Goal: Task Accomplishment & Management: Complete application form

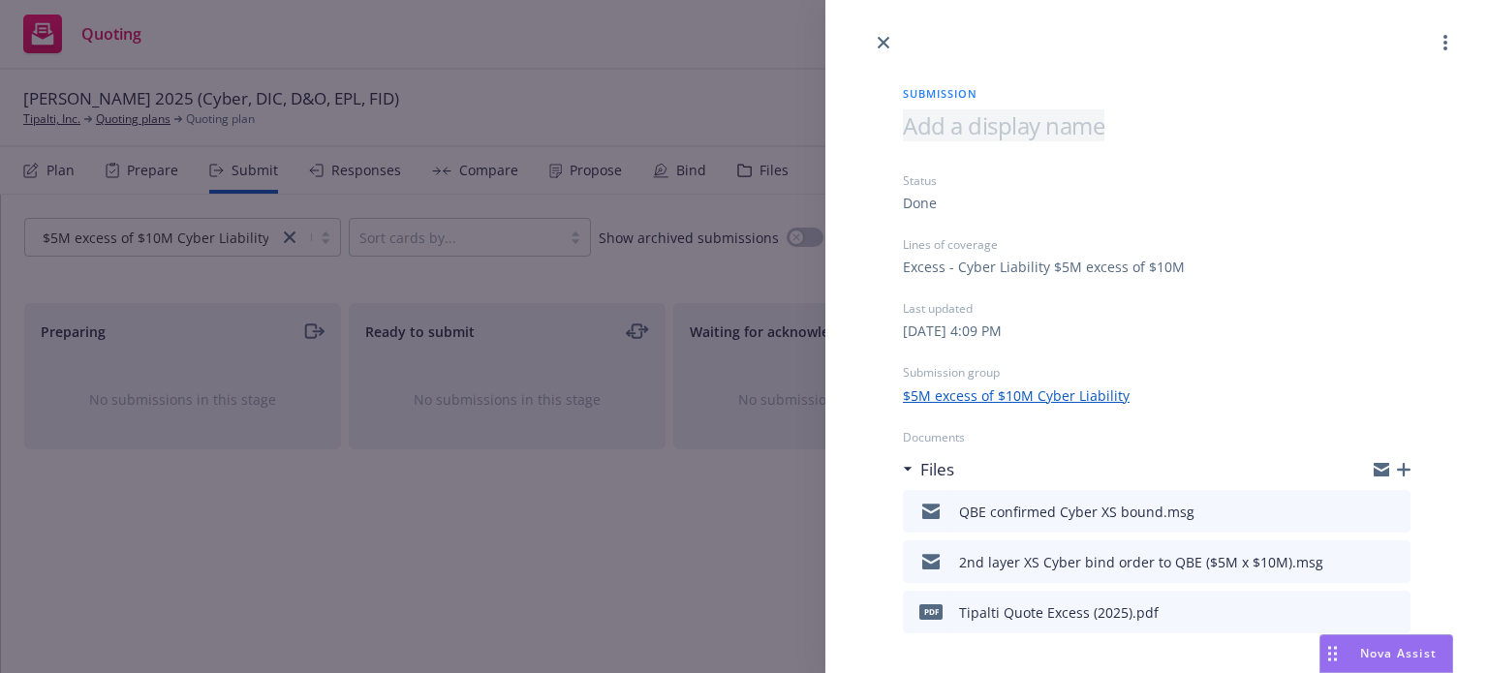
scroll to position [0, 174]
click at [883, 40] on icon "close" at bounding box center [884, 43] width 12 height 12
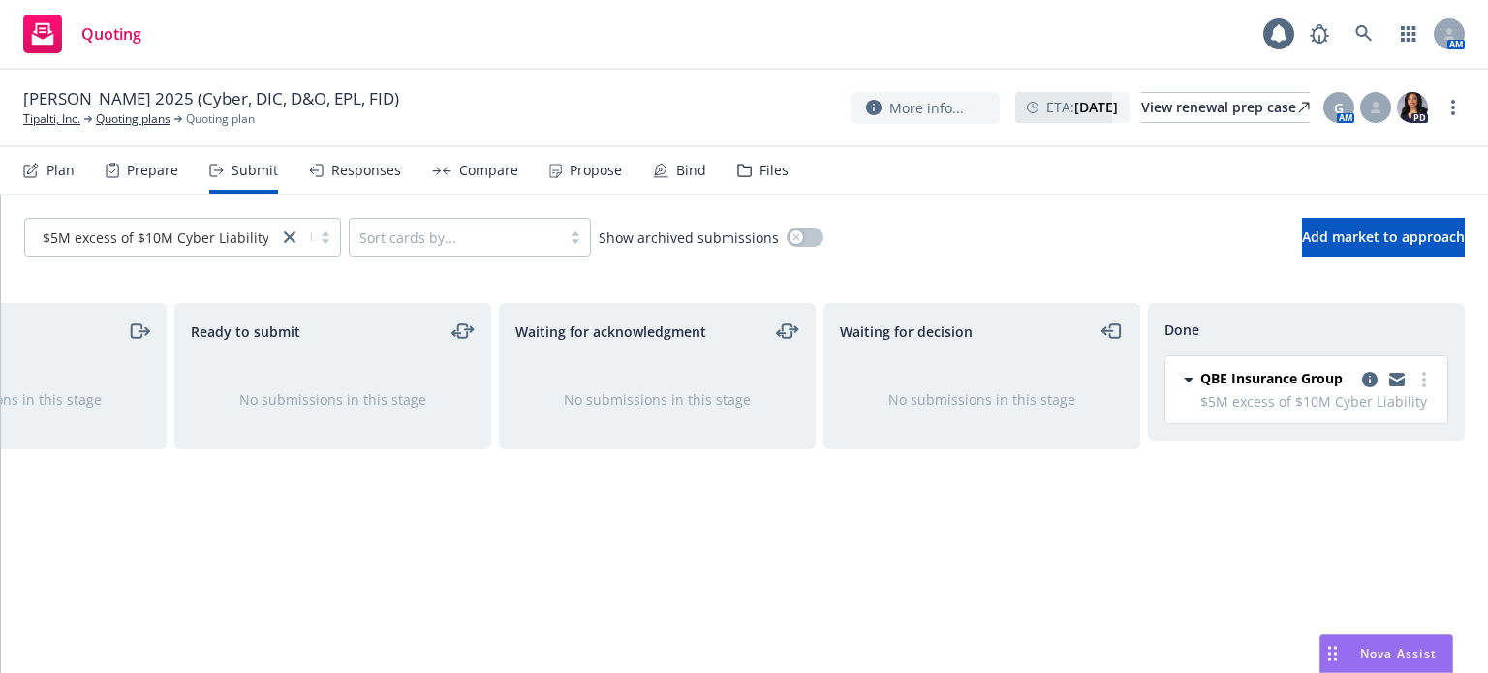
click at [140, 228] on span "$5M excess of $10M Cyber Liability" at bounding box center [156, 238] width 227 height 20
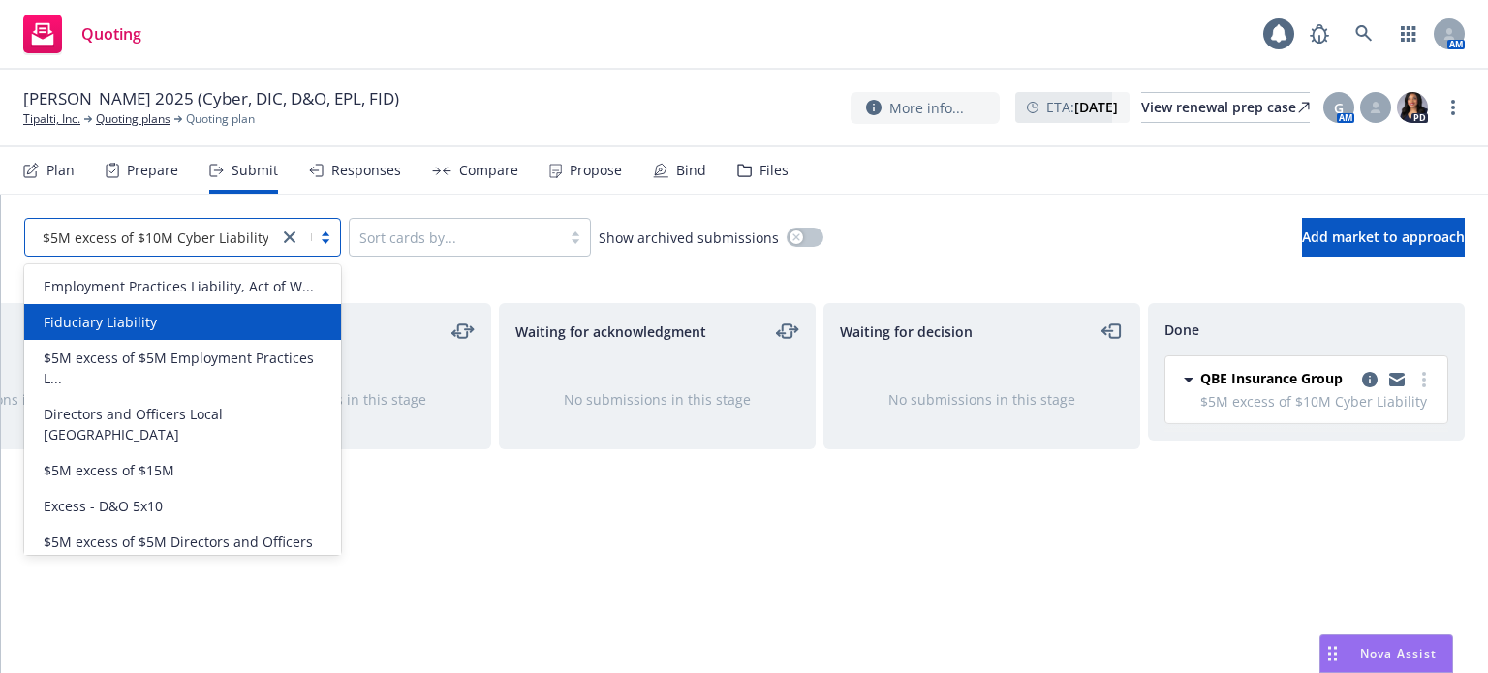
click at [136, 323] on span "Fiduciary Liability" at bounding box center [100, 322] width 113 height 20
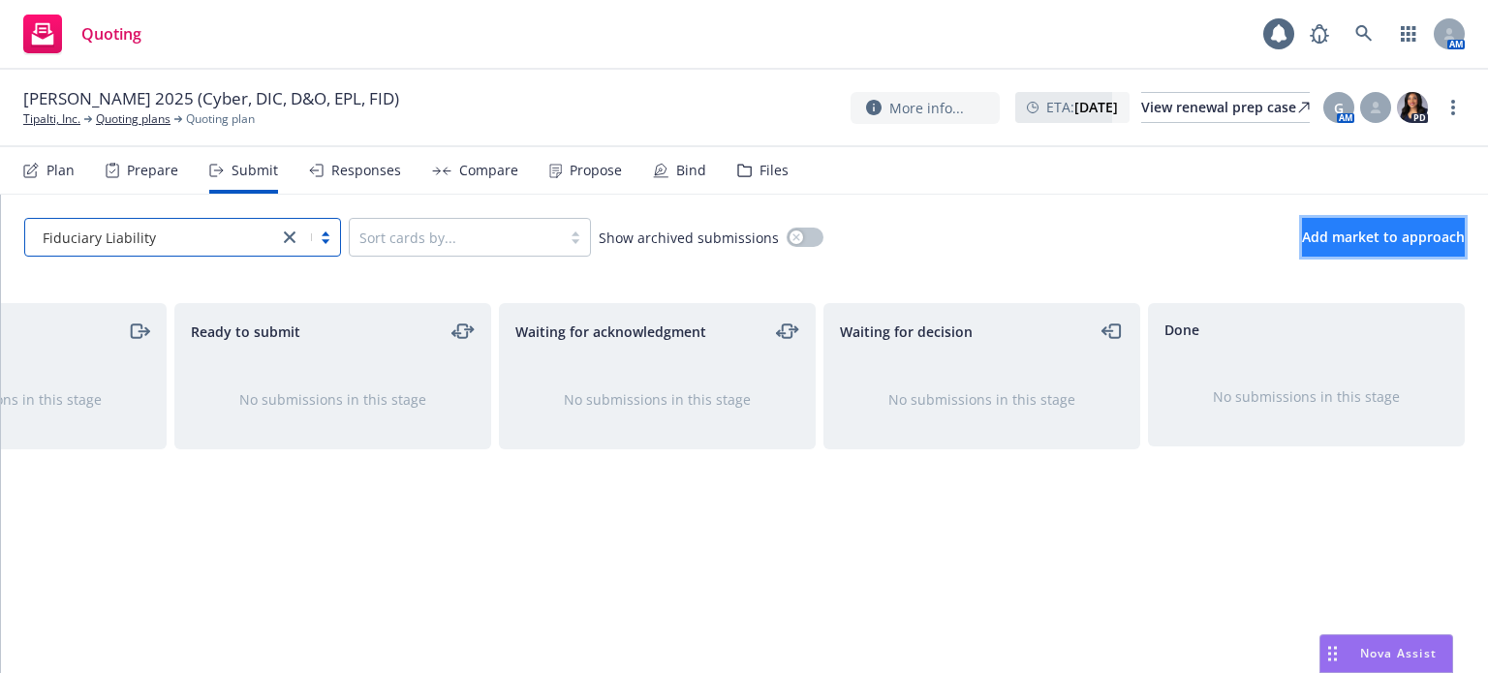
click at [1342, 228] on span "Add market to approach" at bounding box center [1383, 237] width 163 height 18
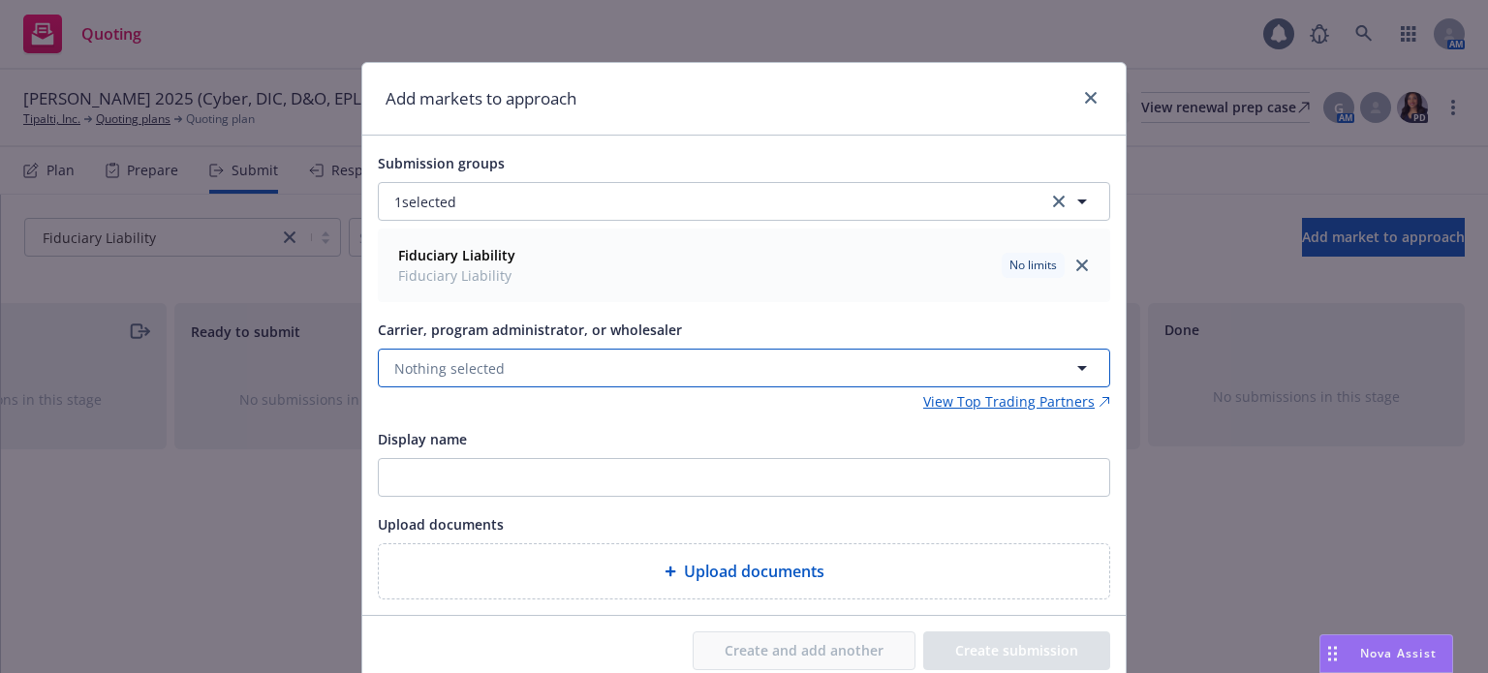
click at [519, 360] on button "Nothing selected" at bounding box center [744, 368] width 733 height 39
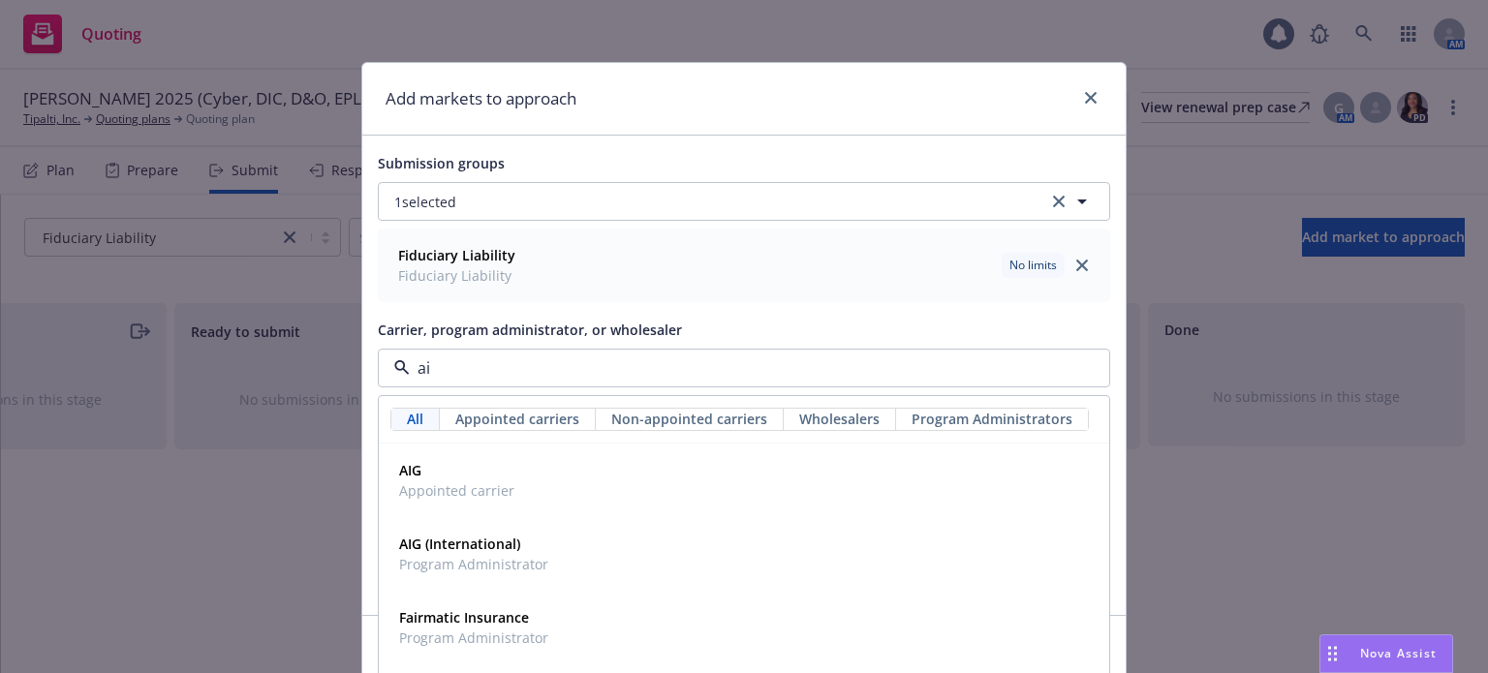
type input "aig"
click at [476, 476] on span "AIG" at bounding box center [456, 470] width 115 height 20
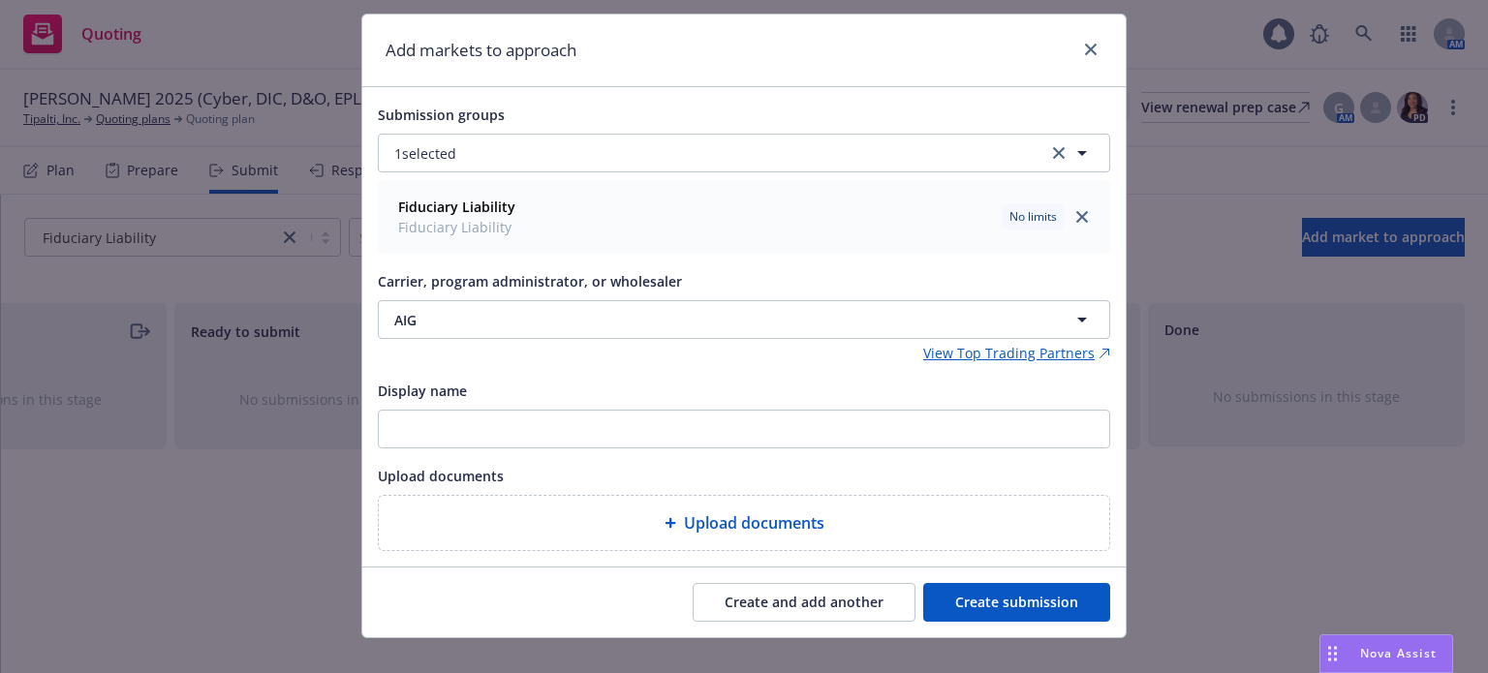
scroll to position [74, 0]
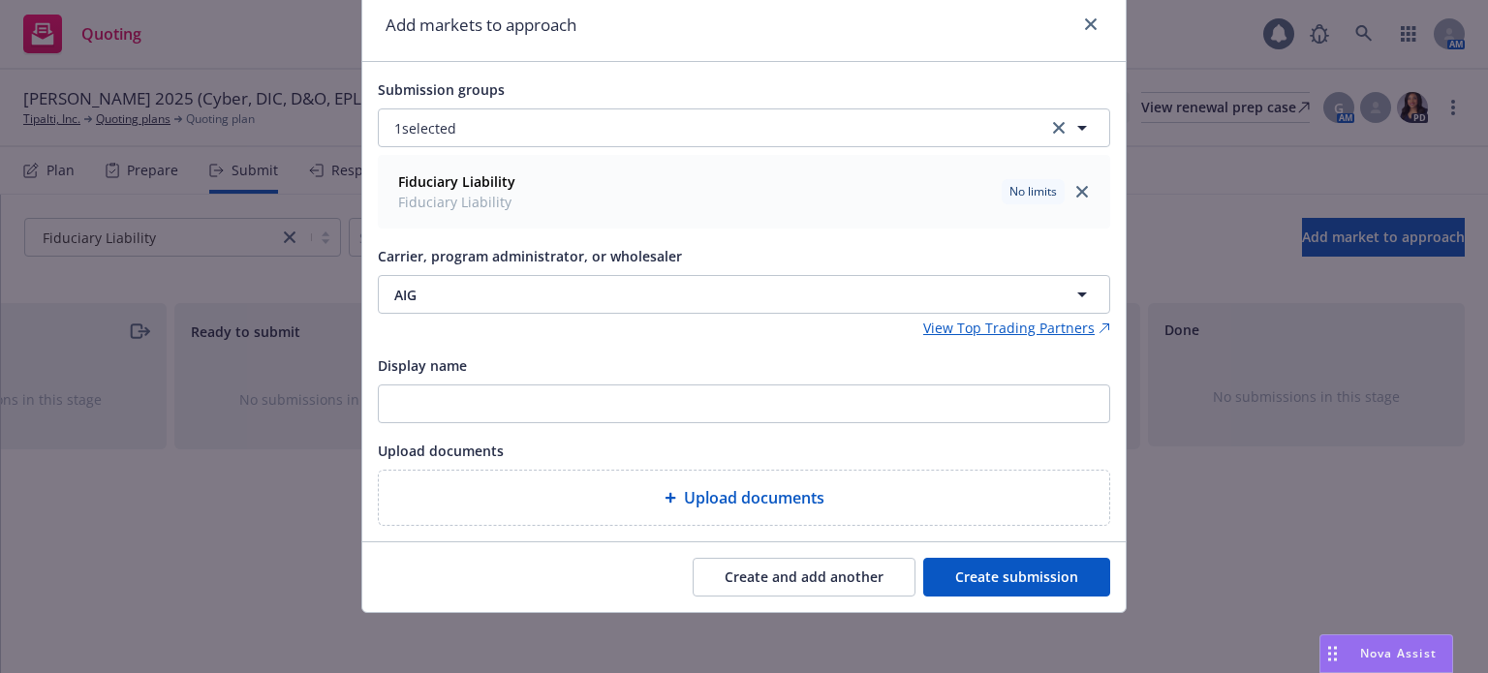
click at [1060, 593] on button "Create submission" at bounding box center [1016, 577] width 187 height 39
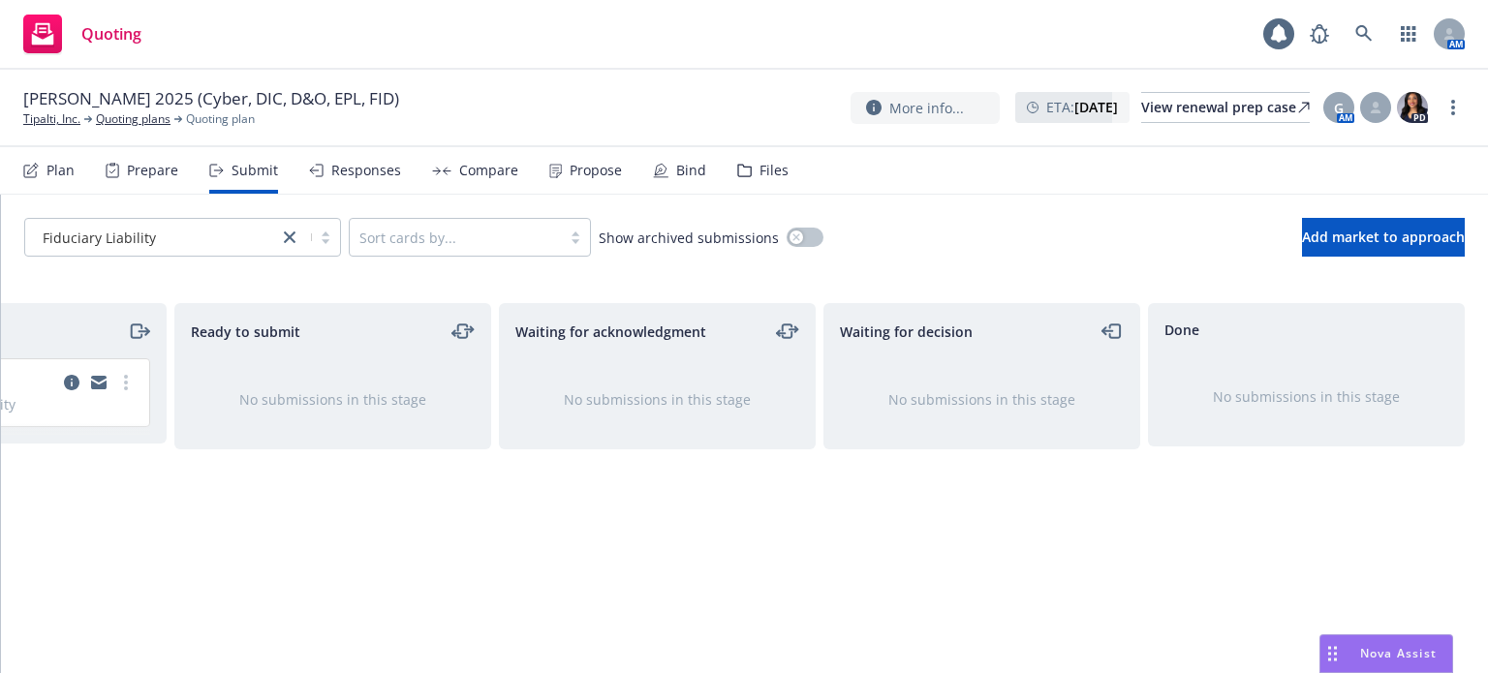
scroll to position [0, 0]
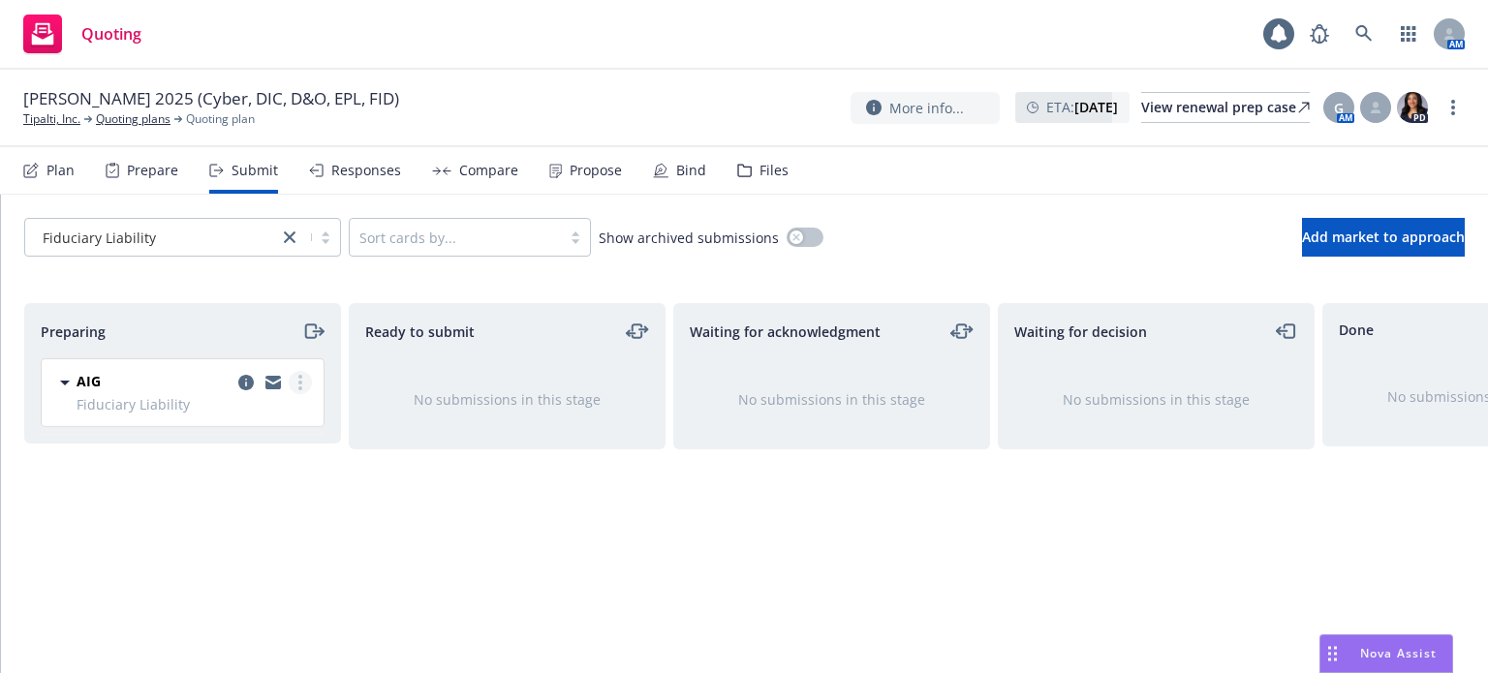
click at [295, 385] on link "more" at bounding box center [300, 382] width 23 height 23
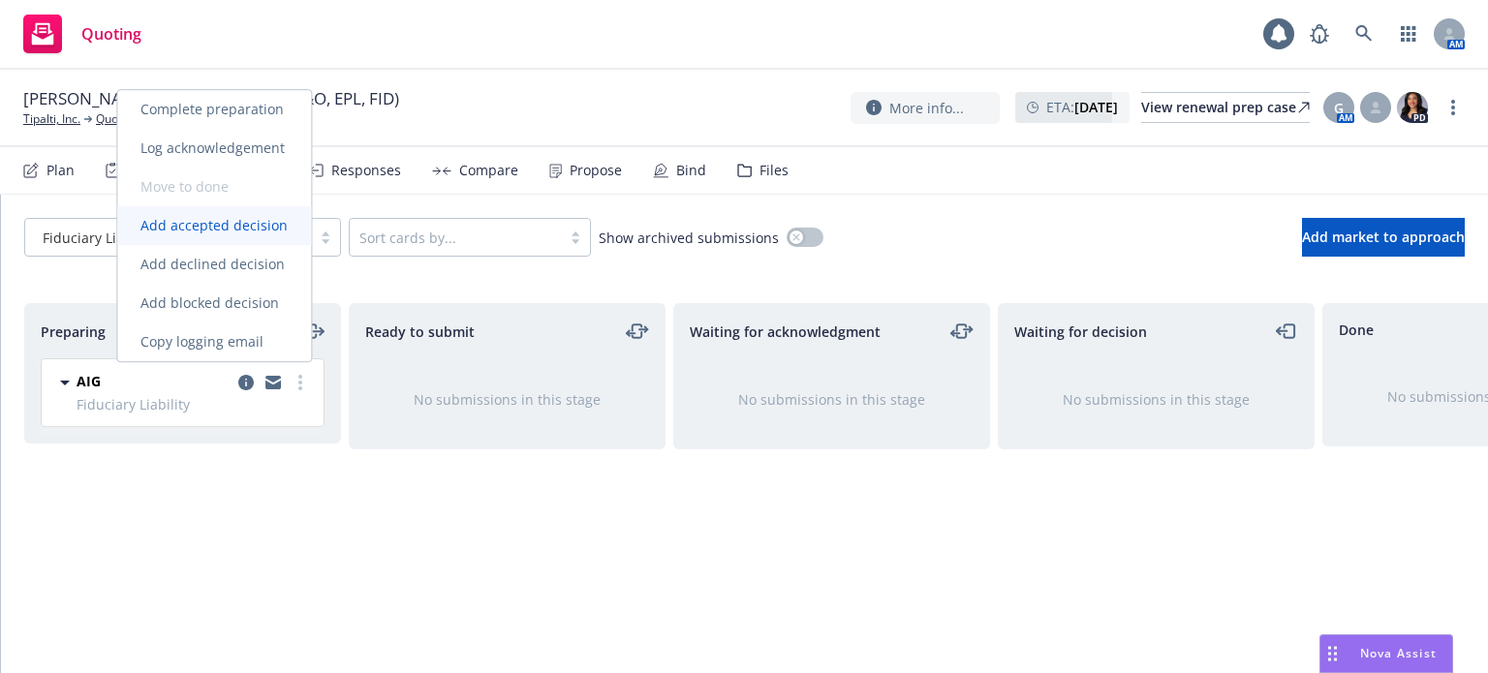
click at [243, 234] on span "Add accepted decision" at bounding box center [214, 225] width 194 height 18
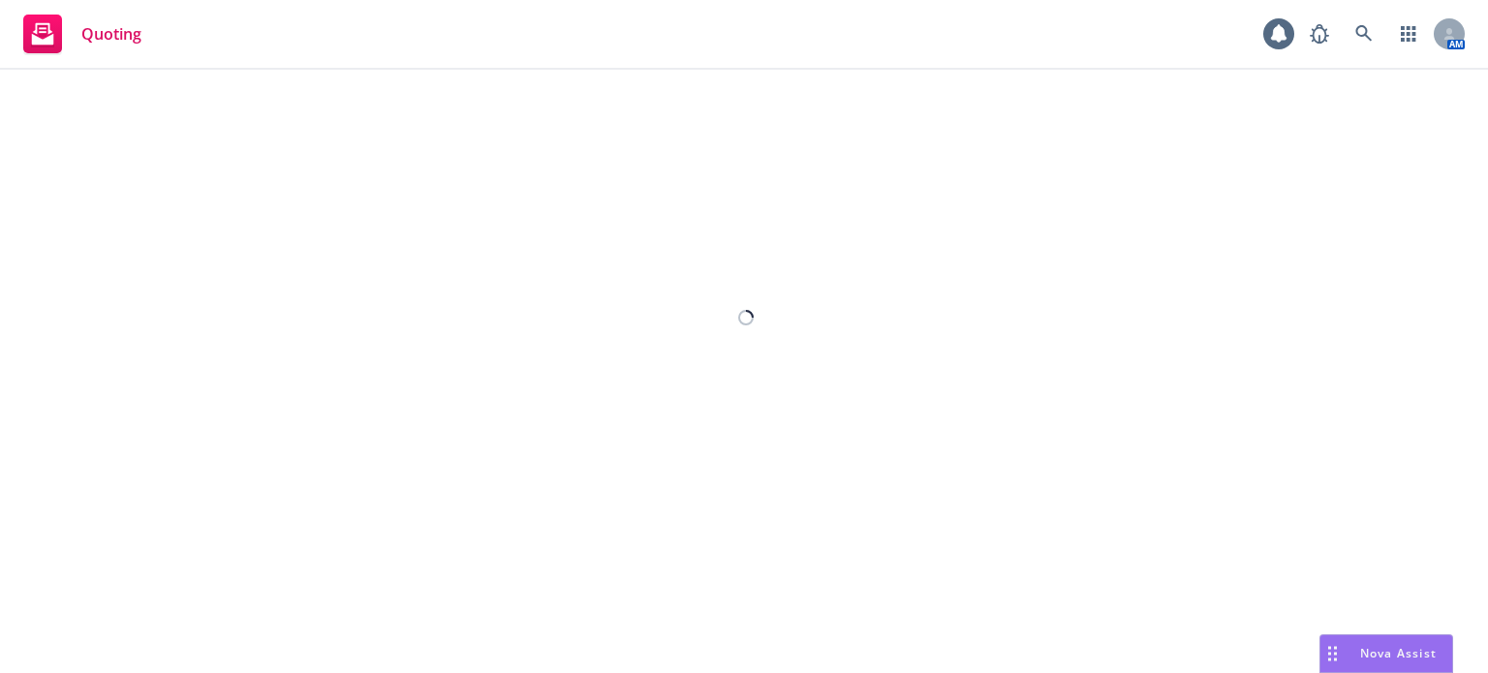
select select "12"
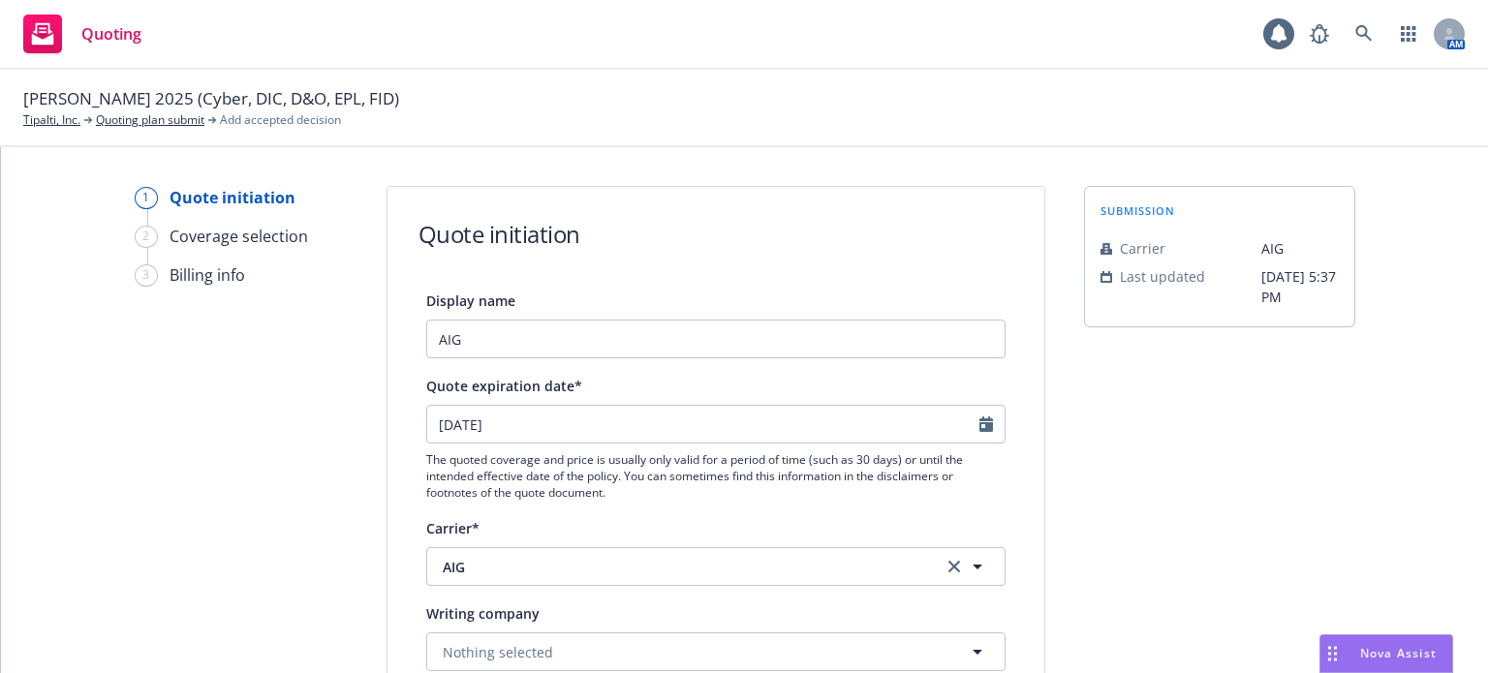
click at [987, 427] on div at bounding box center [992, 424] width 25 height 37
click at [980, 426] on icon "Calendar" at bounding box center [987, 425] width 14 height 16
select select "9"
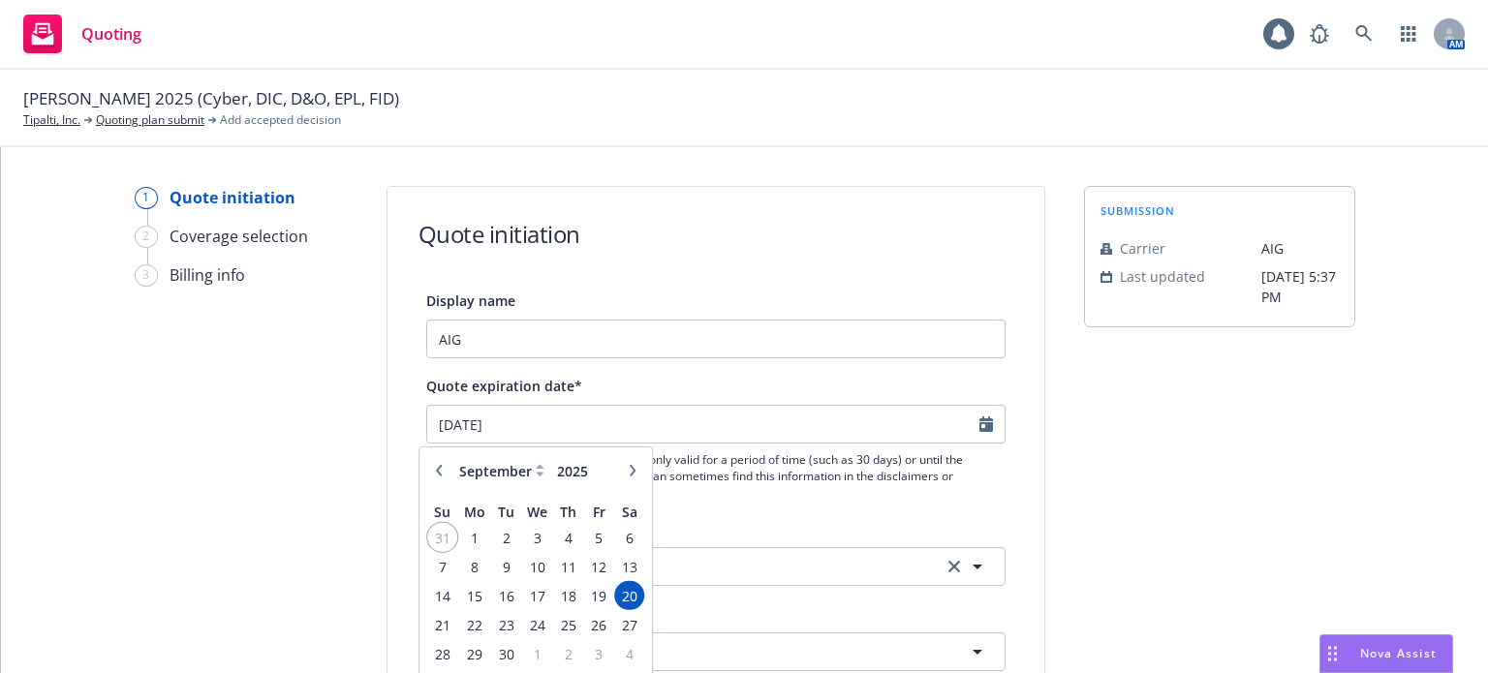
click at [434, 534] on span "31" at bounding box center [442, 537] width 26 height 24
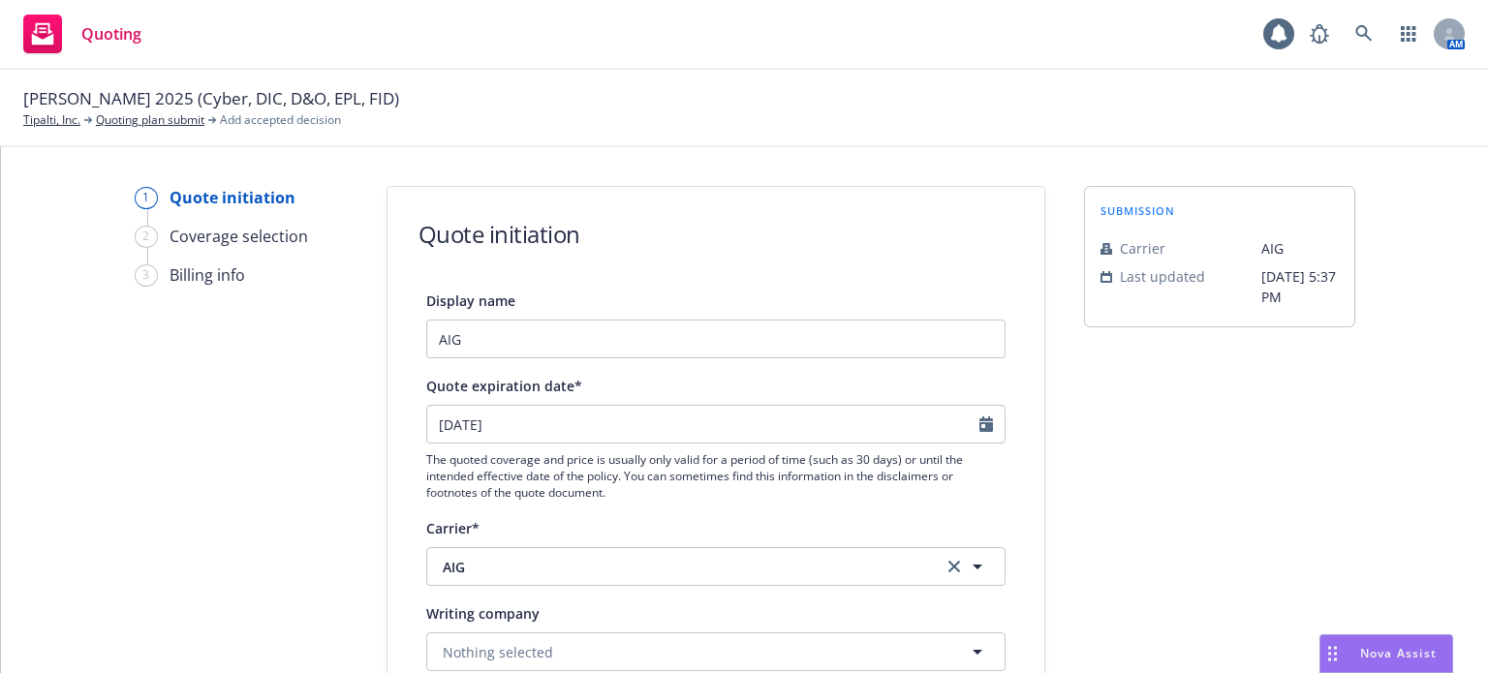
type input "[DATE]"
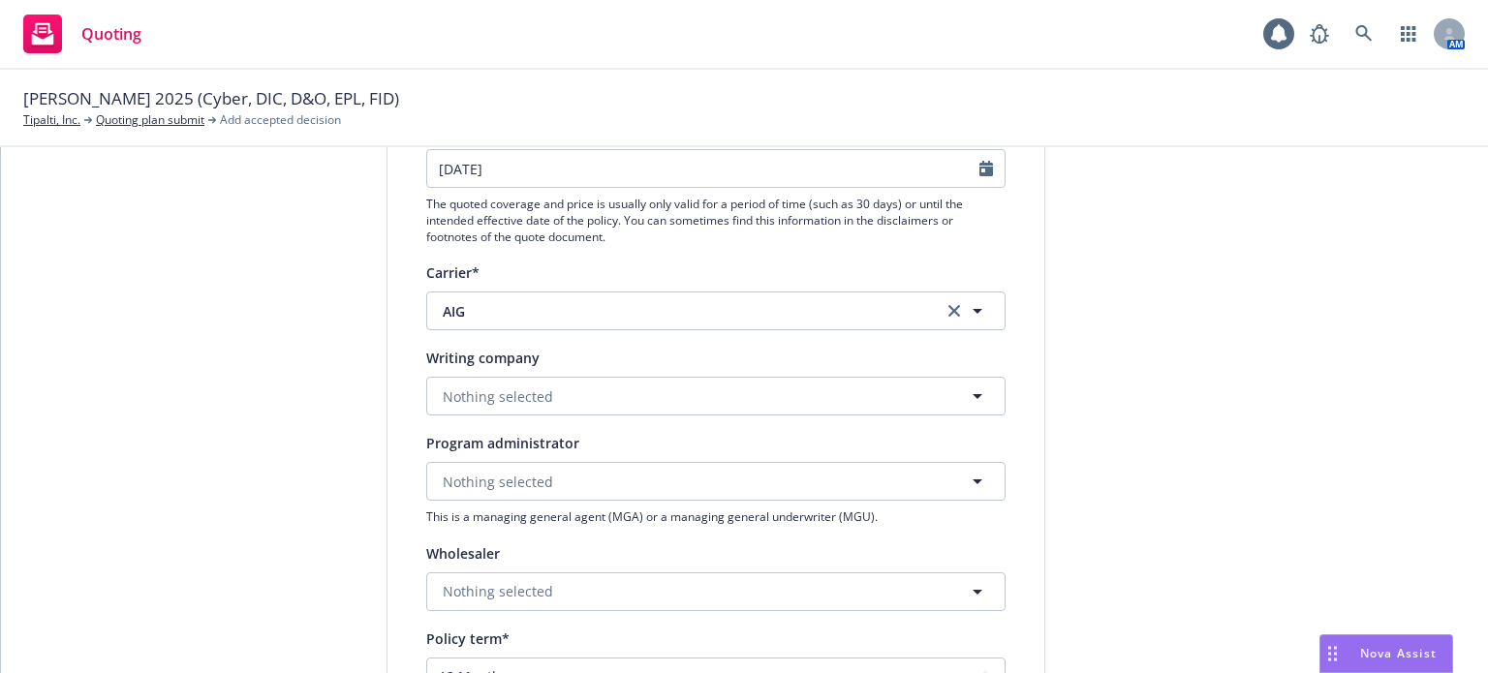
scroll to position [291, 0]
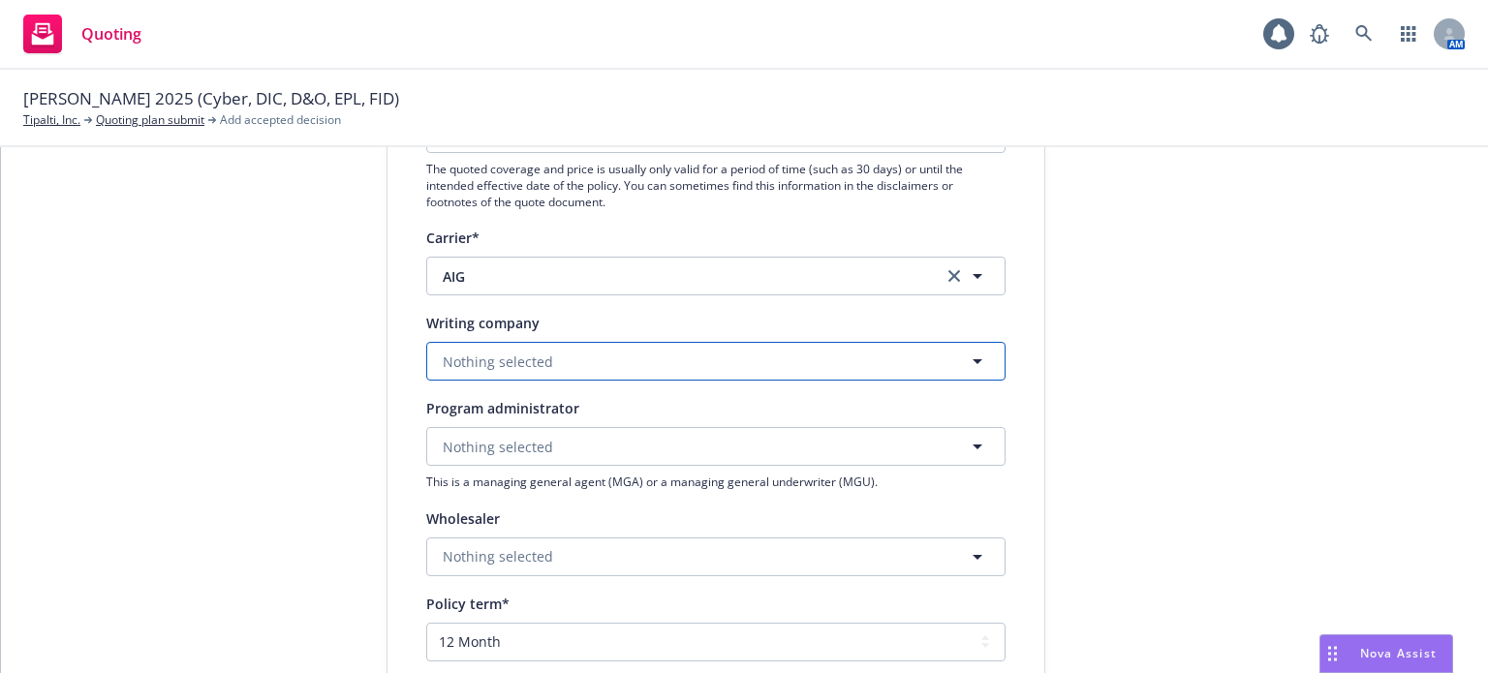
click at [488, 360] on span "Nothing selected" at bounding box center [498, 362] width 110 height 20
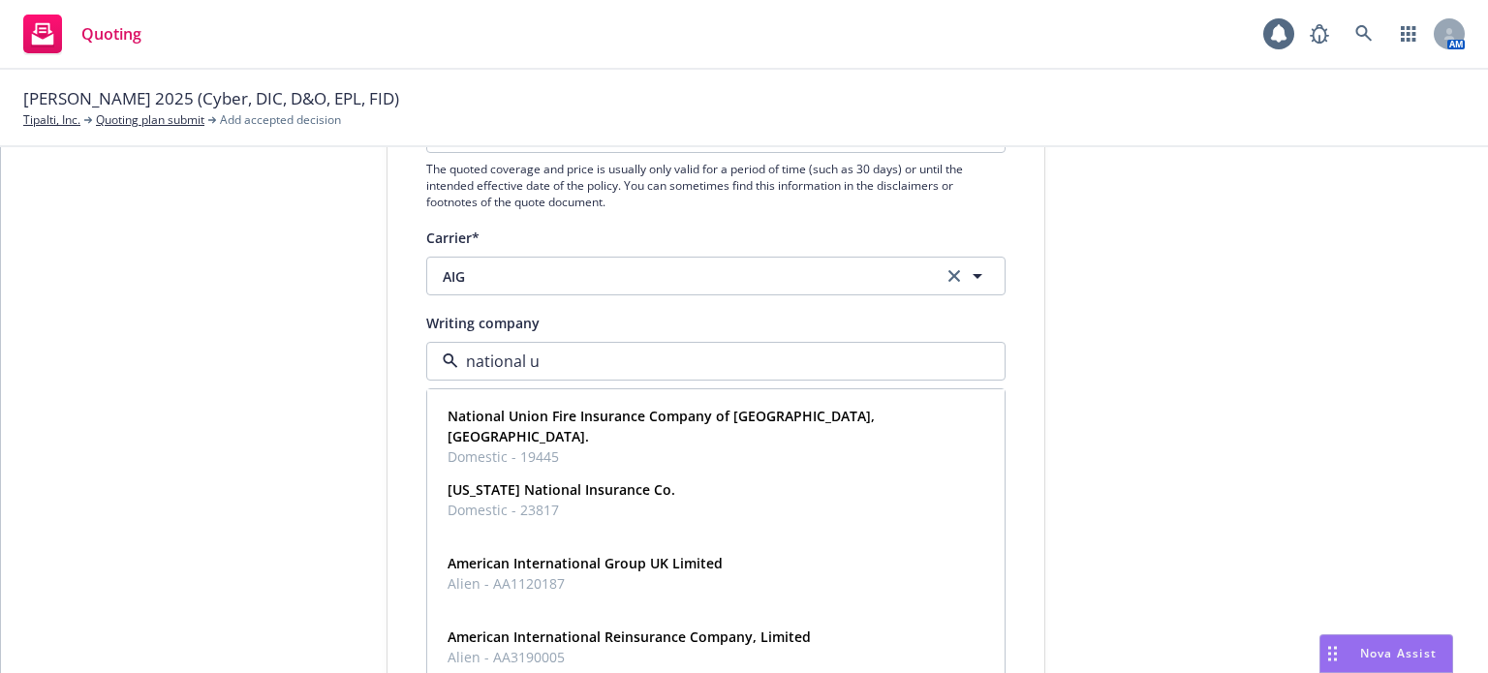
type input "national un"
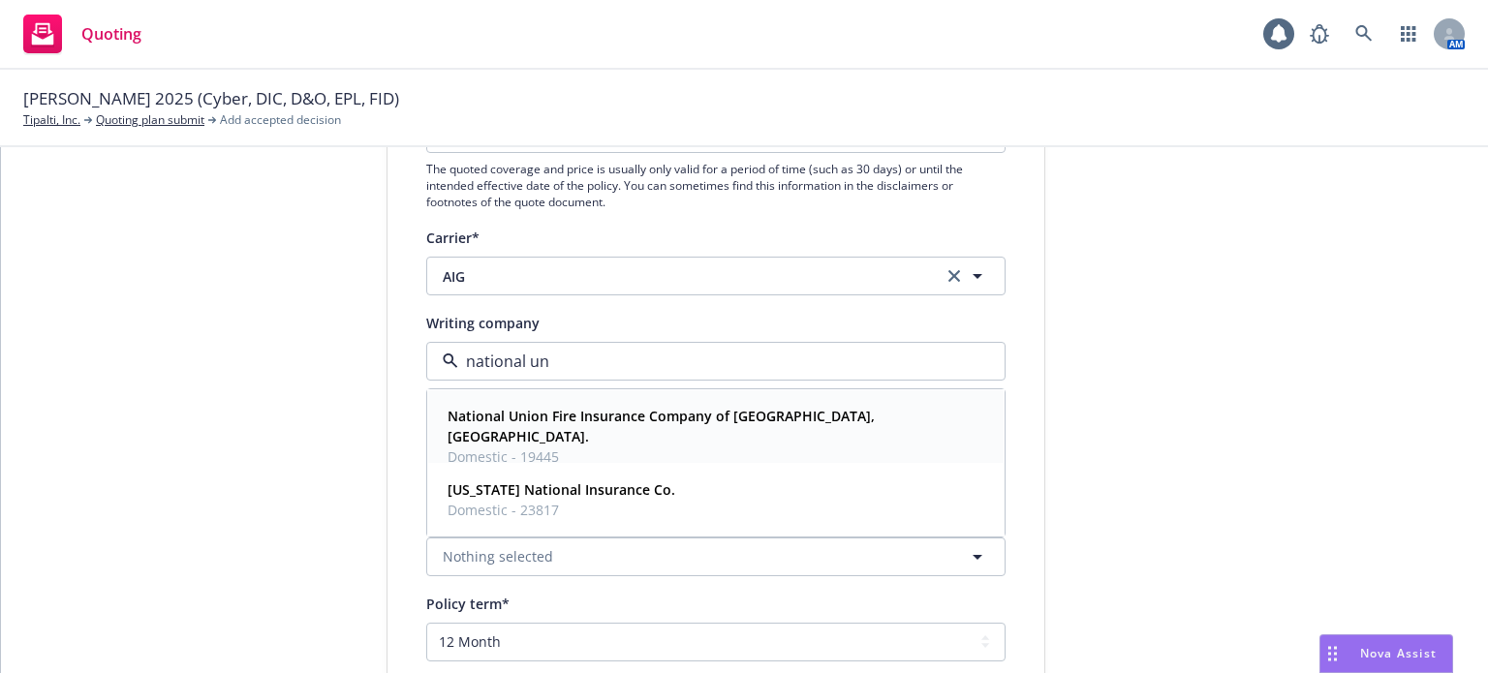
click at [551, 425] on span "National Union Fire Insurance Company of Pittsburgh, Pa." at bounding box center [714, 426] width 533 height 41
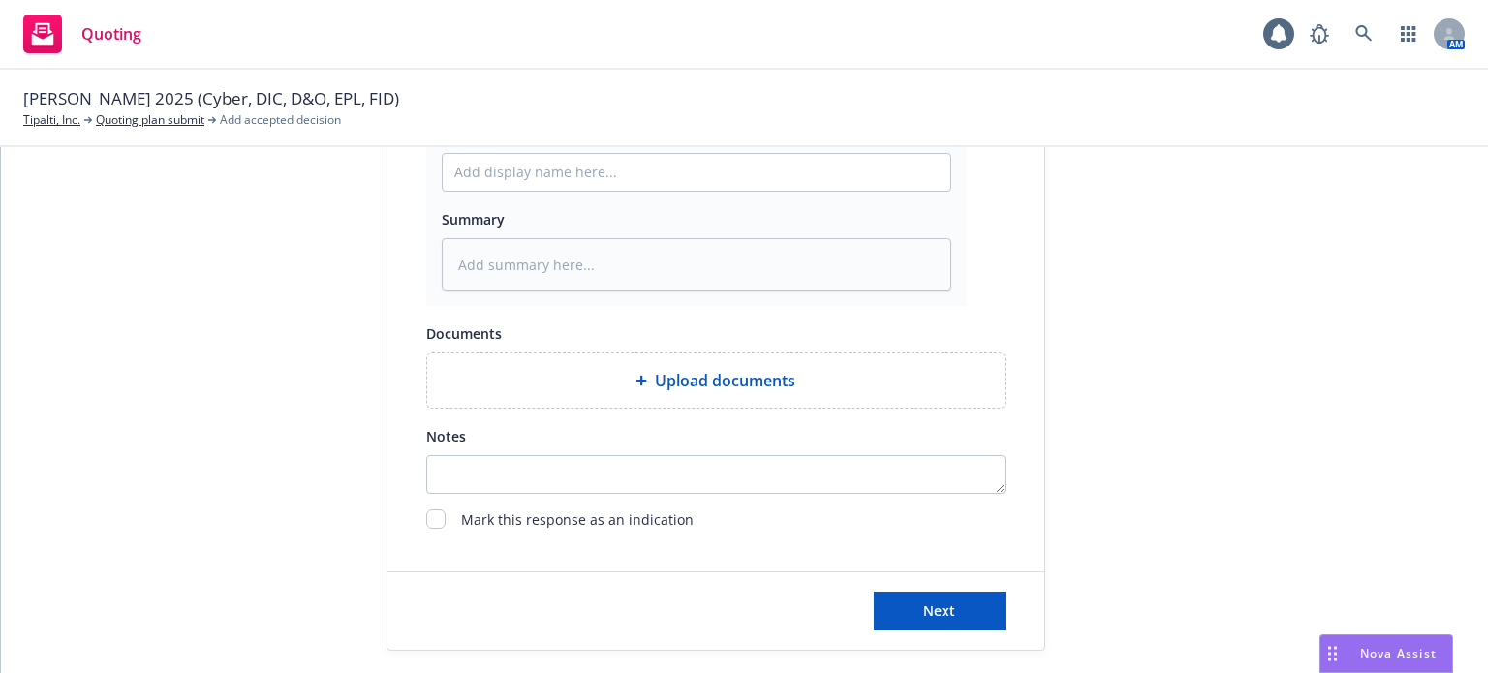
scroll to position [1131, 0]
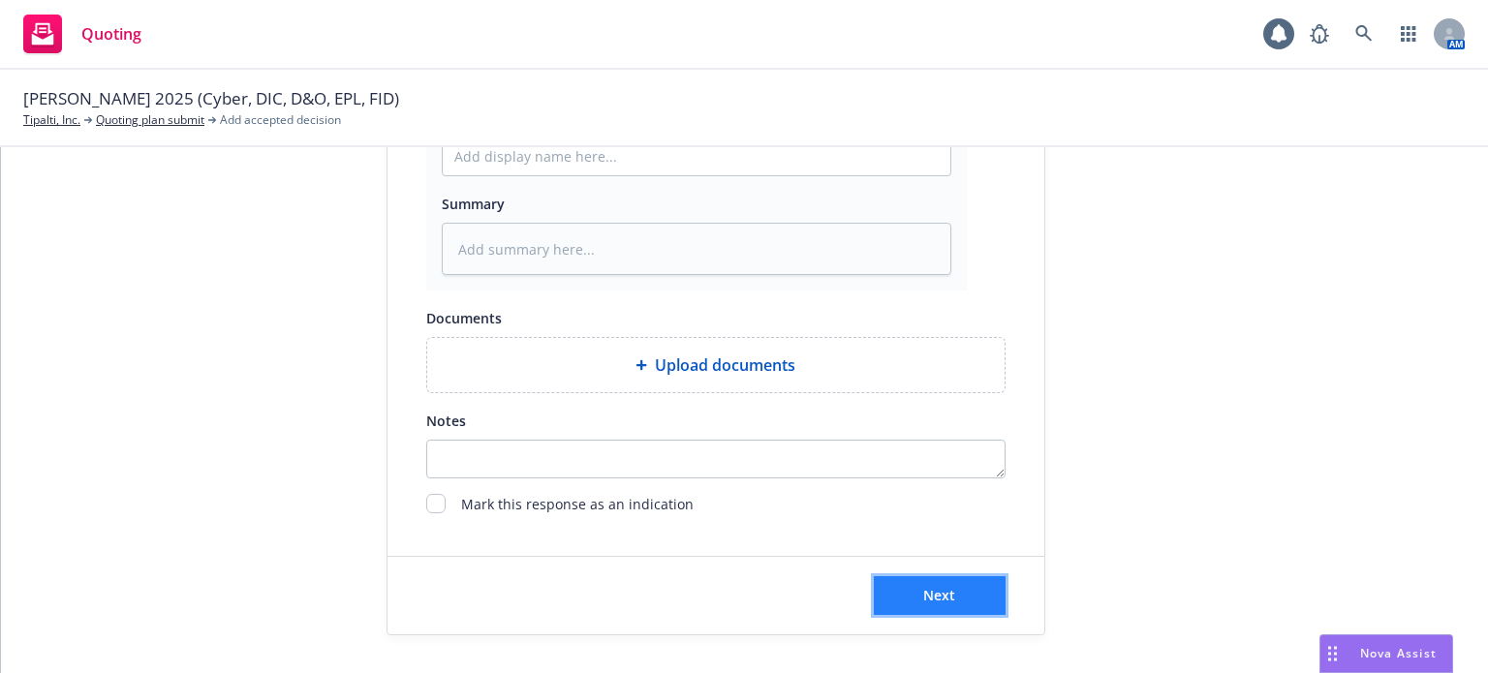
click at [901, 585] on button "Next" at bounding box center [940, 596] width 132 height 39
type textarea "x"
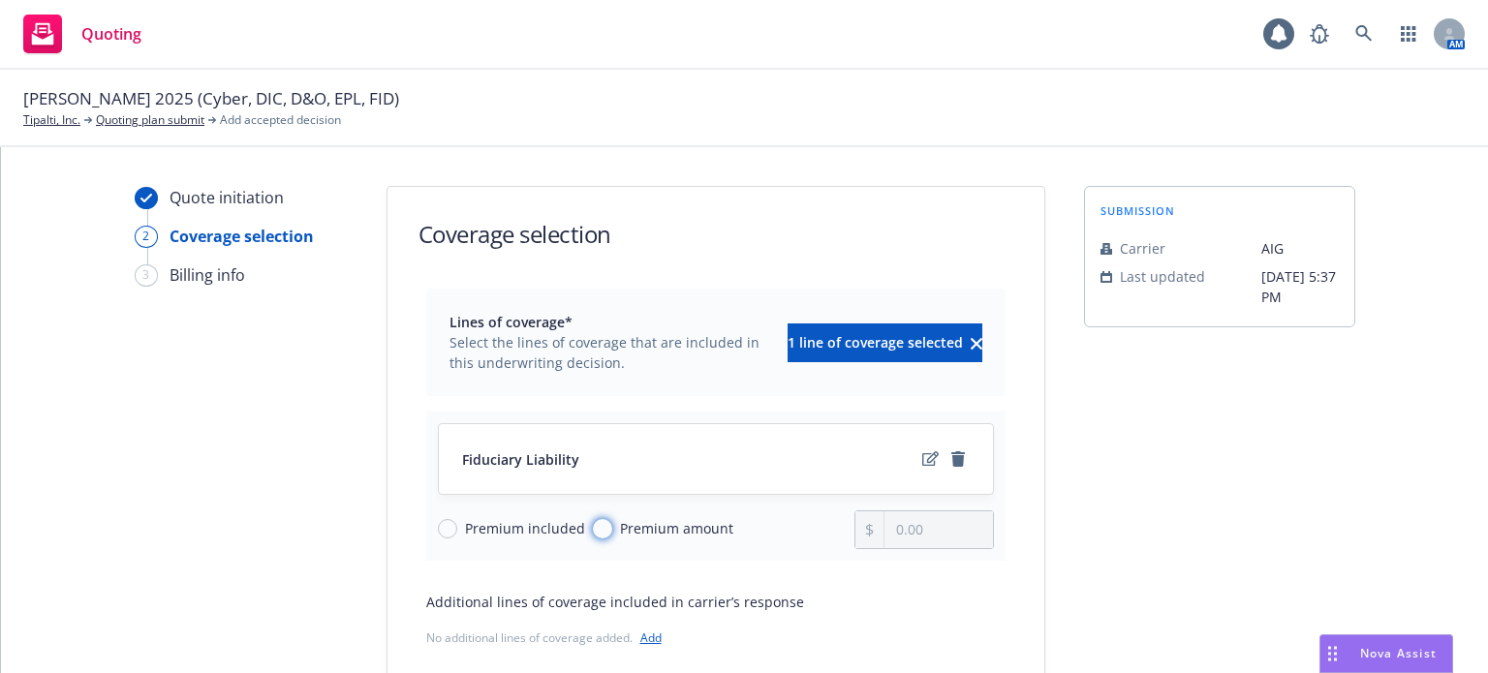
click at [593, 528] on input "Premium amount" at bounding box center [602, 528] width 19 height 19
radio input "true"
click at [912, 523] on input "0.00" at bounding box center [939, 530] width 108 height 37
drag, startPoint x: 941, startPoint y: 528, endPoint x: 791, endPoint y: 537, distance: 150.5
click at [791, 537] on div "Premium included Premium amount 0.00" at bounding box center [716, 530] width 556 height 39
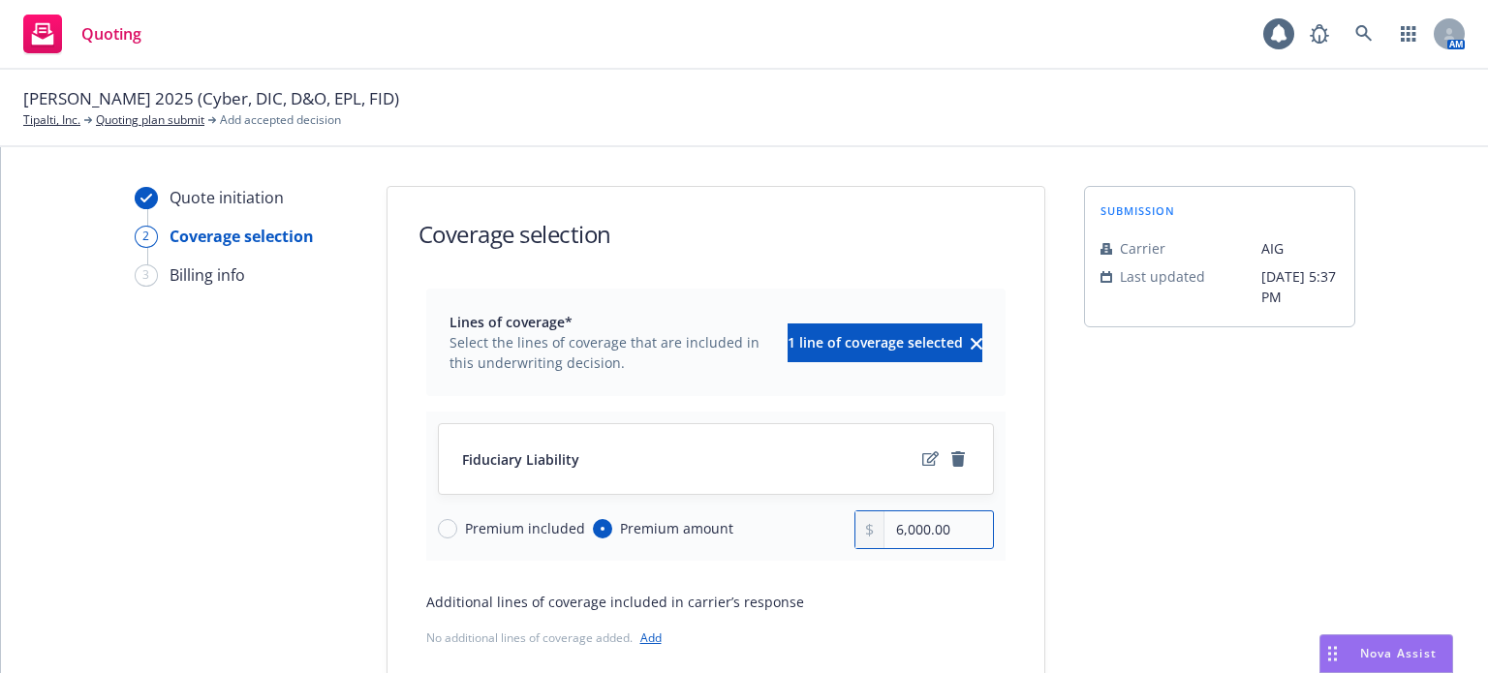
type input "6,000.00"
click at [765, 563] on div "Lines of coverage* Select the lines of coverage that are included in this under…" at bounding box center [715, 504] width 579 height 430
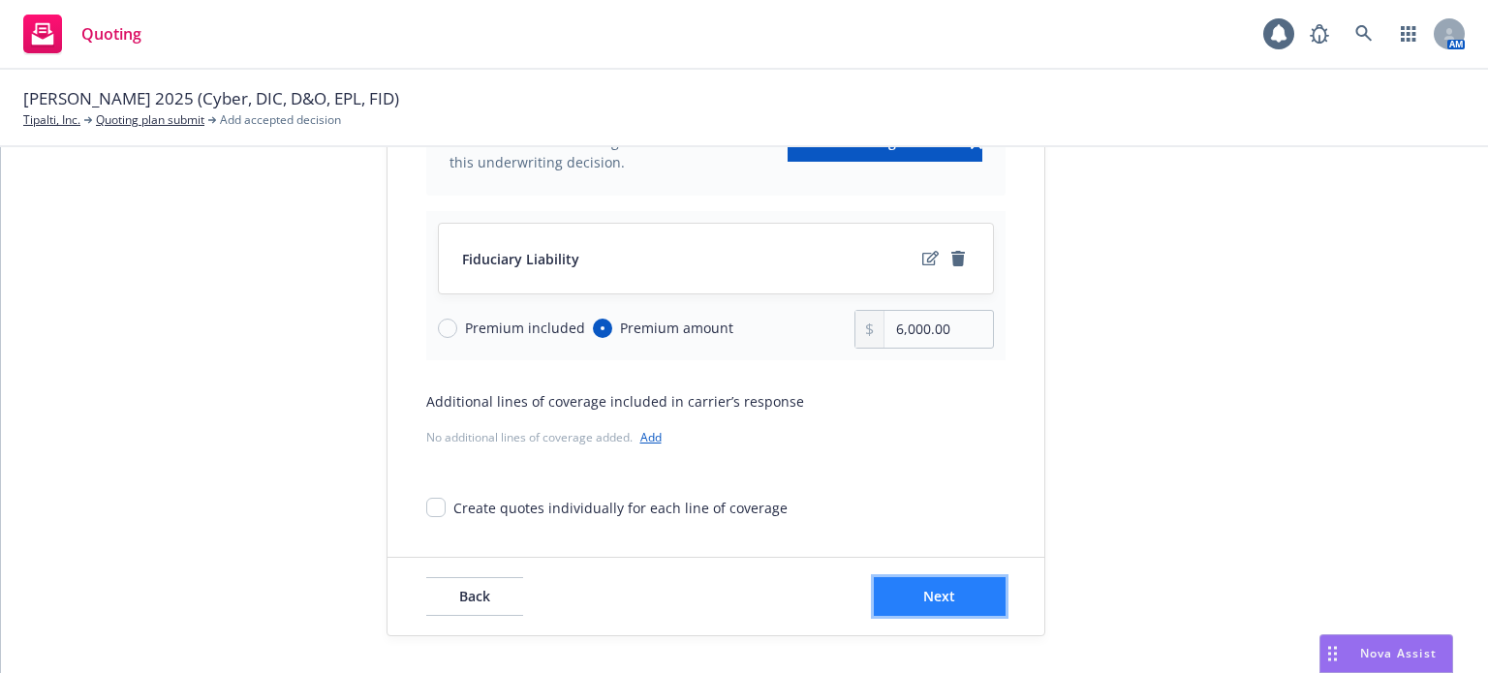
click at [906, 591] on button "Next" at bounding box center [940, 597] width 132 height 39
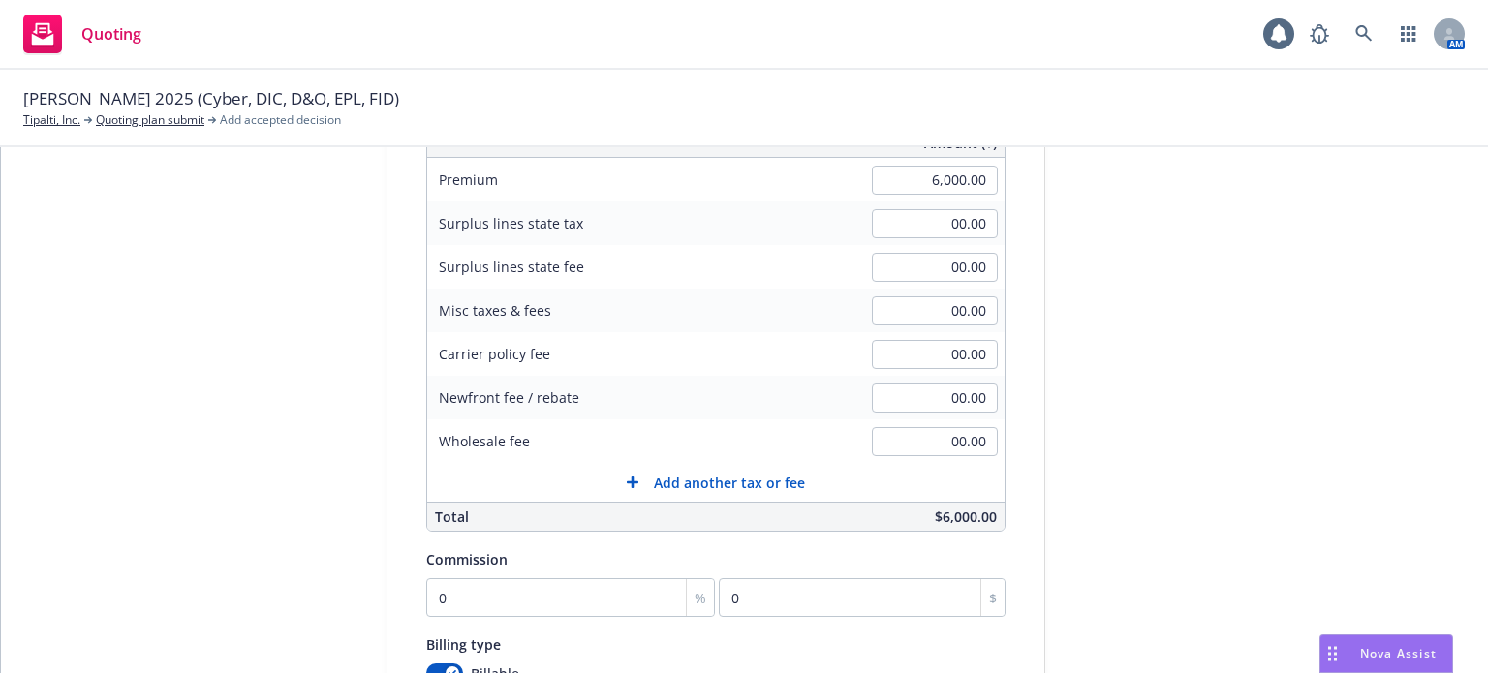
scroll to position [394, 0]
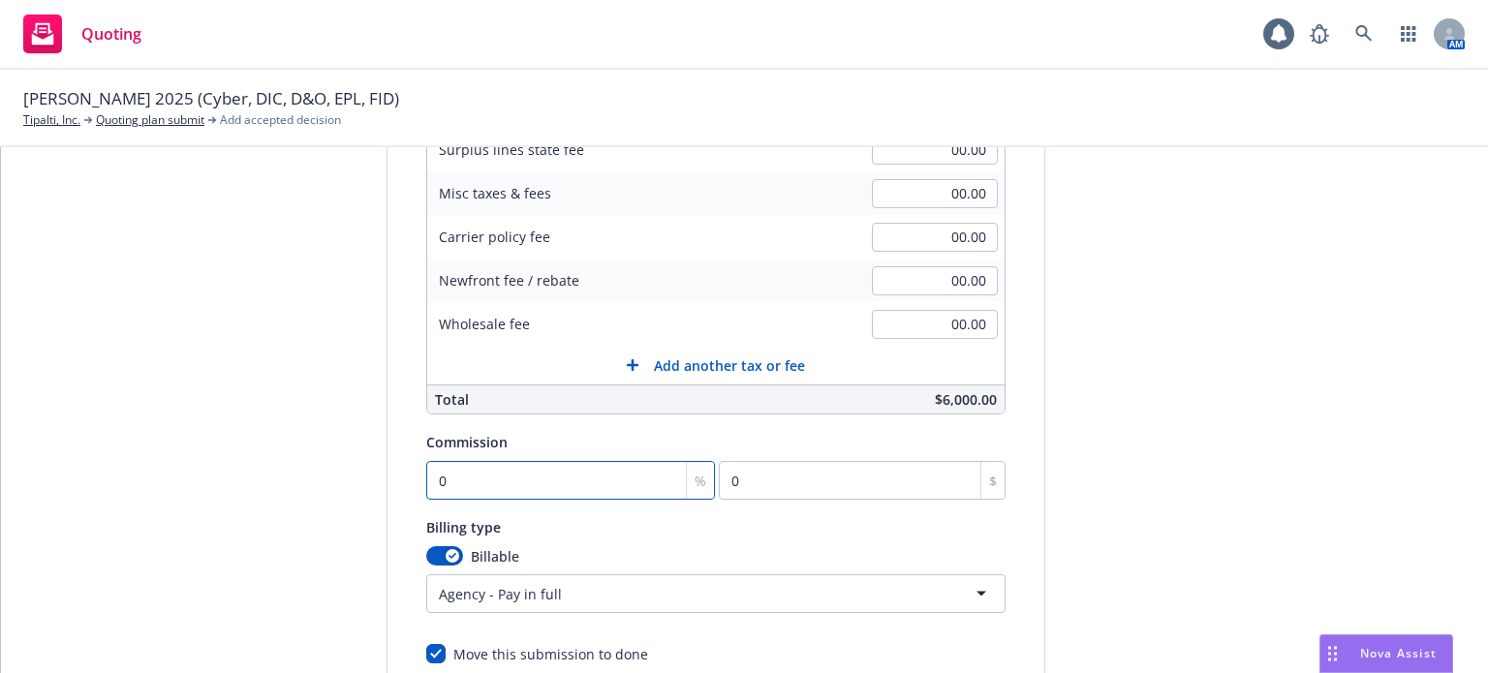
click at [516, 482] on input "0" at bounding box center [571, 480] width 290 height 39
type input "1"
type input "60"
type input "16"
type input "960"
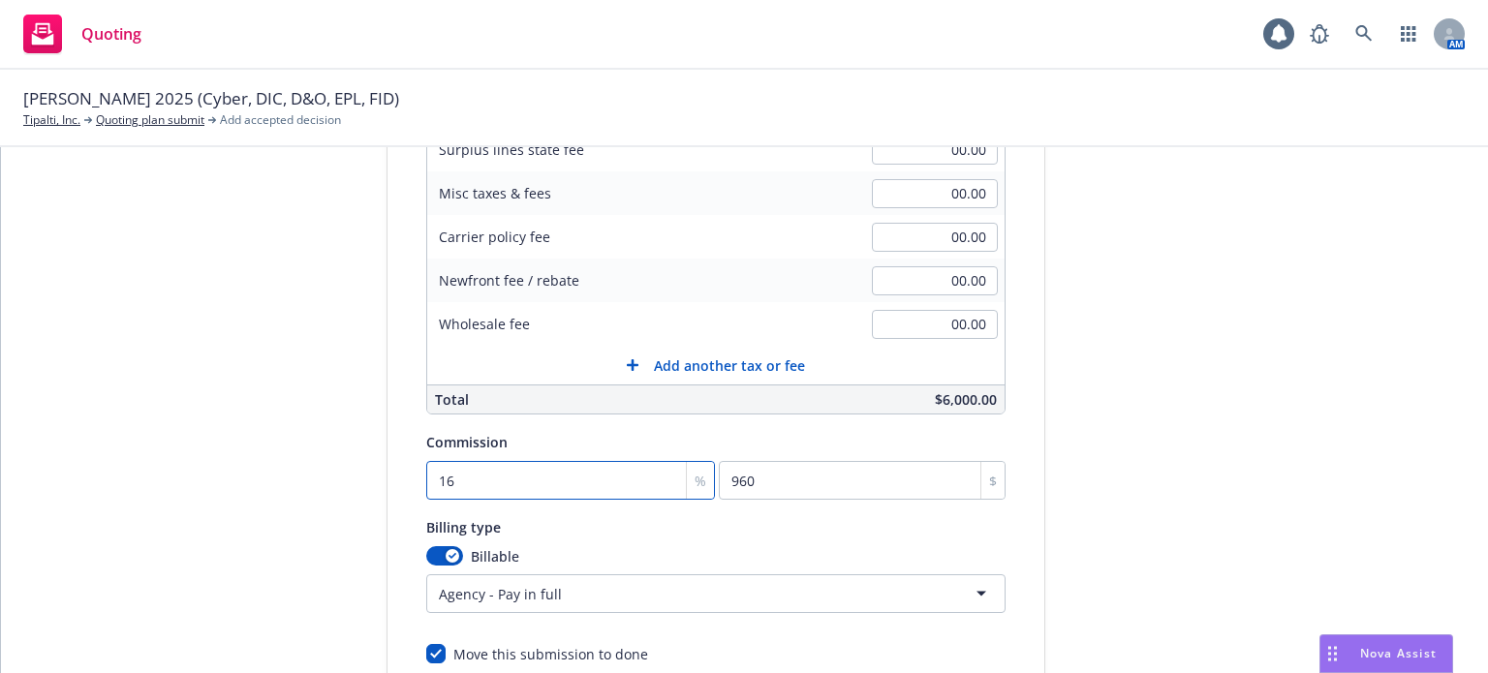
type input "16.5"
type input "990"
type input "16.50"
click at [587, 537] on div "Billing type" at bounding box center [715, 527] width 579 height 23
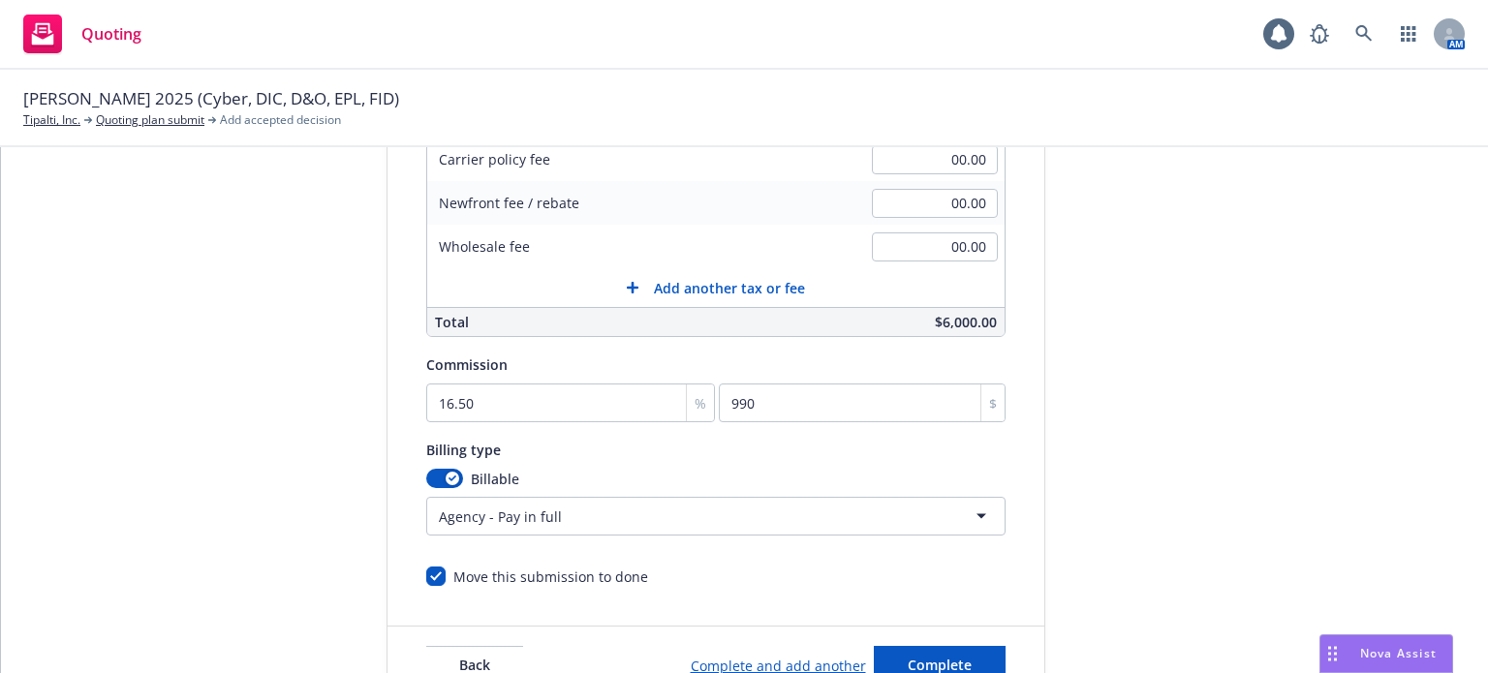
scroll to position [541, 0]
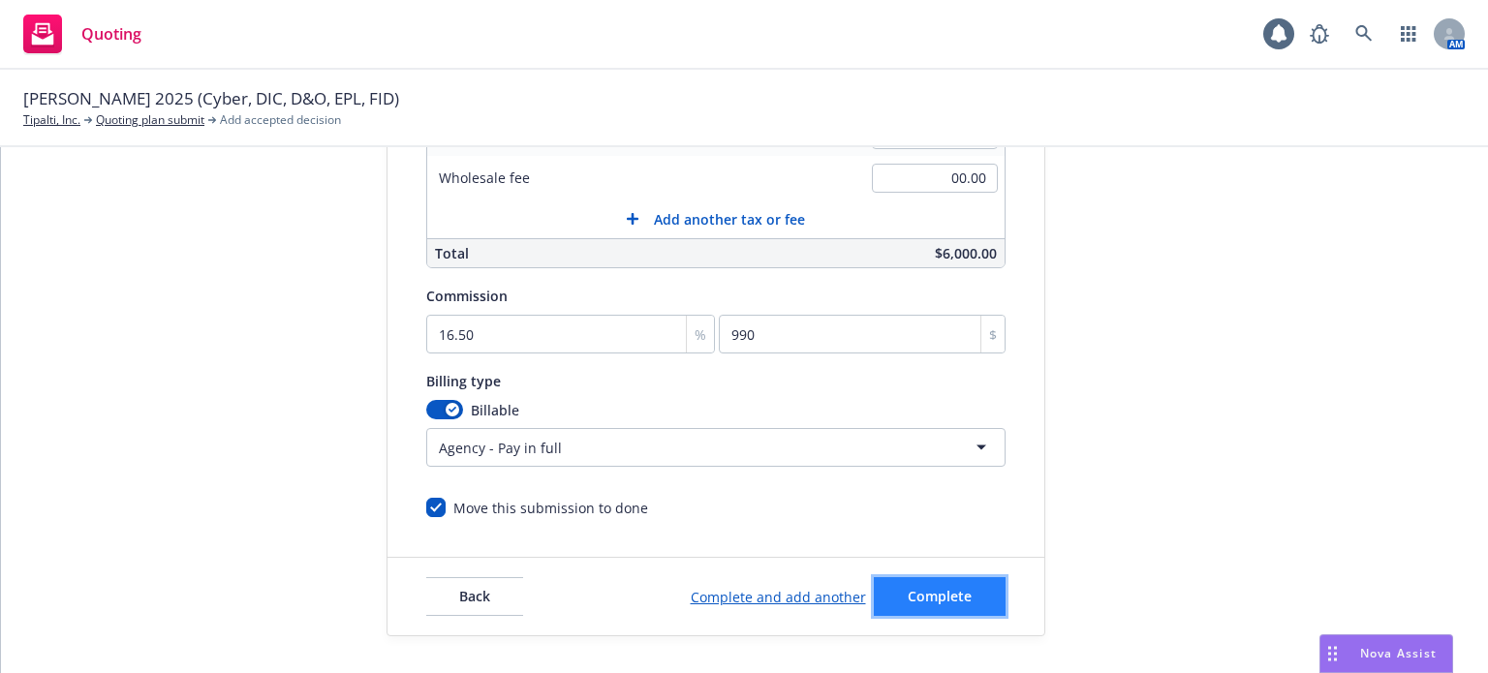
click at [952, 590] on span "Complete" at bounding box center [940, 596] width 64 height 18
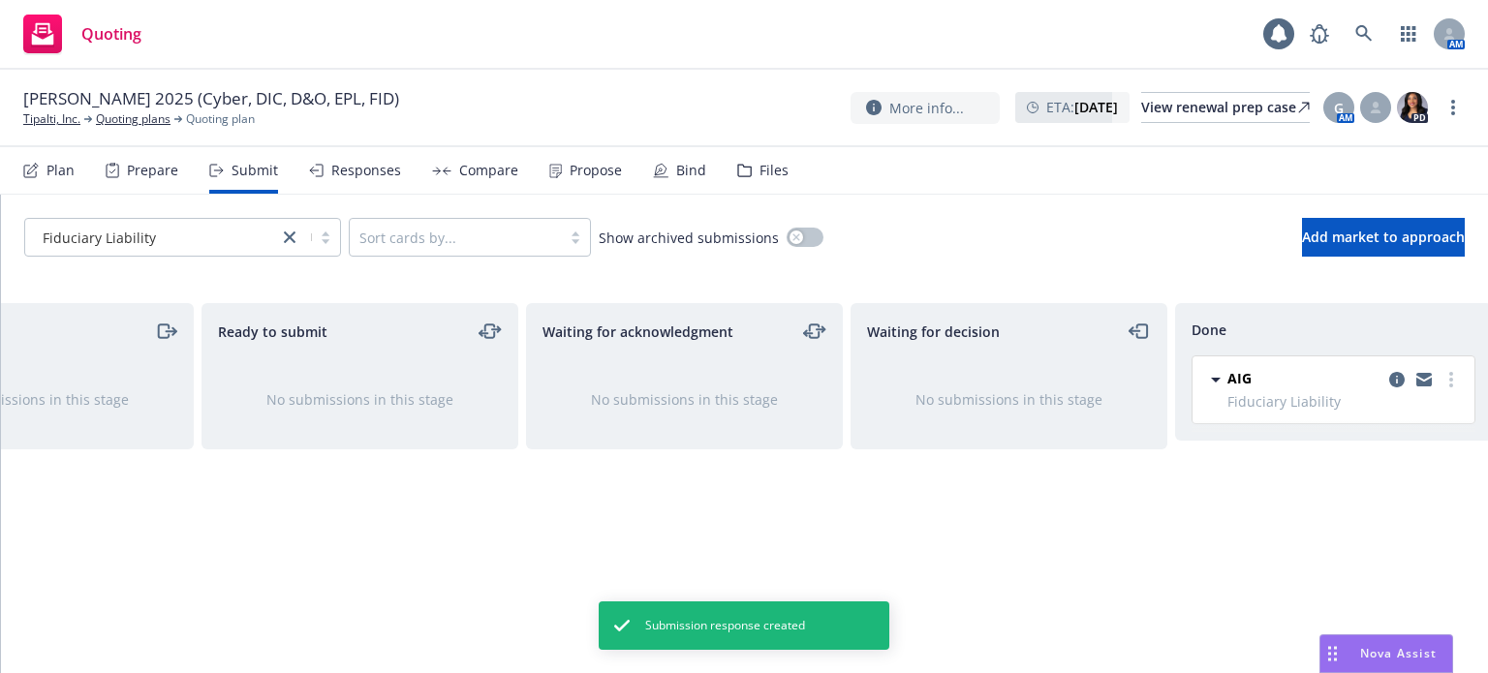
scroll to position [0, 174]
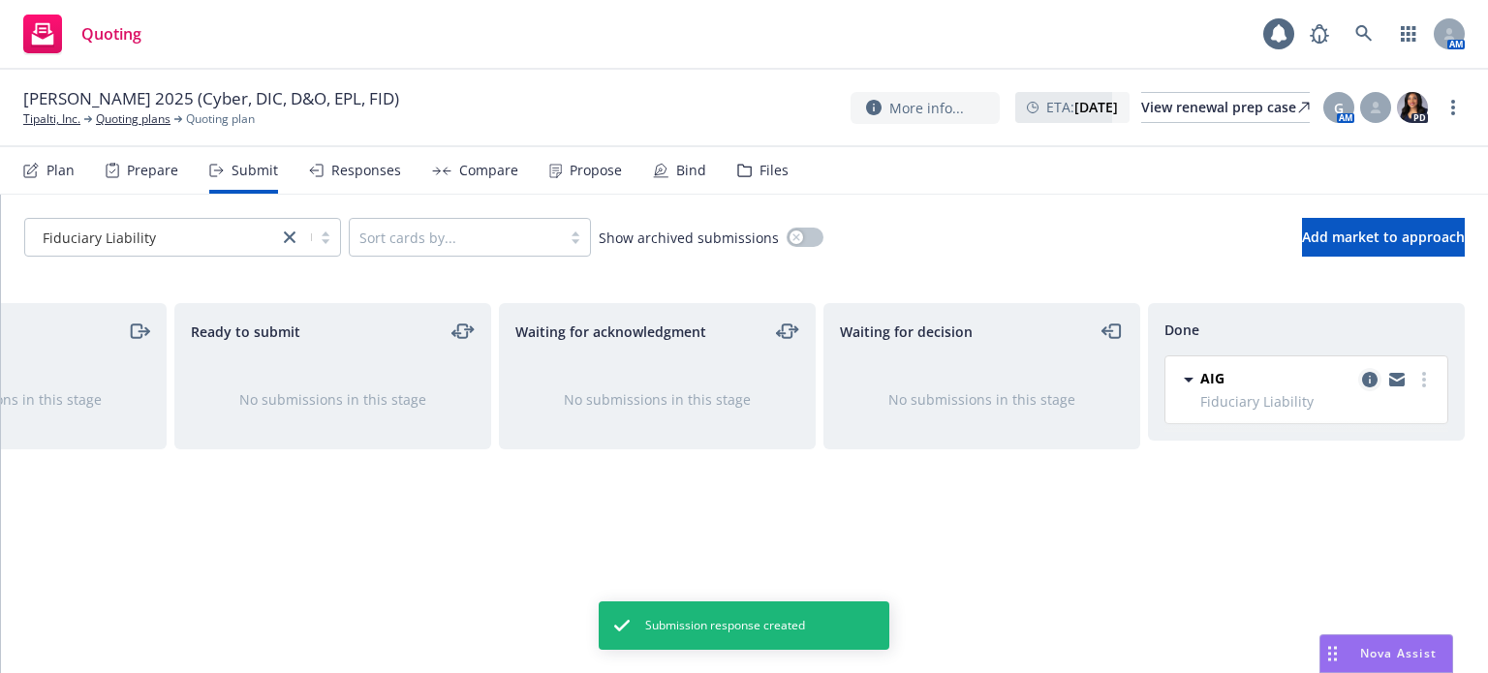
click at [1371, 372] on icon "copy logging email" at bounding box center [1370, 380] width 16 height 16
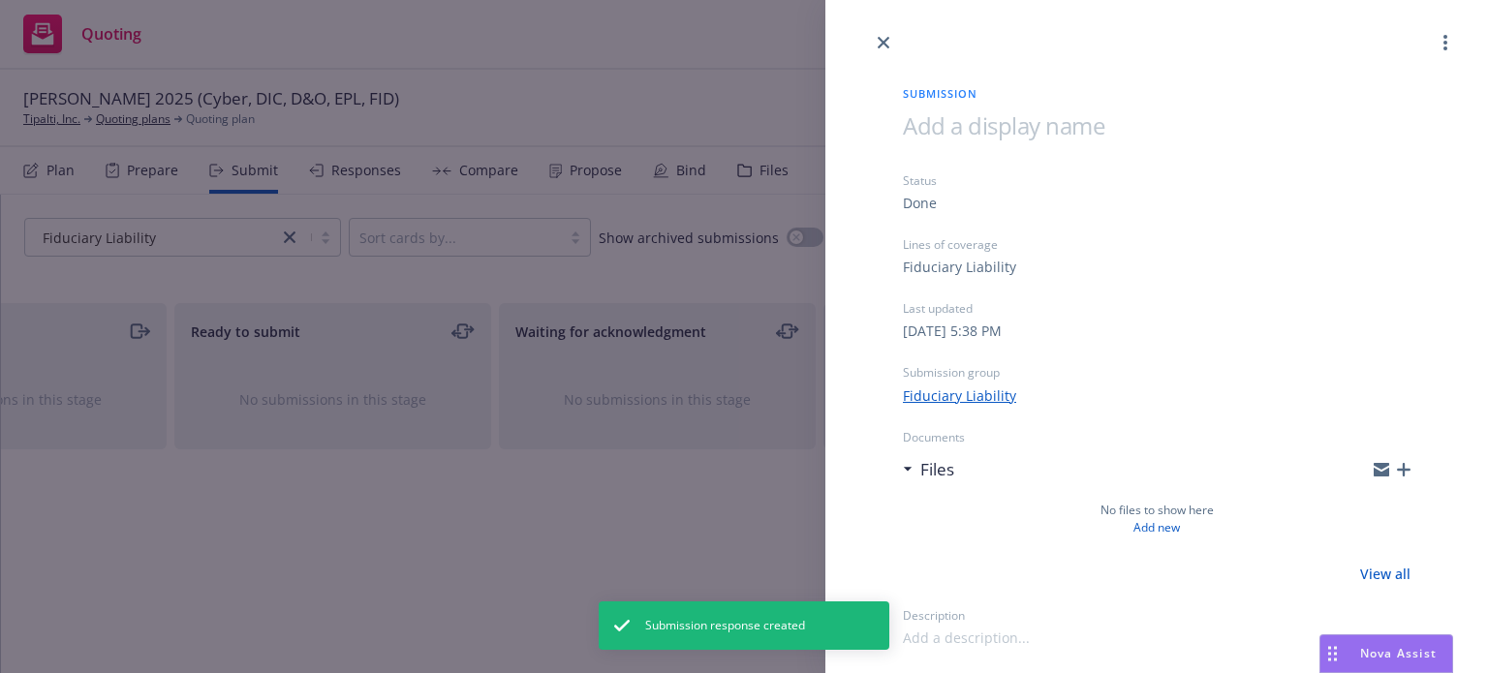
click at [1409, 469] on icon "button" at bounding box center [1404, 470] width 14 height 14
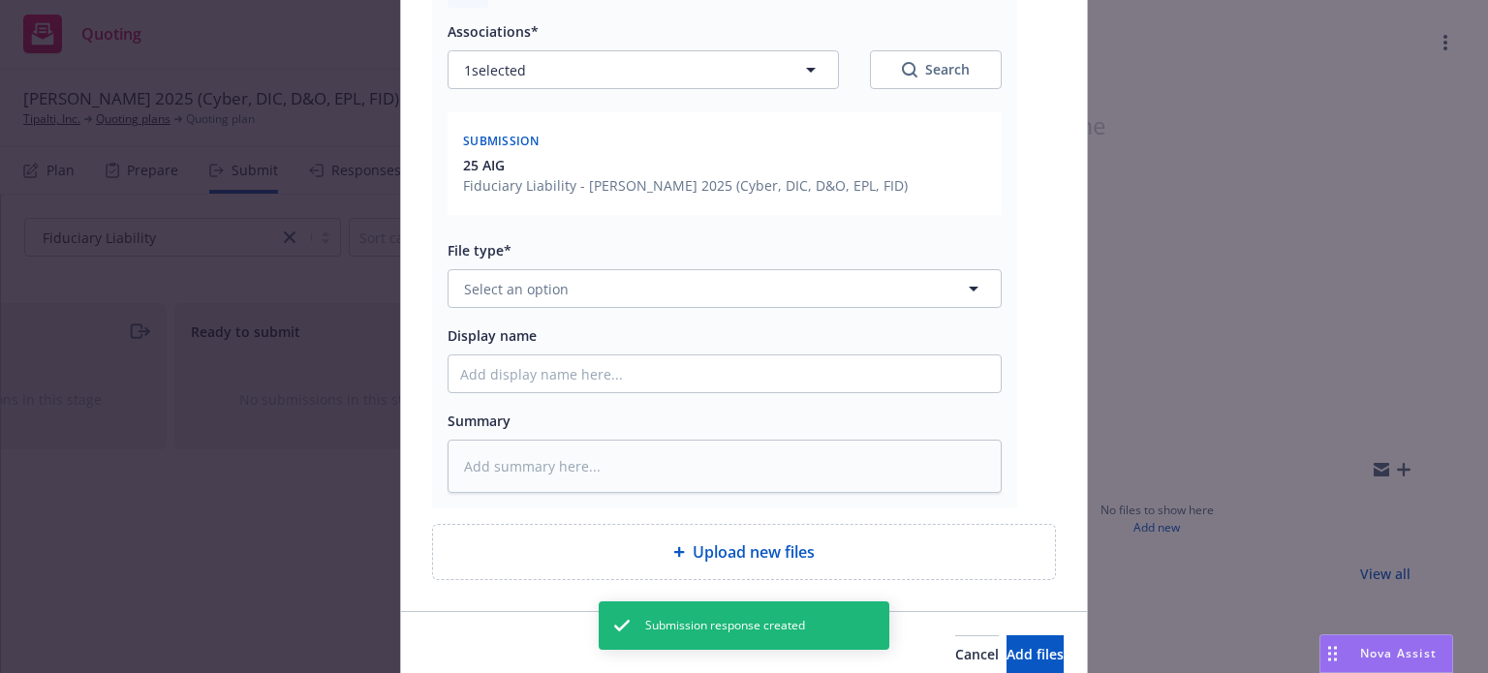
scroll to position [291, 0]
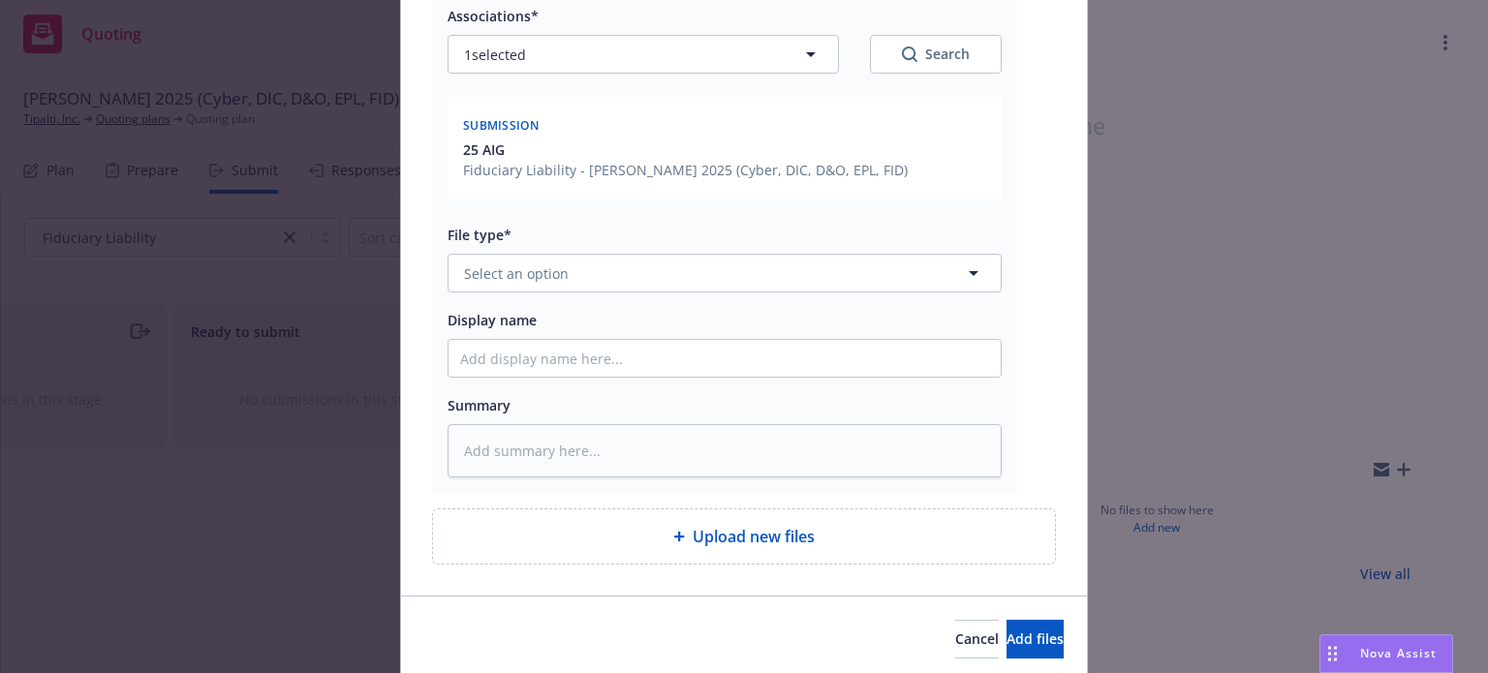
type textarea "x"
click at [579, 275] on button "Select an option" at bounding box center [725, 273] width 554 height 39
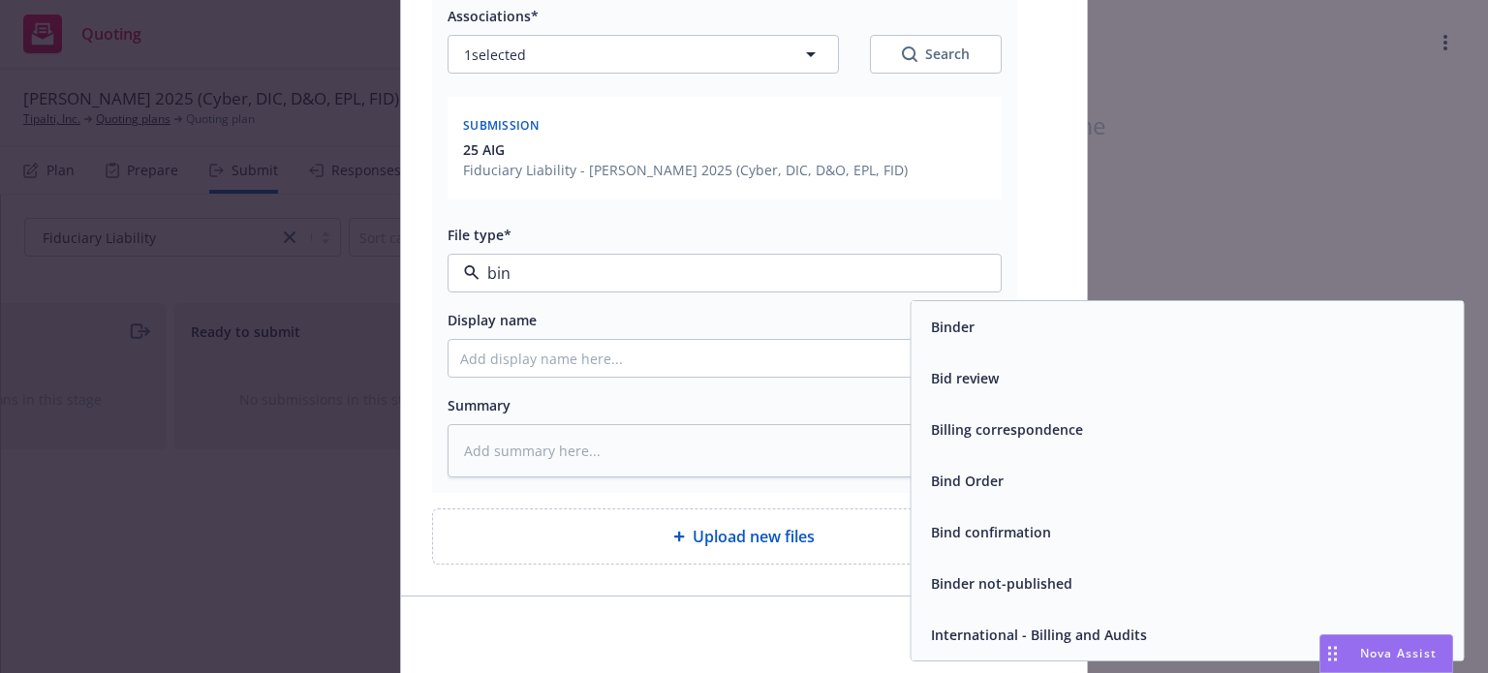
type input "bind"
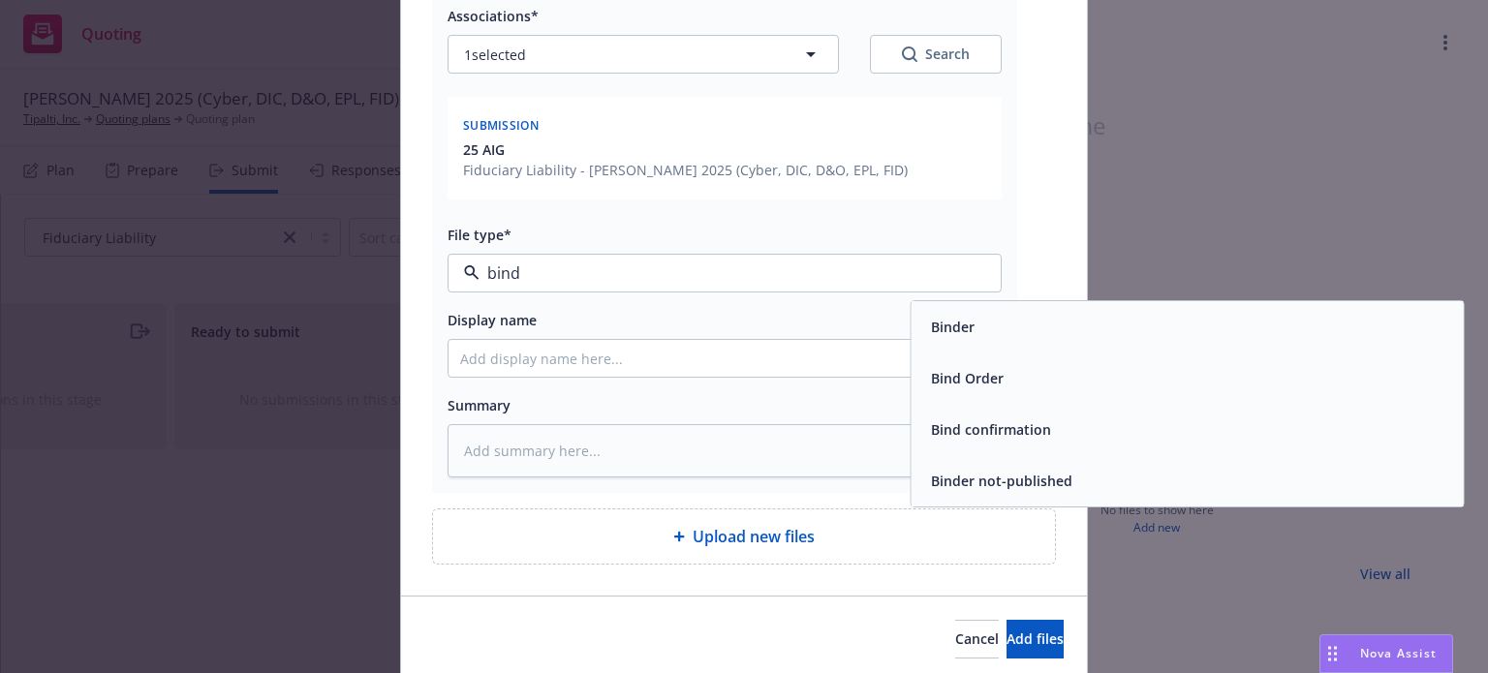
click at [972, 370] on span "Bind Order" at bounding box center [967, 378] width 73 height 20
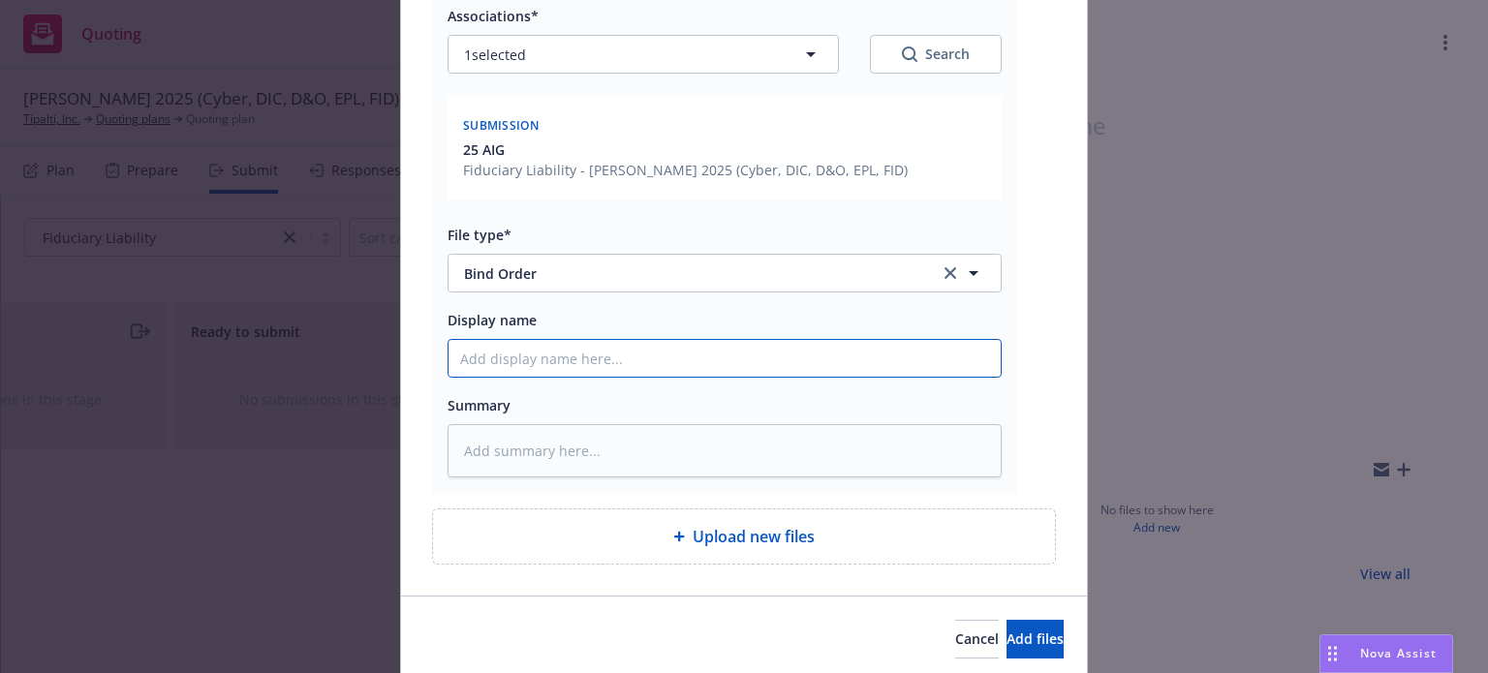
click at [651, 353] on input "Display name" at bounding box center [725, 358] width 552 height 37
type textarea "x"
type input "F"
type textarea "x"
type input "Fi"
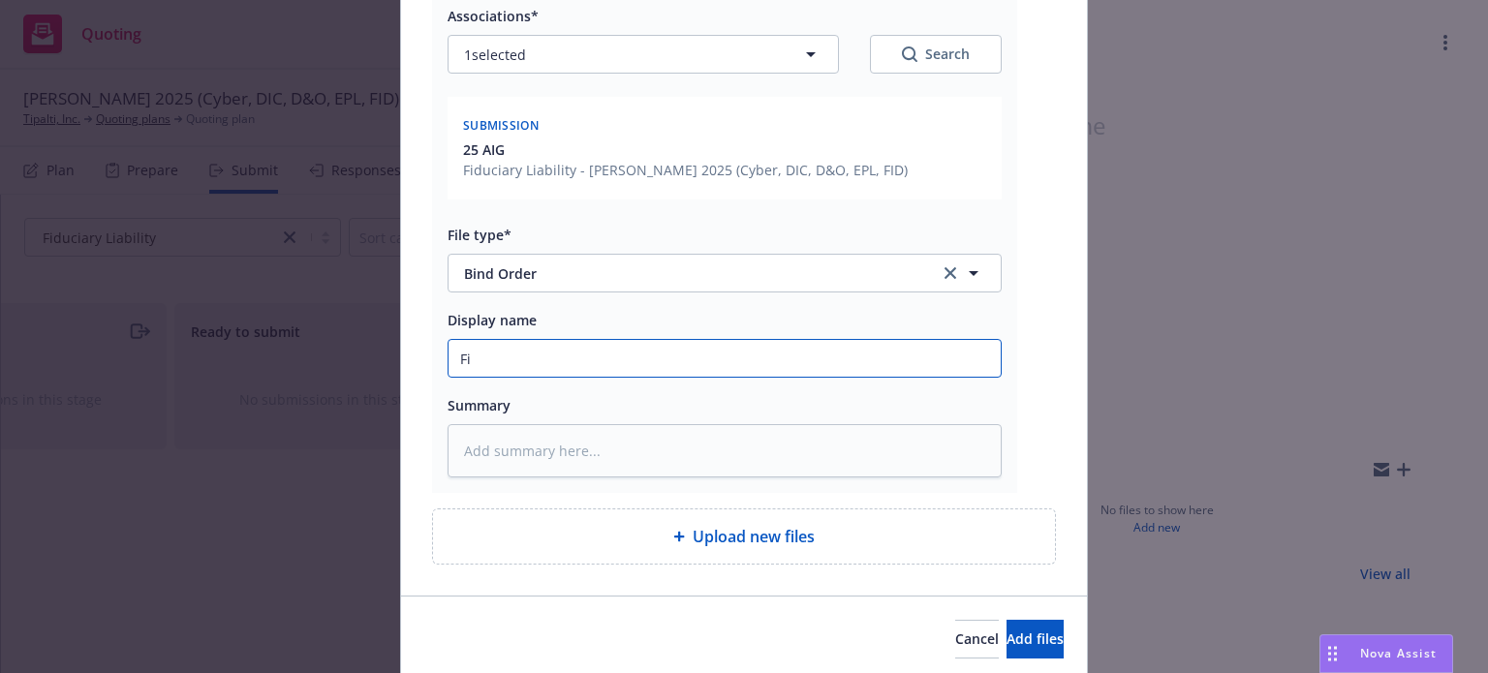
type textarea "x"
type input "Fid"
type textarea "x"
type input "Fidu"
type textarea "x"
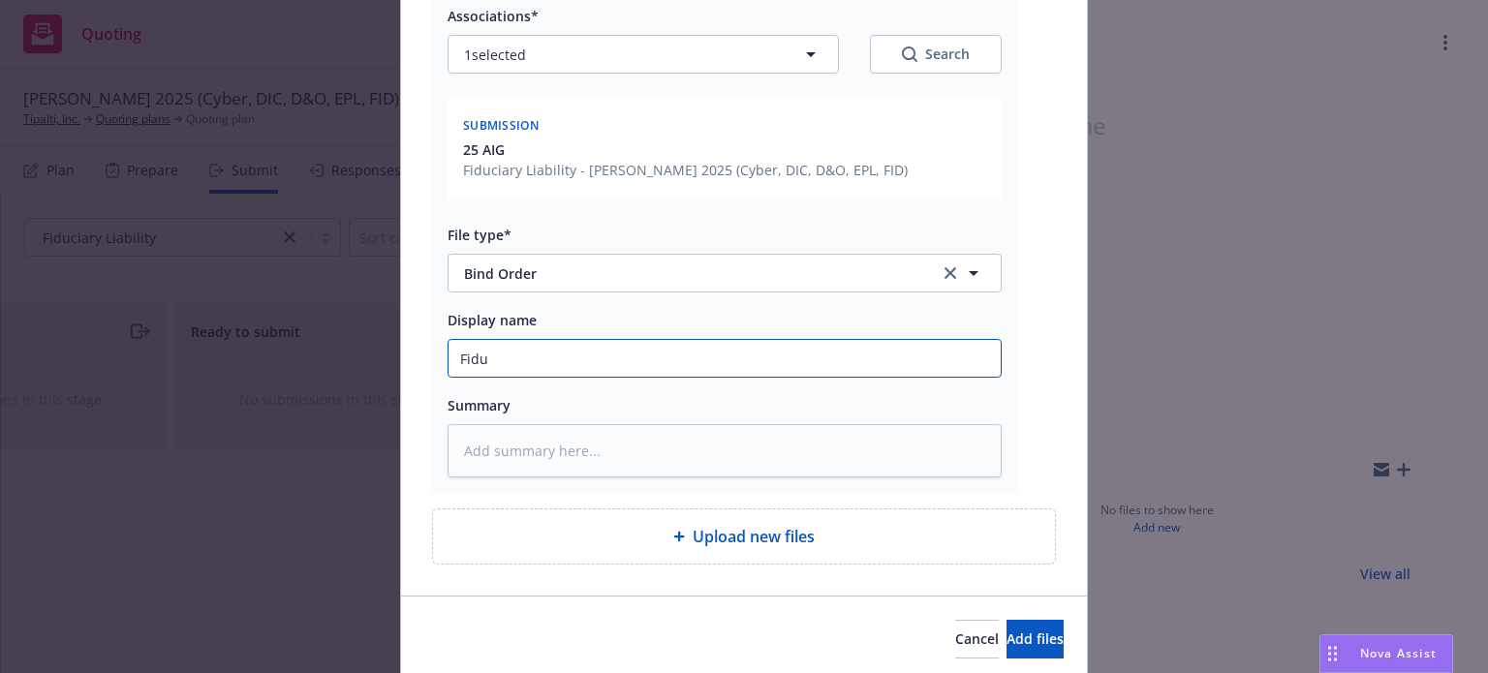
type input "Fiduc"
type textarea "x"
type input "Fiducia"
type textarea "x"
type input "Fiduciar"
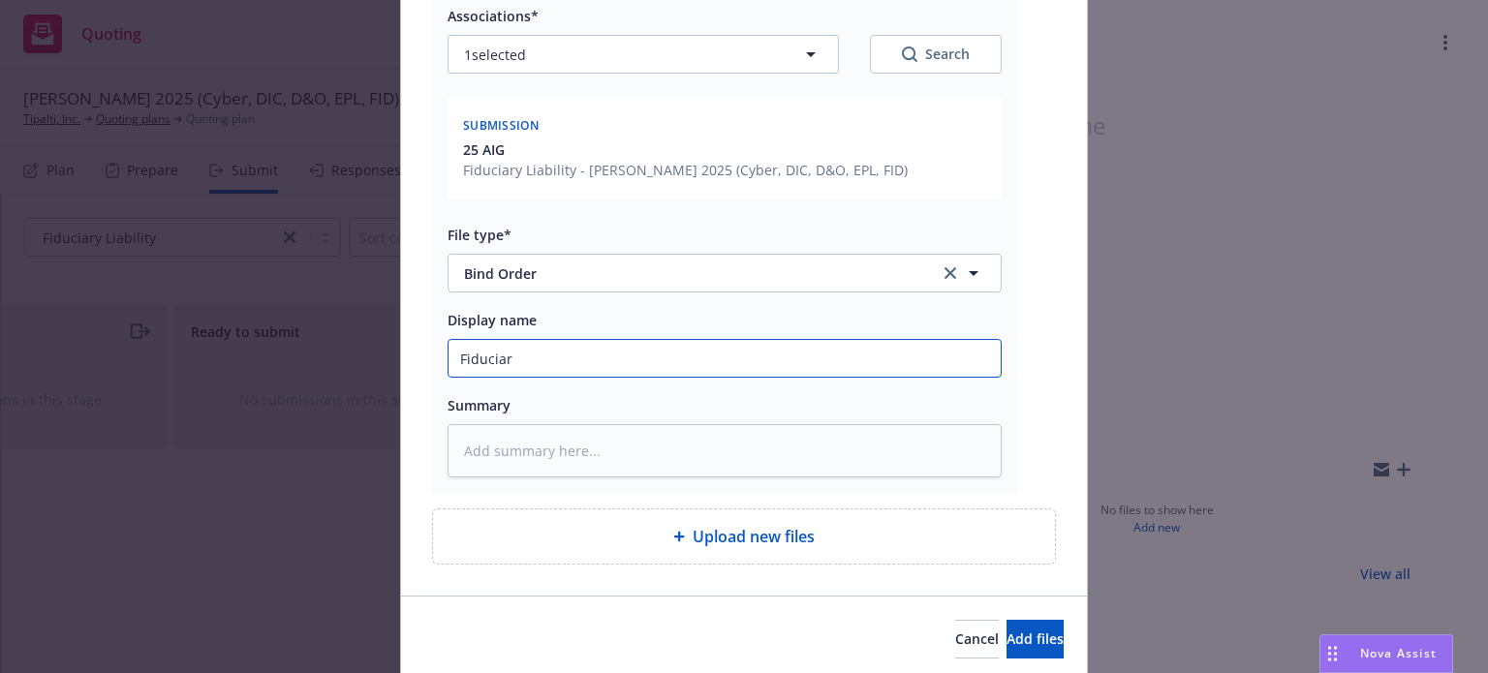
type textarea "x"
type input "Fiduciary"
type textarea "x"
type input "Fiduciary"
type textarea "x"
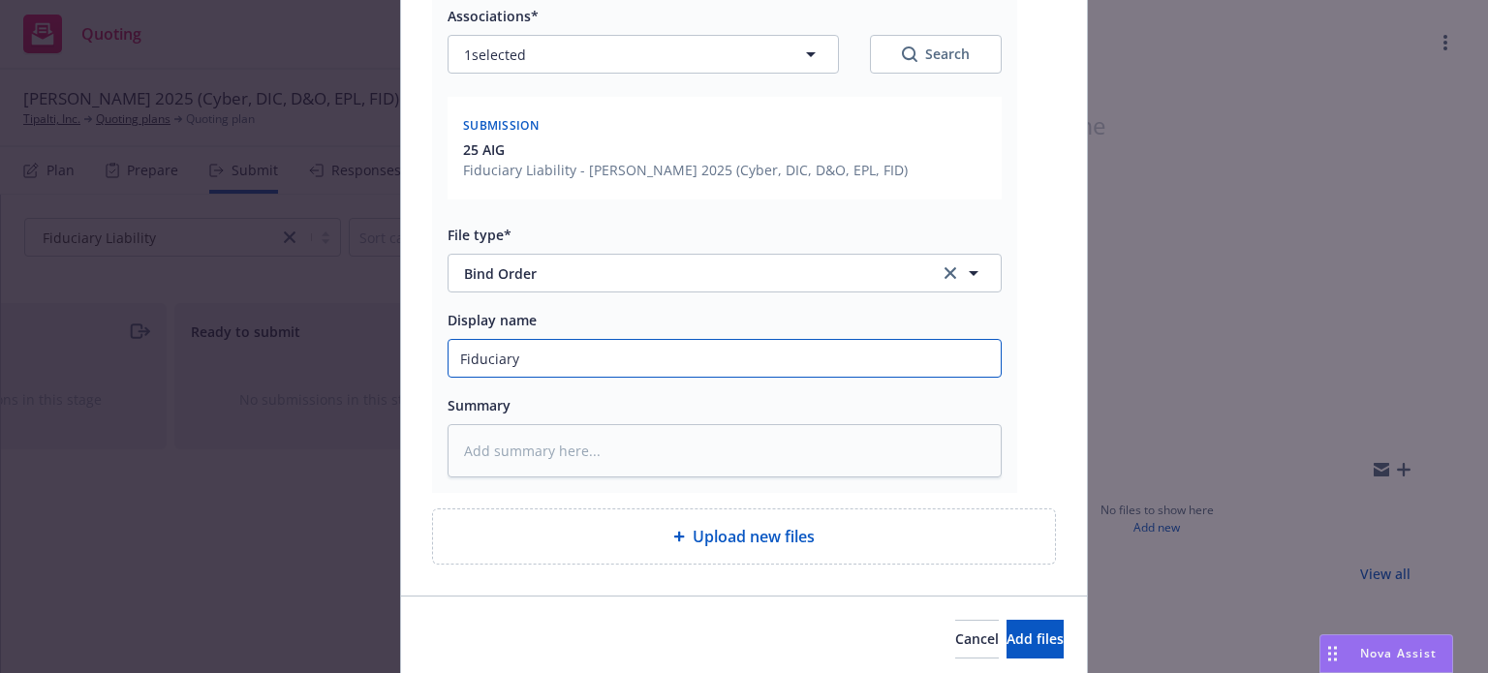
type input "Fiduciary b"
type textarea "x"
type input "Fiduciary bi"
type textarea "x"
type input "Fiduciary bin"
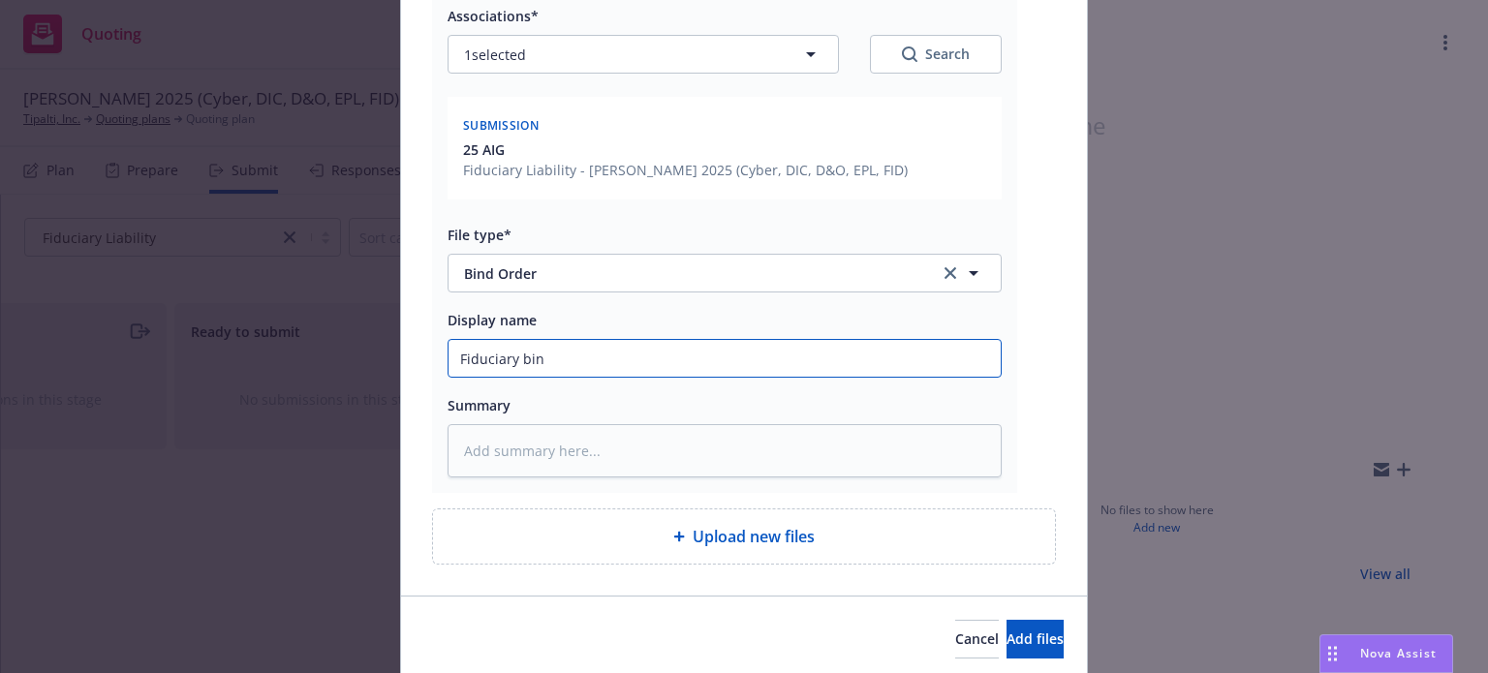
type textarea "x"
type input "Fiduciary bind"
type textarea "x"
type input "Fiduciary bind"
type textarea "x"
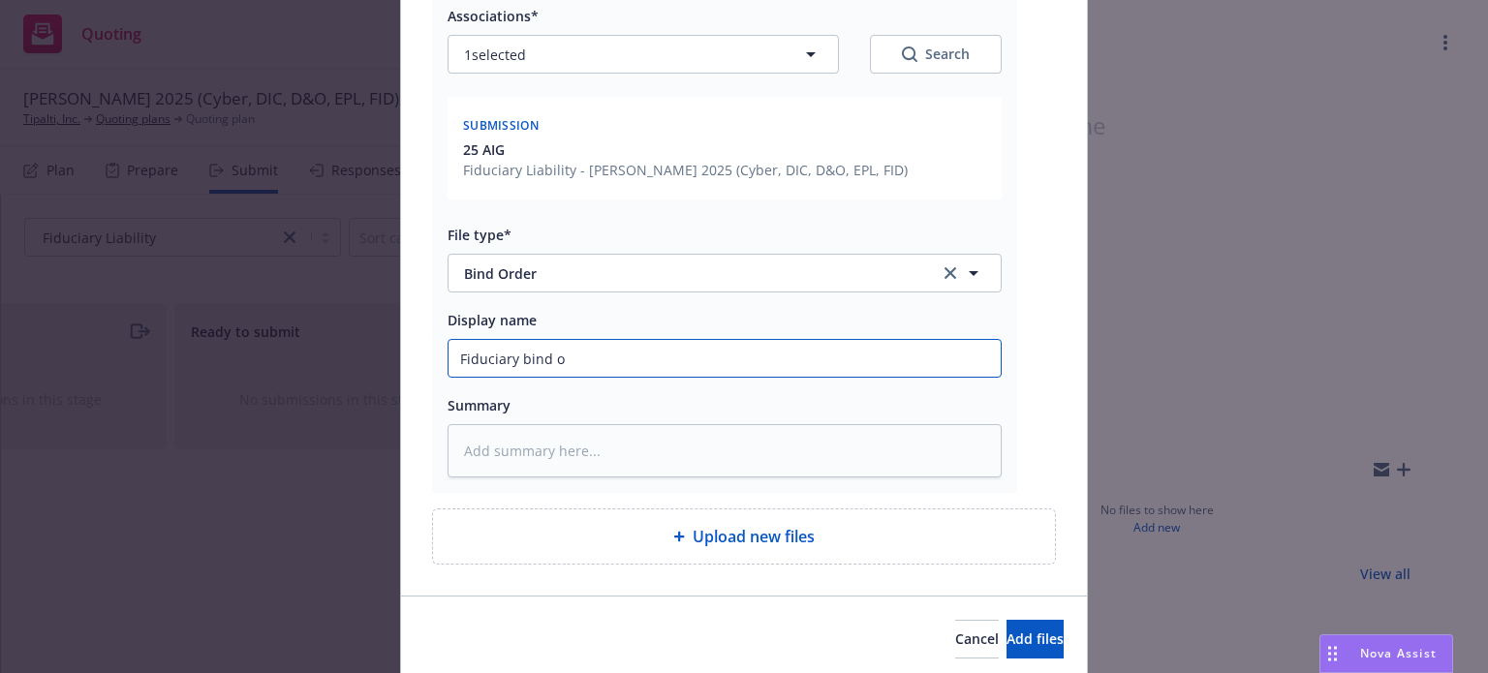
type input "Fiduciary bind or"
type textarea "x"
type input "Fiduciary bind ord"
type textarea "x"
type input "Fiduciary bind orde"
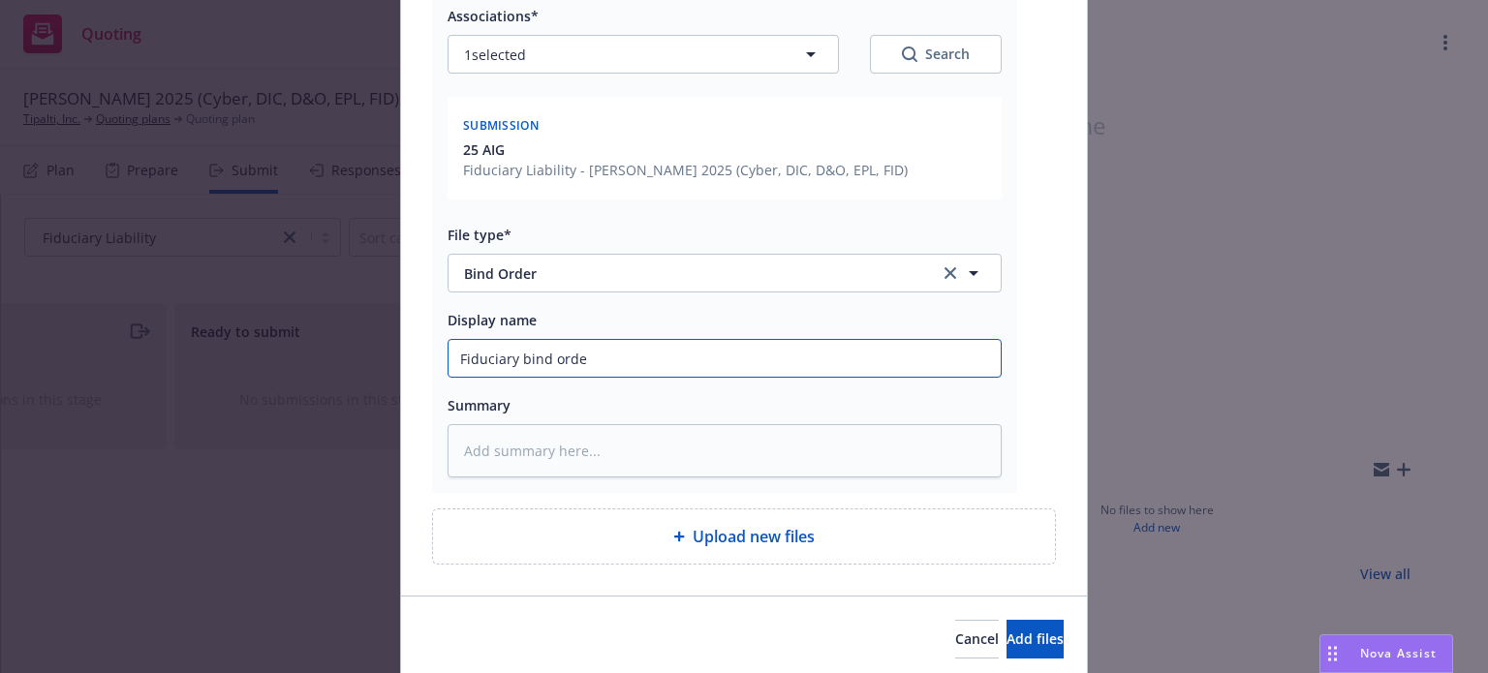
type textarea "x"
type input "Fiduciary bind order"
type textarea "x"
type input "Fiduciary bind order"
type textarea "x"
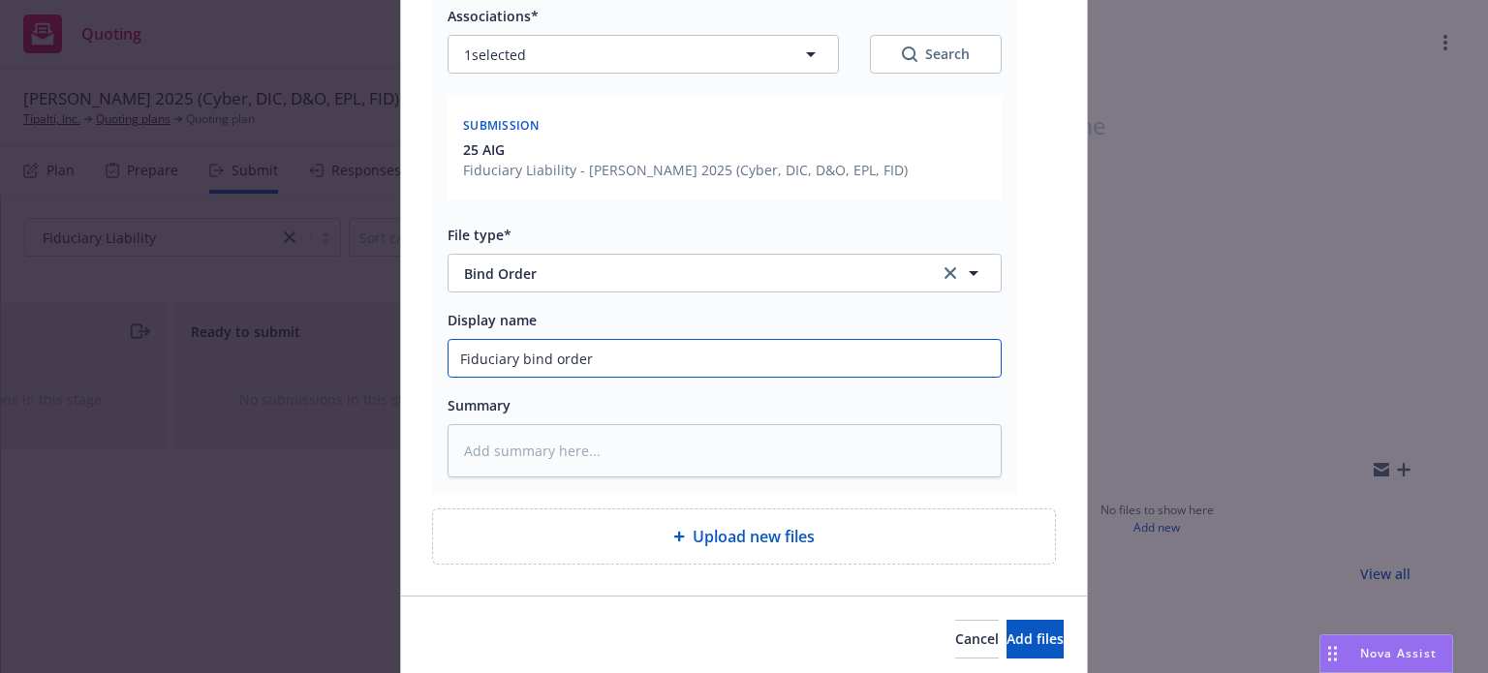
type input "Fiduciary bind order t"
type textarea "x"
type input "Fiduciary bind order to"
type textarea "x"
type input "Fiduciary bind order to A"
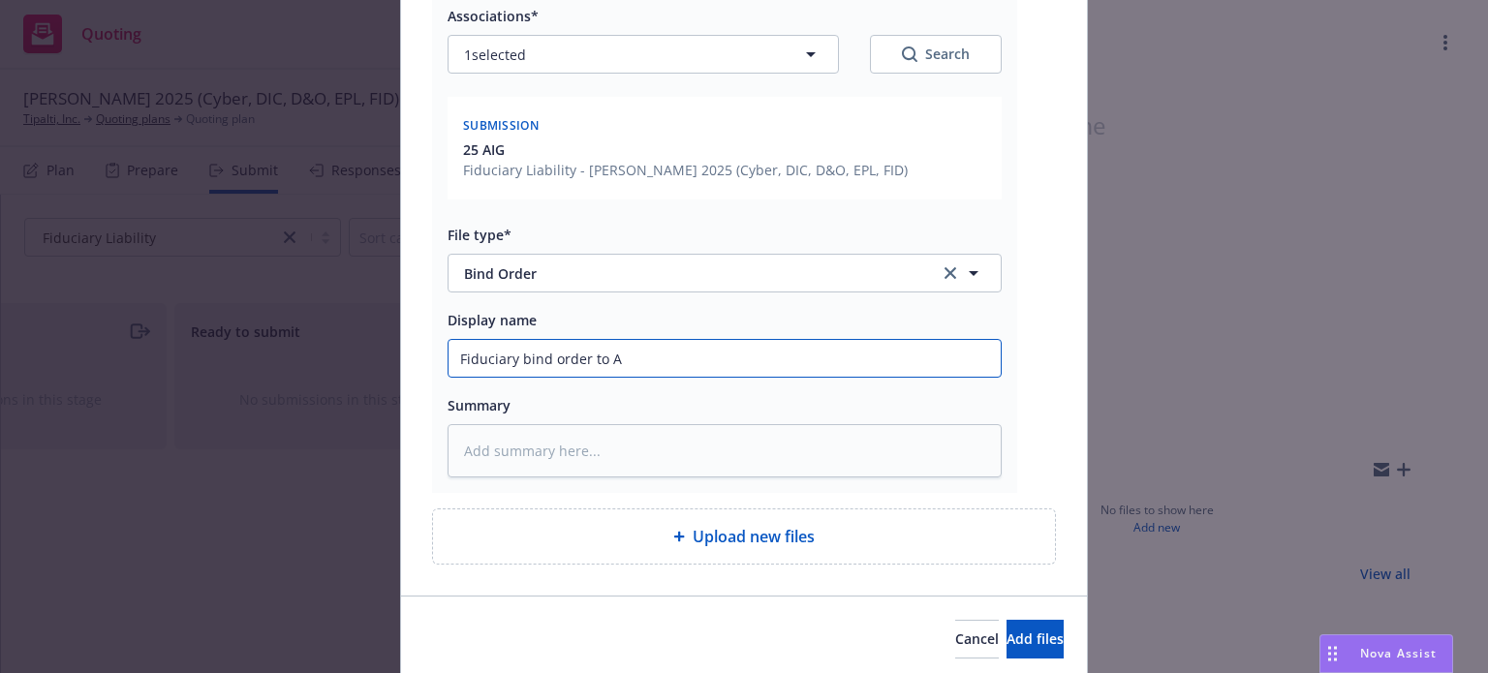
type textarea "x"
type input "Fiduciary bind order to AI"
type textarea "x"
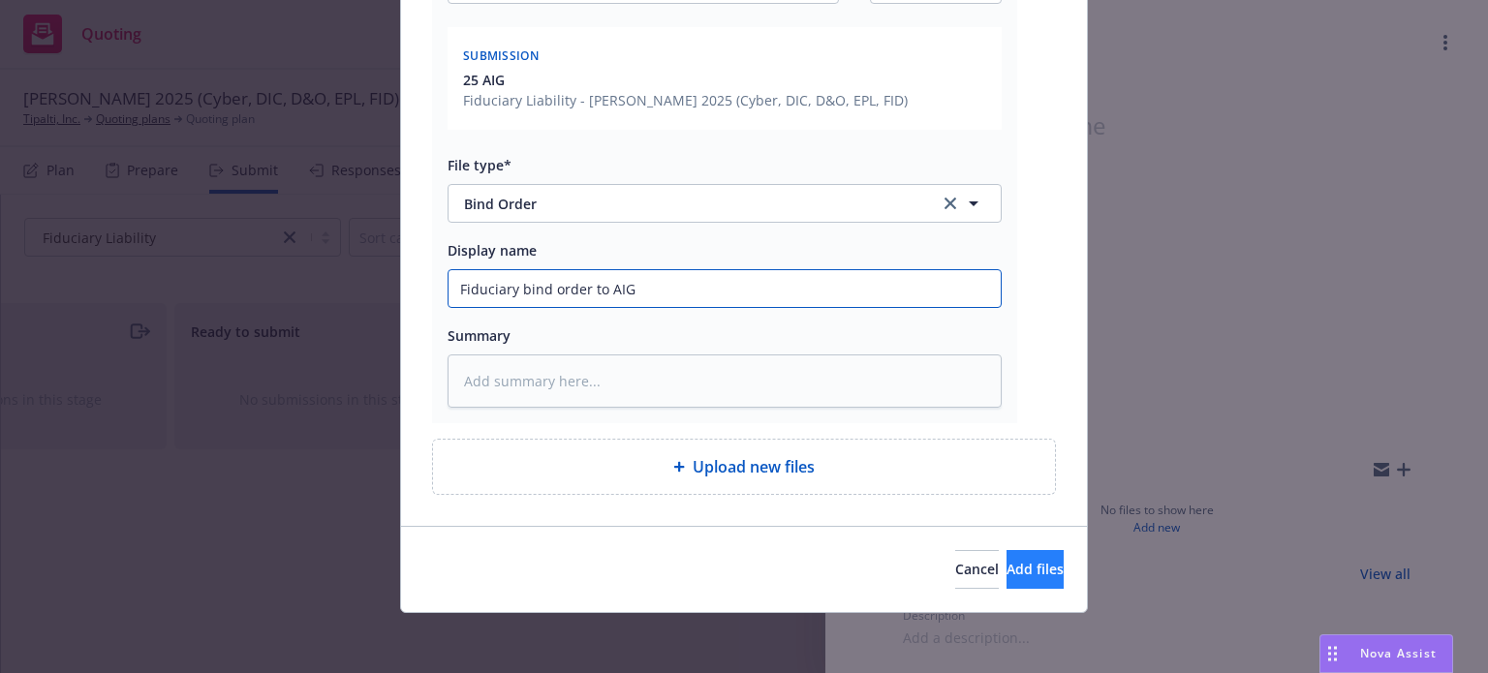
type input "Fiduciary bind order to AIG"
click at [1007, 584] on button "Add files" at bounding box center [1035, 569] width 57 height 39
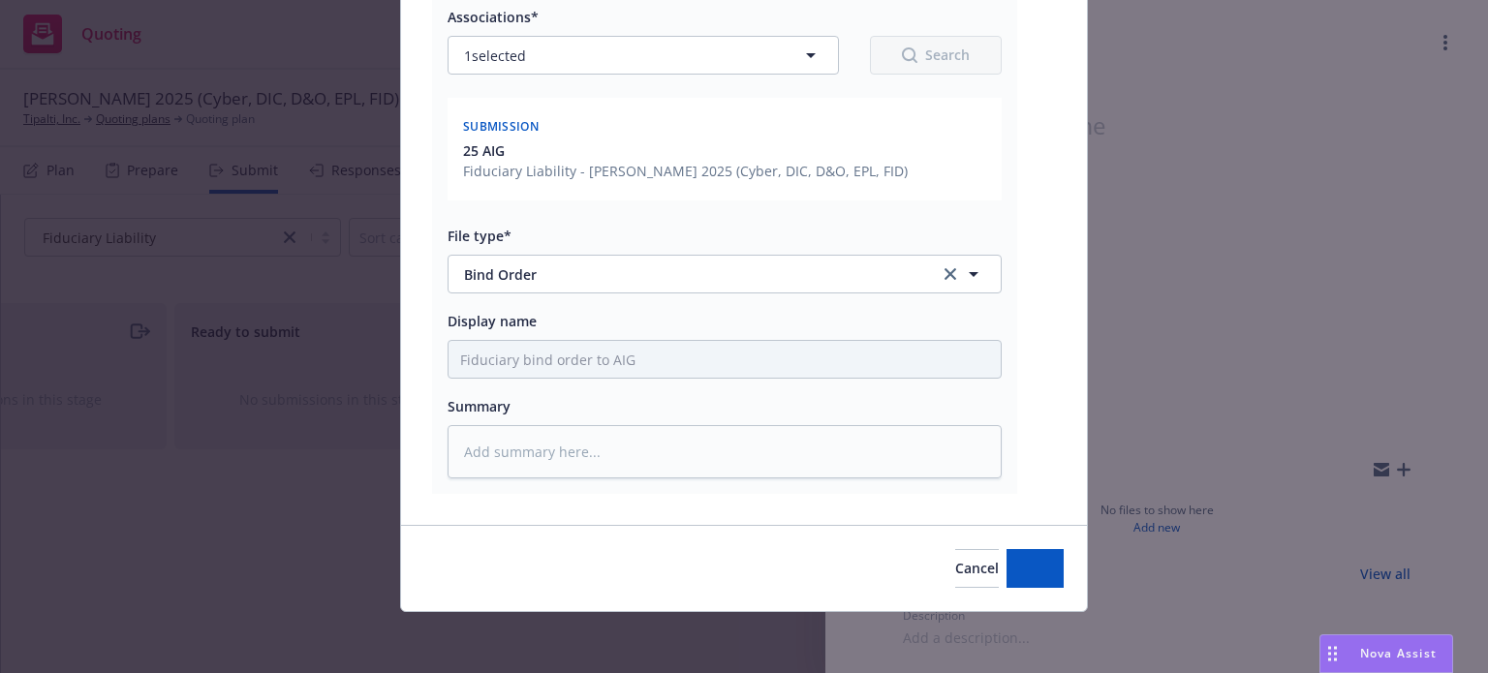
type textarea "x"
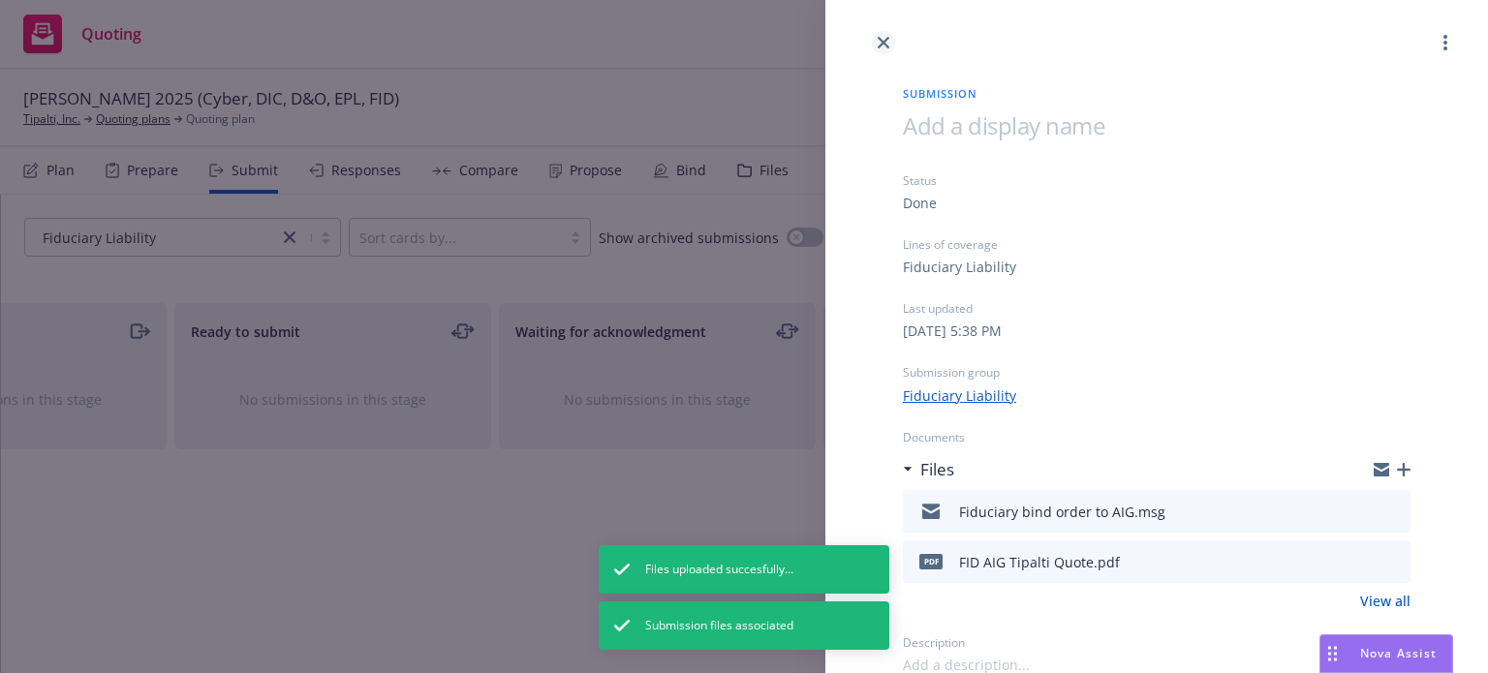
click at [890, 48] on link "close" at bounding box center [883, 42] width 23 height 23
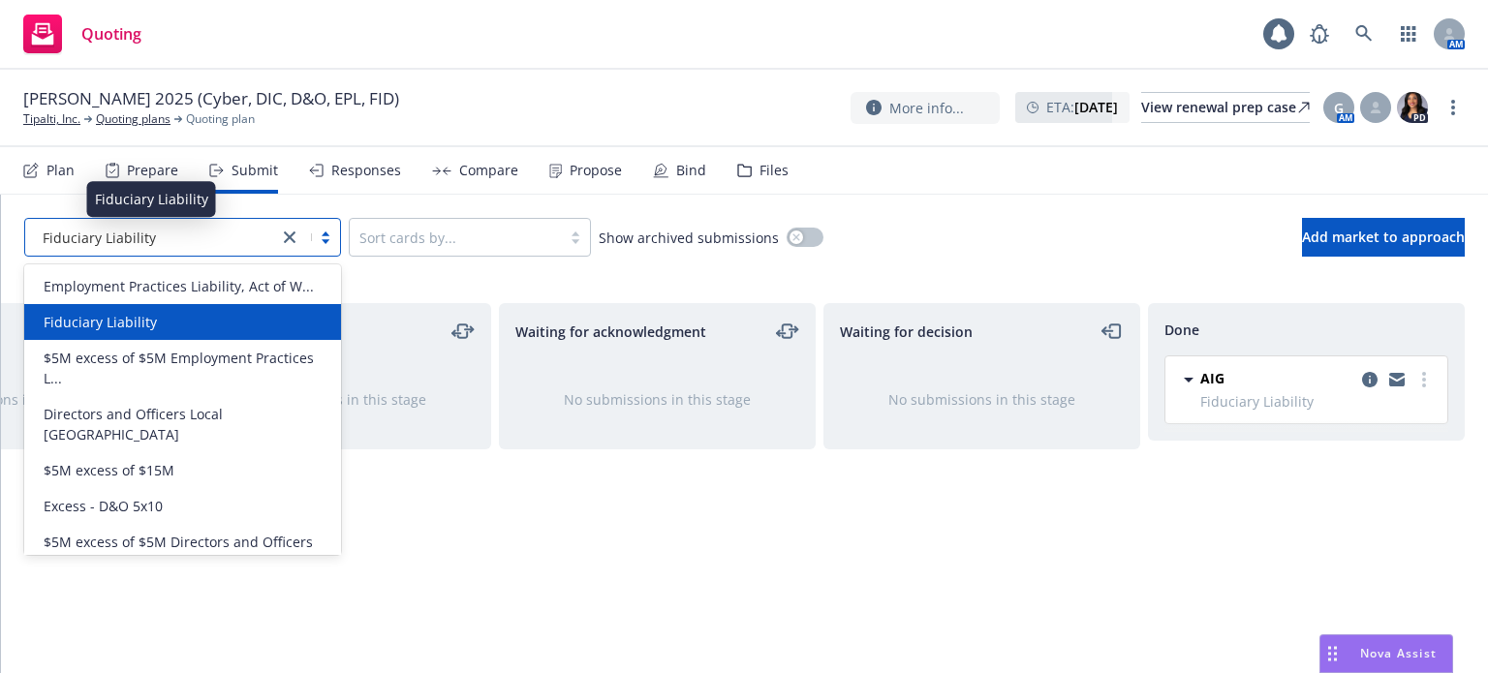
click at [209, 232] on div "Fiduciary Liability" at bounding box center [152, 238] width 234 height 20
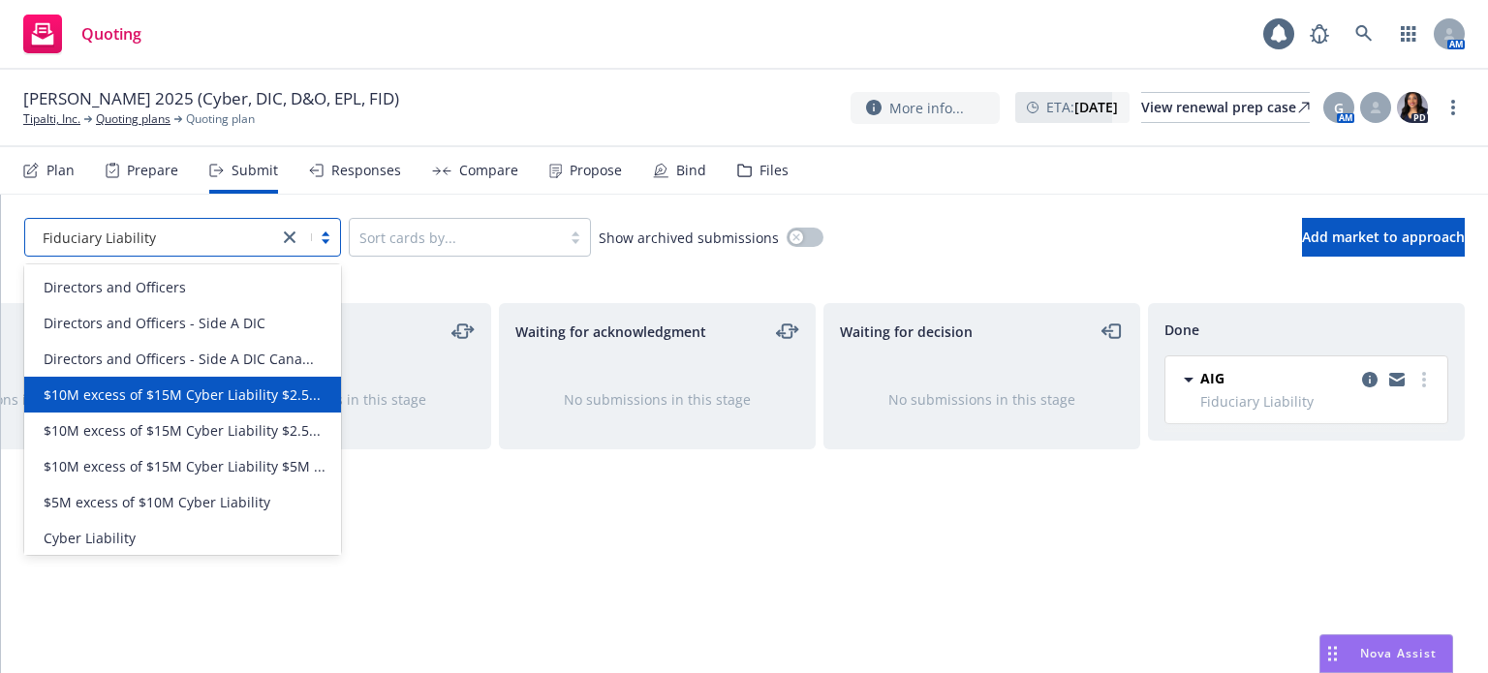
scroll to position [403, 0]
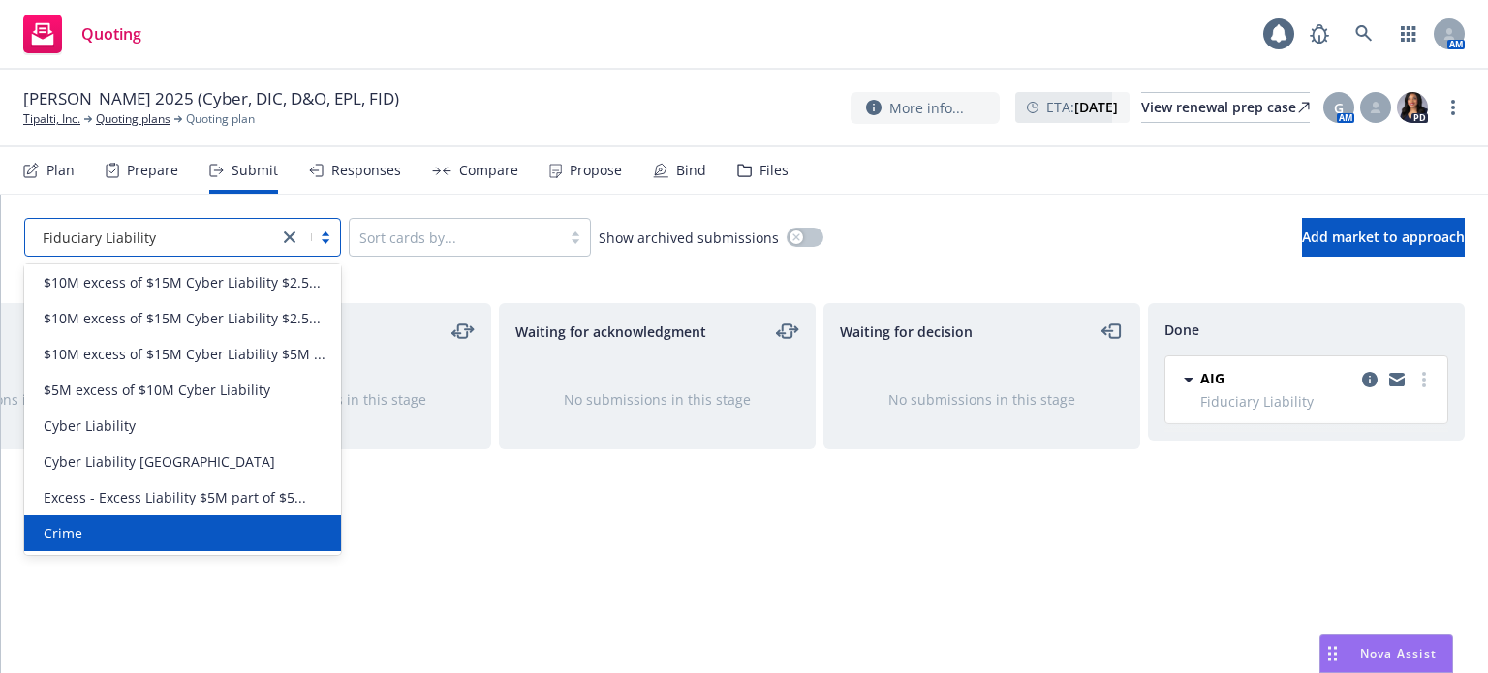
click at [135, 524] on div "Crime" at bounding box center [183, 533] width 294 height 20
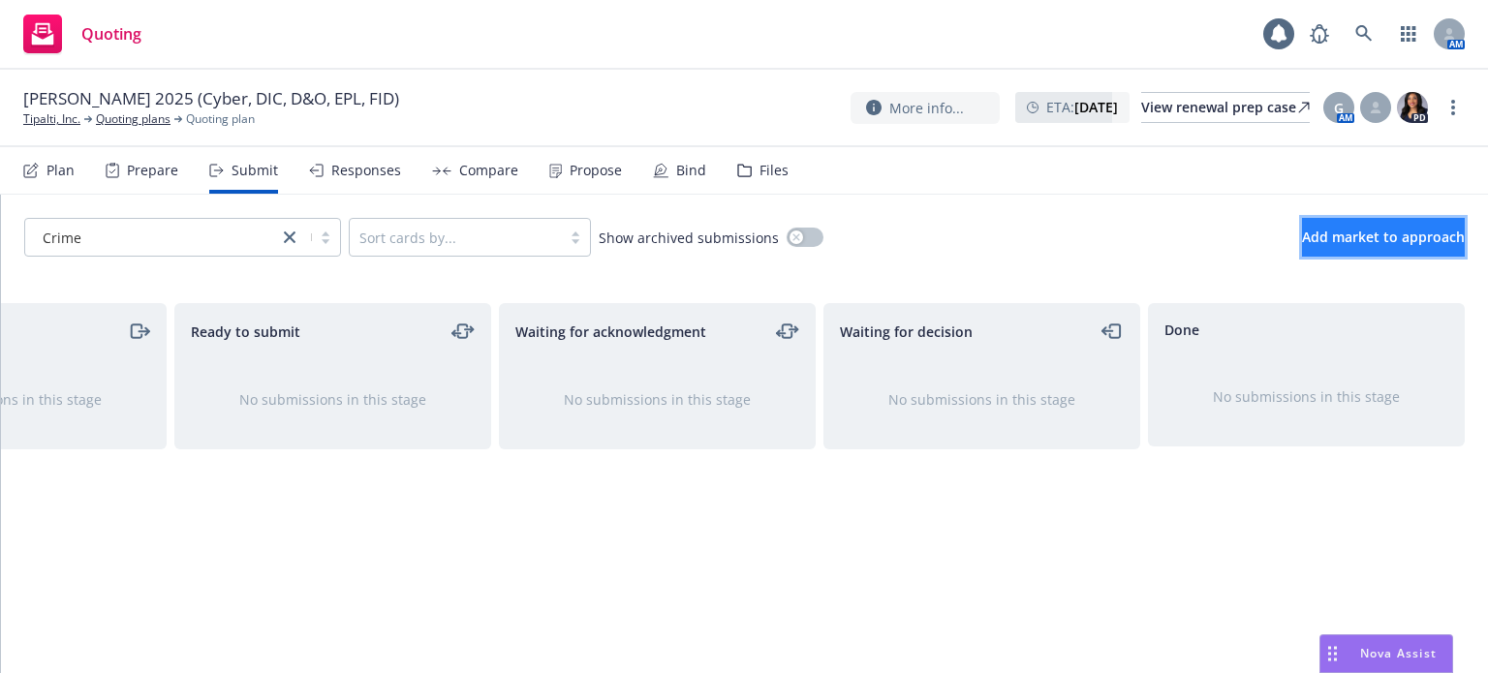
click at [1302, 235] on span "Add market to approach" at bounding box center [1383, 237] width 163 height 18
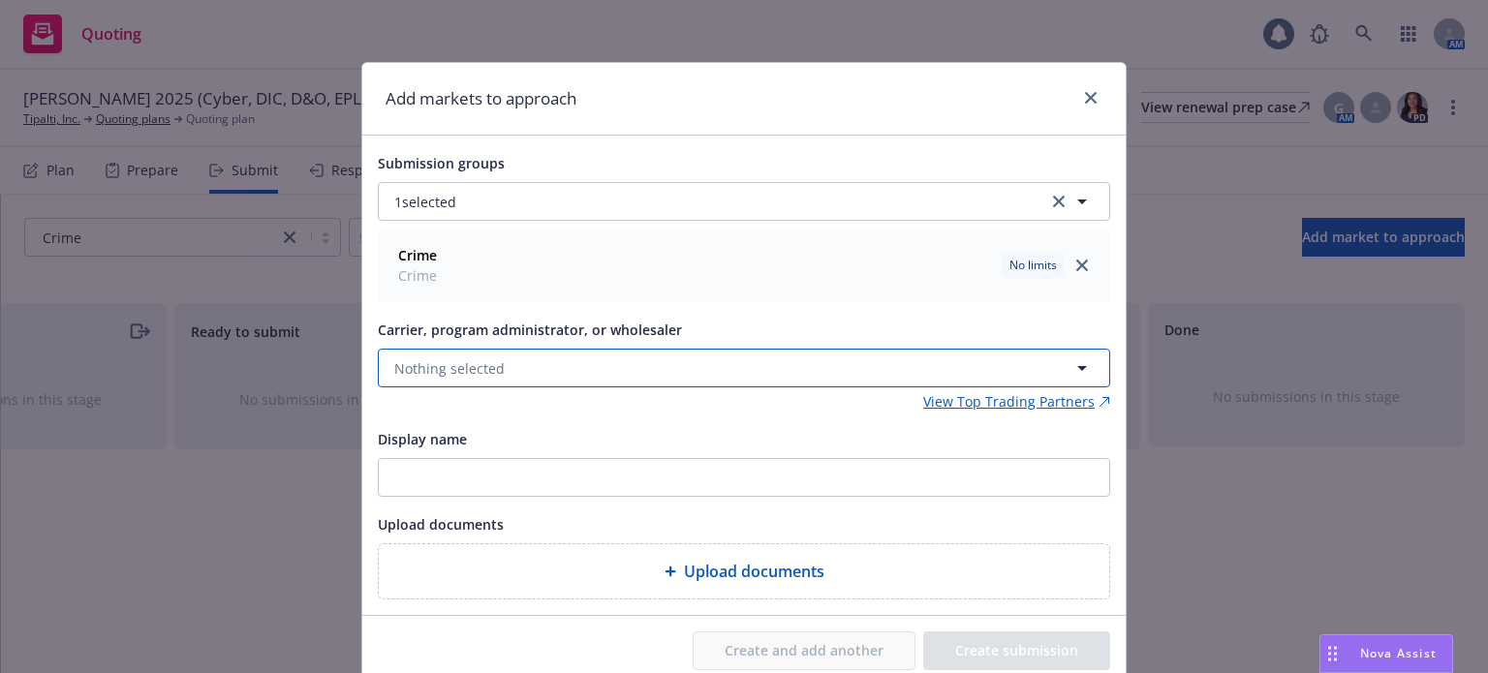
click at [496, 362] on button "Nothing selected" at bounding box center [744, 368] width 733 height 39
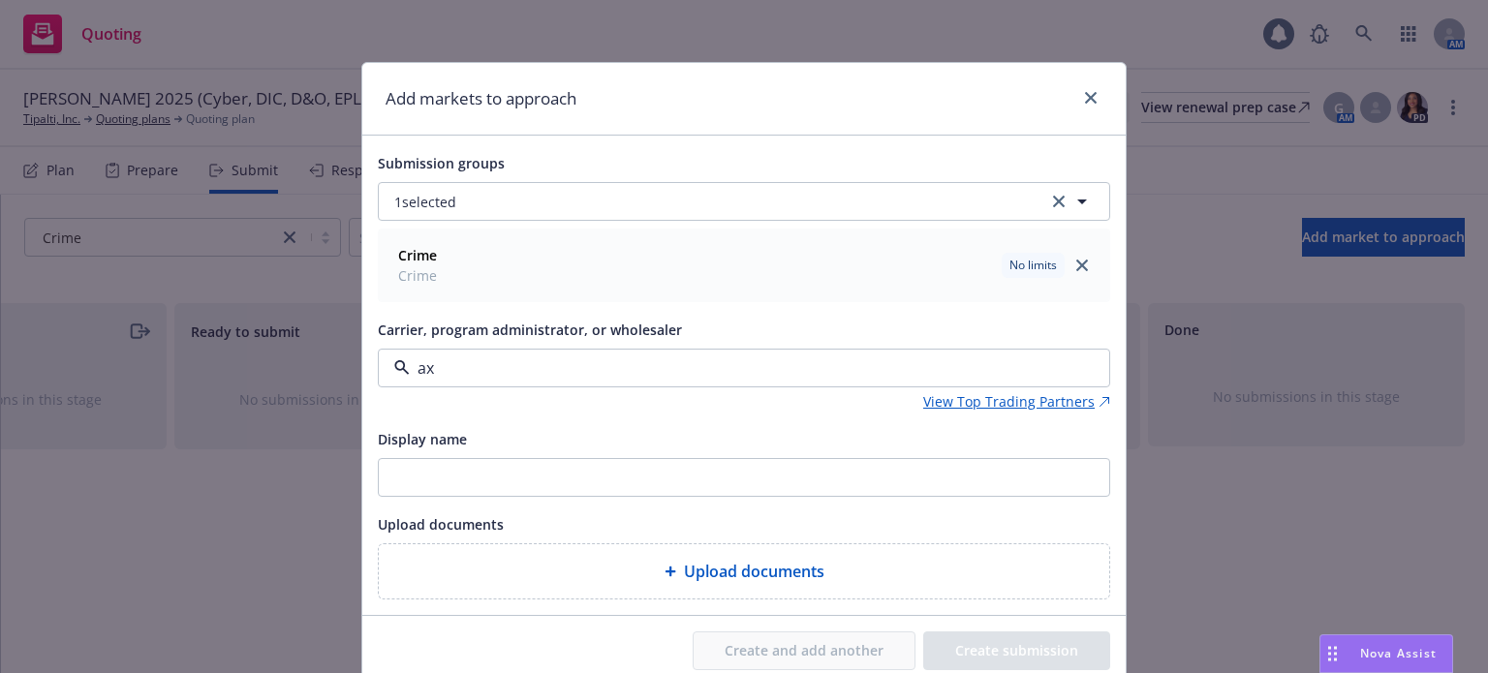
type input "axa"
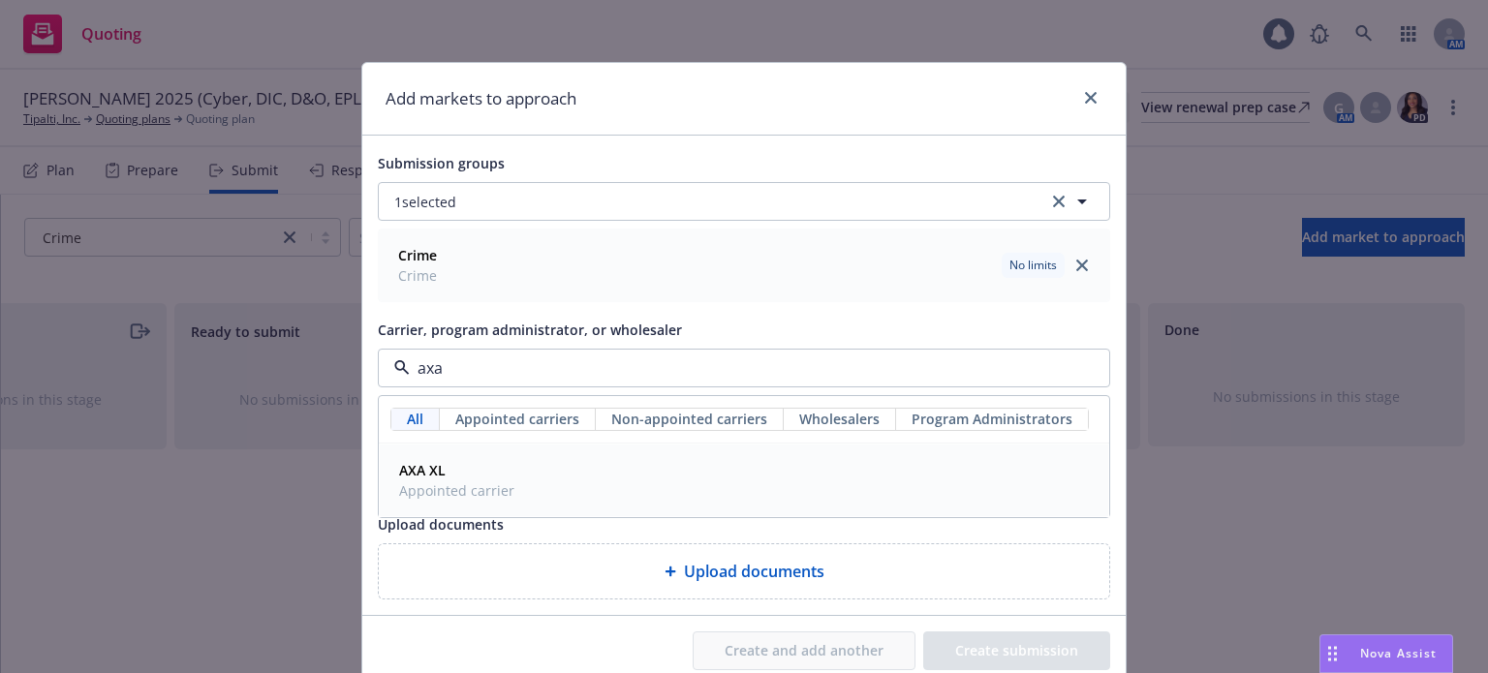
click at [452, 461] on span "AXA XL" at bounding box center [456, 470] width 115 height 20
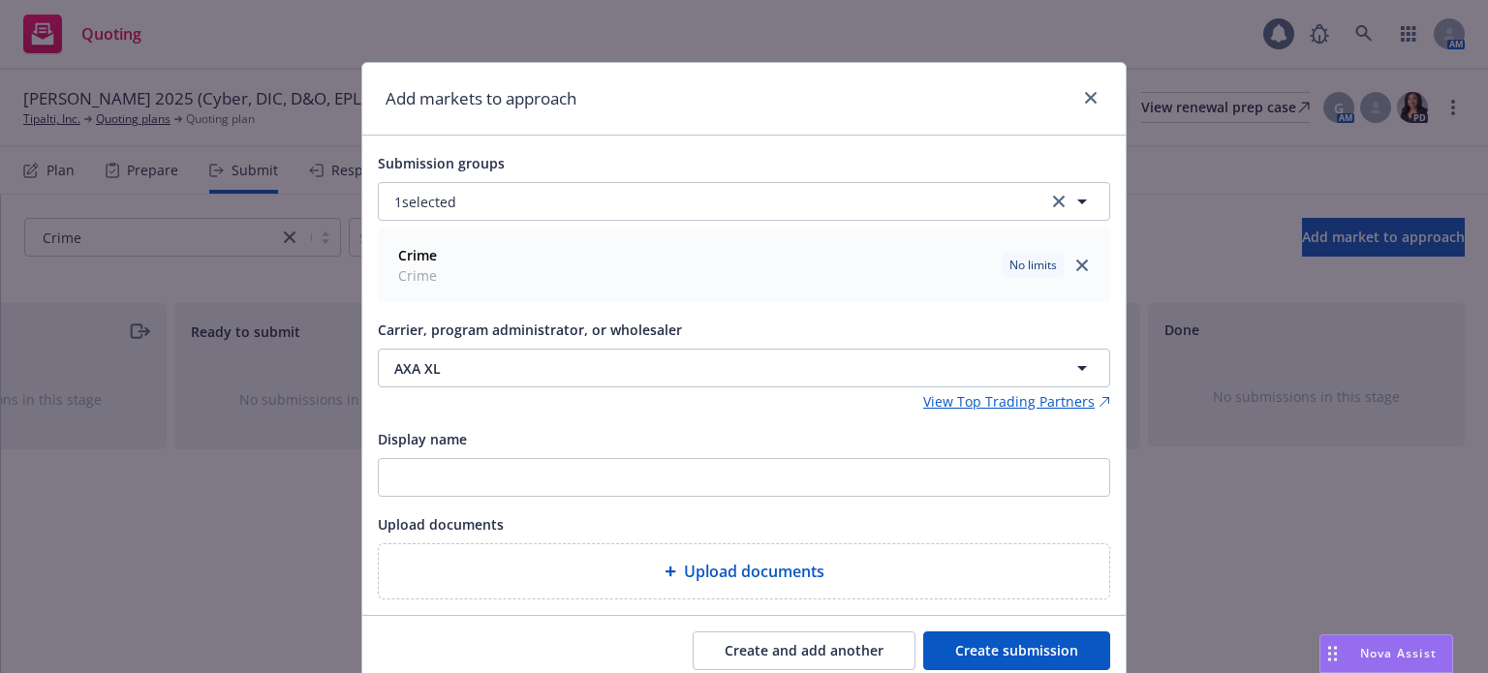
scroll to position [74, 0]
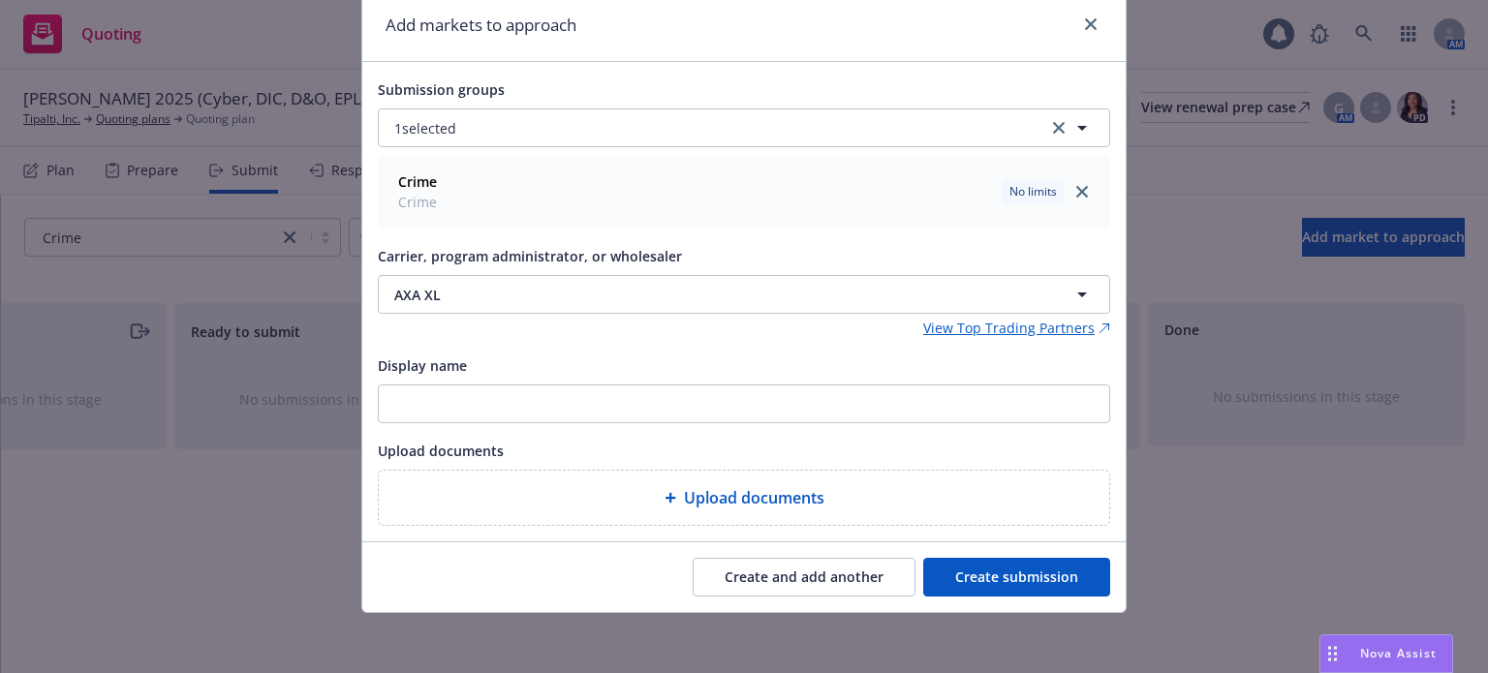
click at [965, 578] on button "Create submission" at bounding box center [1016, 577] width 187 height 39
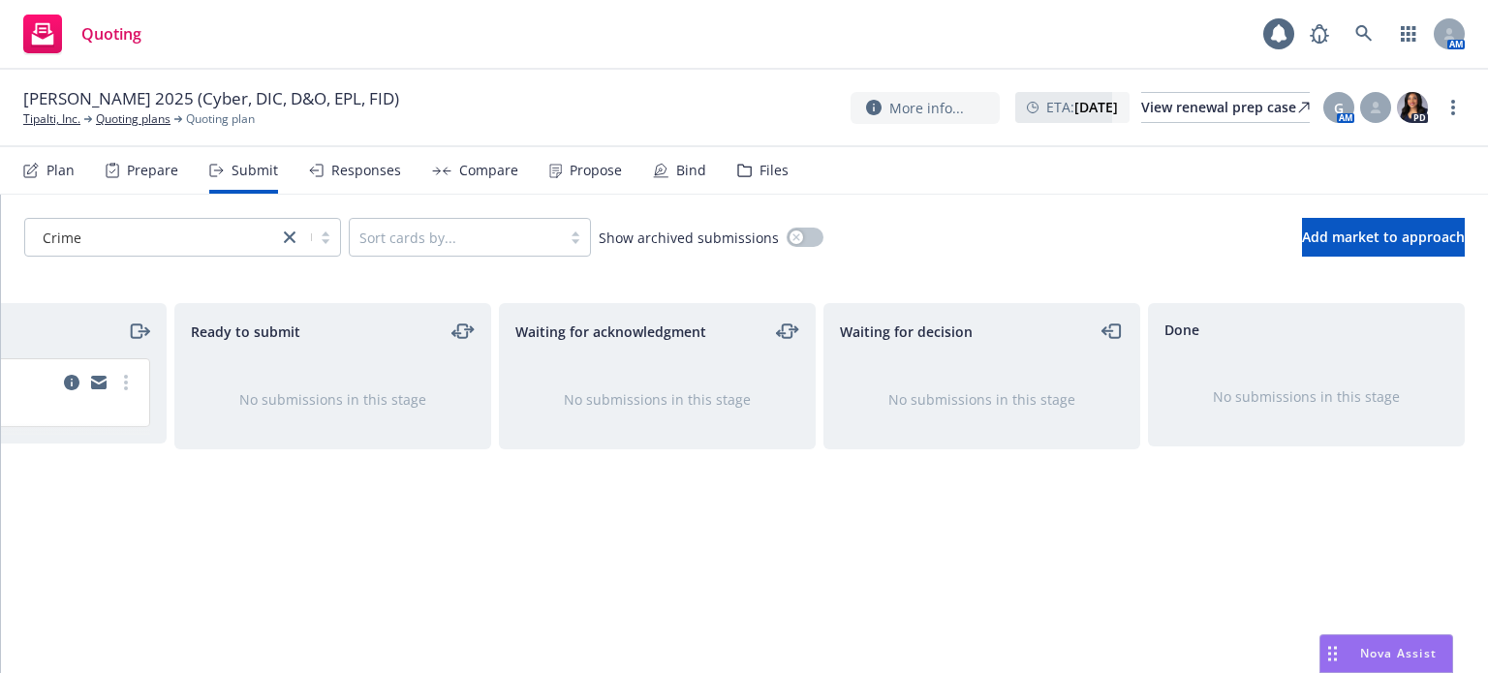
scroll to position [0, 0]
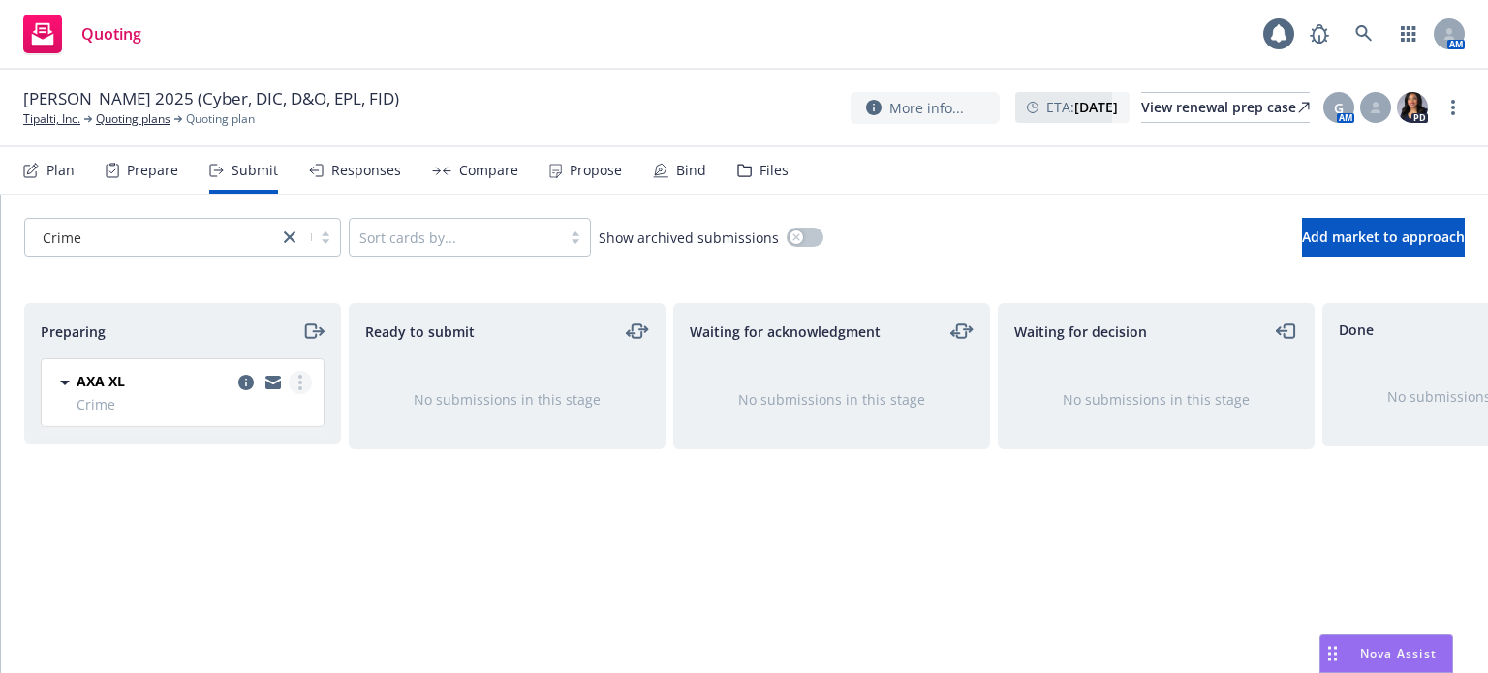
click at [303, 382] on link "more" at bounding box center [300, 382] width 23 height 23
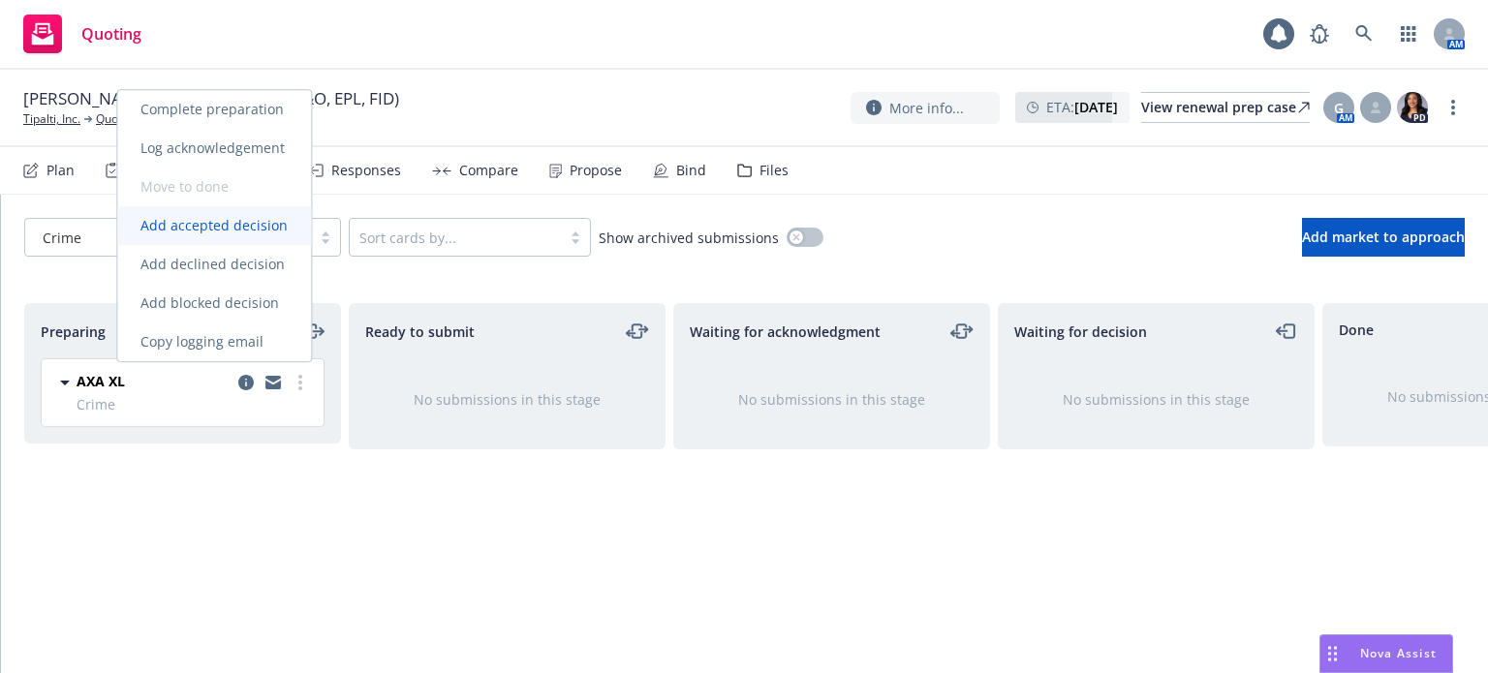
click at [229, 220] on span "Add accepted decision" at bounding box center [214, 225] width 194 height 18
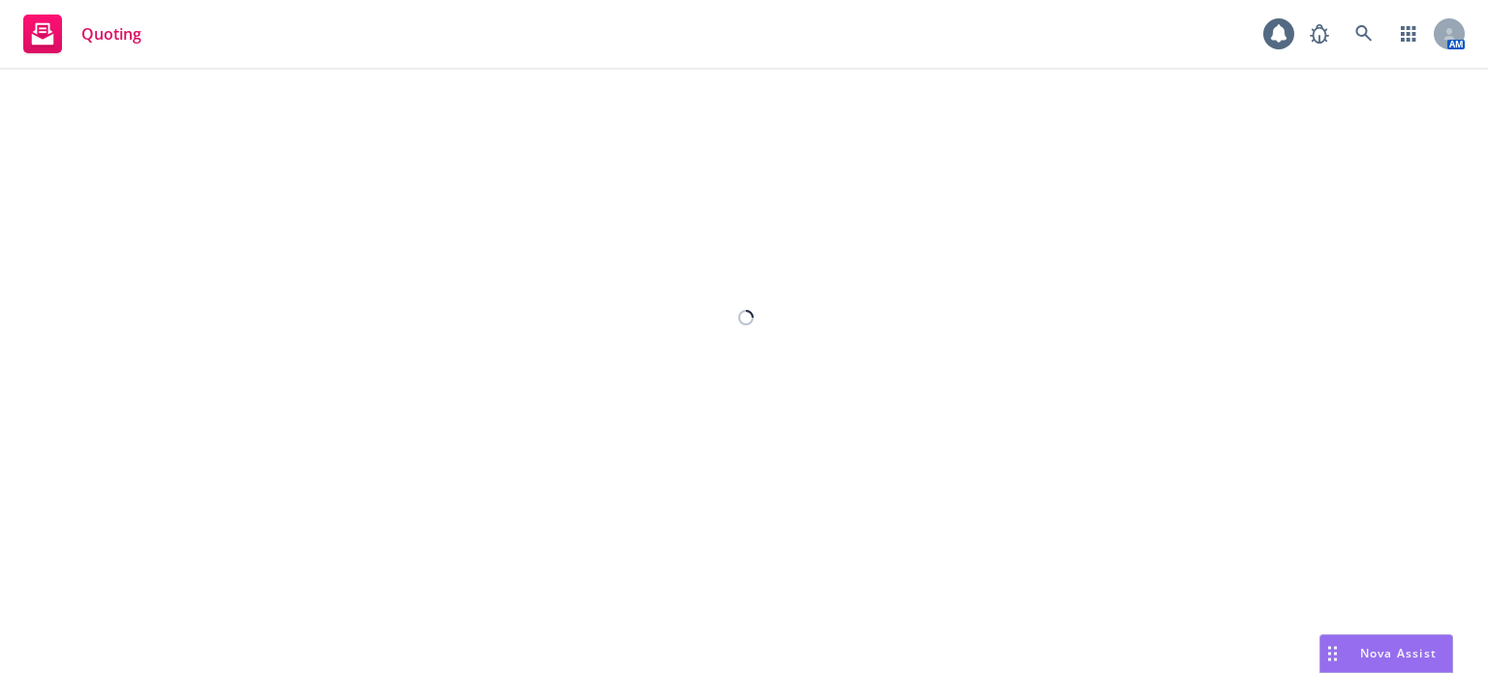
select select "12"
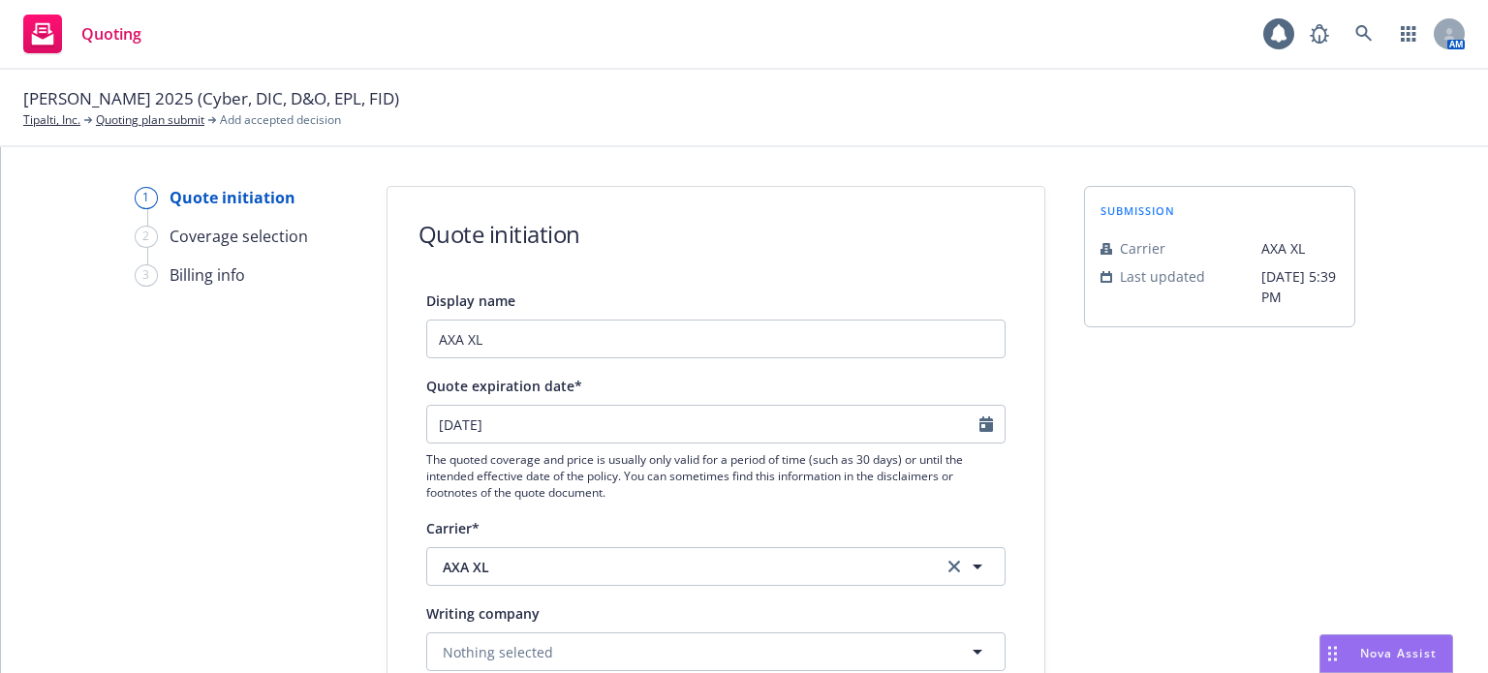
click at [980, 422] on div at bounding box center [992, 424] width 25 height 37
click at [966, 422] on div "[DATE]" at bounding box center [715, 424] width 579 height 39
select select "9"
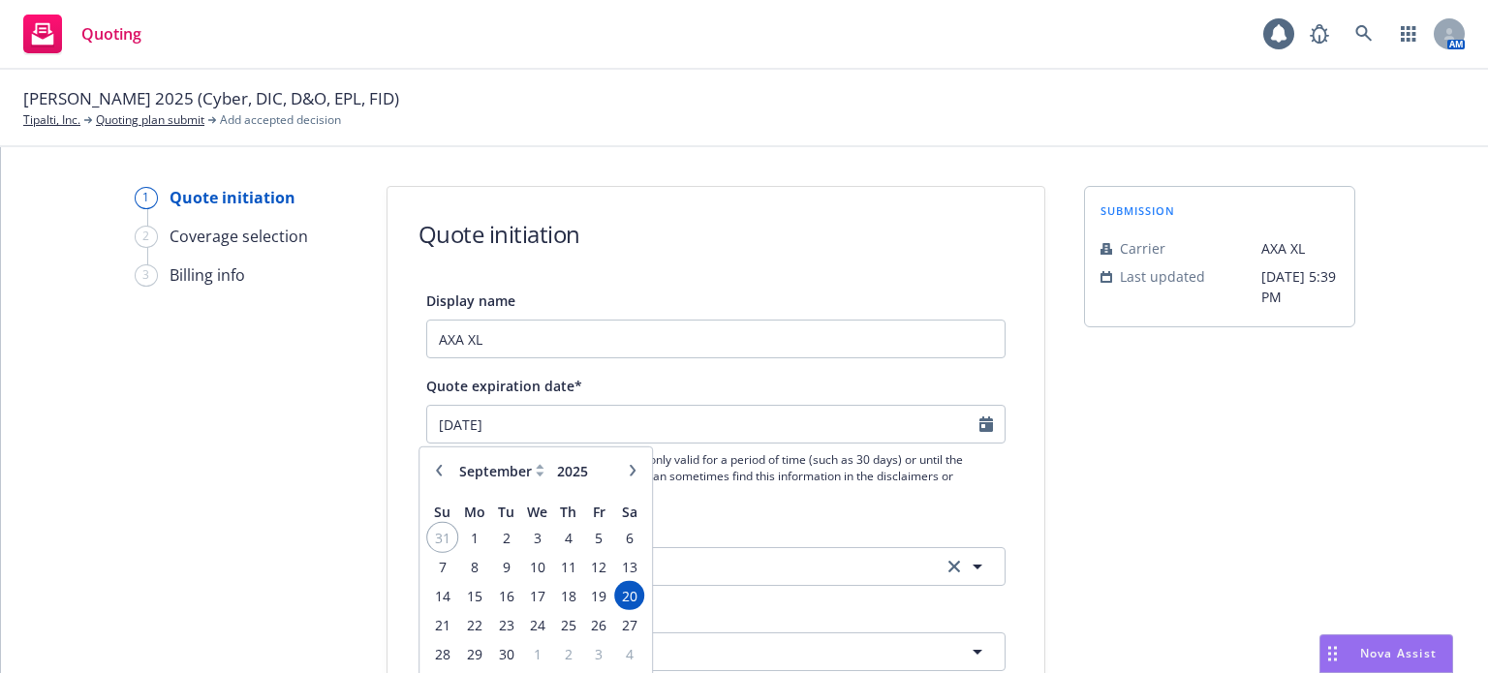
click at [438, 530] on span "31" at bounding box center [442, 537] width 26 height 24
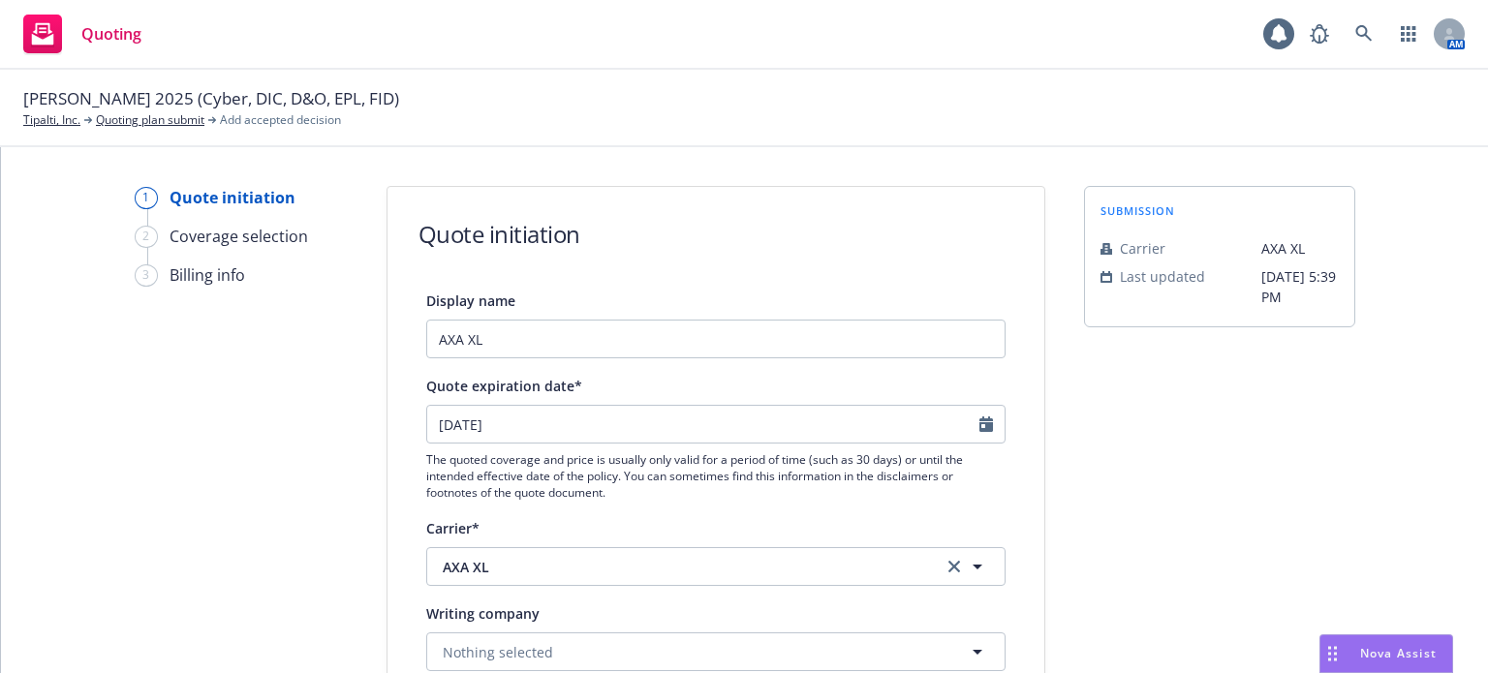
type input "[DATE]"
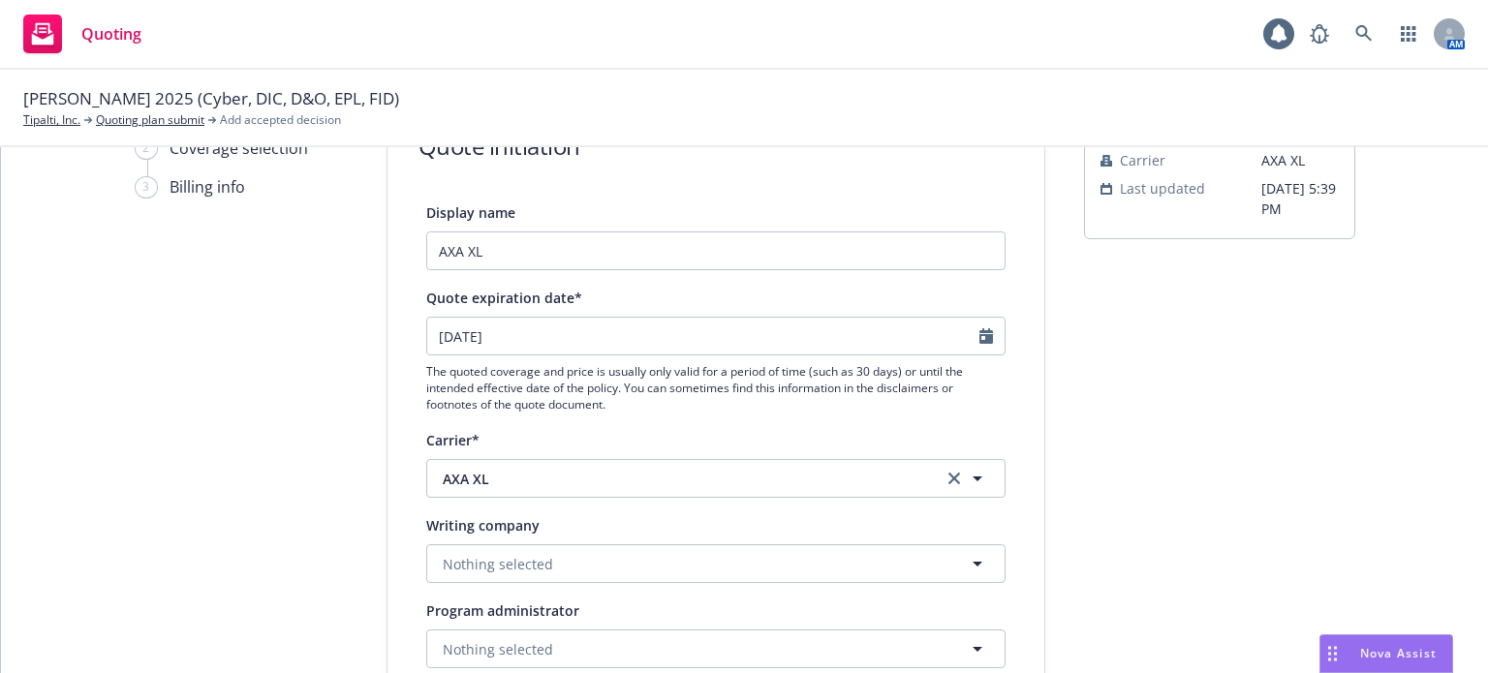
scroll to position [194, 0]
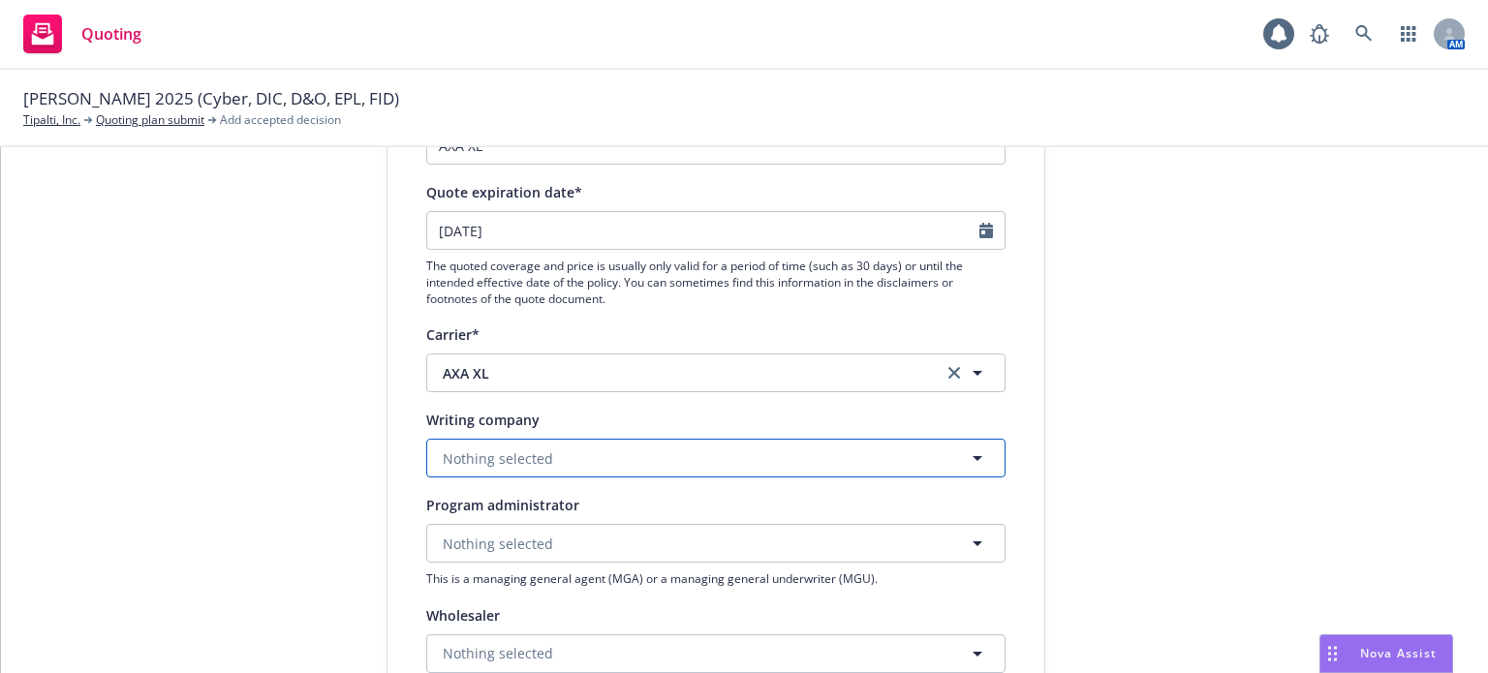
click at [526, 457] on span "Nothing selected" at bounding box center [498, 459] width 110 height 20
type input "xl spe"
click at [566, 499] on div "XL Specialty Insurance Company Domestic - 37885" at bounding box center [554, 523] width 228 height 48
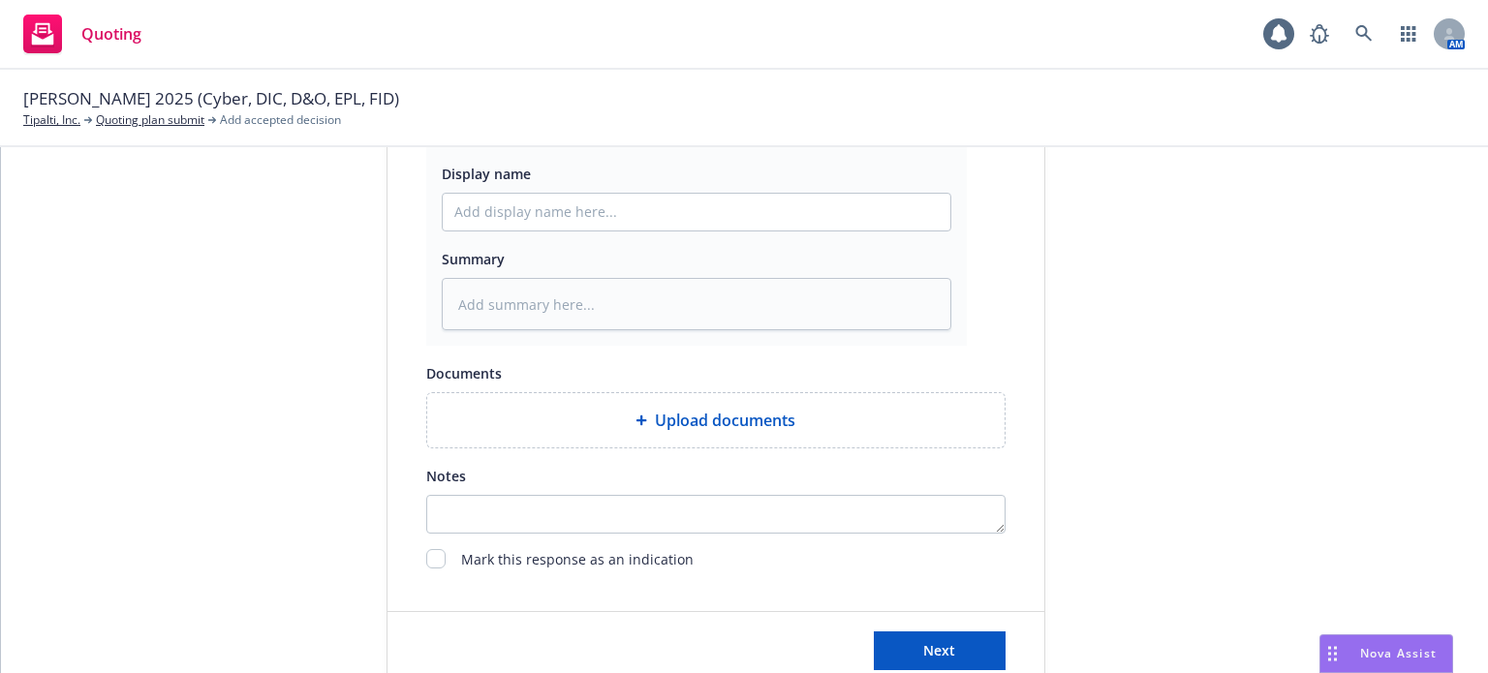
scroll to position [1131, 0]
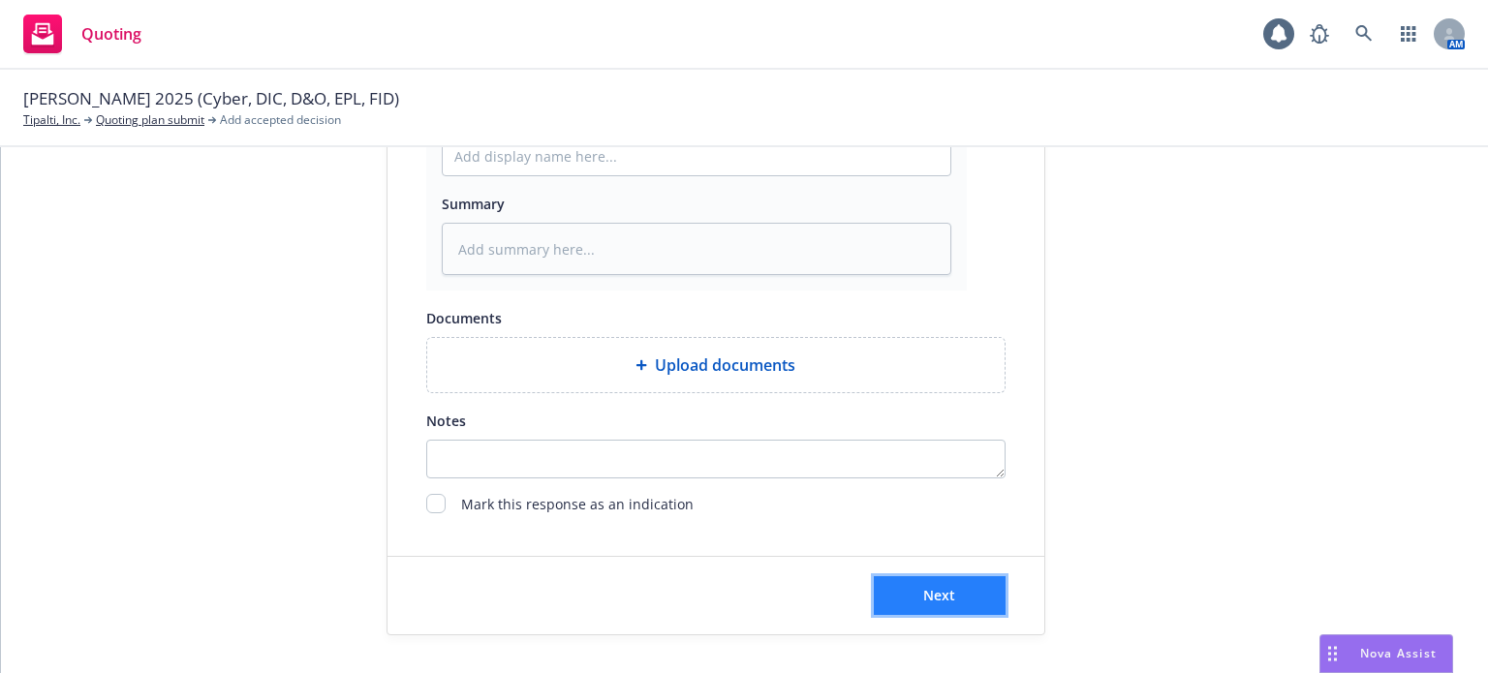
click at [927, 599] on span "Next" at bounding box center [939, 595] width 32 height 18
type textarea "x"
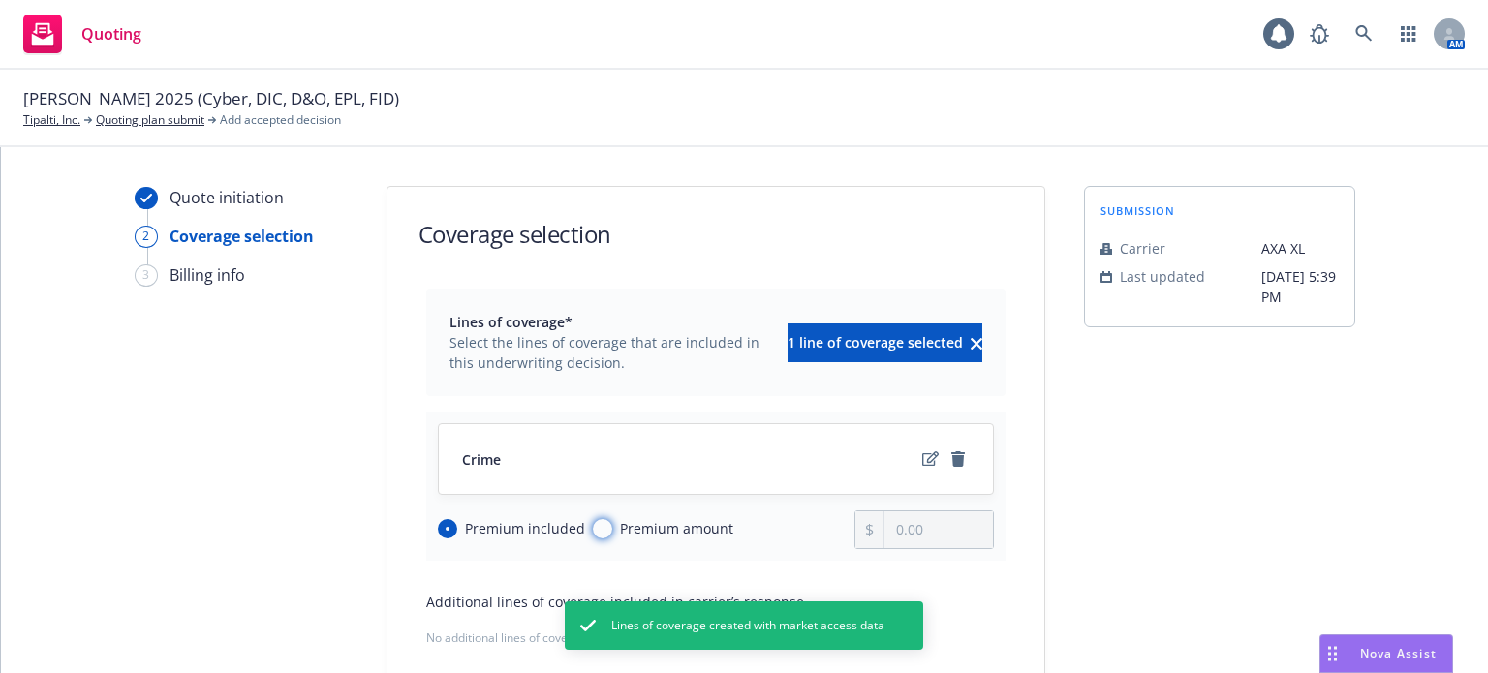
drag, startPoint x: 591, startPoint y: 527, endPoint x: 685, endPoint y: 523, distance: 94.1
click at [593, 527] on input "Premium amount" at bounding box center [602, 528] width 19 height 19
radio input "true"
radio input "false"
drag, startPoint x: 923, startPoint y: 535, endPoint x: 790, endPoint y: 534, distance: 132.8
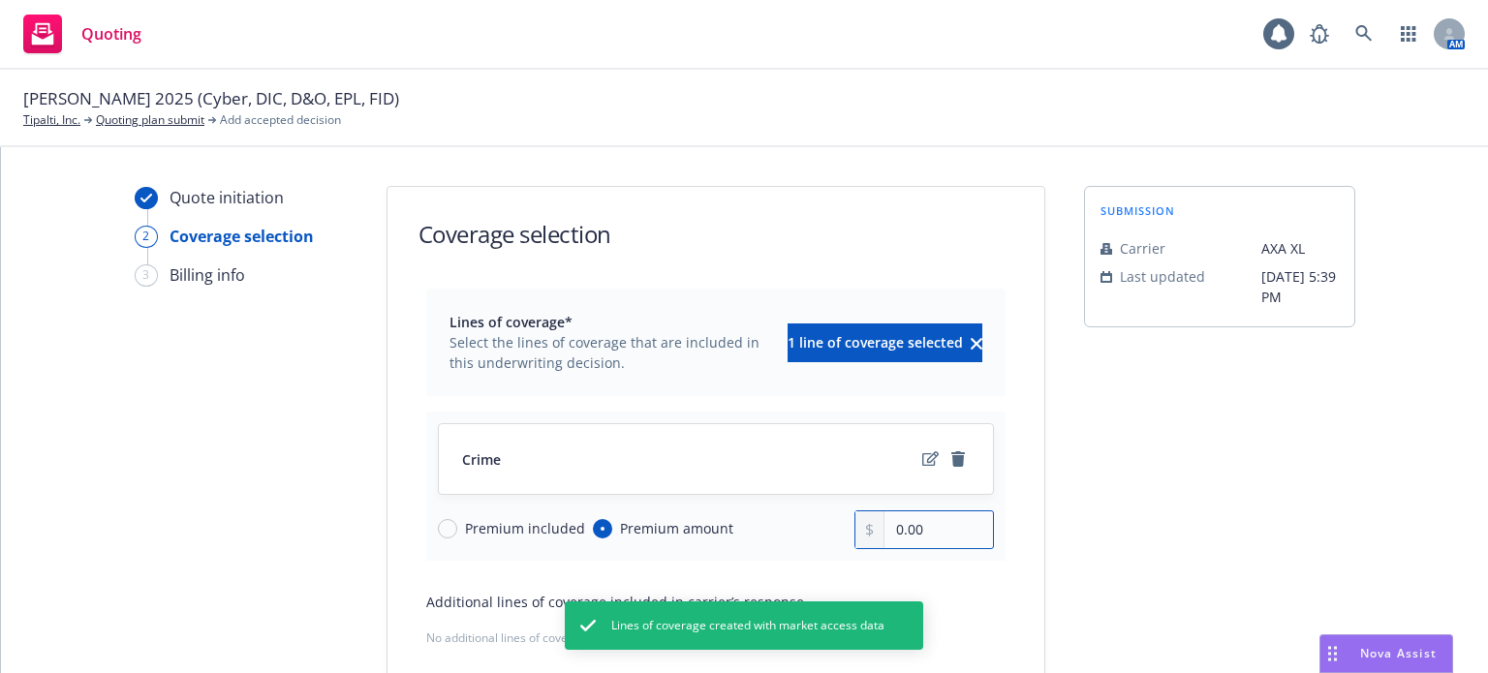
click at [790, 534] on div "Premium included Premium amount 0.00" at bounding box center [716, 530] width 556 height 39
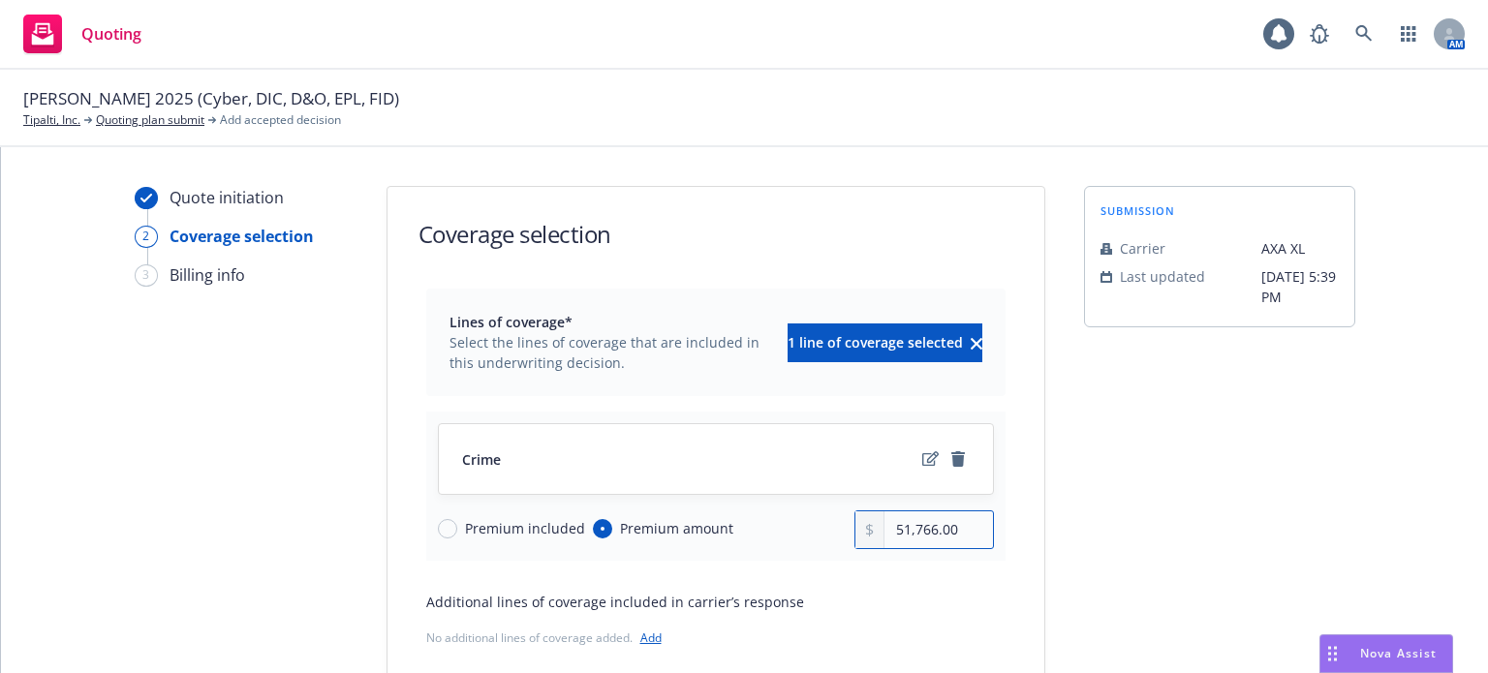
type input "51,766.00"
click at [795, 555] on div "Crime Premium included Premium amount 51,766.00" at bounding box center [715, 486] width 579 height 149
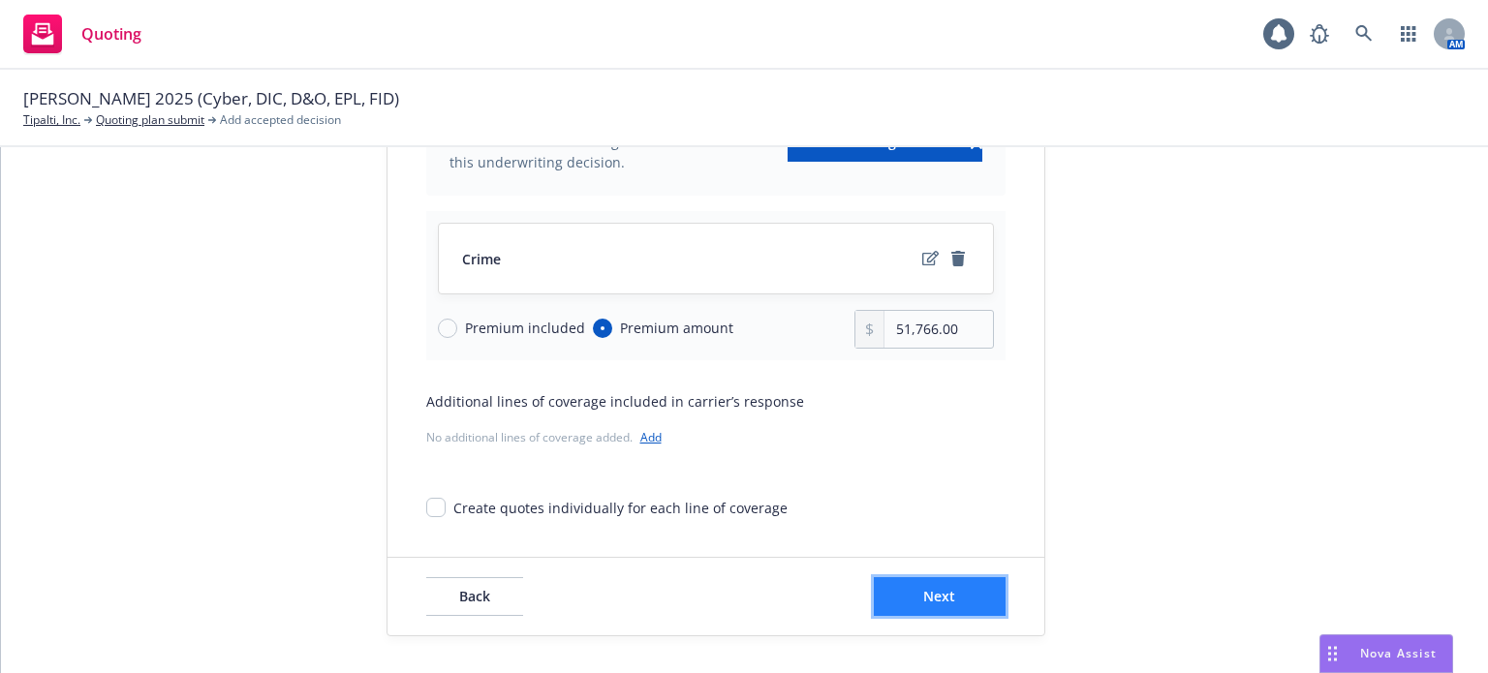
click at [880, 602] on button "Next" at bounding box center [940, 597] width 132 height 39
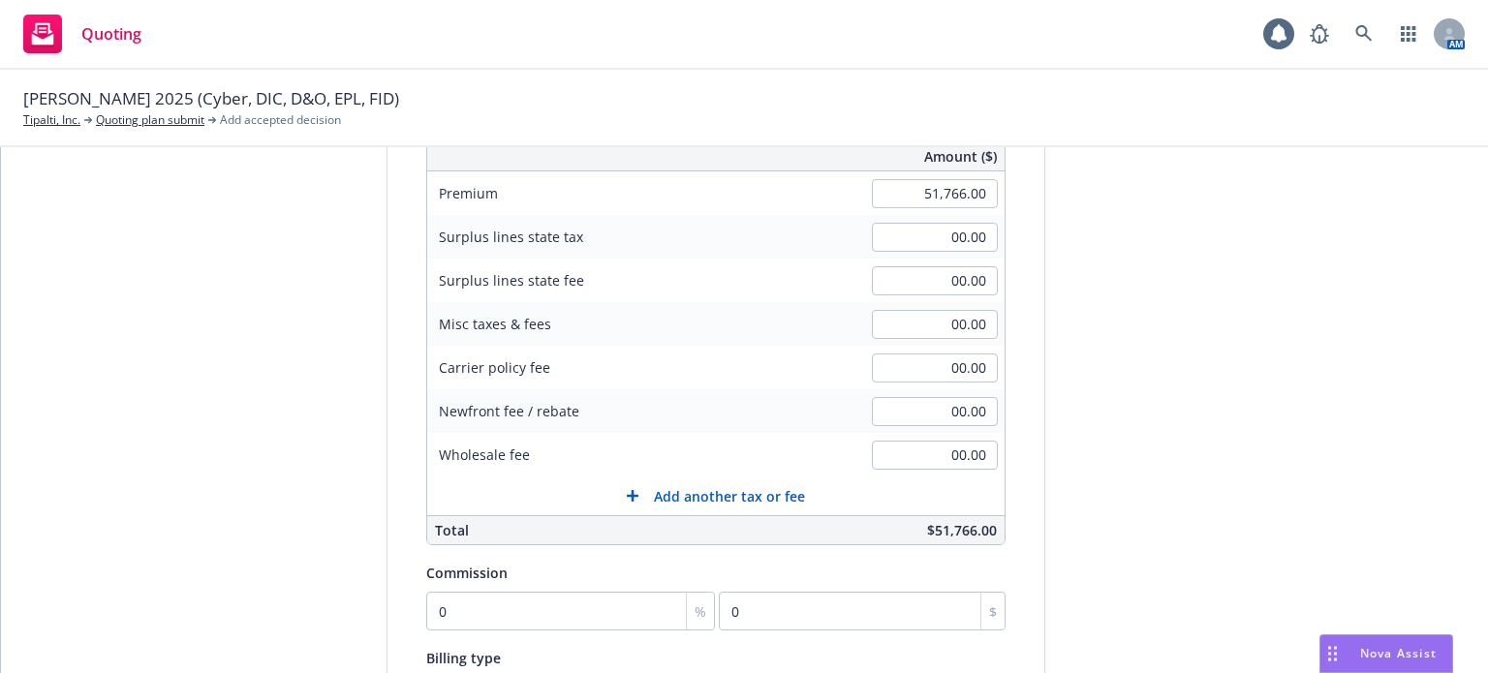
scroll to position [297, 0]
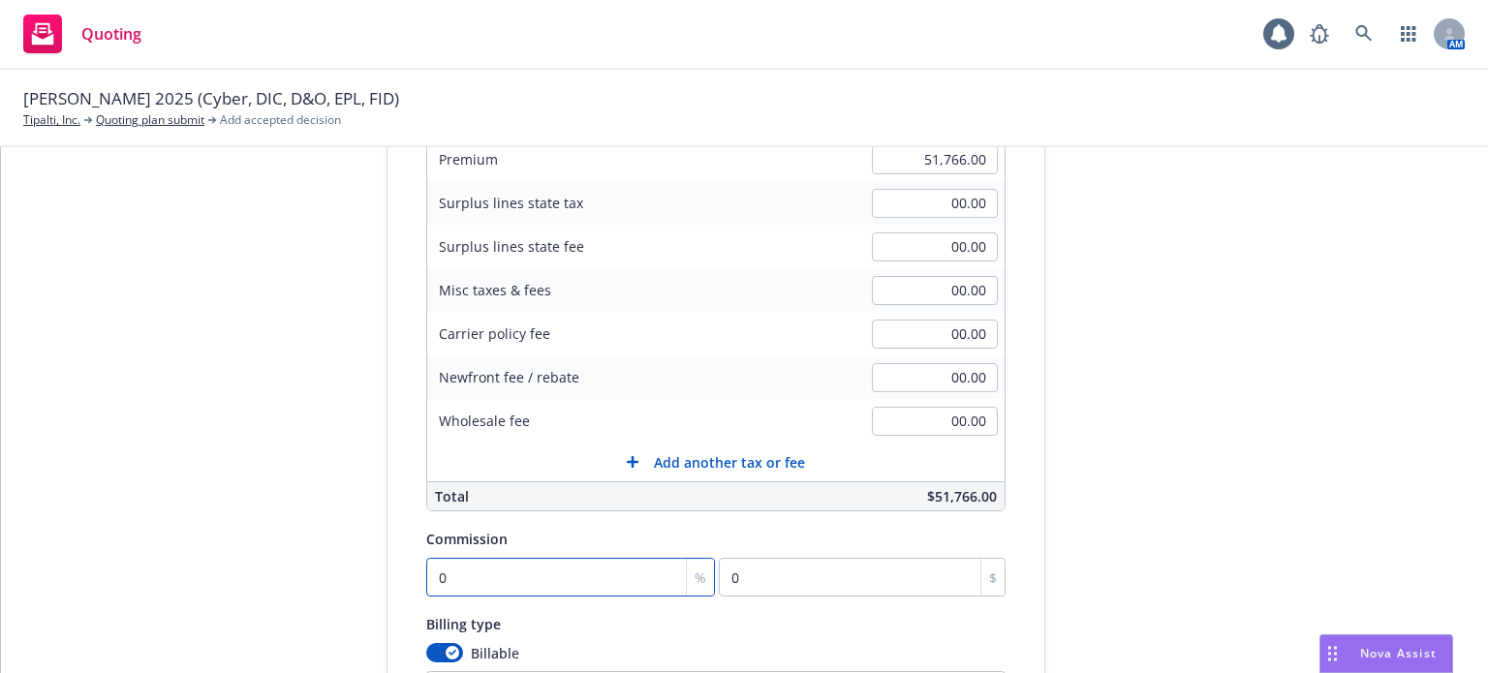
click at [485, 592] on input "0" at bounding box center [571, 577] width 290 height 39
type input "1"
type input "517.66"
type input "15"
type input "7764.9"
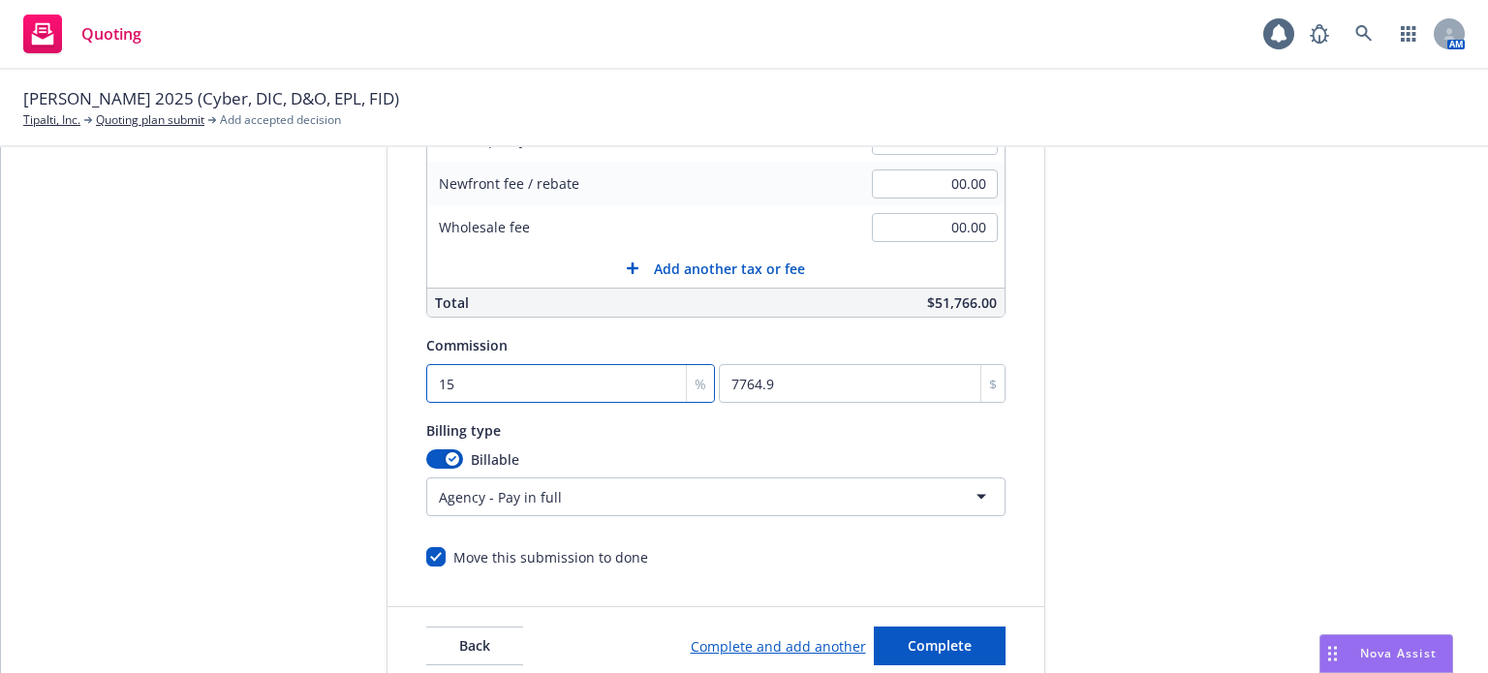
scroll to position [541, 0]
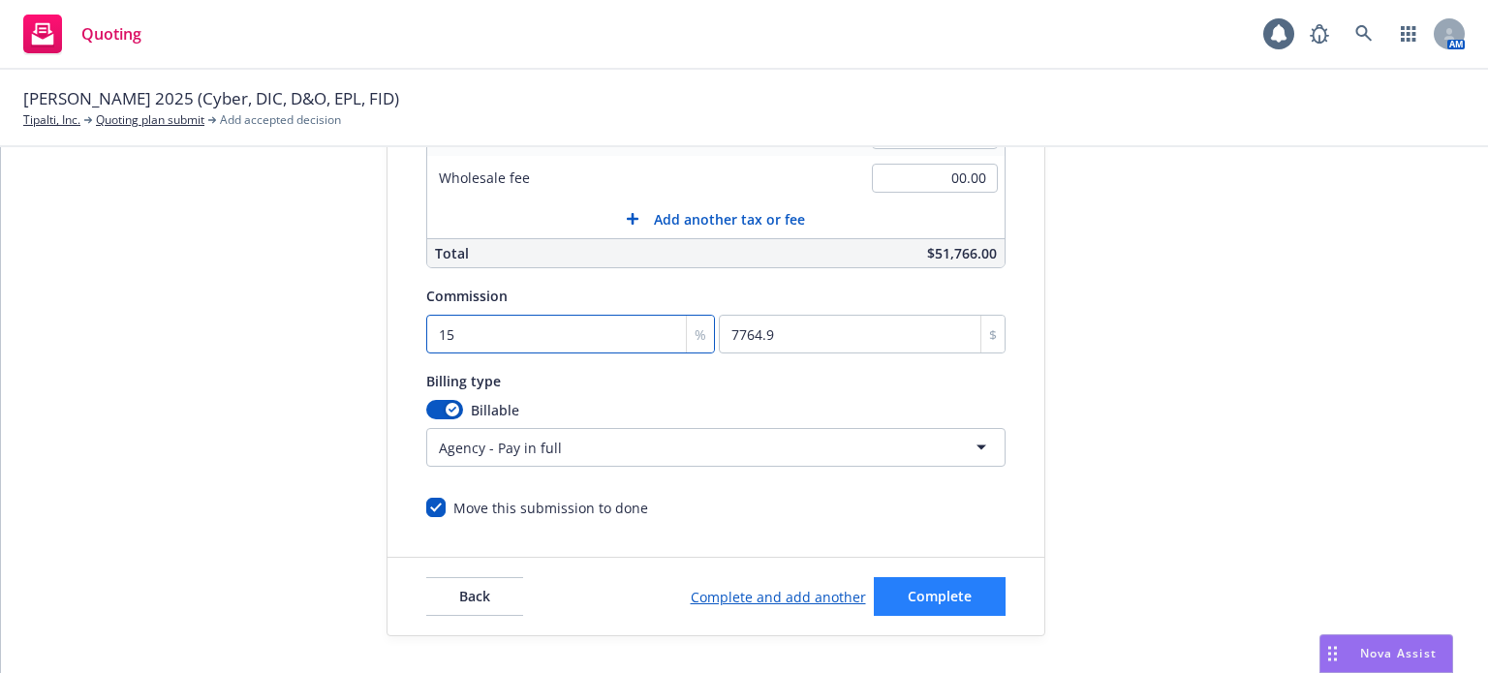
type input "15"
click at [957, 582] on button "Complete" at bounding box center [940, 597] width 132 height 39
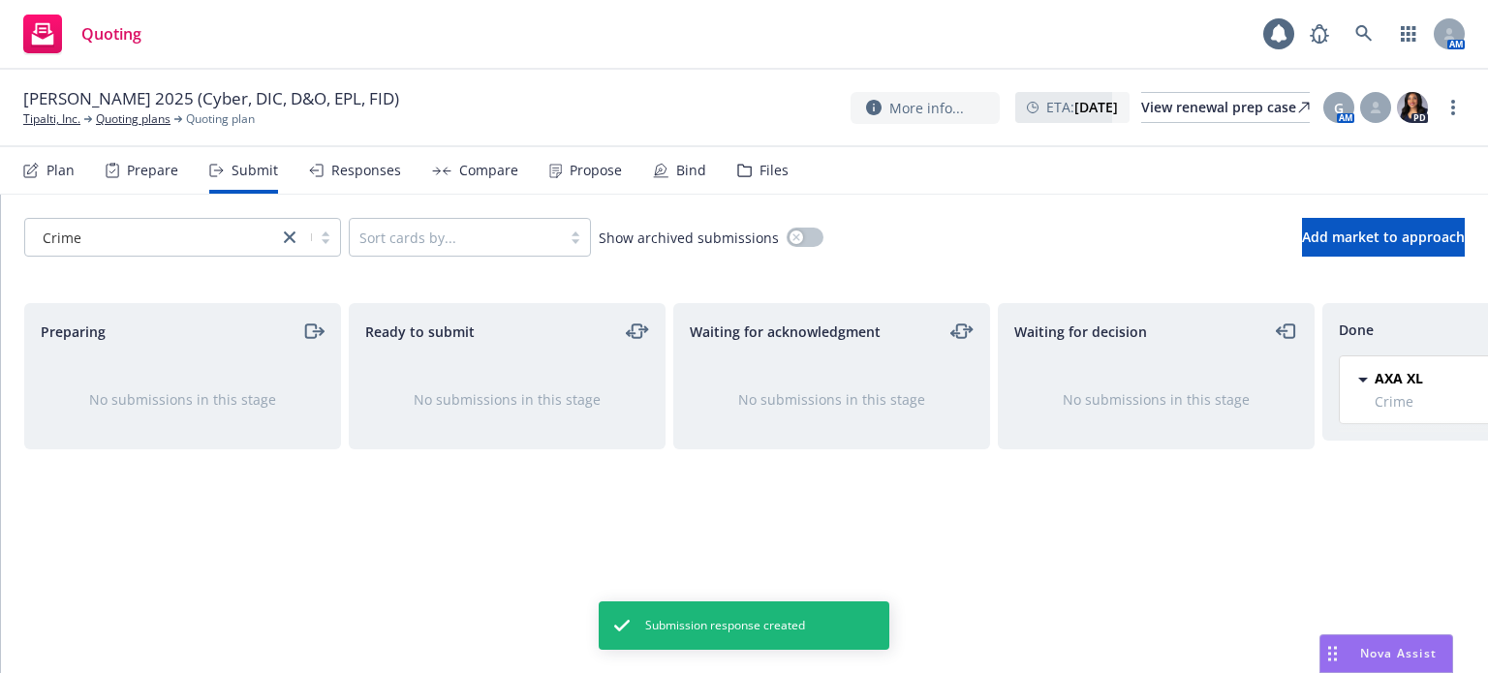
scroll to position [0, 174]
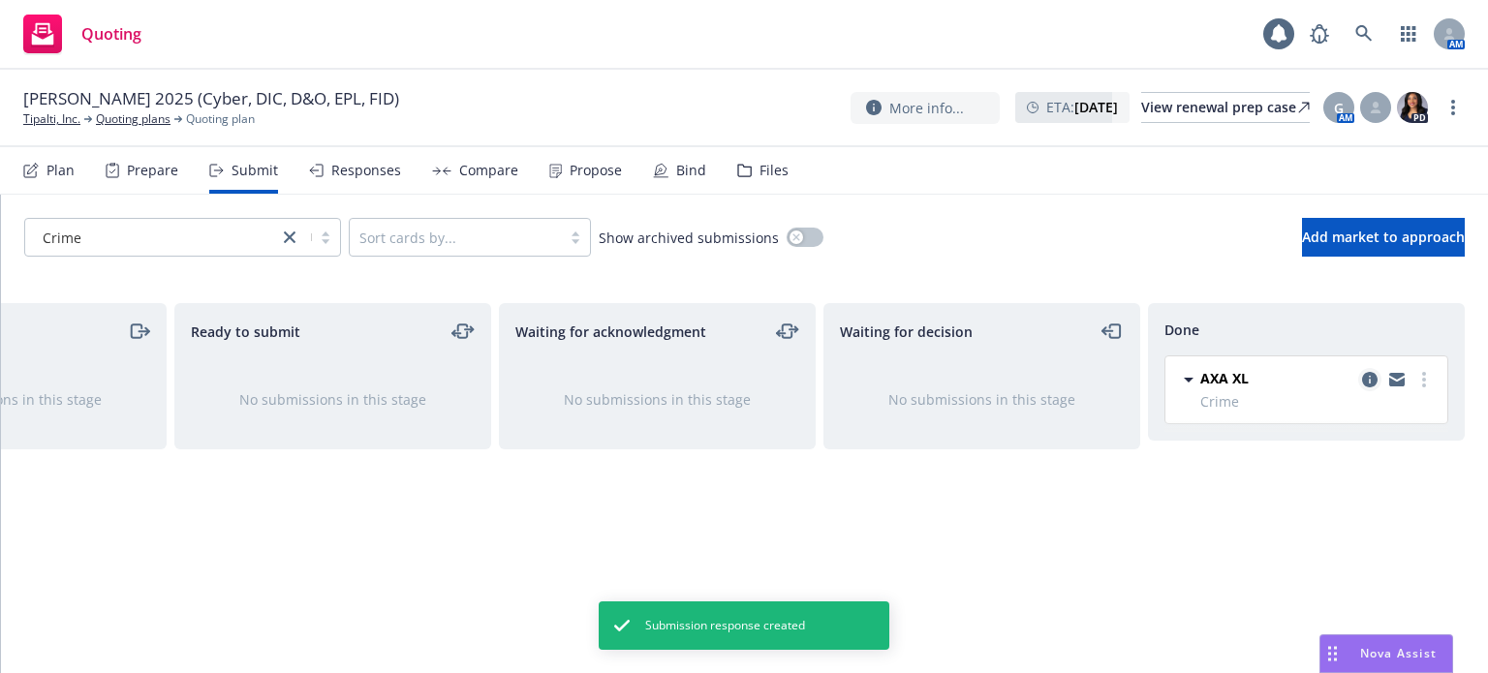
click at [1372, 379] on icon "copy logging email" at bounding box center [1370, 380] width 16 height 16
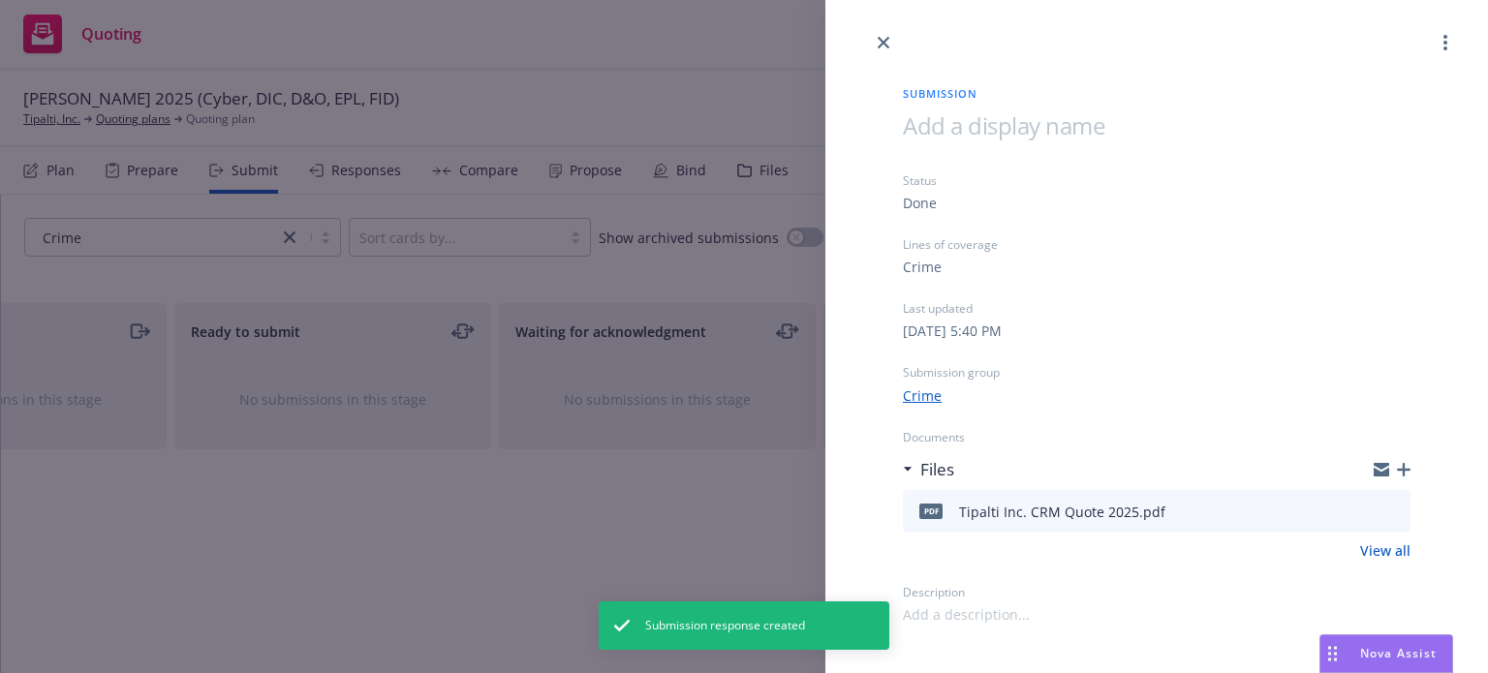
click at [1403, 469] on icon "button" at bounding box center [1404, 470] width 14 height 14
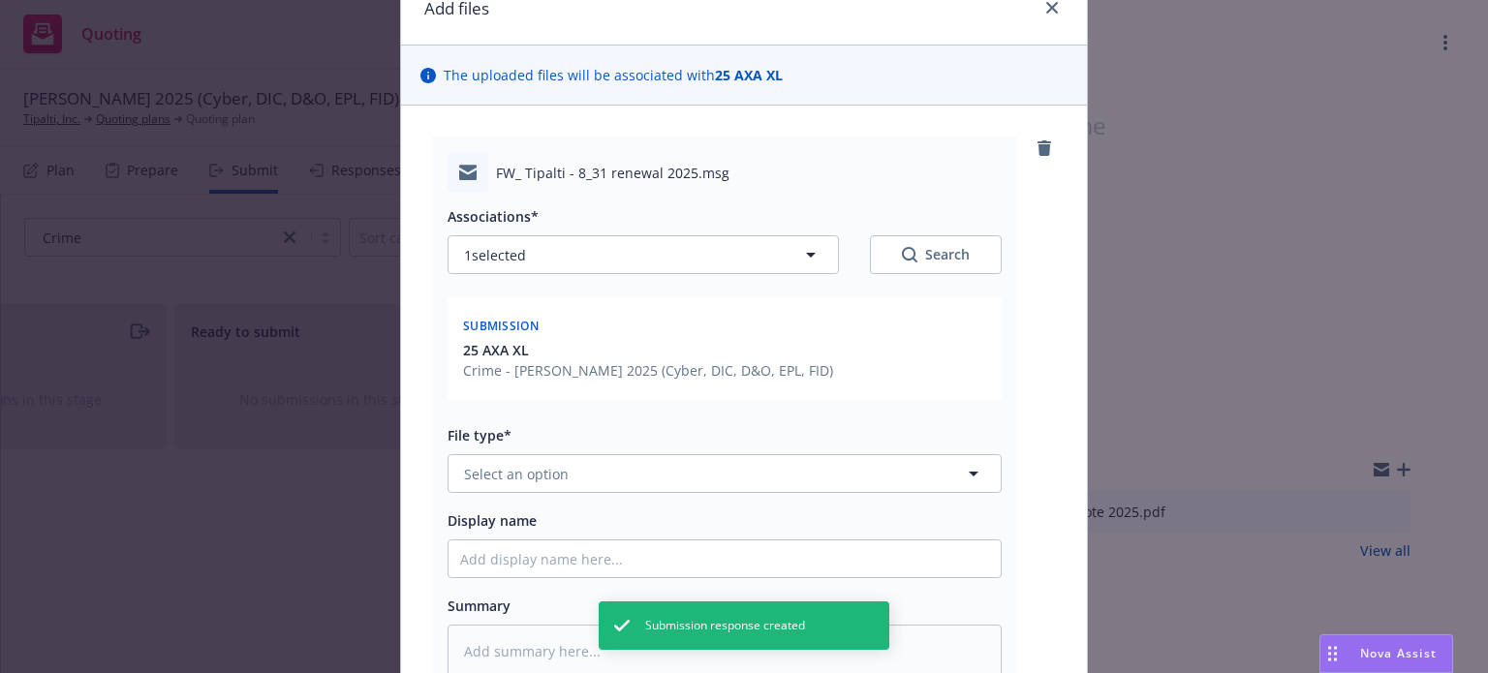
scroll to position [194, 0]
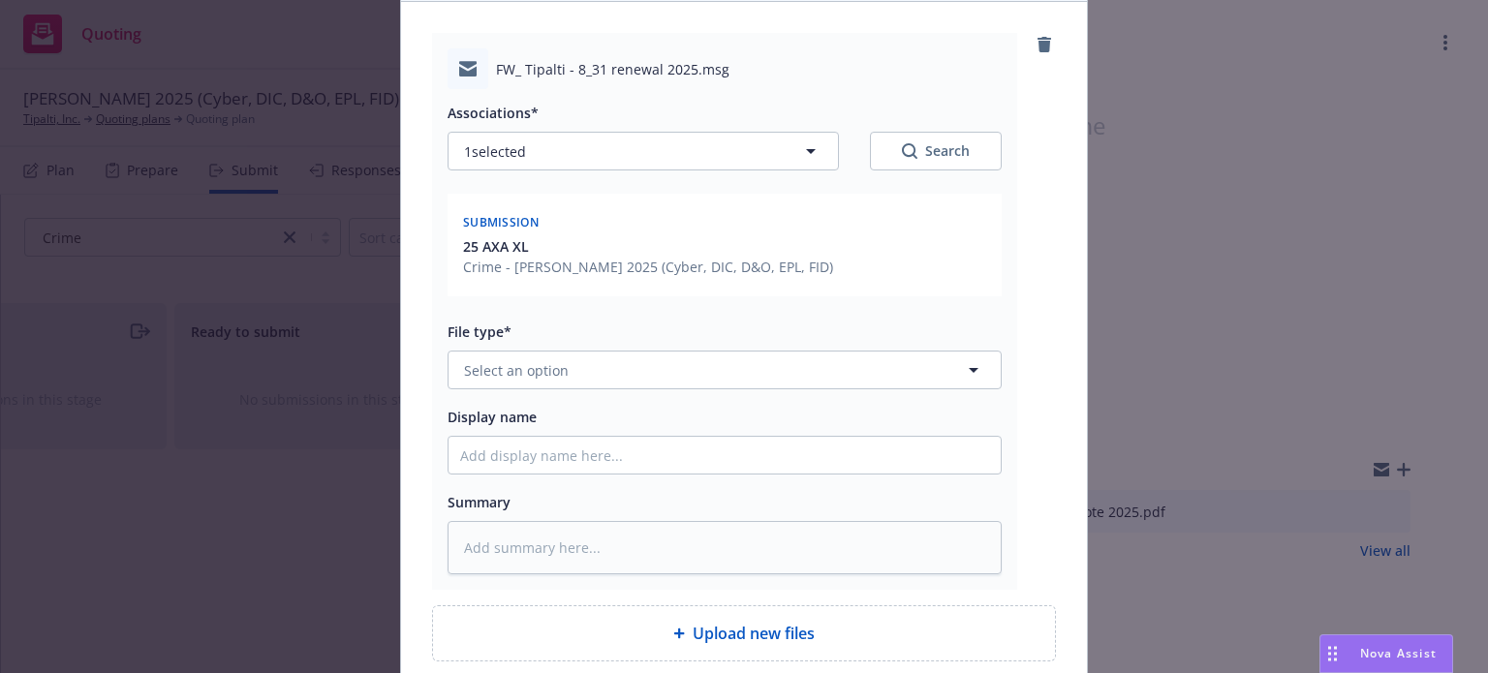
type textarea "x"
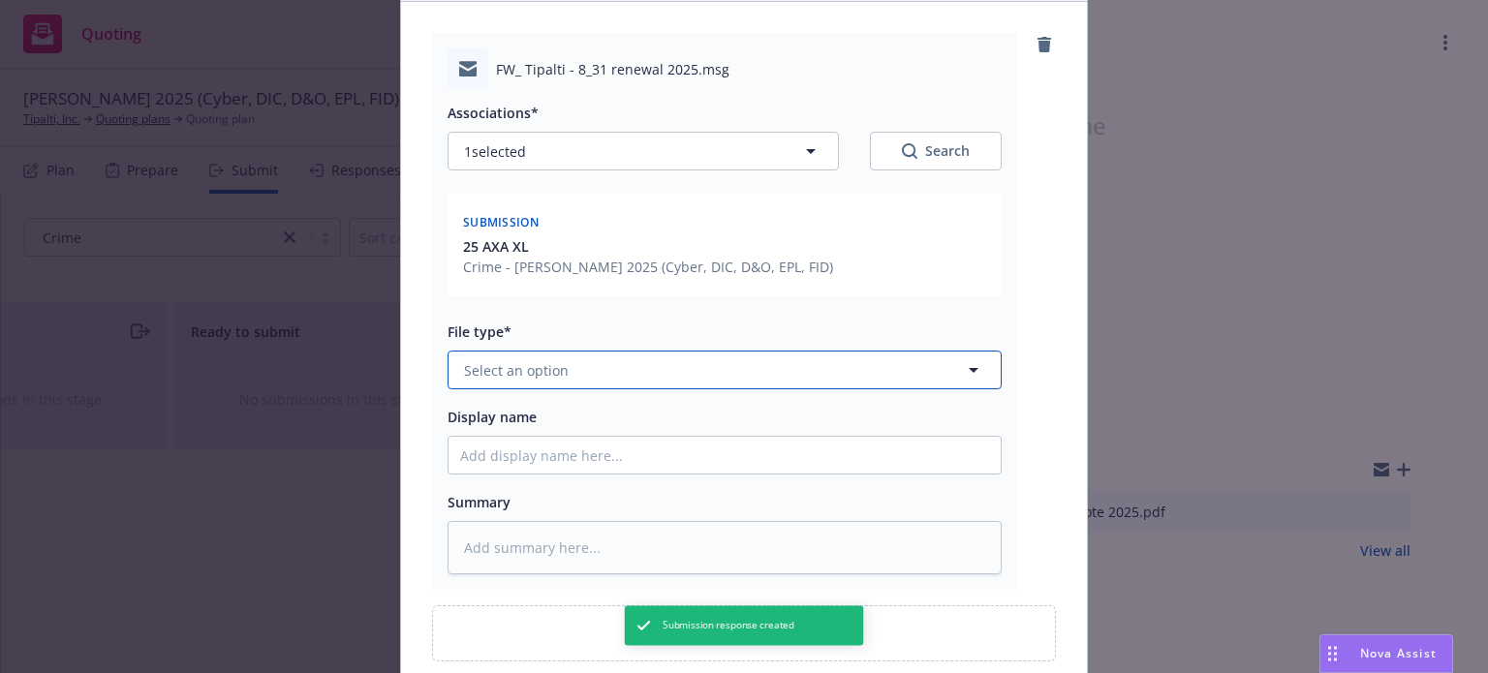
click at [553, 375] on span "Select an option" at bounding box center [516, 370] width 105 height 20
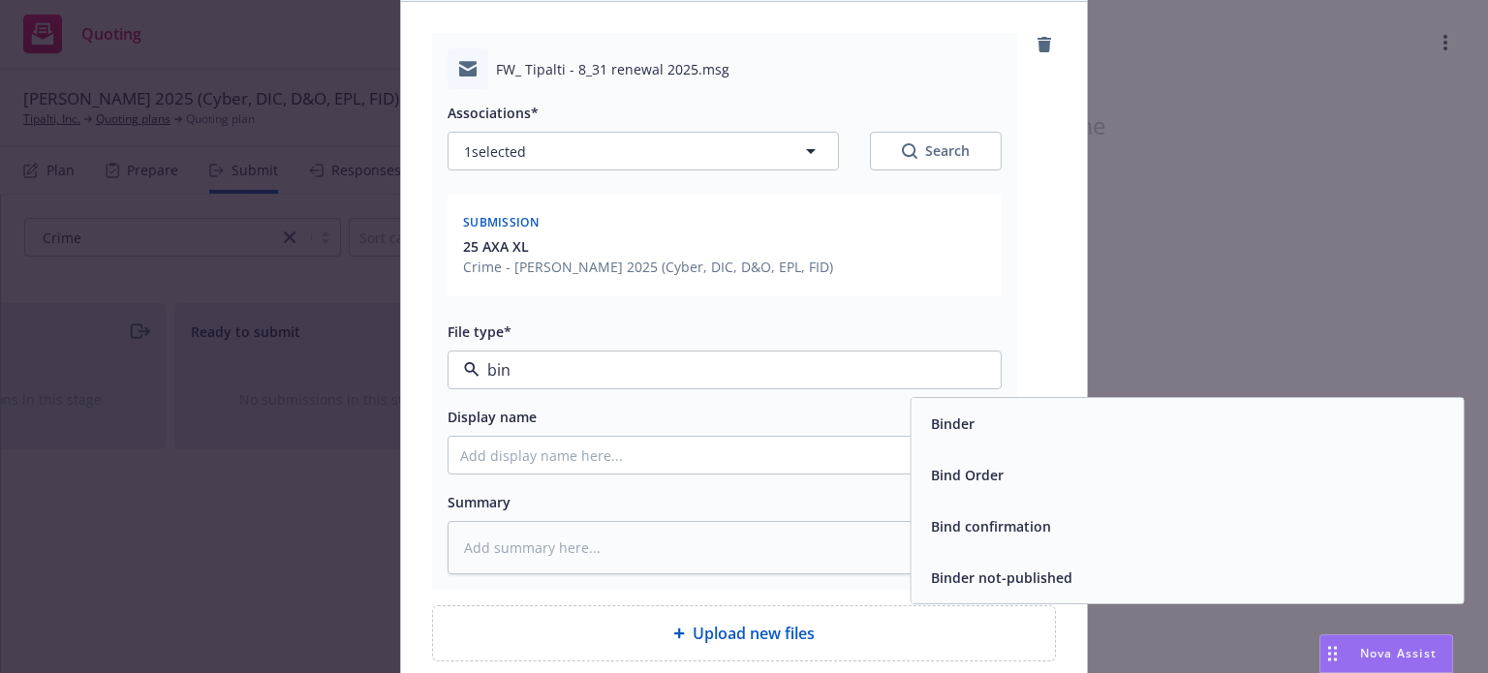
type input "bind"
click at [991, 461] on div "Bind Order" at bounding box center [965, 475] width 84 height 28
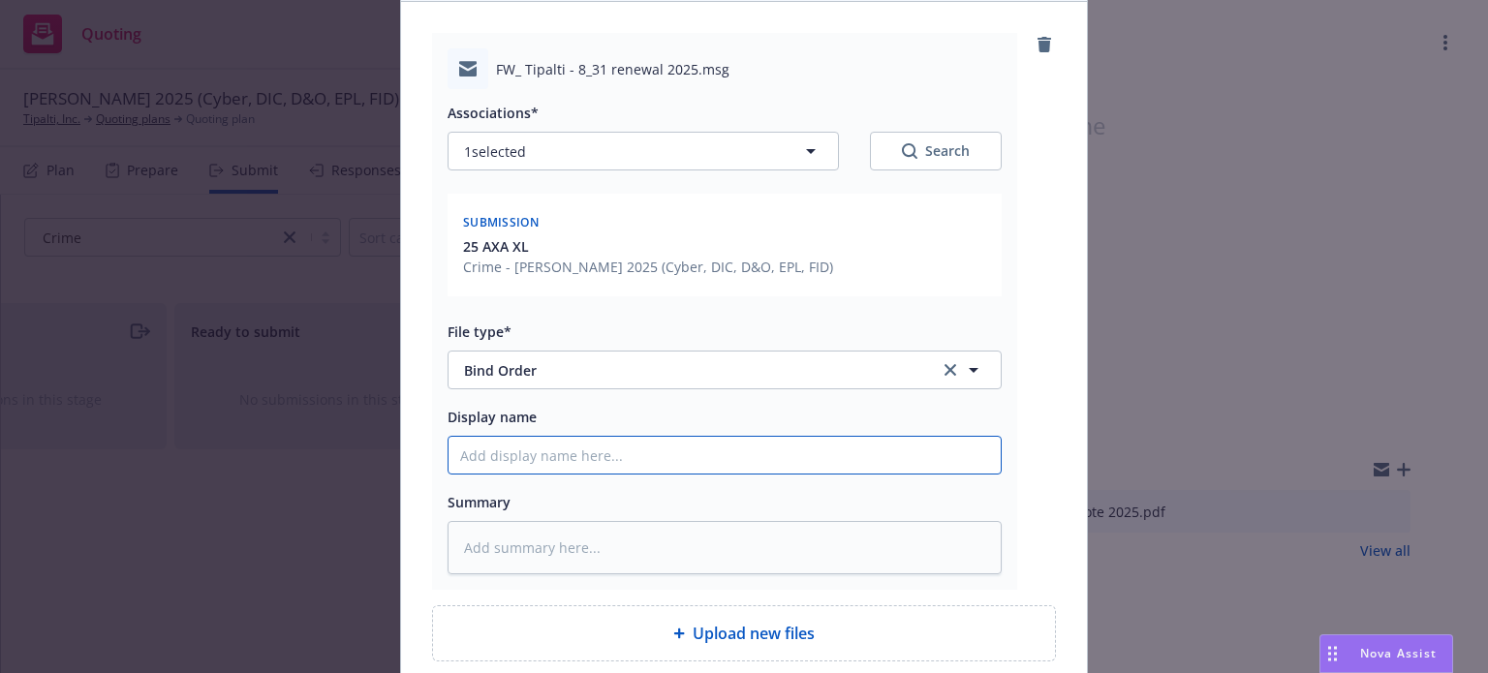
click at [532, 465] on input "Display name" at bounding box center [725, 455] width 552 height 37
type textarea "x"
type input "C"
type textarea "x"
type input "Cr"
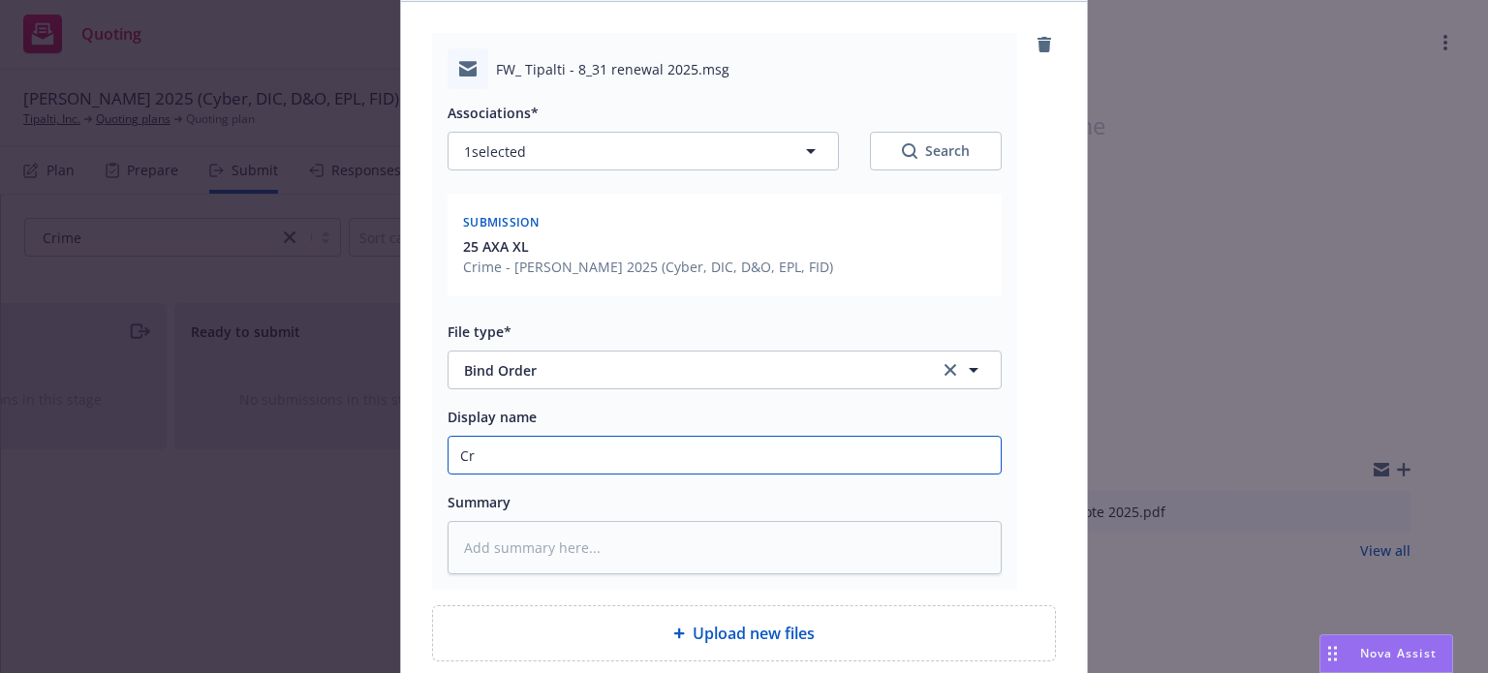
type textarea "x"
type input "Cri"
type textarea "x"
type input "Crim"
type textarea "x"
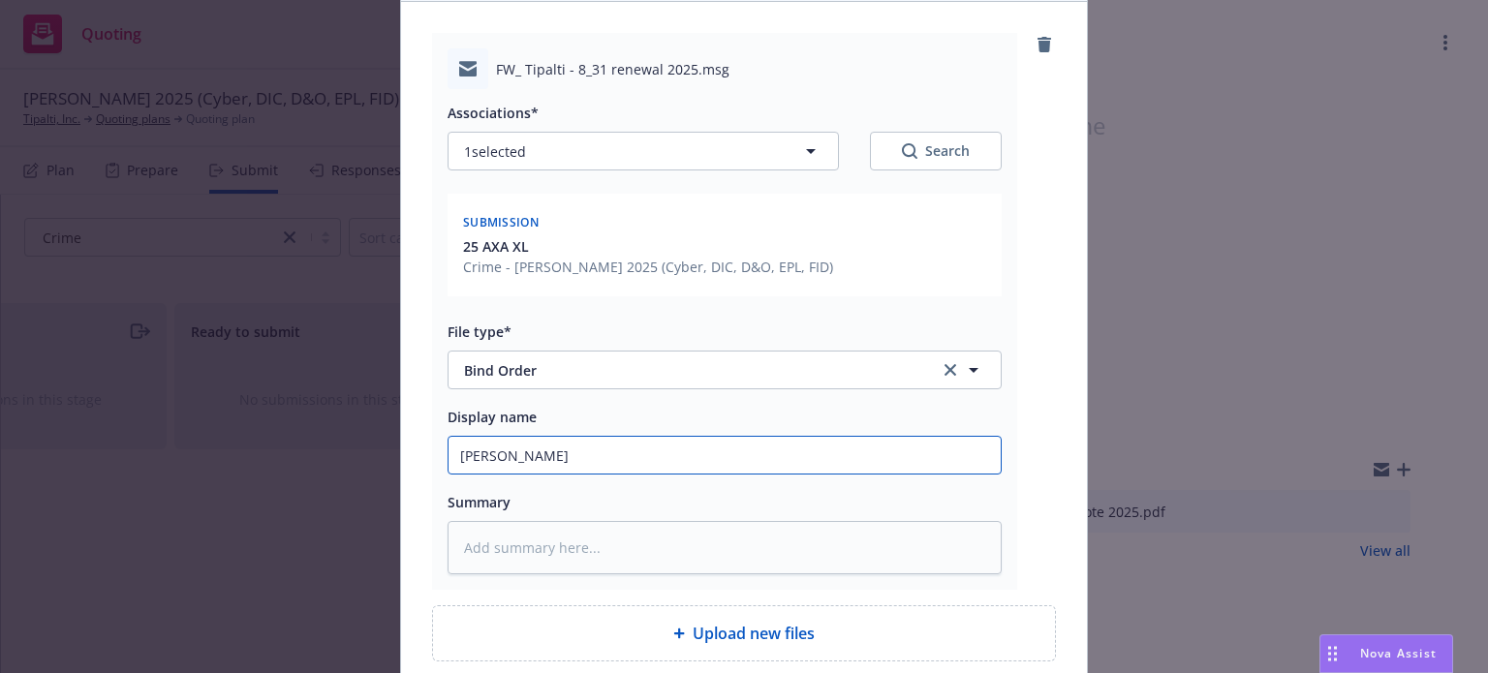
type input "Crime"
type textarea "x"
type input "Crime"
type textarea "x"
type input "Crime b"
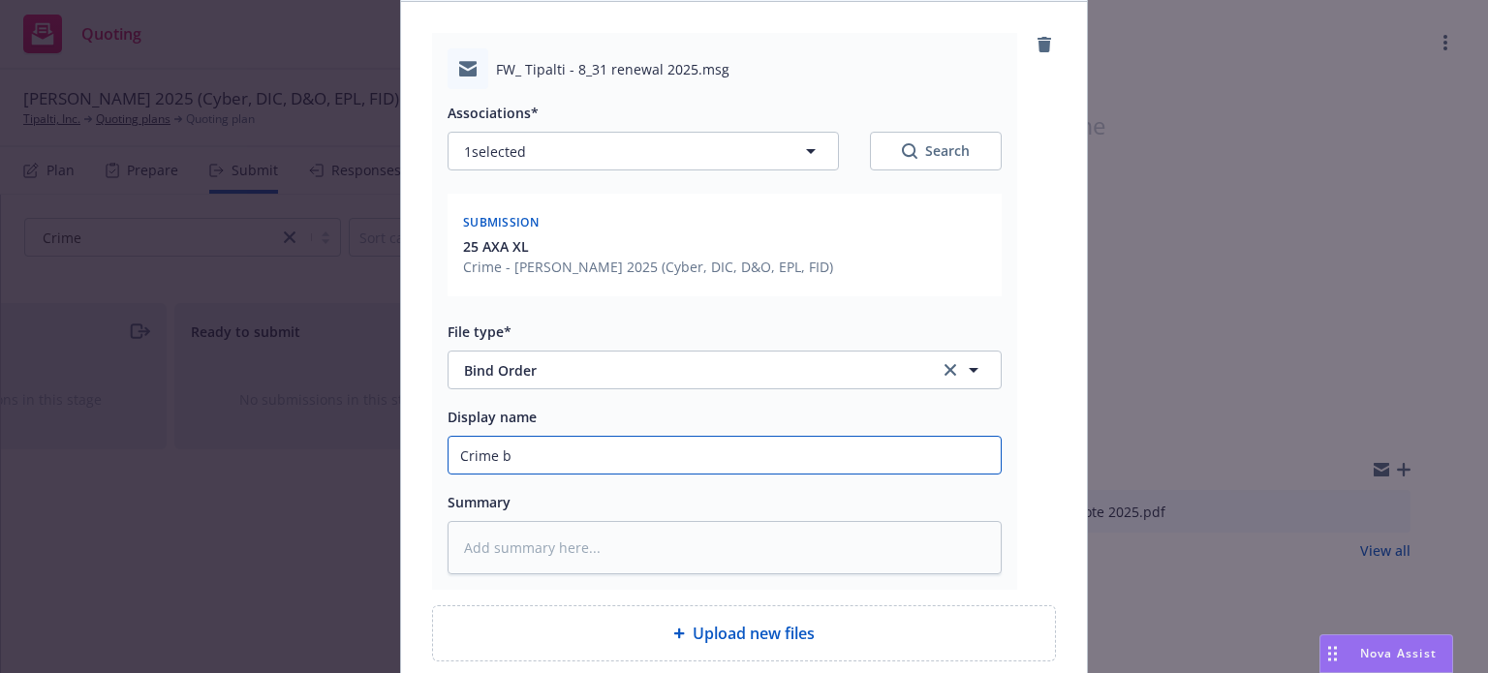
type textarea "x"
type input "Crime bi"
type textarea "x"
type input "Crime bind"
type textarea "x"
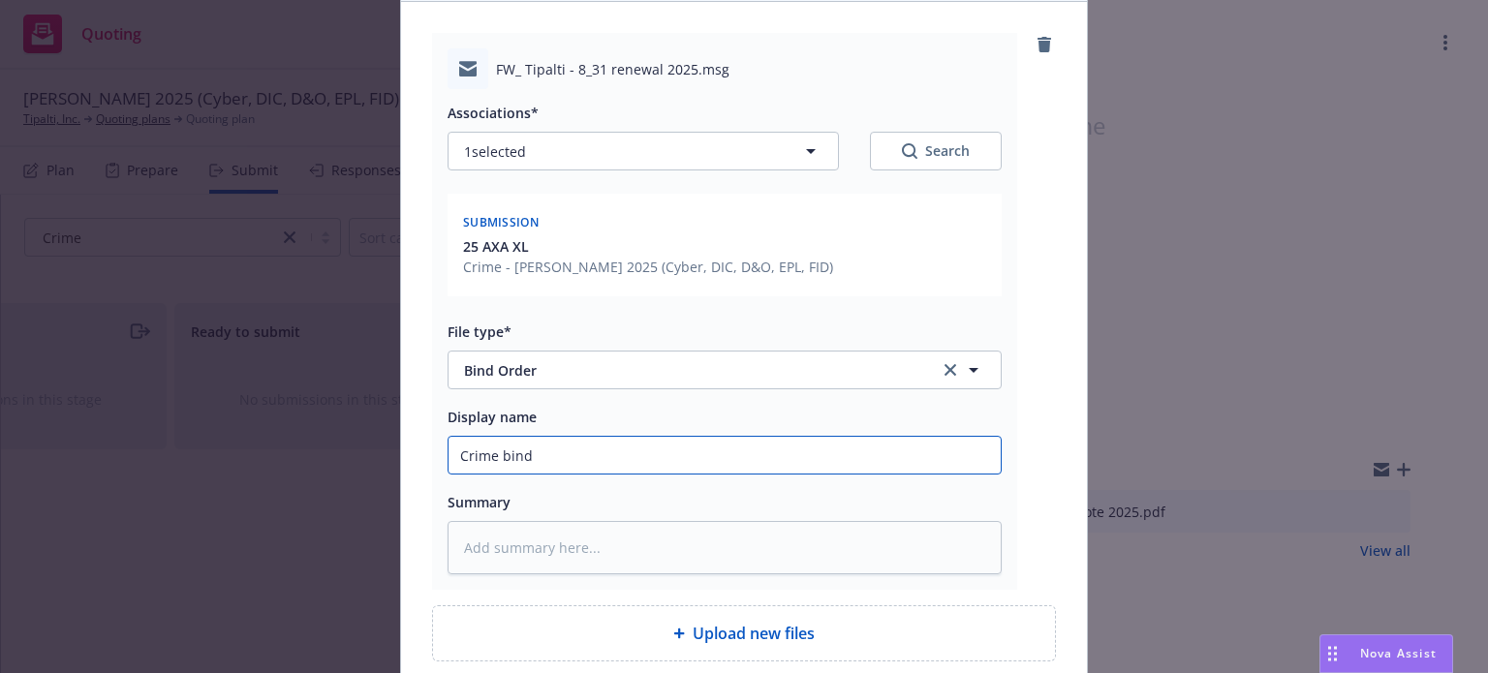
type input "Crime bind"
type textarea "x"
type input "Crime bind o"
type textarea "x"
type input "Crime bind or"
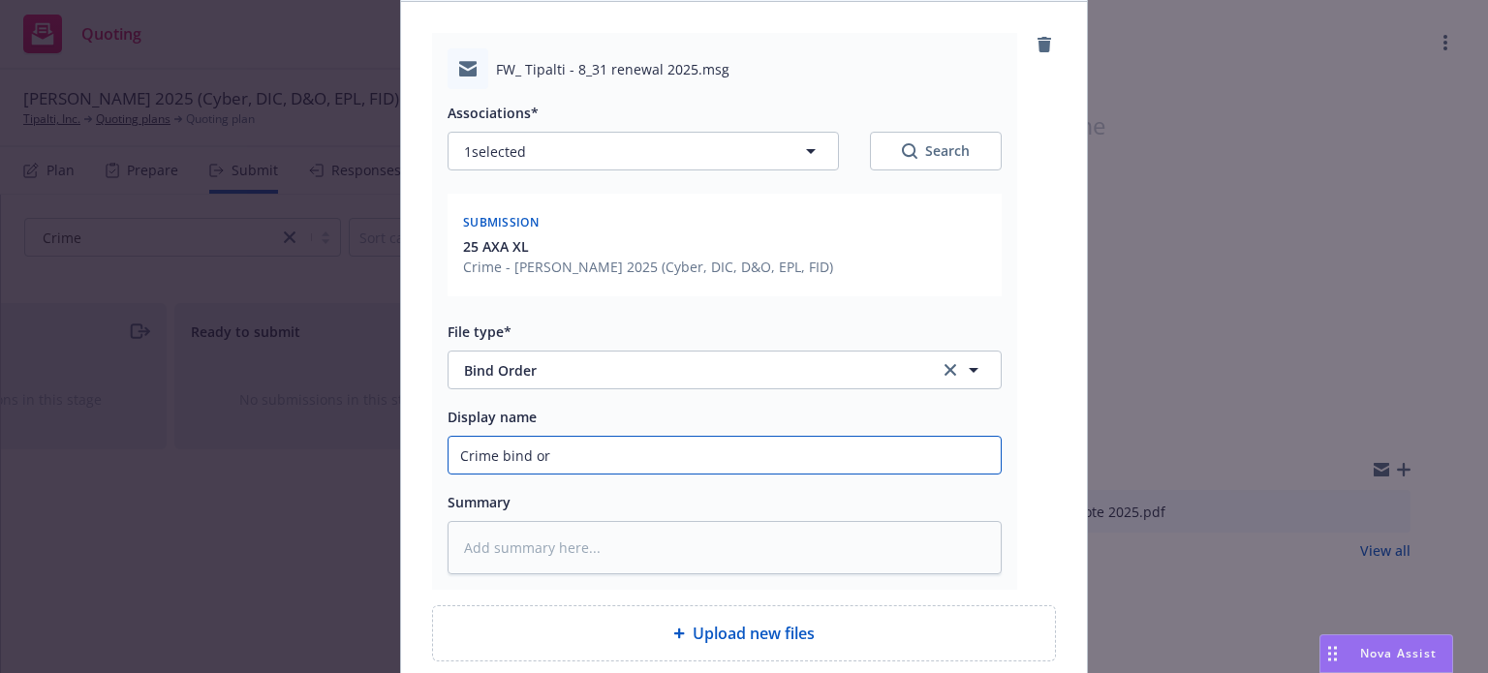
type textarea "x"
type input "Crime bind ord"
type textarea "x"
type input "Crime bind orde"
type textarea "x"
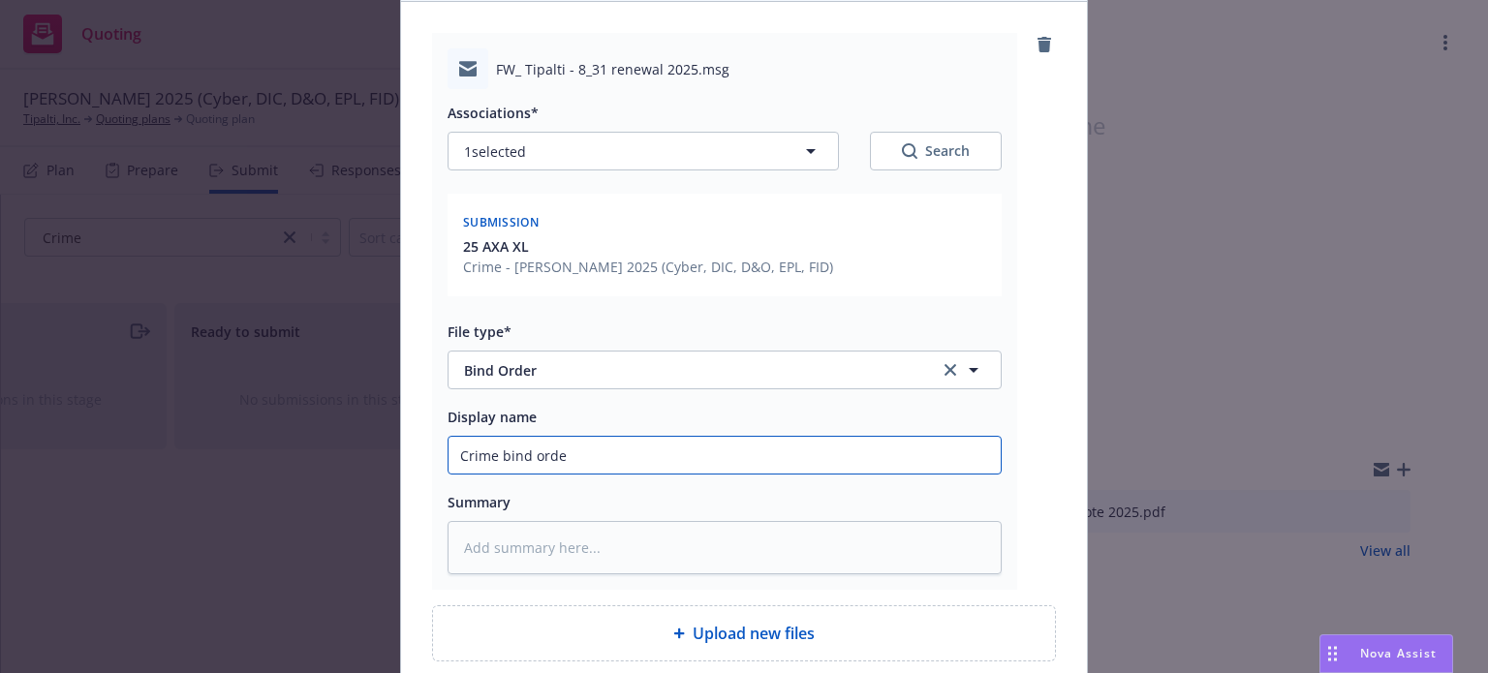
type input "Crime bind order"
type textarea "x"
type input "Crime bind order"
type textarea "x"
type input "Crime bind order t"
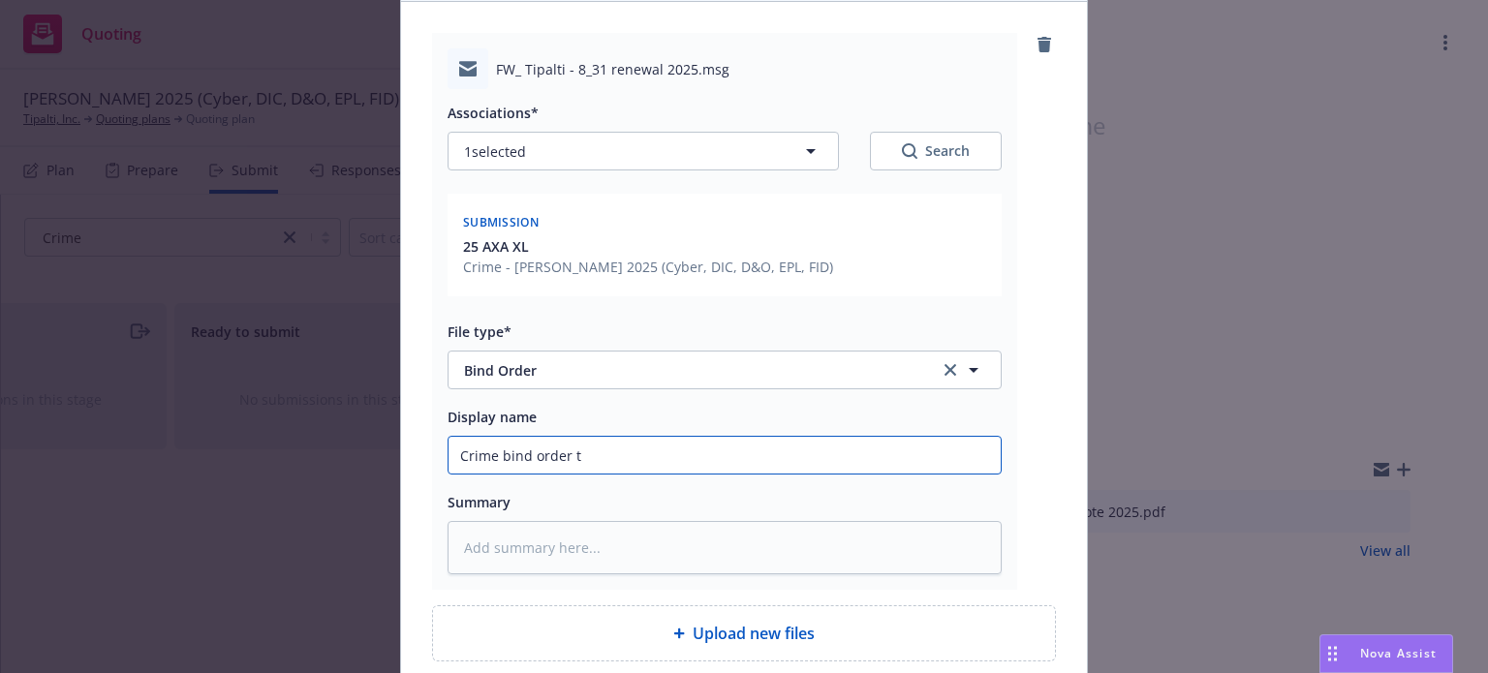
type textarea "x"
type input "Crime bind order to"
type textarea "x"
type input "Crime bind order to A"
type textarea "x"
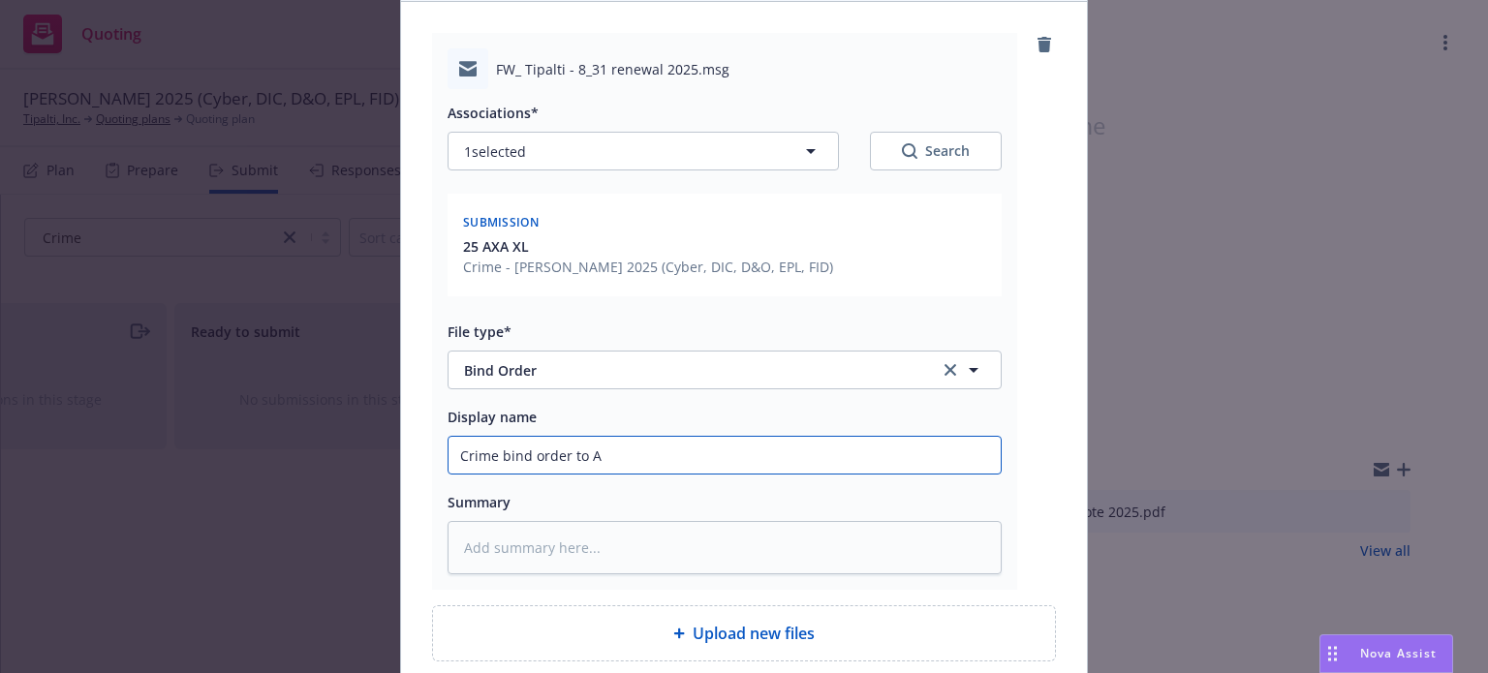
type input "Crime bind order to AX"
type textarea "x"
type input "Crime bind order to AXA"
type textarea "x"
type input "Crime bind order to AXA"
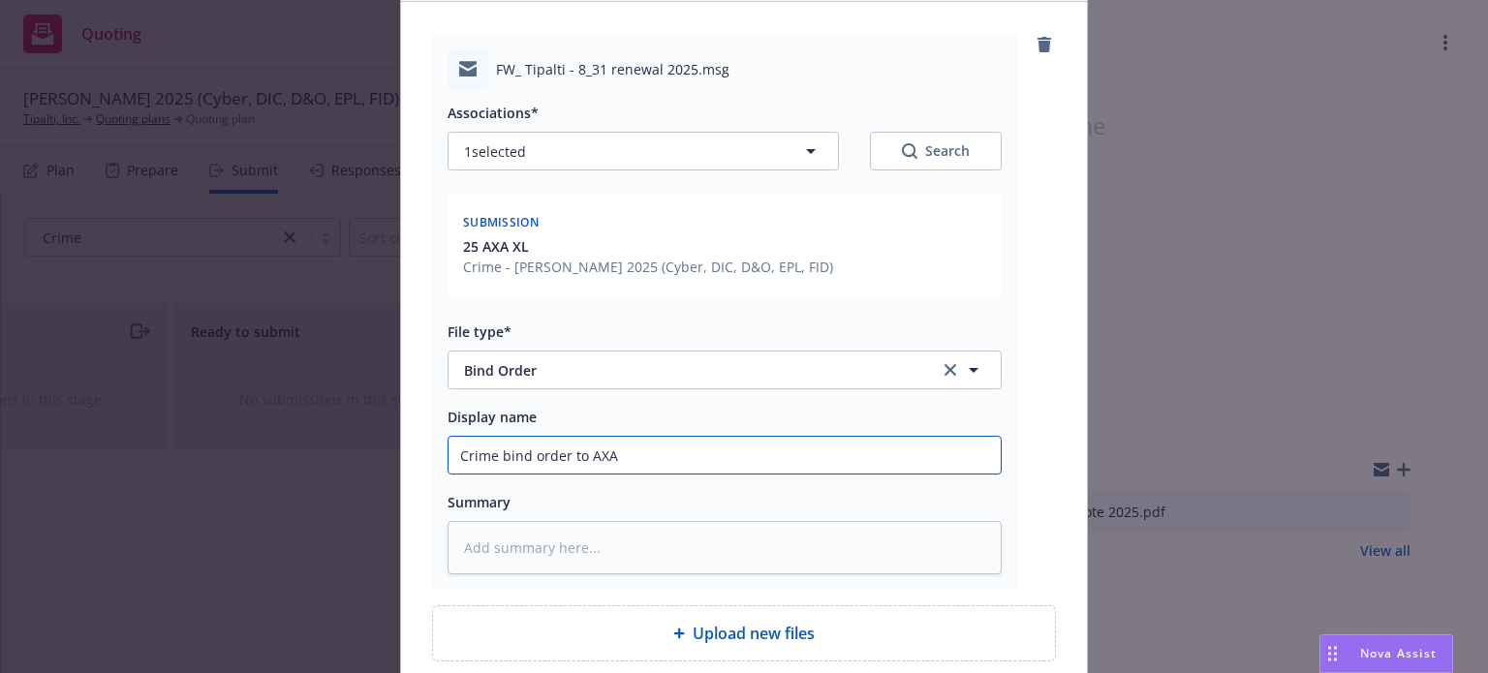
type textarea "x"
type input "Crime bind order to AXA X"
type textarea "x"
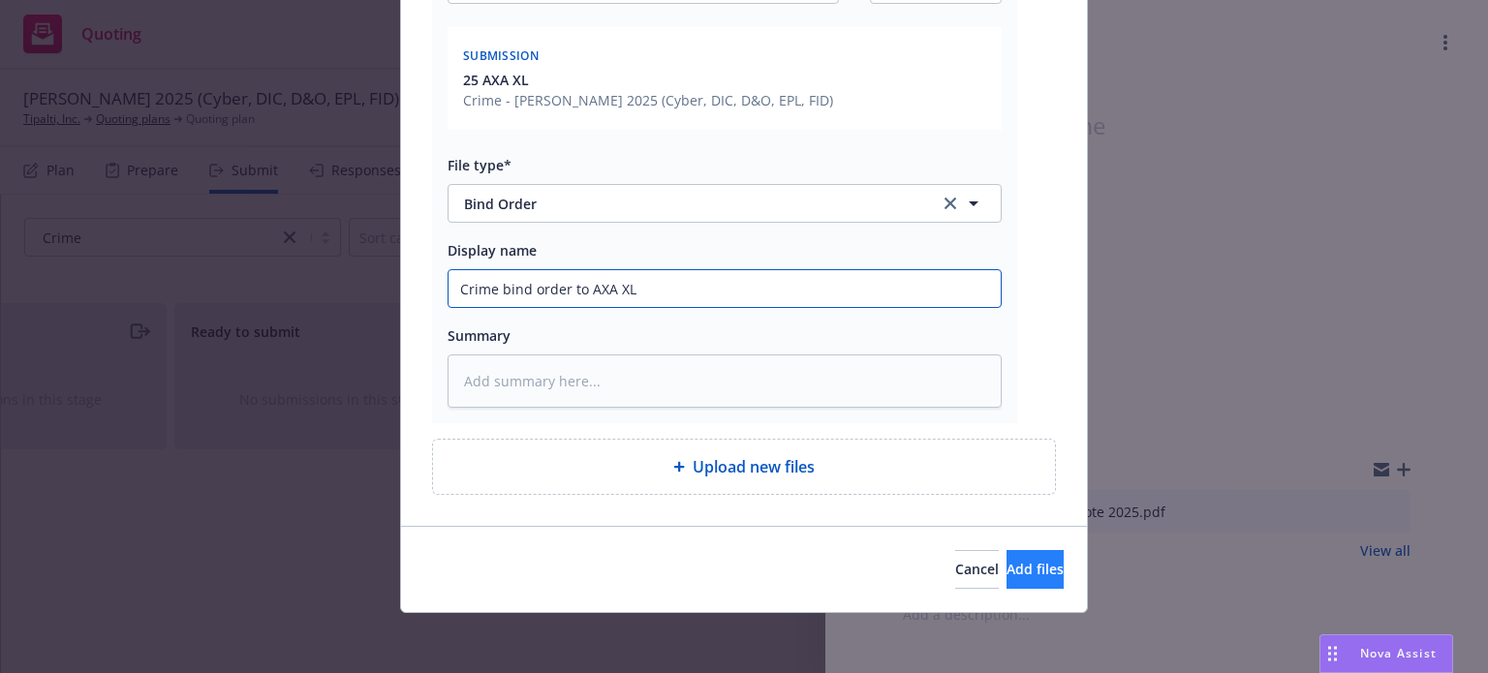
type input "Crime bind order to AXA XL"
click at [1007, 562] on span "Add files" at bounding box center [1035, 569] width 57 height 18
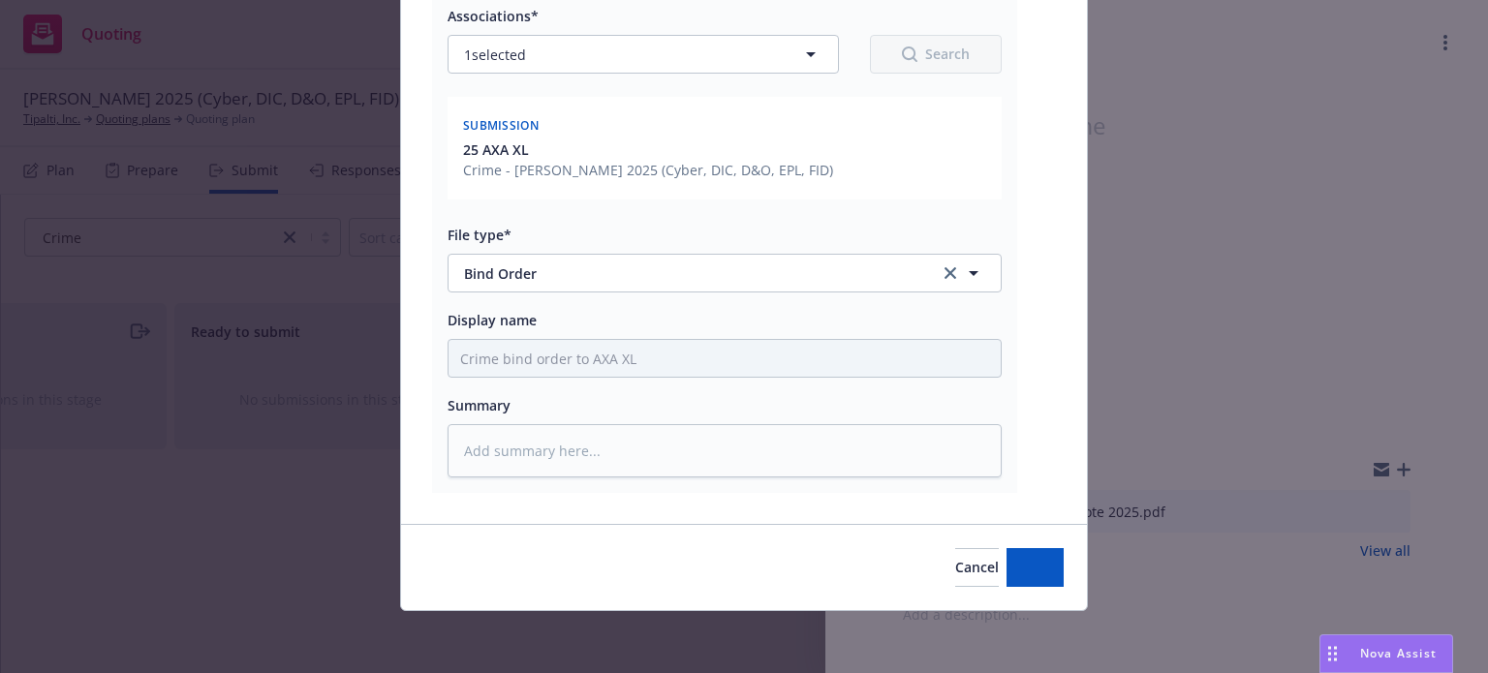
scroll to position [290, 0]
type textarea "x"
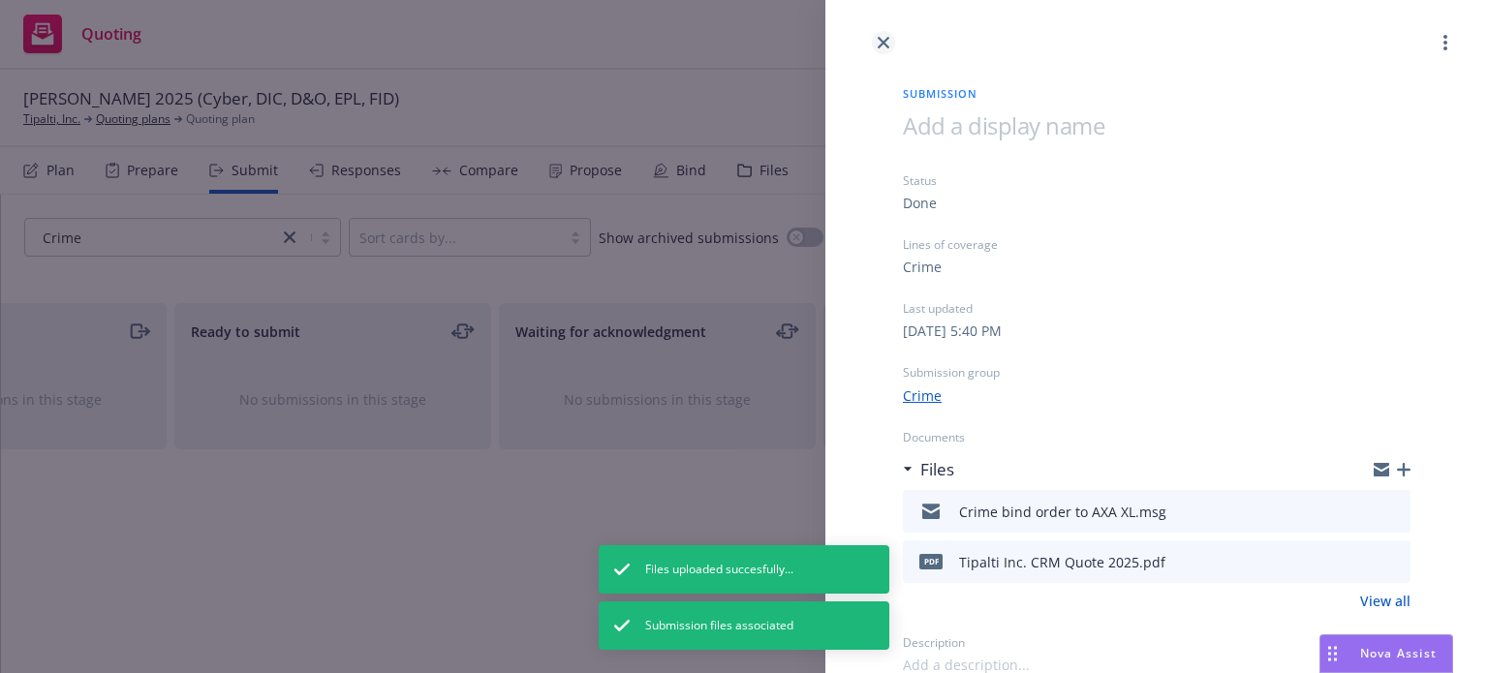
click at [891, 39] on link "close" at bounding box center [883, 42] width 23 height 23
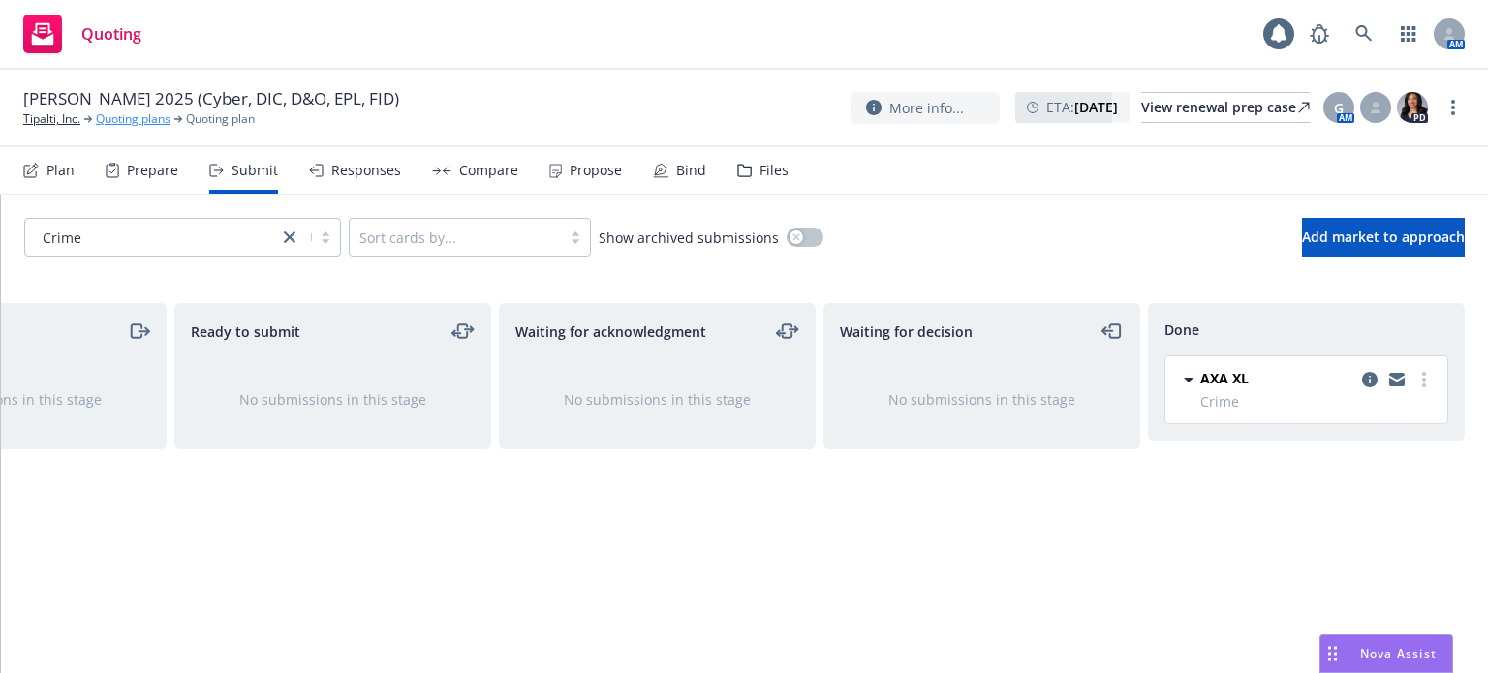
click at [150, 112] on link "Quoting plans" at bounding box center [133, 118] width 75 height 17
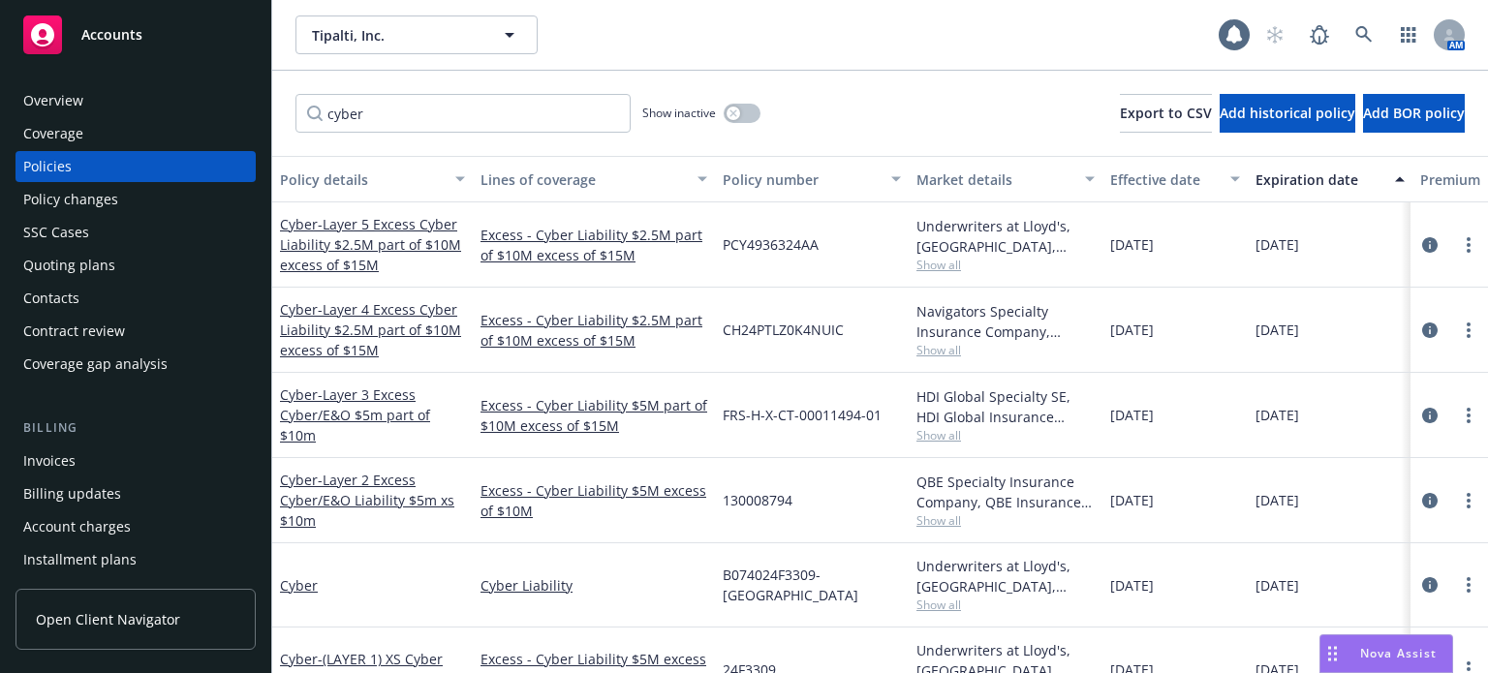
scroll to position [136, 0]
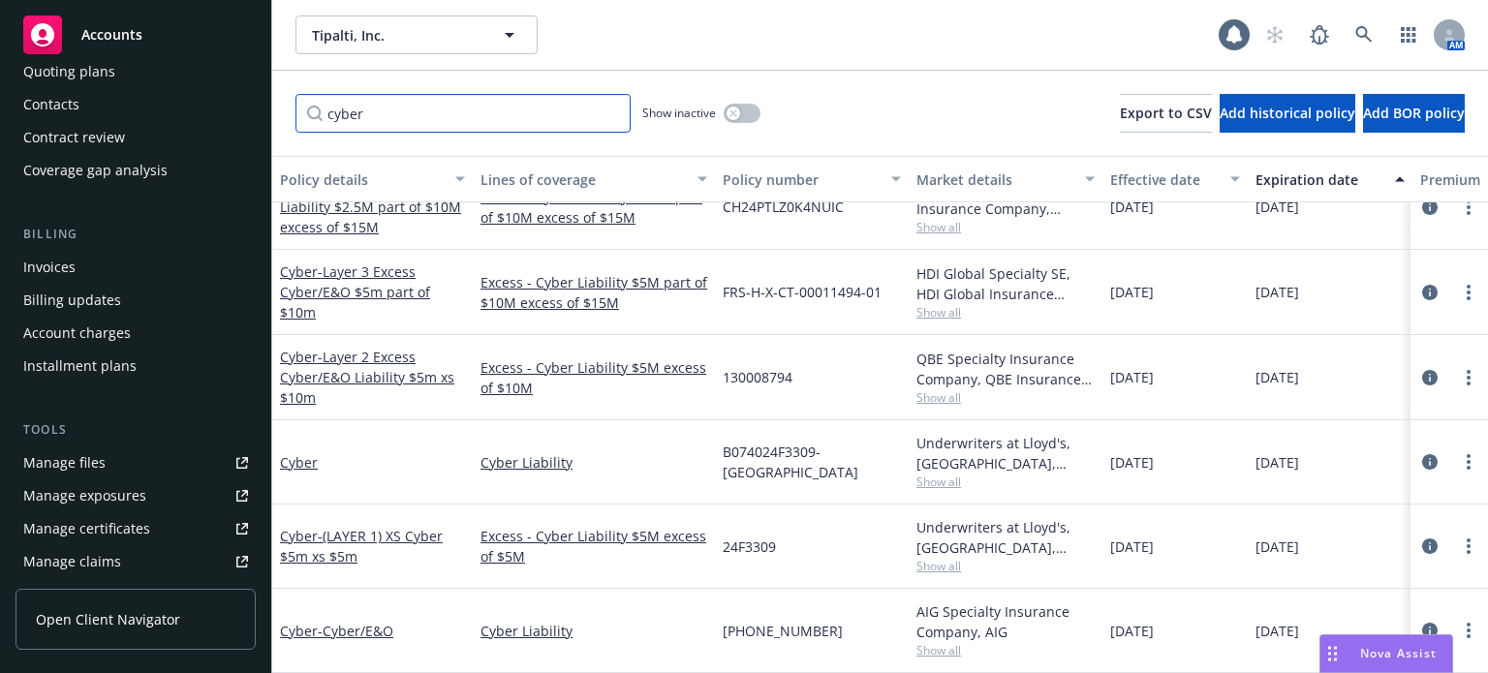
drag, startPoint x: 440, startPoint y: 117, endPoint x: 182, endPoint y: 91, distance: 259.1
click at [182, 91] on div "Accounts Overview Coverage Policies Policy changes SSC Cases Quoting plans Cont…" at bounding box center [744, 336] width 1488 height 673
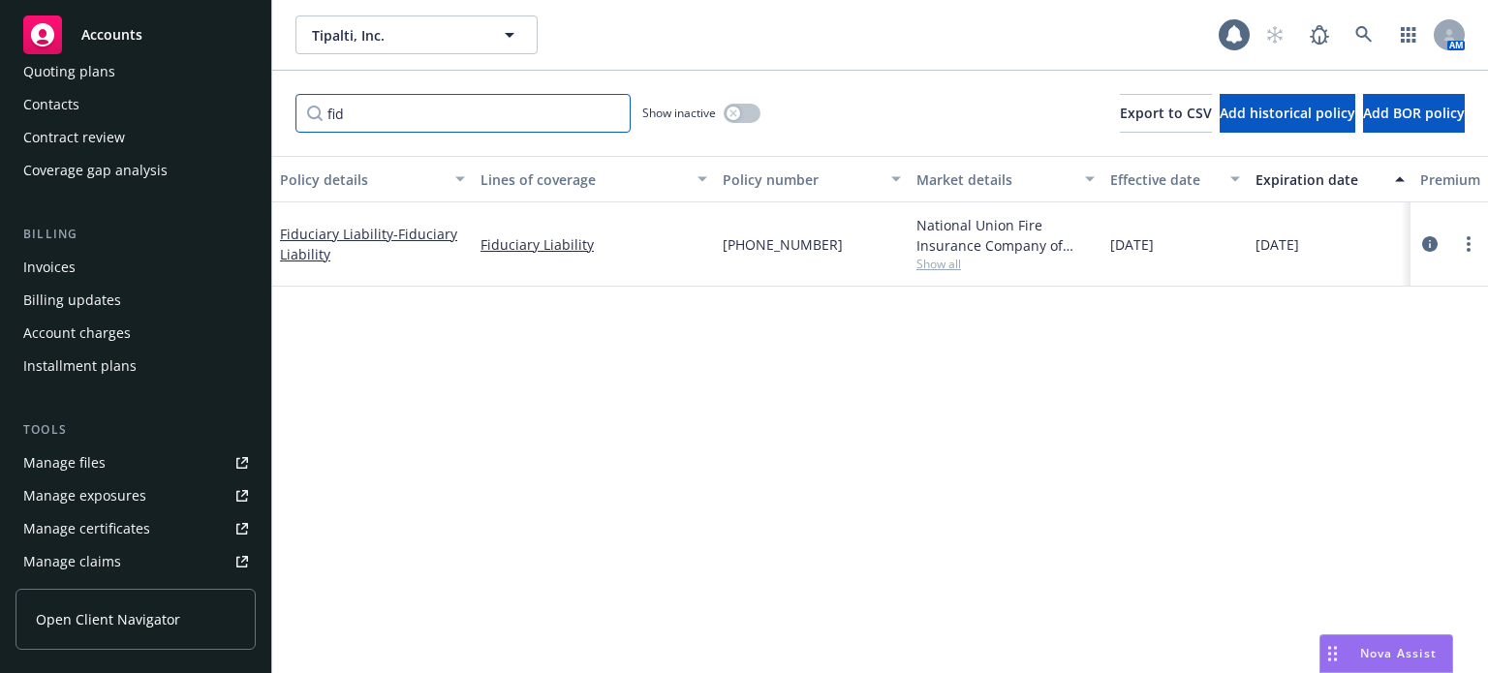
scroll to position [0, 0]
drag, startPoint x: 376, startPoint y: 105, endPoint x: 262, endPoint y: 109, distance: 114.4
click at [262, 109] on div "Accounts Overview Coverage Policies Policy changes SSC Cases Quoting plans Cont…" at bounding box center [744, 336] width 1488 height 673
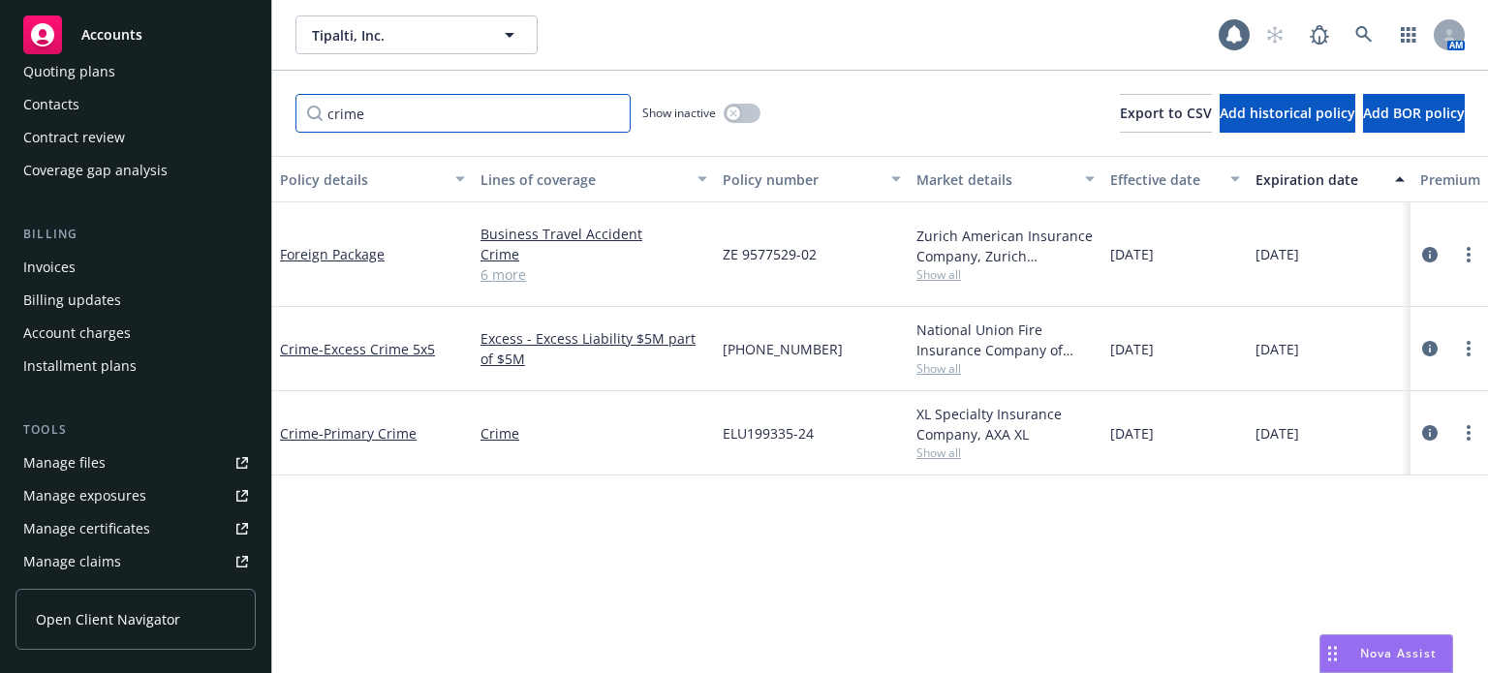
type input "crime"
click at [934, 445] on span "Show all" at bounding box center [1006, 453] width 178 height 16
click at [498, 517] on div "Policy details Lines of coverage Policy number Market details Effective date Ex…" at bounding box center [880, 414] width 1216 height 517
click at [606, 113] on input "crime" at bounding box center [463, 113] width 335 height 39
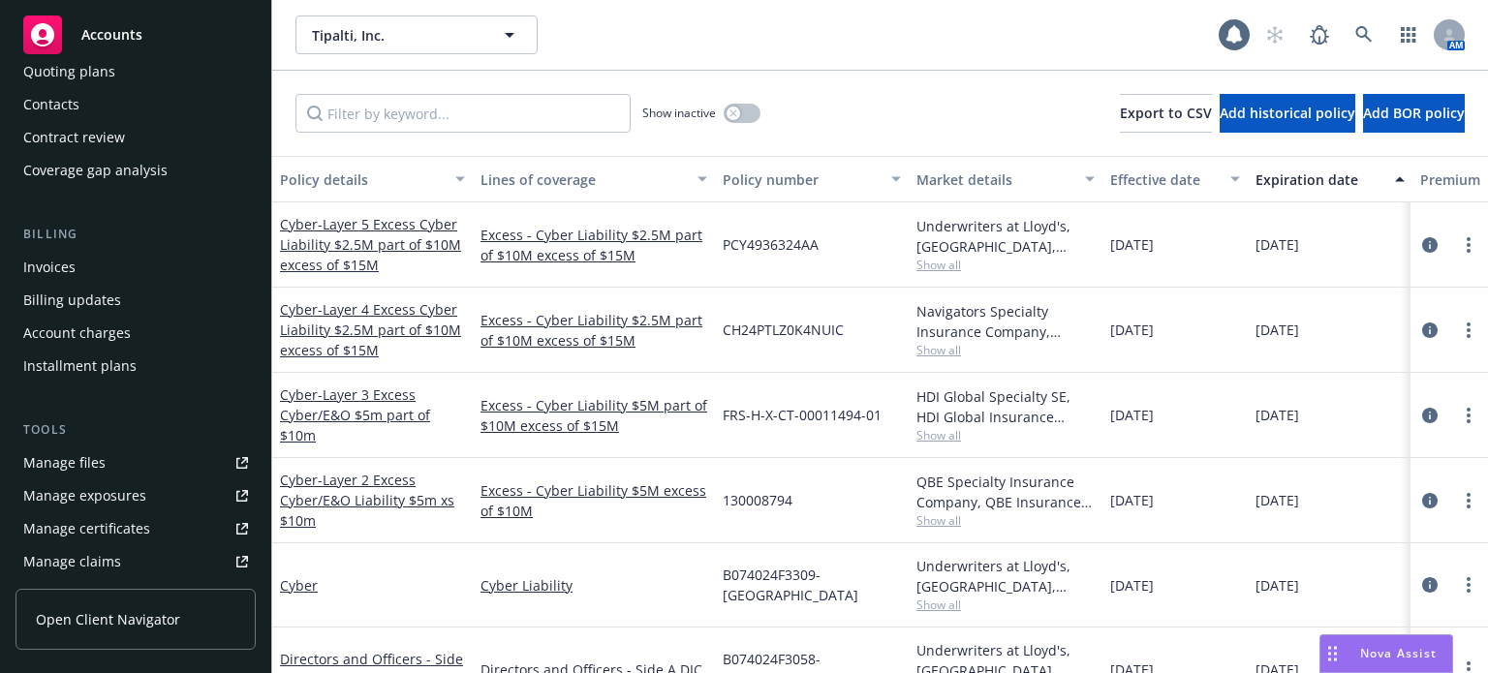
click at [366, 186] on div "Policy details" at bounding box center [362, 180] width 164 height 20
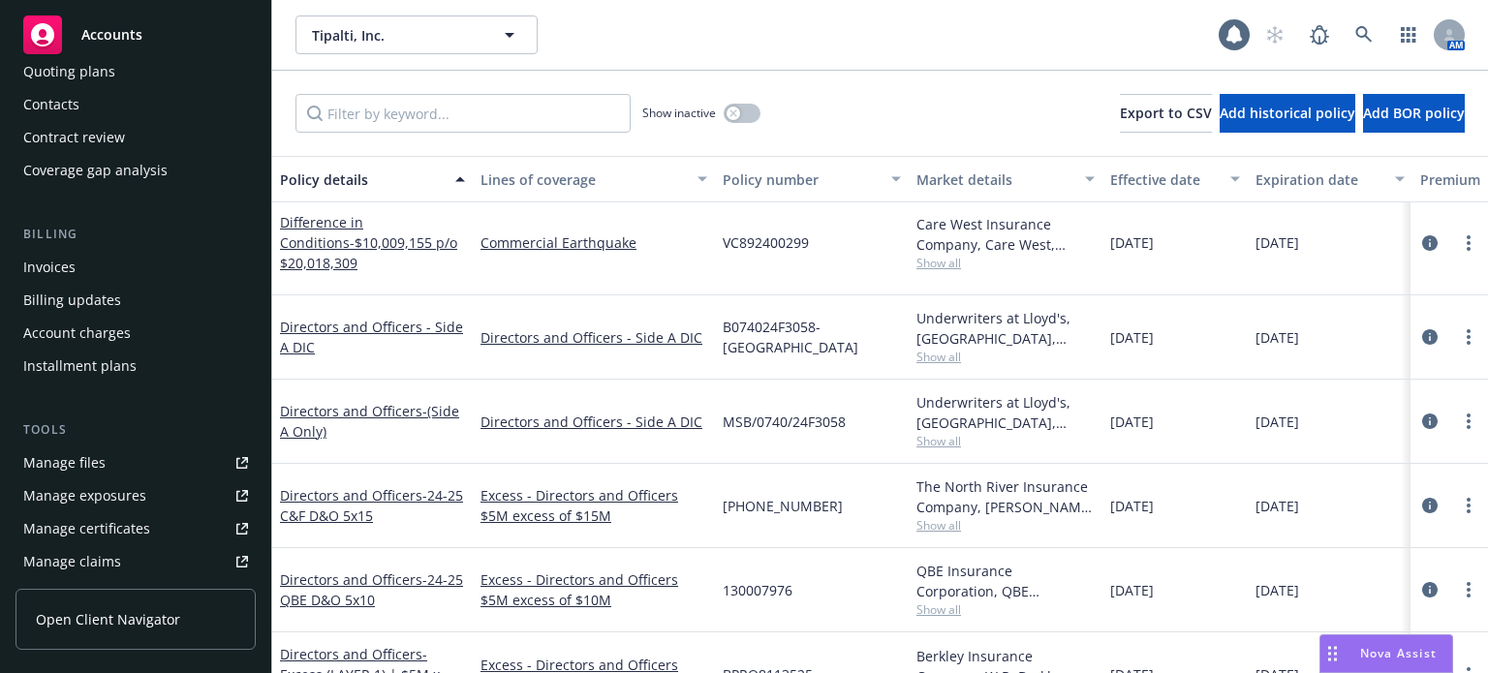
scroll to position [1066, 0]
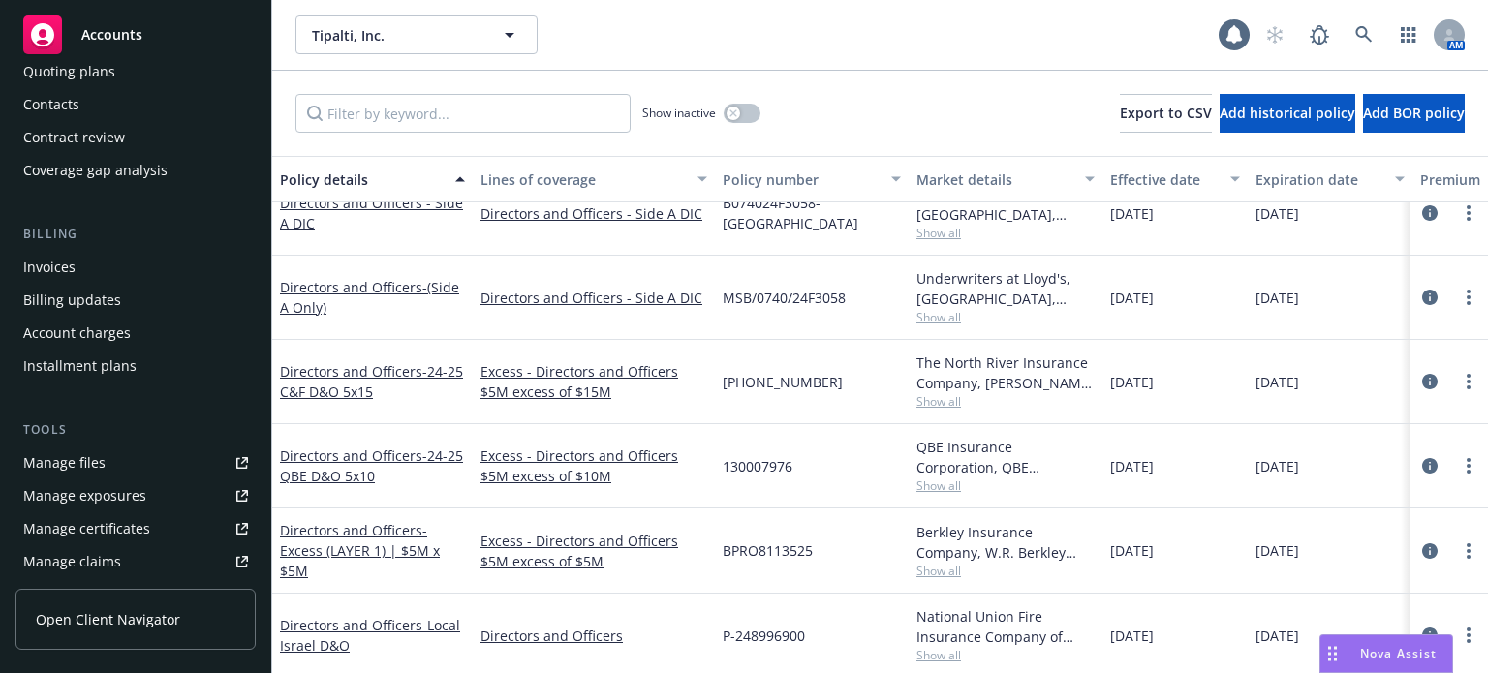
click at [946, 563] on span "Show all" at bounding box center [1006, 571] width 178 height 16
click at [845, 594] on div "P-248996900" at bounding box center [812, 636] width 194 height 84
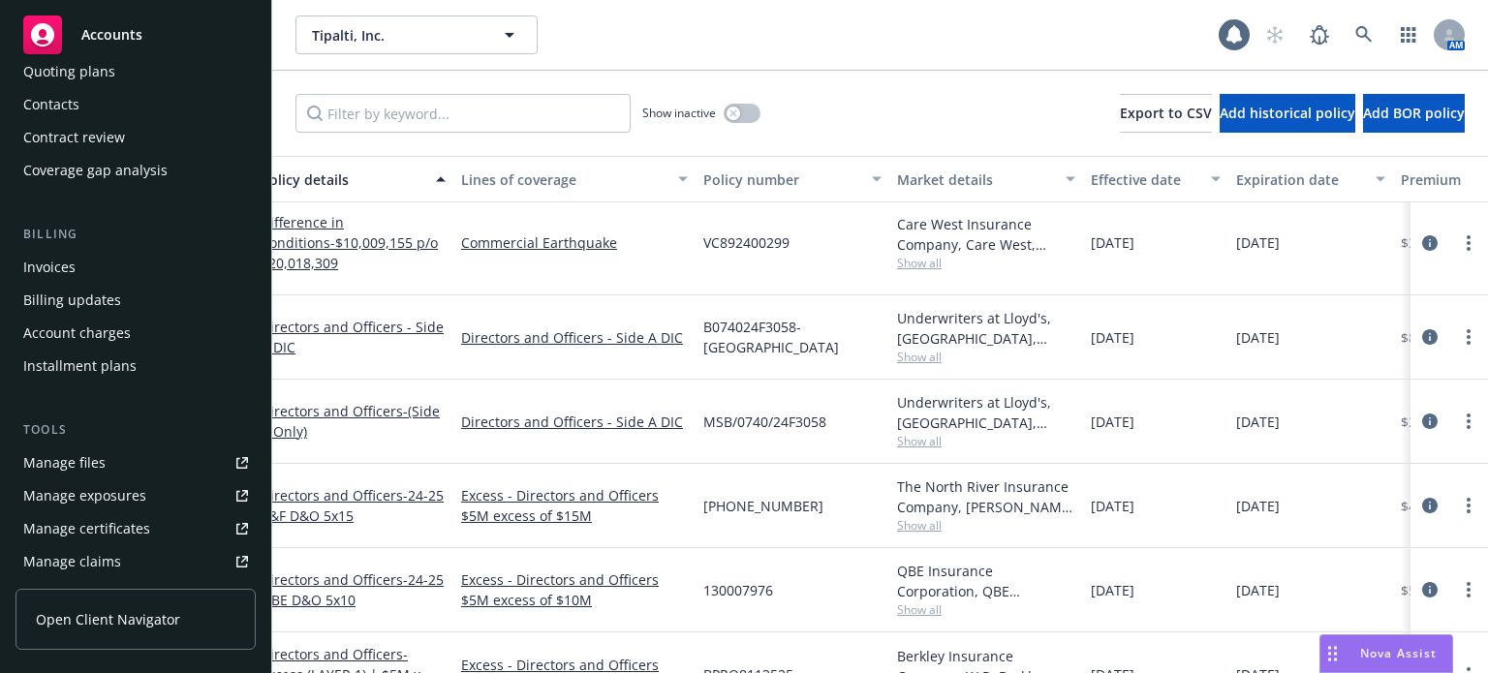
scroll to position [969, 0]
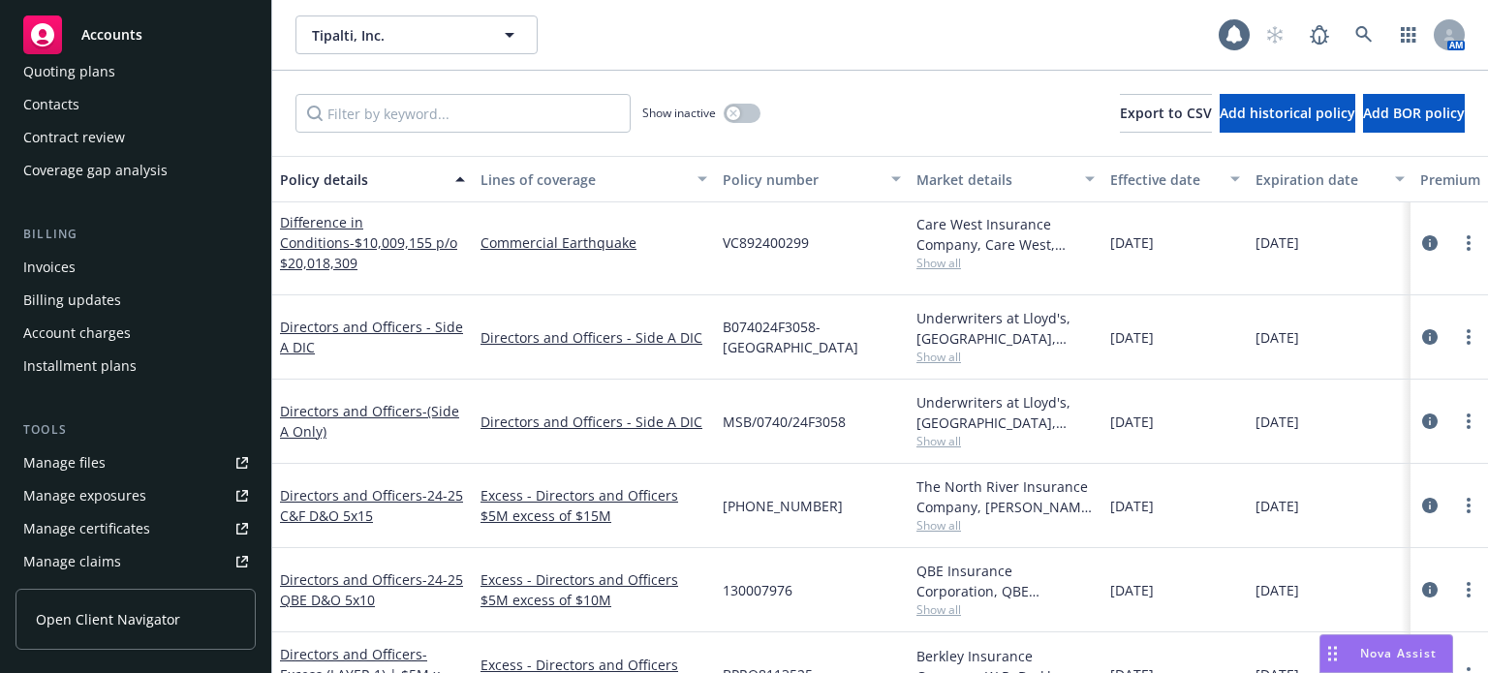
click at [960, 433] on span "Show all" at bounding box center [1006, 441] width 178 height 16
click at [1423, 414] on icon "circleInformation" at bounding box center [1431, 422] width 16 height 16
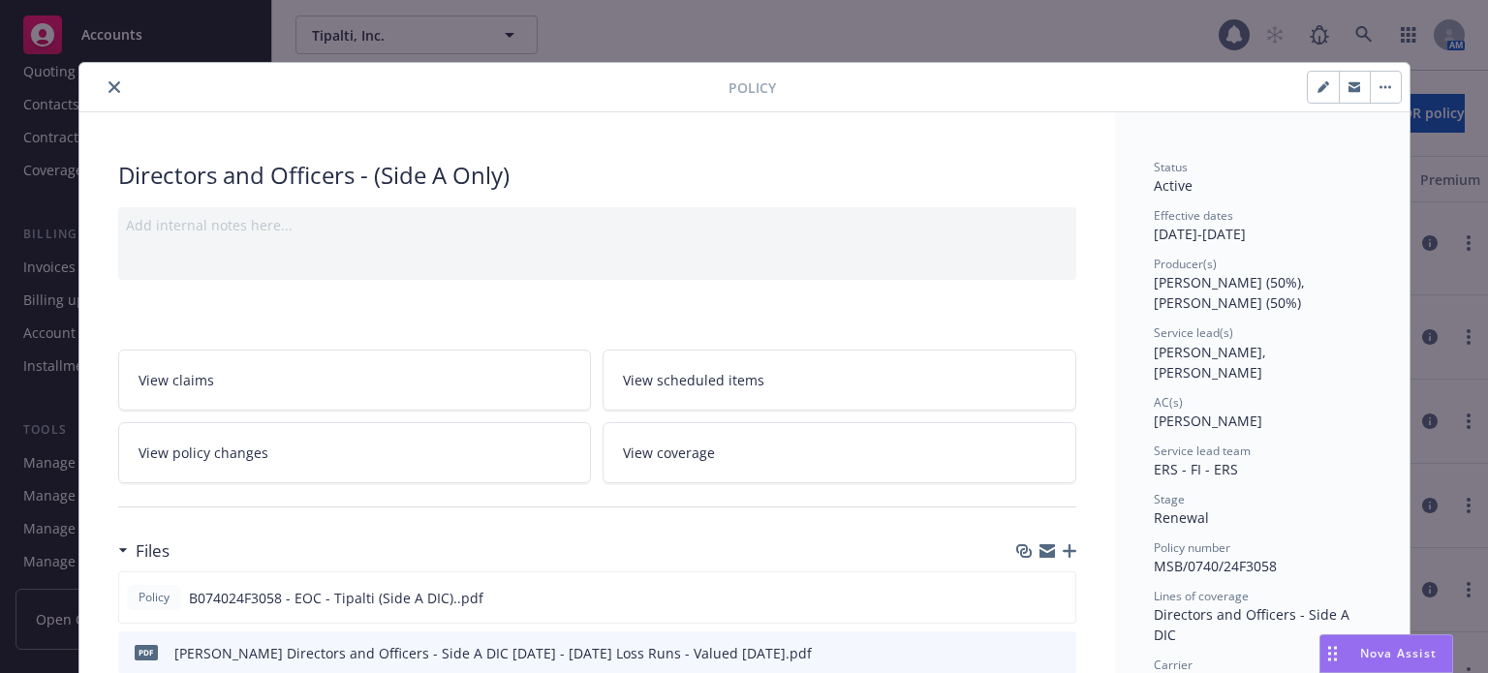
click at [110, 101] on div "Policy" at bounding box center [744, 87] width 1330 height 49
click at [112, 88] on button "close" at bounding box center [114, 87] width 23 height 23
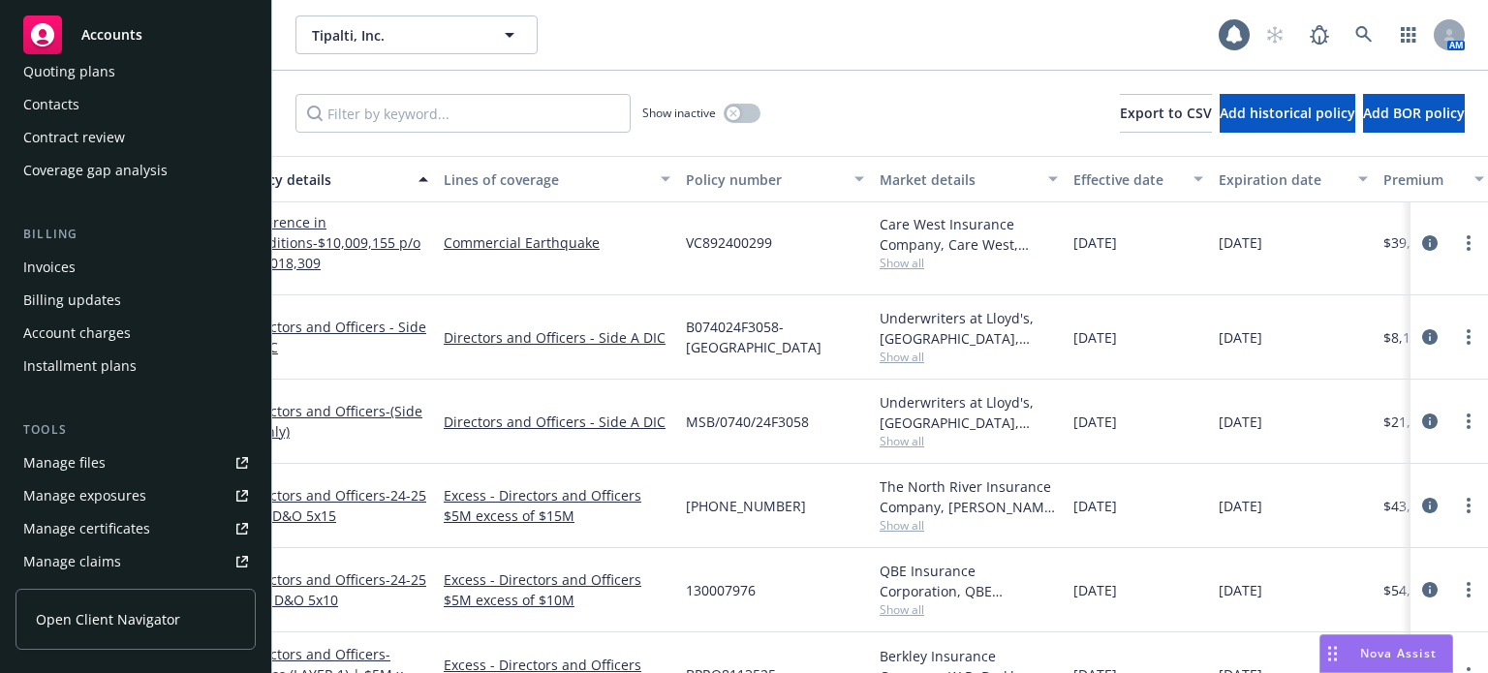
scroll to position [969, 0]
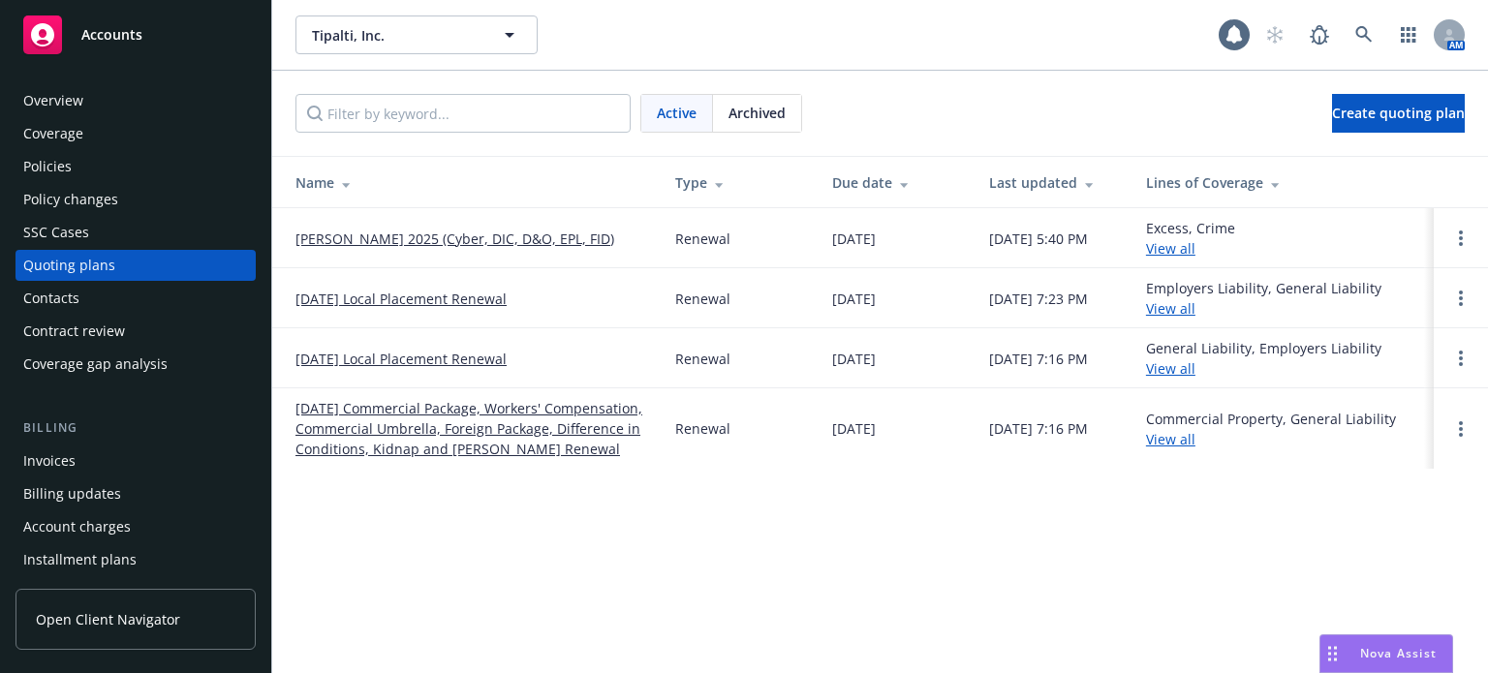
click at [431, 235] on link "[PERSON_NAME] 2025 (Cyber, DIC, D&O, EPL, FID)" at bounding box center [455, 239] width 319 height 20
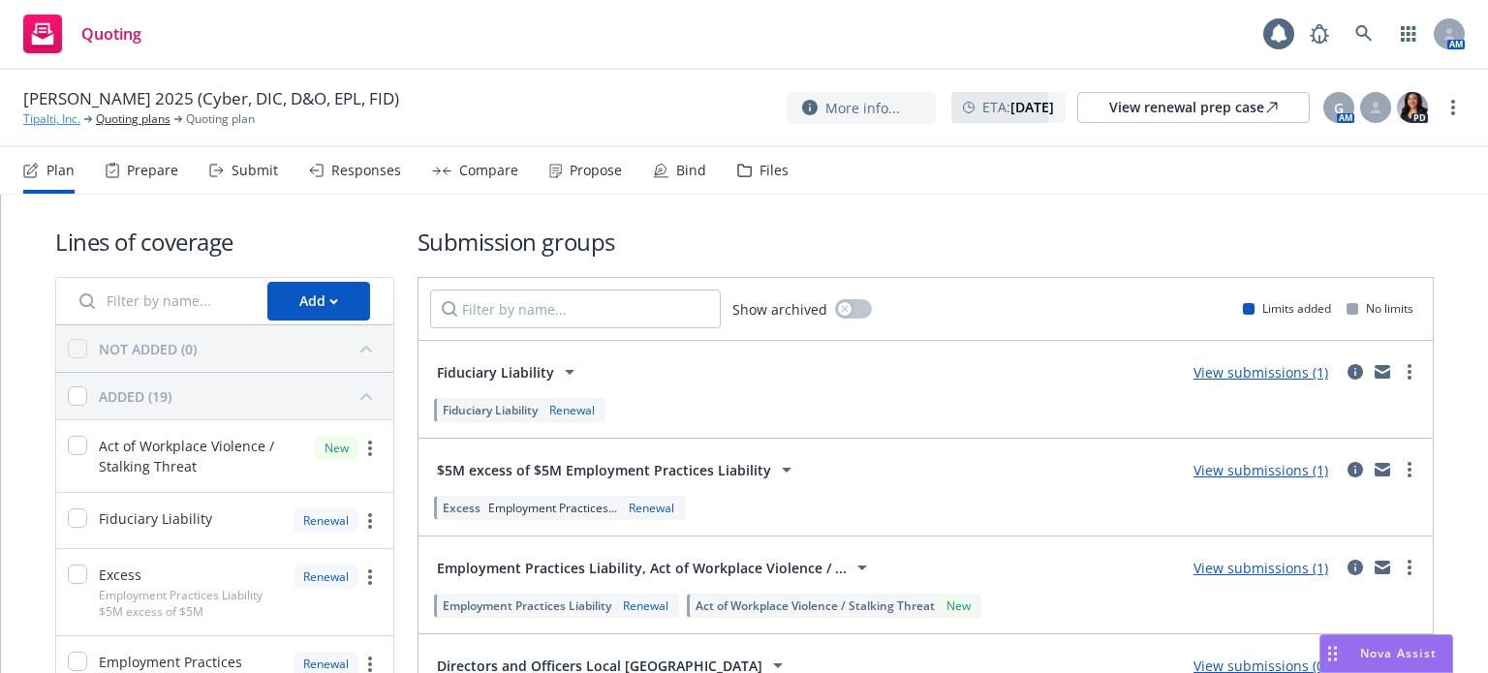
click at [62, 123] on link "Tipalti, Inc." at bounding box center [51, 118] width 57 height 17
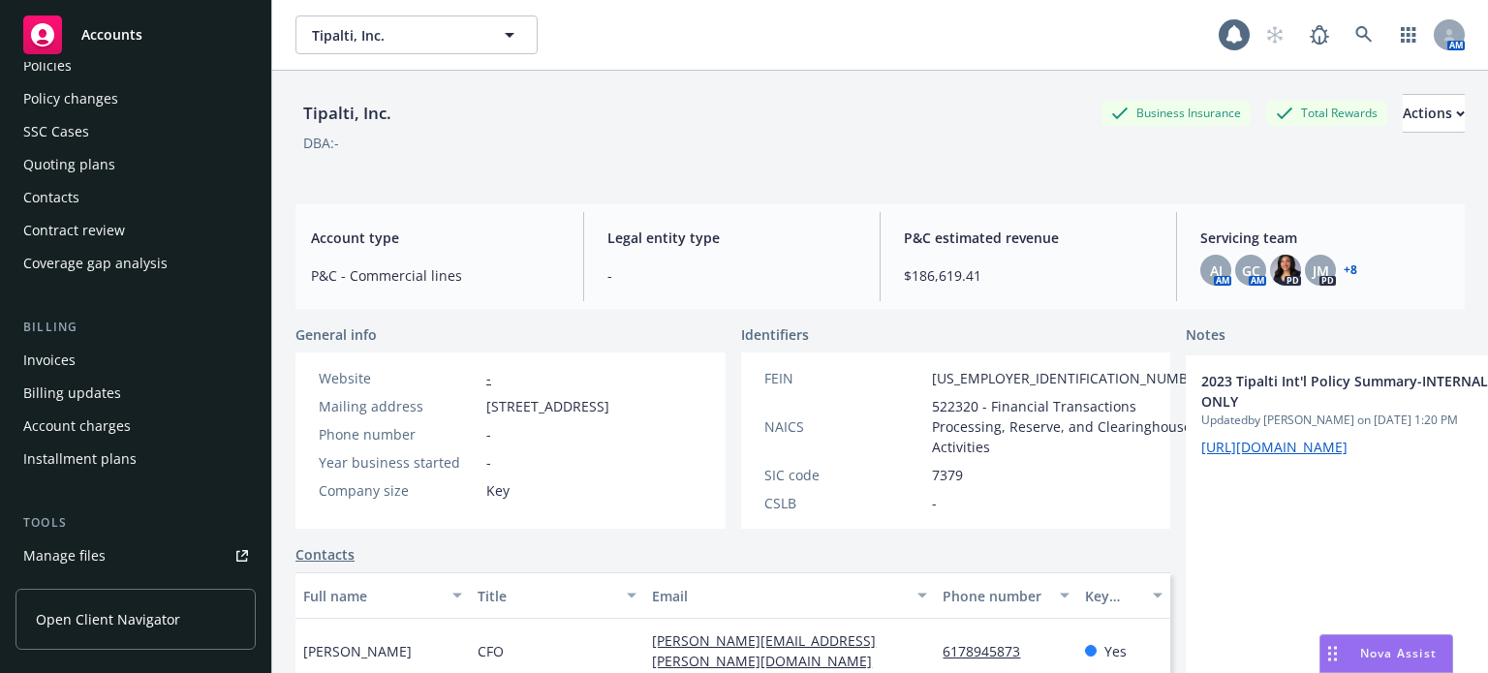
scroll to position [291, 0]
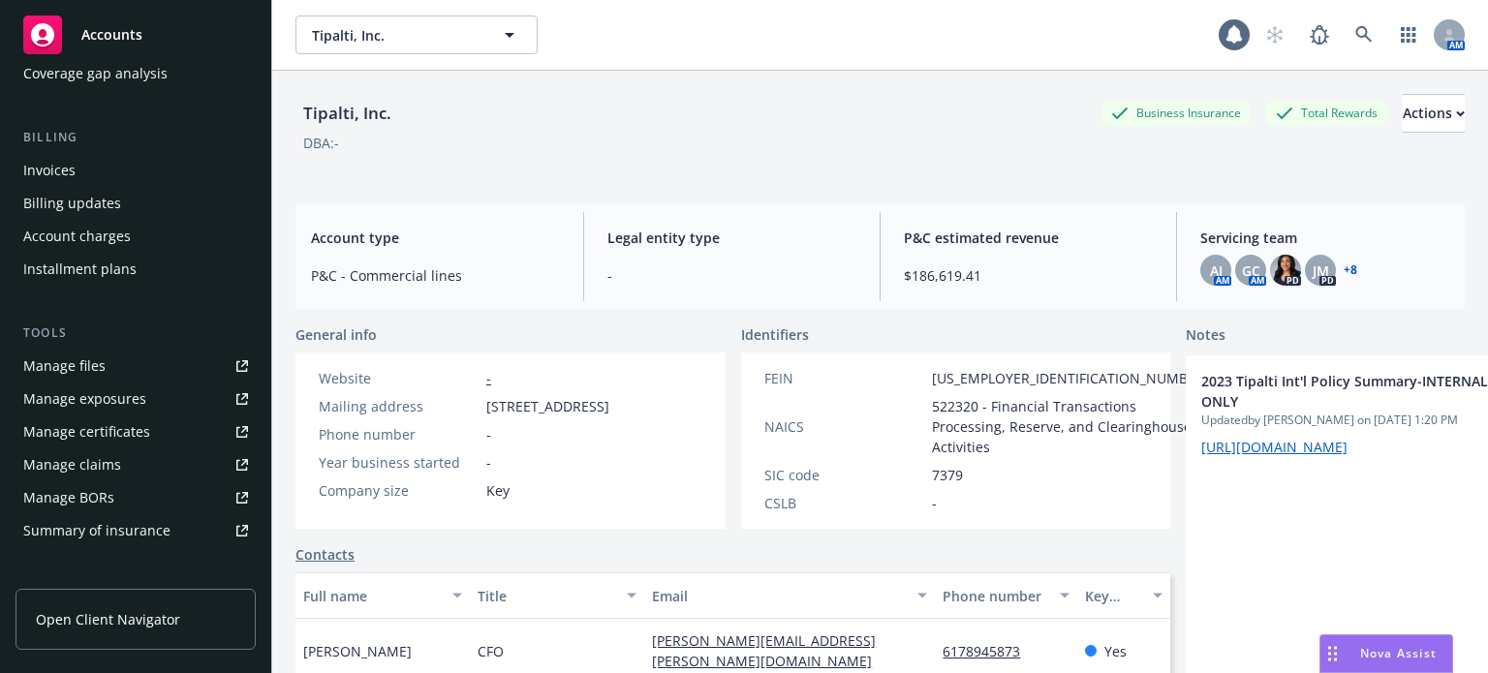
click at [119, 360] on link "Manage files" at bounding box center [136, 366] width 240 height 31
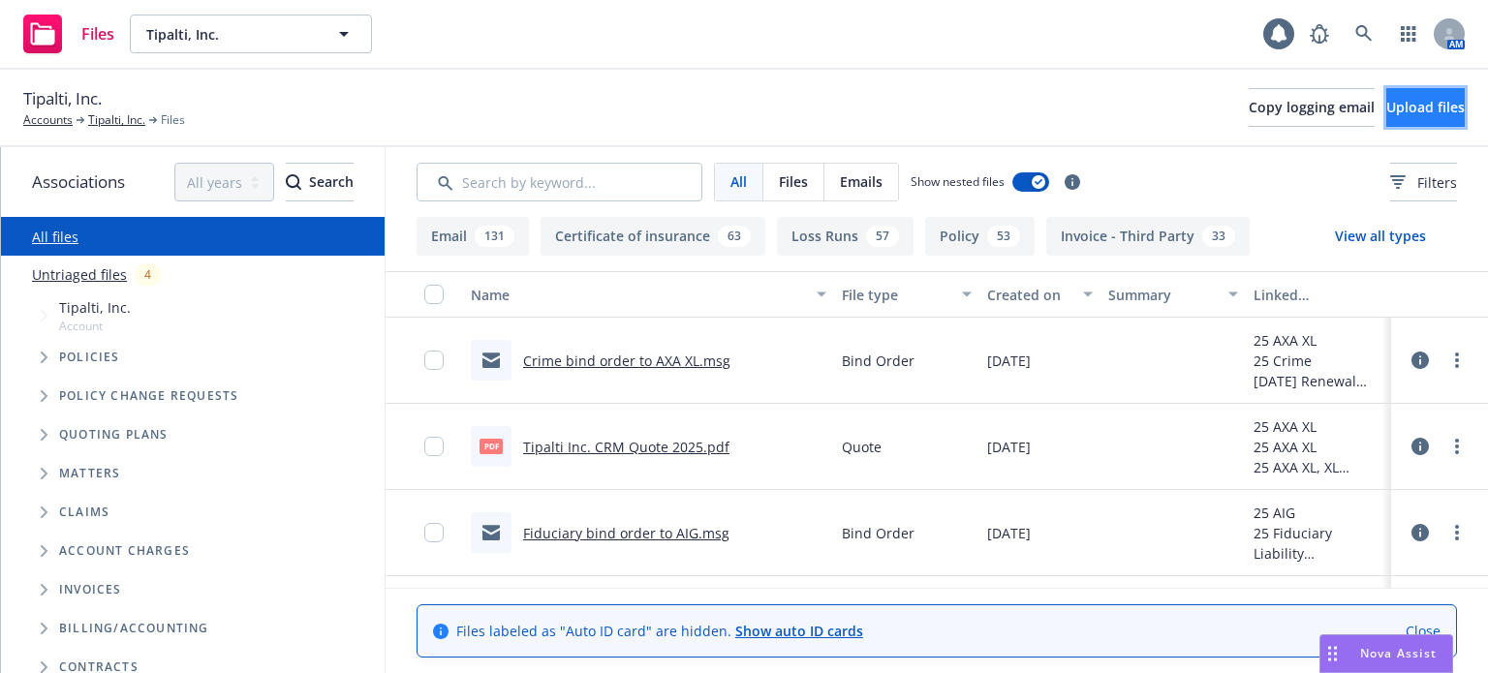
click at [1387, 122] on button "Upload files" at bounding box center [1426, 107] width 78 height 39
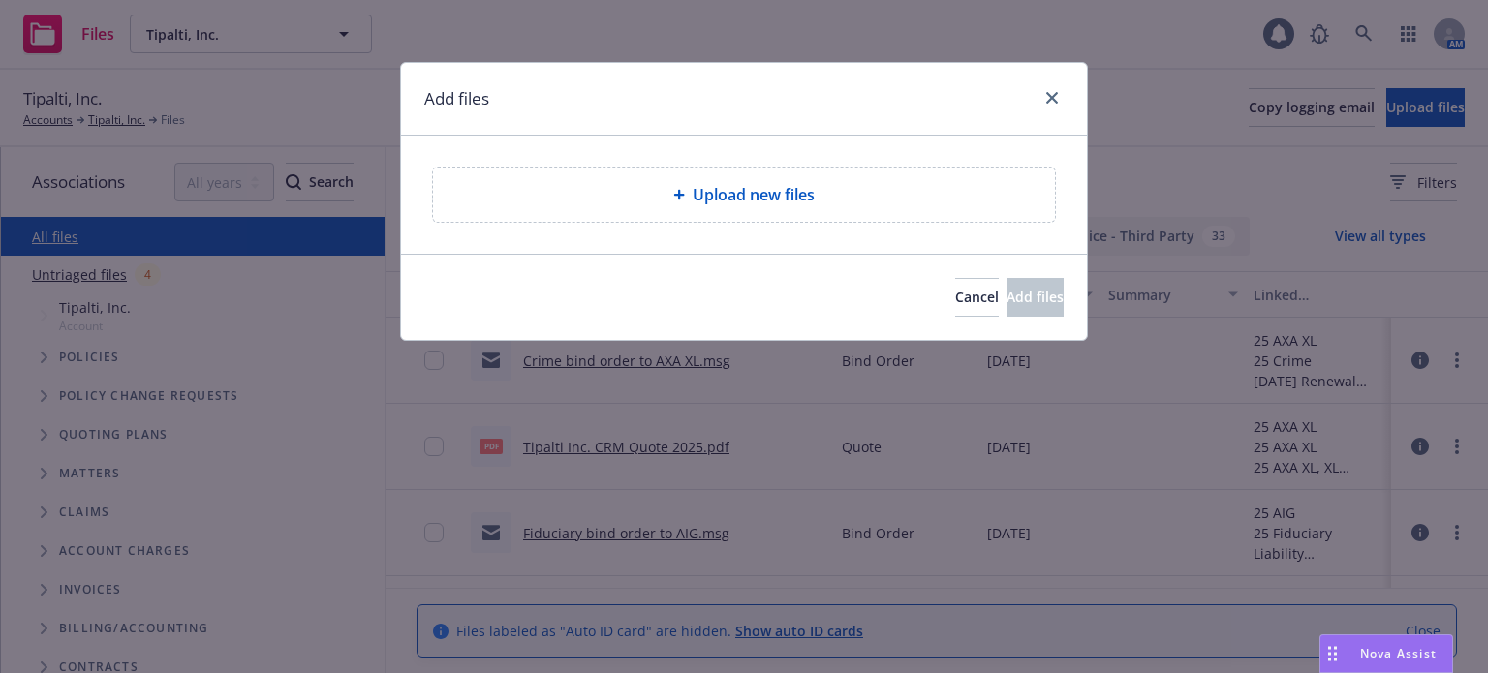
click at [876, 175] on div "Upload new files" at bounding box center [744, 195] width 622 height 54
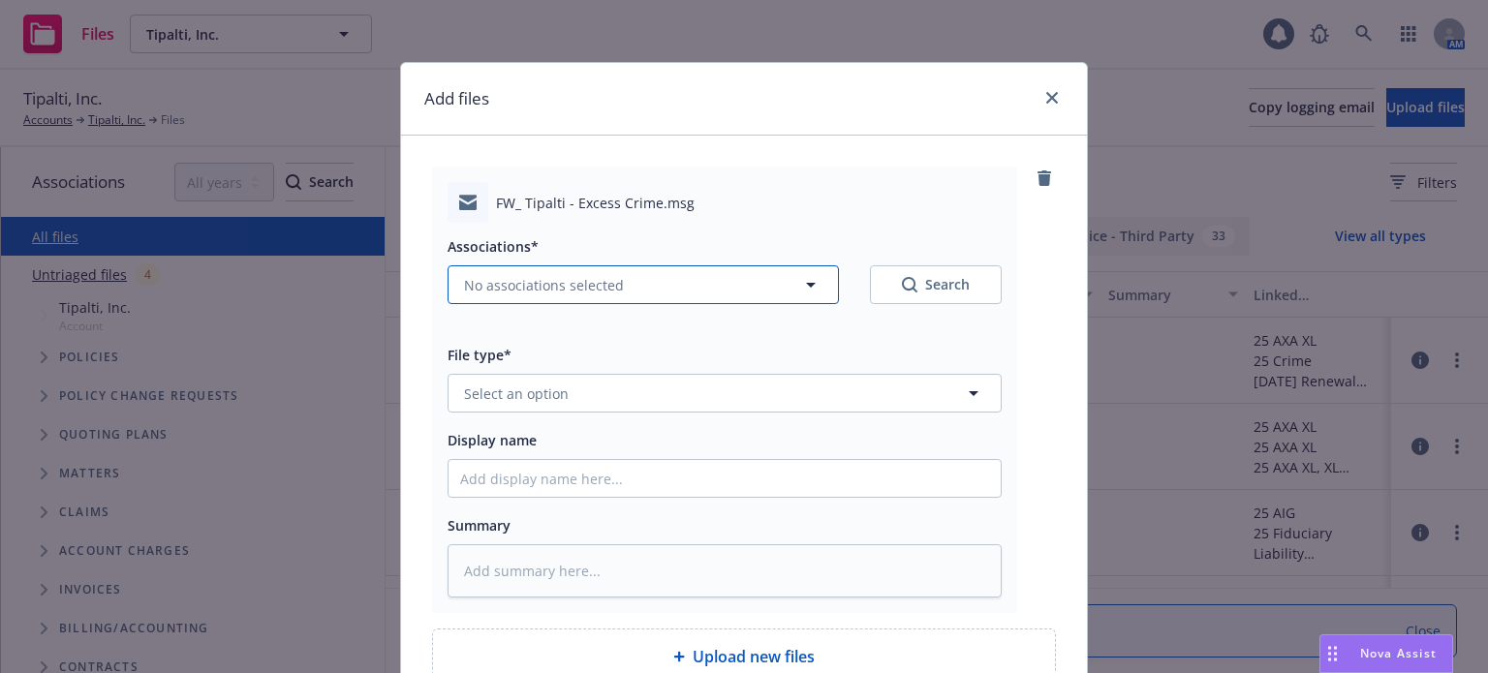
click at [559, 297] on button "No associations selected" at bounding box center [643, 285] width 391 height 39
type textarea "x"
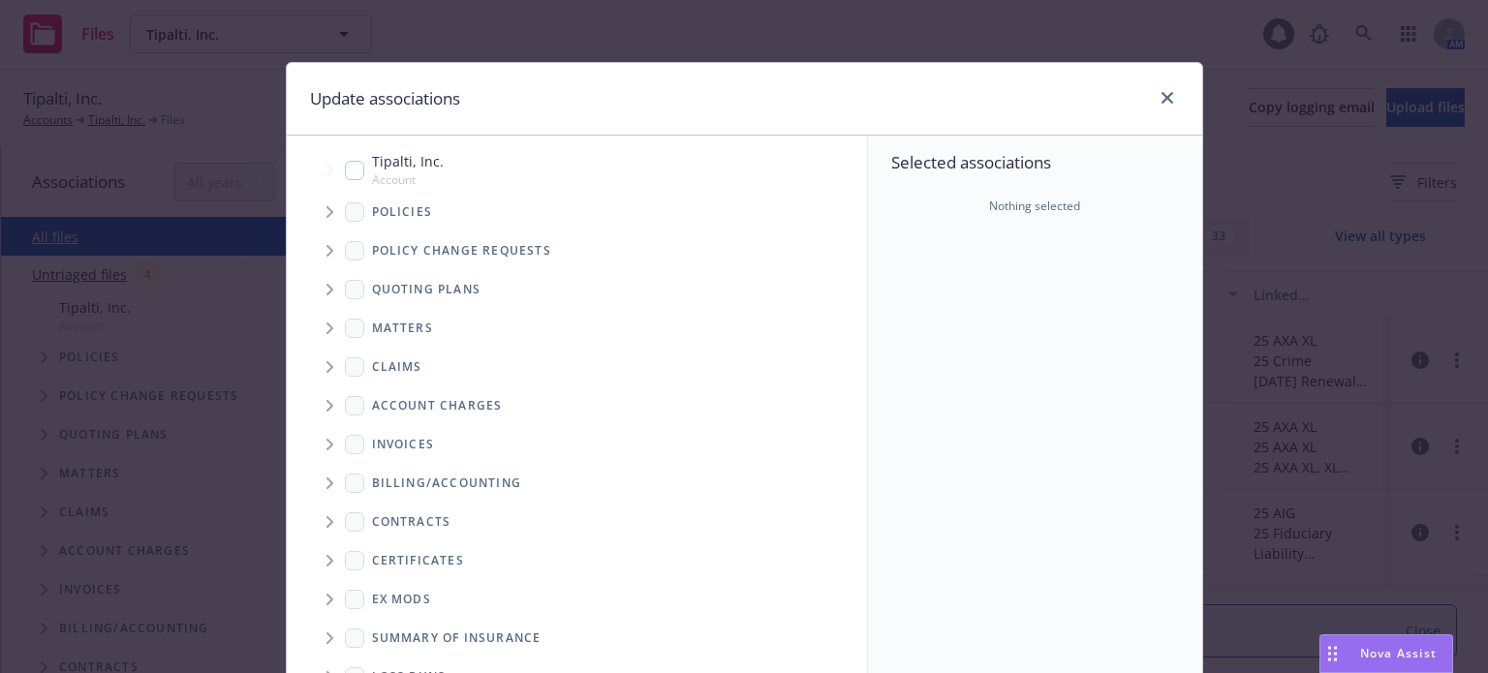
click at [317, 214] on span "Tree Example" at bounding box center [329, 212] width 31 height 31
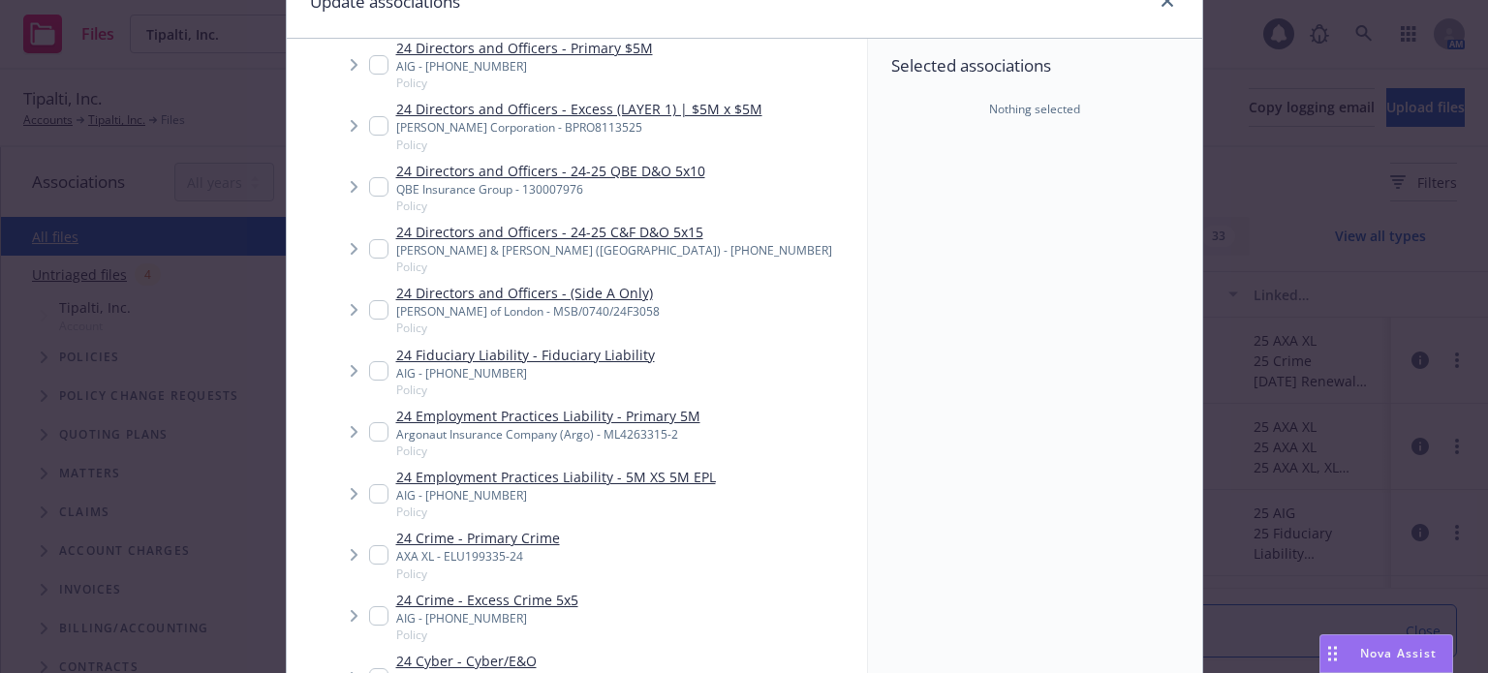
scroll to position [581, 0]
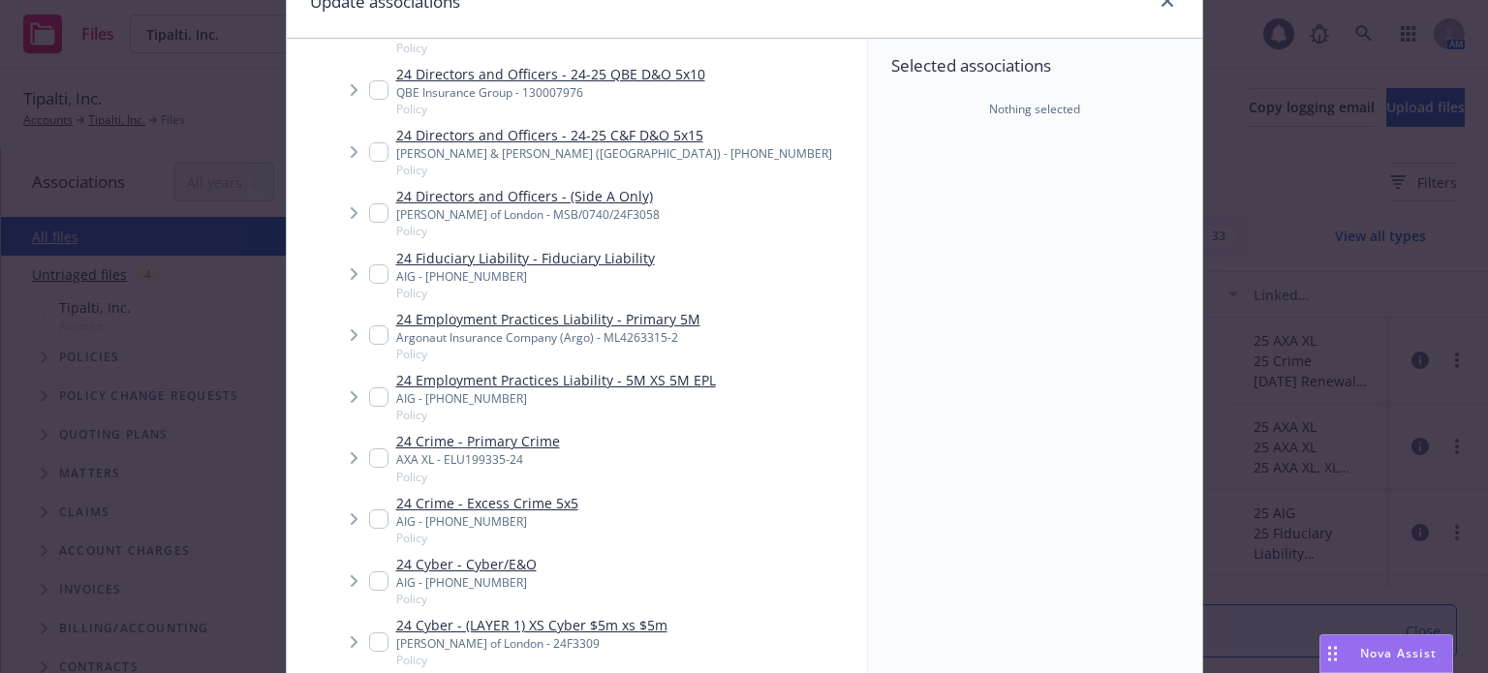
click at [369, 510] on input "Tree Example" at bounding box center [378, 519] width 19 height 19
checkbox input "true"
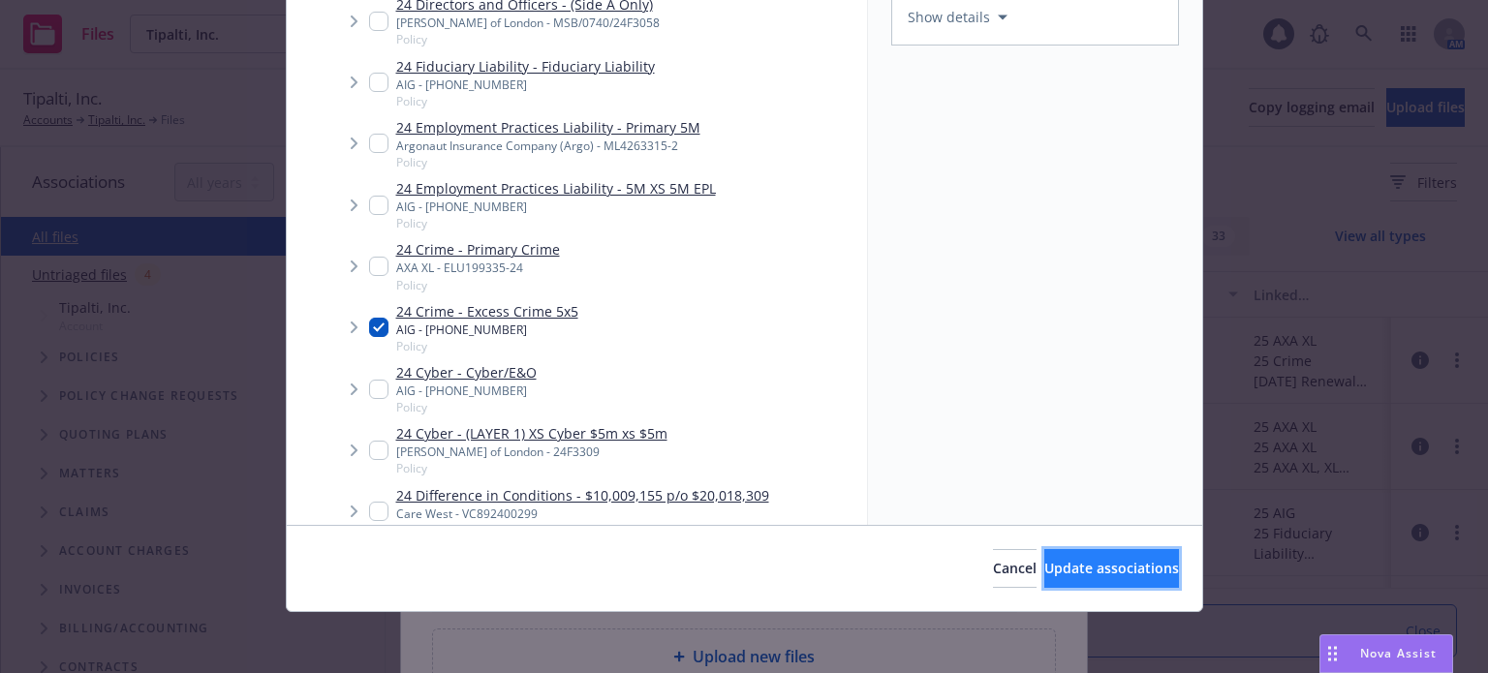
click at [1088, 570] on span "Update associations" at bounding box center [1112, 568] width 135 height 18
type textarea "x"
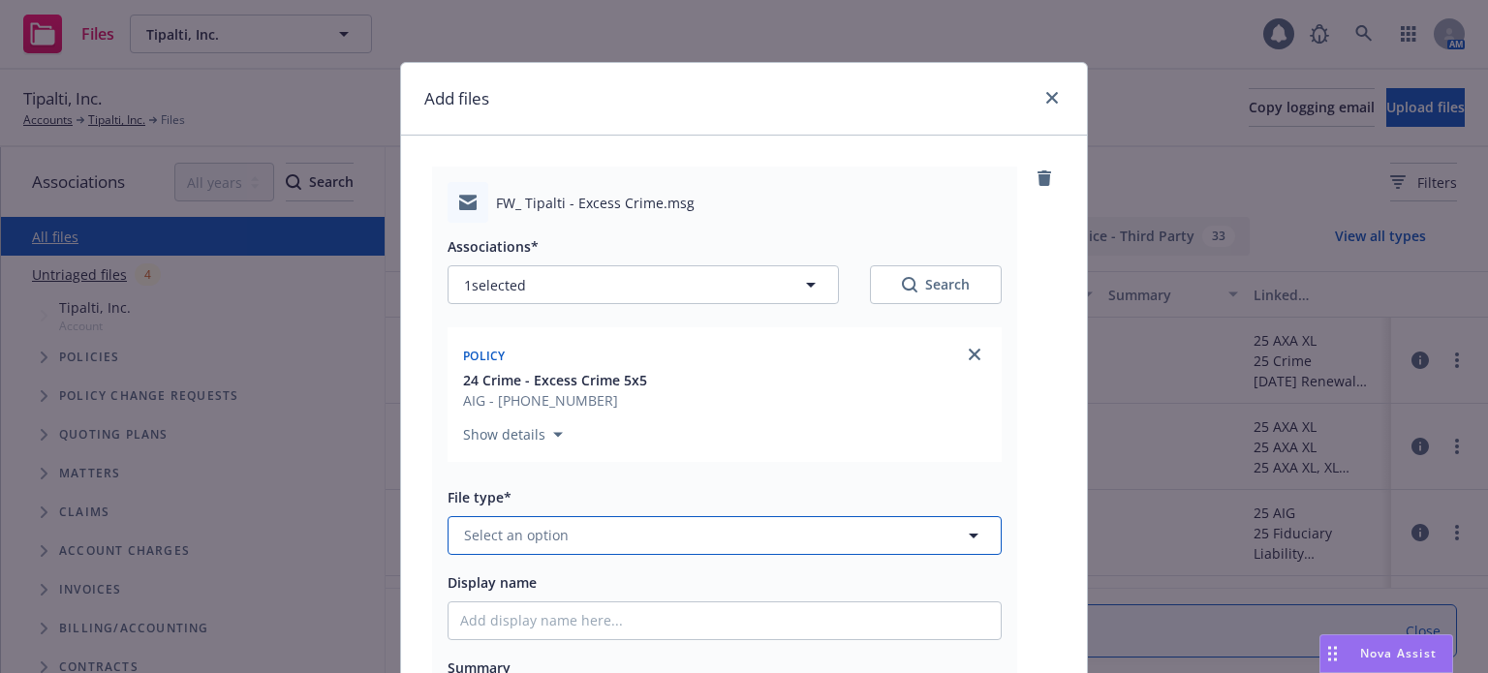
click at [618, 535] on button "Select an option" at bounding box center [725, 535] width 554 height 39
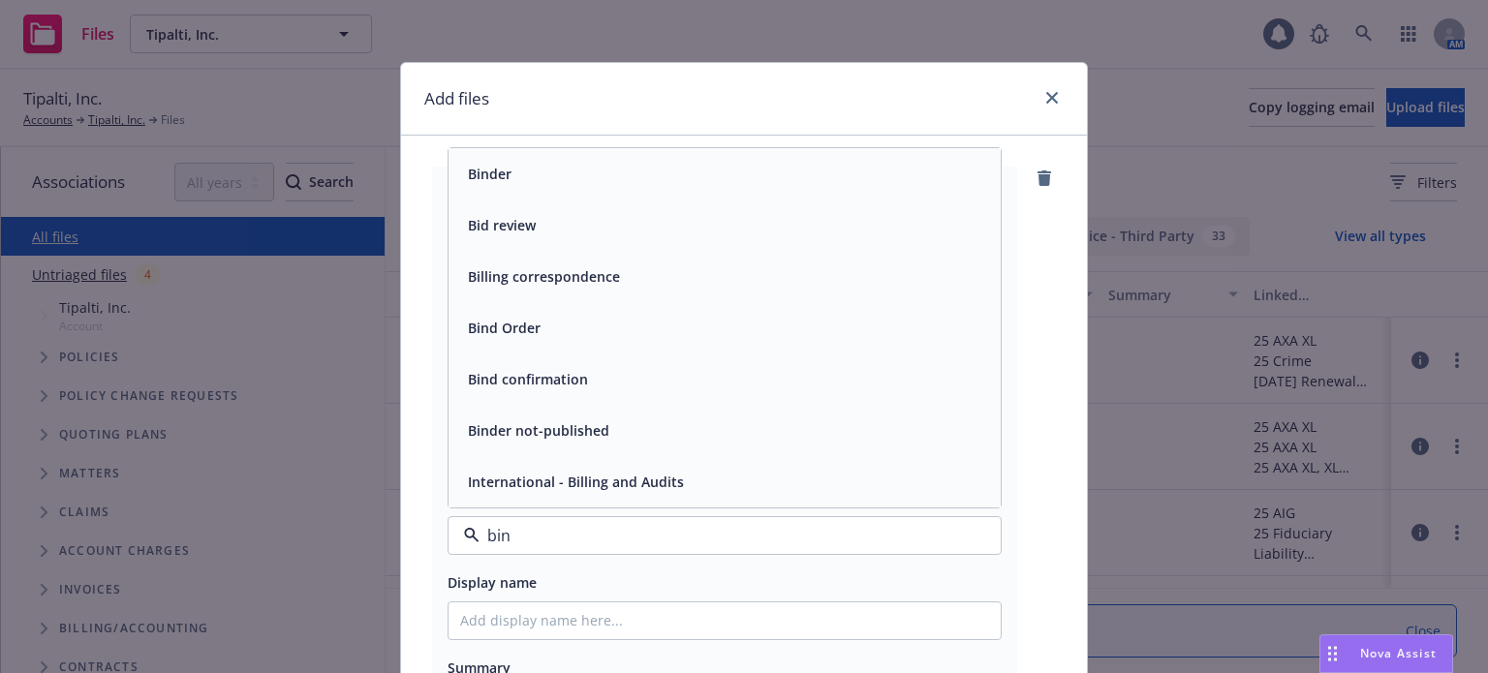
type input "bind"
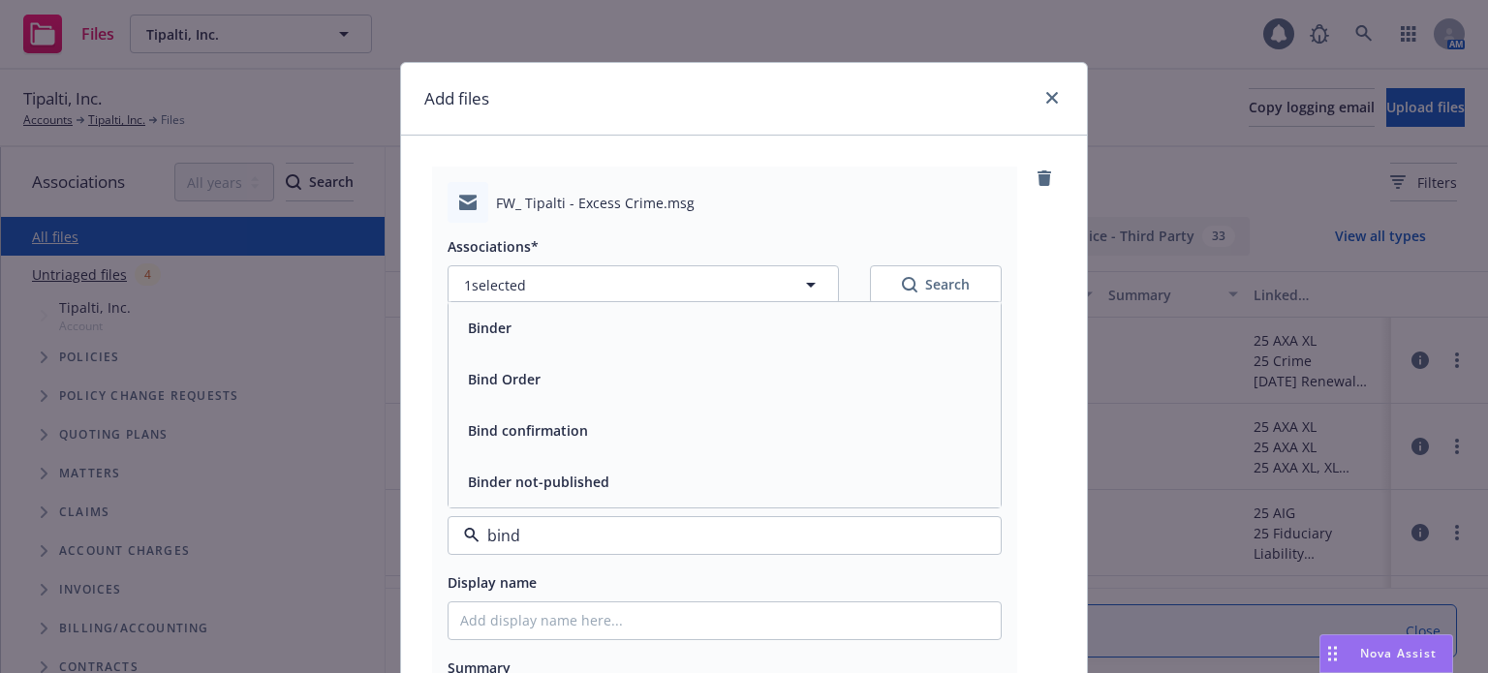
click at [547, 402] on div "Bind Order" at bounding box center [725, 379] width 552 height 51
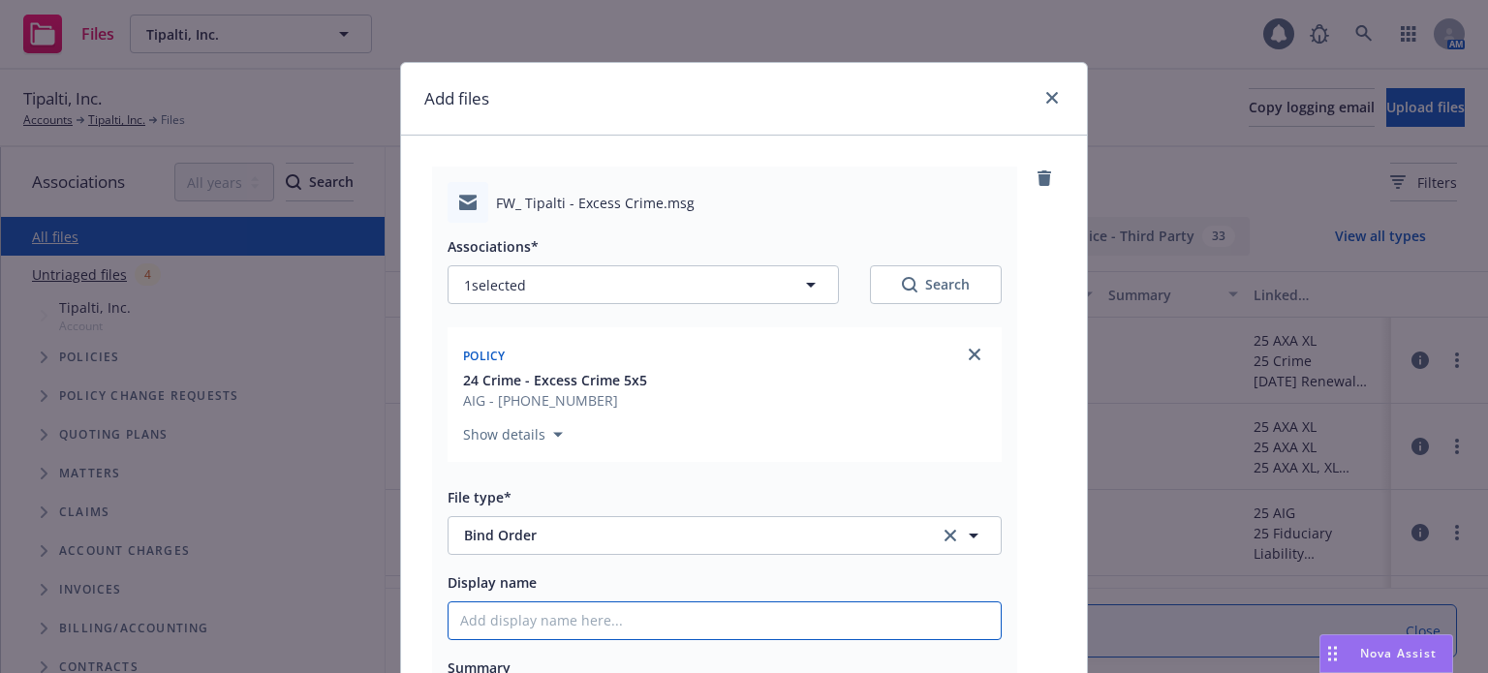
click at [507, 631] on input "Display name" at bounding box center [725, 621] width 552 height 37
type textarea "x"
type input "E"
type textarea "x"
type input "Ex"
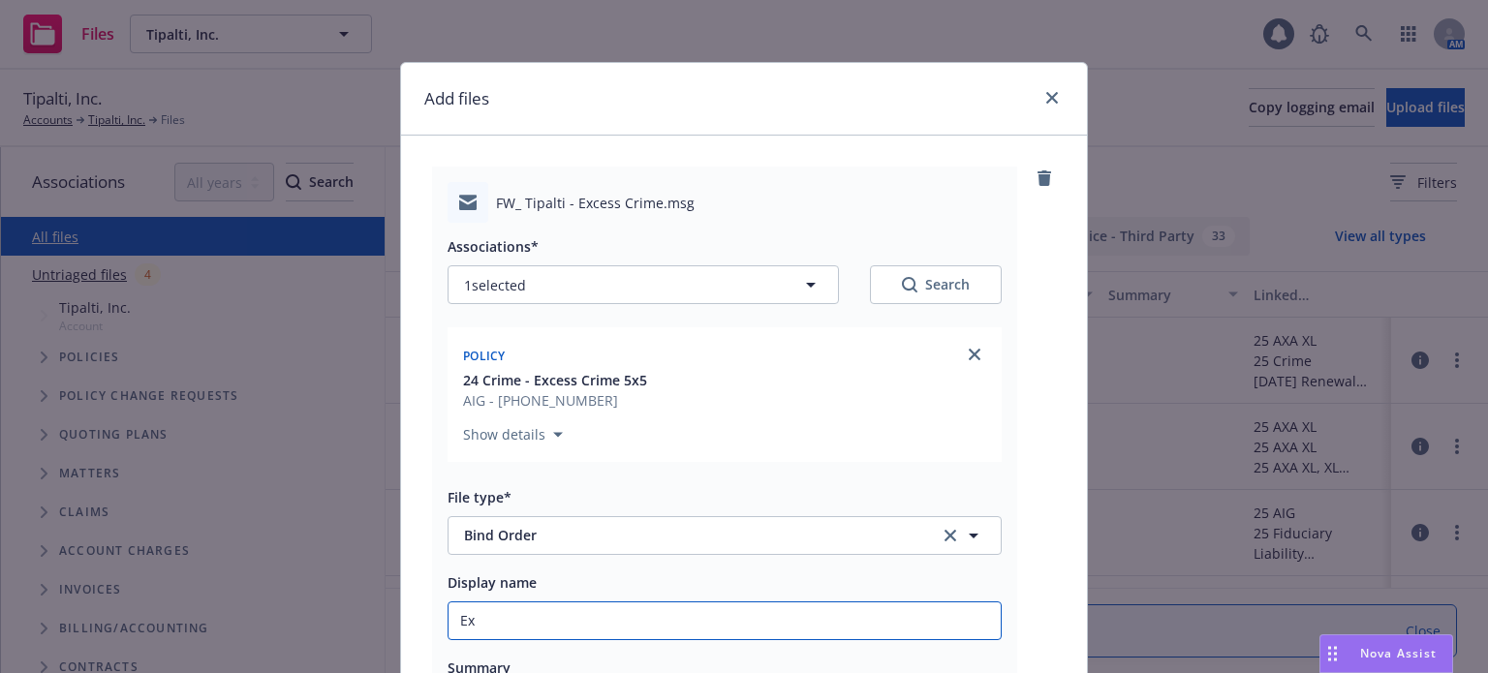
type textarea "x"
type input "Exc"
type textarea "x"
type input "Exce"
type textarea "x"
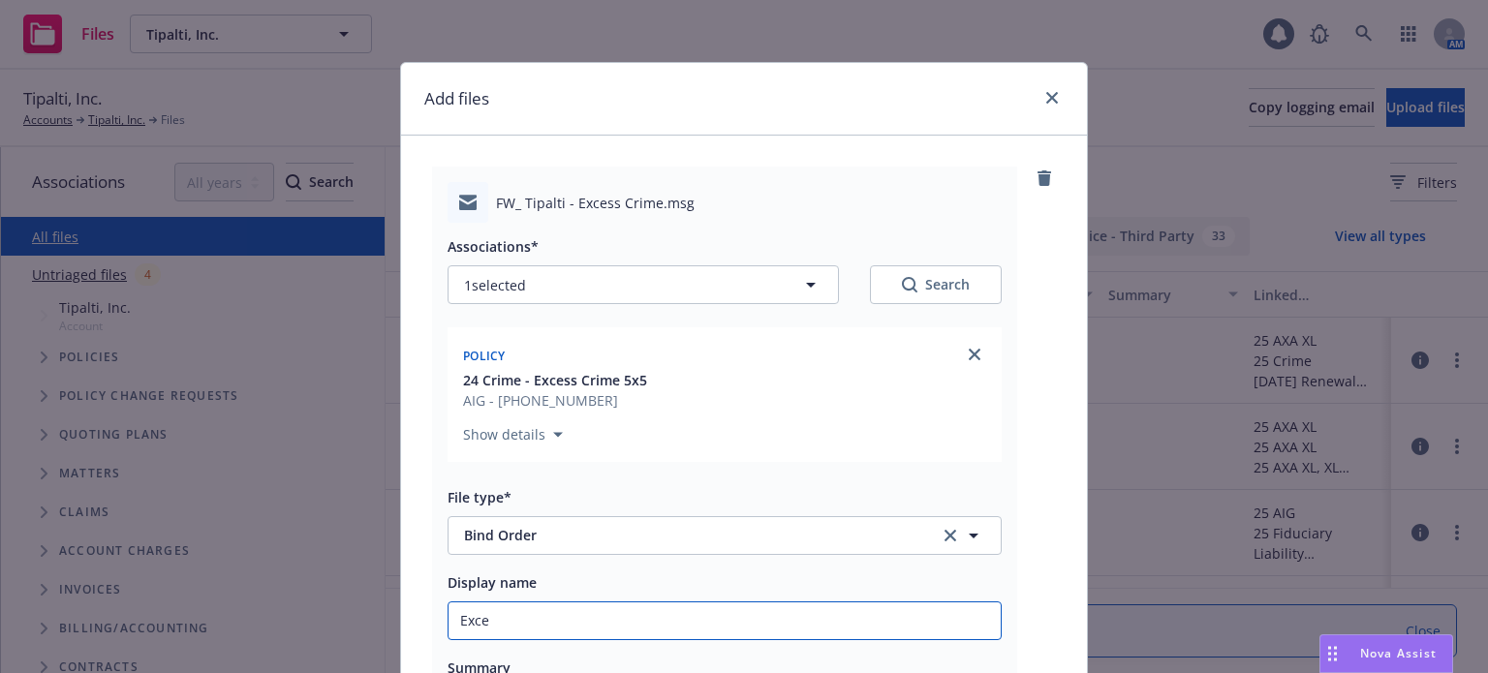
type input "Exces"
type textarea "x"
type input "Excess"
type textarea "x"
type input "Excess"
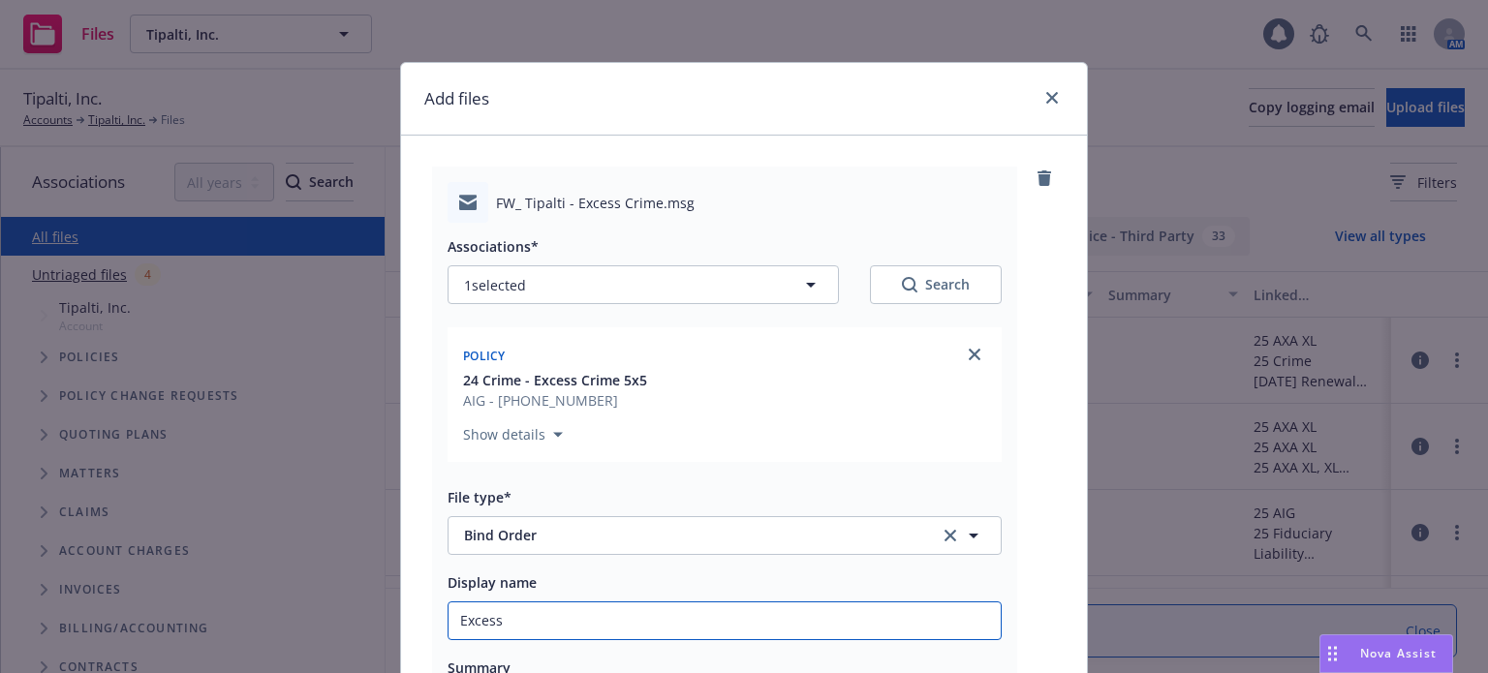
type textarea "x"
type input "Excess C"
type textarea "x"
type input "Excess Cr"
type textarea "x"
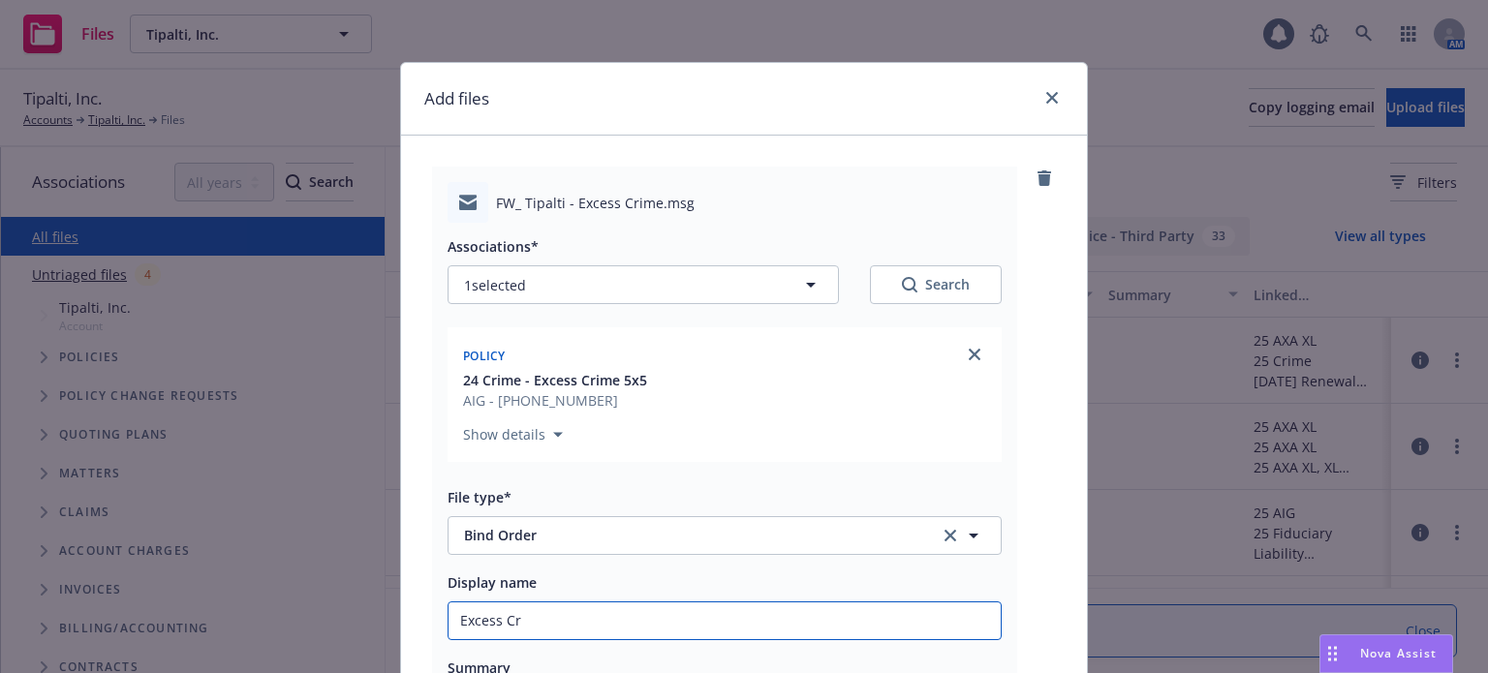
type input "Excess Cri"
type textarea "x"
type input "Excess Crim"
type textarea "x"
type input "Excess Crime"
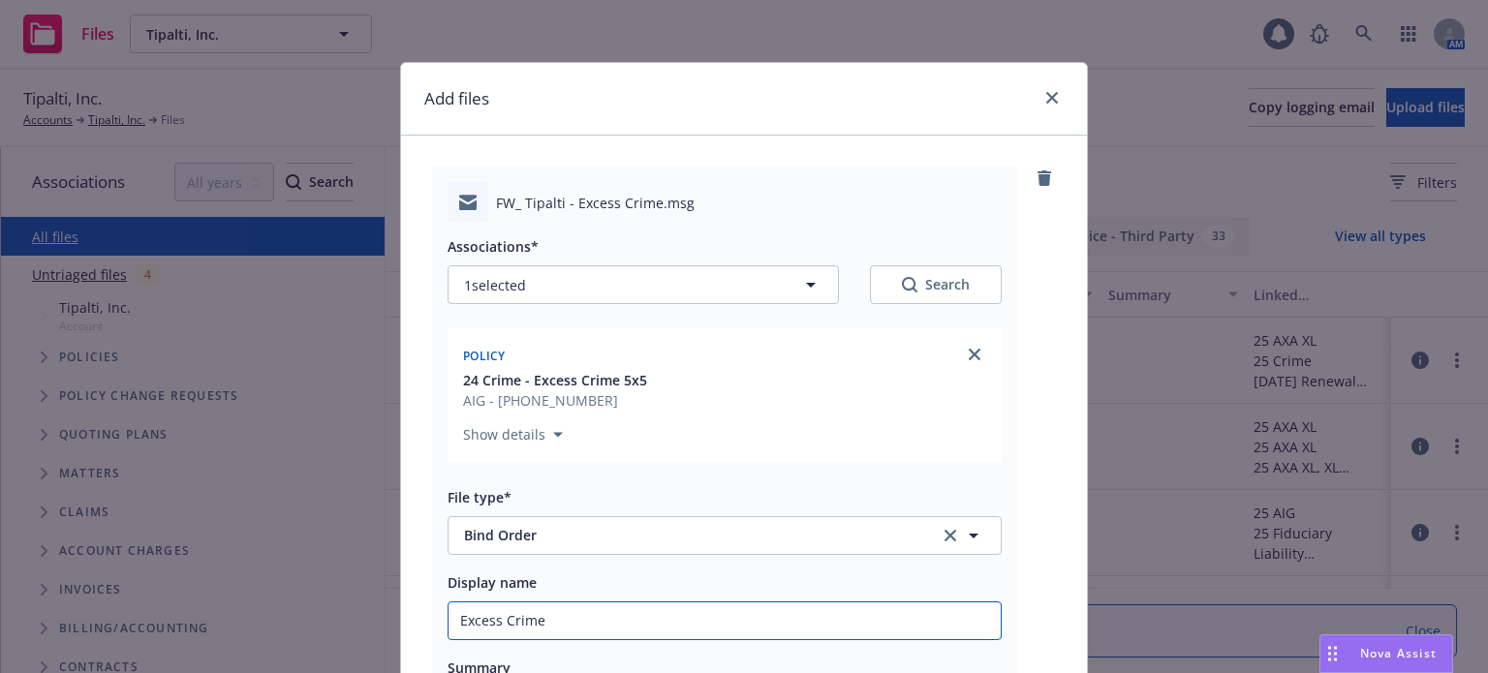
type textarea "x"
type input "Excess Crime"
type textarea "x"
type input "Excess Crime b"
type textarea "x"
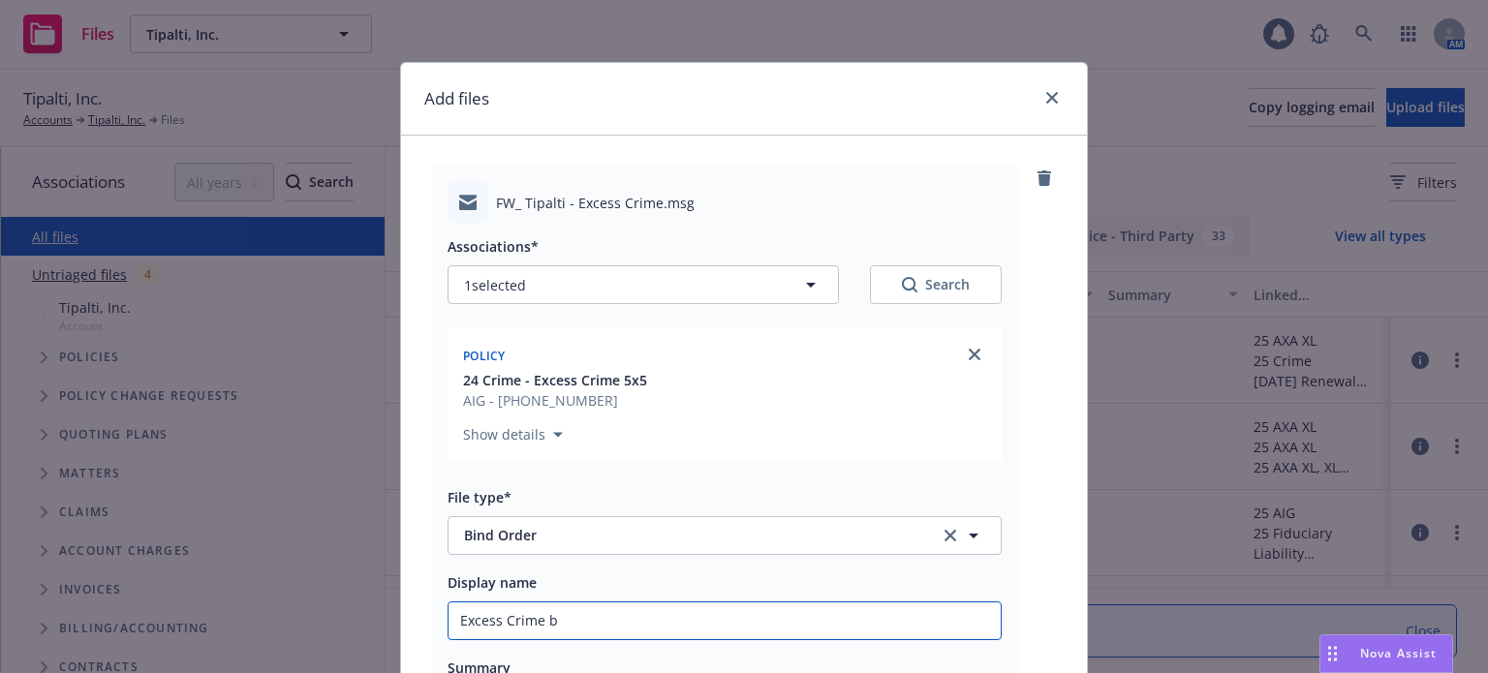
type input "Excess Crime bi"
type textarea "x"
type input "Excess Crime bind"
type textarea "x"
type input "Excess Crime bind"
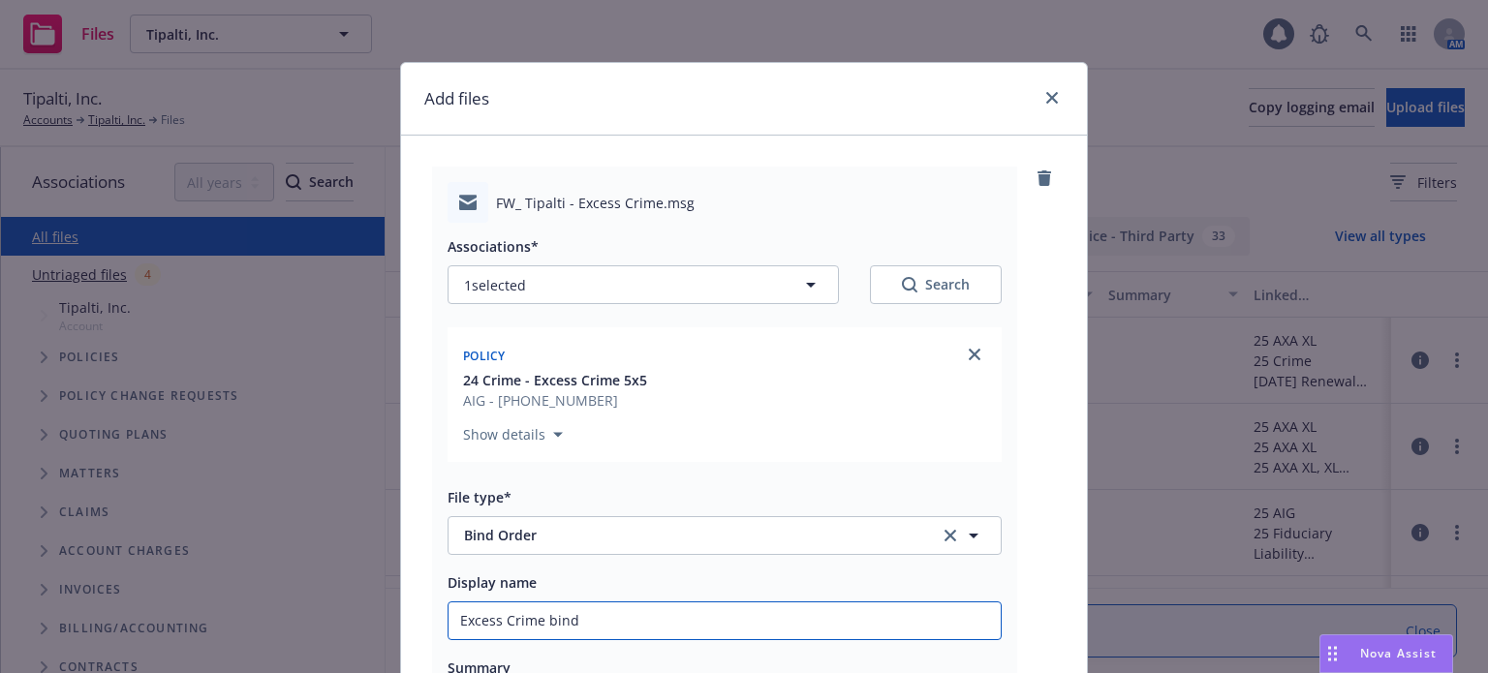
type textarea "x"
type input "Excess Crime bind o"
type textarea "x"
type input "Excess Crime bind or"
type textarea "x"
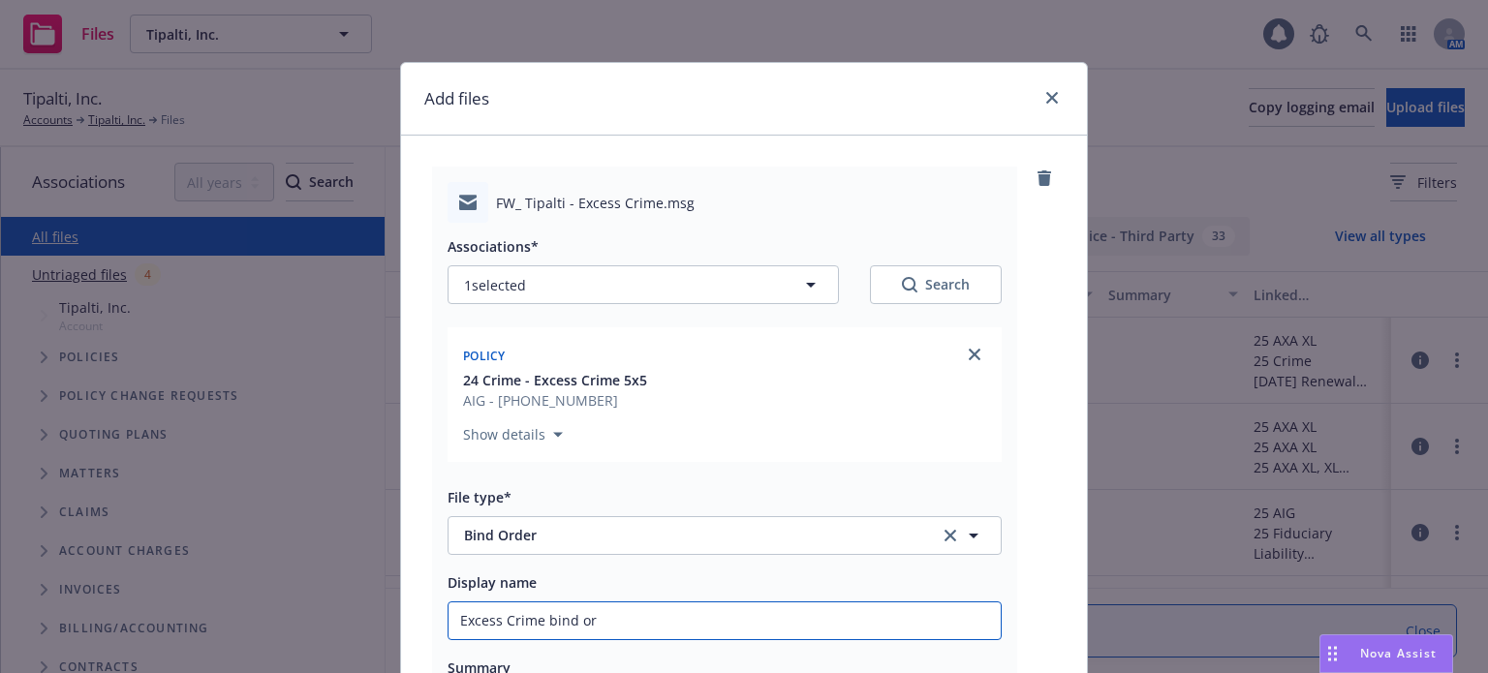
type input "Excess Crime bind ord"
type textarea "x"
type input "Excess Crime bind orde"
type textarea "x"
type input "Excess Crime bind order"
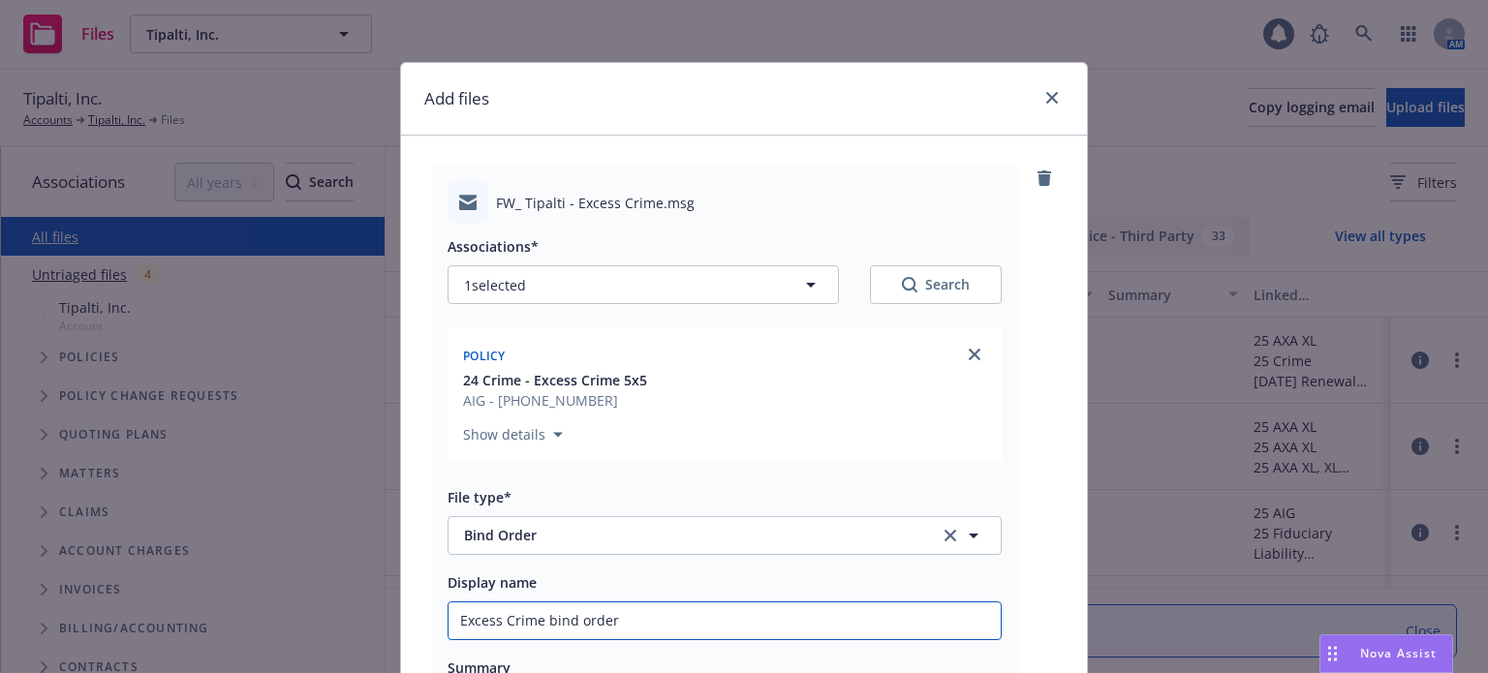
type textarea "x"
type input "Excess Crime bind order"
type textarea "x"
type input "Excess Crime bind order t"
type textarea "x"
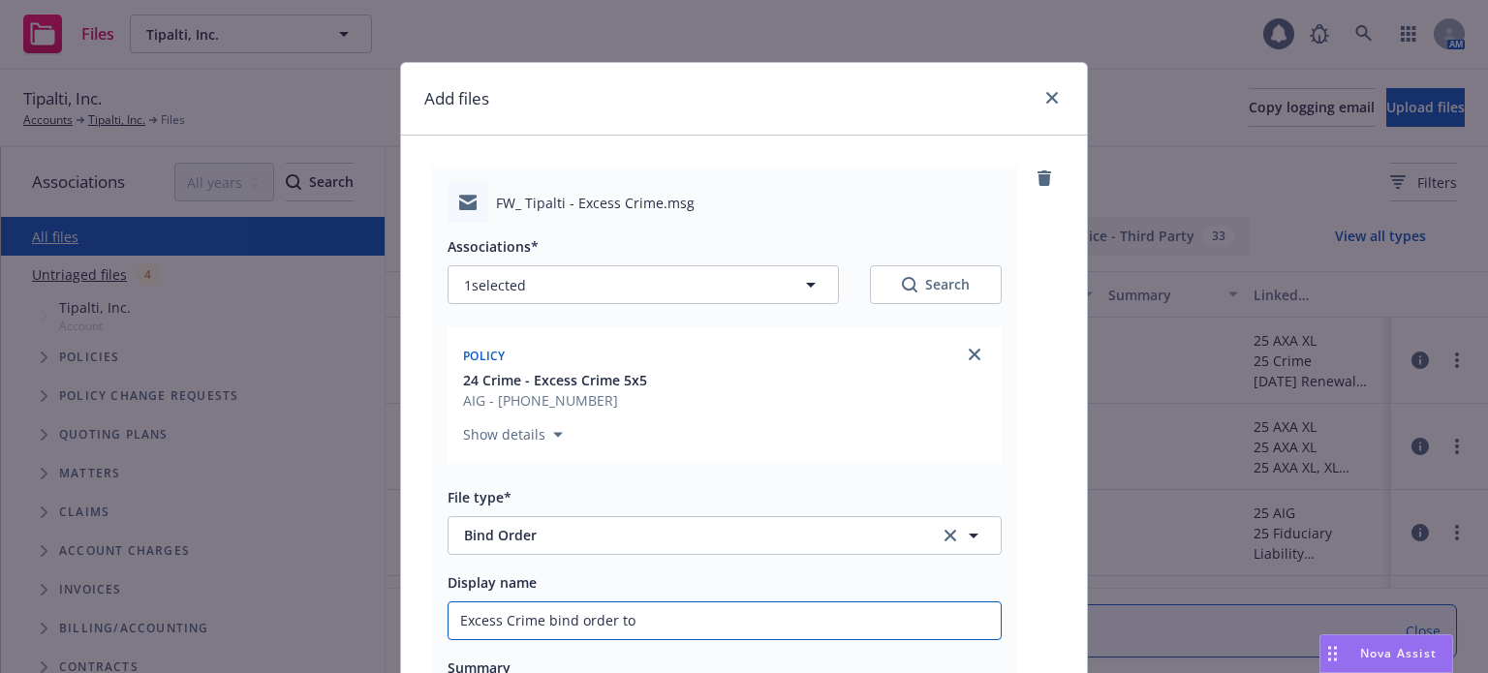
type input "Excess Crime bind order to"
type textarea "x"
type input "Excess Crime bind order to A"
type textarea "x"
type input "Excess Crime bind order to AI"
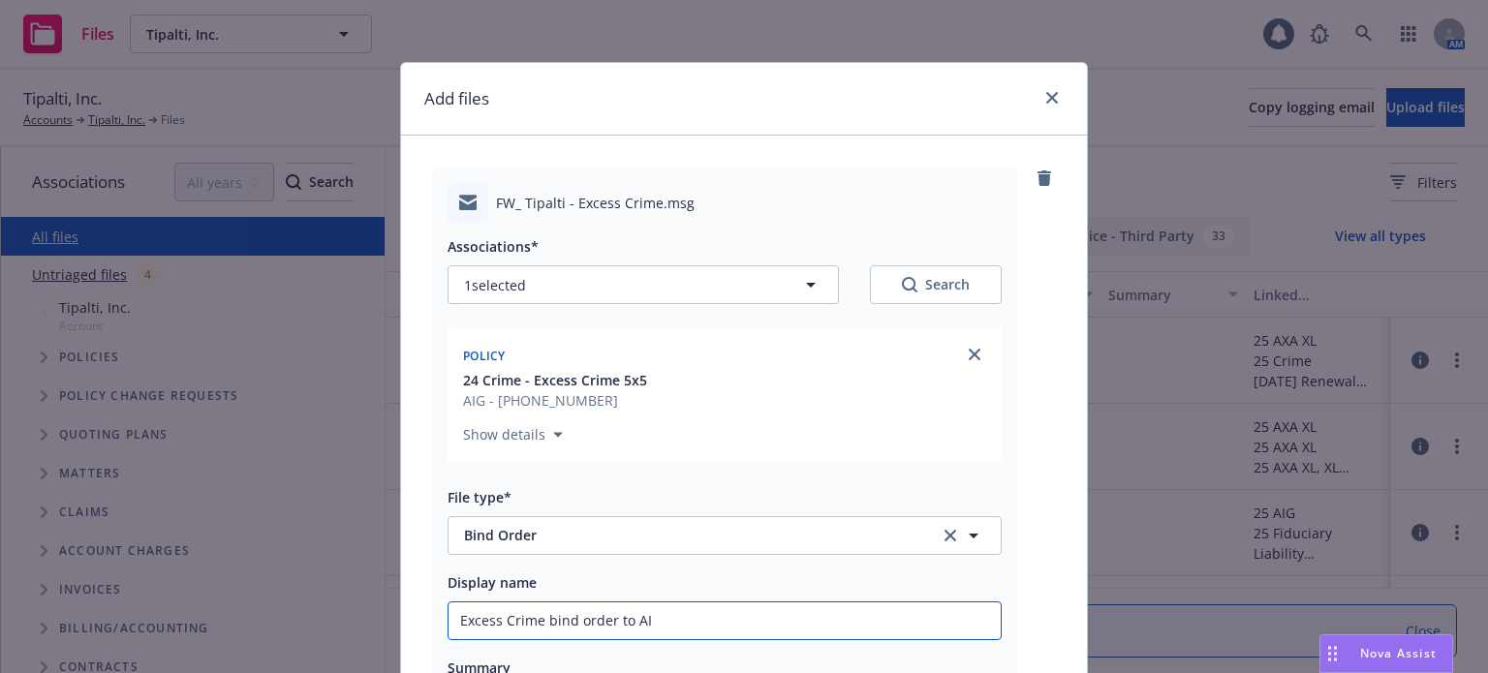
type textarea "x"
type input "Excess Crime bind order to AIG"
type textarea "x"
type input "Excess Crime bind order to AIG"
type textarea "x"
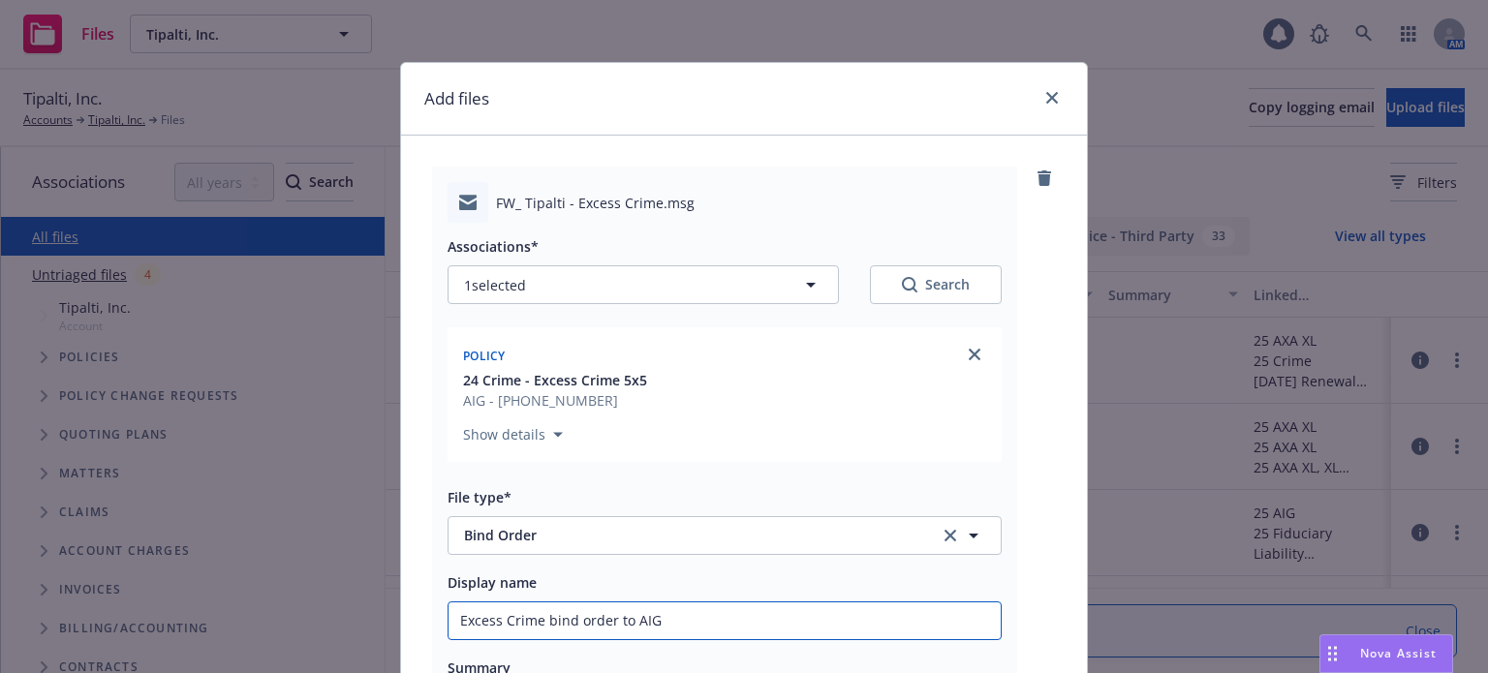
type input "Excess Crime bind order to AIG ("
type textarea "x"
type input "Excess Crime bind order to AIG"
type textarea "x"
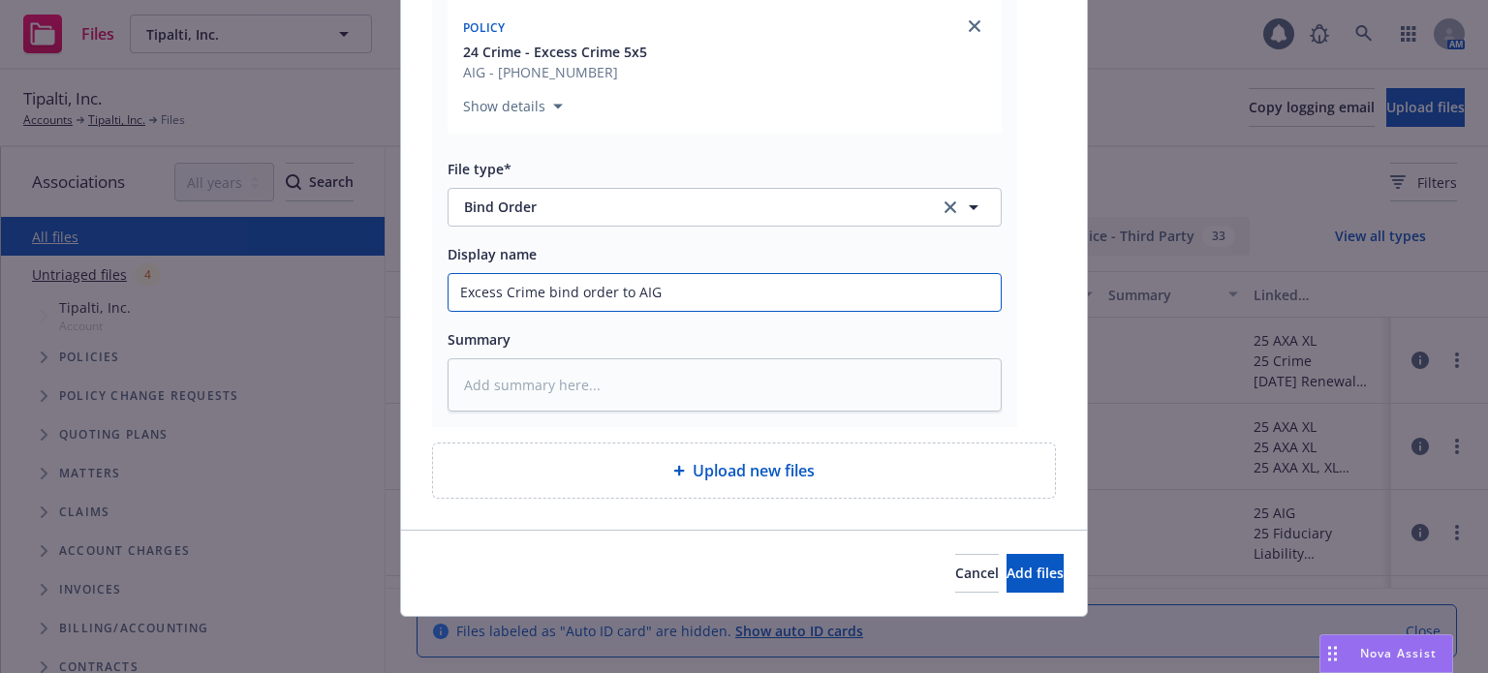
scroll to position [331, 0]
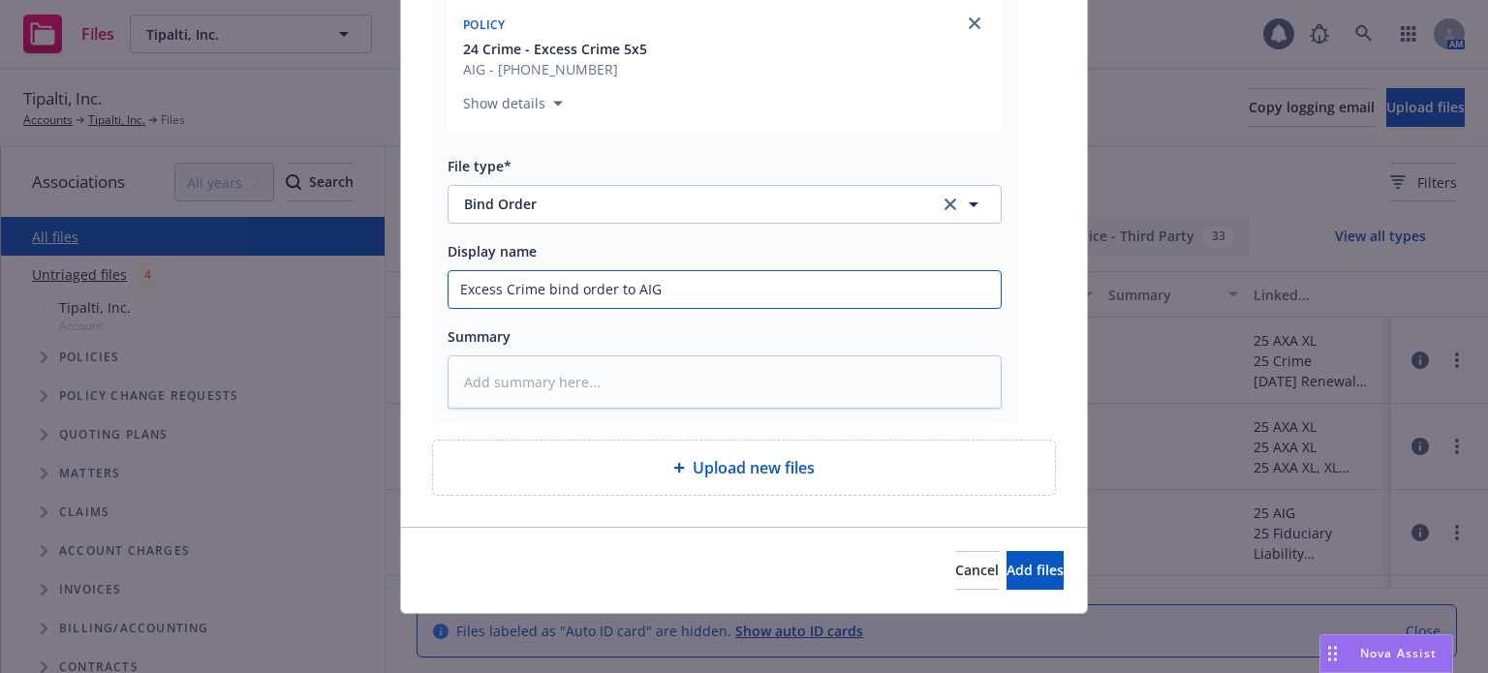
type input "Excess Crime bind order to AIG"
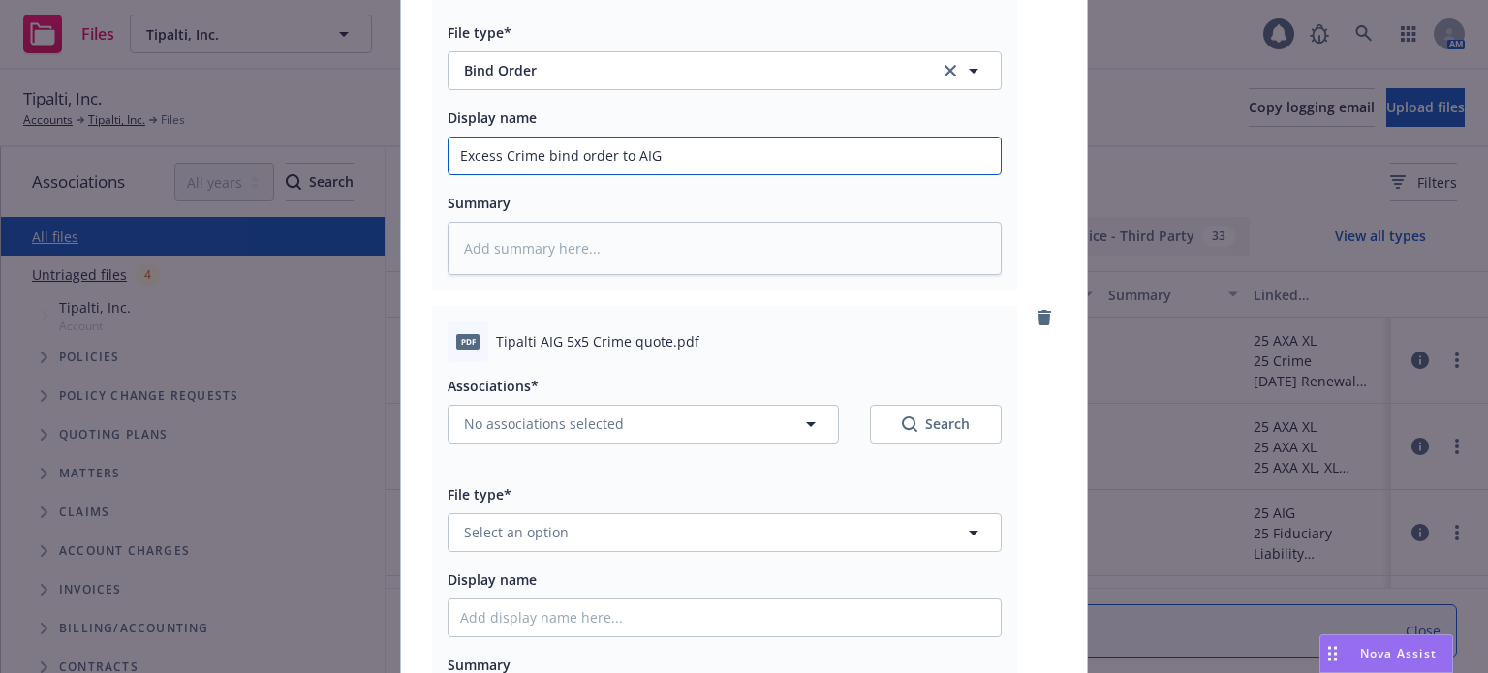
scroll to position [525, 0]
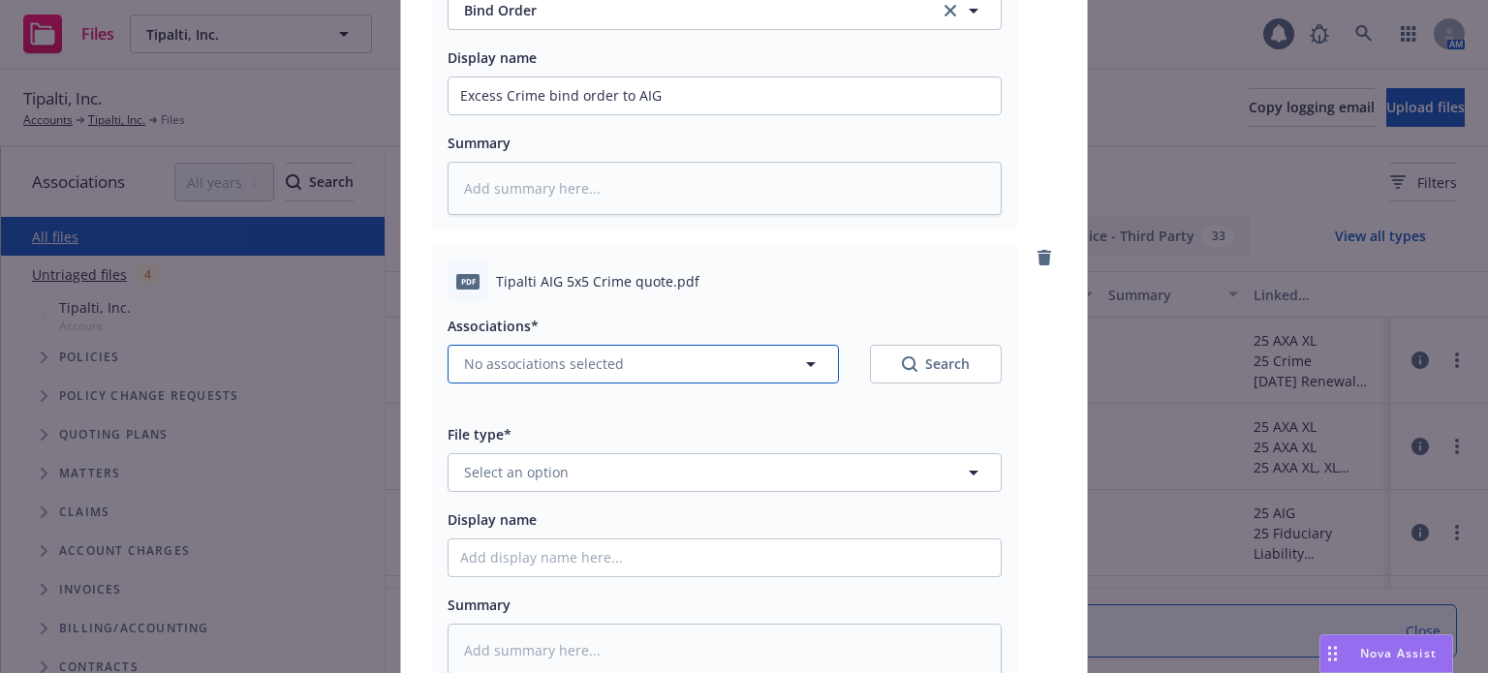
click at [553, 354] on span "No associations selected" at bounding box center [544, 364] width 160 height 20
type textarea "x"
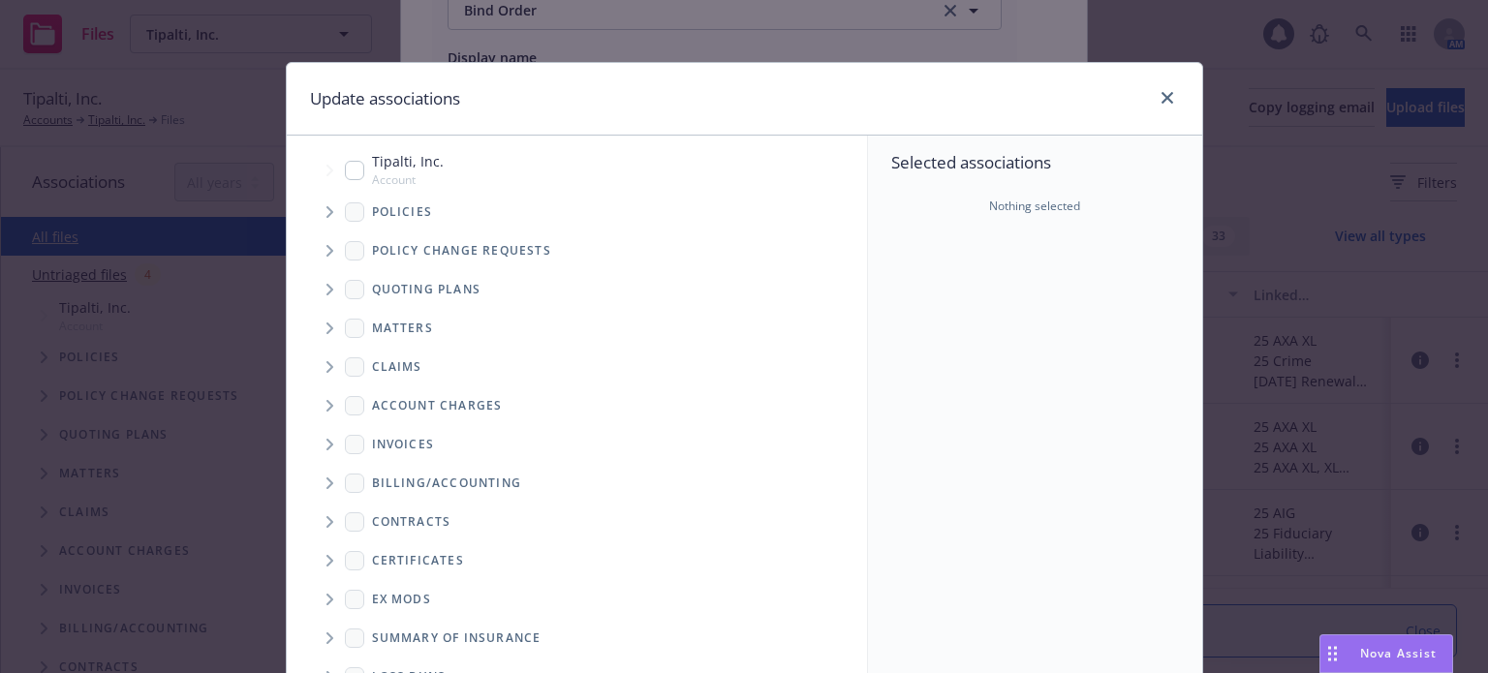
click at [321, 203] on span "Tree Example" at bounding box center [329, 212] width 31 height 31
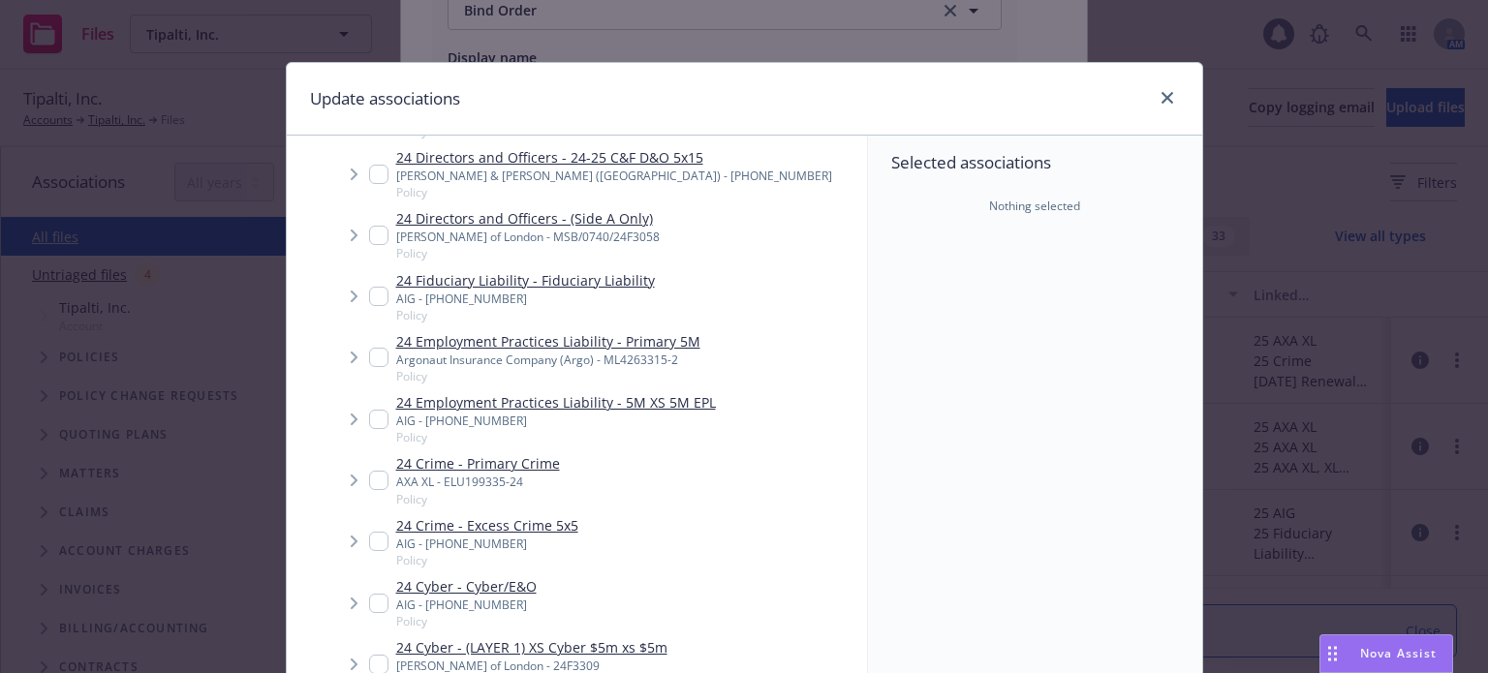
scroll to position [678, 0]
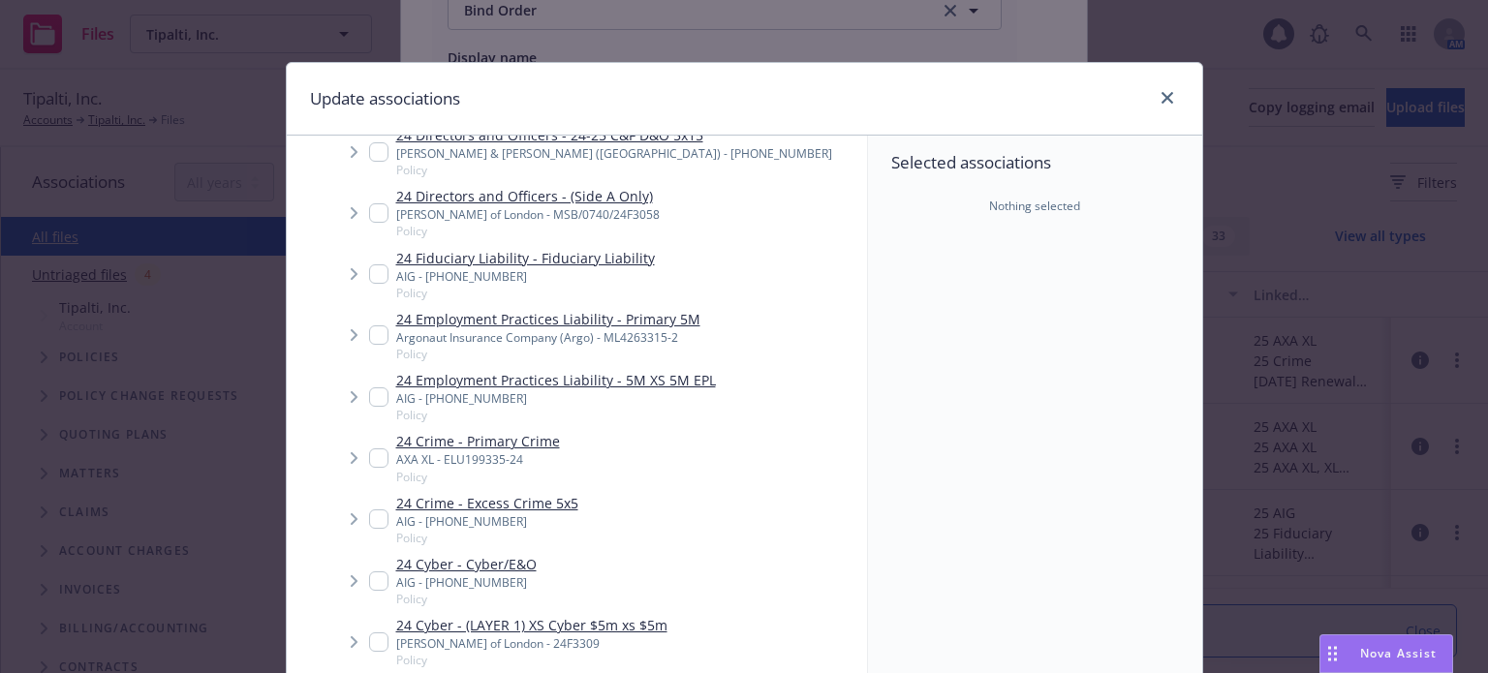
click at [372, 510] on input "Tree Example" at bounding box center [378, 519] width 19 height 19
checkbox input "true"
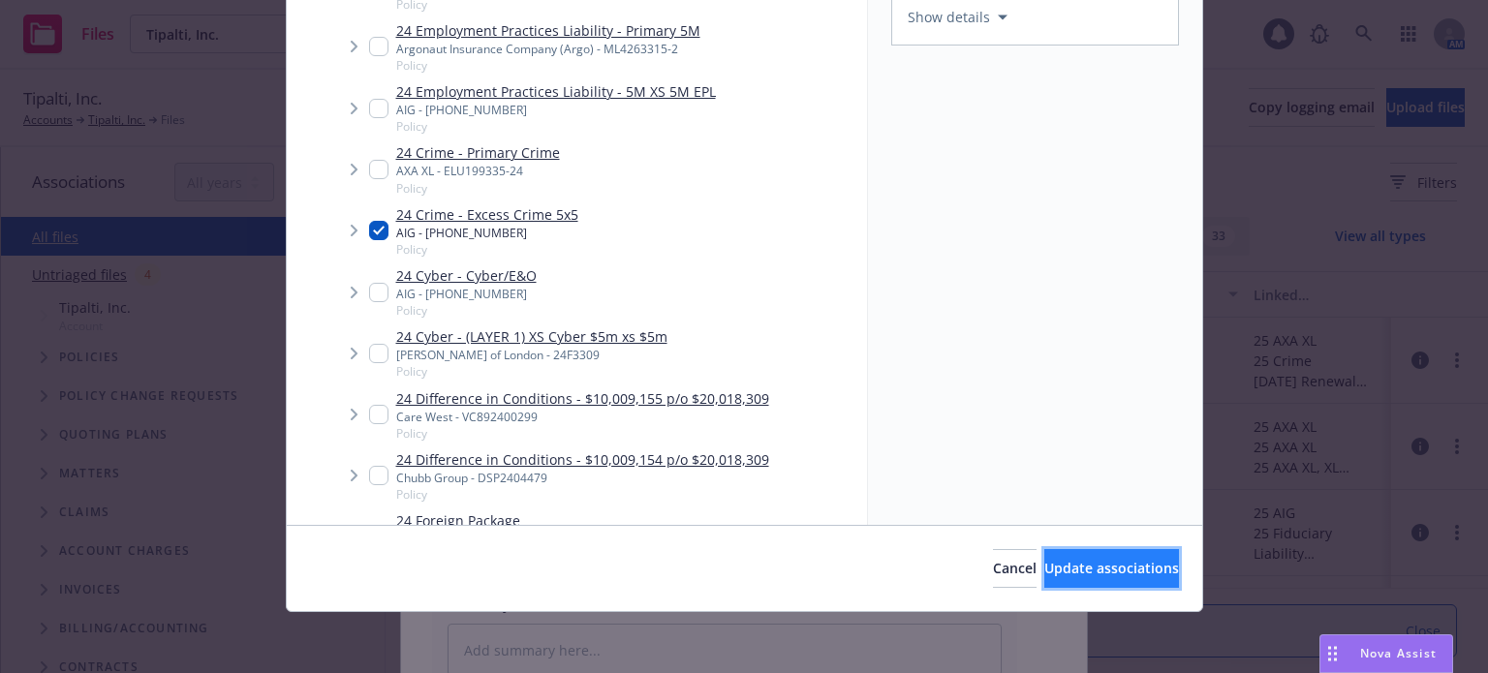
click at [1102, 572] on span "Update associations" at bounding box center [1112, 568] width 135 height 18
type textarea "x"
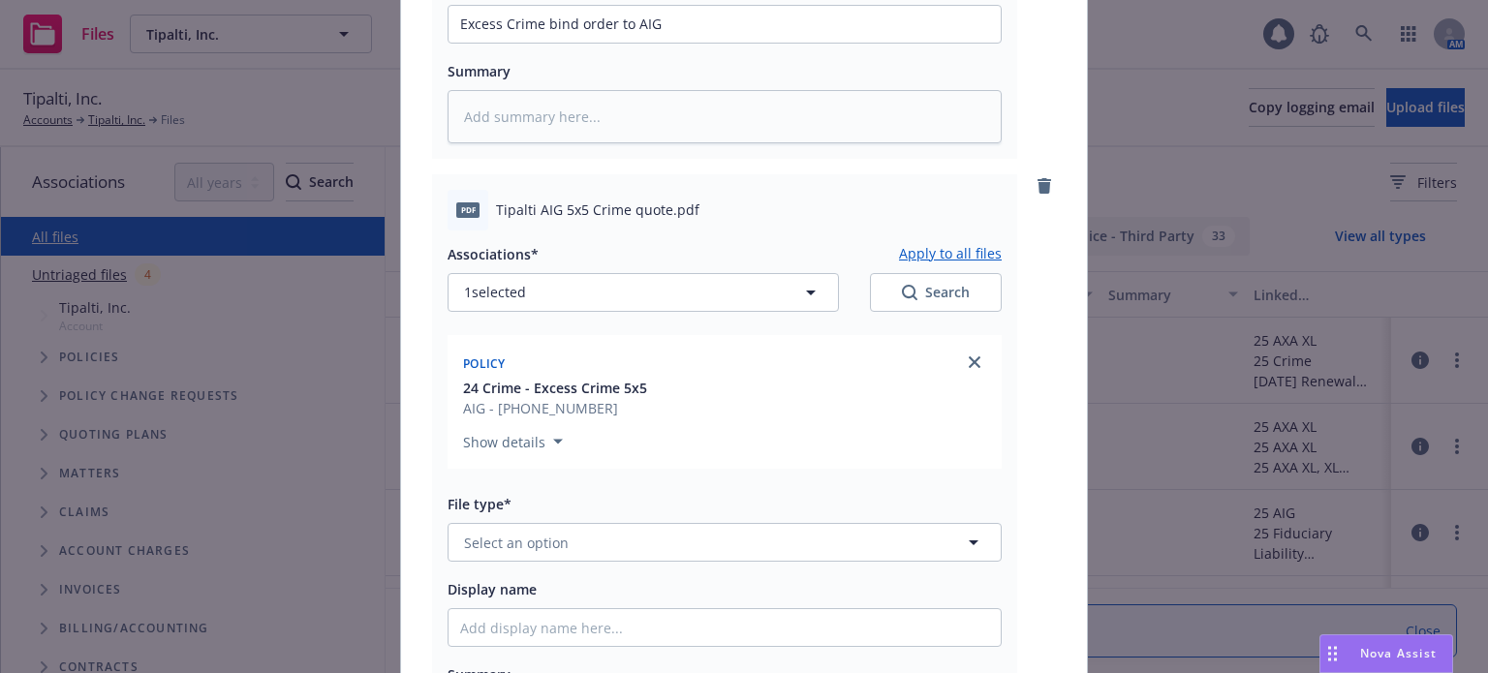
scroll to position [719, 0]
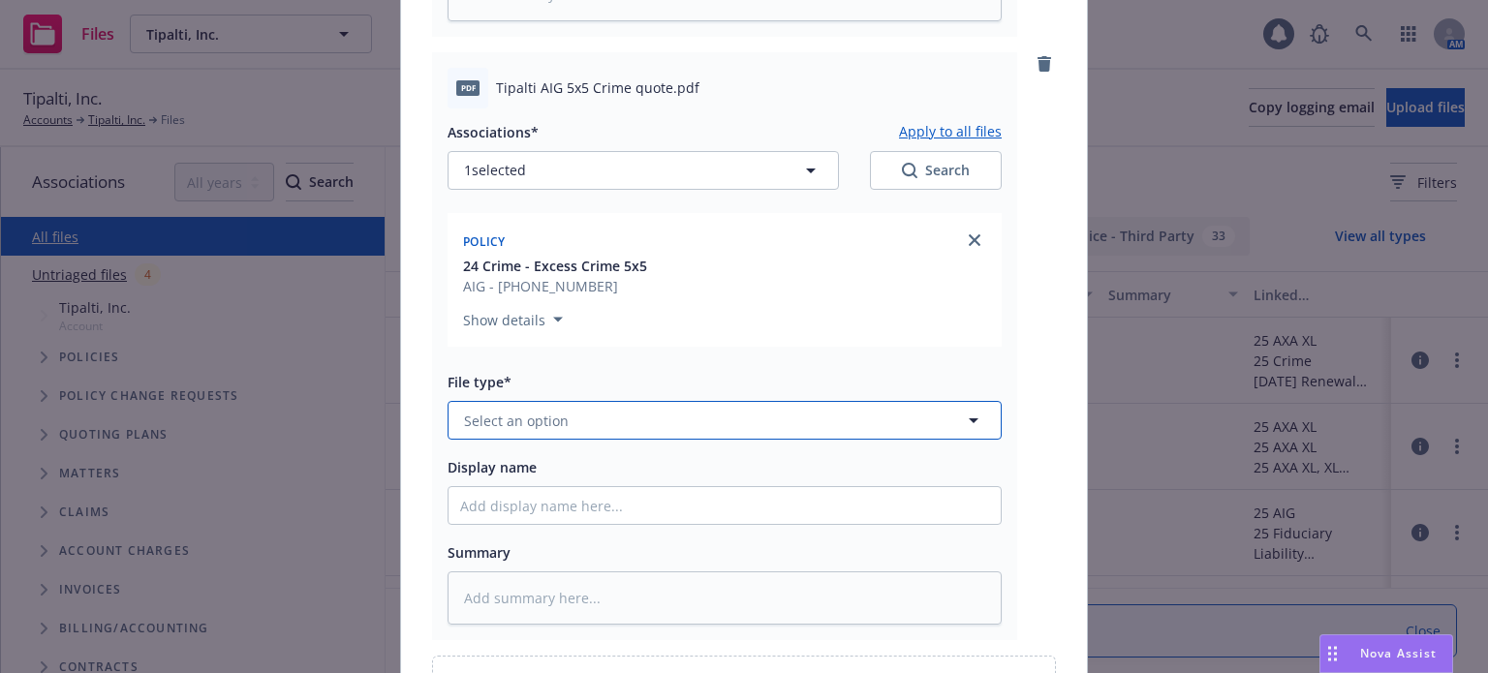
click at [568, 422] on button "Select an option" at bounding box center [725, 420] width 554 height 39
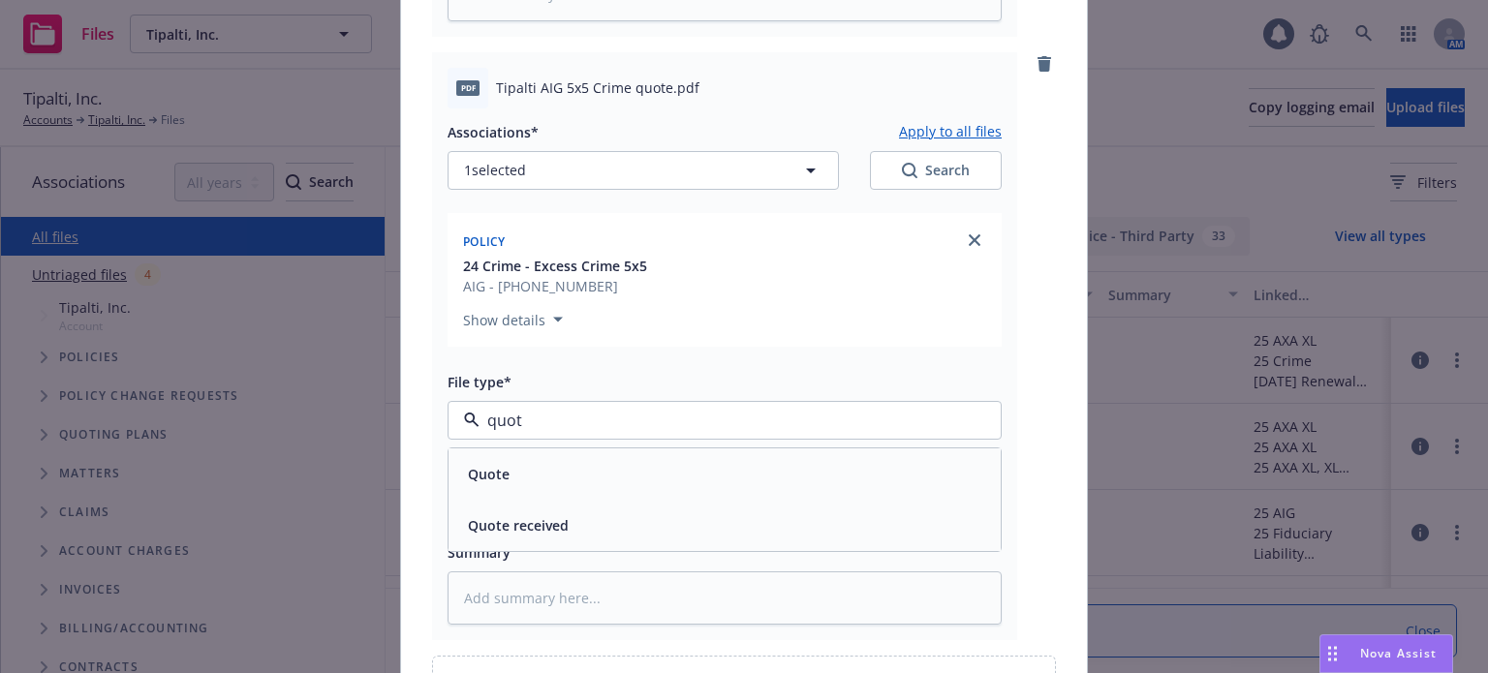
type input "quote"
click at [511, 460] on div "Quote" at bounding box center [724, 474] width 529 height 28
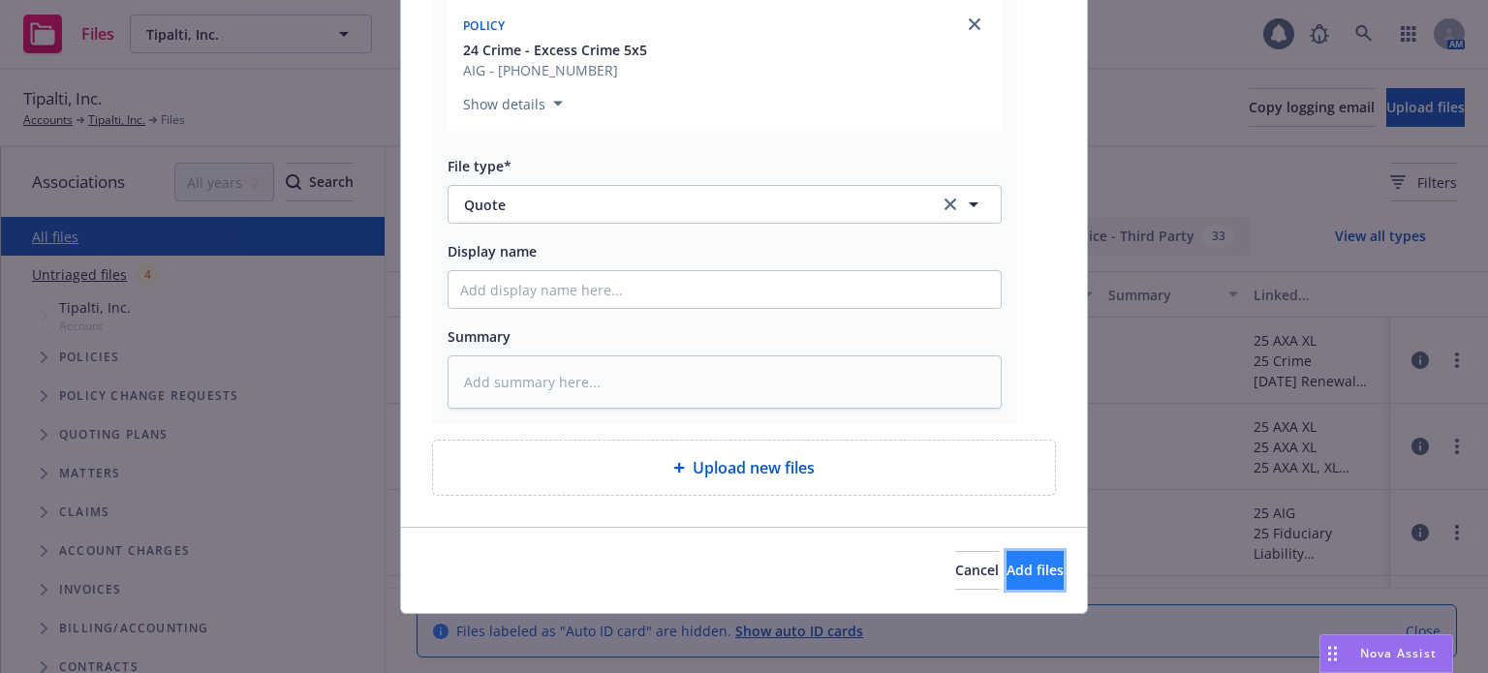
click at [1007, 579] on button "Add files" at bounding box center [1035, 570] width 57 height 39
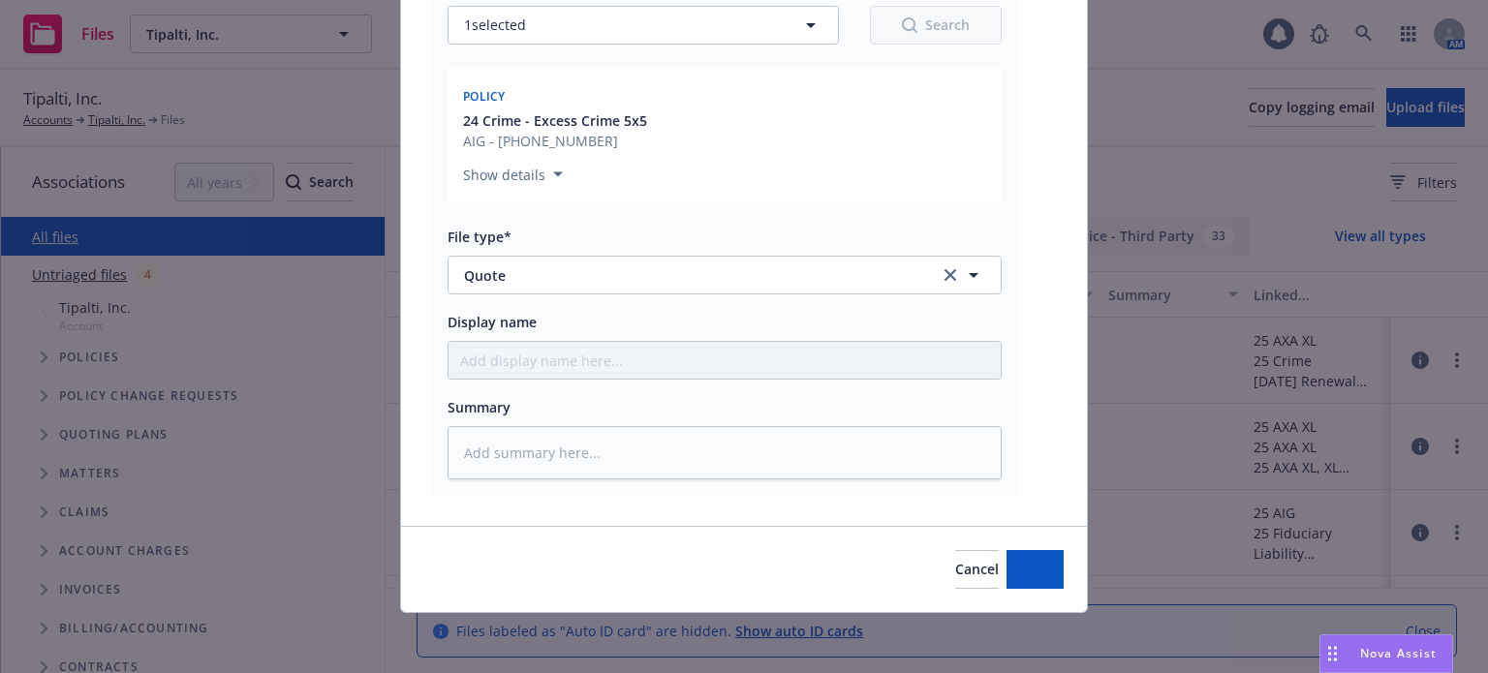
type textarea "x"
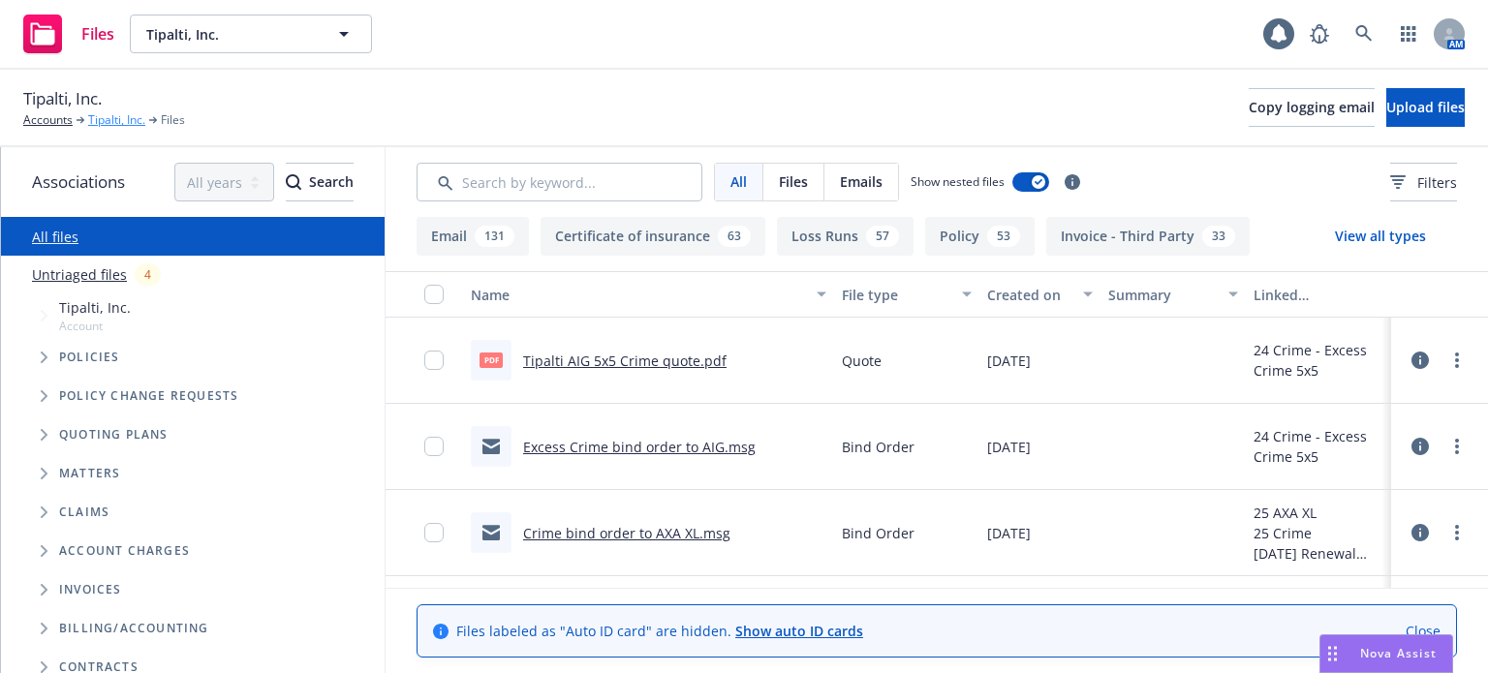
click at [106, 115] on link "Tipalti, Inc." at bounding box center [116, 119] width 57 height 17
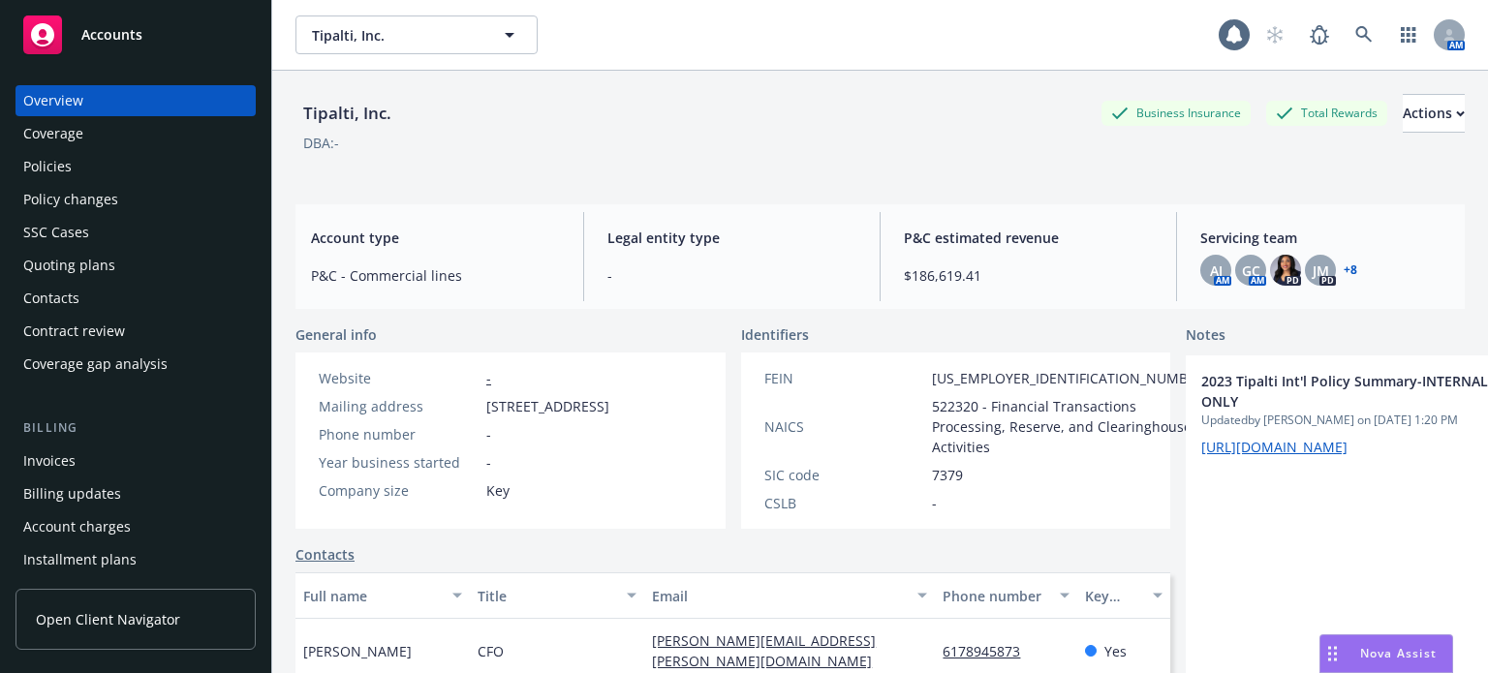
click at [96, 270] on div "Quoting plans" at bounding box center [69, 265] width 92 height 31
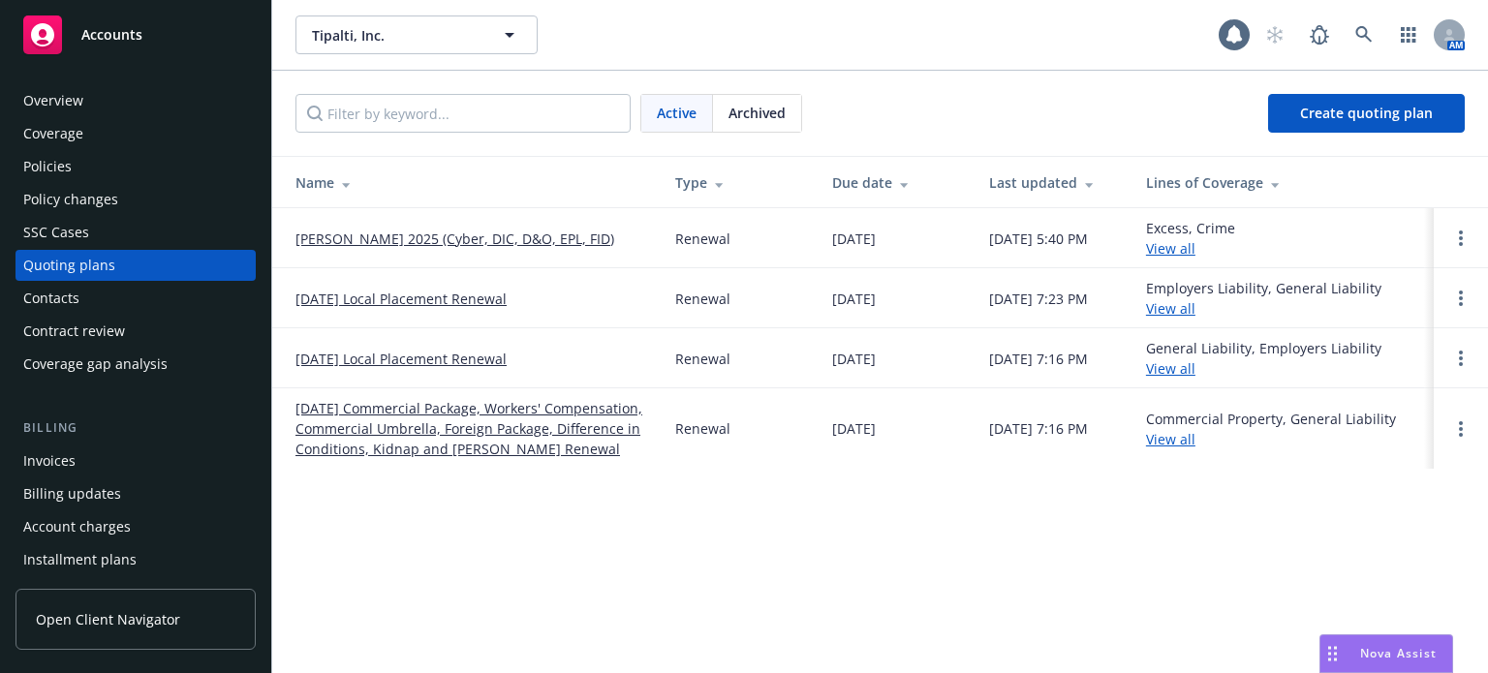
click at [420, 240] on link "[PERSON_NAME] 2025 (Cyber, DIC, D&O, EPL, FID)" at bounding box center [455, 239] width 319 height 20
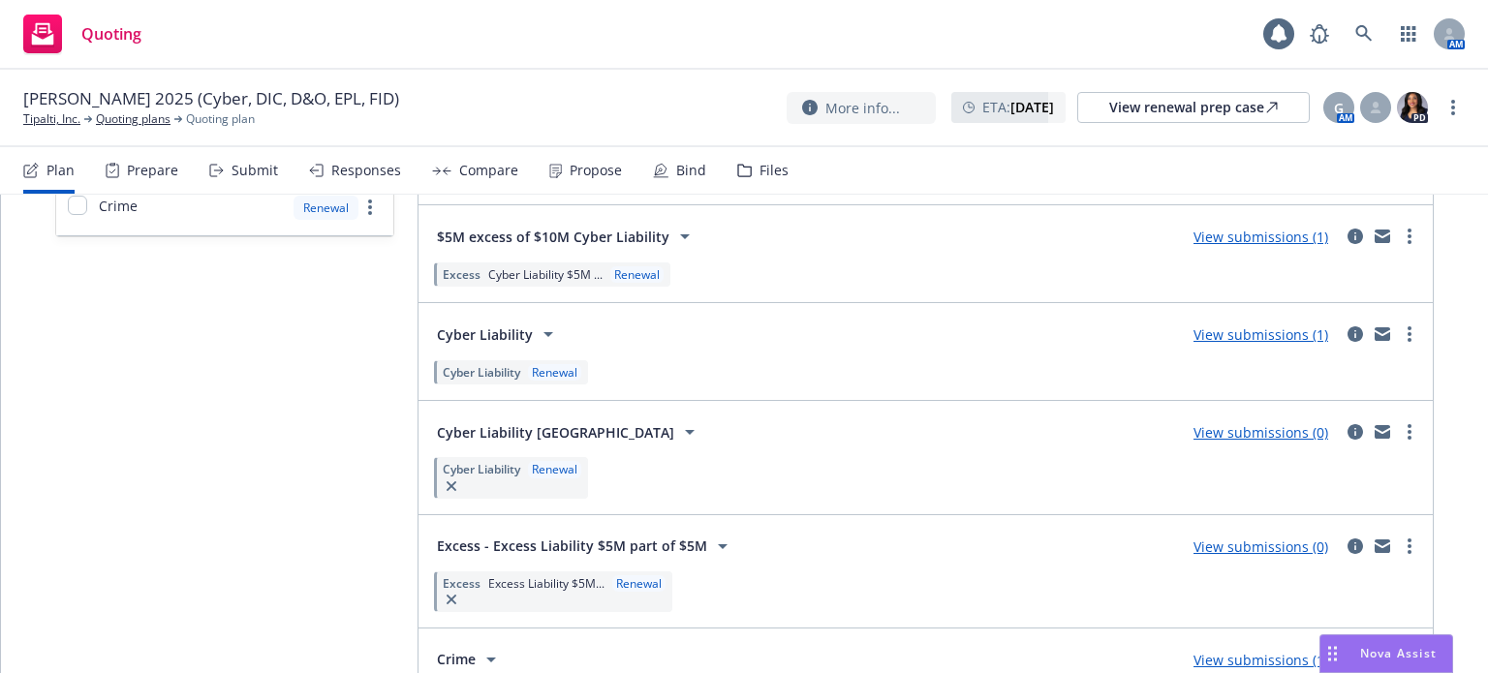
scroll to position [1647, 0]
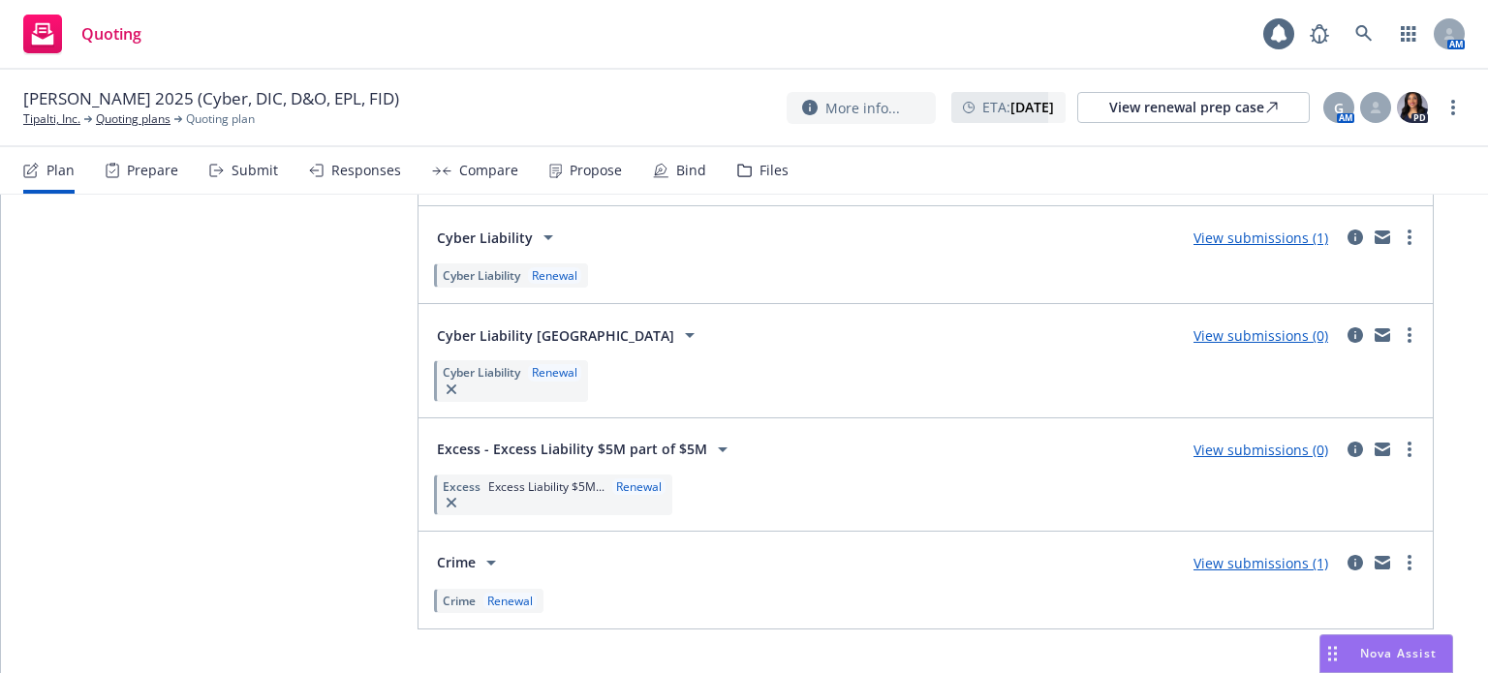
click at [711, 442] on icon at bounding box center [722, 449] width 23 height 23
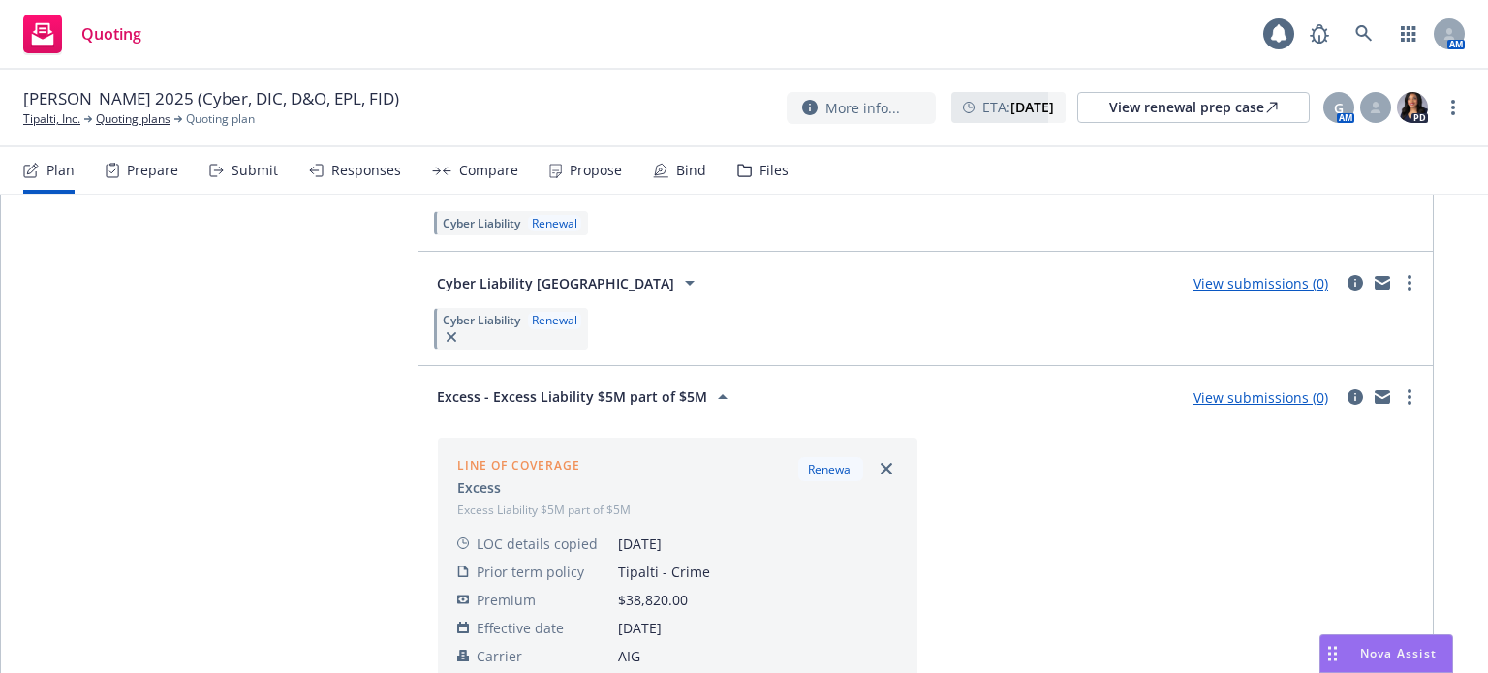
scroll to position [1841, 0]
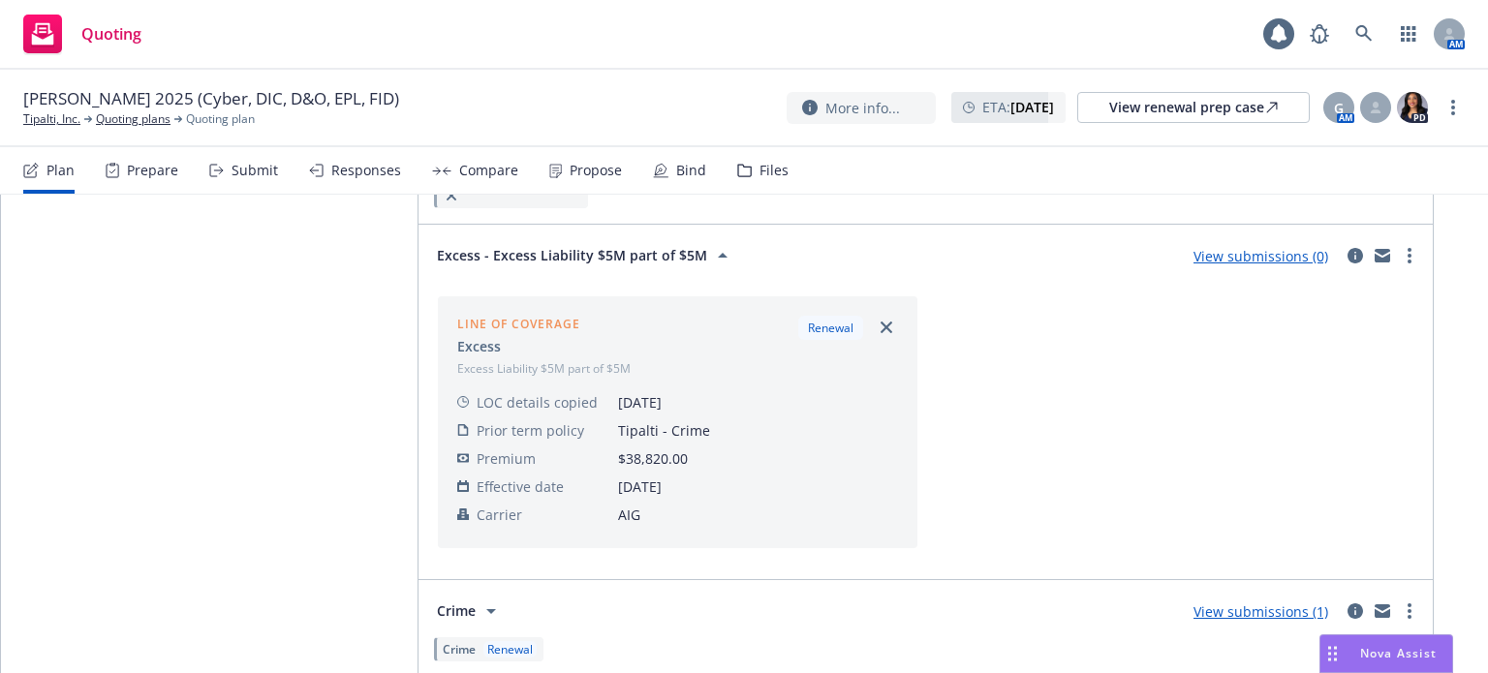
click at [713, 244] on icon at bounding box center [722, 255] width 23 height 23
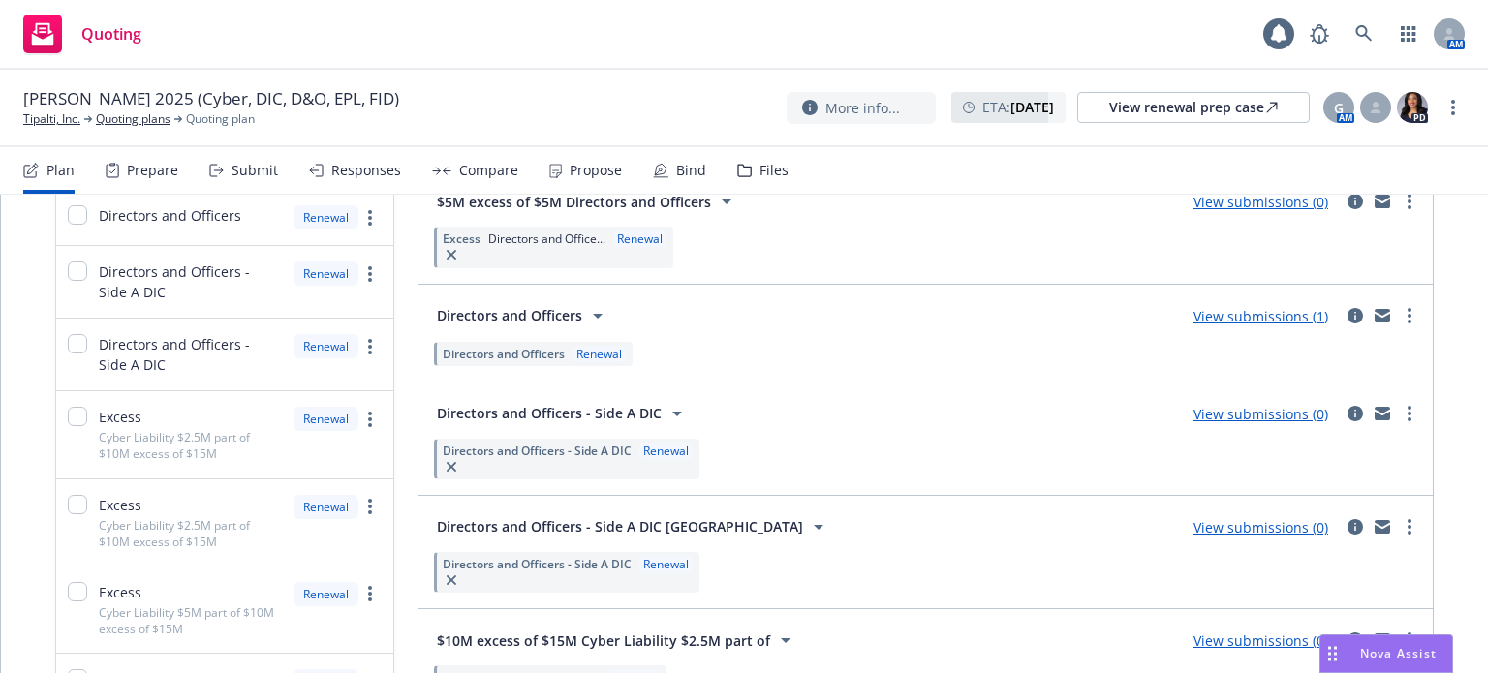
scroll to position [708, 0]
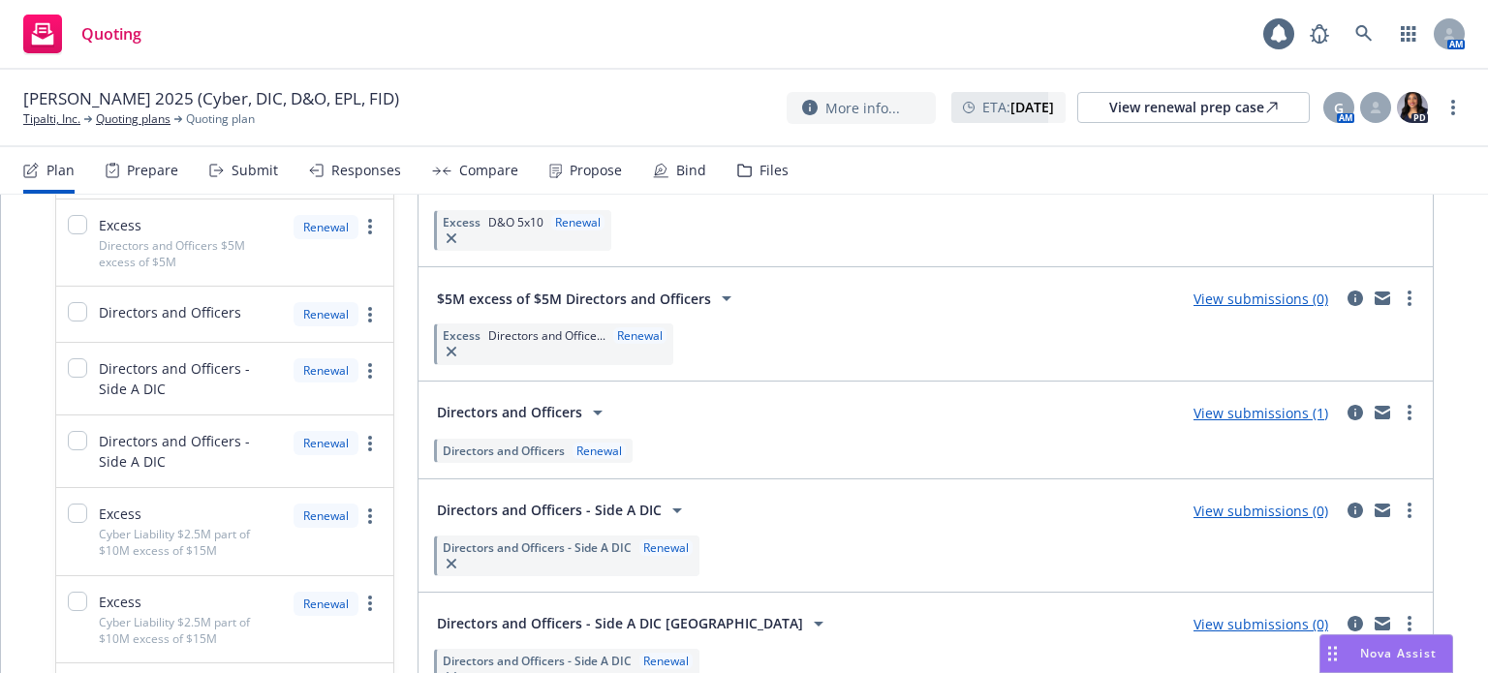
click at [717, 294] on icon at bounding box center [726, 298] width 23 height 23
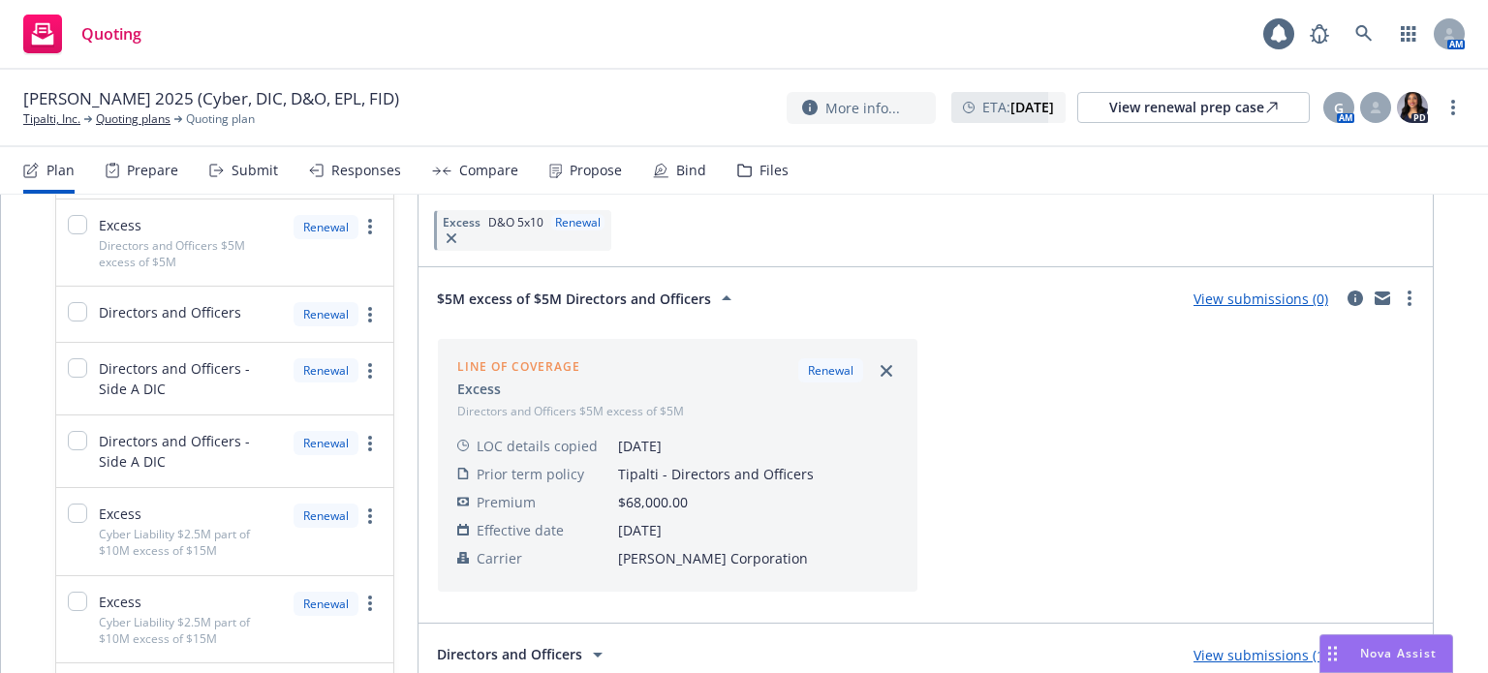
click at [1293, 290] on link "View submissions (0)" at bounding box center [1261, 299] width 135 height 18
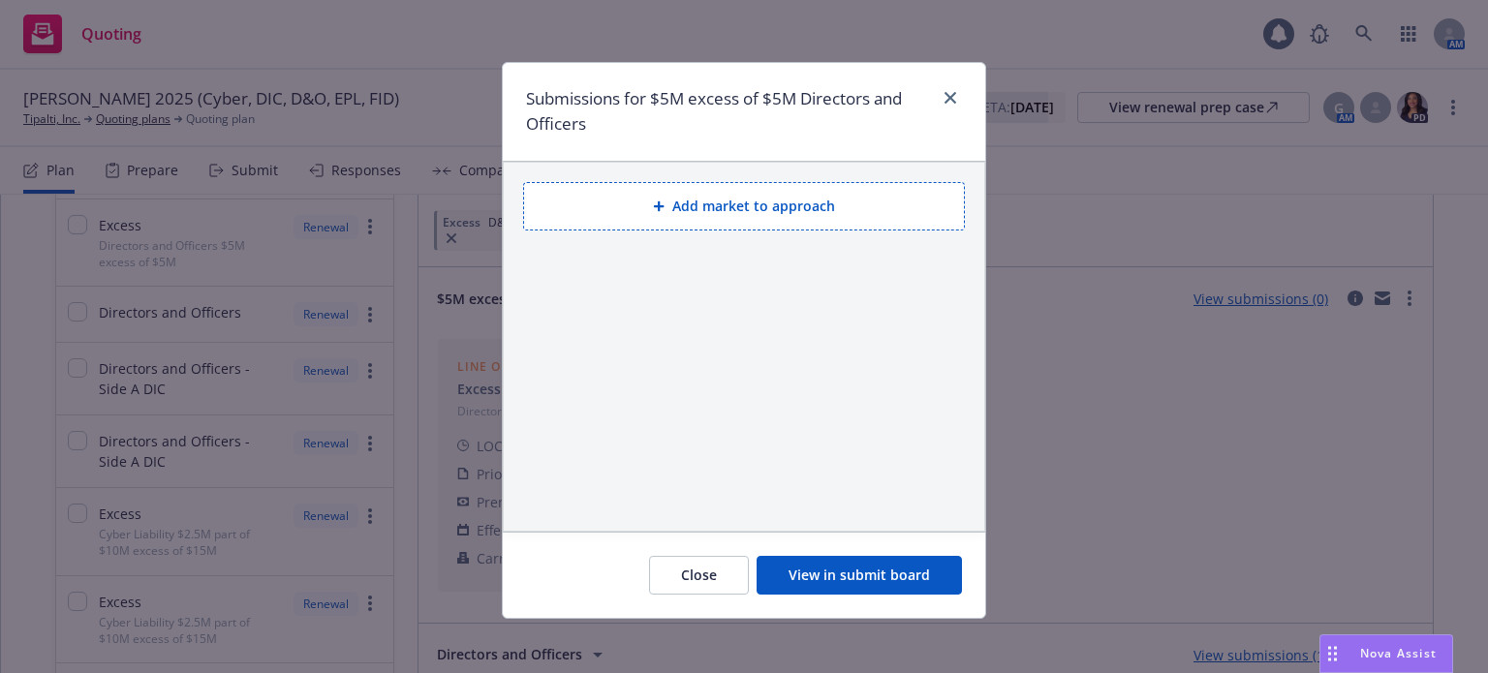
click at [891, 566] on button "View in submit board" at bounding box center [859, 575] width 205 height 39
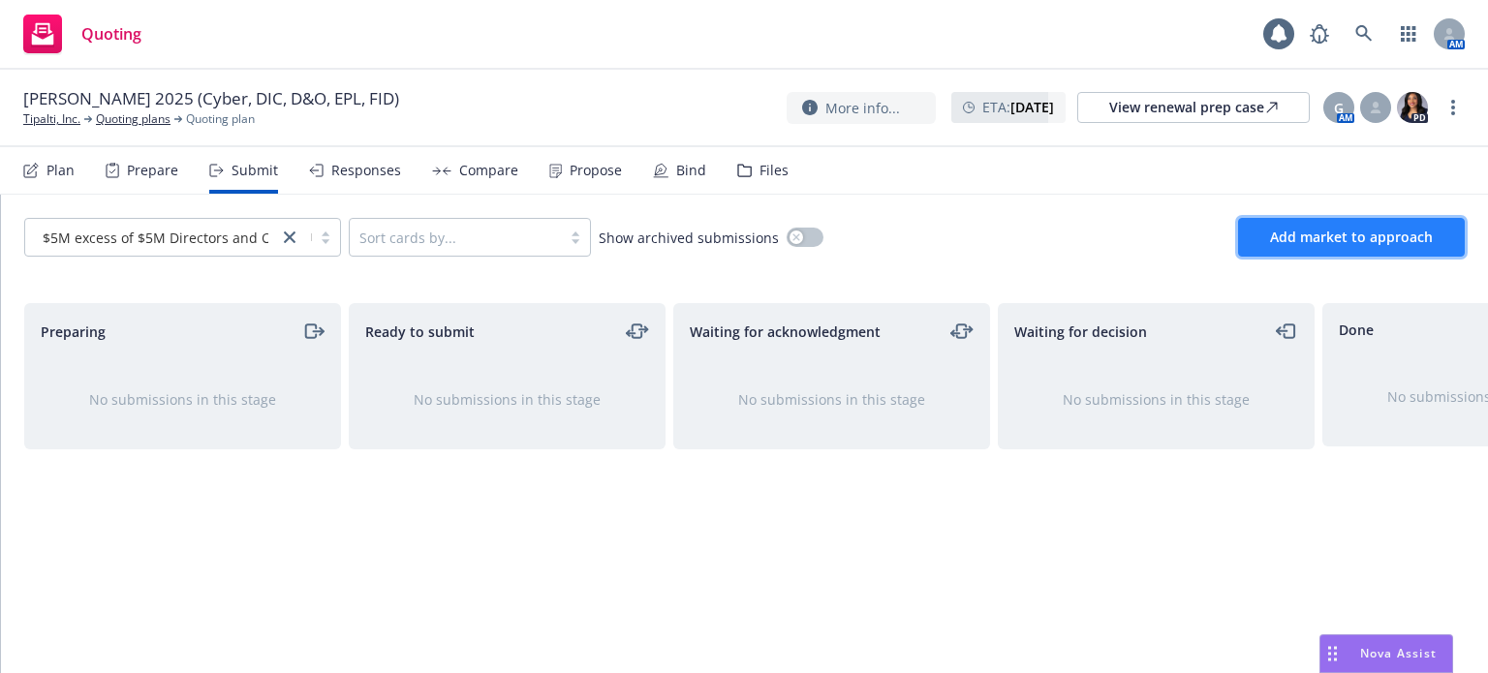
click at [1410, 239] on span "Add market to approach" at bounding box center [1351, 237] width 163 height 18
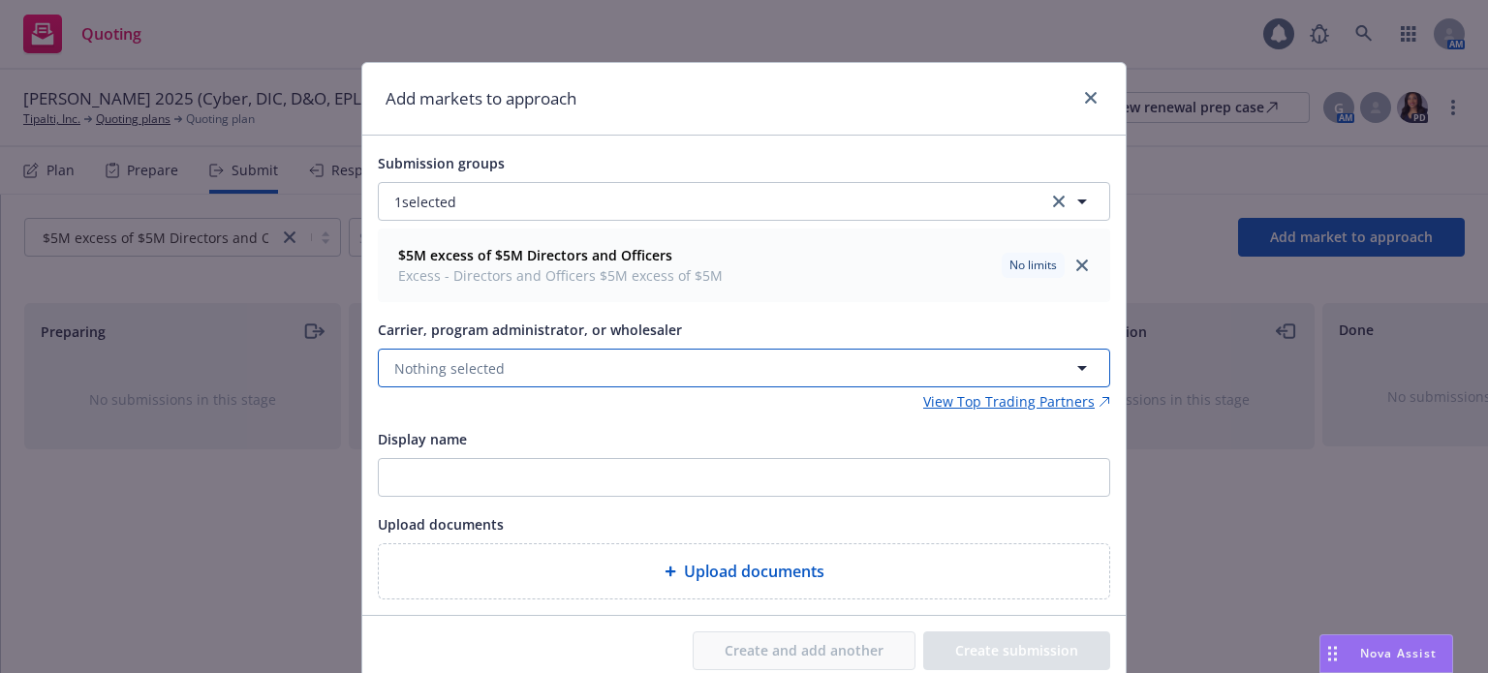
click at [480, 371] on span "Nothing selected" at bounding box center [449, 369] width 110 height 20
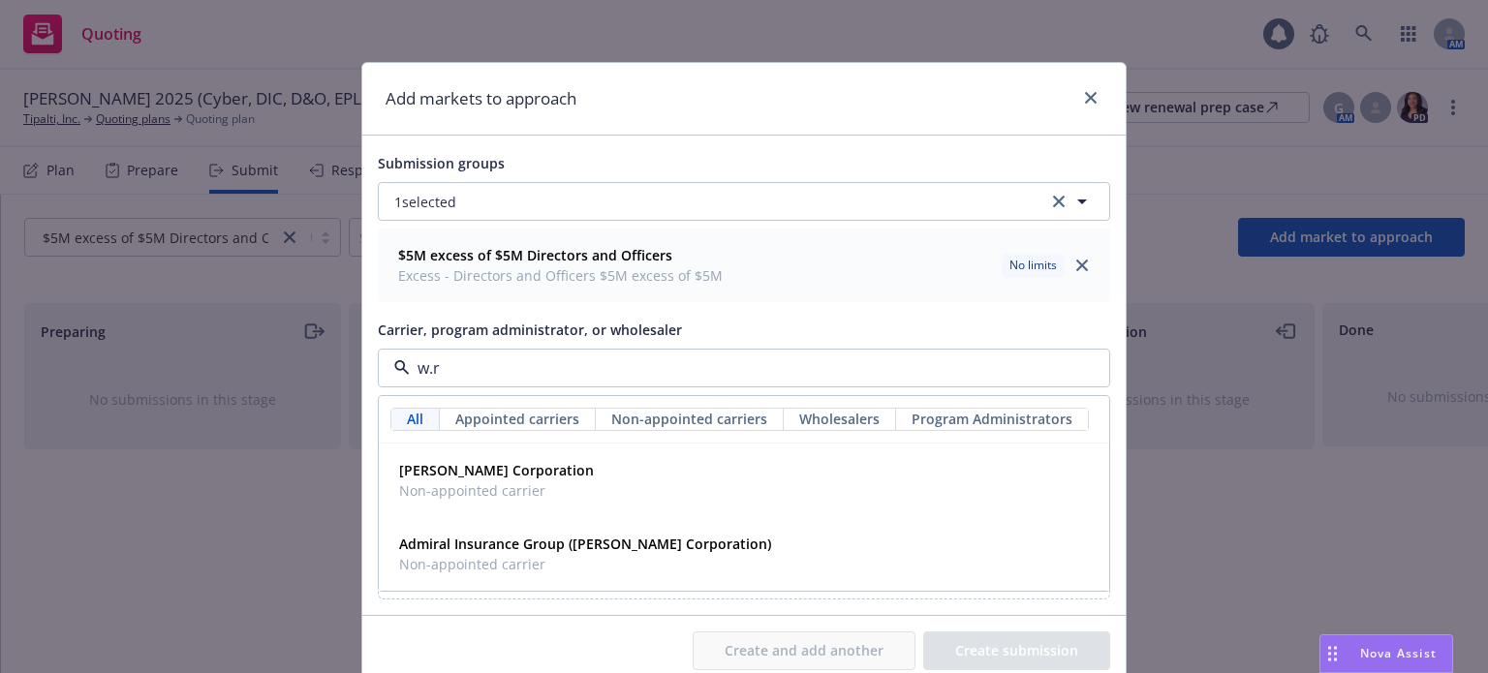
type input "w.r."
click at [467, 468] on strong "[PERSON_NAME] Corporation" at bounding box center [496, 470] width 195 height 18
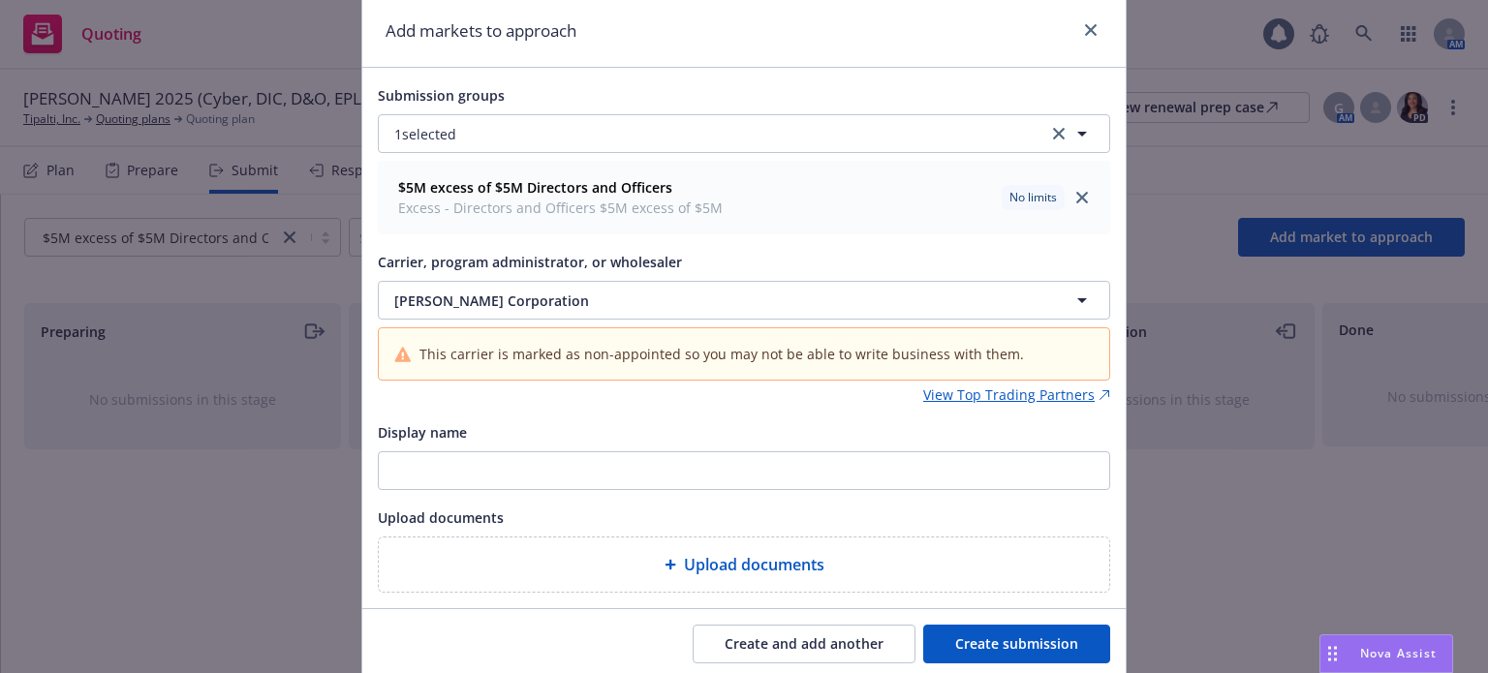
scroll to position [97, 0]
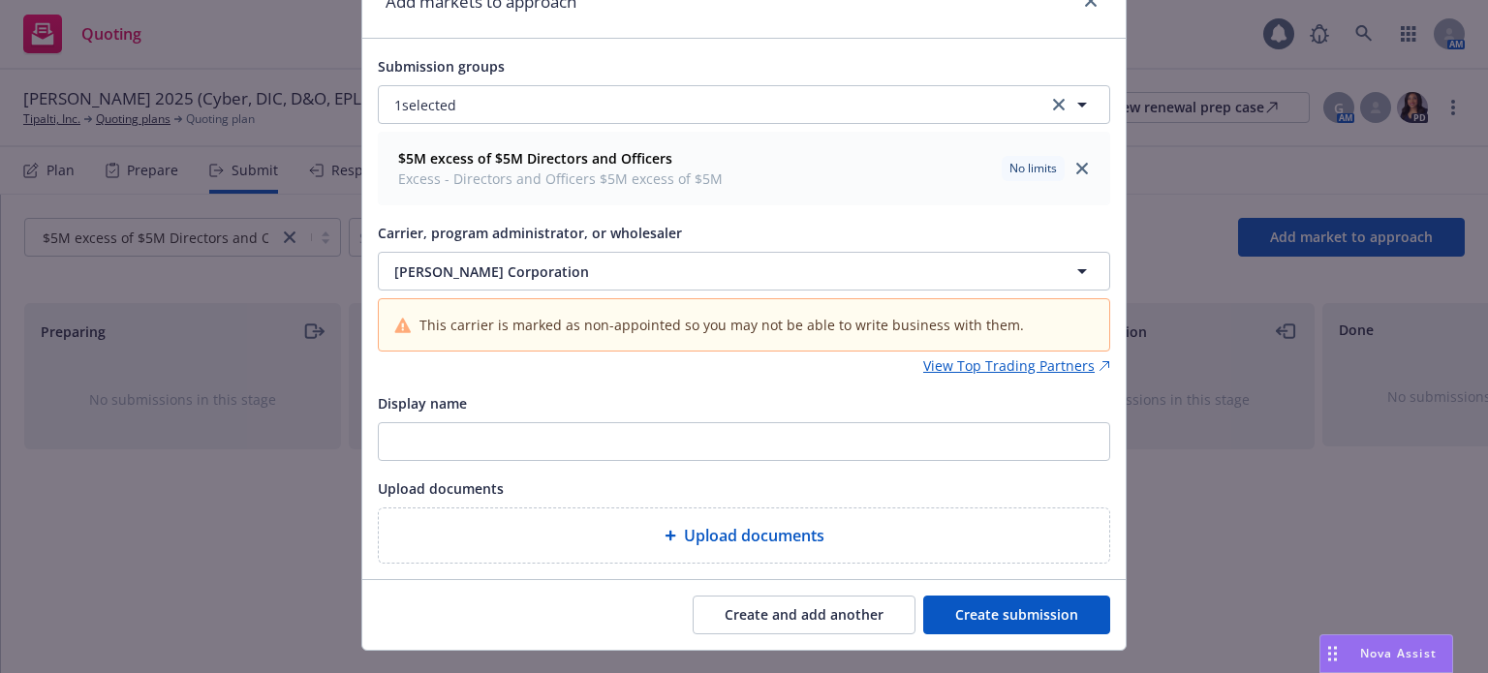
click at [1042, 625] on button "Create submission" at bounding box center [1016, 615] width 187 height 39
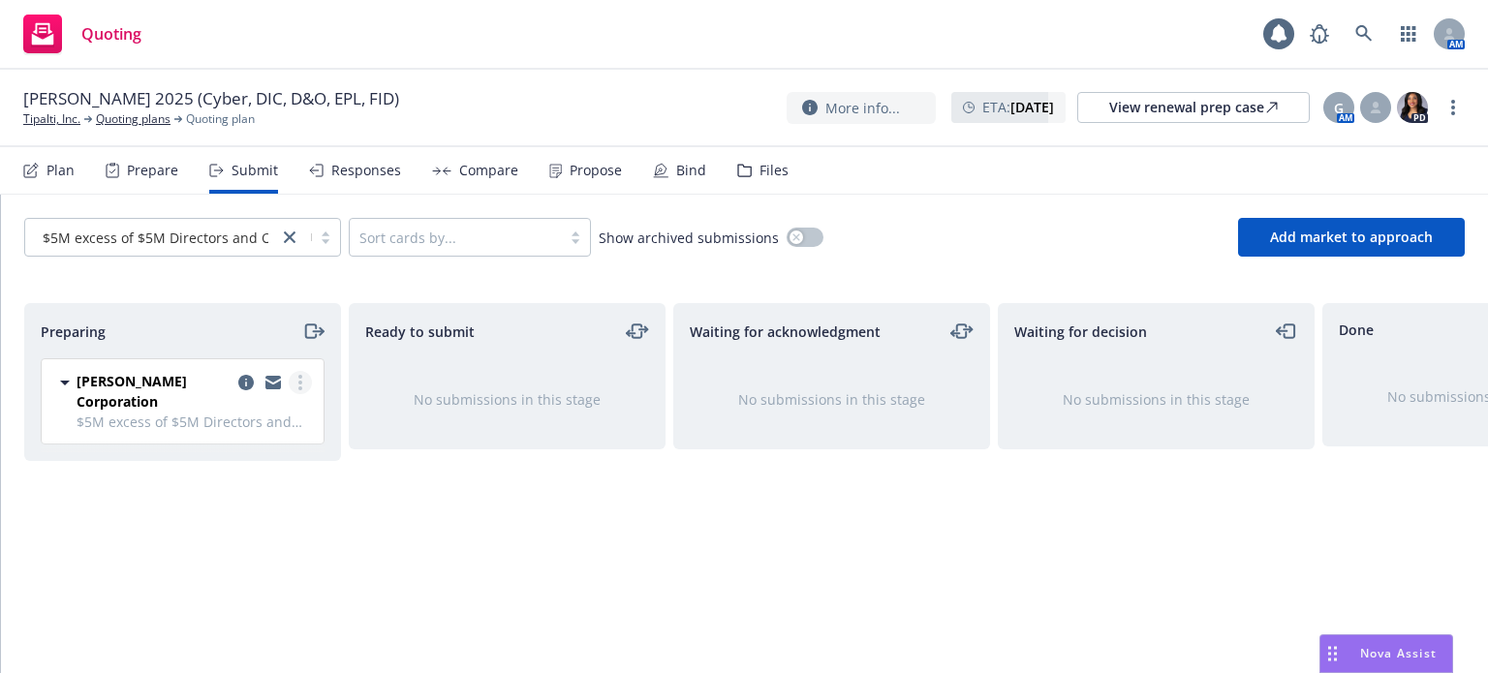
click at [296, 381] on link "more" at bounding box center [300, 382] width 23 height 23
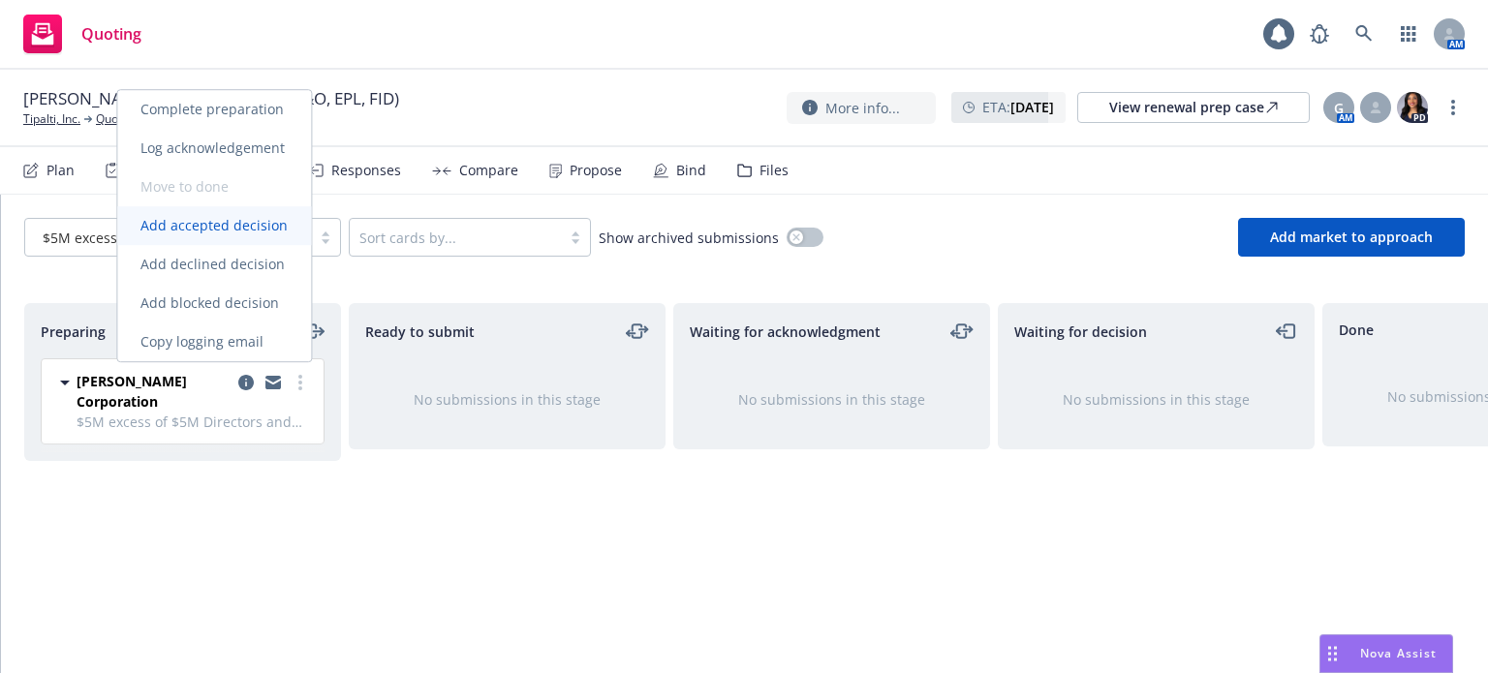
click at [206, 228] on span "Add accepted decision" at bounding box center [214, 225] width 194 height 18
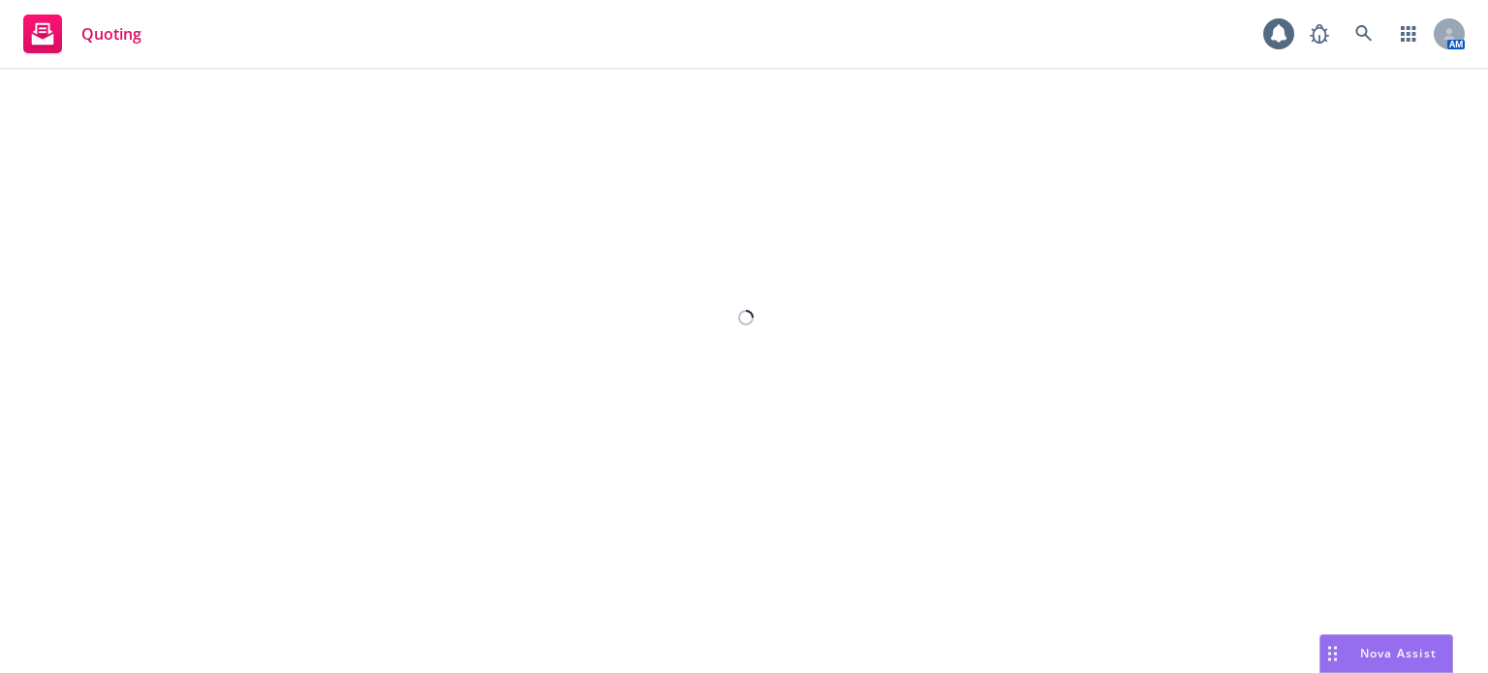
select select "12"
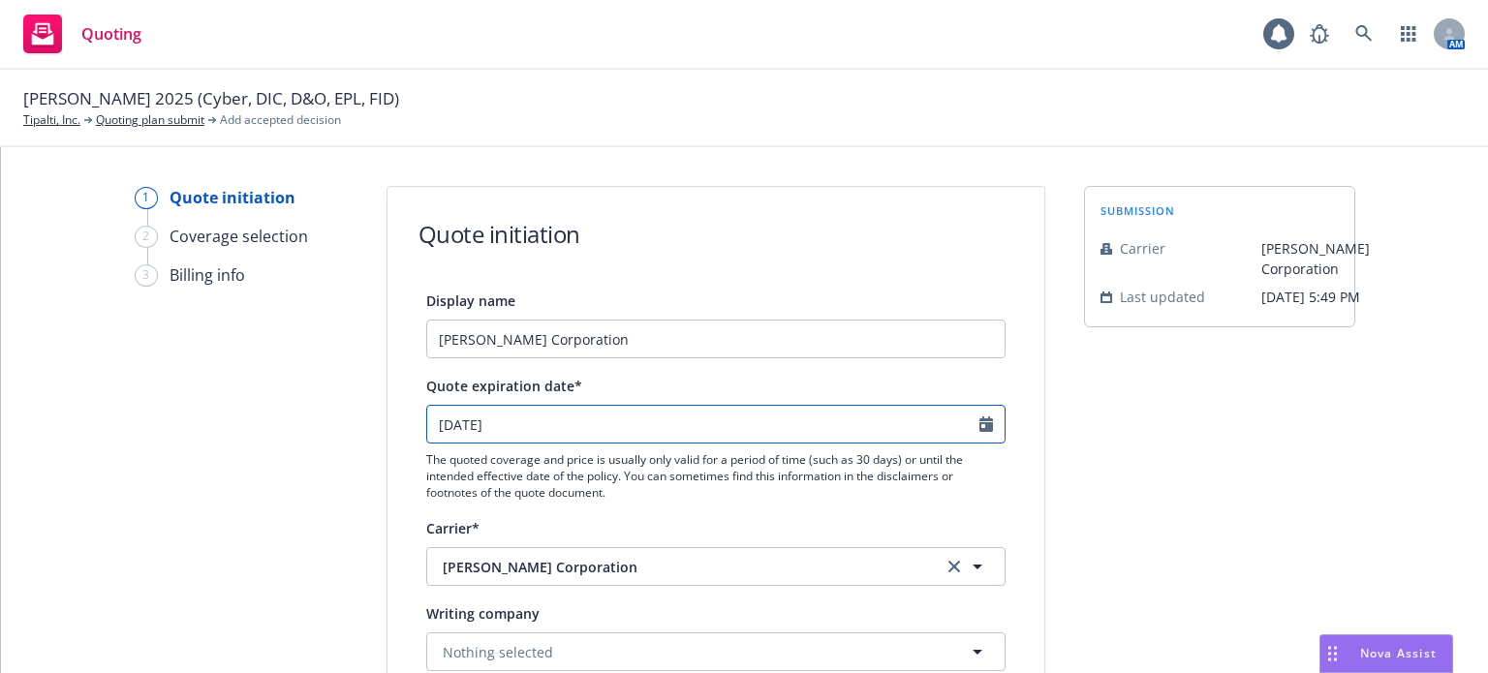
click at [965, 423] on div "[DATE]" at bounding box center [715, 424] width 579 height 39
select select "9"
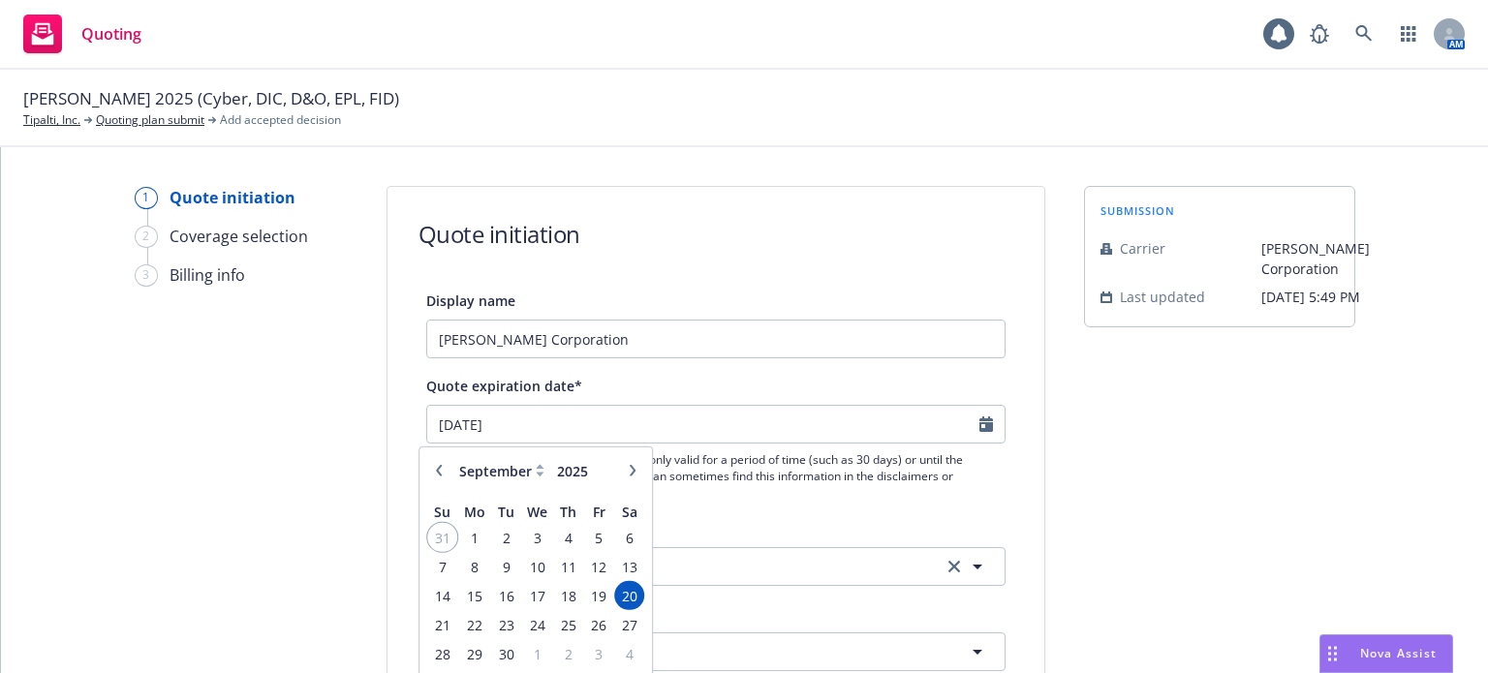
click at [442, 530] on span "31" at bounding box center [442, 537] width 26 height 24
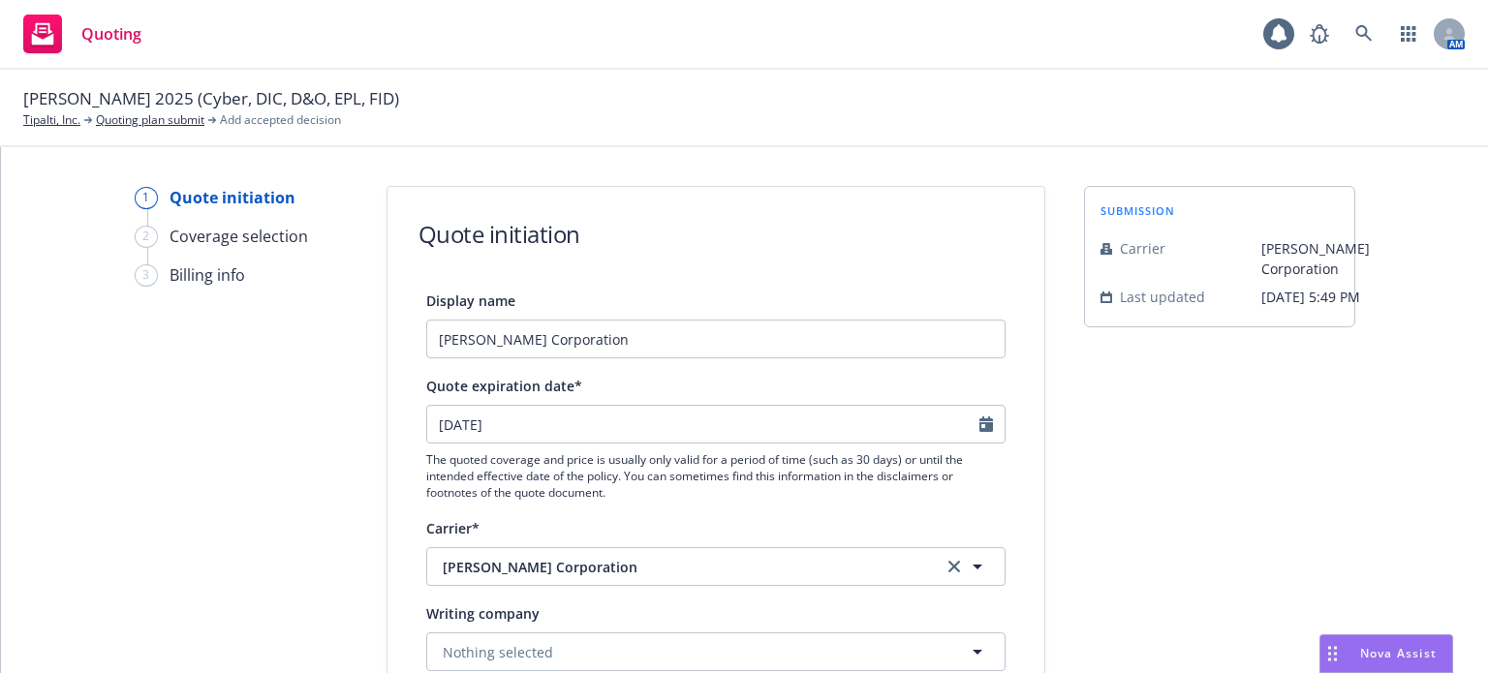
type input "[DATE]"
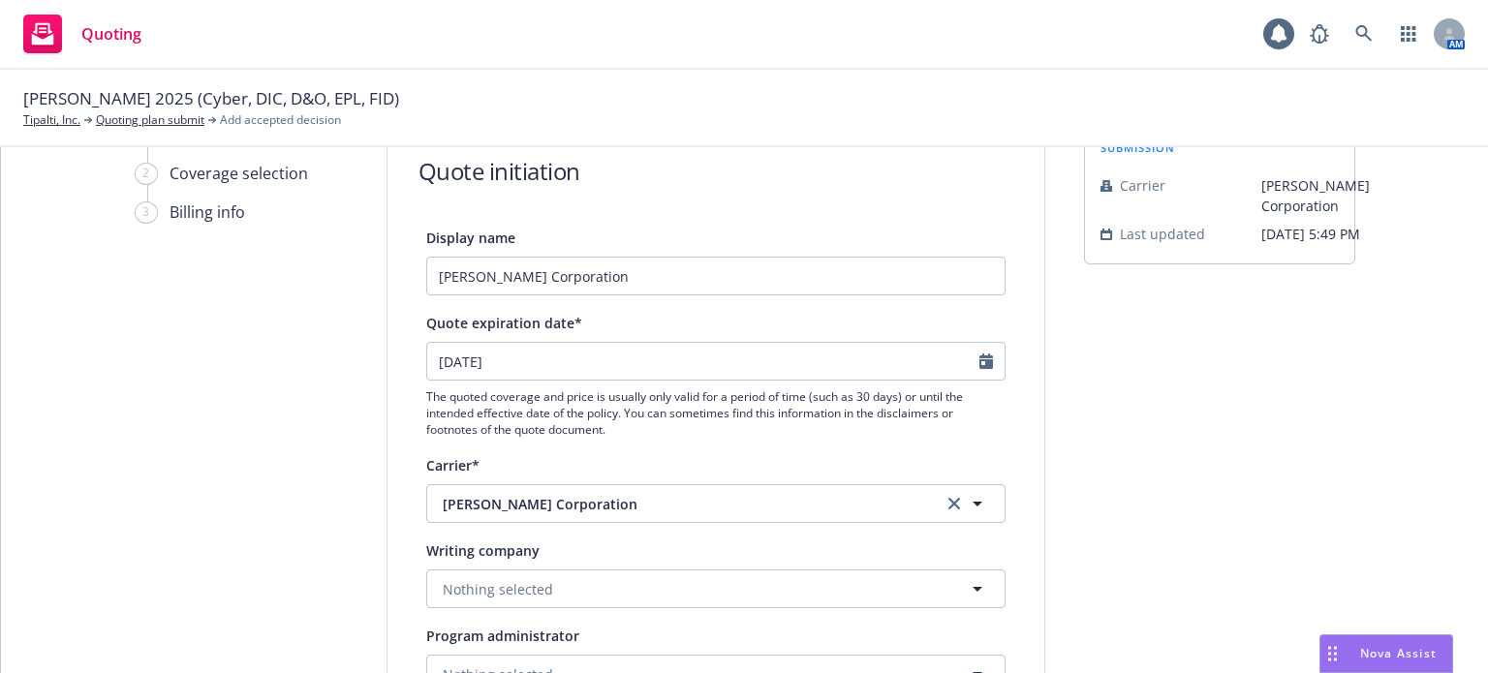
scroll to position [97, 0]
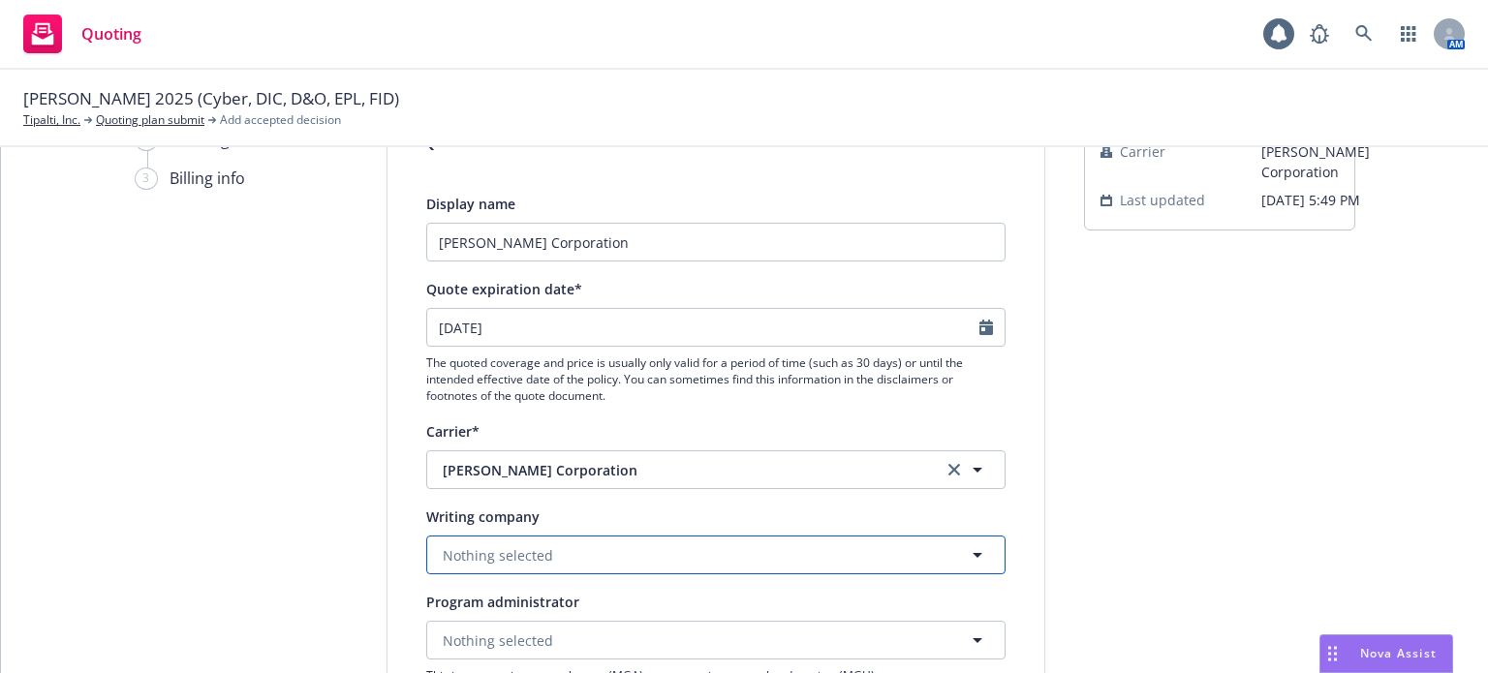
click at [514, 558] on span "Nothing selected" at bounding box center [498, 556] width 110 height 20
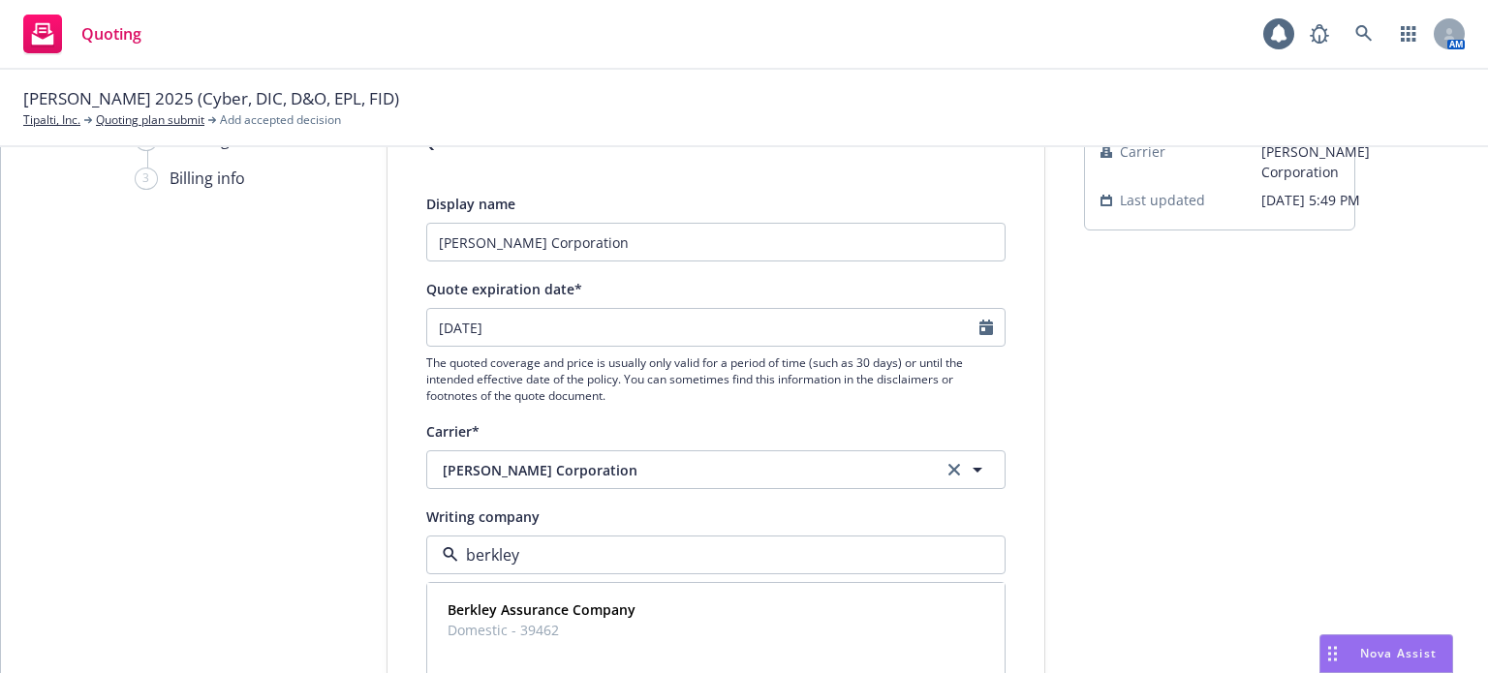
type input "berkley i"
click at [535, 606] on strong "Berkley Insurance Company" at bounding box center [540, 610] width 185 height 18
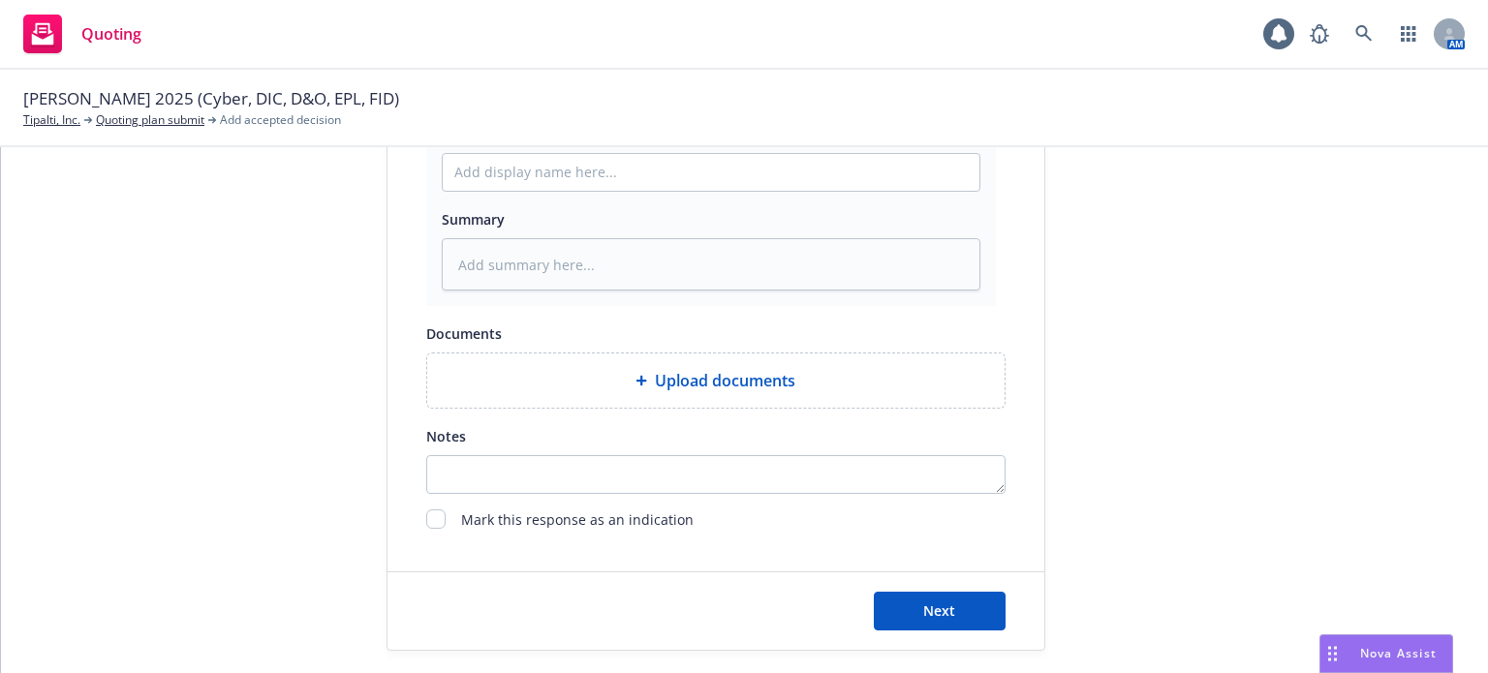
scroll to position [1131, 0]
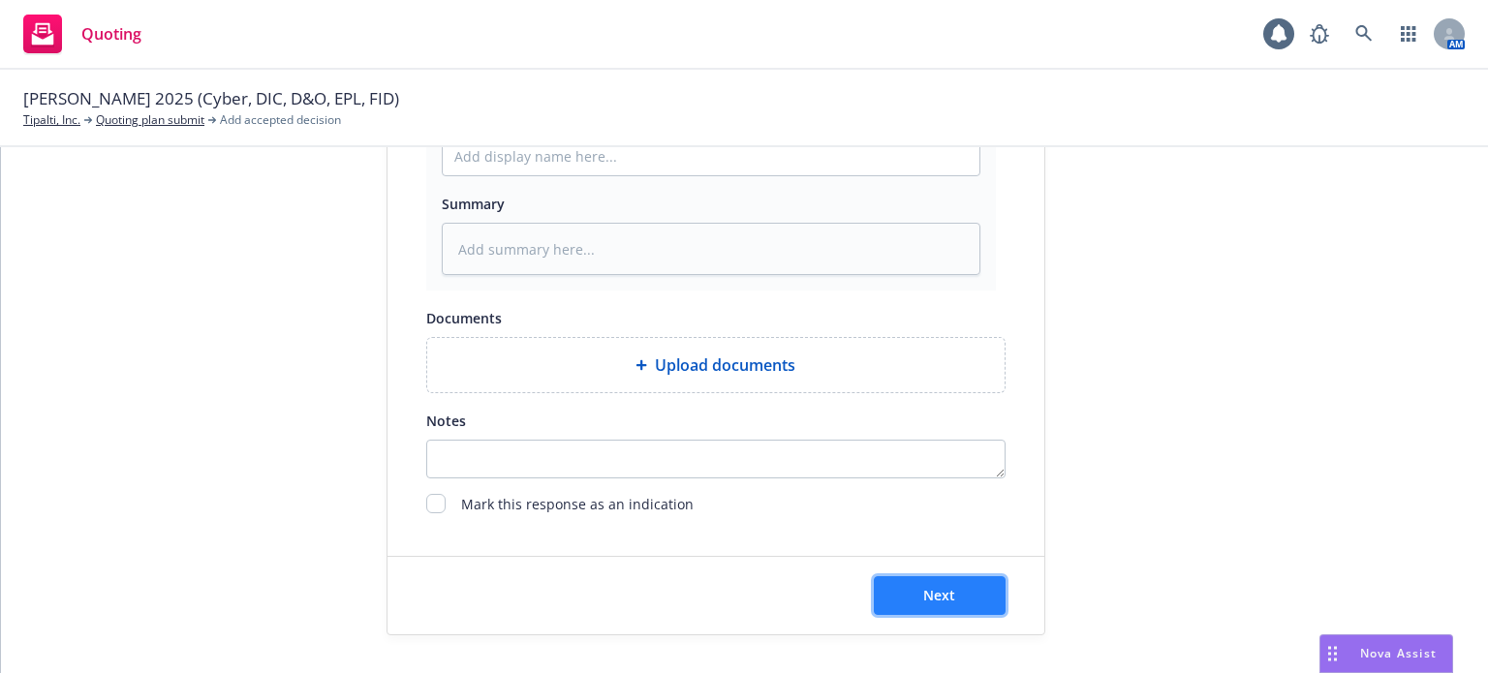
click at [941, 610] on button "Next" at bounding box center [940, 596] width 132 height 39
type textarea "x"
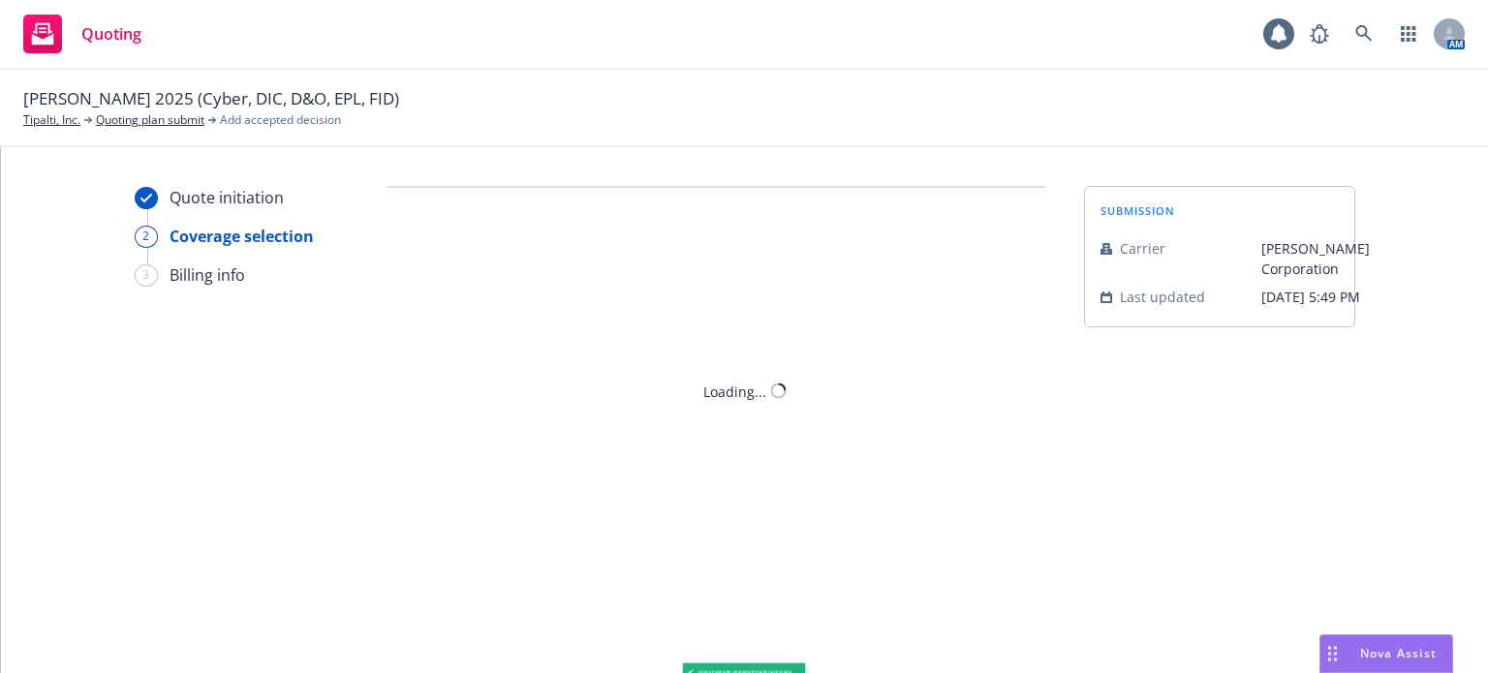
scroll to position [0, 0]
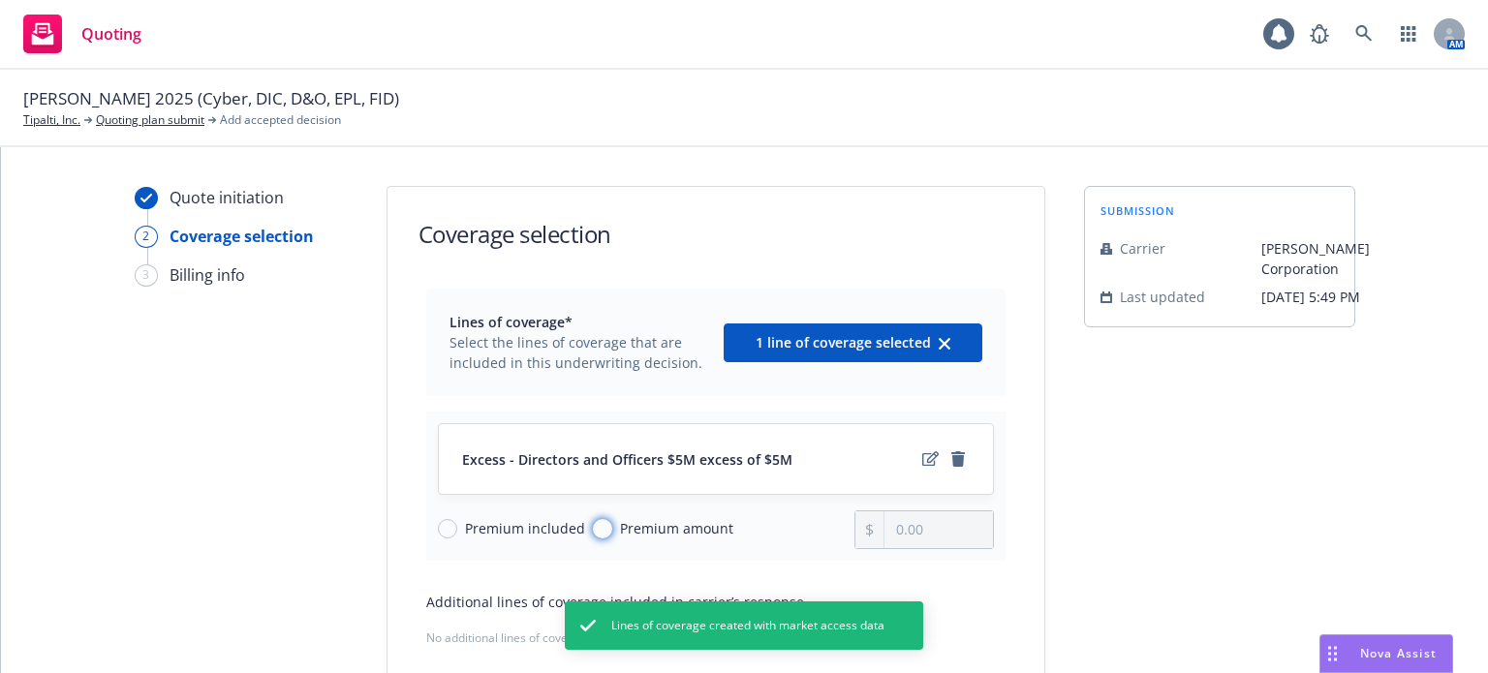
click at [593, 530] on input "Premium amount" at bounding box center [602, 528] width 19 height 19
radio input "true"
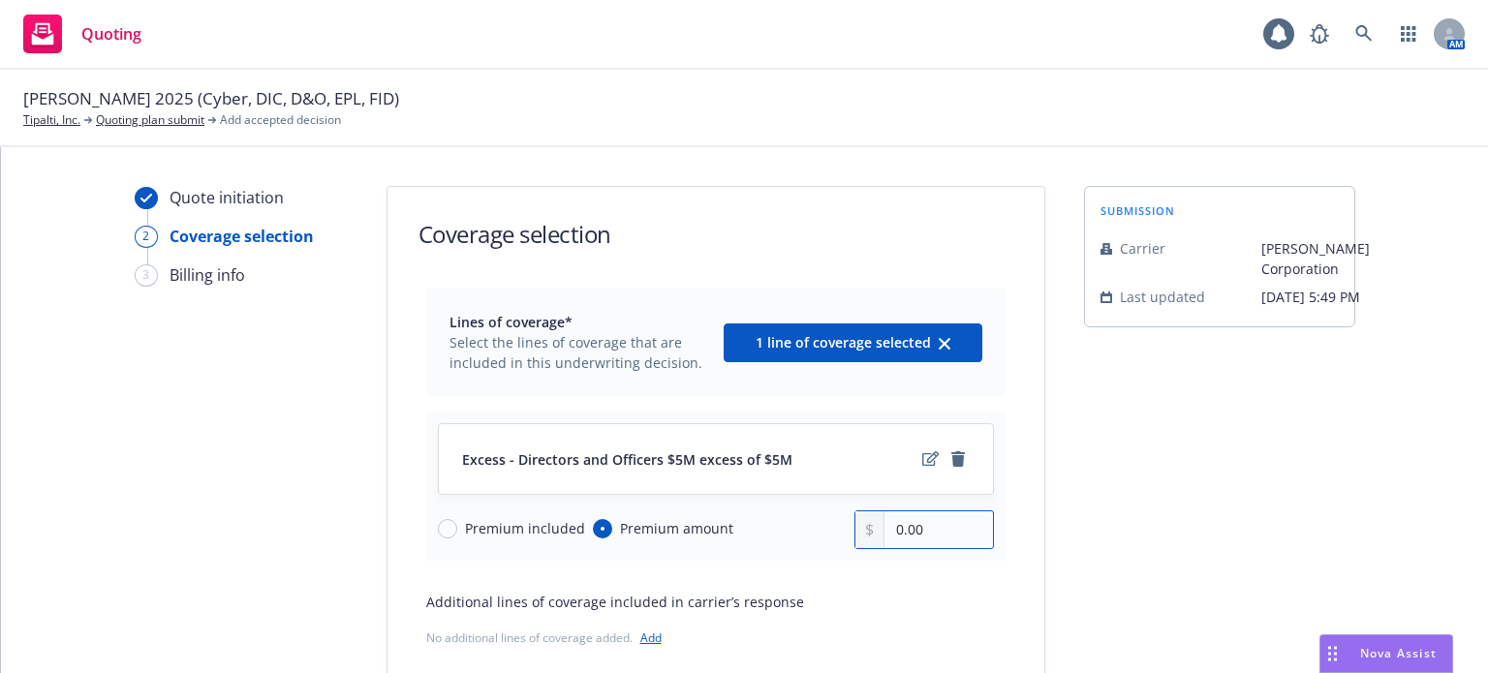
click at [936, 534] on input "0.00" at bounding box center [939, 530] width 108 height 37
drag, startPoint x: 936, startPoint y: 534, endPoint x: 849, endPoint y: 542, distance: 87.6
click at [855, 542] on div "0.00" at bounding box center [925, 530] width 140 height 39
type input "68,000.00"
click at [902, 602] on div "Additional lines of coverage included in carrier’s response" at bounding box center [715, 602] width 579 height 20
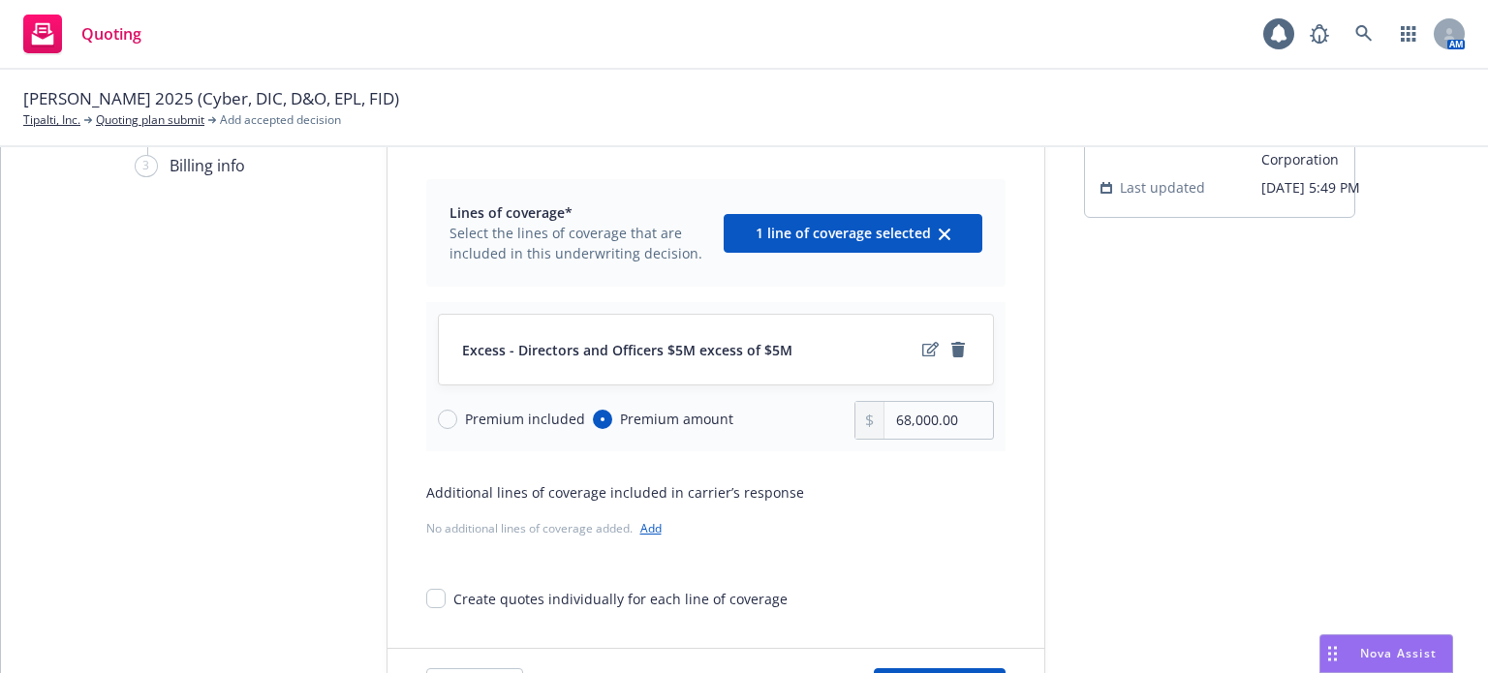
scroll to position [194, 0]
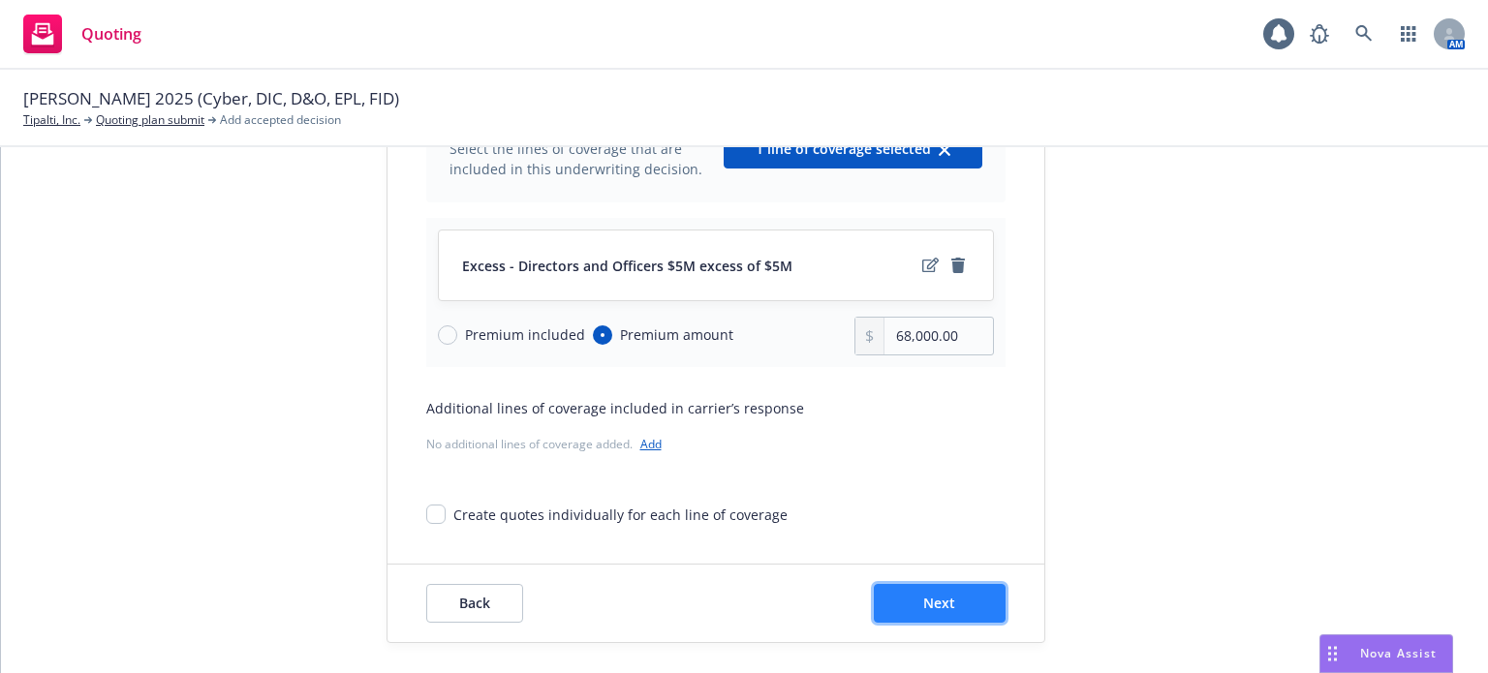
click at [944, 615] on button "Next" at bounding box center [940, 603] width 132 height 39
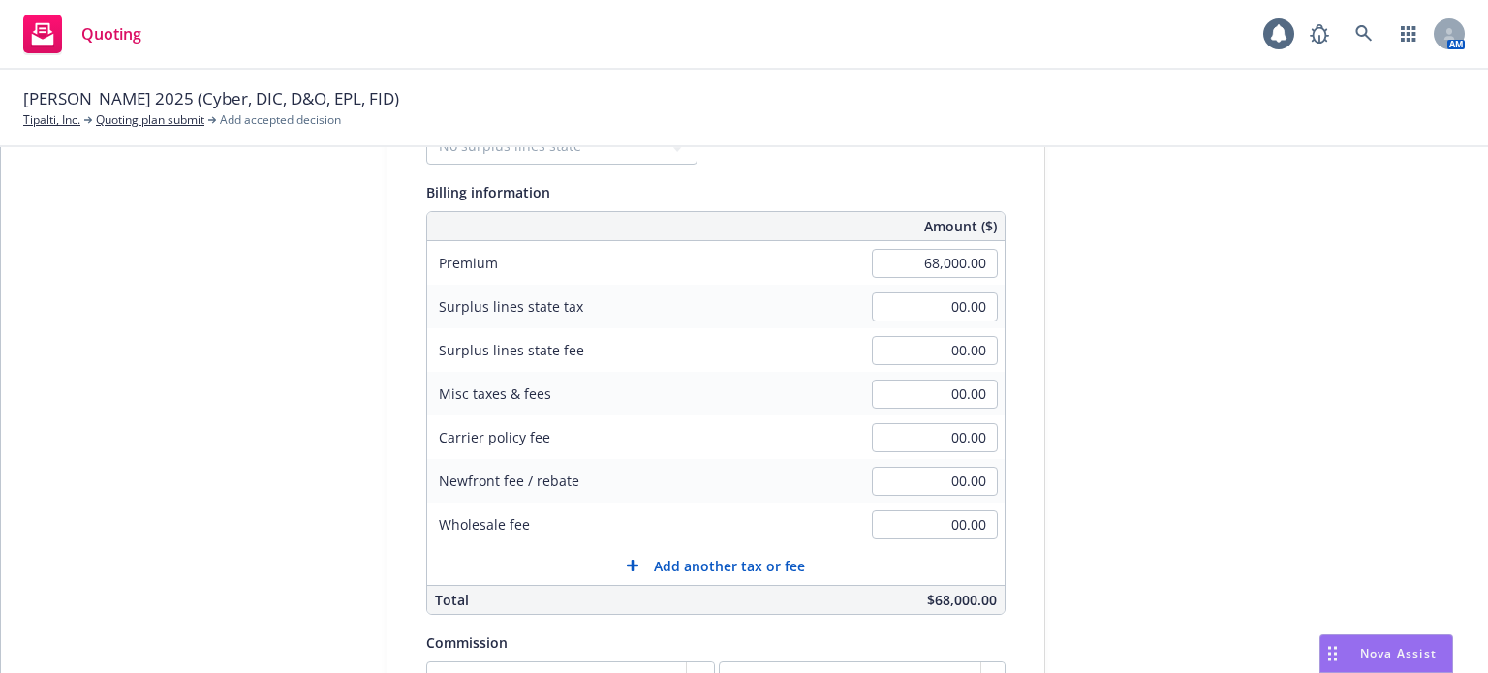
scroll to position [291, 0]
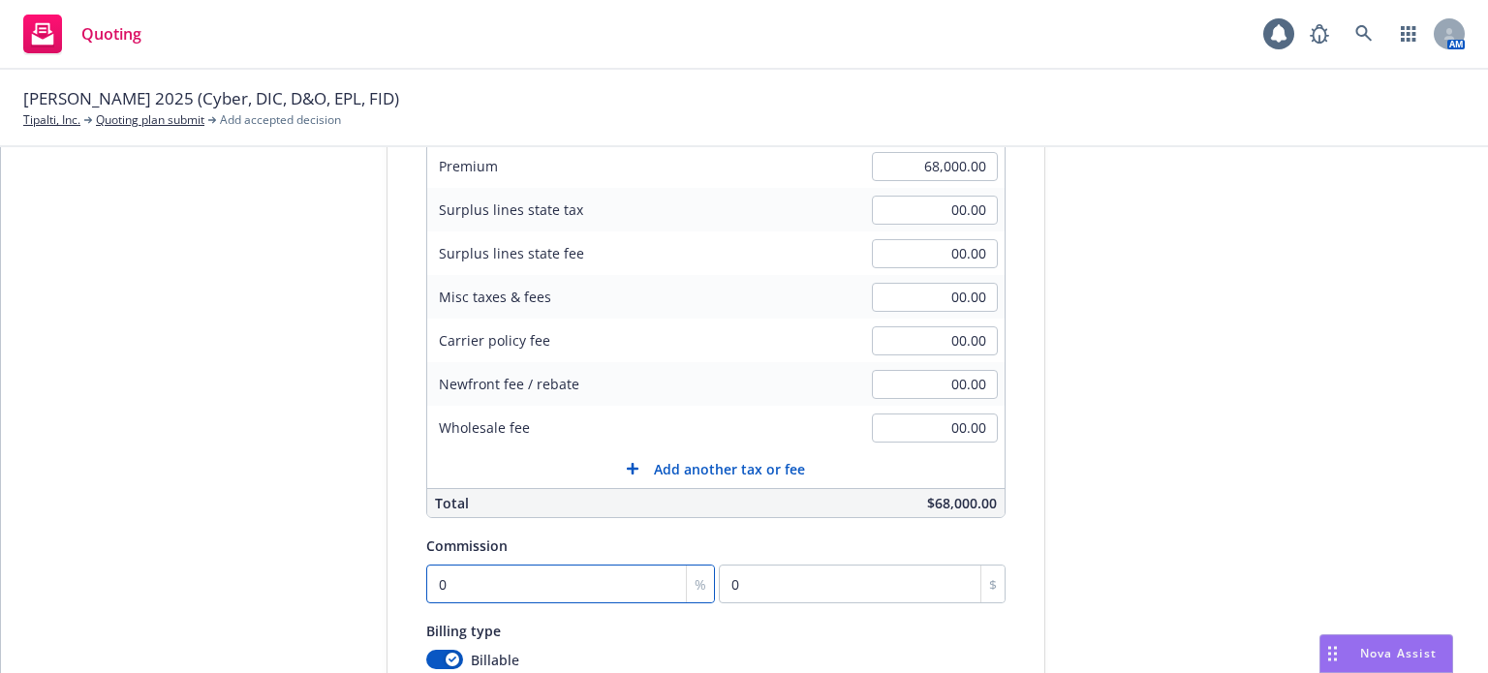
click at [523, 590] on input "0" at bounding box center [571, 584] width 290 height 39
type input "1"
type input "680"
type input "15"
type input "10200"
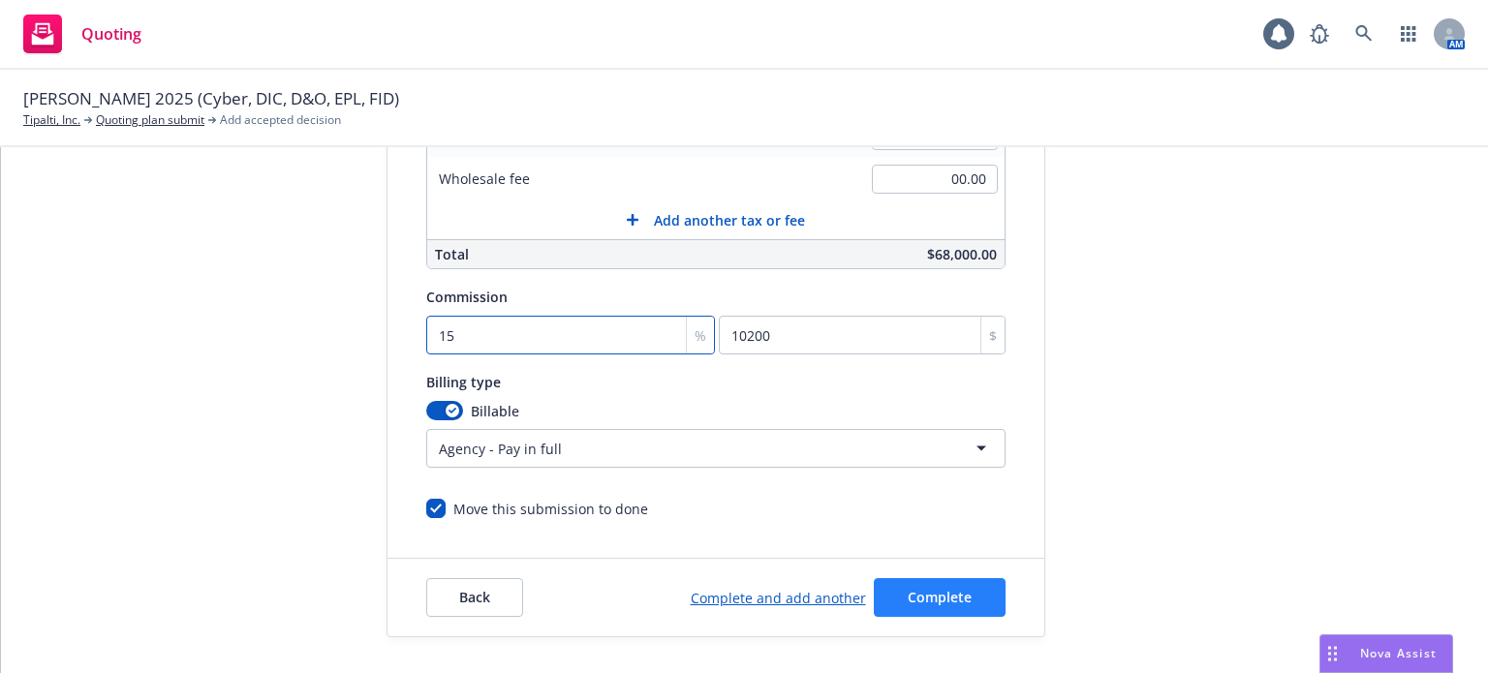
scroll to position [541, 0]
type input "15"
click at [930, 600] on span "Complete" at bounding box center [940, 596] width 64 height 18
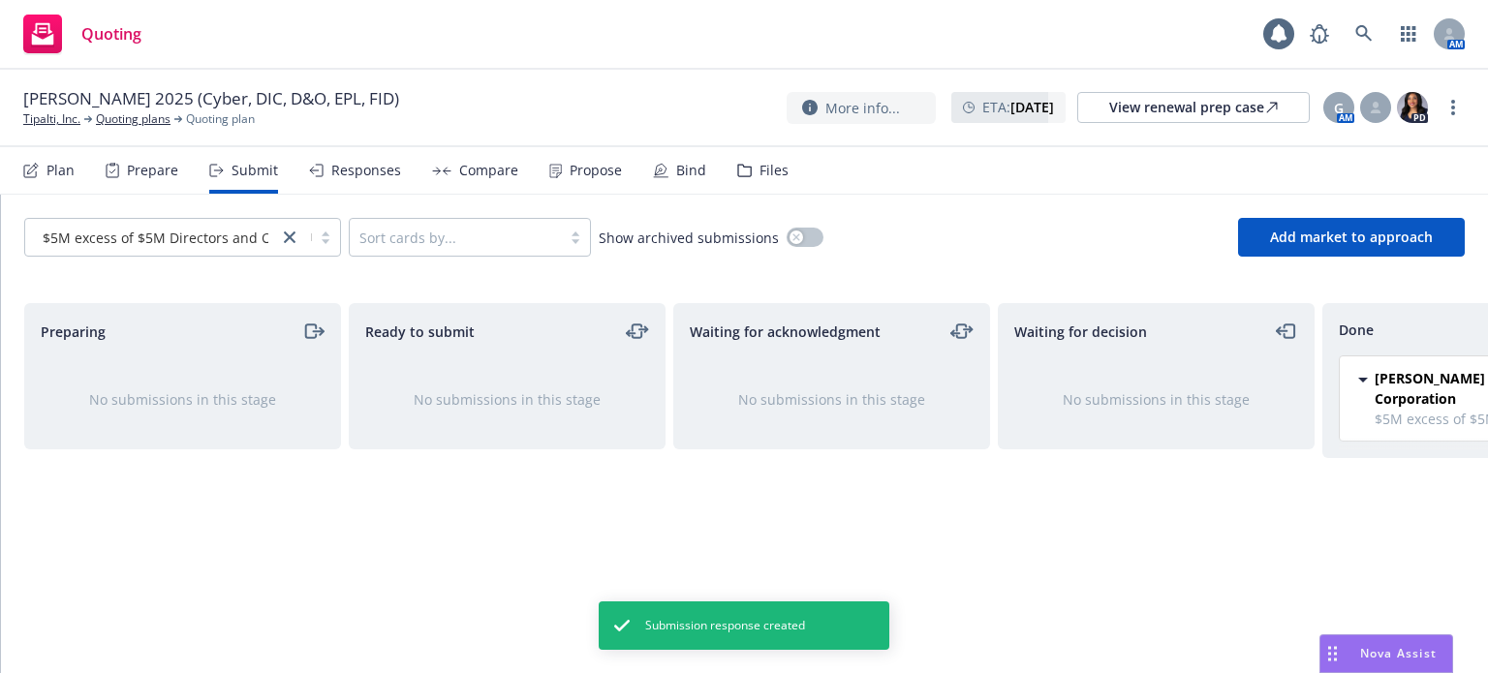
scroll to position [0, 174]
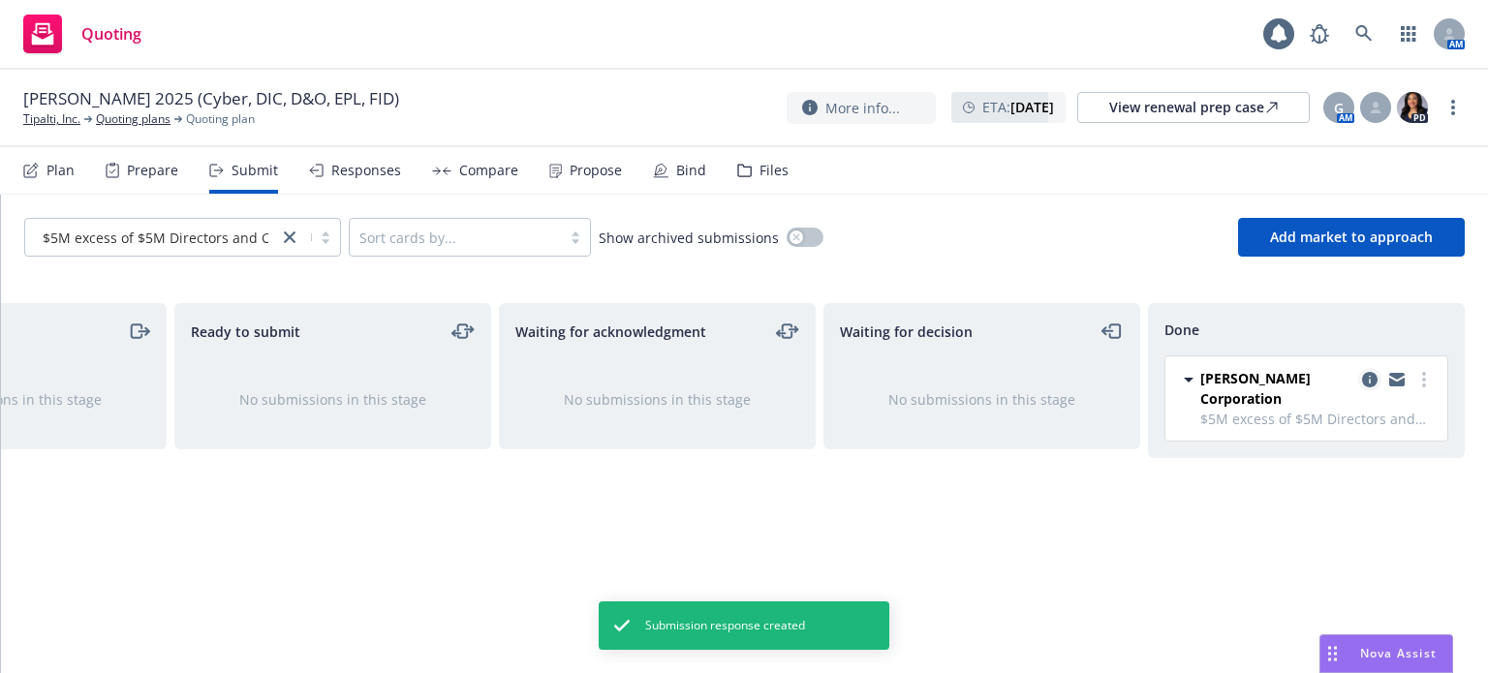
click at [1367, 378] on icon "copy logging email" at bounding box center [1370, 380] width 16 height 16
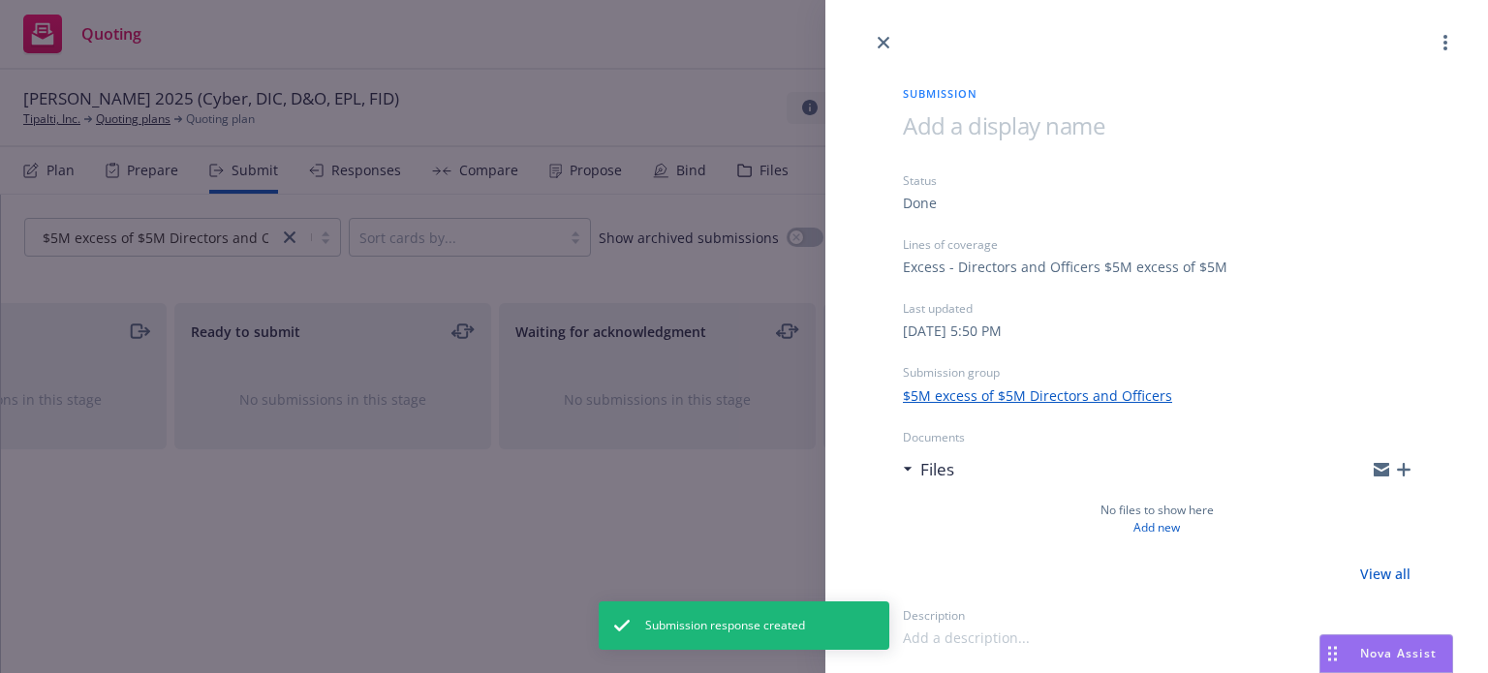
click at [1409, 468] on icon "button" at bounding box center [1404, 470] width 14 height 14
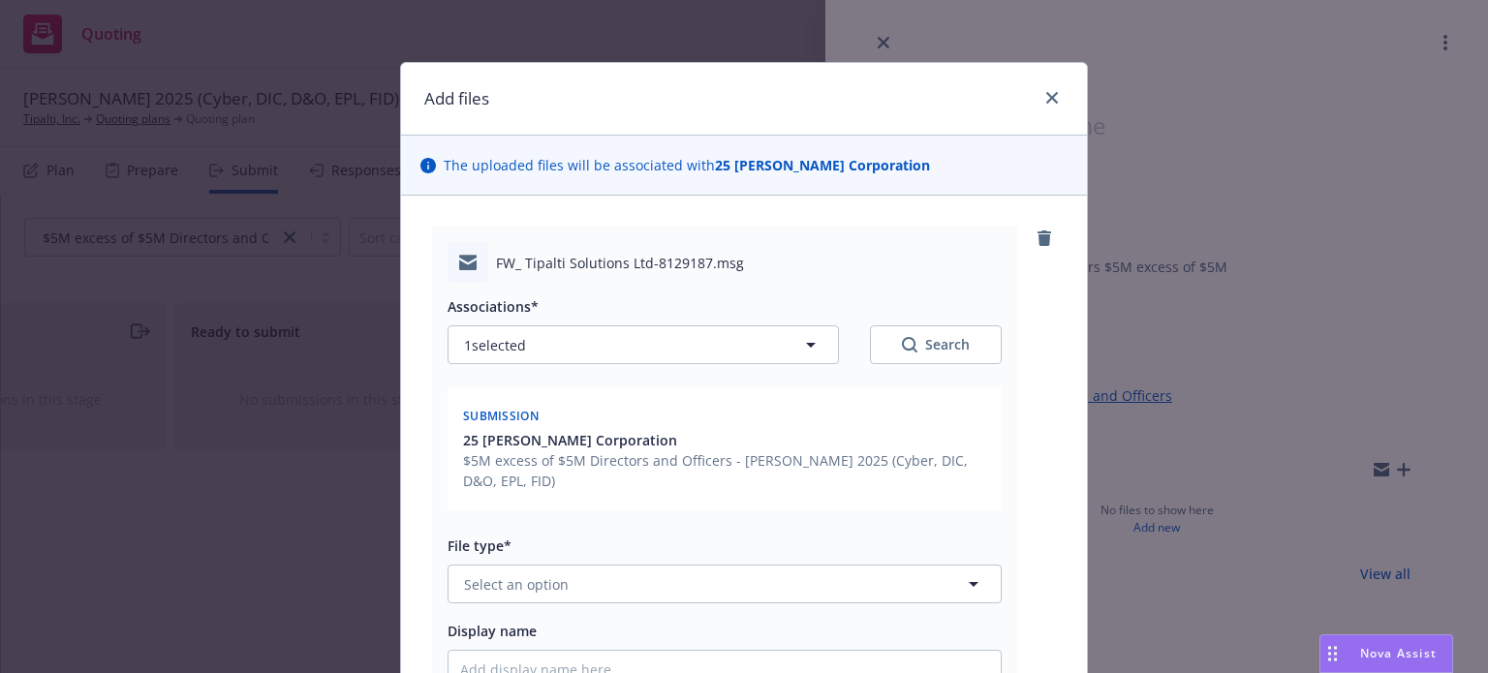
type textarea "x"
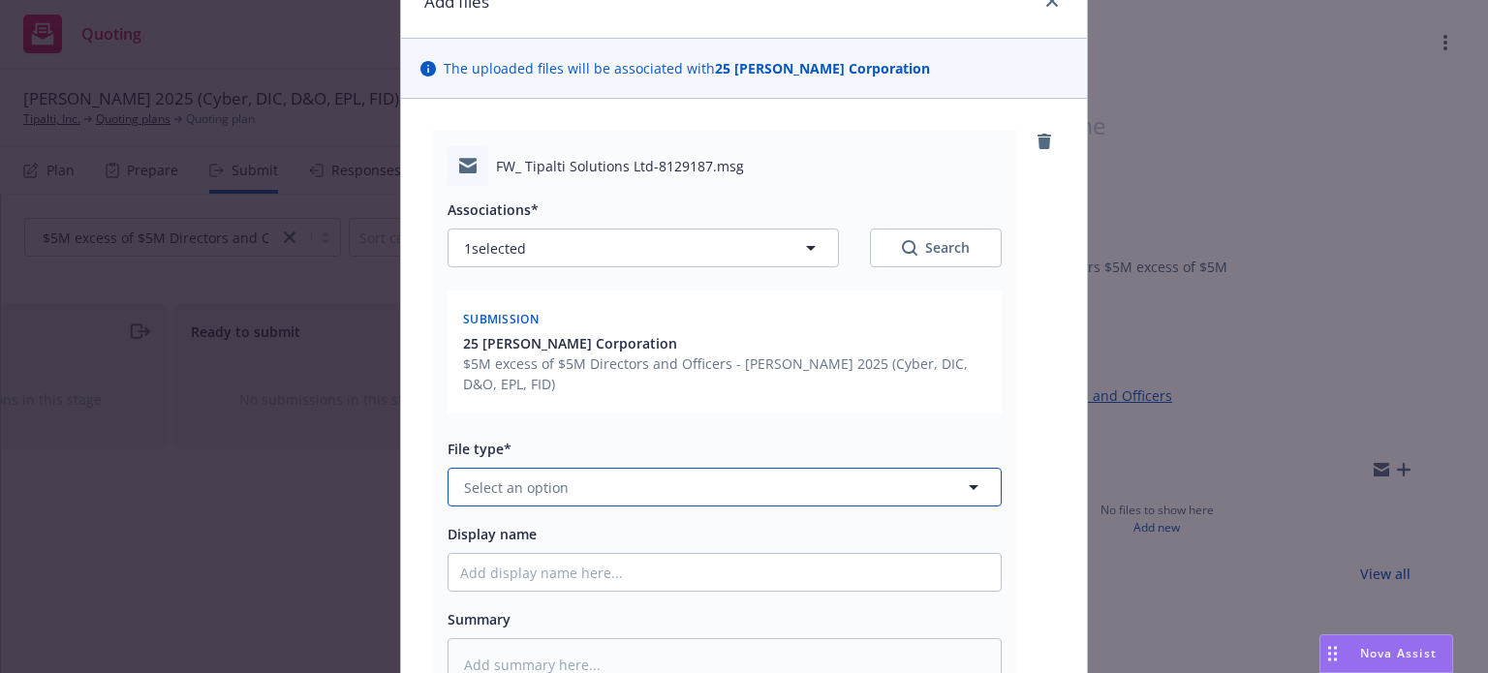
click at [561, 480] on button "Select an option" at bounding box center [725, 487] width 554 height 39
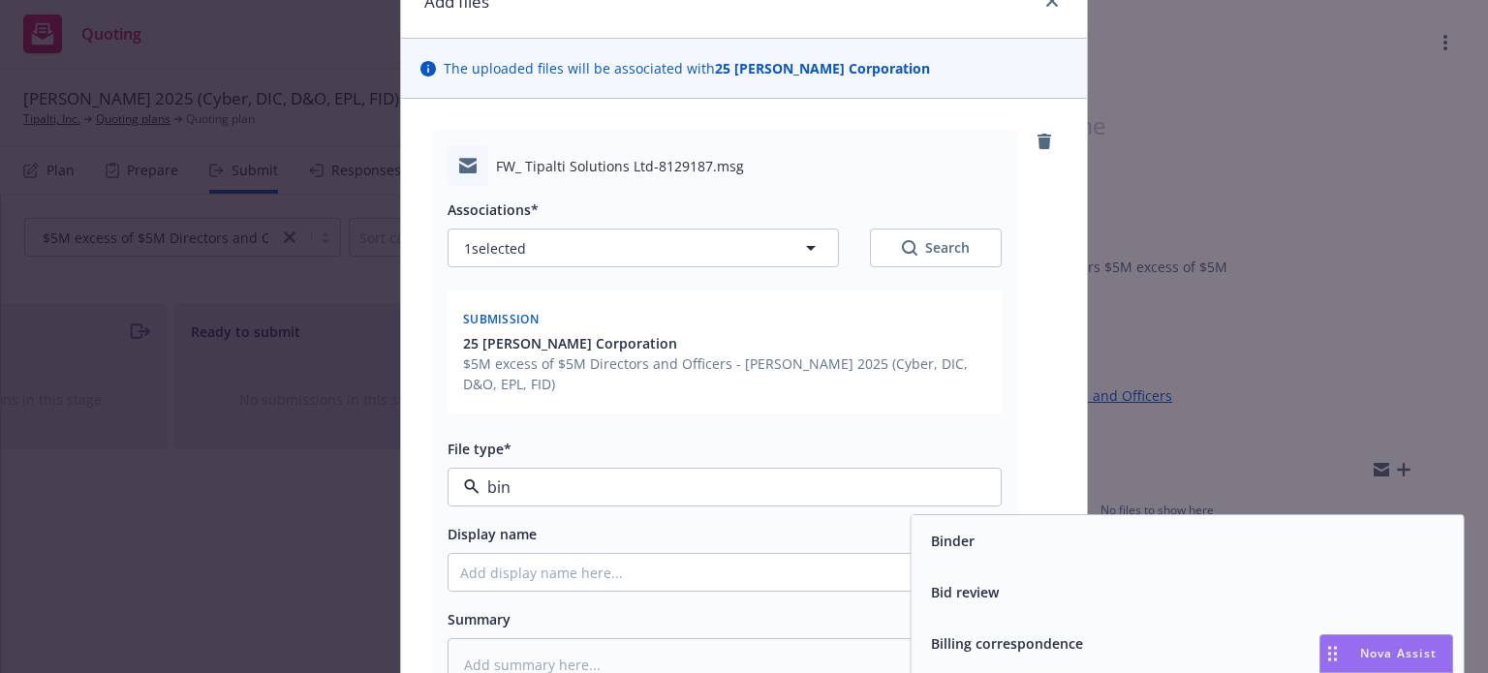
type input "bind"
click at [997, 589] on div "Bind Order" at bounding box center [965, 593] width 84 height 28
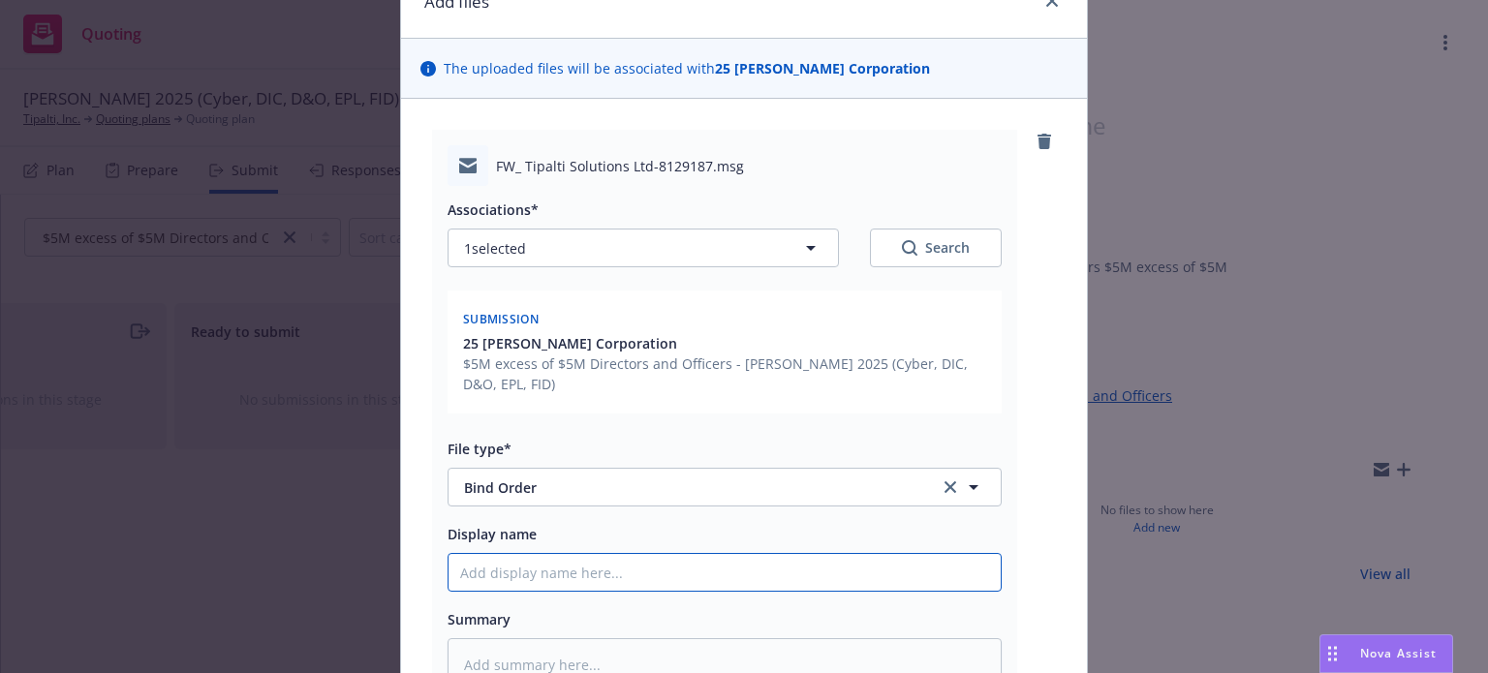
click at [558, 580] on input "Display name" at bounding box center [725, 572] width 552 height 37
type textarea "x"
type input "D"
type textarea "x"
type input "D&"
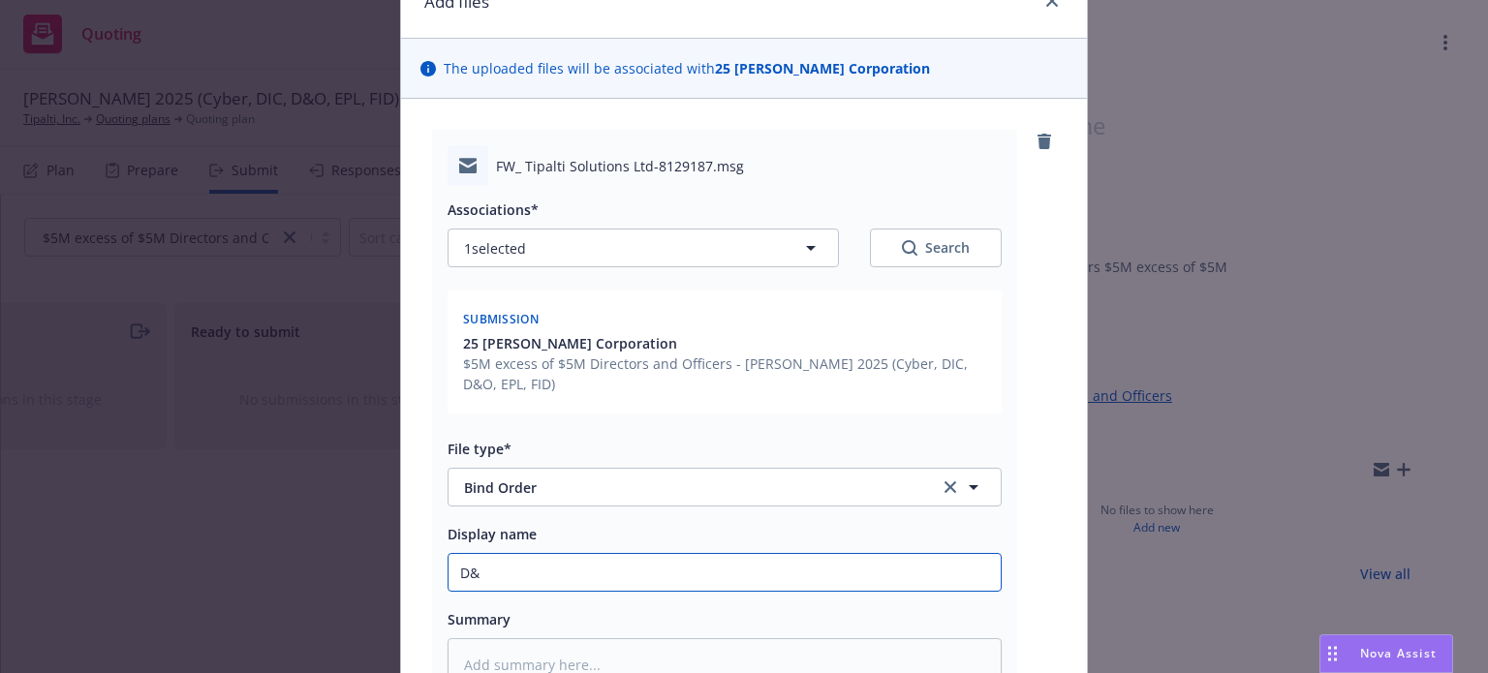
type textarea "x"
type input "D&O"
type textarea "x"
type input "D&O"
type textarea "x"
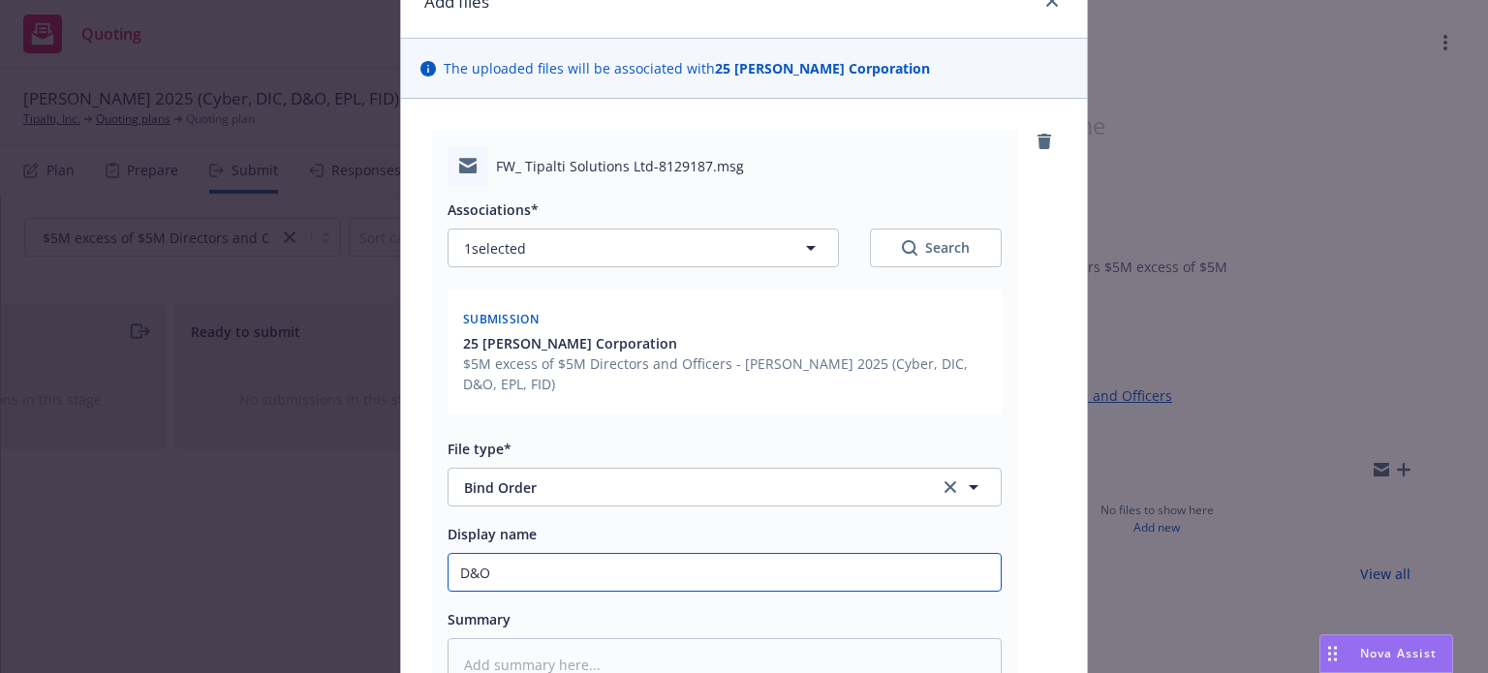
type input "D&O E"
type textarea "x"
type input "D&O Ex"
type textarea "x"
type input "D&O Exce"
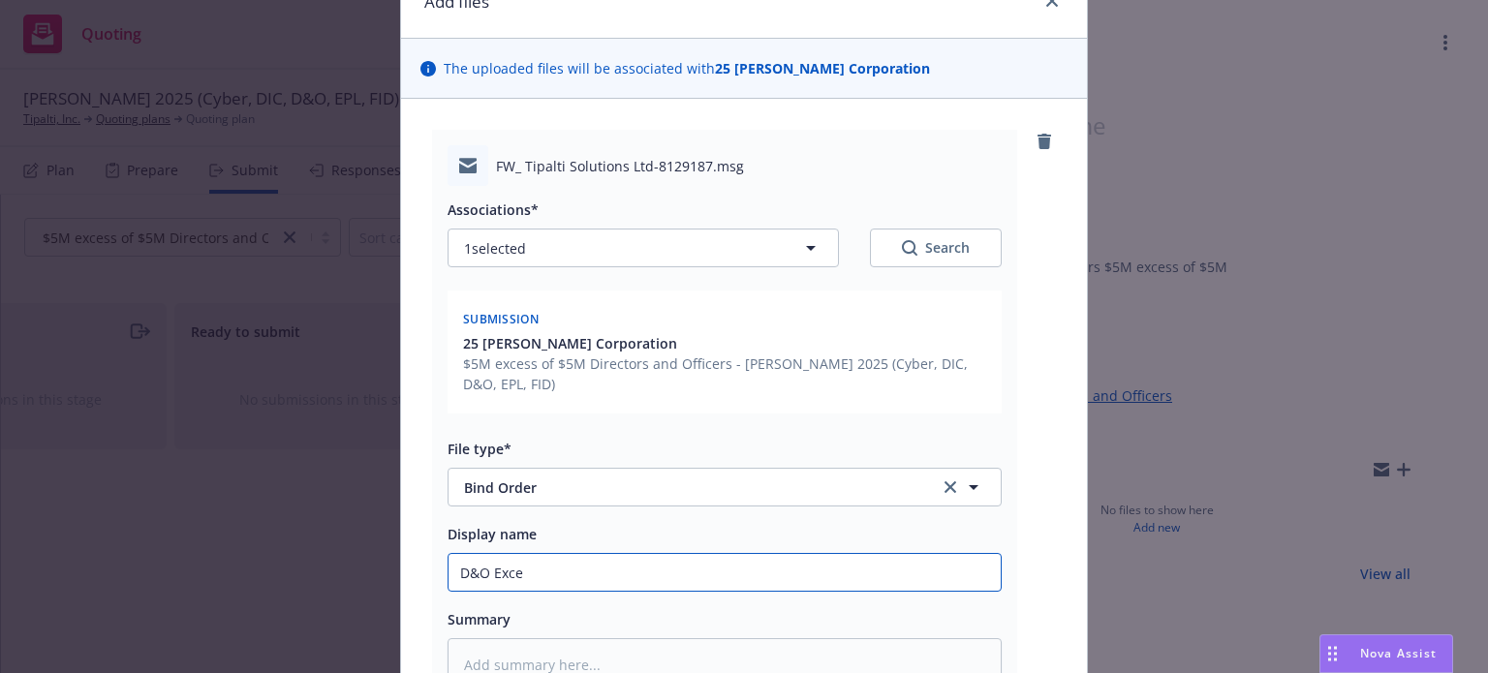
type textarea "x"
type input "D&O Exces"
type textarea "x"
type input "D&O Excess"
type textarea "x"
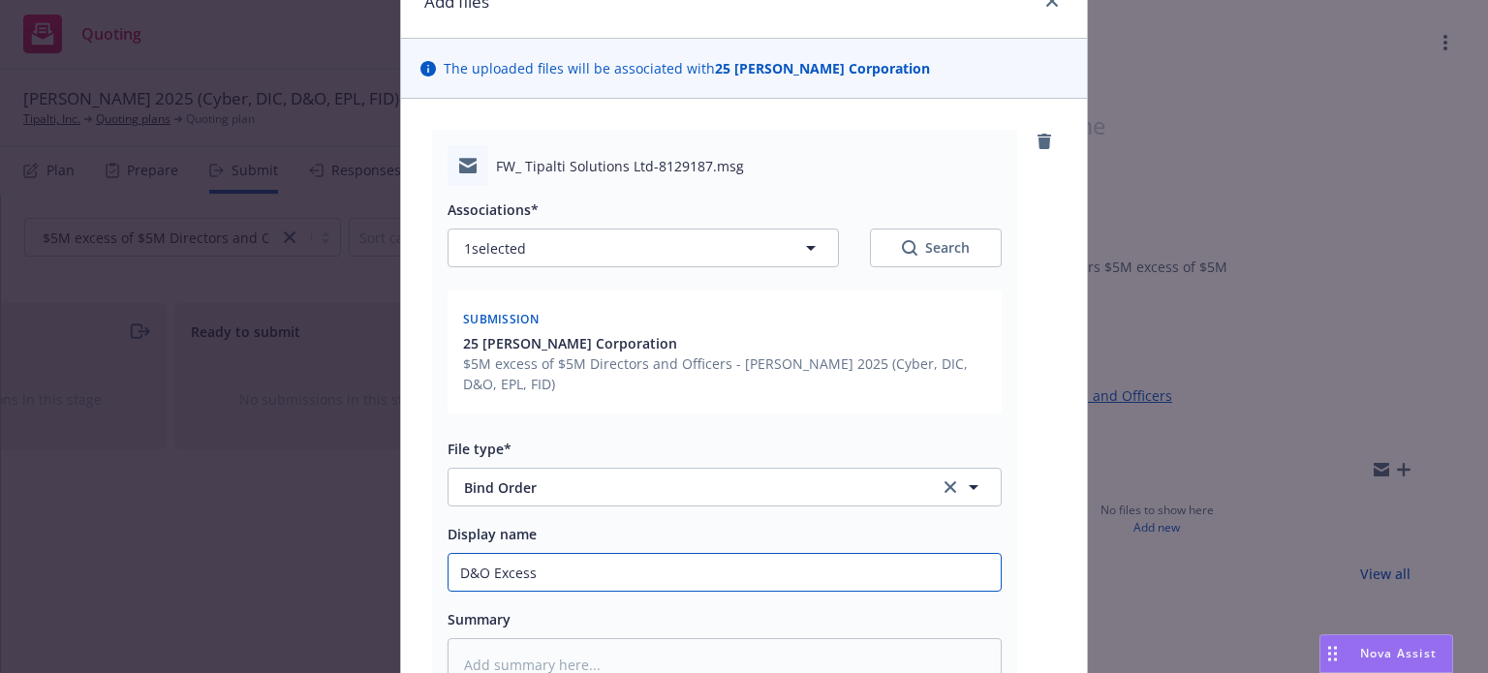
type input "D&O Excess"
type textarea "x"
type input "D&O Excess b"
type textarea "x"
type input "D&O Excess bi"
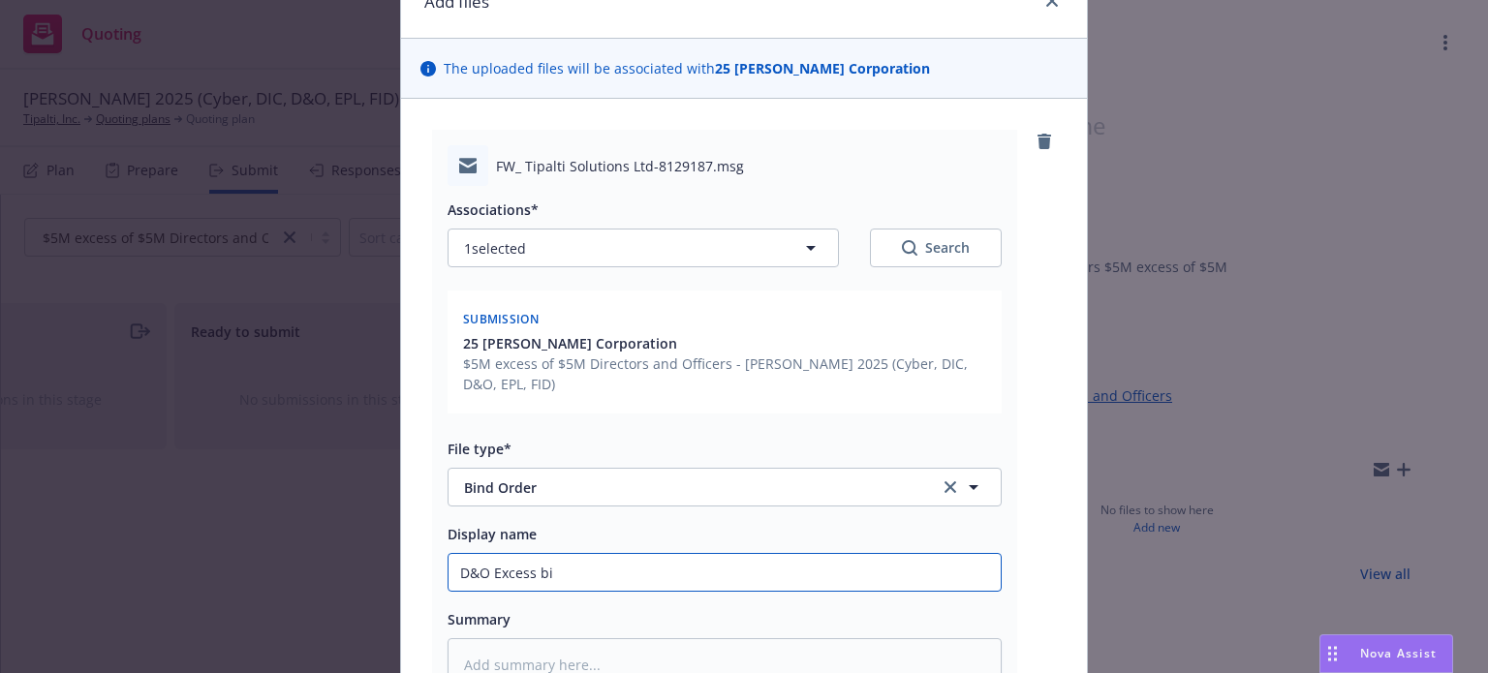
type textarea "x"
type input "D&O Excess bin"
type textarea "x"
type input "D&O Excess bind"
type textarea "x"
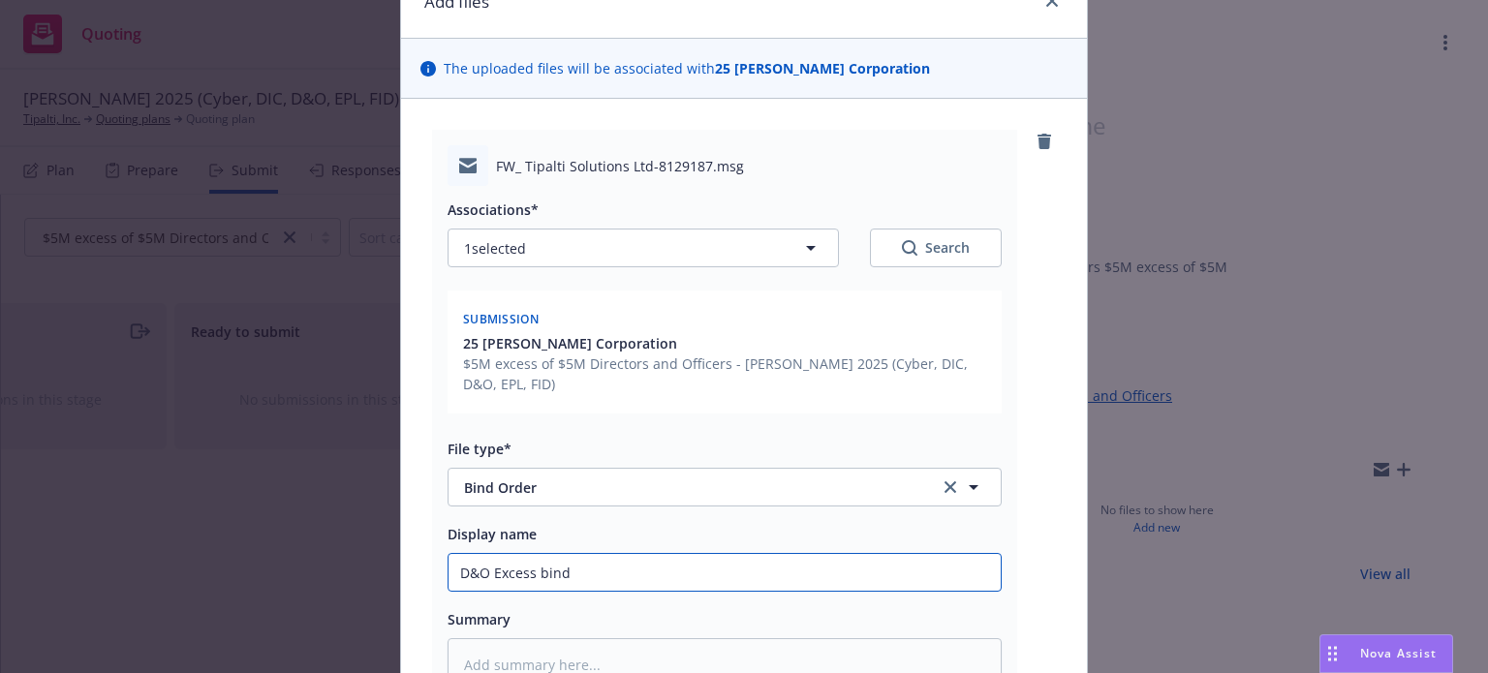
type input "D&O Excess bind"
type textarea "x"
type input "D&O Excess bind o"
type textarea "x"
type input "D&O Excess bind or"
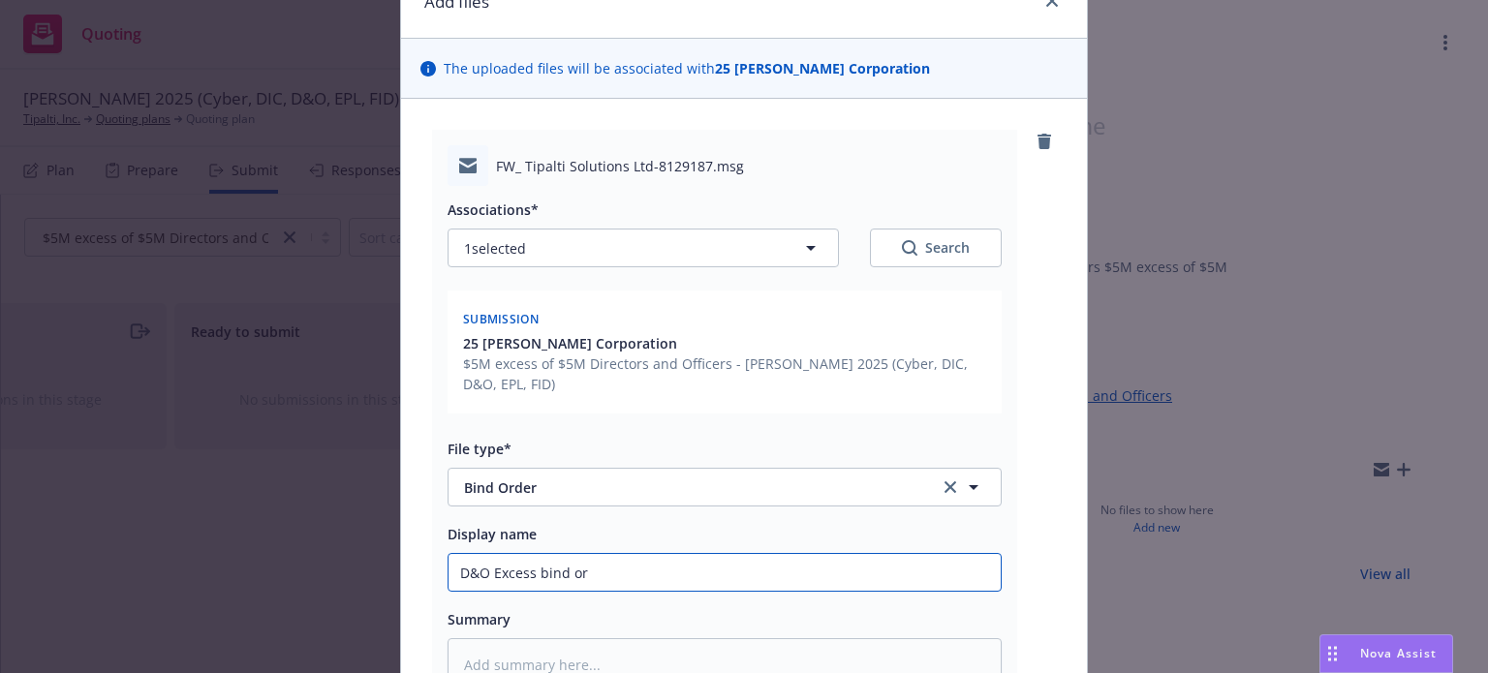
type textarea "x"
type input "D&O Excess bind ord"
type textarea "x"
type input "D&O Excess bind orde"
type textarea "x"
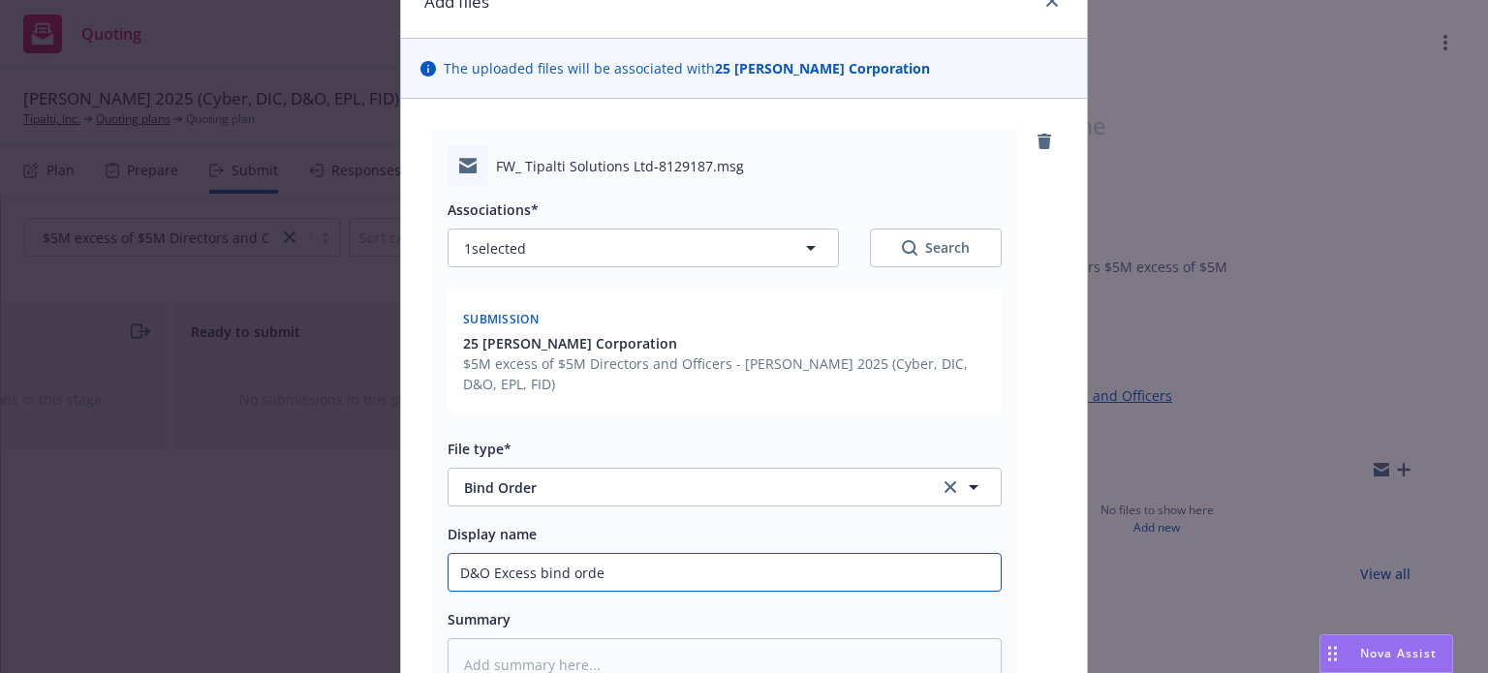
type input "D&O Excess bind order"
type textarea "x"
type input "D&O Excess bind order"
type textarea "x"
type input "D&O Excess bind order t"
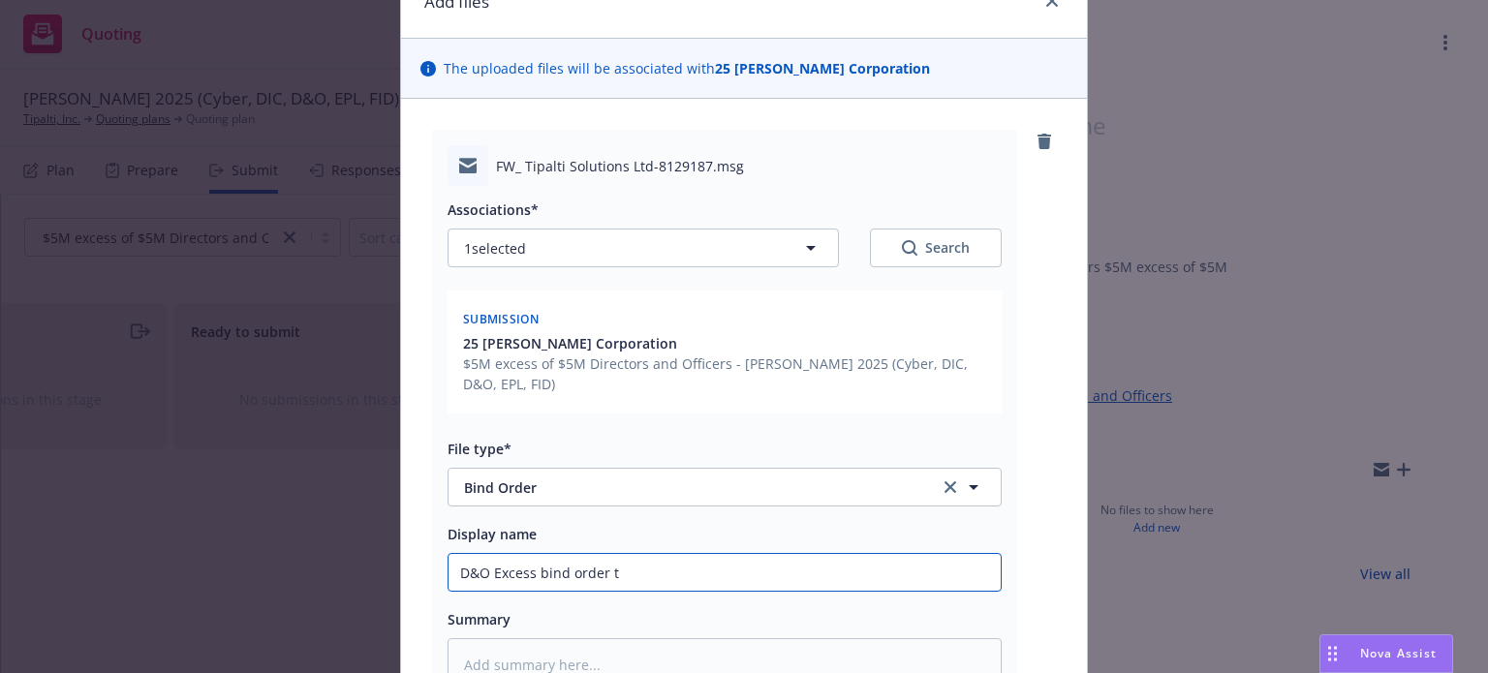
type textarea "x"
type input "D&O Excess bind order to"
type textarea "x"
type input "D&O Excess bind order to"
type textarea "x"
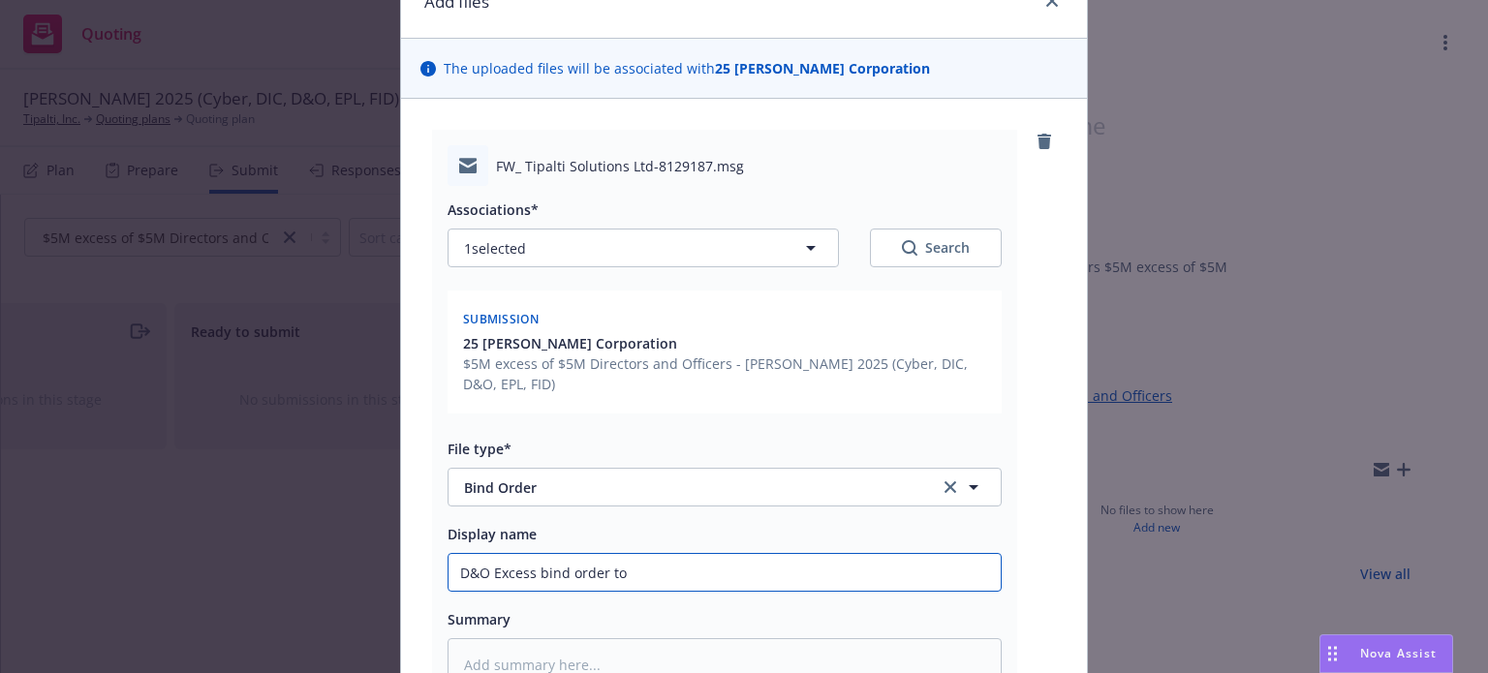
type input "D&O Excess bind order to b"
type textarea "x"
type input "D&O Excess bind order to"
type textarea "x"
type input "D&O Excess bind order to B"
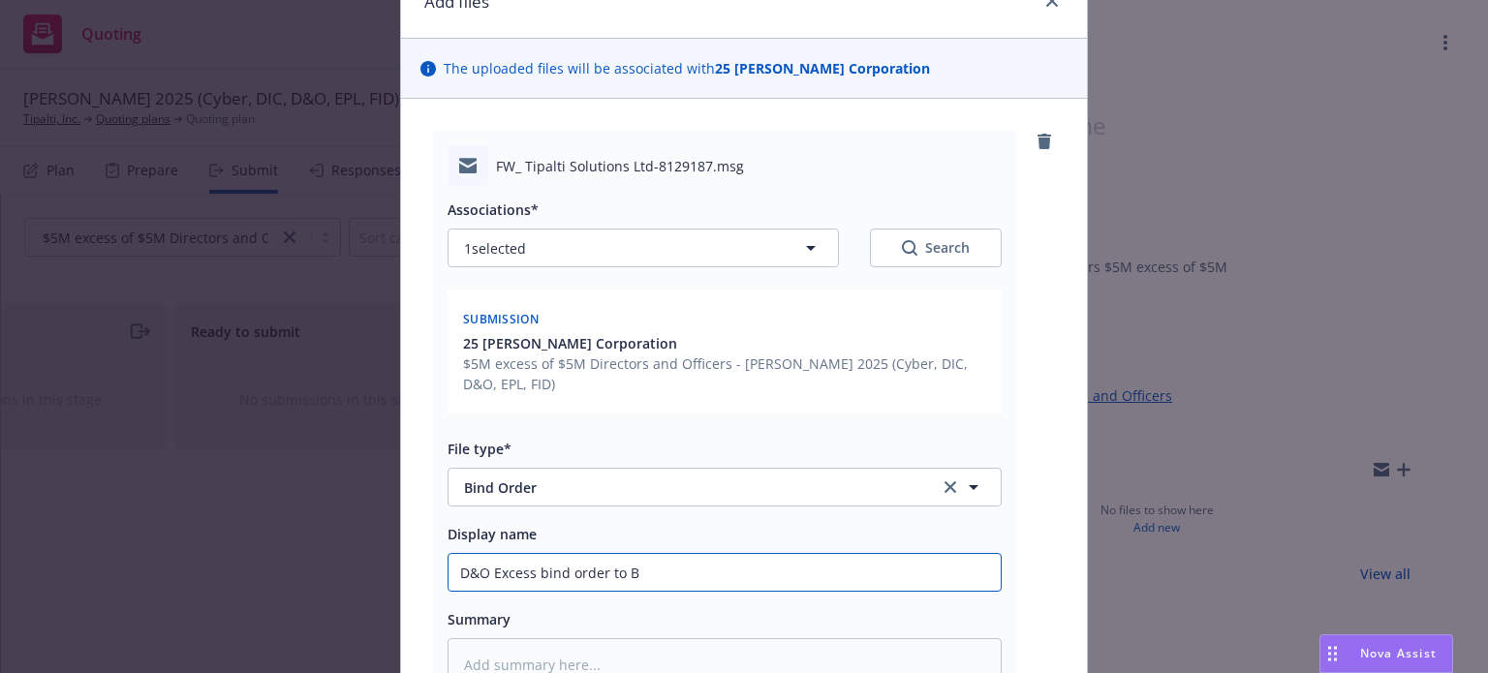
type textarea "x"
type input "D&O Excess bind order to Be"
type textarea "x"
type input "D&O Excess bind order to Ber"
type textarea "x"
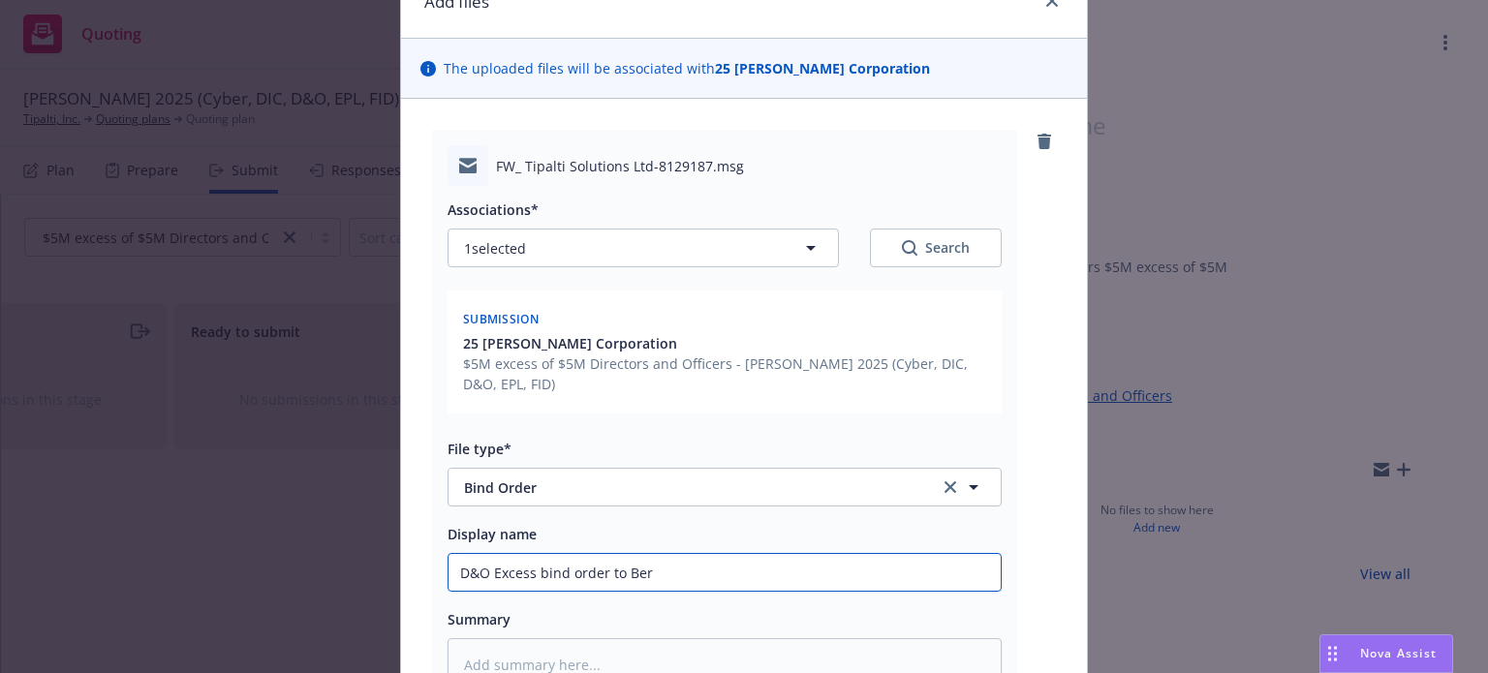
type input "D&O Excess bind order to Berk"
type textarea "x"
type input "D&O Excess bind order to Berkle"
type textarea "x"
type input "D&O Excess bind order to Berkley"
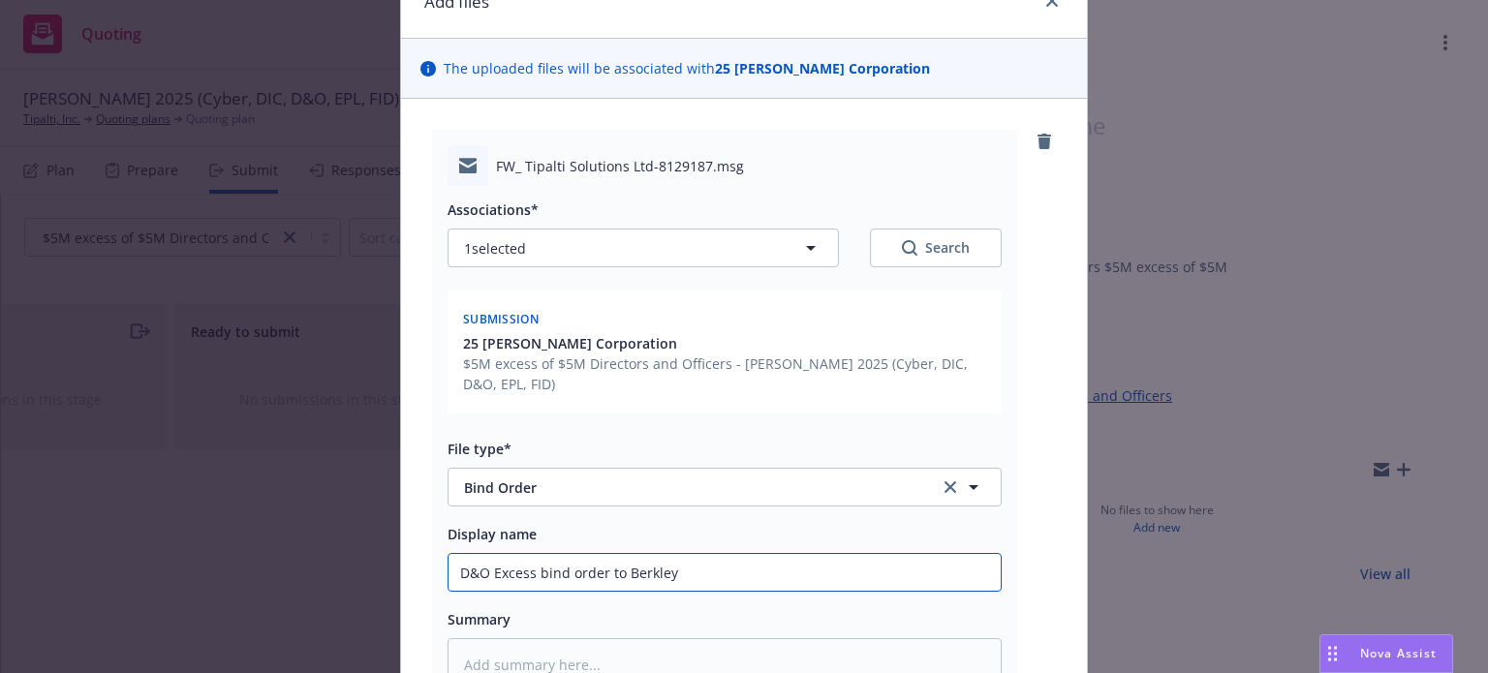
type textarea "x"
type input "D&O Excess bind order to Berkley"
type textarea "x"
type input "D&O Excess bind order to Berkley $"
type textarea "x"
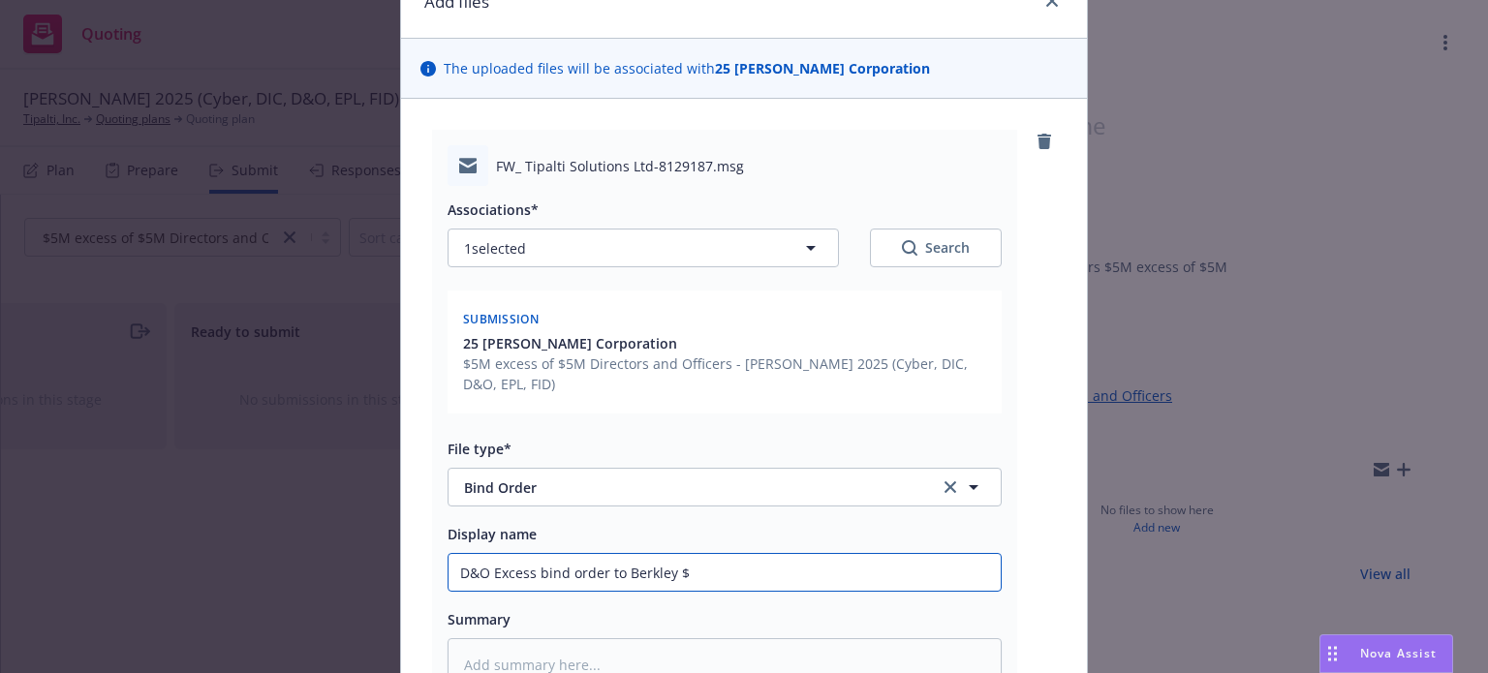
type input "D&O Excess bind order to Berkley $5"
type textarea "x"
type input "D&O Excess bind order to Berkley $5M"
type textarea "x"
type input "D&O Excess bind order to Berkley $5M"
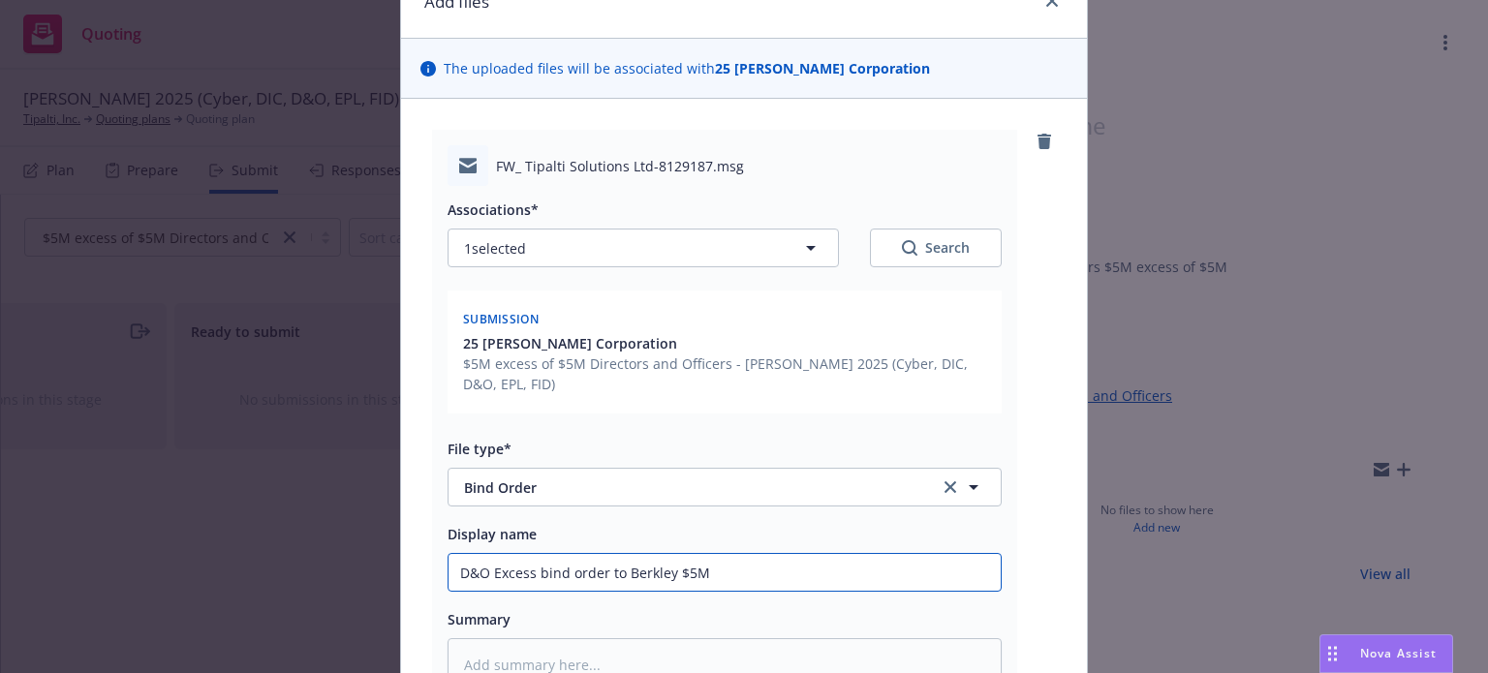
type textarea "x"
type input "D&O Excess bind order to Berkley $5M x"
type textarea "x"
type input "D&O Excess bind order to Berkley $5M x"
type textarea "x"
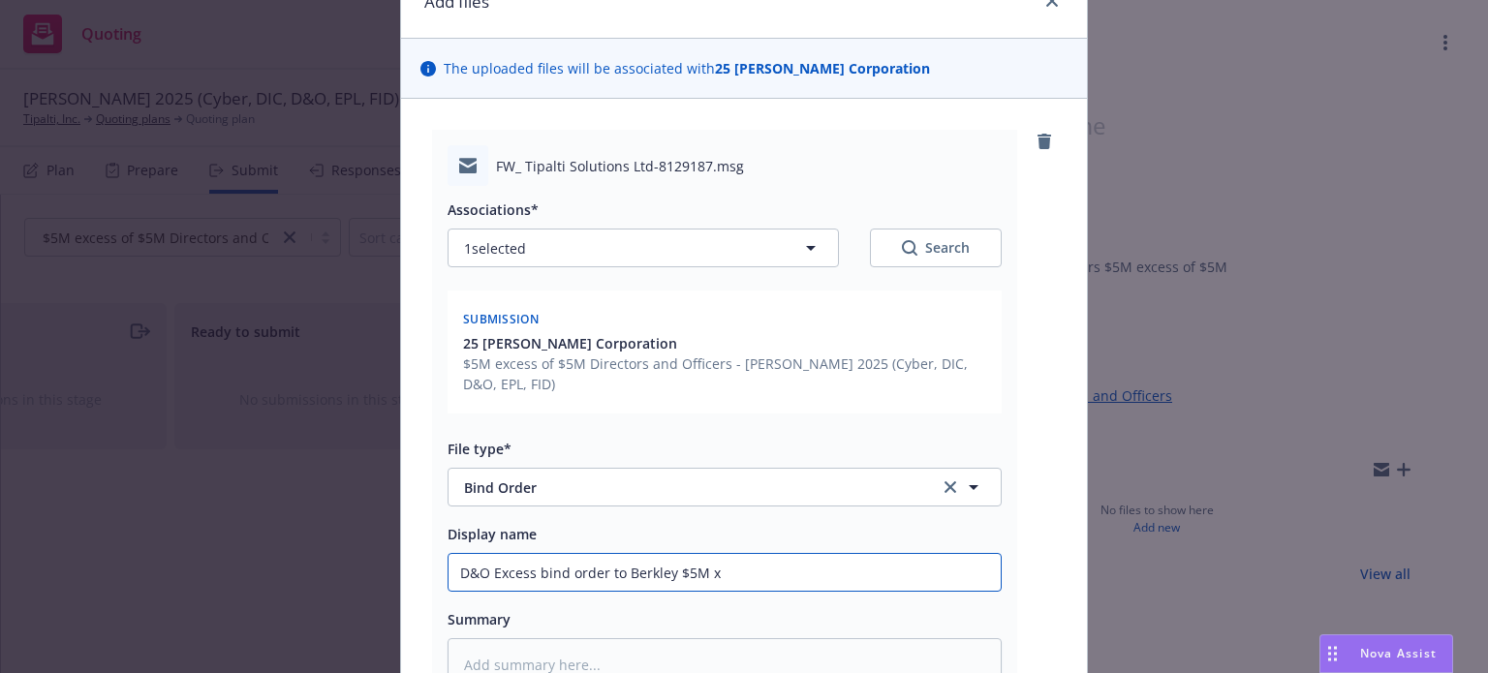
type input "D&O Excess bind order to Berkley $5M x $"
type textarea "x"
type input "D&O Excess bind order to Berkley $5M x $5"
type textarea "x"
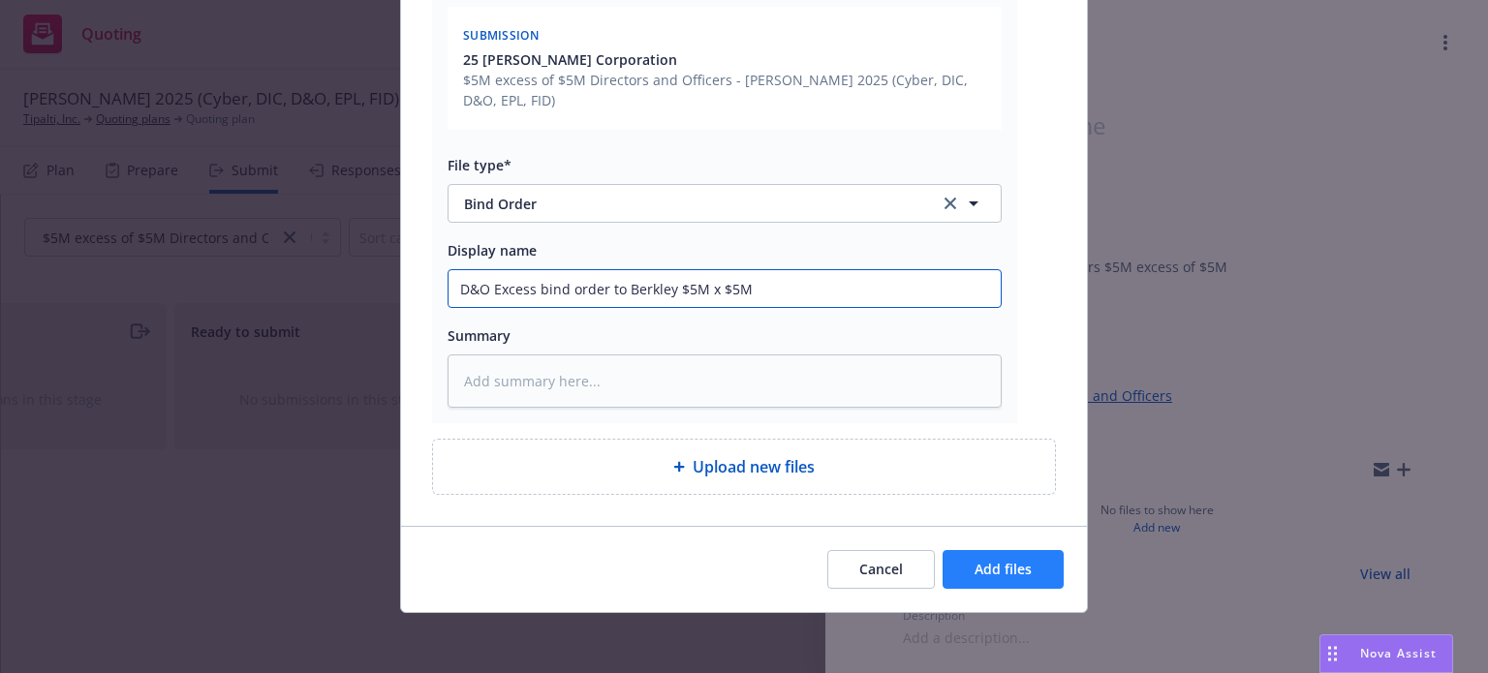
type input "D&O Excess bind order to Berkley $5M x $5M"
click at [991, 560] on span "Add files" at bounding box center [1003, 569] width 57 height 18
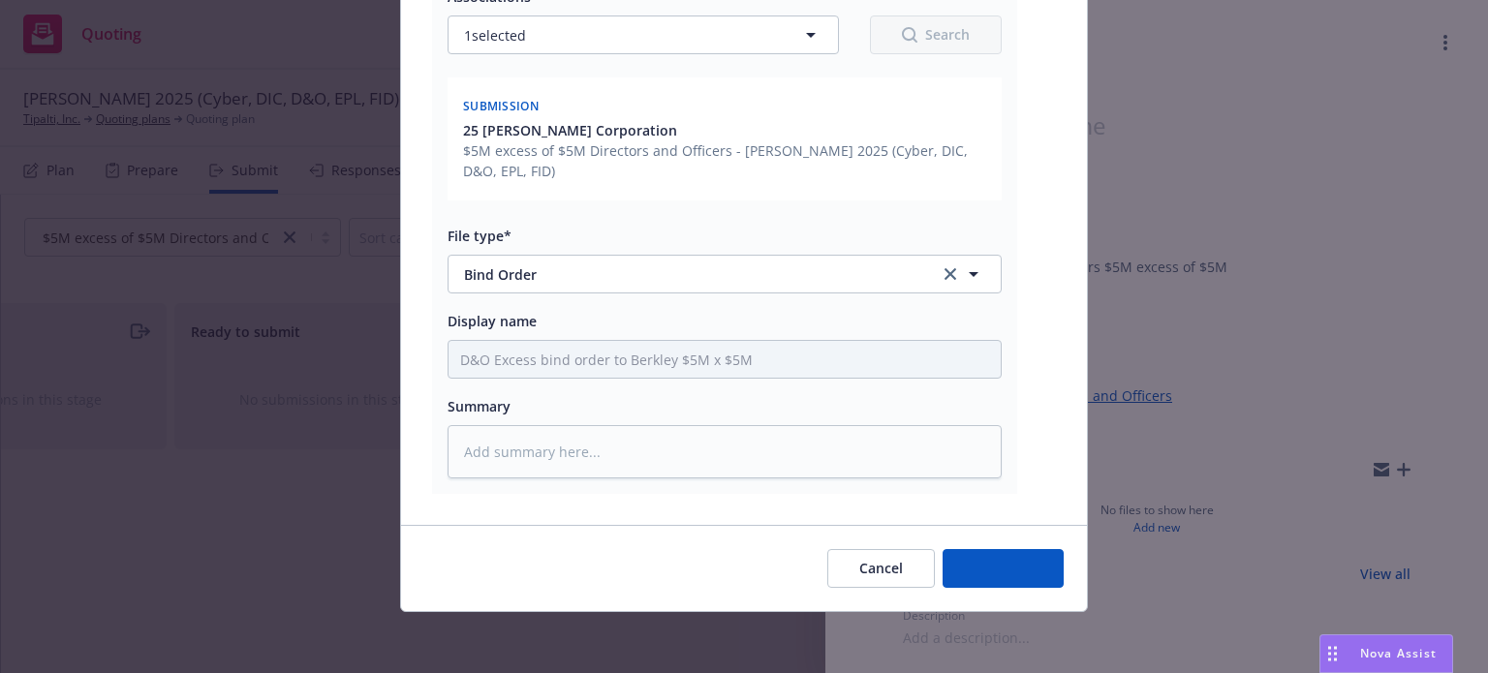
type textarea "x"
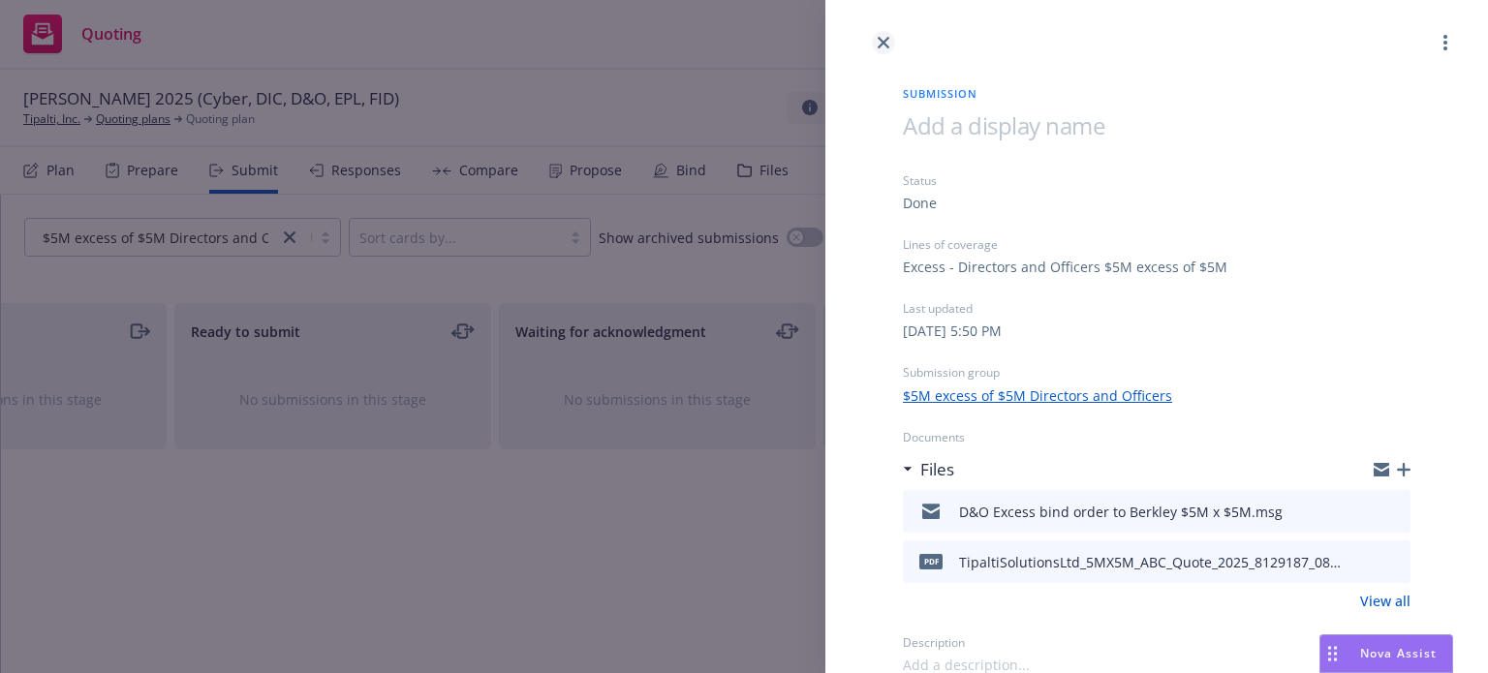
drag, startPoint x: 878, startPoint y: 47, endPoint x: 877, endPoint y: 32, distance: 14.6
click at [878, 44] on icon "close" at bounding box center [884, 43] width 12 height 12
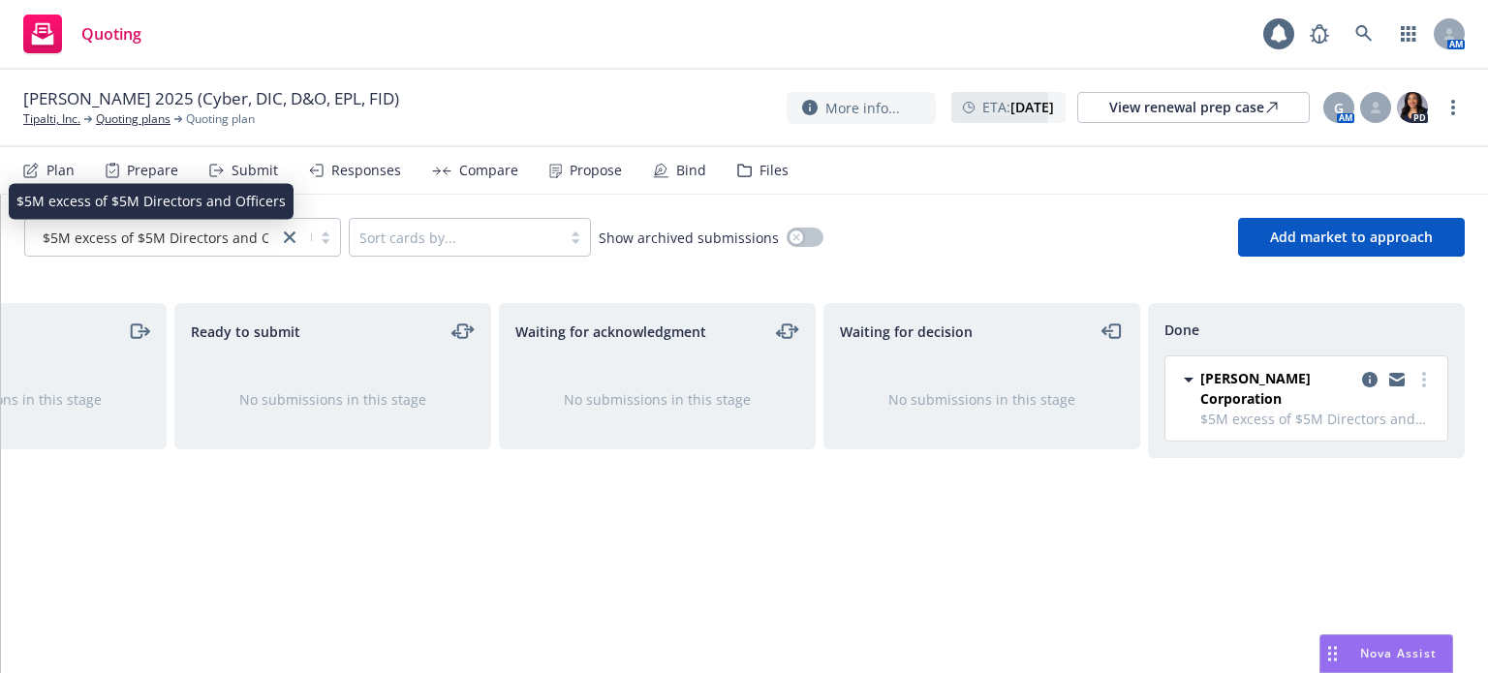
click at [216, 243] on span "$5M excess of $5M Directors and Officers" at bounding box center [177, 238] width 269 height 20
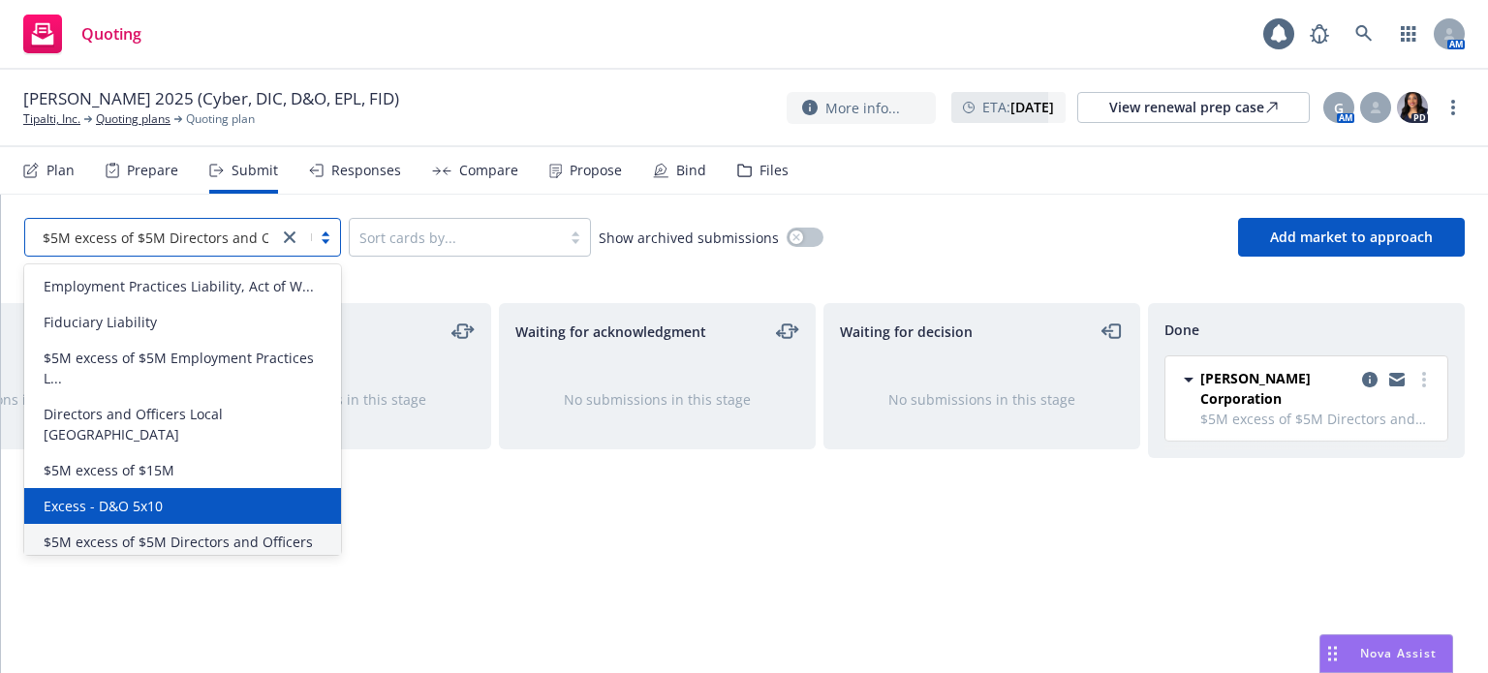
click at [146, 496] on span "Excess - D&O 5x10" at bounding box center [103, 506] width 119 height 20
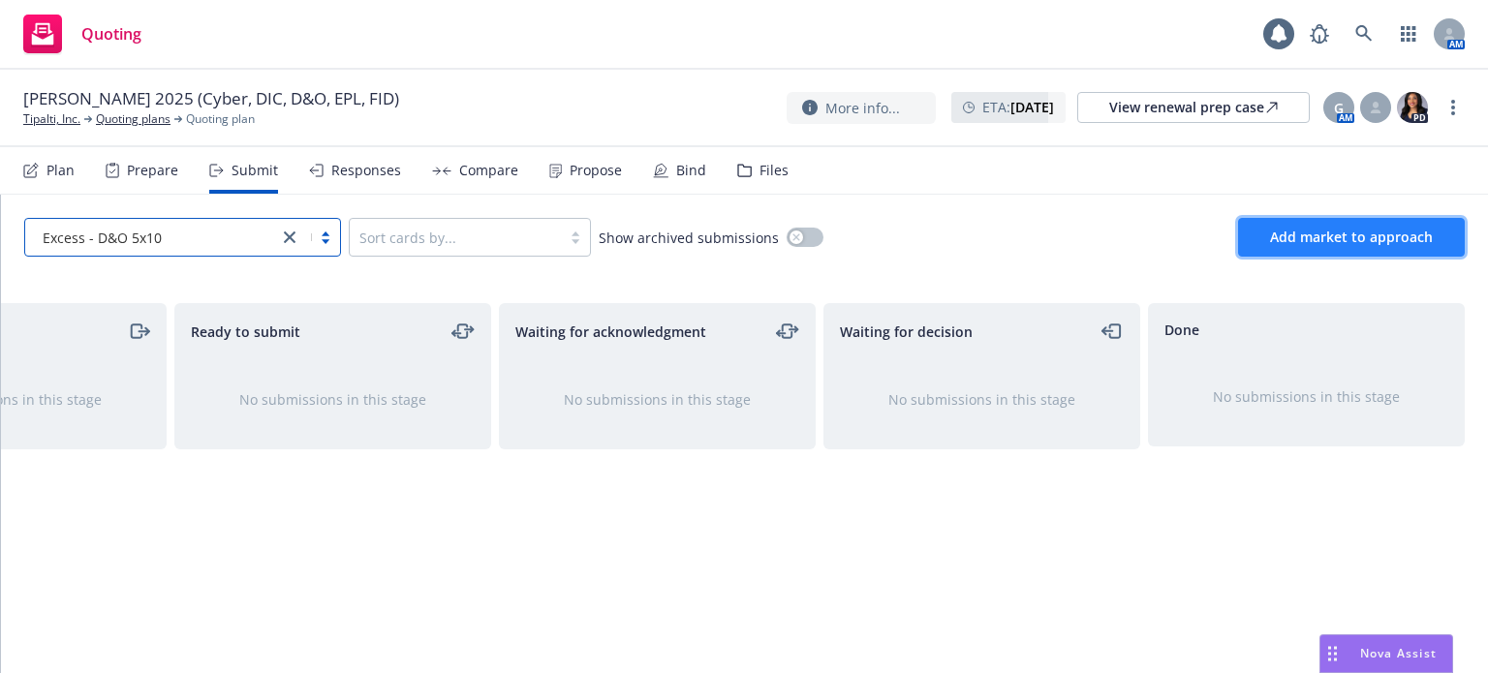
click at [1353, 231] on span "Add market to approach" at bounding box center [1351, 237] width 163 height 18
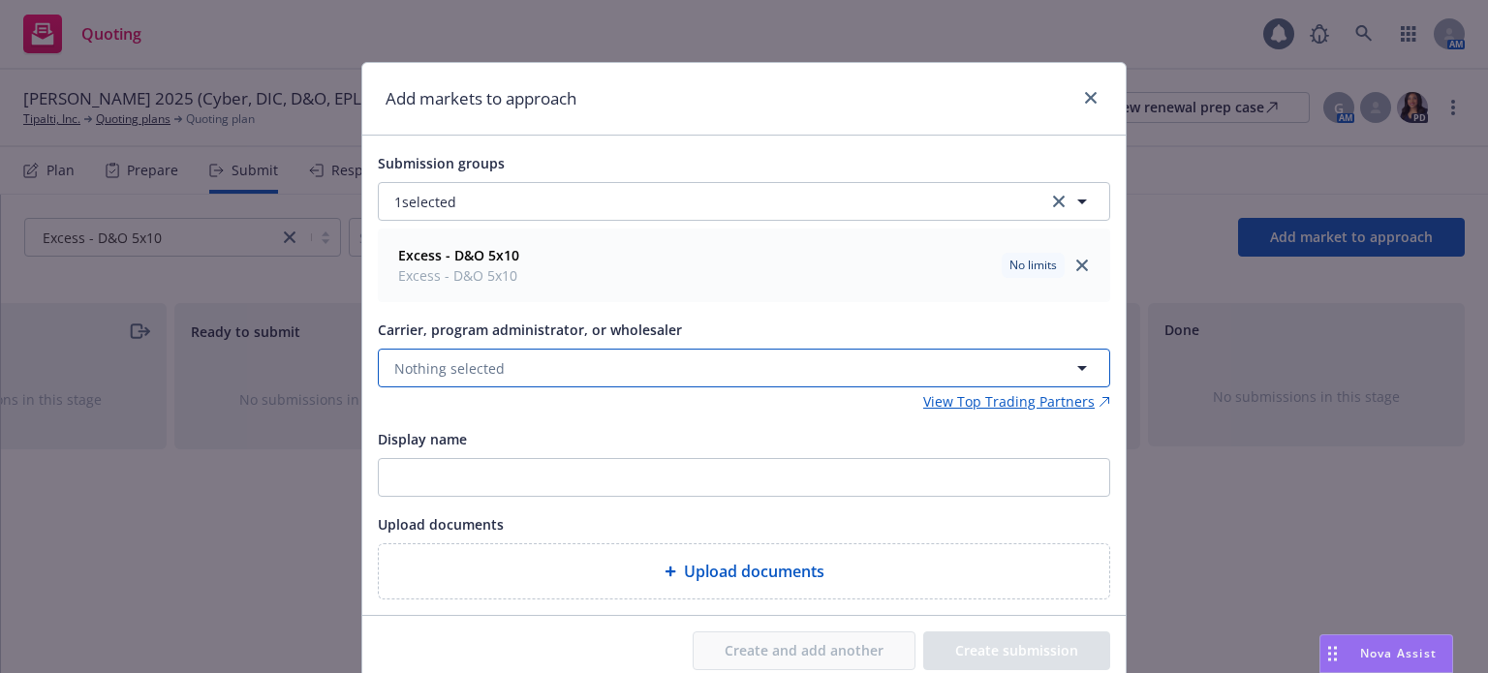
click at [490, 375] on span "Nothing selected" at bounding box center [449, 369] width 110 height 20
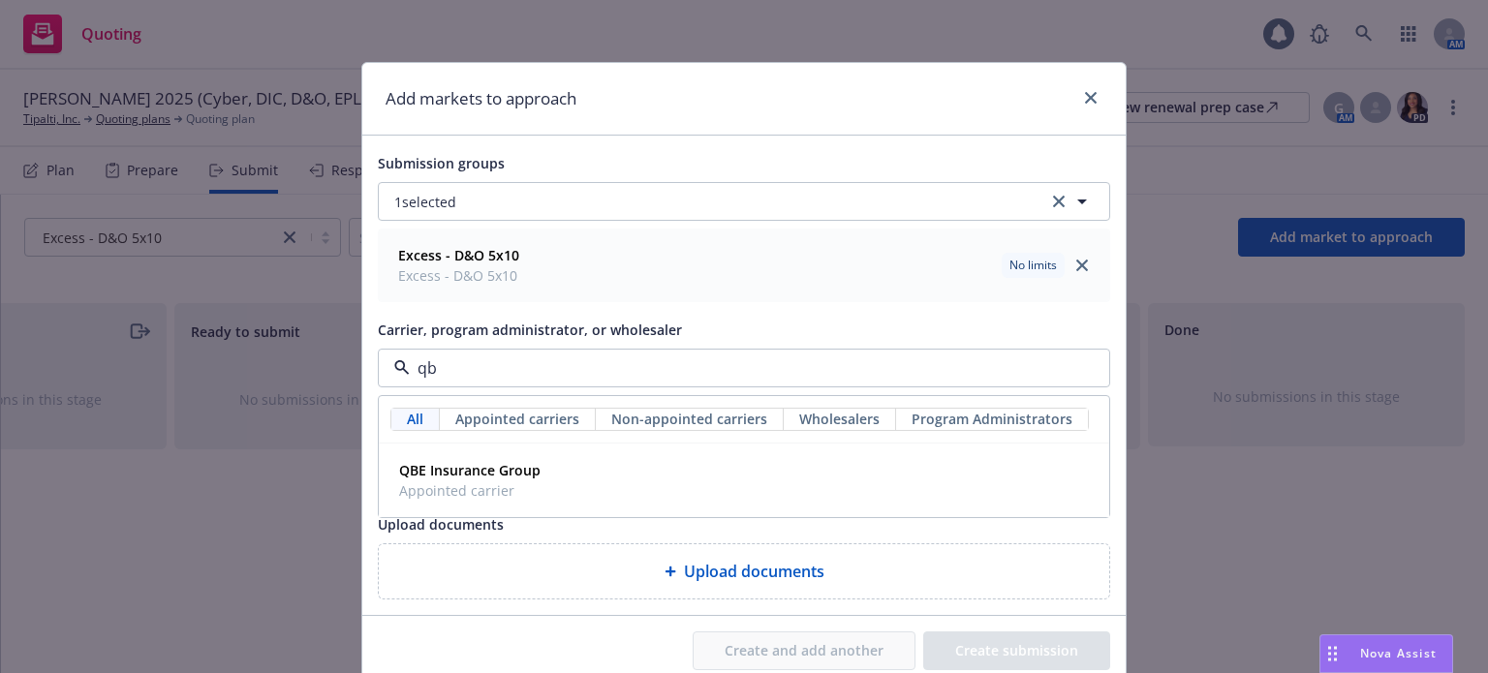
type input "qbe"
click at [489, 476] on strong "QBE Insurance Group" at bounding box center [469, 470] width 141 height 18
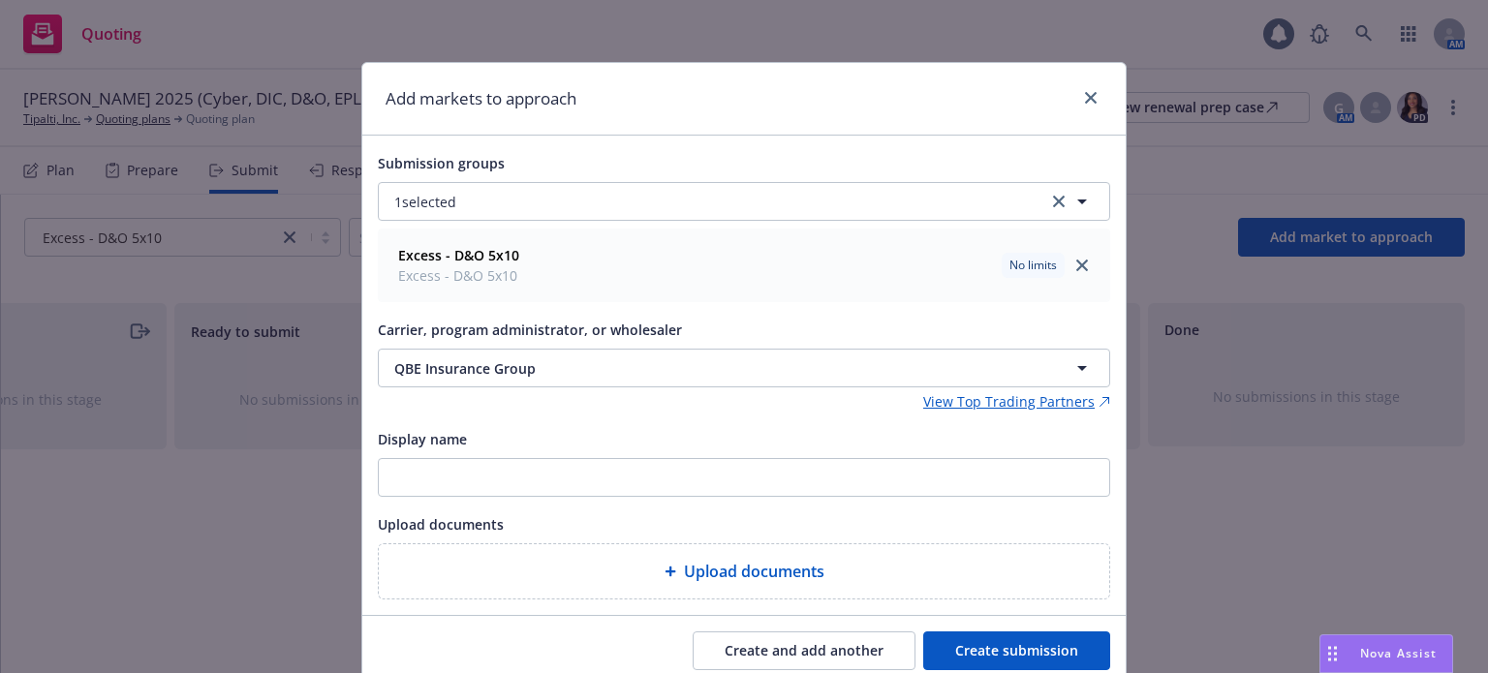
click at [990, 629] on div "Create and add another Create submission" at bounding box center [744, 651] width 764 height 70
click at [989, 645] on button "Create submission" at bounding box center [1016, 651] width 187 height 39
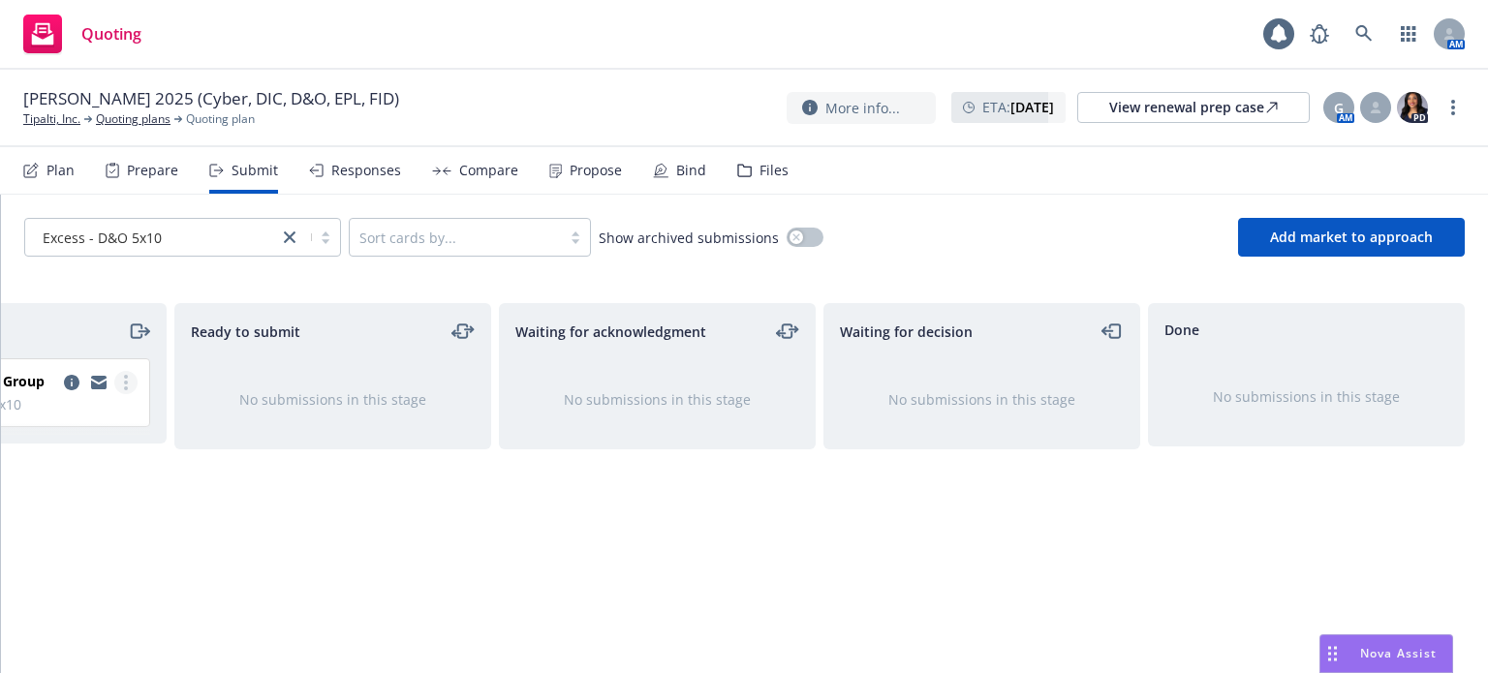
click at [124, 380] on icon "more" at bounding box center [126, 383] width 4 height 16
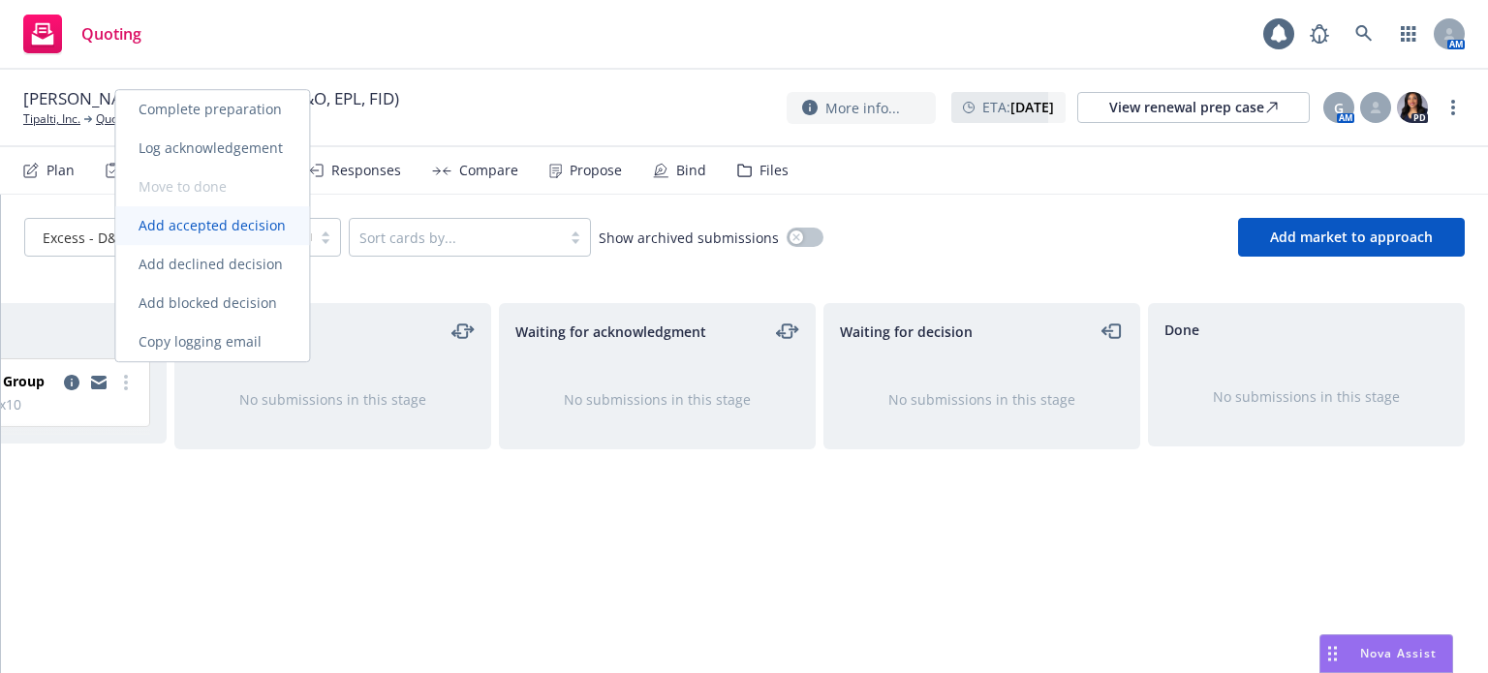
click at [178, 227] on span "Add accepted decision" at bounding box center [212, 225] width 194 height 18
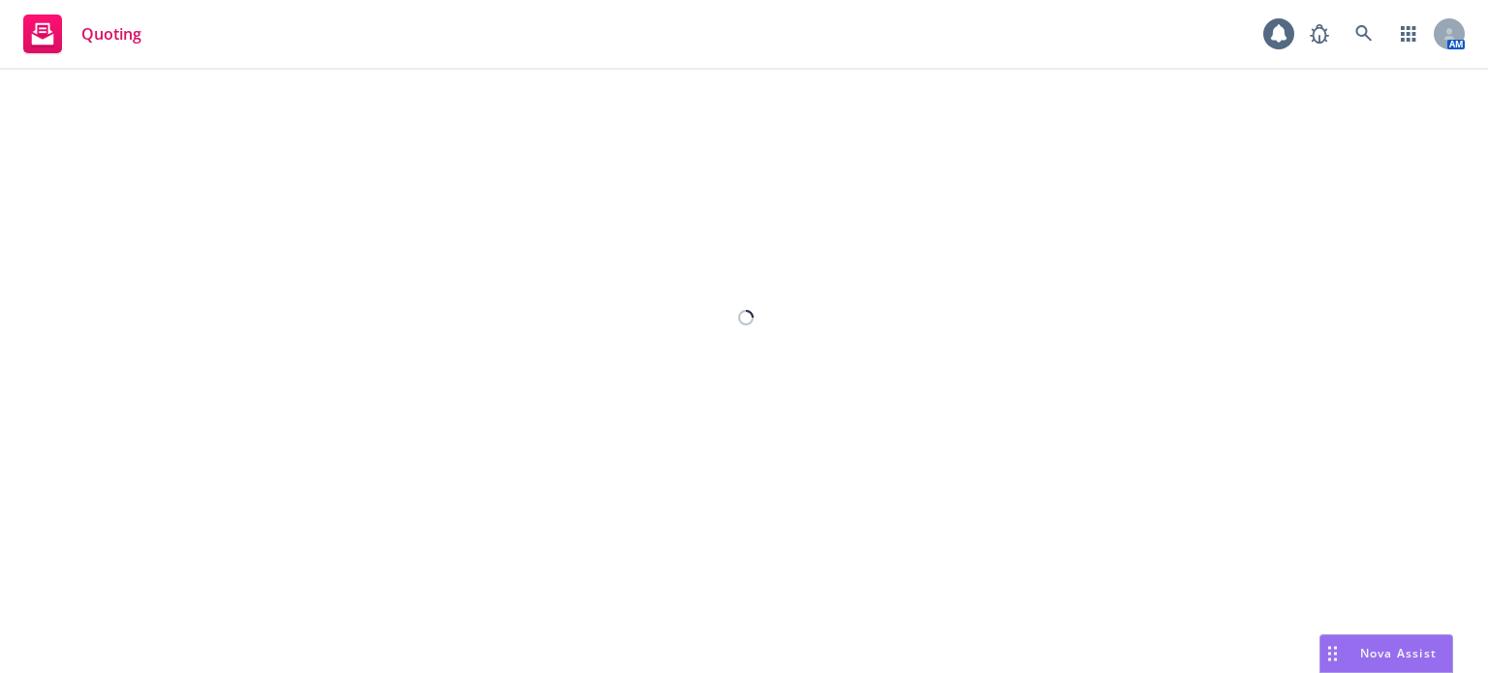
select select "12"
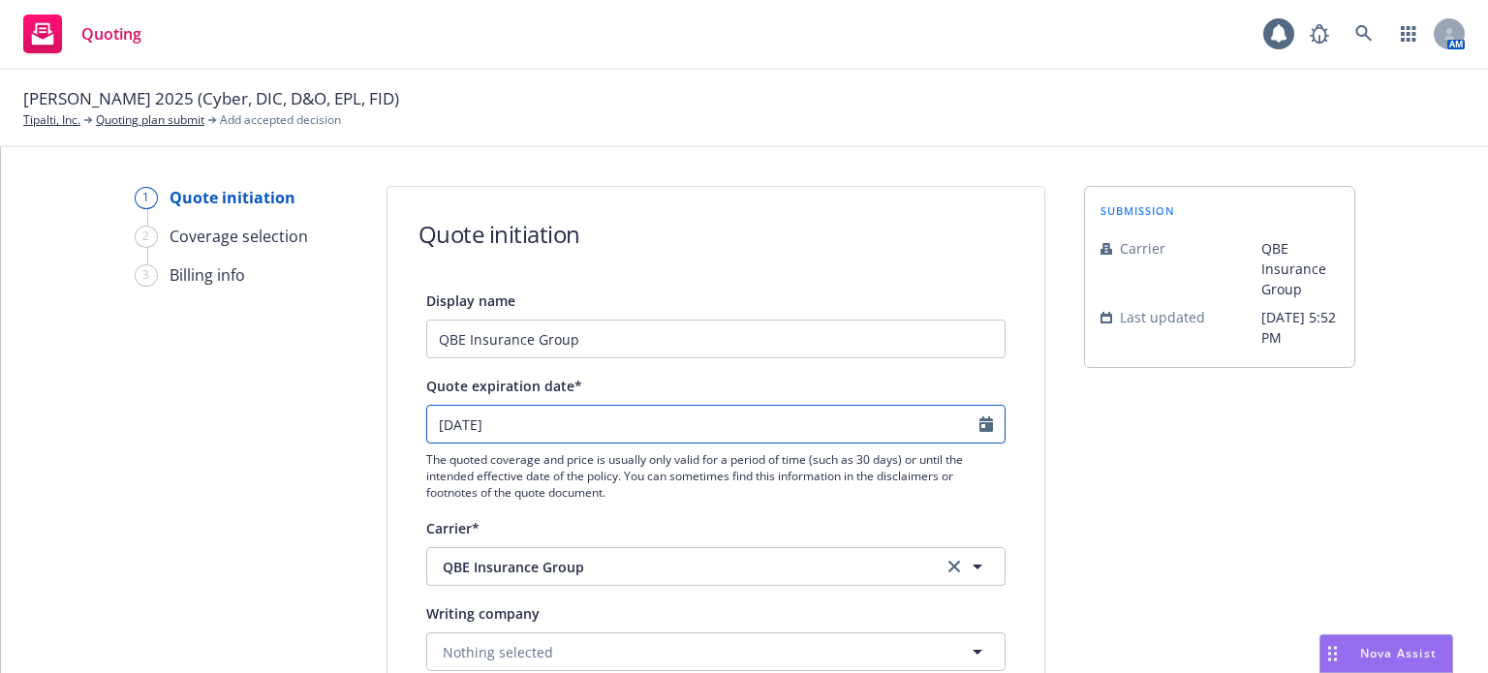
click at [980, 418] on icon "Calendar" at bounding box center [987, 425] width 14 height 16
select select "9"
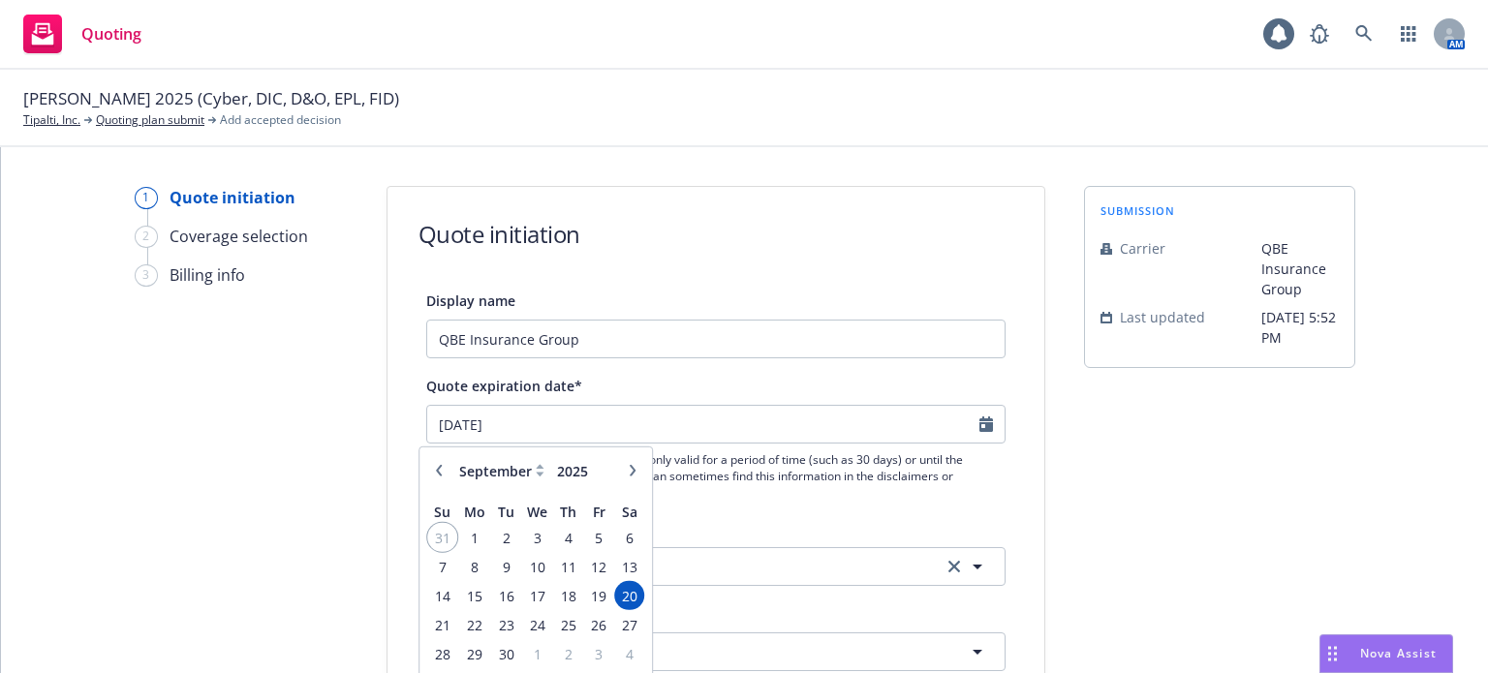
click at [450, 537] on span "31" at bounding box center [442, 537] width 26 height 24
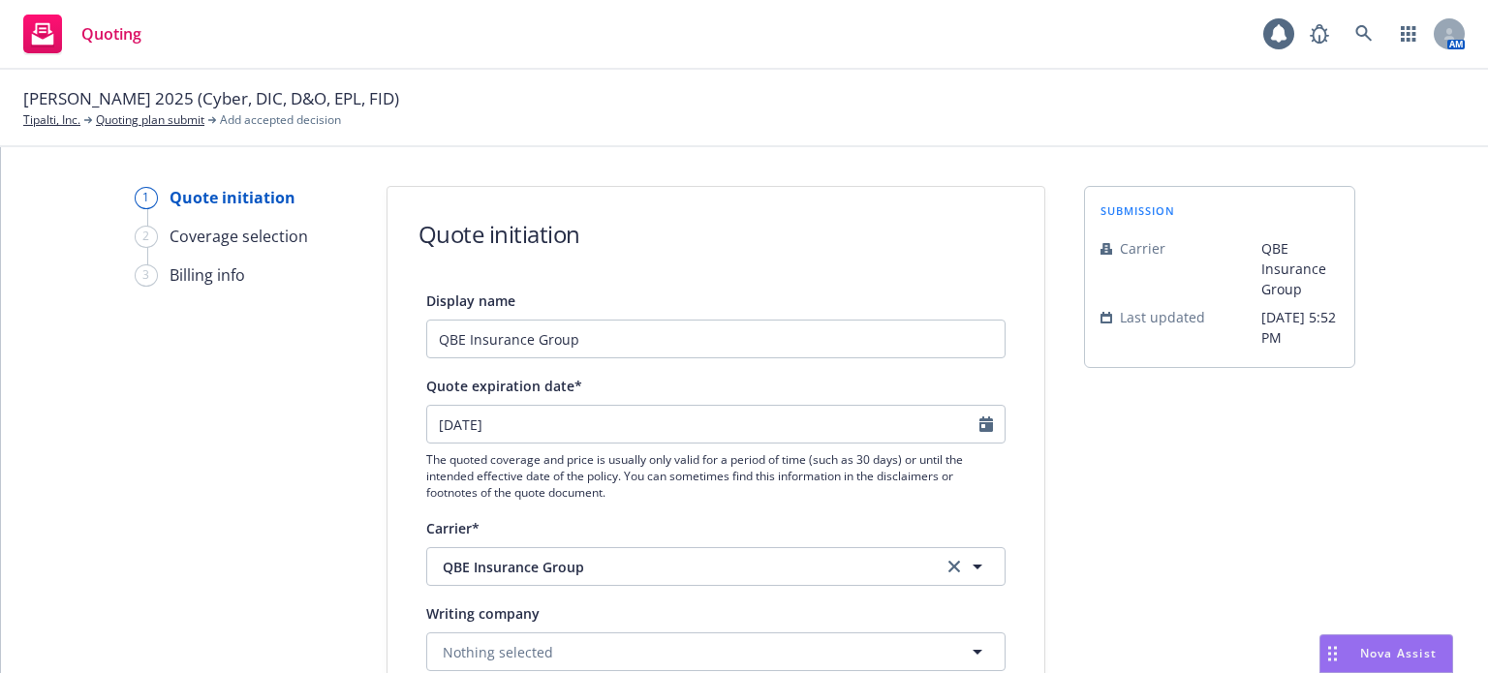
type input "[DATE]"
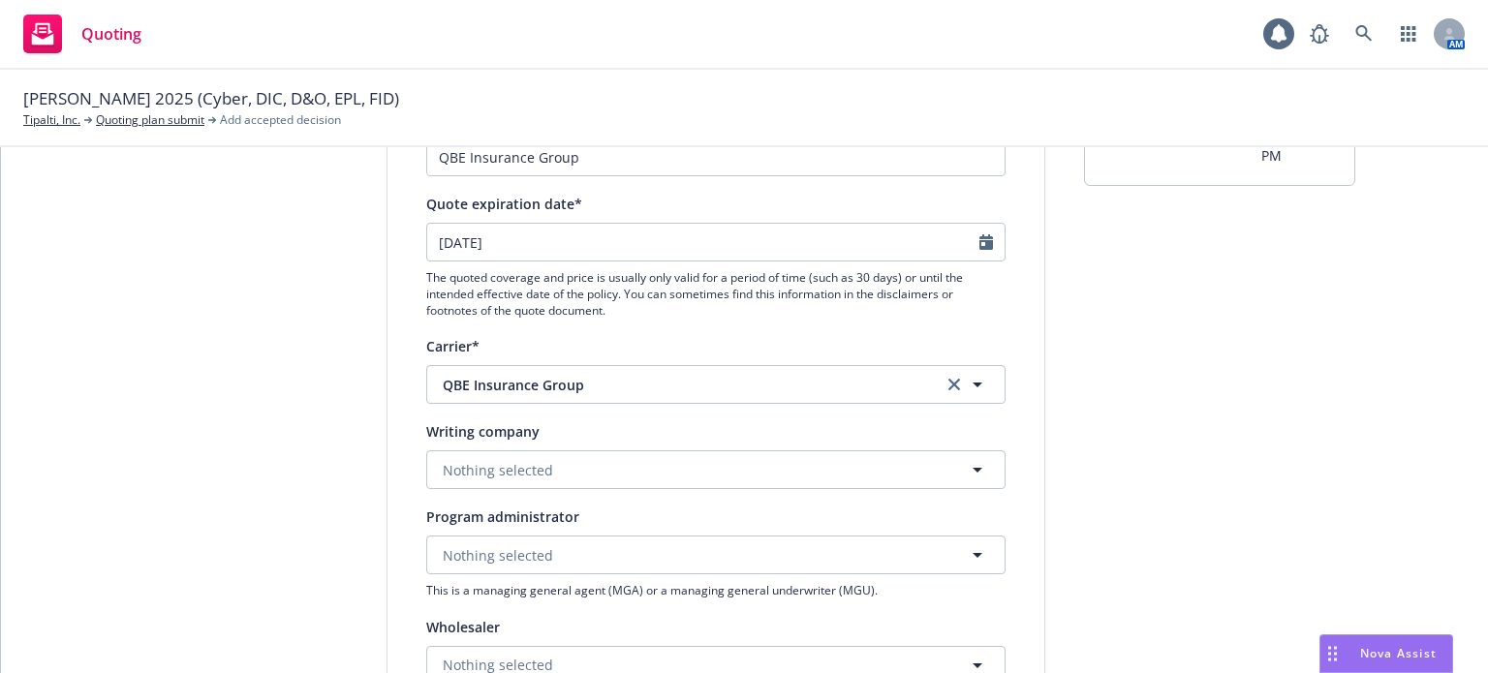
scroll to position [194, 0]
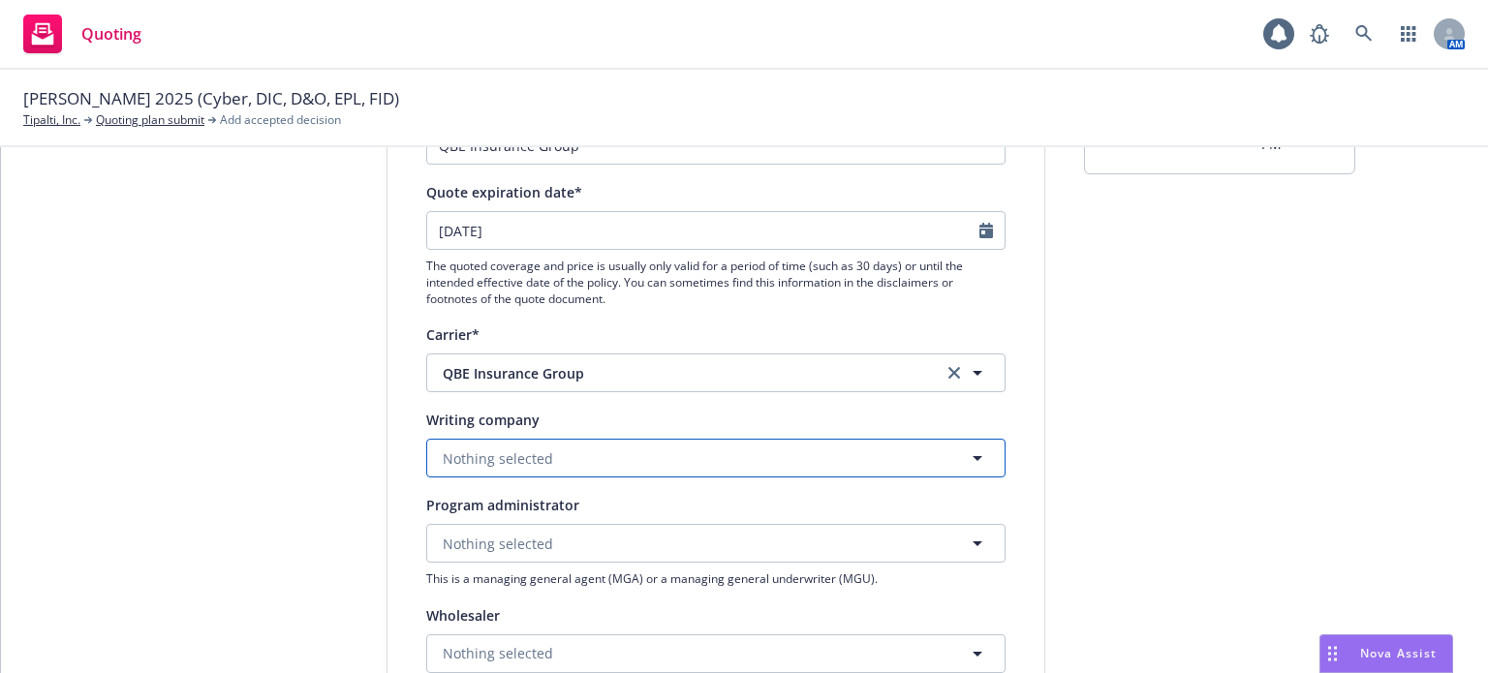
click at [488, 451] on span "Nothing selected" at bounding box center [498, 459] width 110 height 20
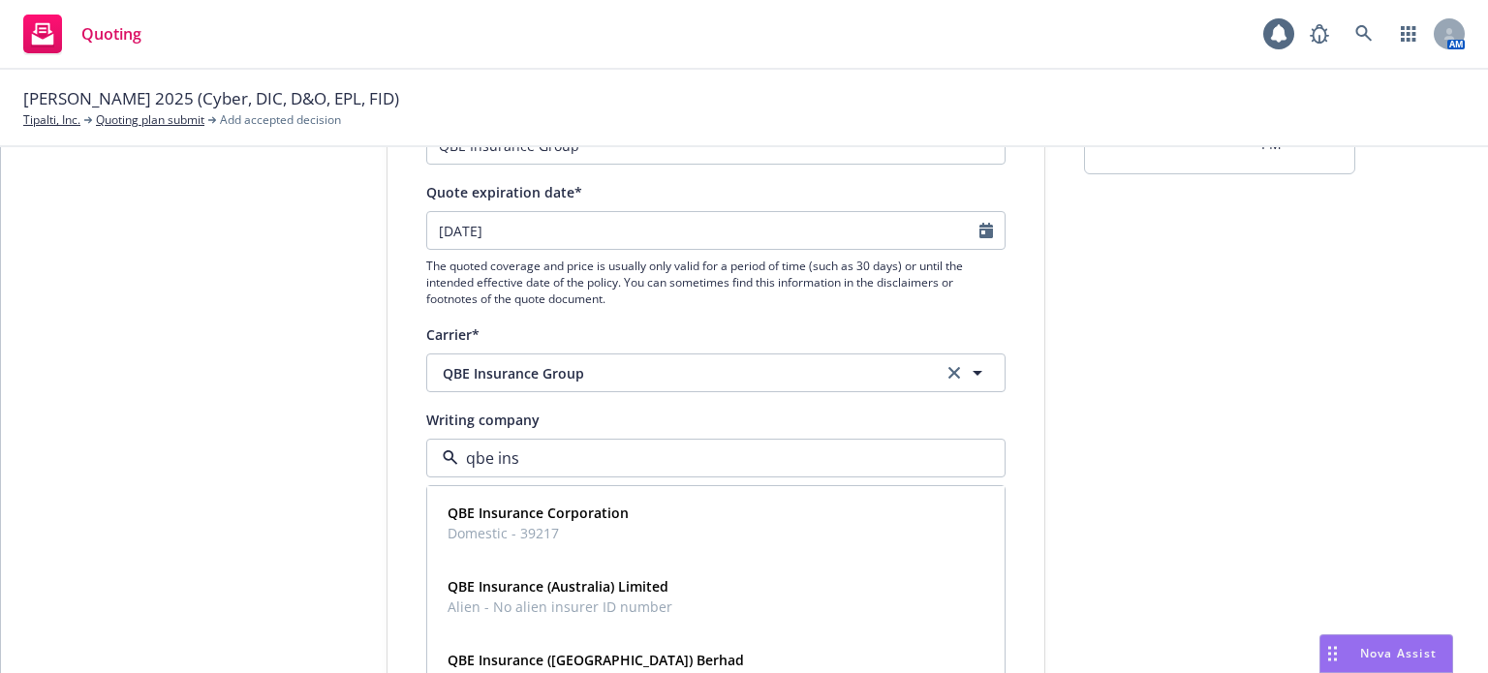
type input "qbe insu"
click at [546, 511] on strong "QBE Insurance Corporation" at bounding box center [538, 513] width 181 height 18
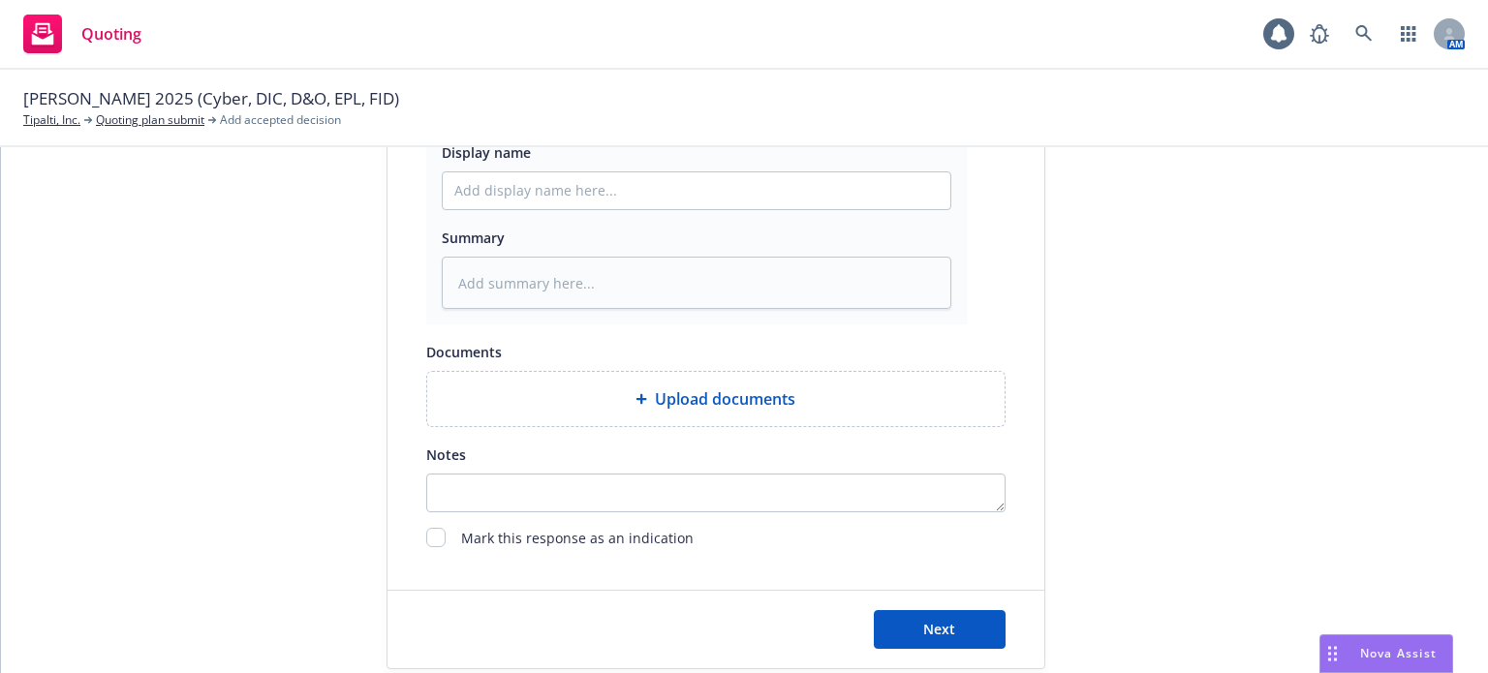
scroll to position [1131, 0]
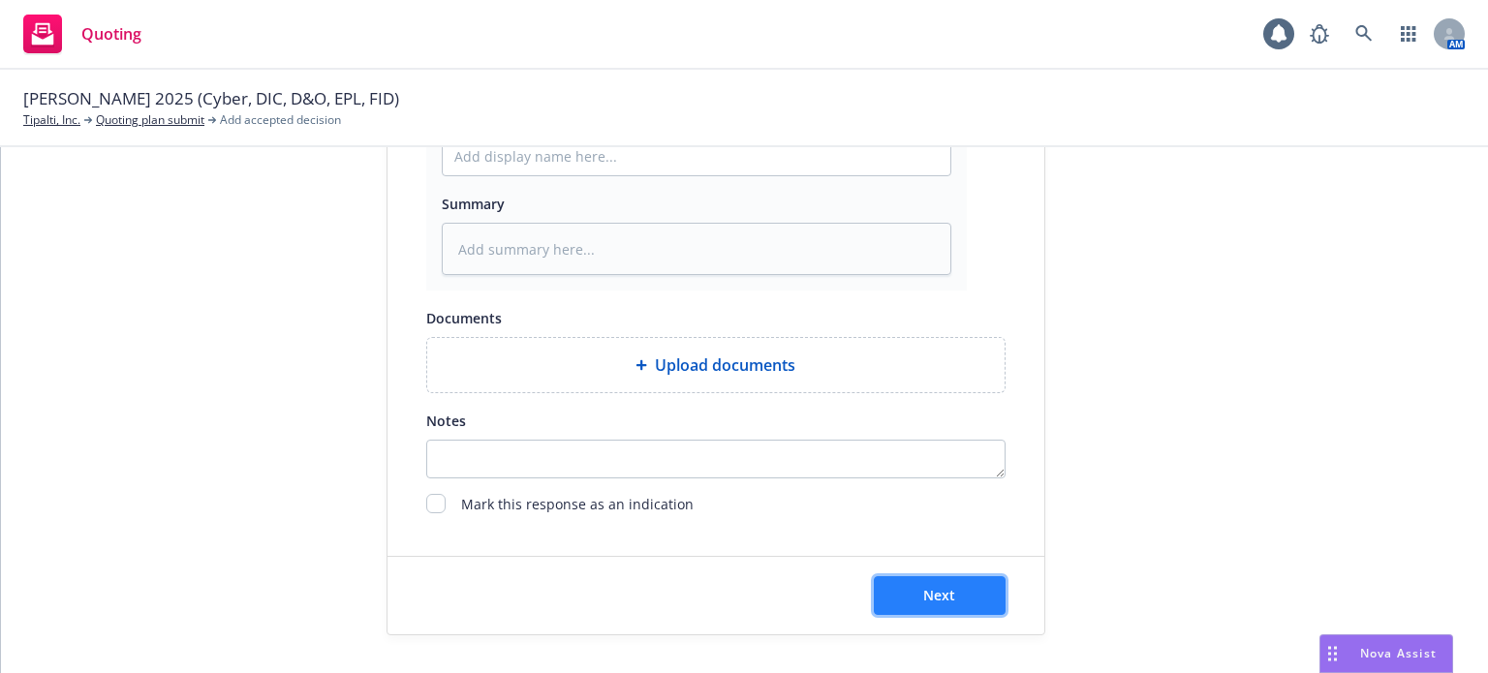
click at [992, 590] on button "Next" at bounding box center [940, 596] width 132 height 39
type textarea "x"
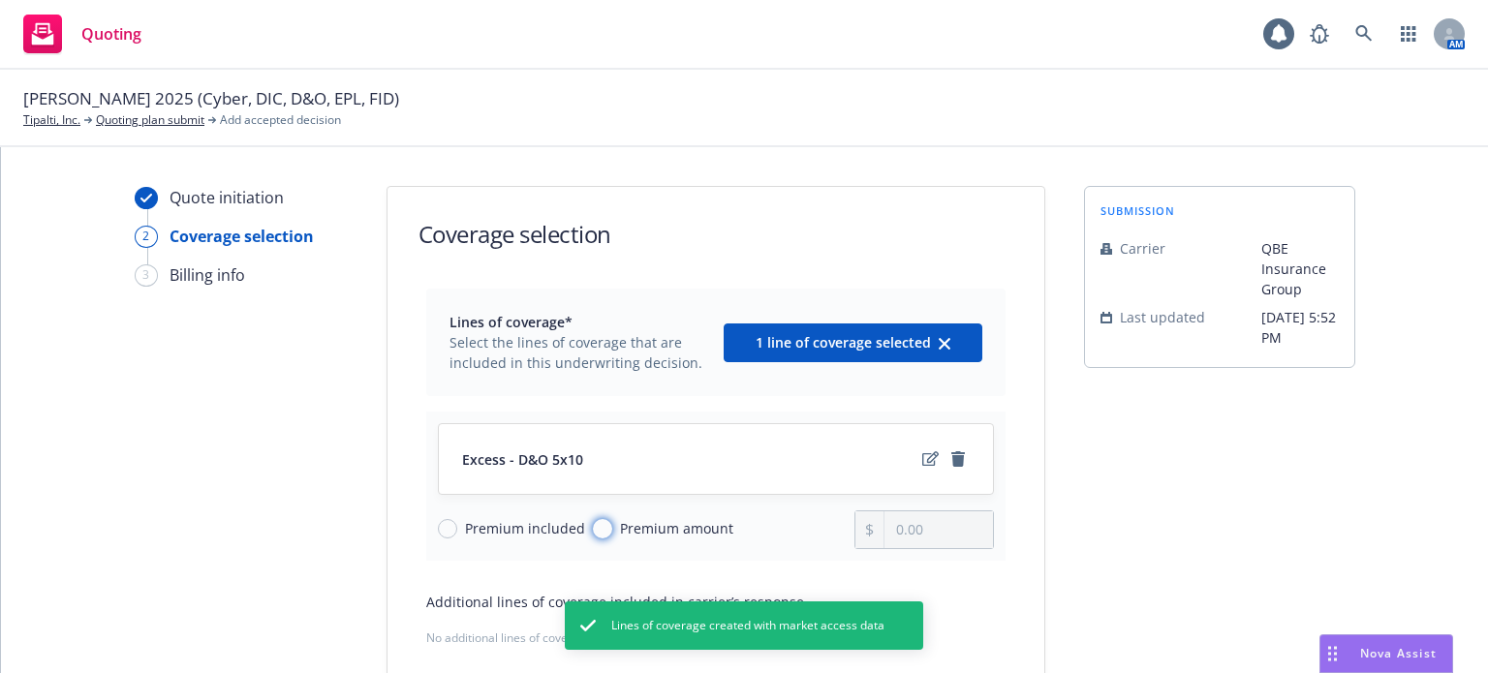
click at [593, 523] on input "Premium amount" at bounding box center [602, 528] width 19 height 19
radio input "true"
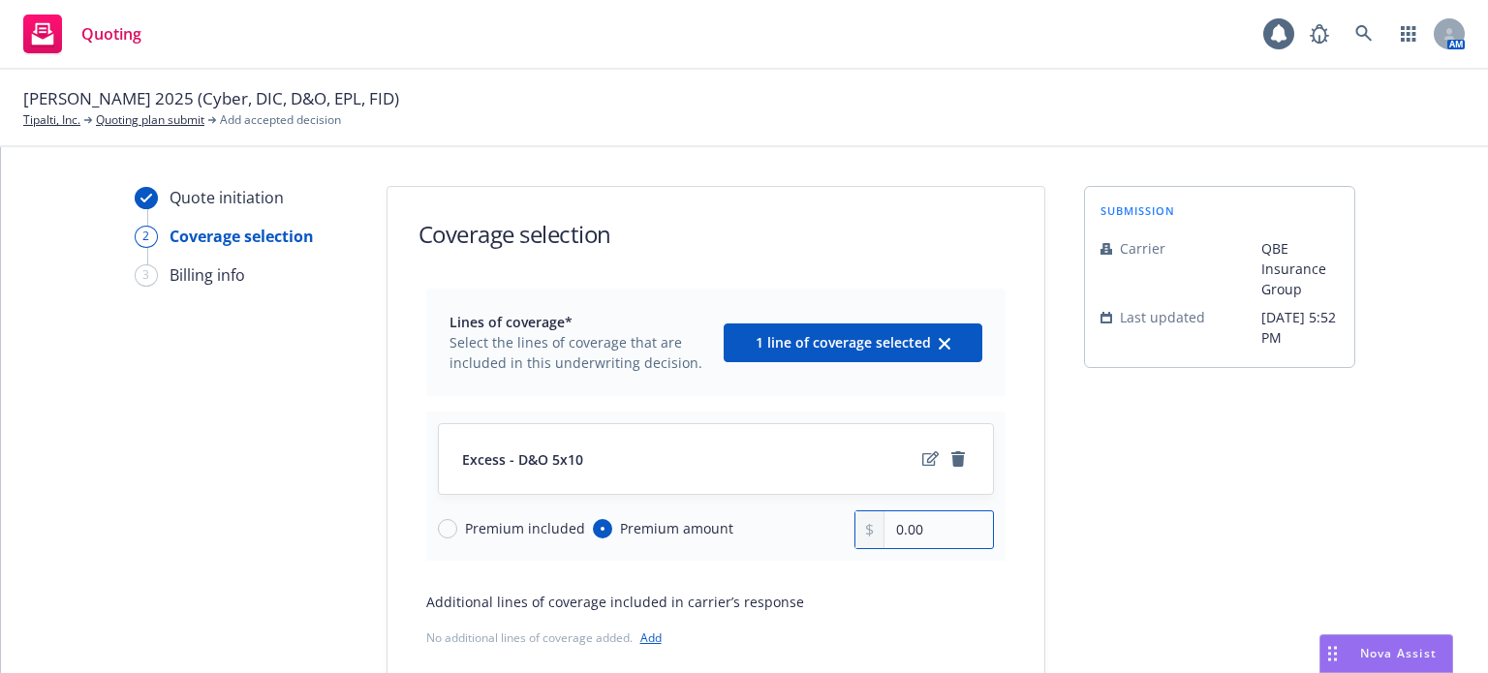
drag, startPoint x: 948, startPoint y: 538, endPoint x: 823, endPoint y: 542, distance: 125.1
click at [823, 542] on div "Premium included Premium amount 0.00" at bounding box center [716, 530] width 556 height 39
type input "54,000.00"
click at [789, 553] on div "Excess - D&O 5x10 Premium included Premium amount 54,000.00" at bounding box center [715, 486] width 579 height 149
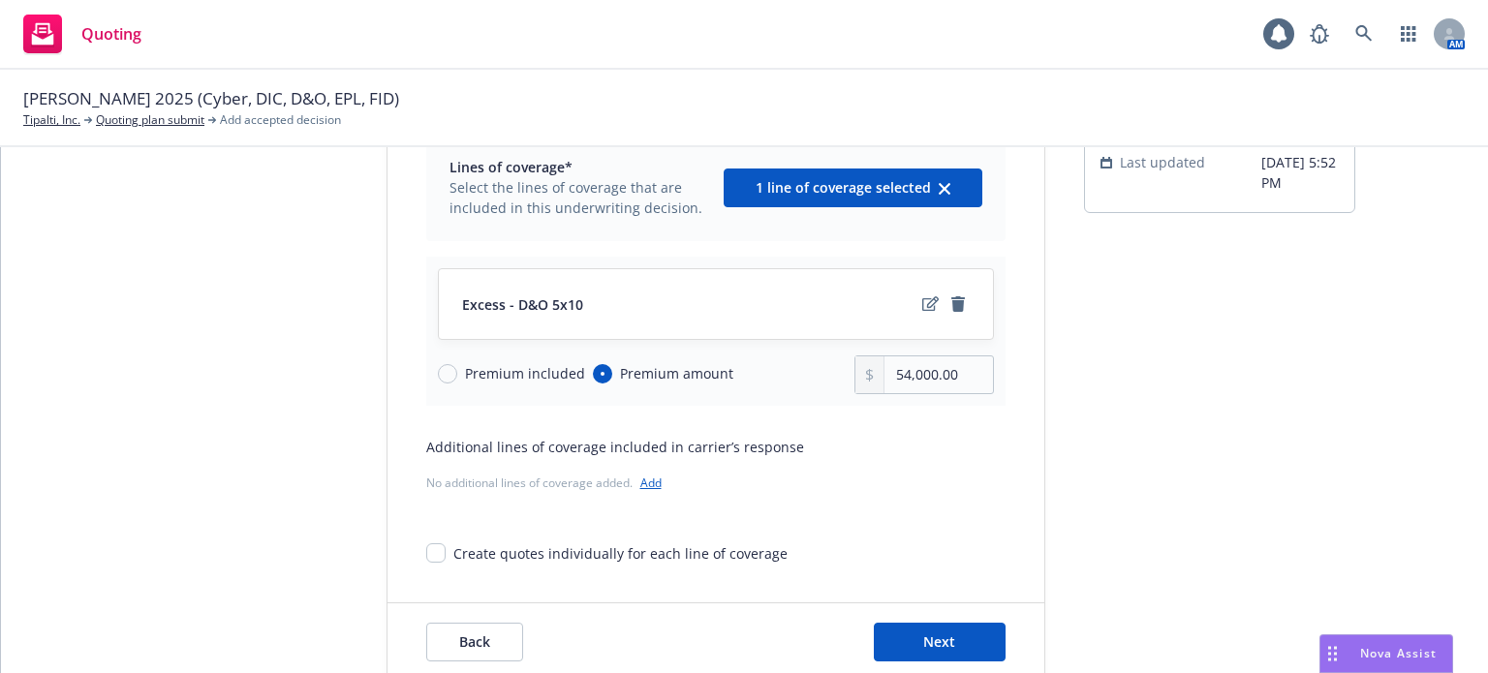
scroll to position [201, 0]
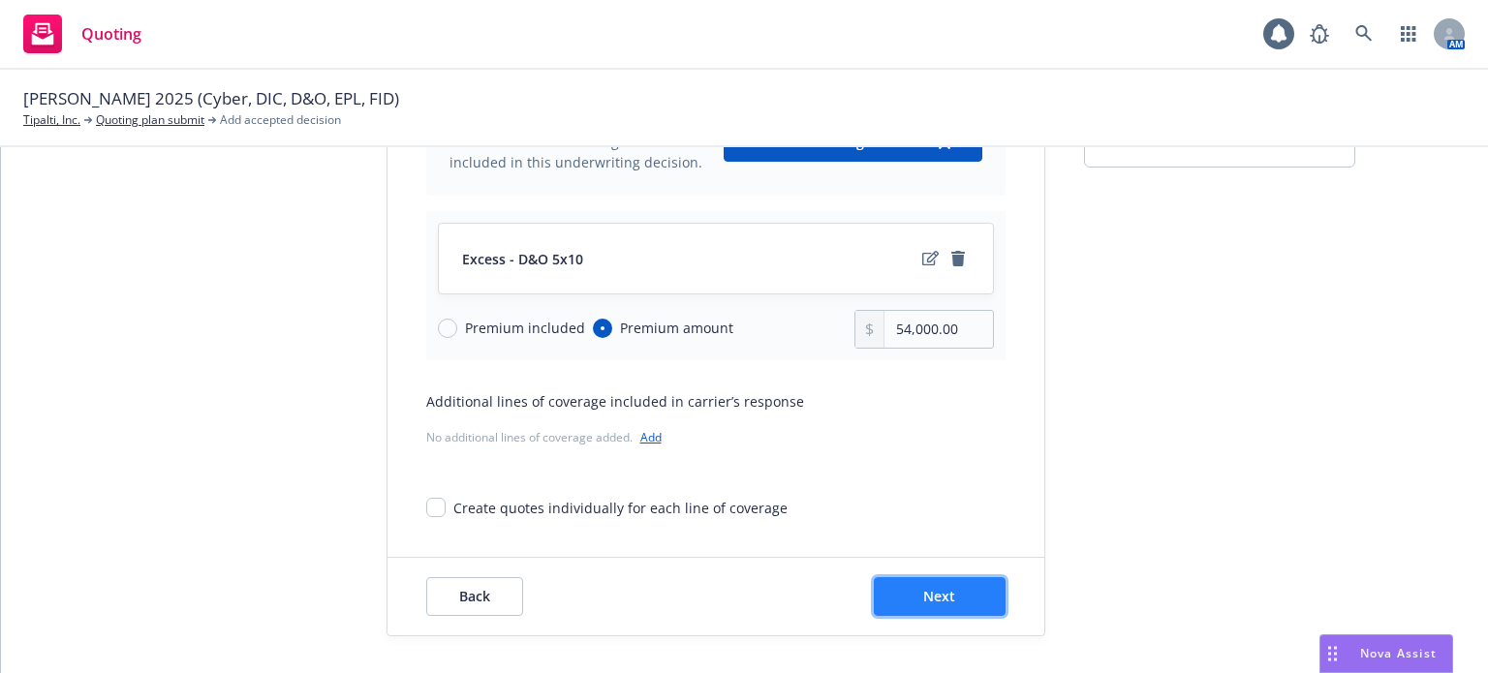
click at [945, 599] on span "Next" at bounding box center [939, 596] width 32 height 18
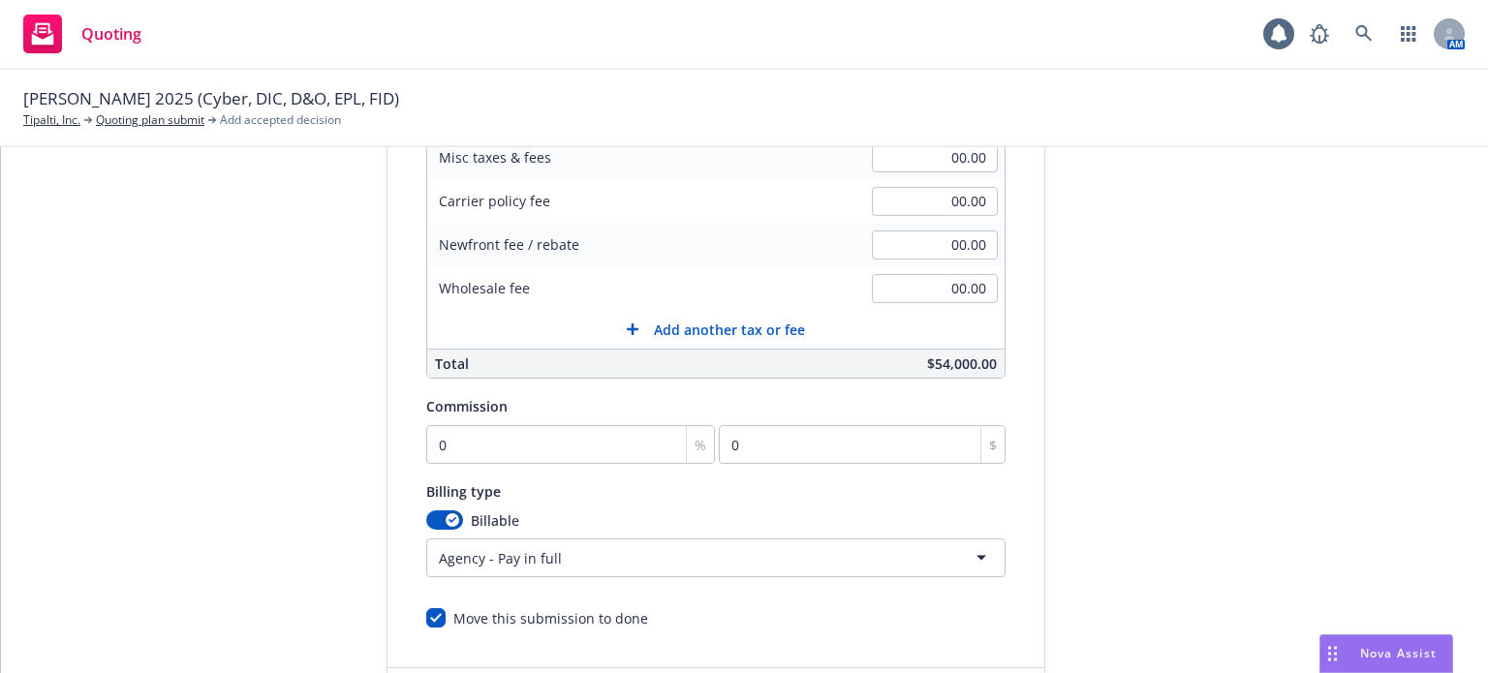
scroll to position [491, 0]
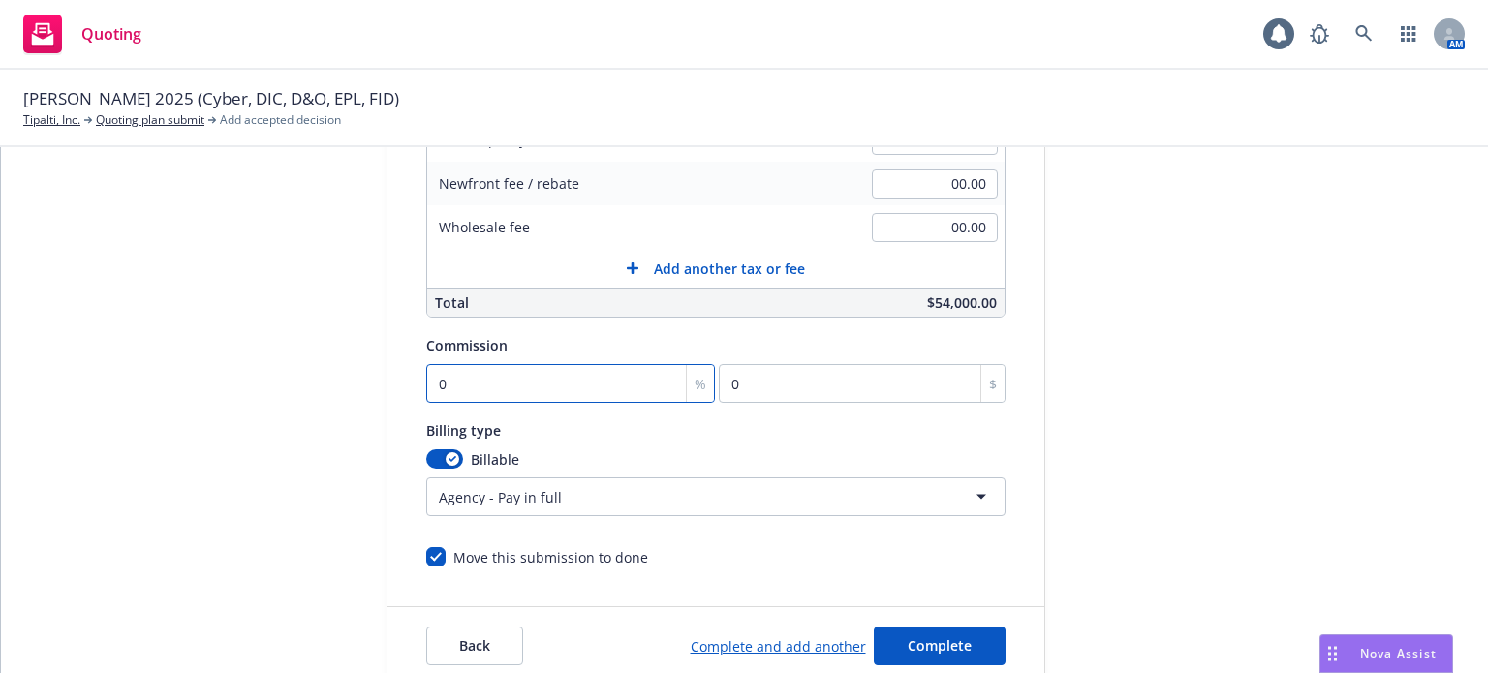
click at [490, 380] on input "0" at bounding box center [571, 383] width 290 height 39
type input "1"
type input "540"
type input "15"
type input "8100"
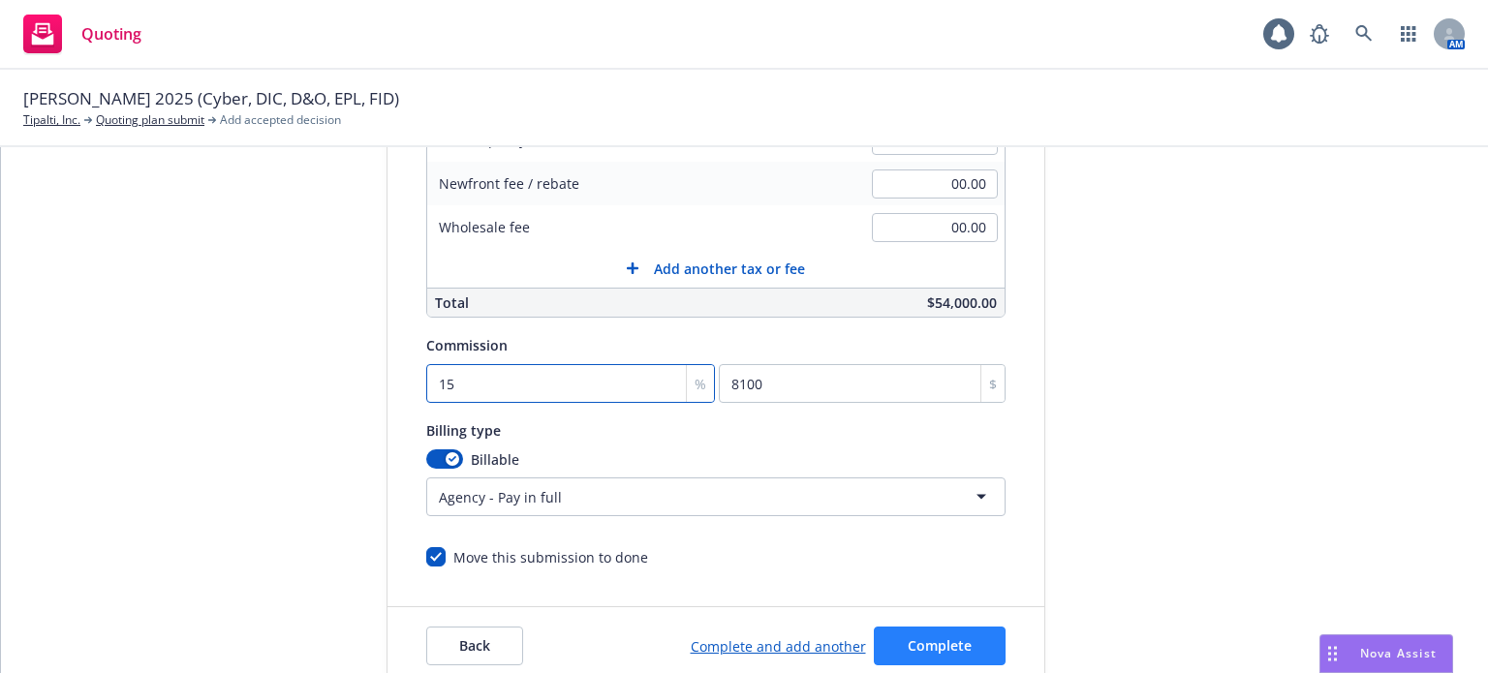
type input "15"
click at [916, 641] on span "Complete" at bounding box center [940, 646] width 64 height 18
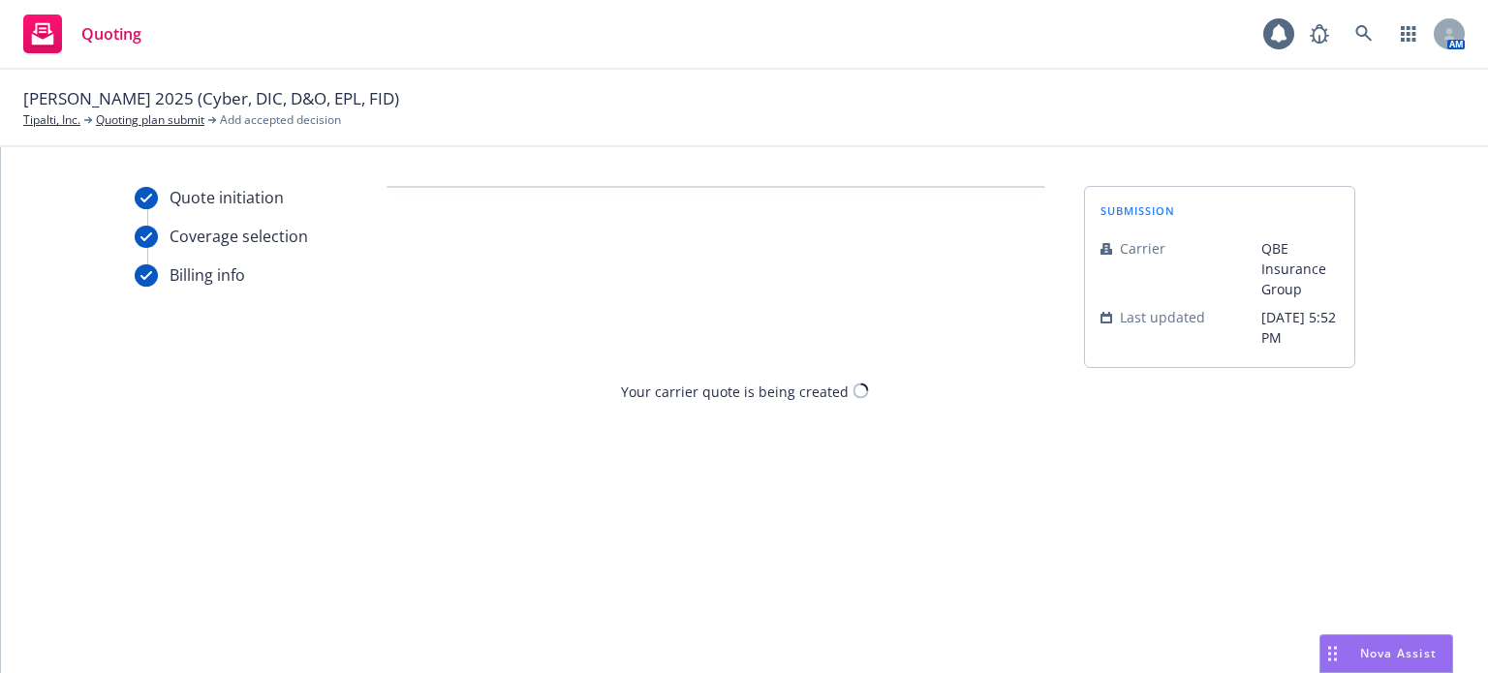
scroll to position [0, 0]
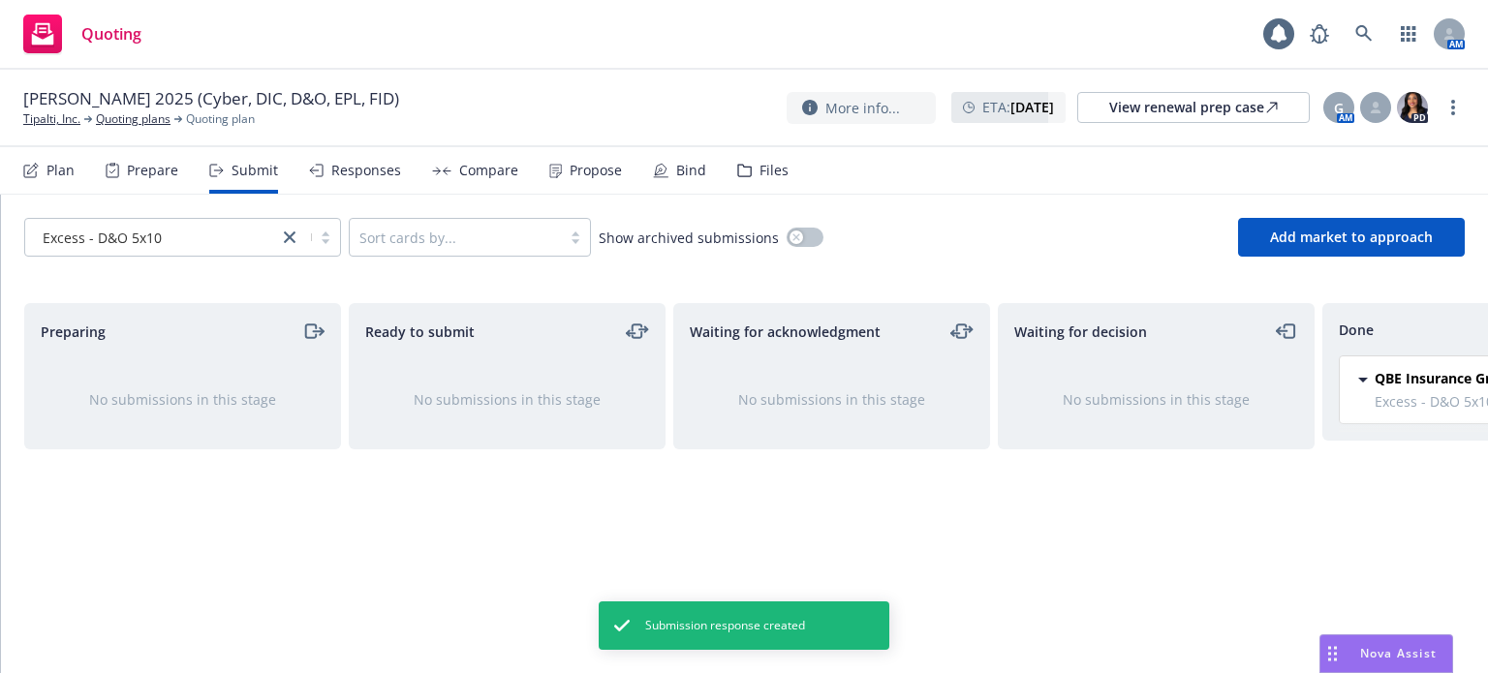
scroll to position [0, 174]
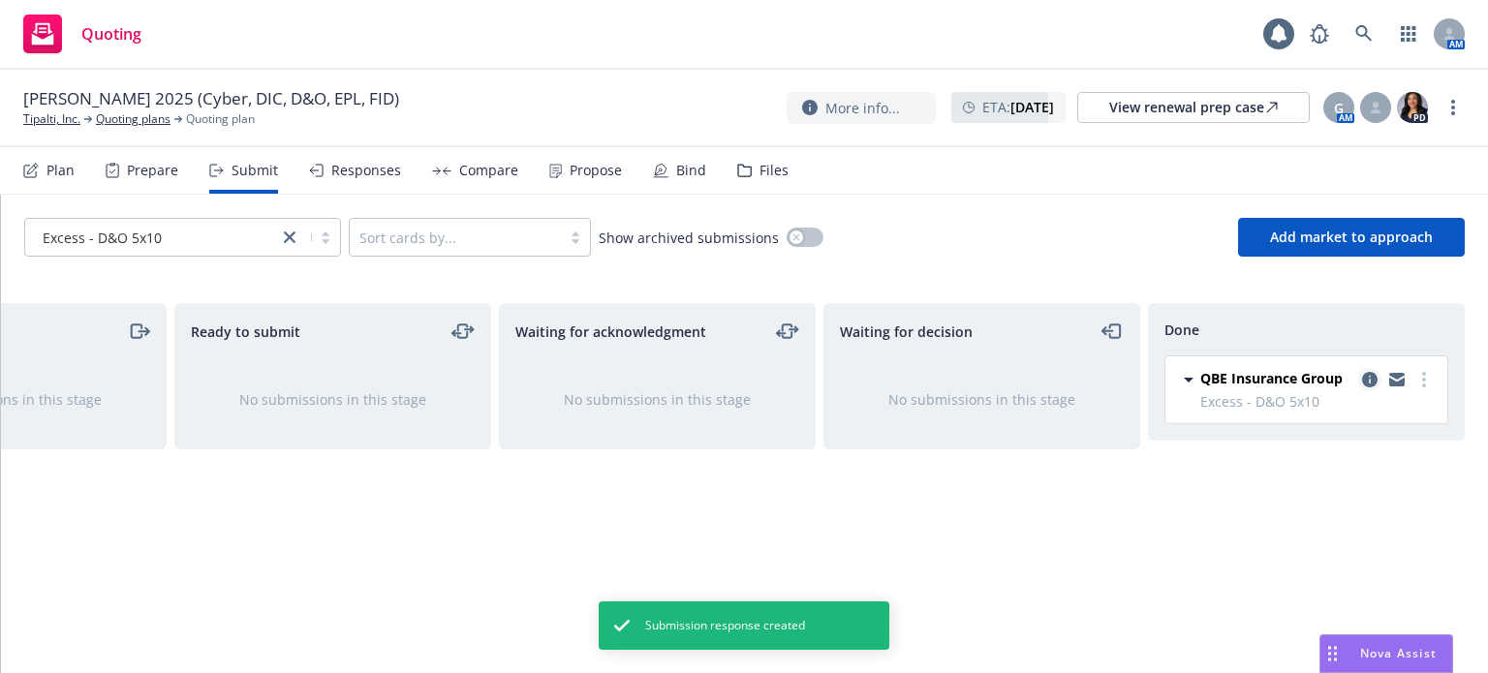
click at [1371, 375] on icon "copy logging email" at bounding box center [1370, 380] width 16 height 16
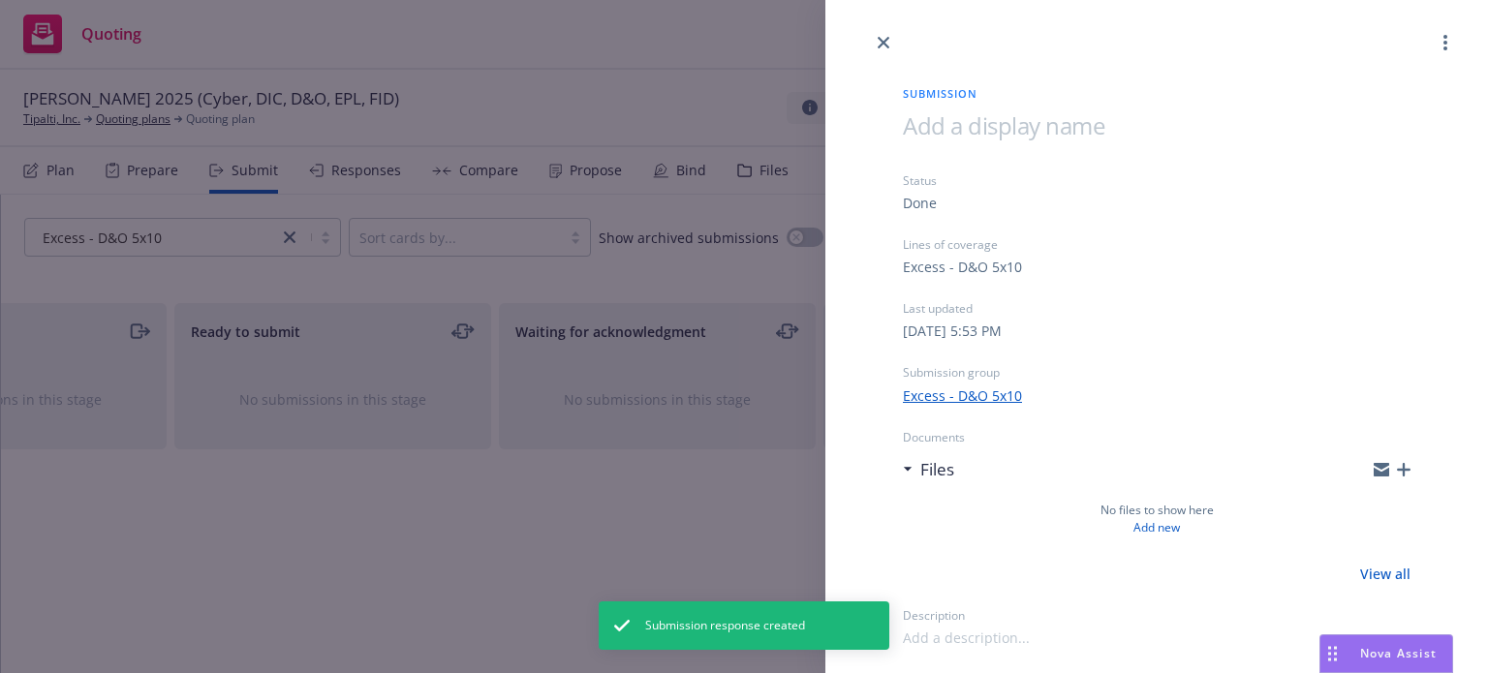
click at [1403, 465] on icon "button" at bounding box center [1404, 470] width 14 height 14
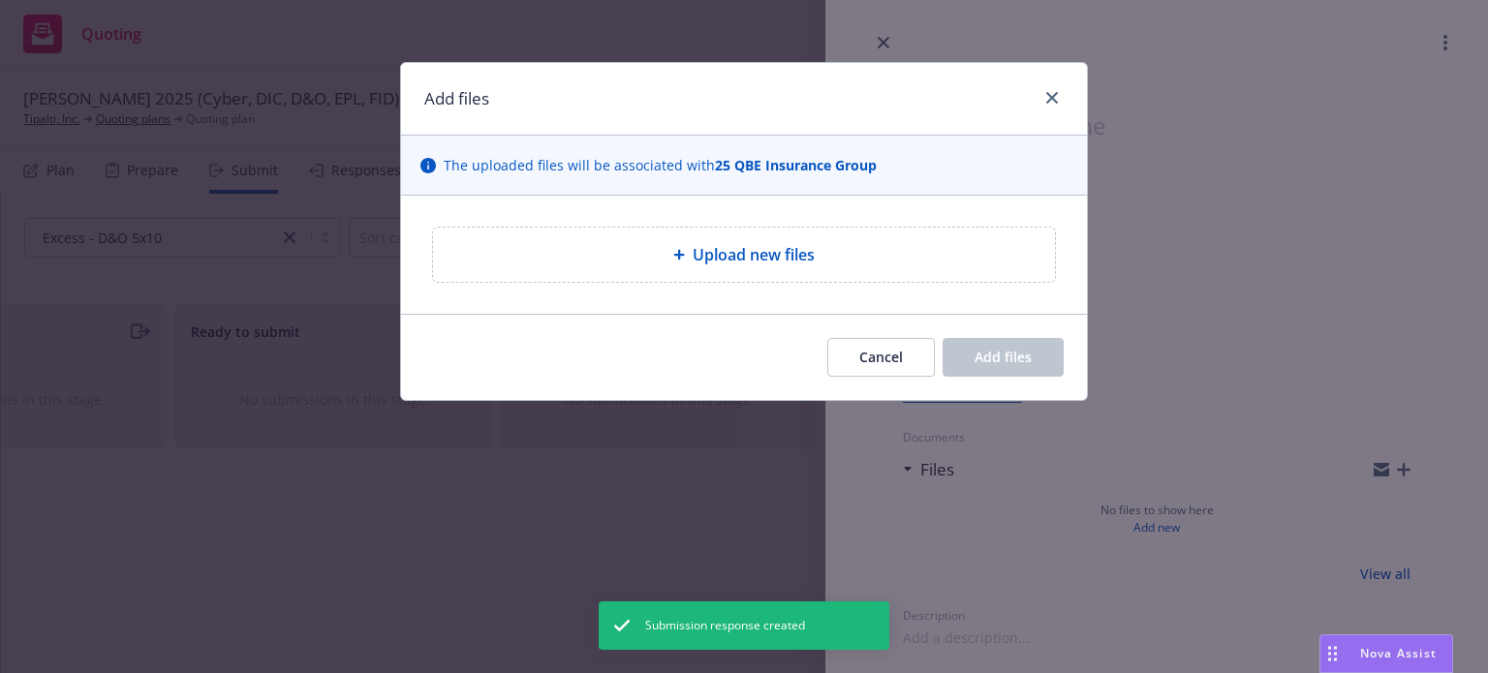
type textarea "x"
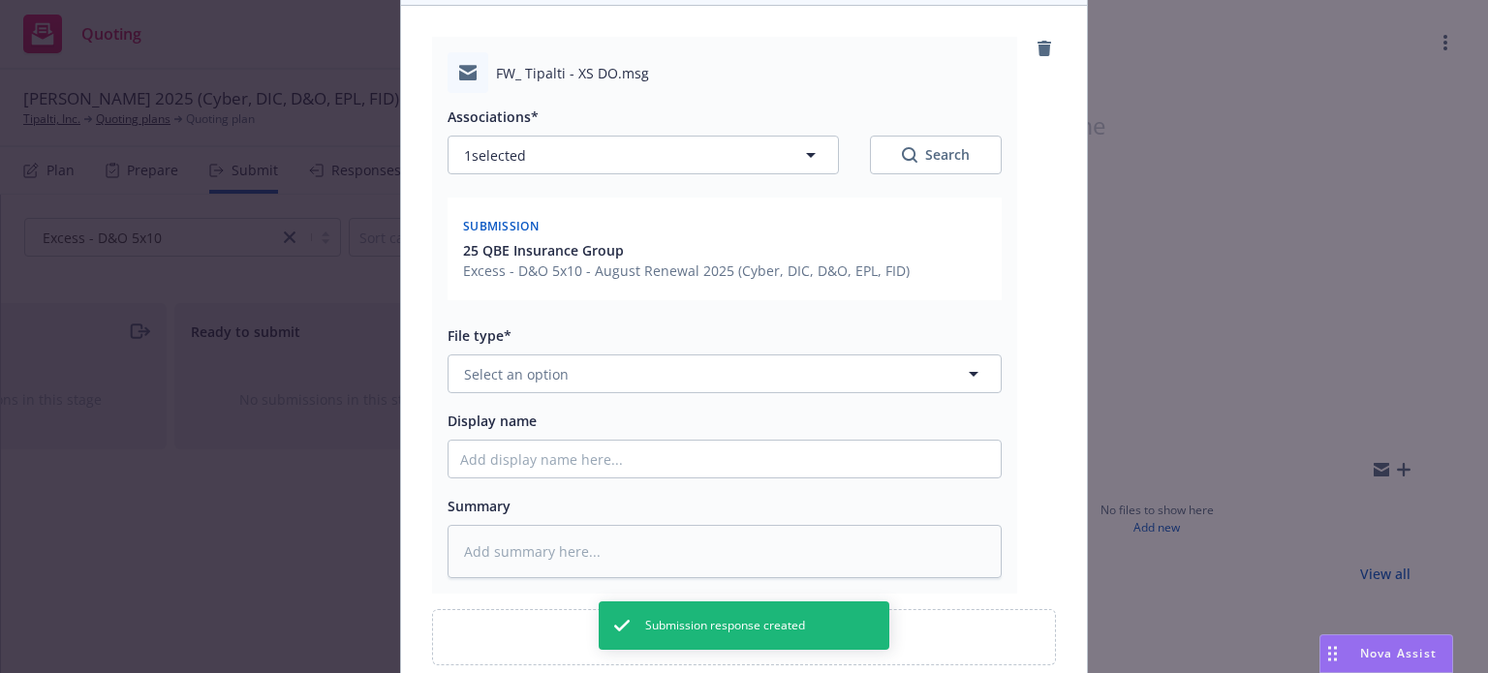
scroll to position [194, 0]
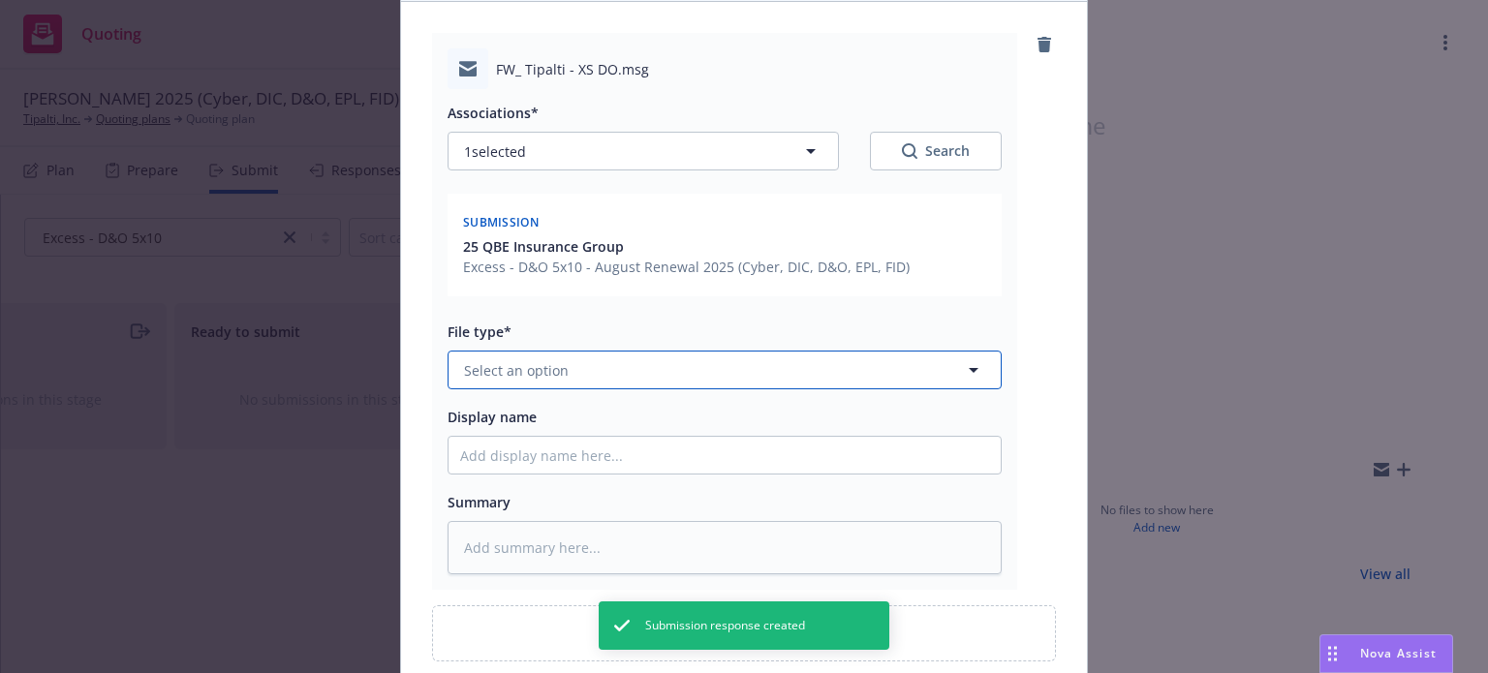
click at [574, 373] on button "Select an option" at bounding box center [725, 370] width 554 height 39
type input "b"
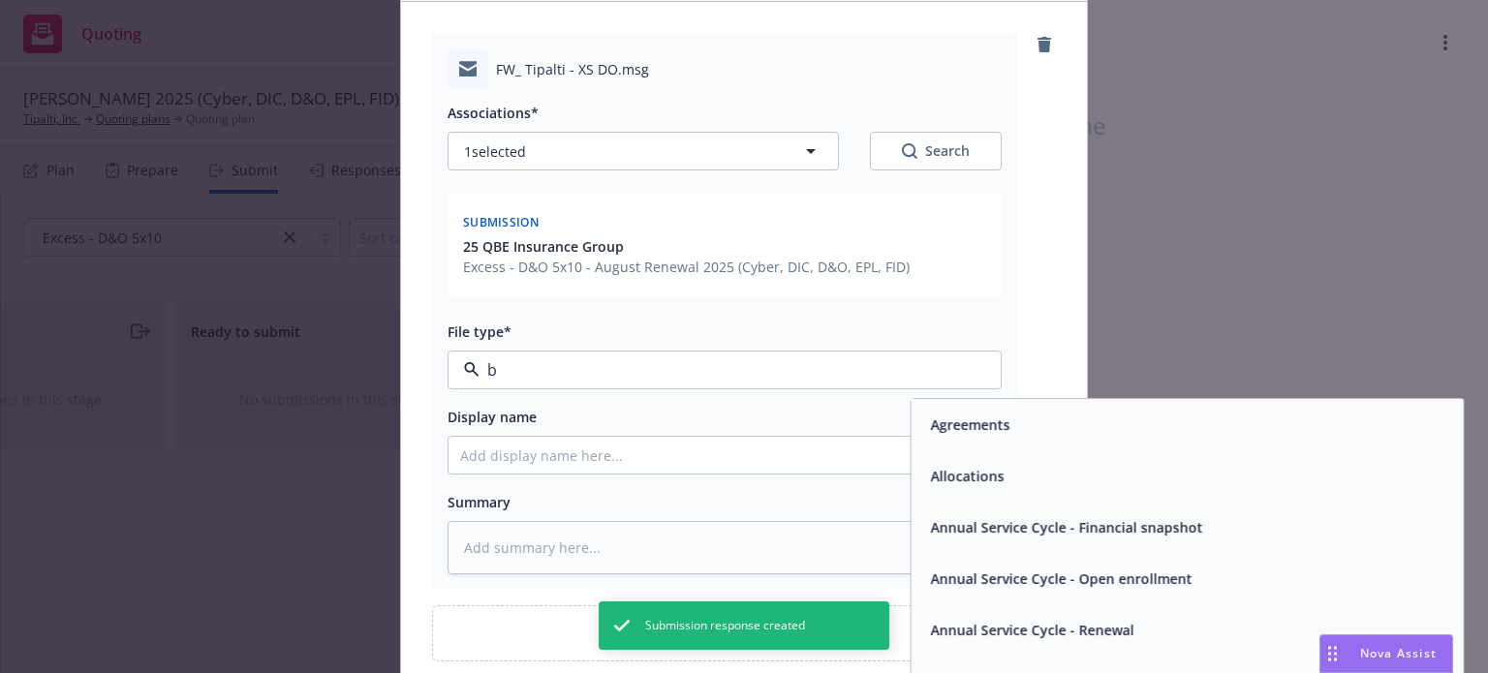
type textarea "x"
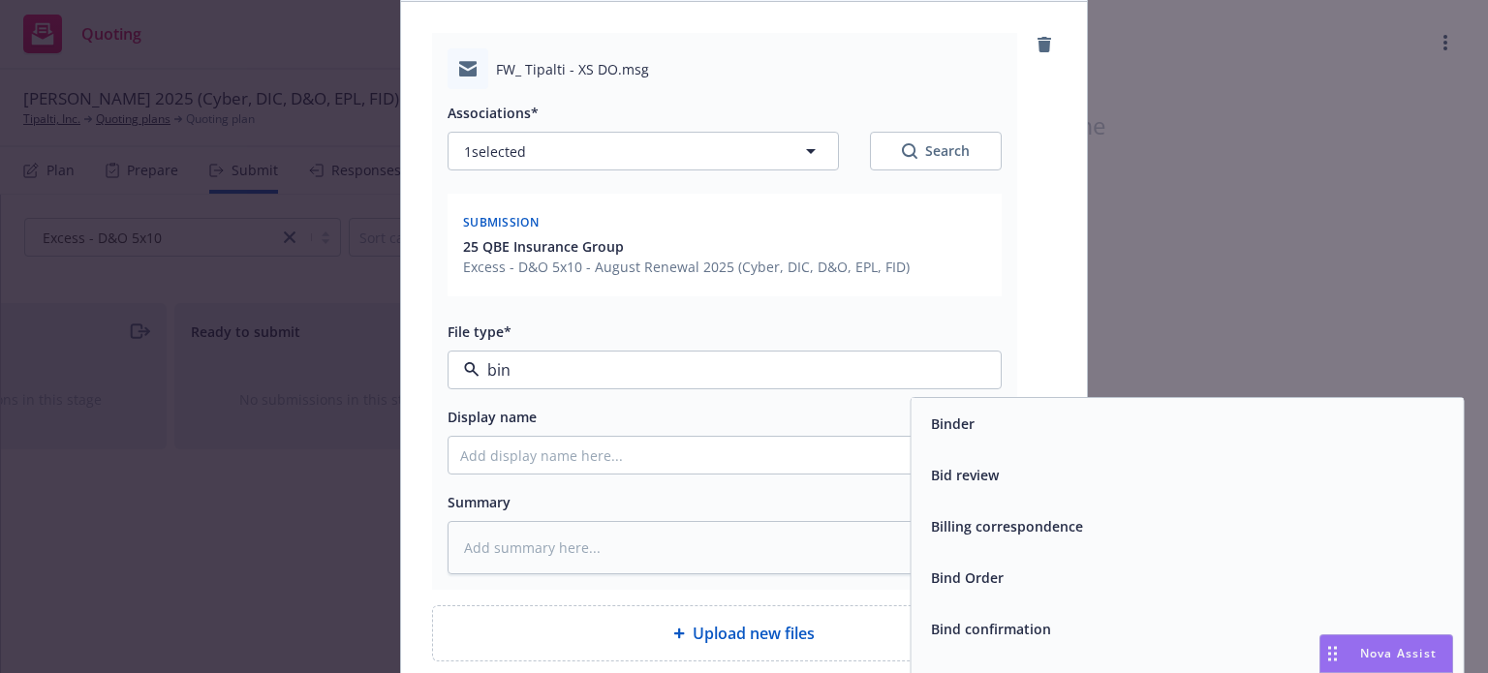
type input "bind"
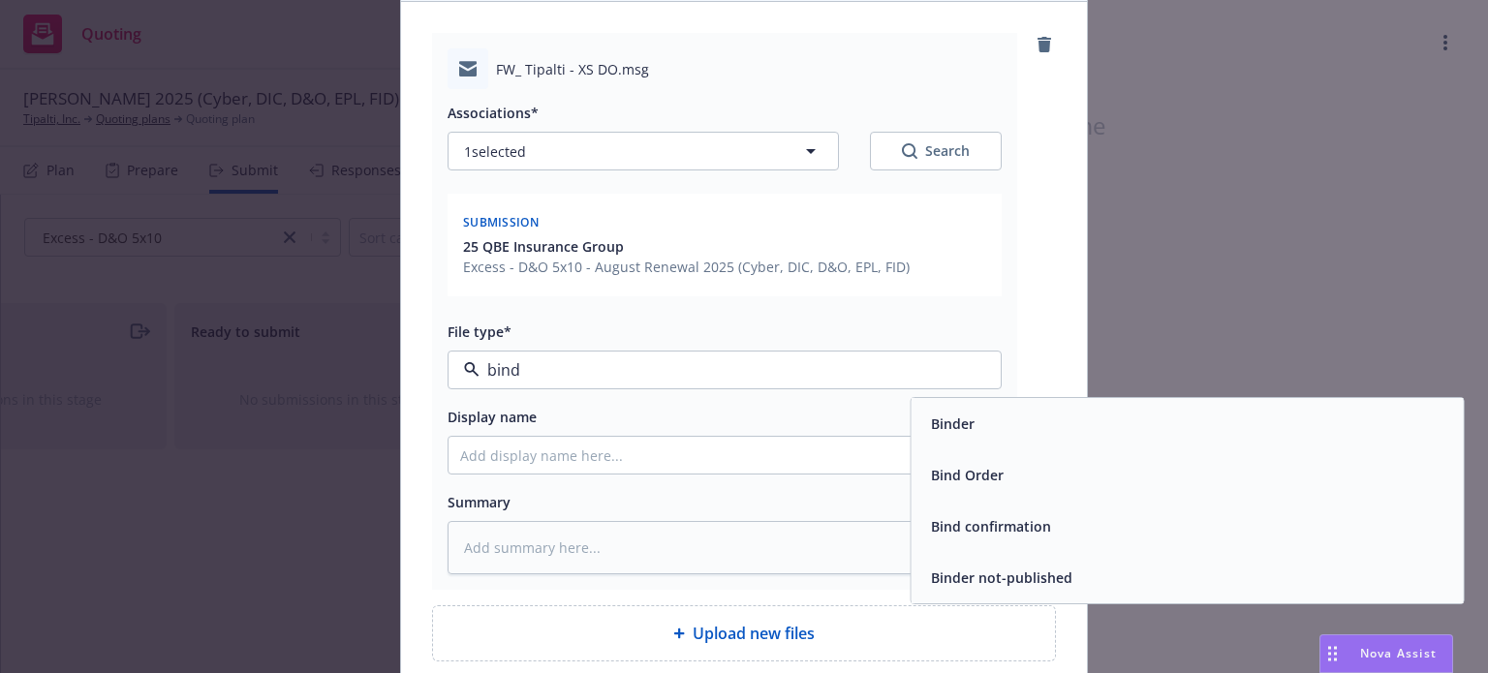
click at [954, 468] on span "Bind Order" at bounding box center [967, 475] width 73 height 20
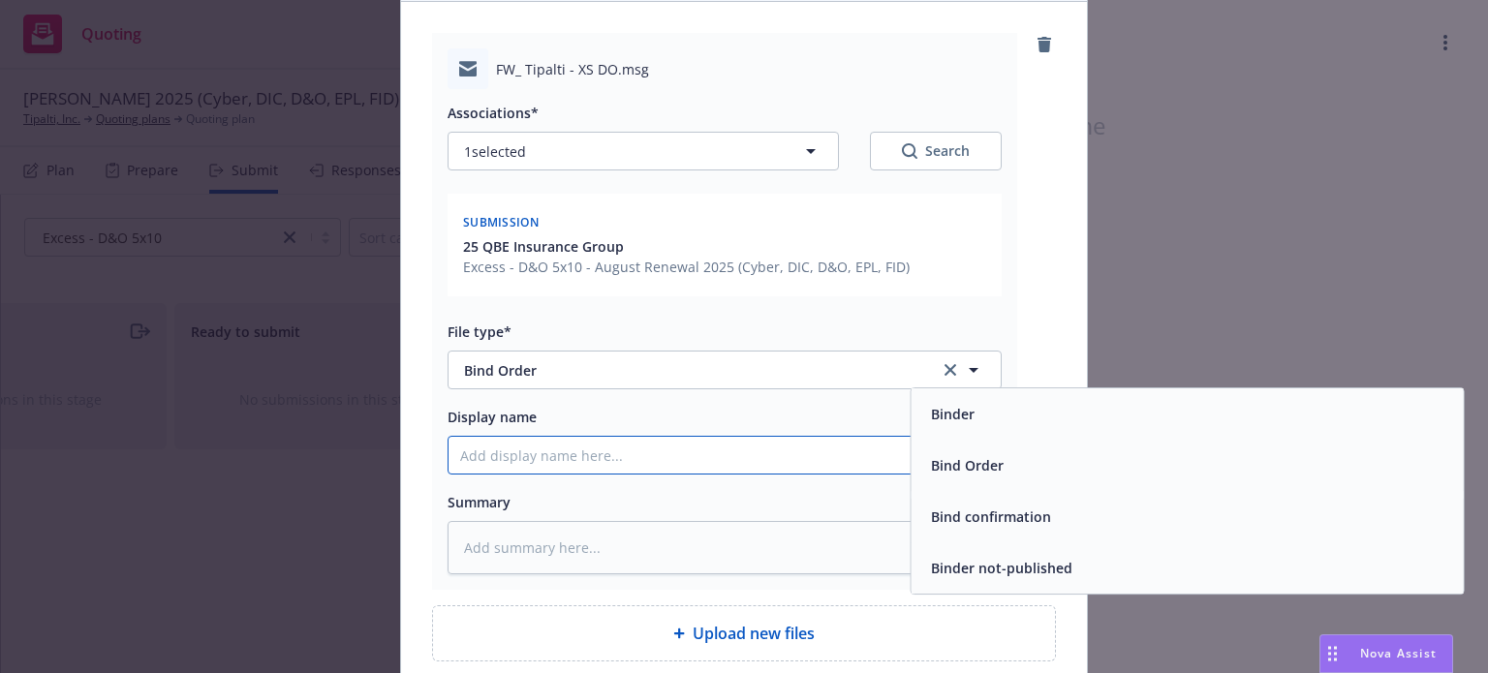
click at [511, 456] on input "Display name" at bounding box center [725, 455] width 552 height 37
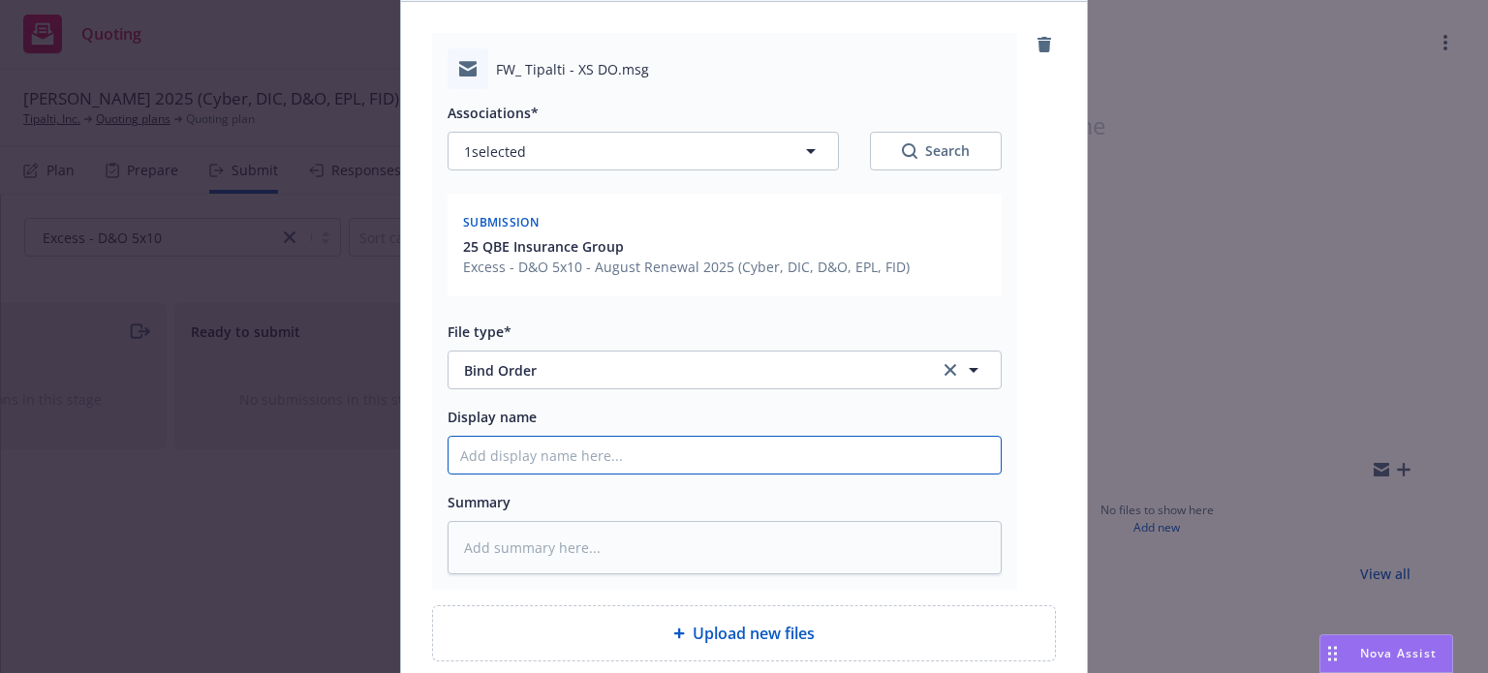
type textarea "x"
type input "$"
type textarea "x"
type input "$5"
type textarea "x"
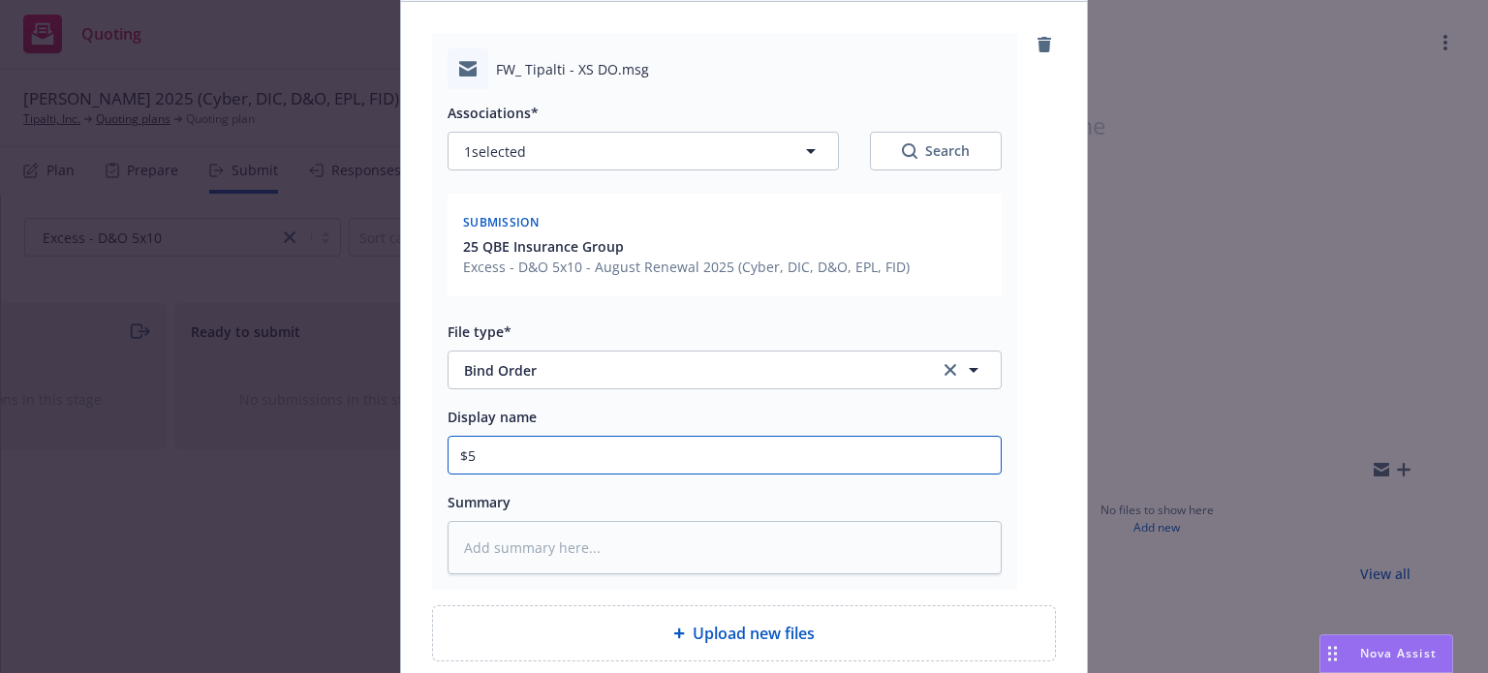
type input "$5M"
type textarea "x"
type input "$5M"
type textarea "x"
type input "$5M x"
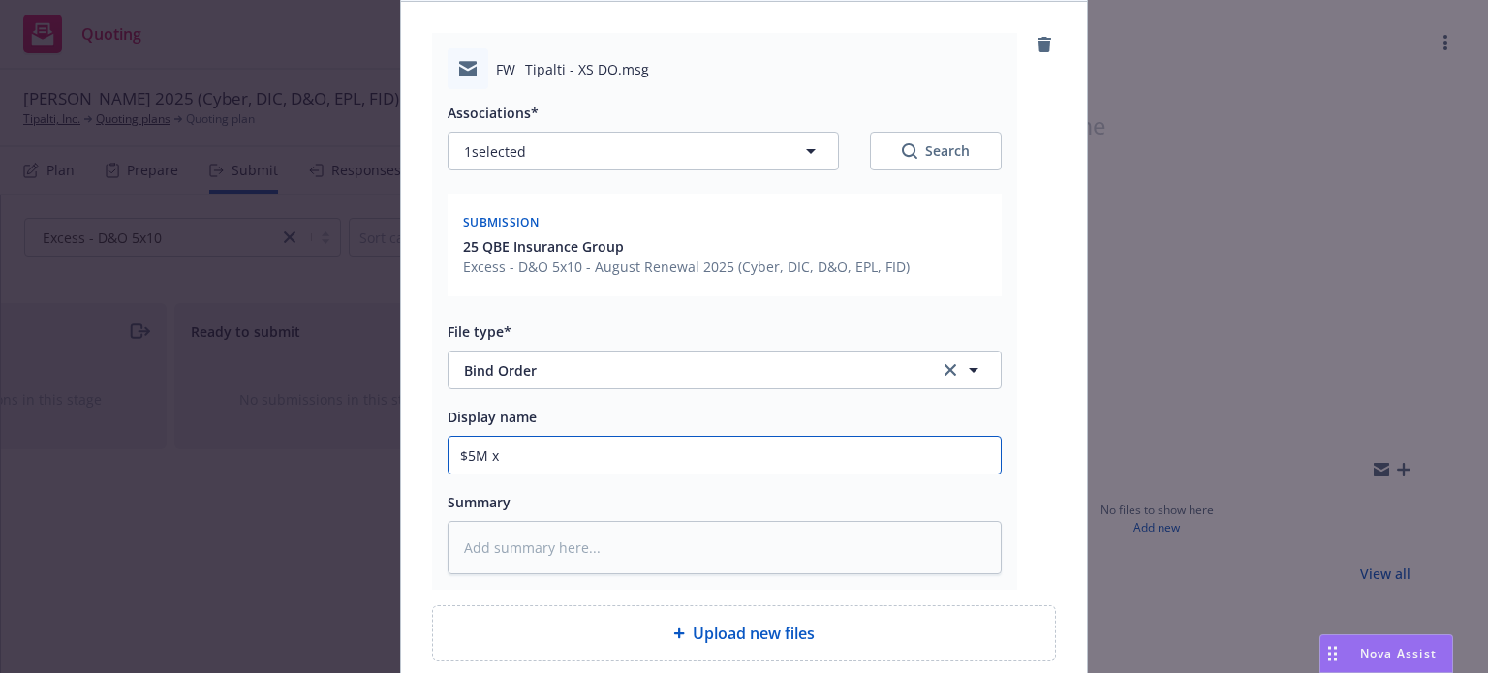
type textarea "x"
type input "$5M x"
type textarea "x"
type input "$5M x $"
type textarea "x"
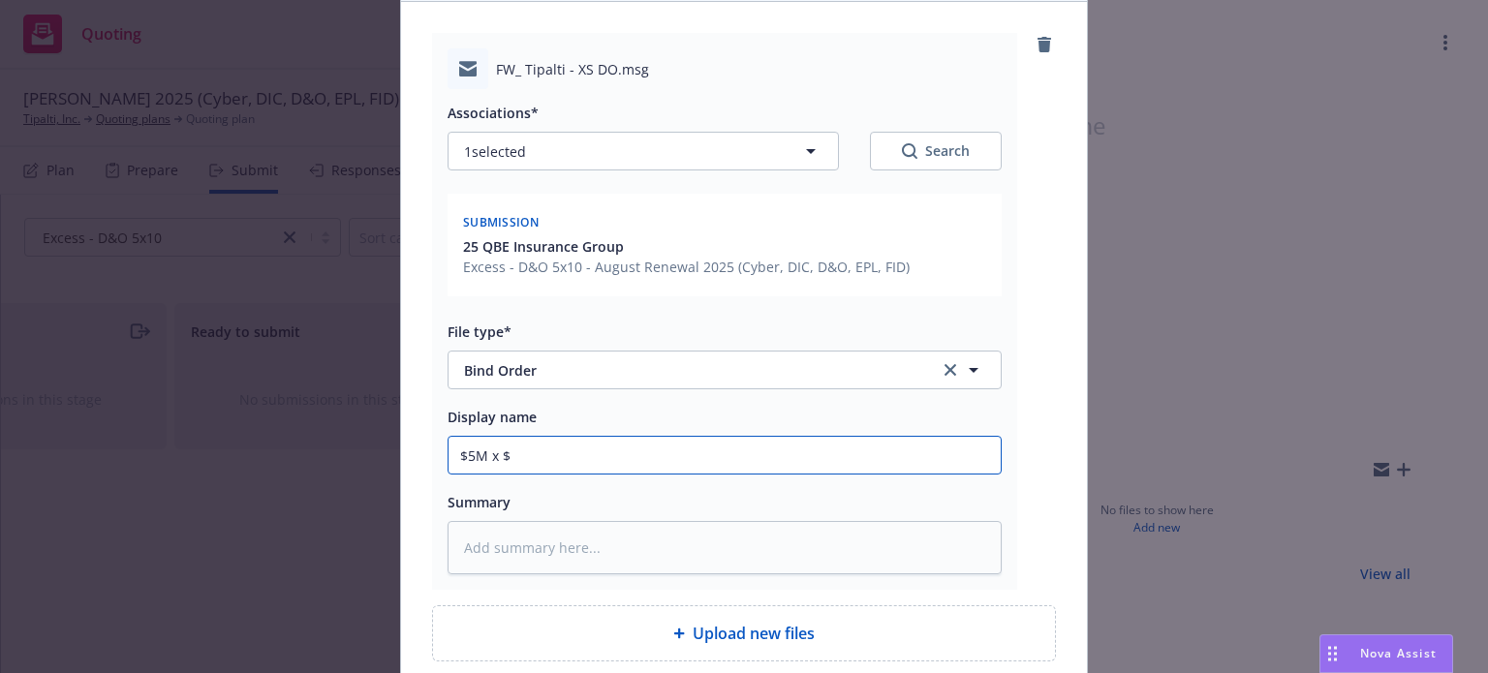
type input "$5M x $1"
type textarea "x"
type input "$5M x $10"
type textarea "x"
type input "$5M x $10M"
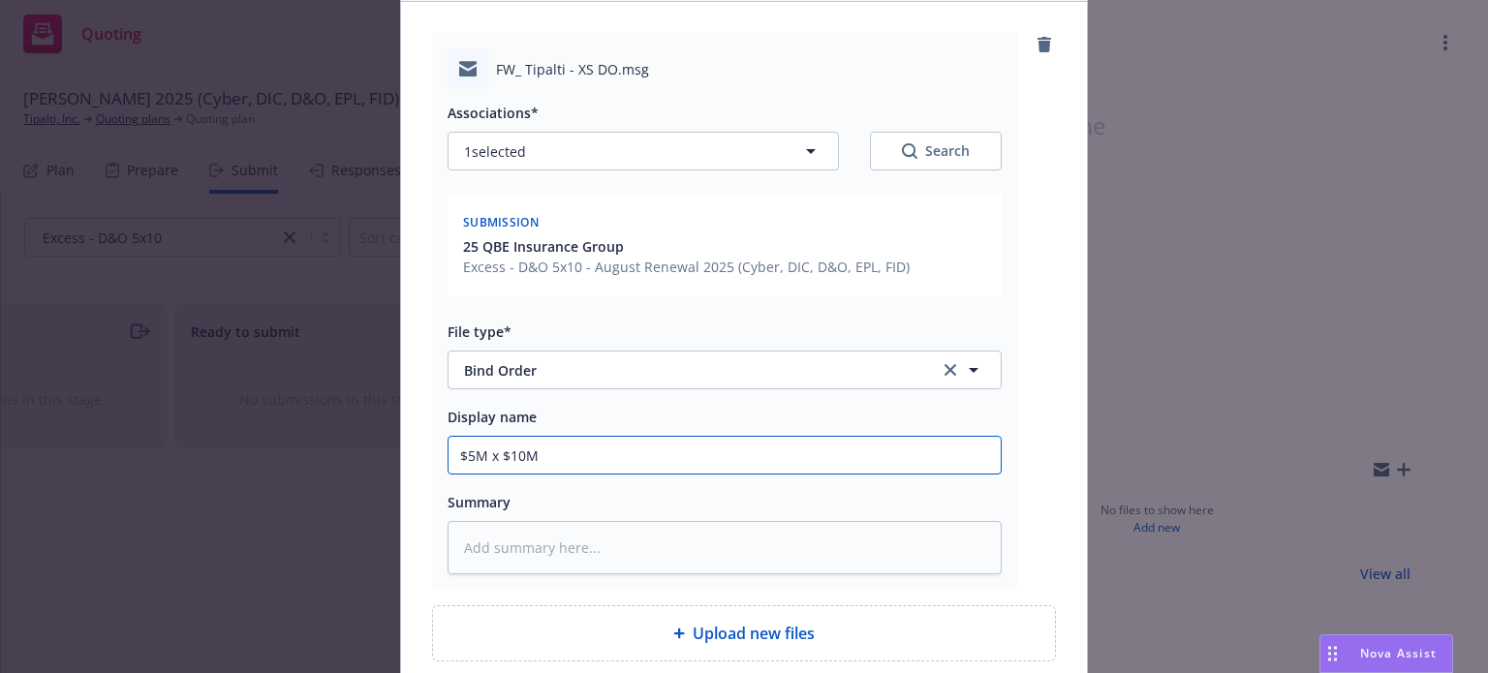
type textarea "x"
type input "$5M x $10M"
type textarea "x"
type input "$5M x $10M D"
type textarea "x"
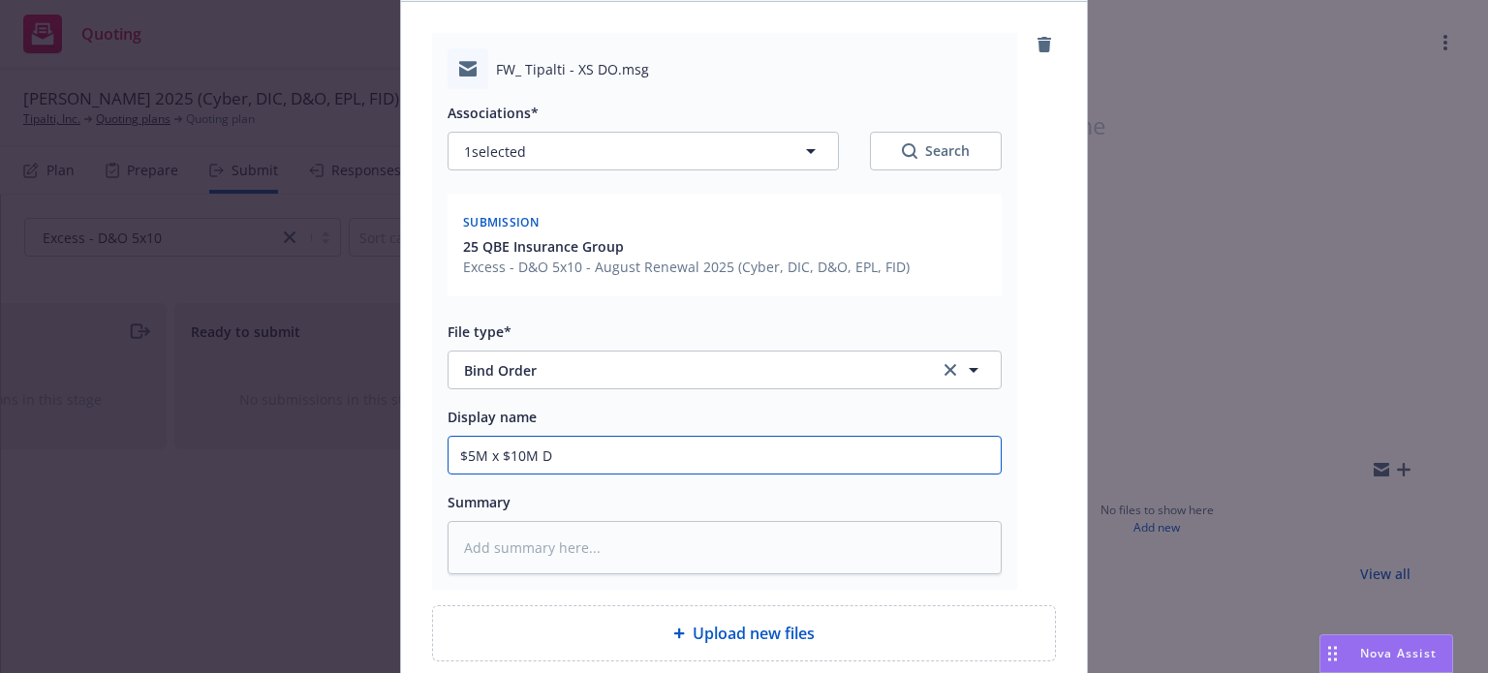
type input "$5M x $10M D&"
type textarea "x"
type input "$5M x $10M D&O"
type textarea "x"
type input "$5M x $10M D&O E"
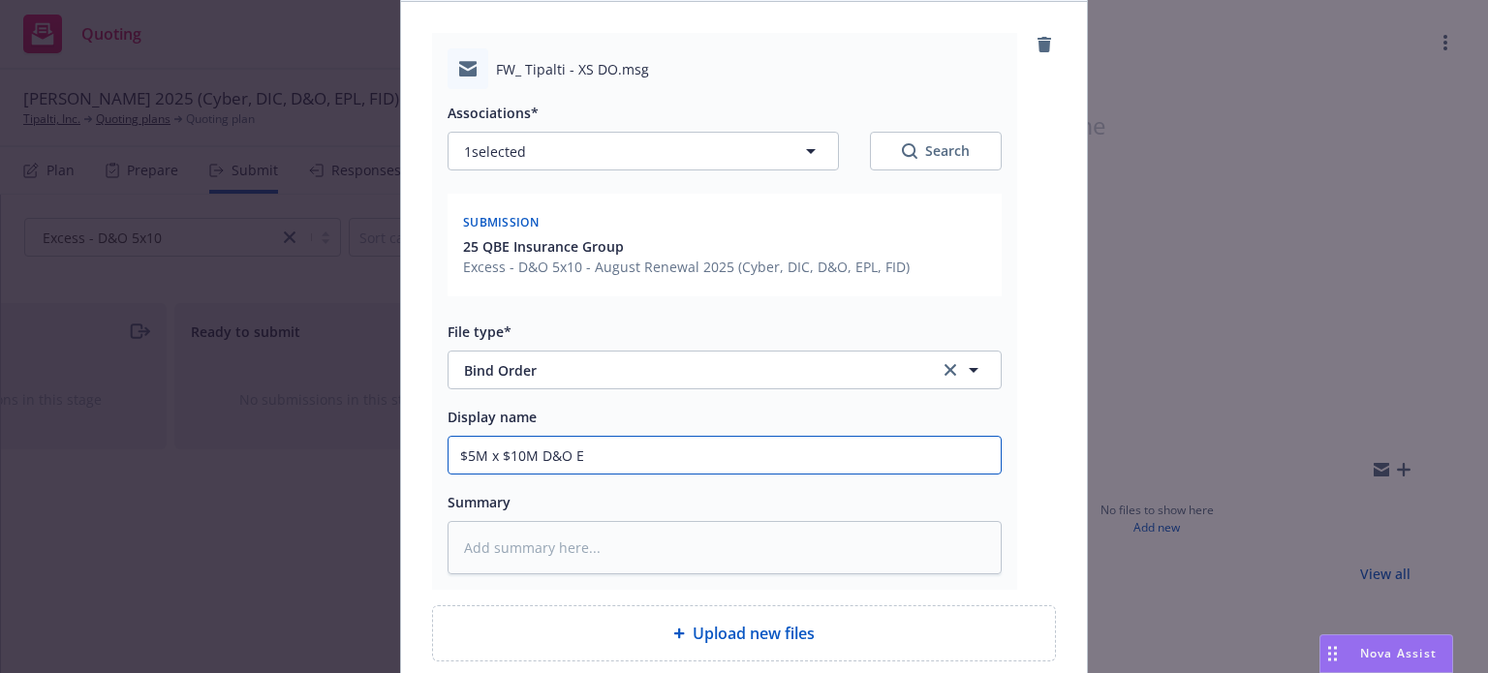
type textarea "x"
type input "$5M x $10M D&O Ex"
type textarea "x"
type input "$5M x $10M D&O Exce"
type textarea "x"
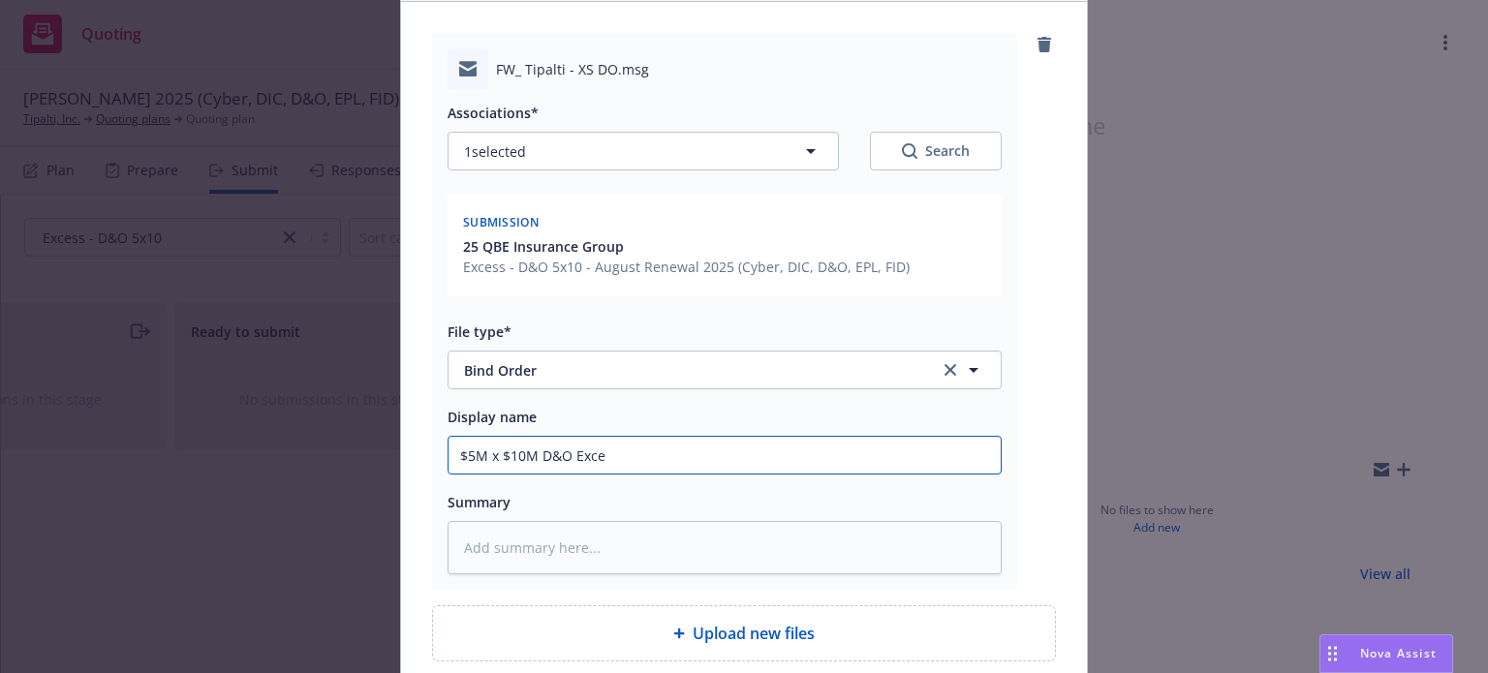
type input "$5M x $10M D&O Exces"
type textarea "x"
type input "$5M x $10M D&O Excess"
type textarea "x"
type input "$5M x $10M D&O Excess"
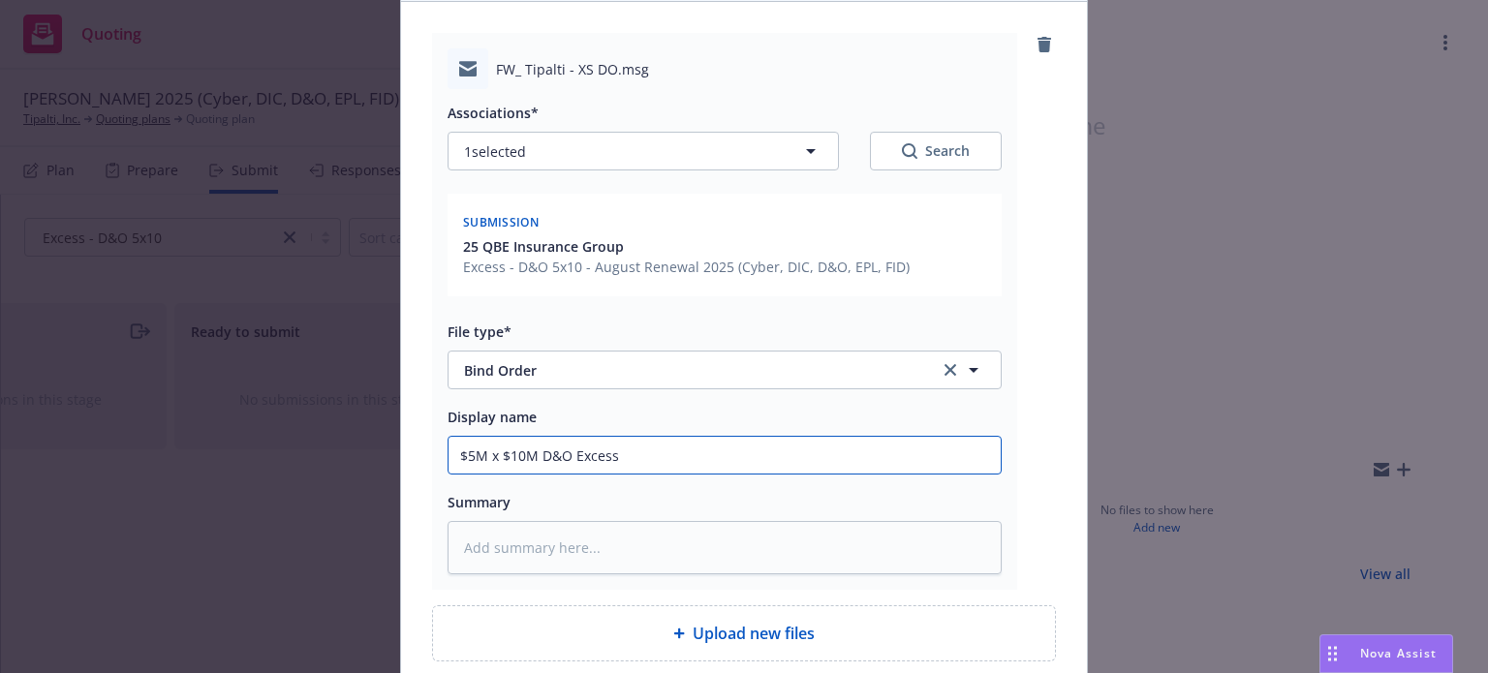
type textarea "x"
type input "$5M x $10M D&O Excess b"
type textarea "x"
type input "$5M x $10M D&O Excess bi"
type textarea "x"
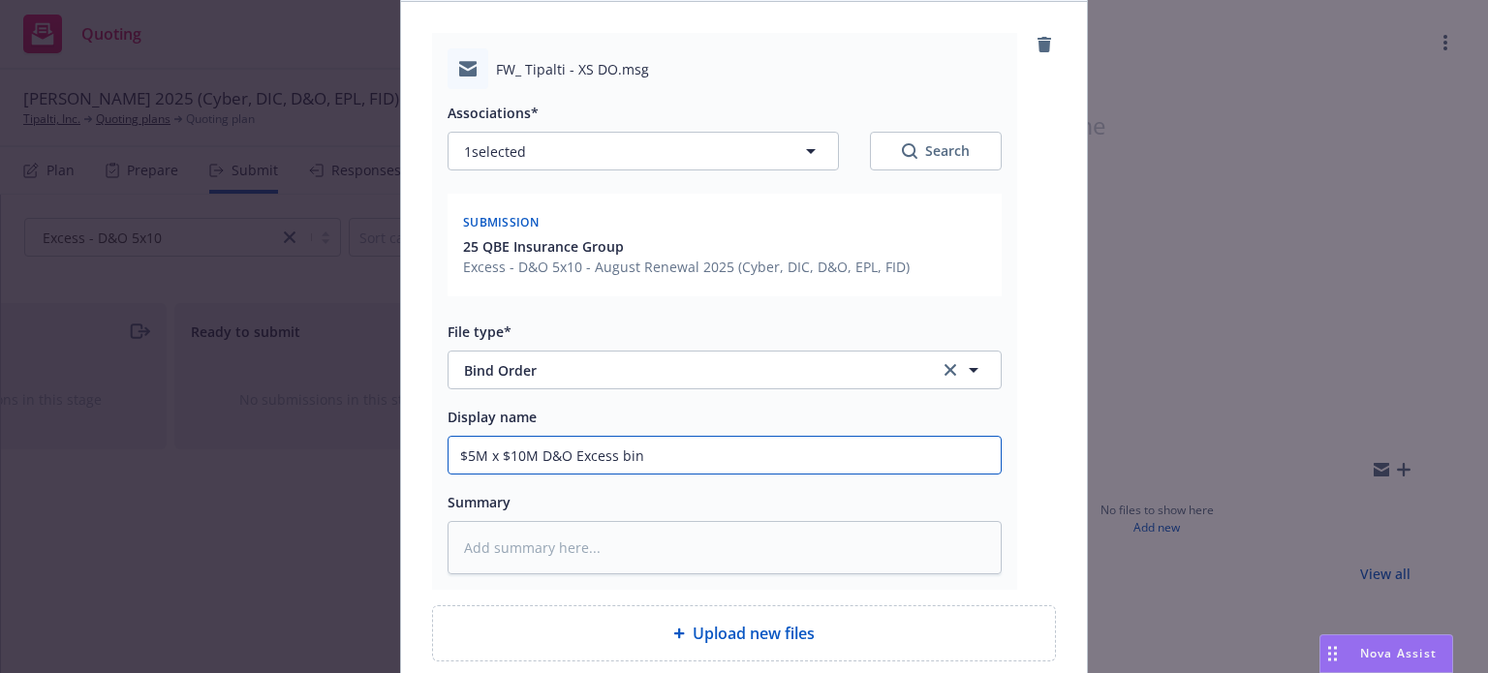
type input "$5M x $10M D&O Excess bind"
type textarea "x"
type input "$5M x $10M D&O Excess bind"
type textarea "x"
type input "$5M x $10M D&O Excess bind or"
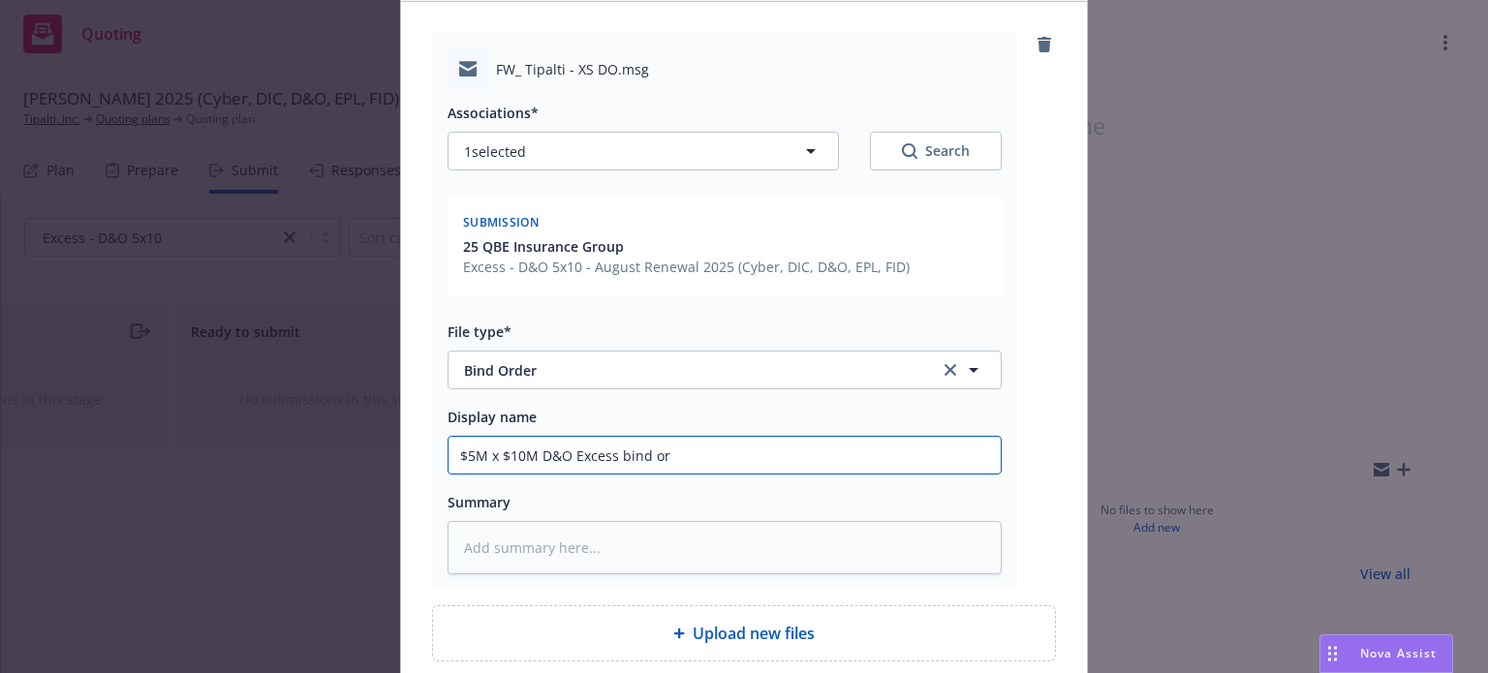
type textarea "x"
type input "$5M x $10M D&O Excess bind ord"
type textarea "x"
type input "$5M x $10M D&O Excess bind orde"
type textarea "x"
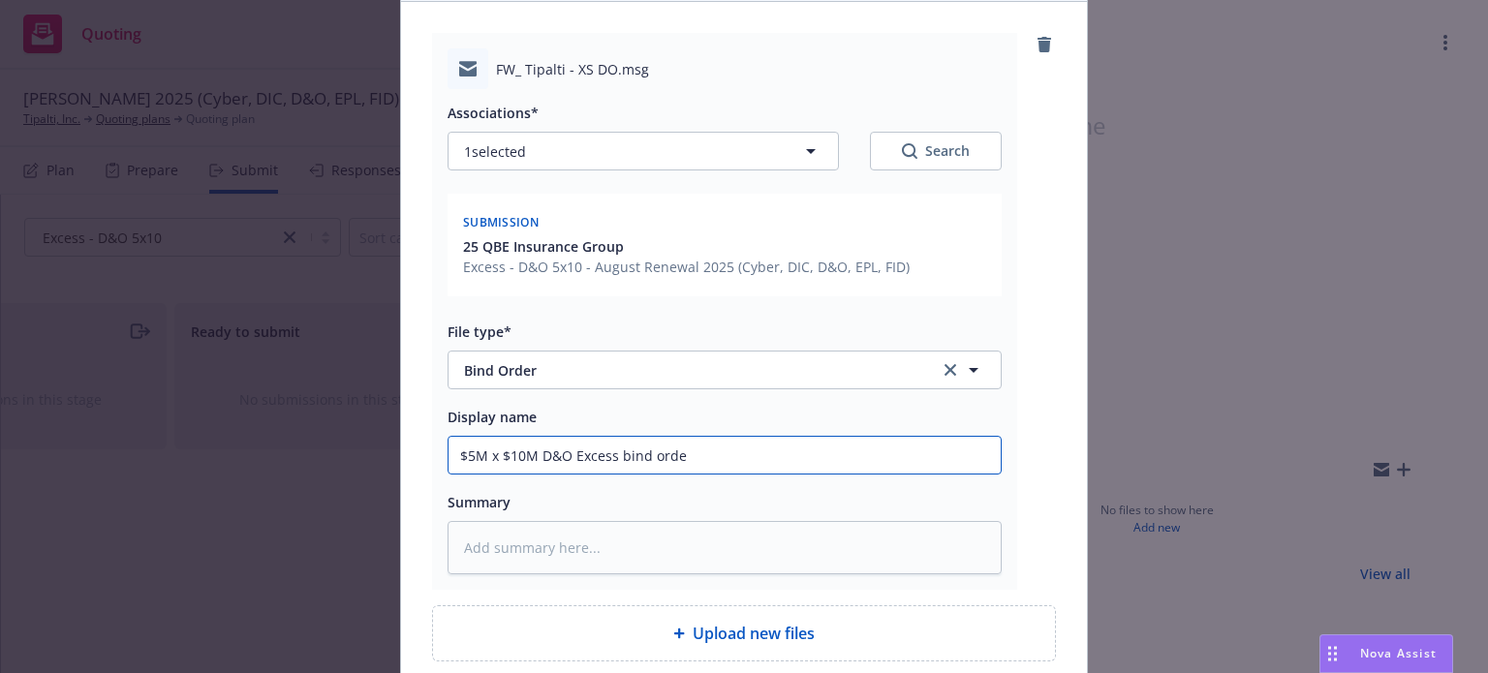
type input "$5M x $10M D&O Excess bind order"
type textarea "x"
type input "$5M x $10M D&O Excess bind order"
type textarea "x"
type input "$5M x $10M D&O Excess bind order t"
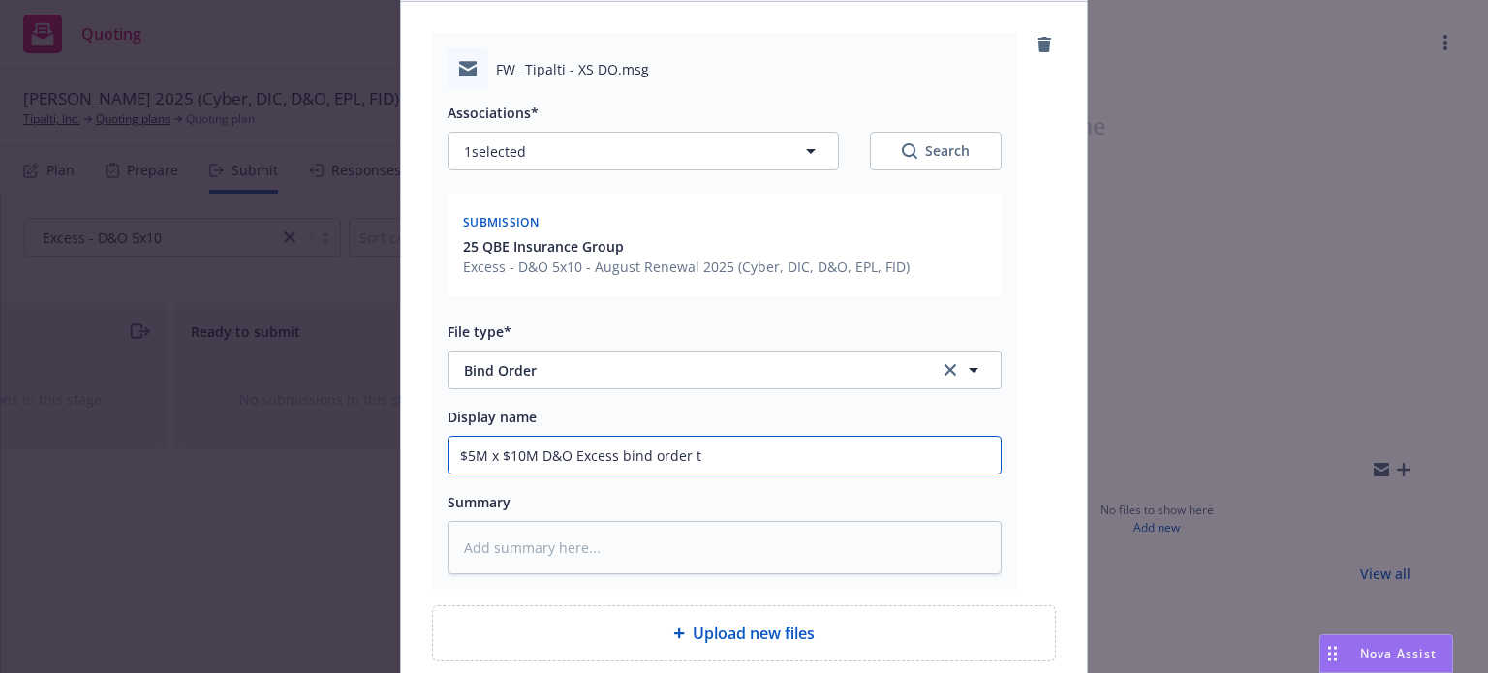
type textarea "x"
type input "$5M x $10M D&O Excess bind order to"
type textarea "x"
type input "$5M x $10M D&O Excess bind order to Q"
type textarea "x"
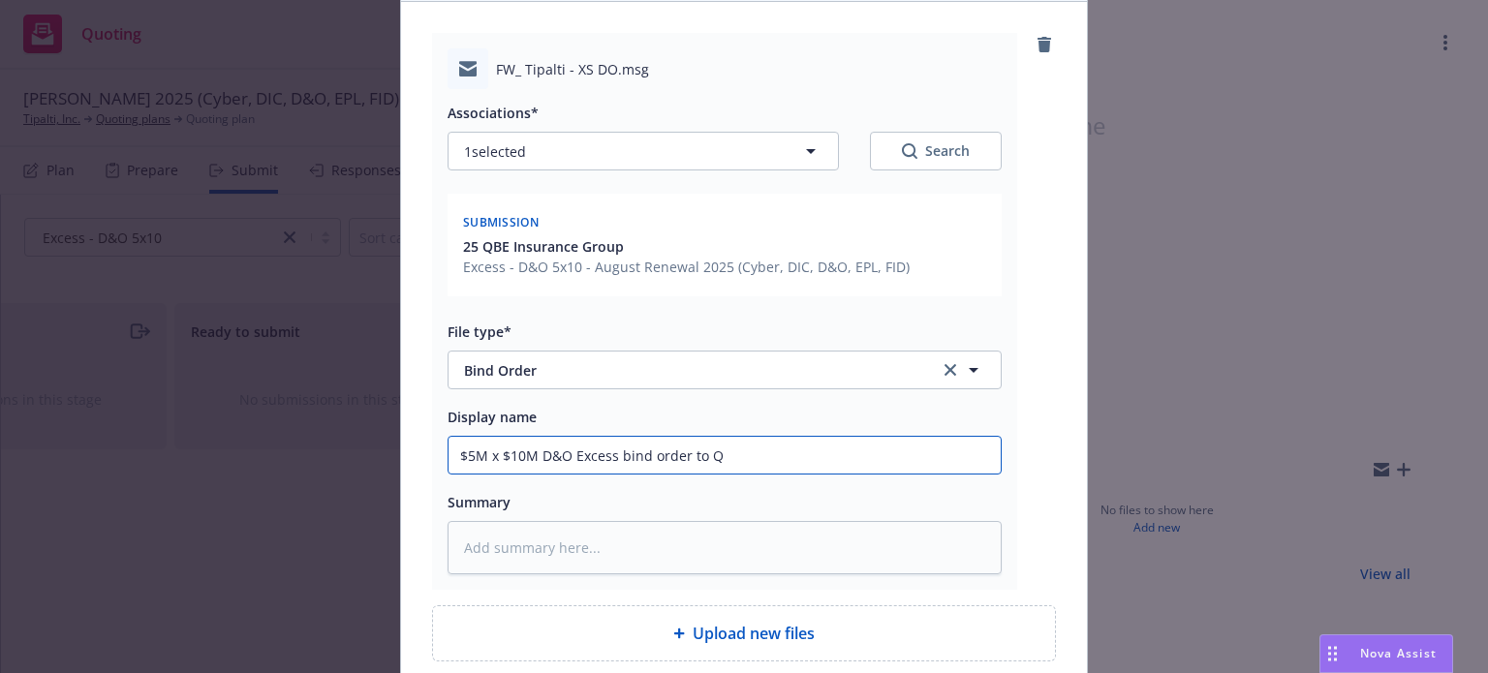
type input "$5M x $10M D&O Excess bind order to QB"
type textarea "x"
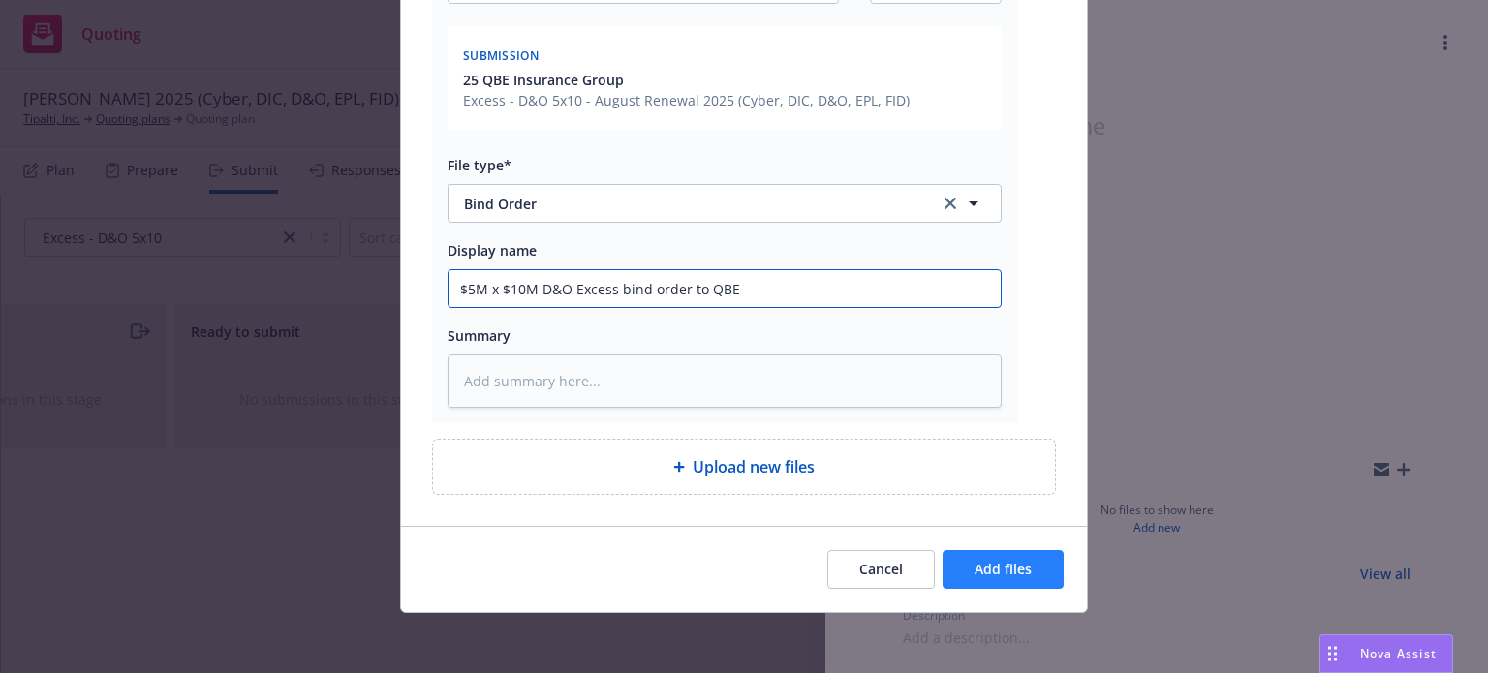
type input "$5M x $10M D&O Excess bind order to QBE"
click at [1017, 574] on span "Add files" at bounding box center [1003, 569] width 57 height 18
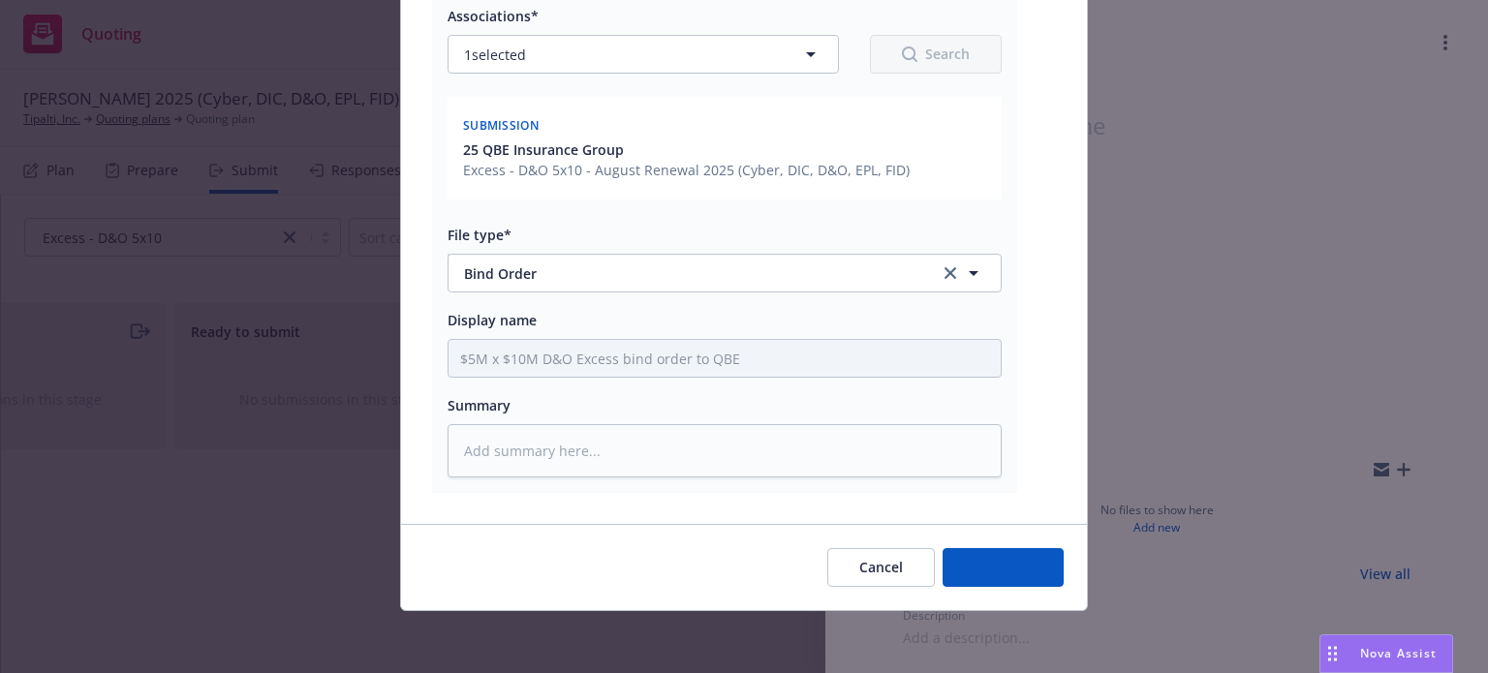
scroll to position [290, 0]
type textarea "x"
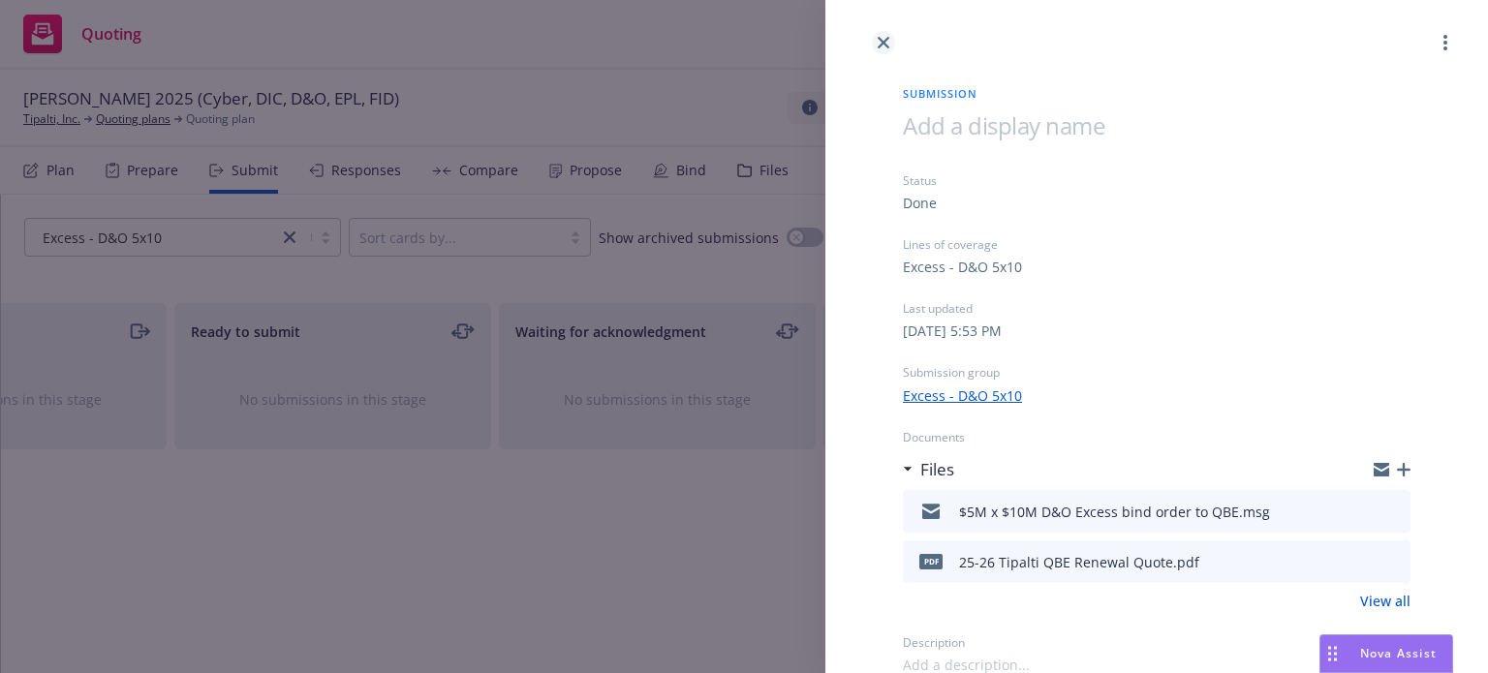
click at [873, 43] on link "close" at bounding box center [883, 42] width 23 height 23
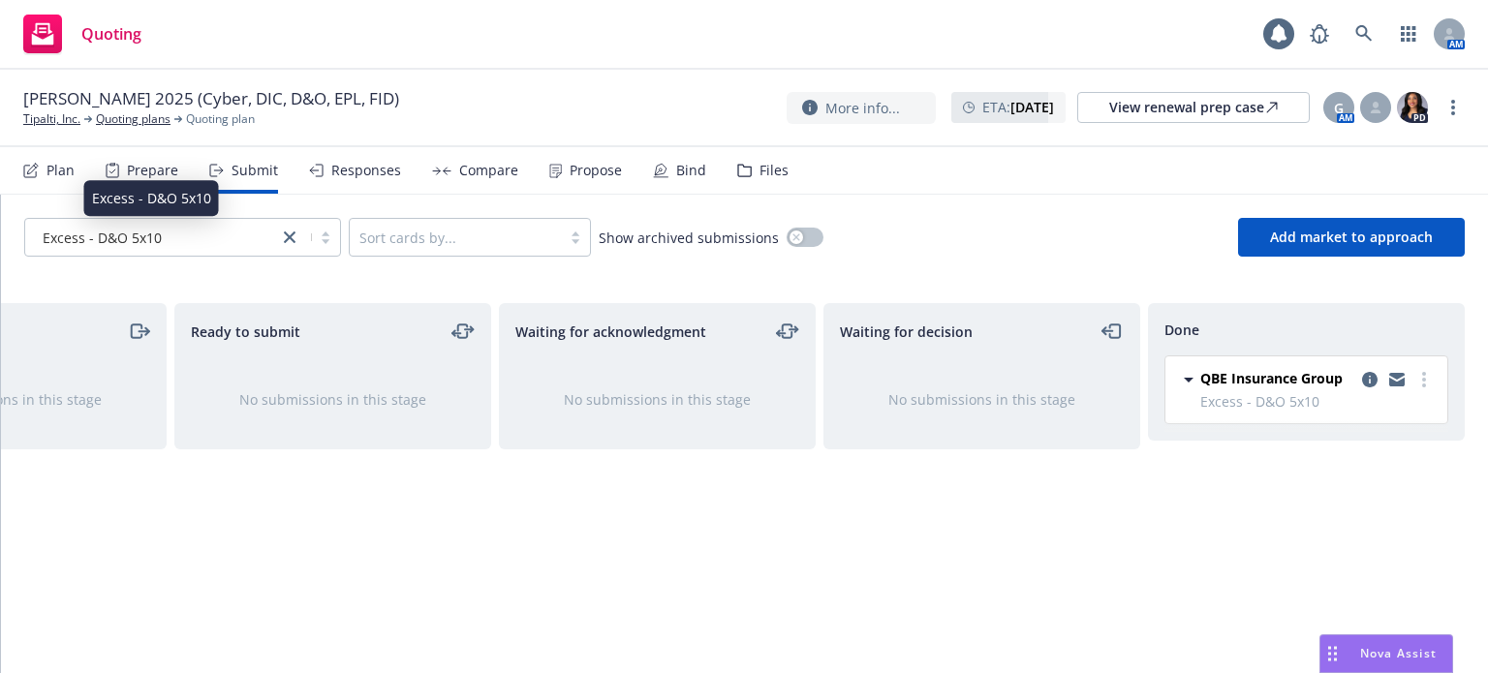
click at [197, 236] on div "Excess - D&O 5x10" at bounding box center [152, 238] width 234 height 20
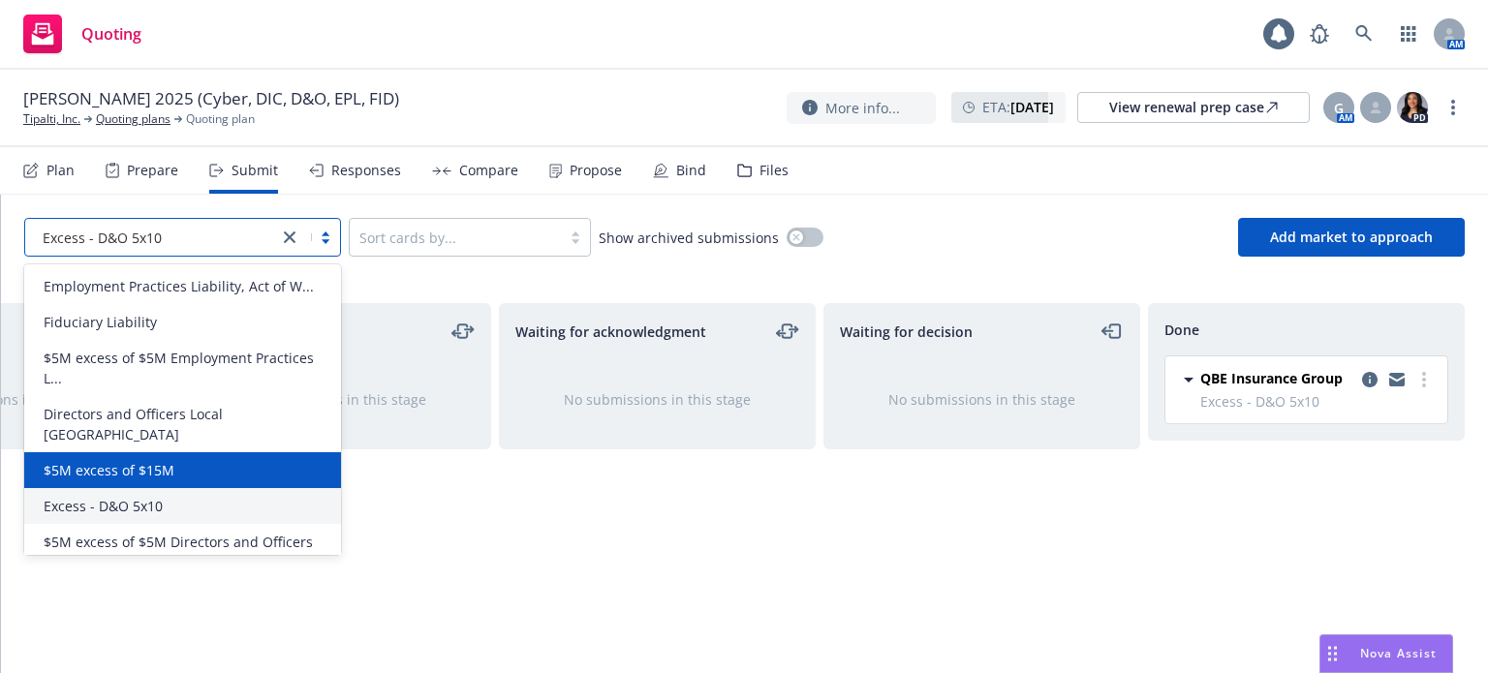
click at [185, 460] on div "$5M excess of $15M" at bounding box center [183, 470] width 294 height 20
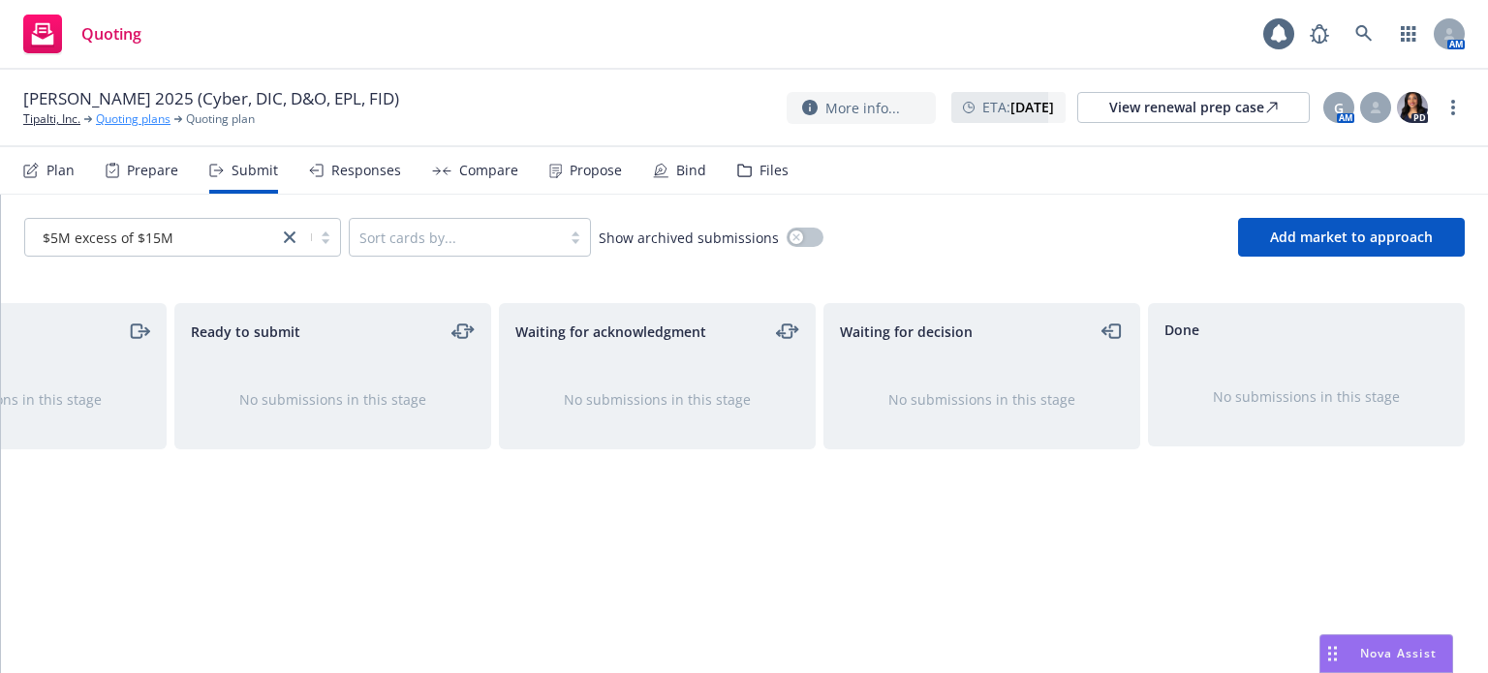
click at [158, 116] on link "Quoting plans" at bounding box center [133, 118] width 75 height 17
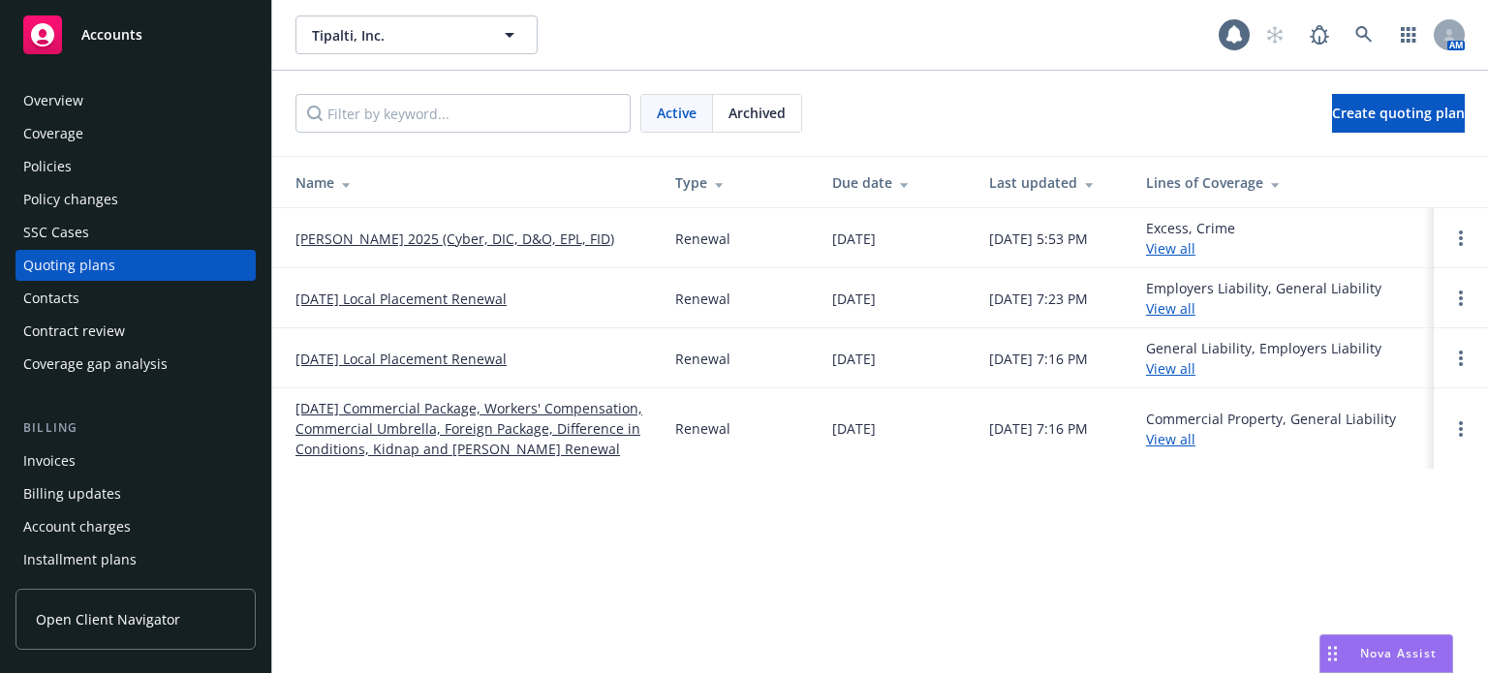
click at [516, 245] on link "[PERSON_NAME] 2025 (Cyber, DIC, D&O, EPL, FID)" at bounding box center [455, 239] width 319 height 20
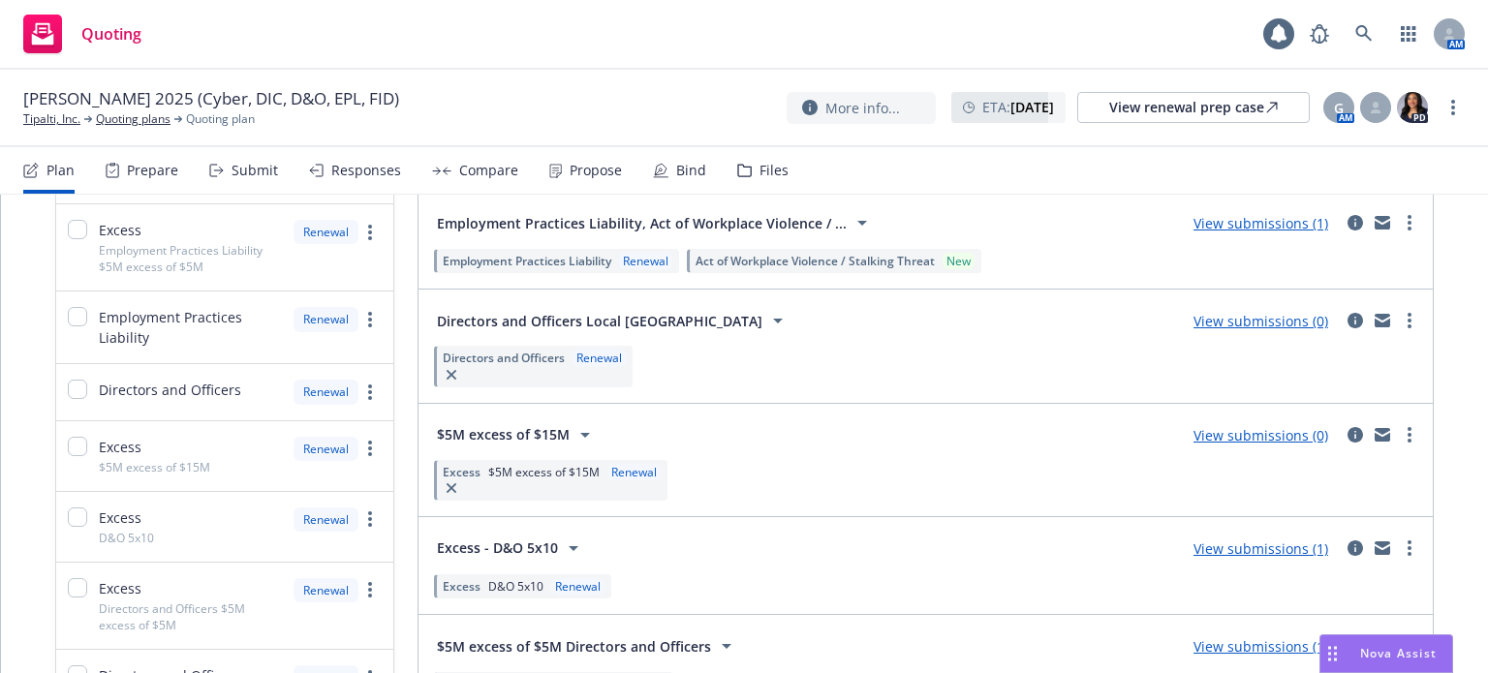
scroll to position [388, 0]
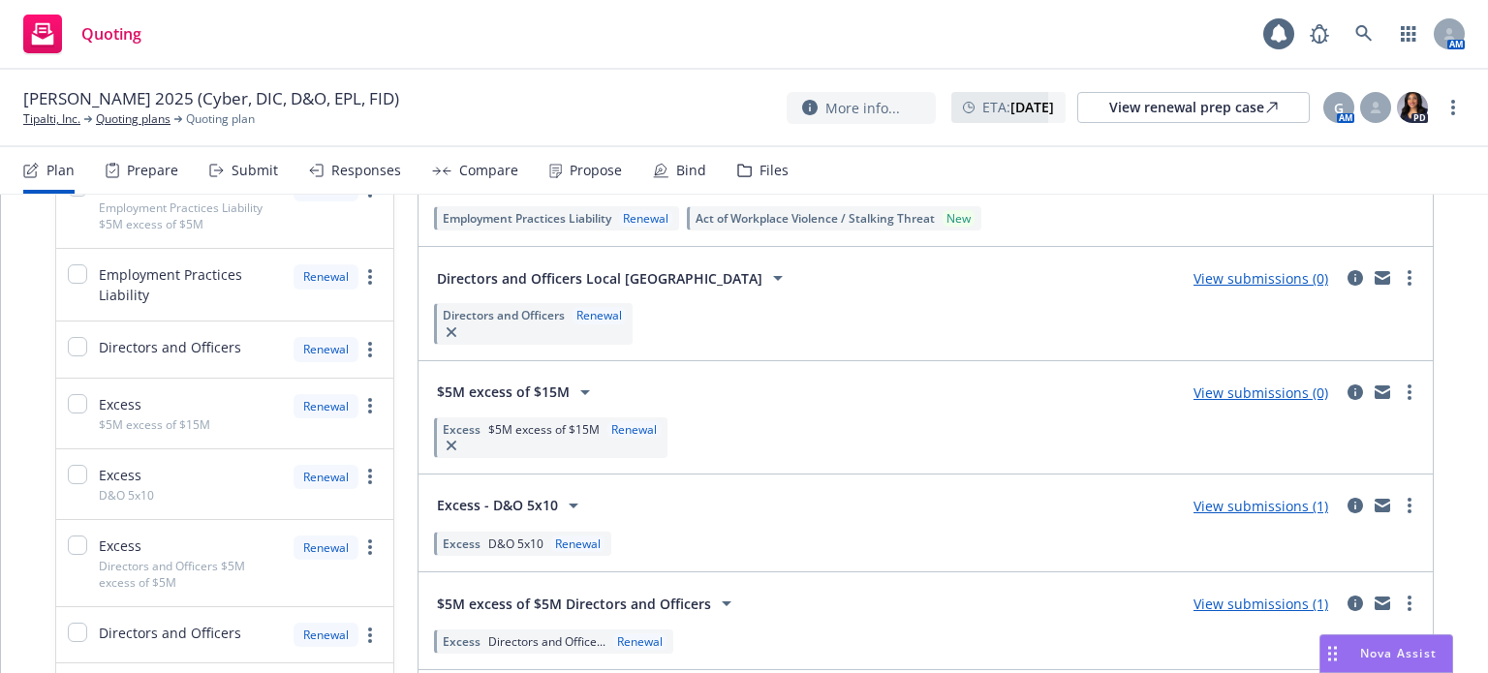
click at [576, 394] on icon at bounding box center [585, 392] width 23 height 23
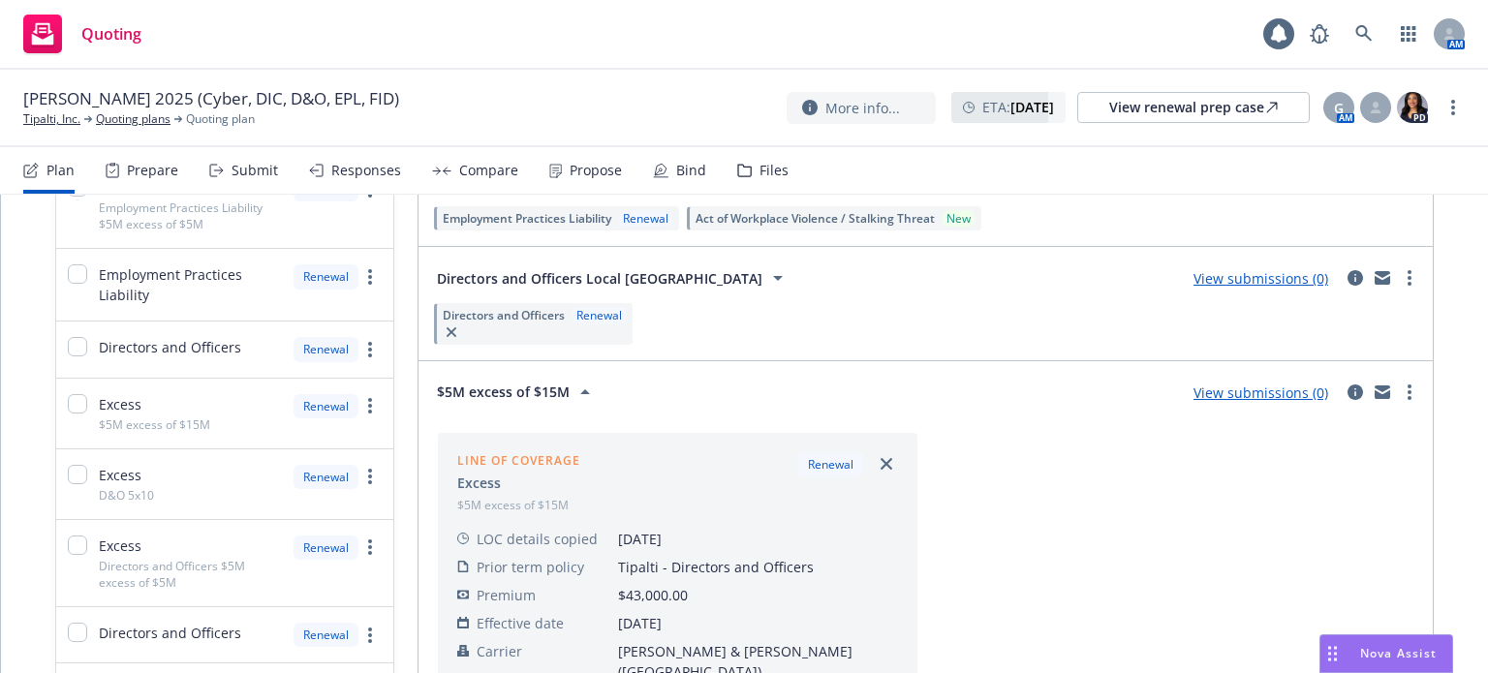
scroll to position [485, 0]
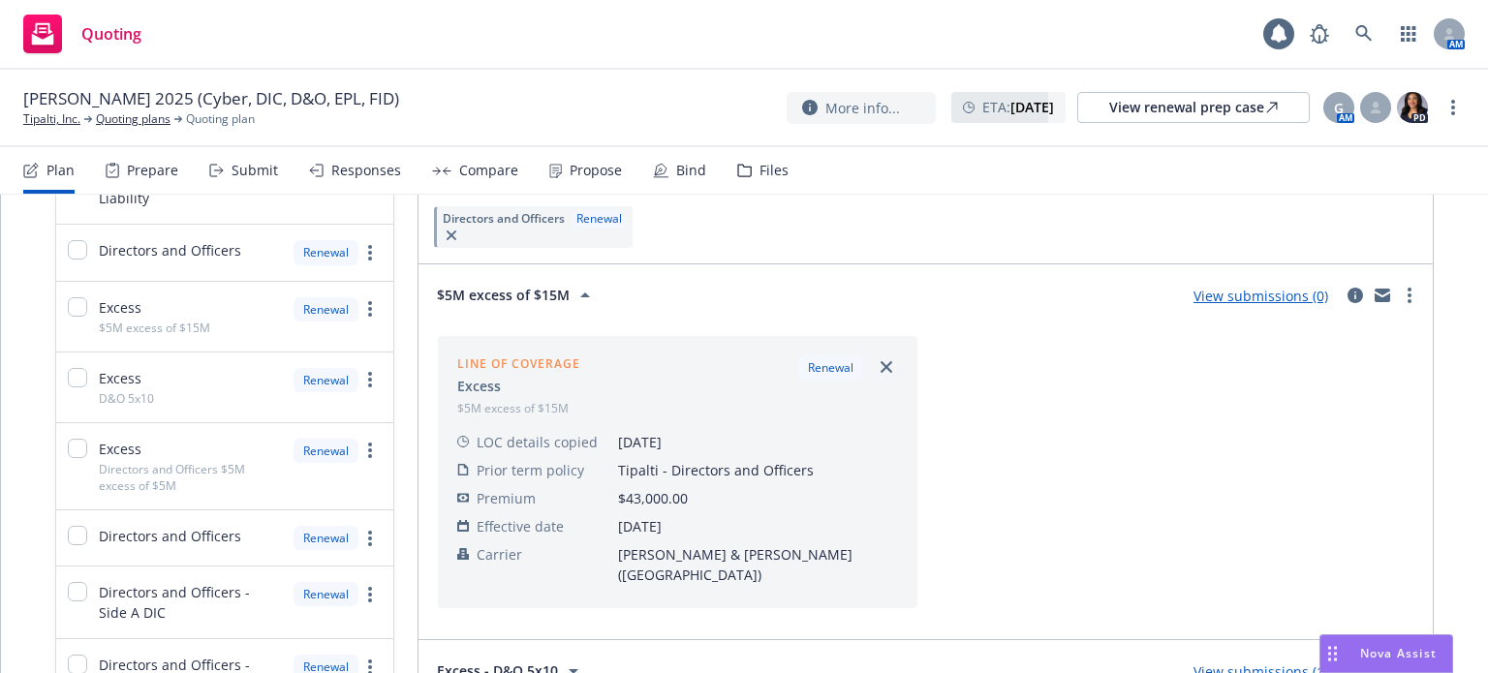
click at [1254, 295] on link "View submissions (0)" at bounding box center [1261, 296] width 135 height 18
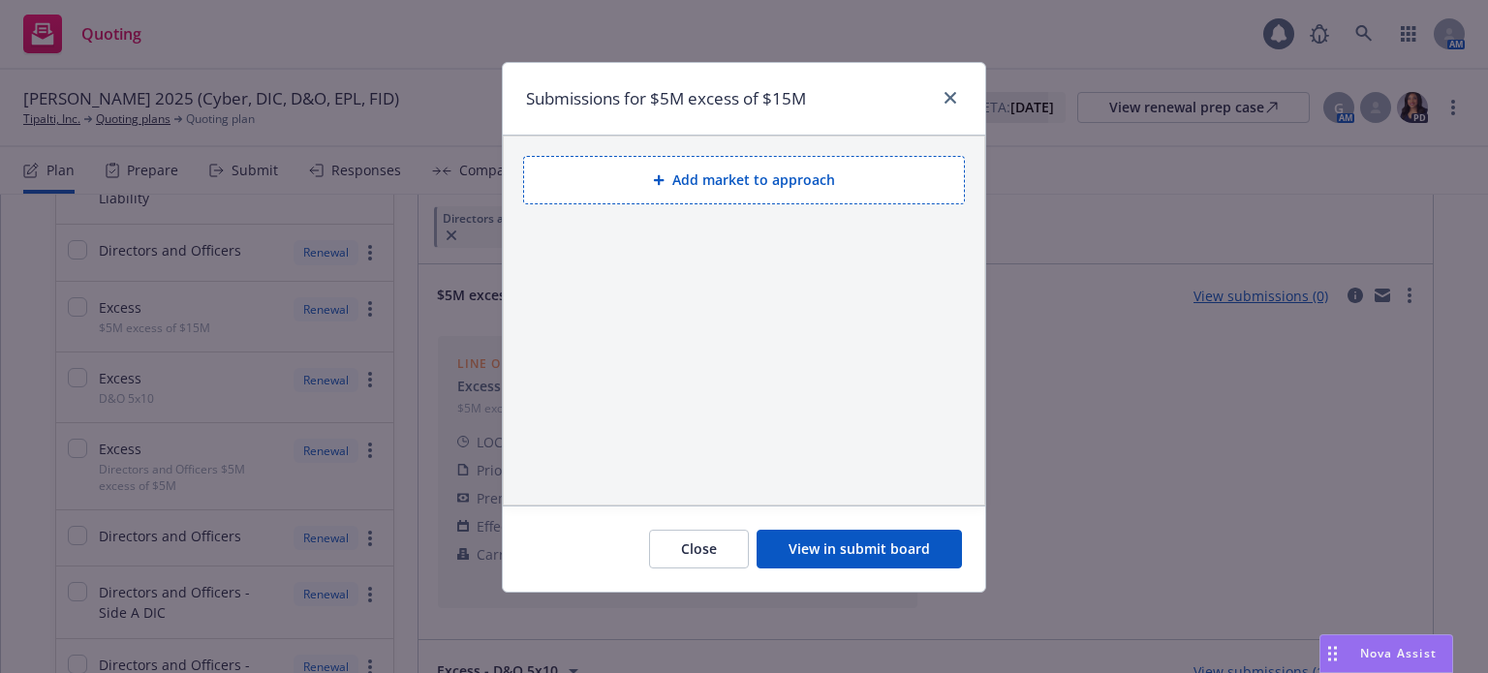
click at [873, 551] on button "View in submit board" at bounding box center [859, 549] width 205 height 39
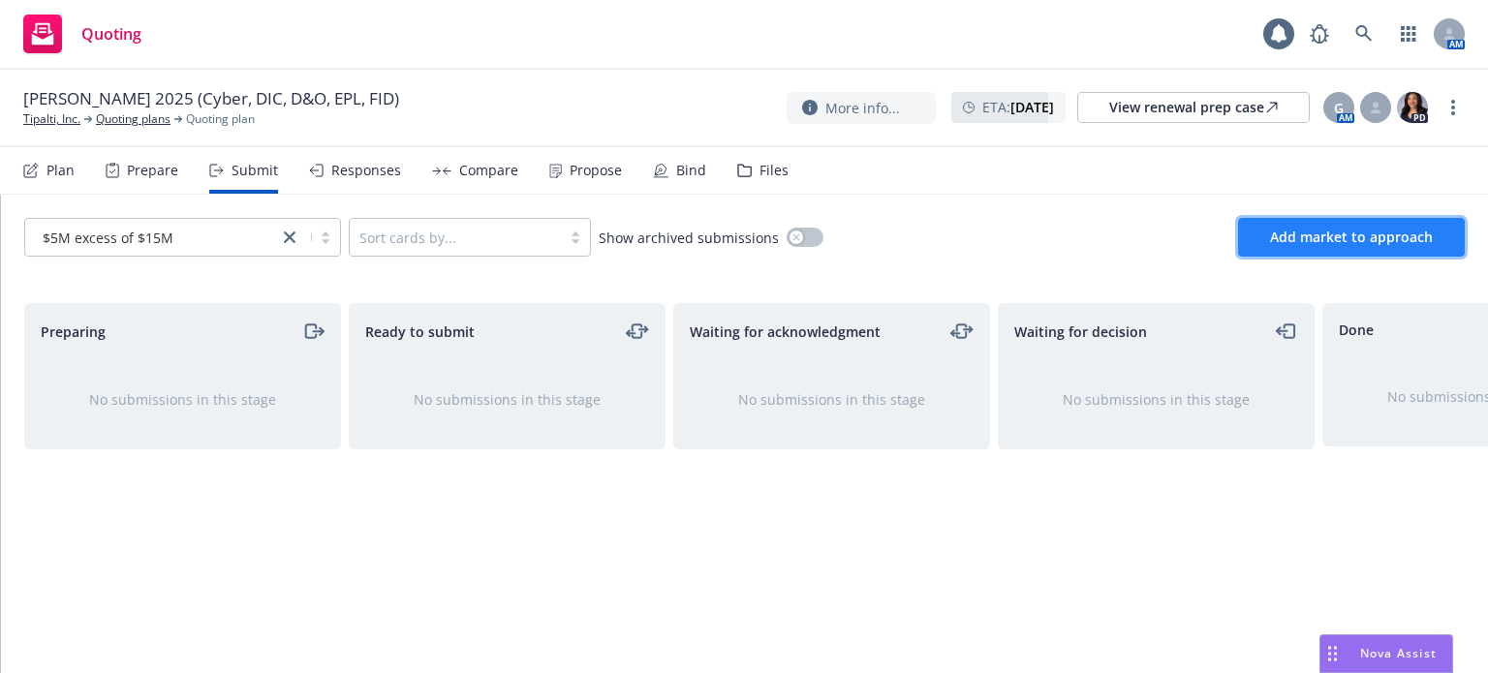
click at [1300, 226] on button "Add market to approach" at bounding box center [1351, 237] width 227 height 39
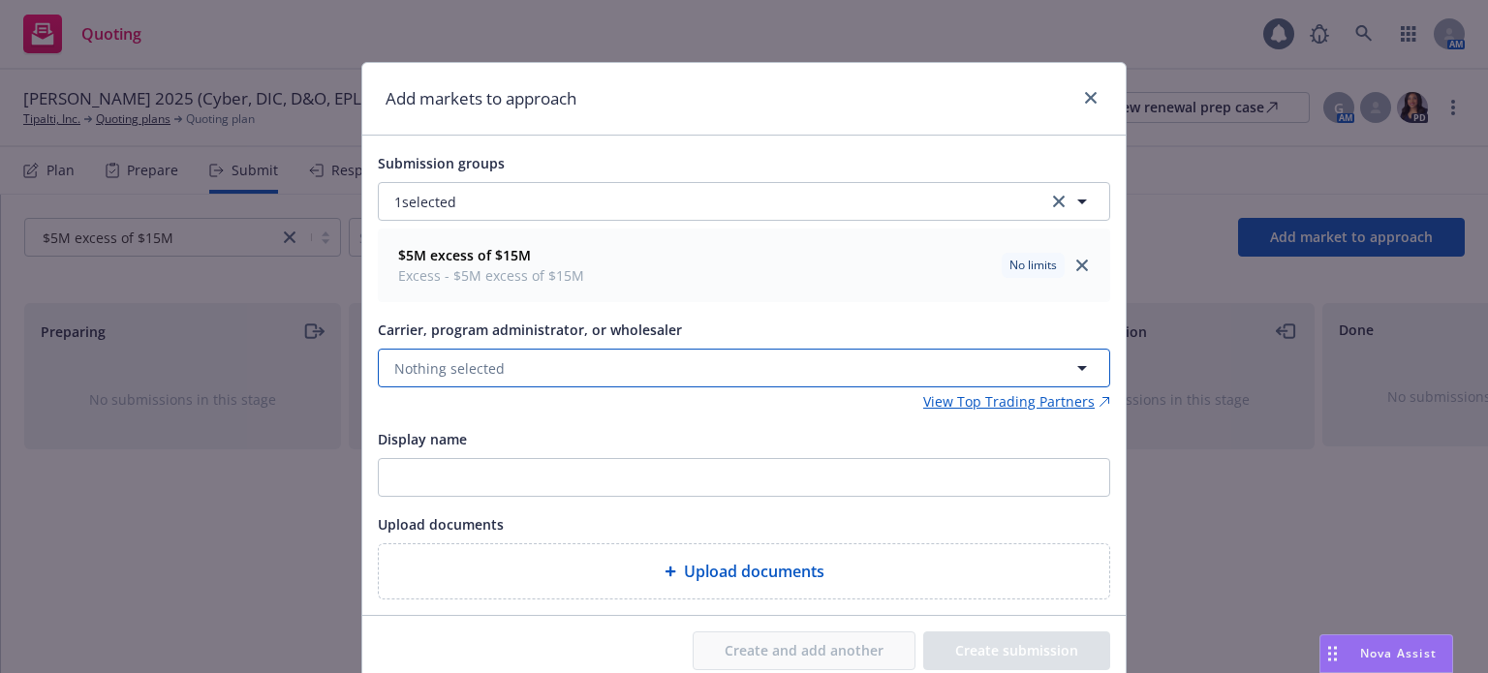
click at [509, 367] on button "Nothing selected" at bounding box center [744, 368] width 733 height 39
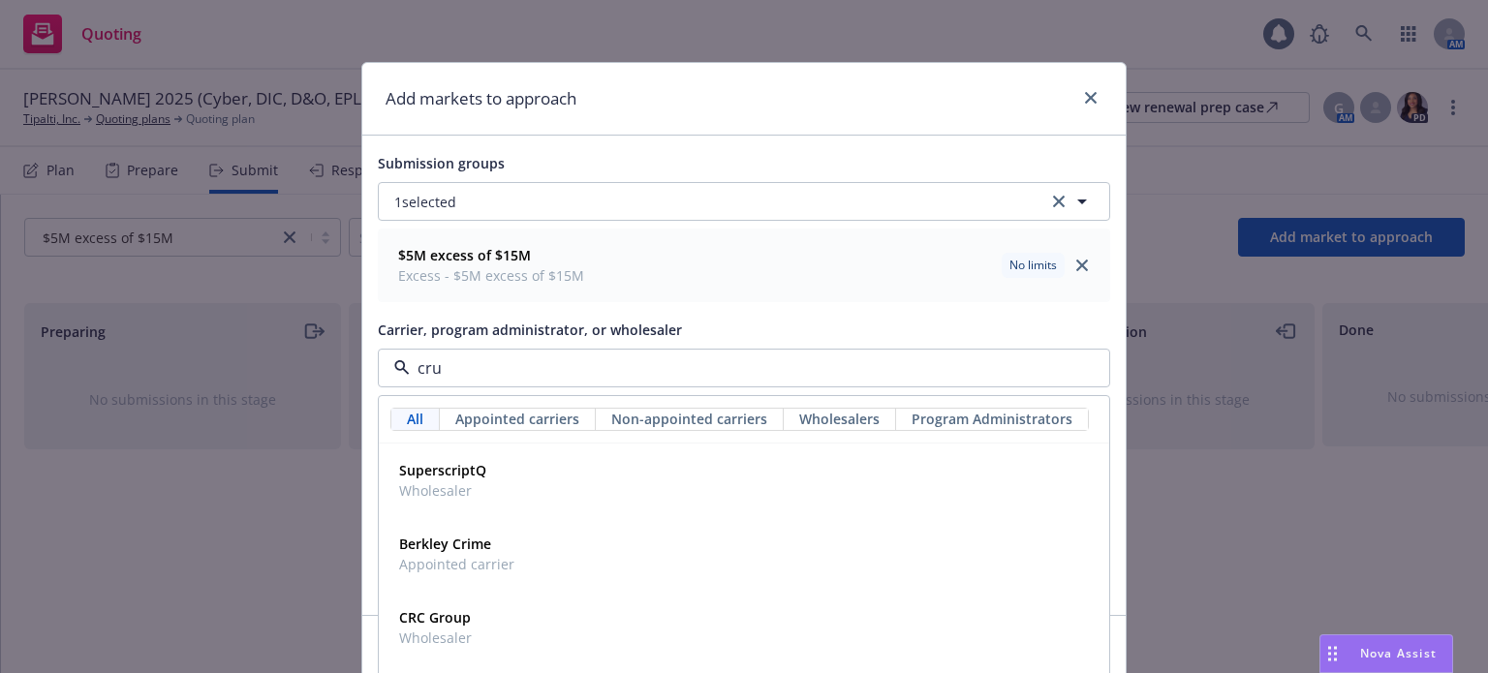
type input "[PERSON_NAME]"
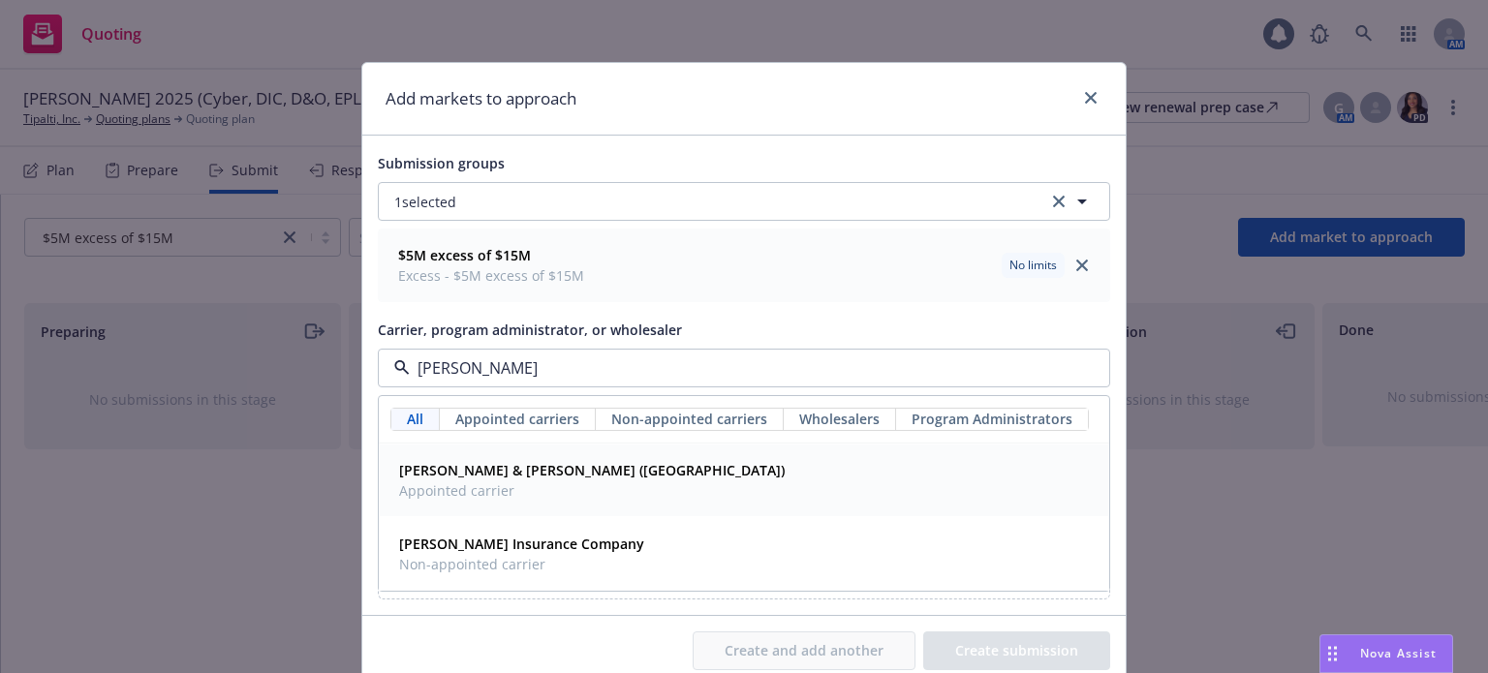
click at [505, 474] on strong "[PERSON_NAME] & [PERSON_NAME] ([GEOGRAPHIC_DATA])" at bounding box center [592, 470] width 386 height 18
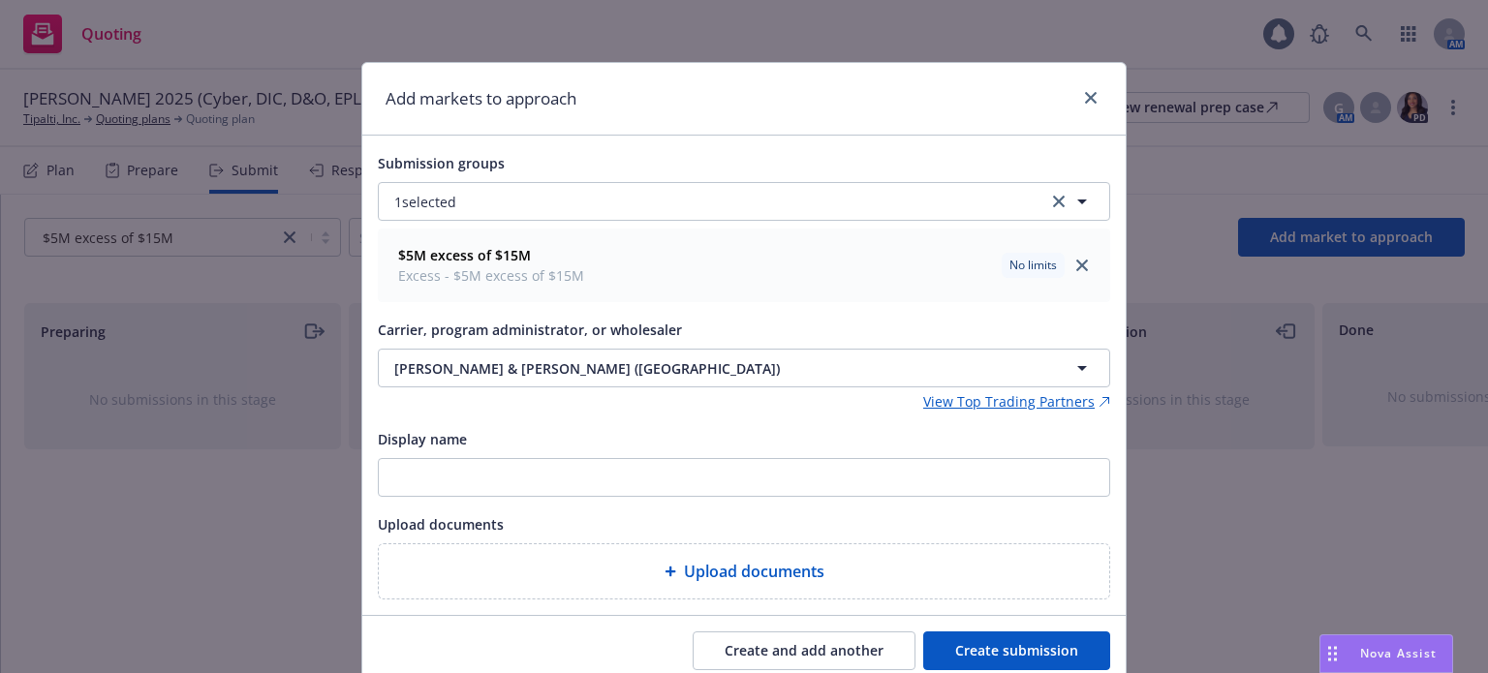
click at [1006, 658] on button "Create submission" at bounding box center [1016, 651] width 187 height 39
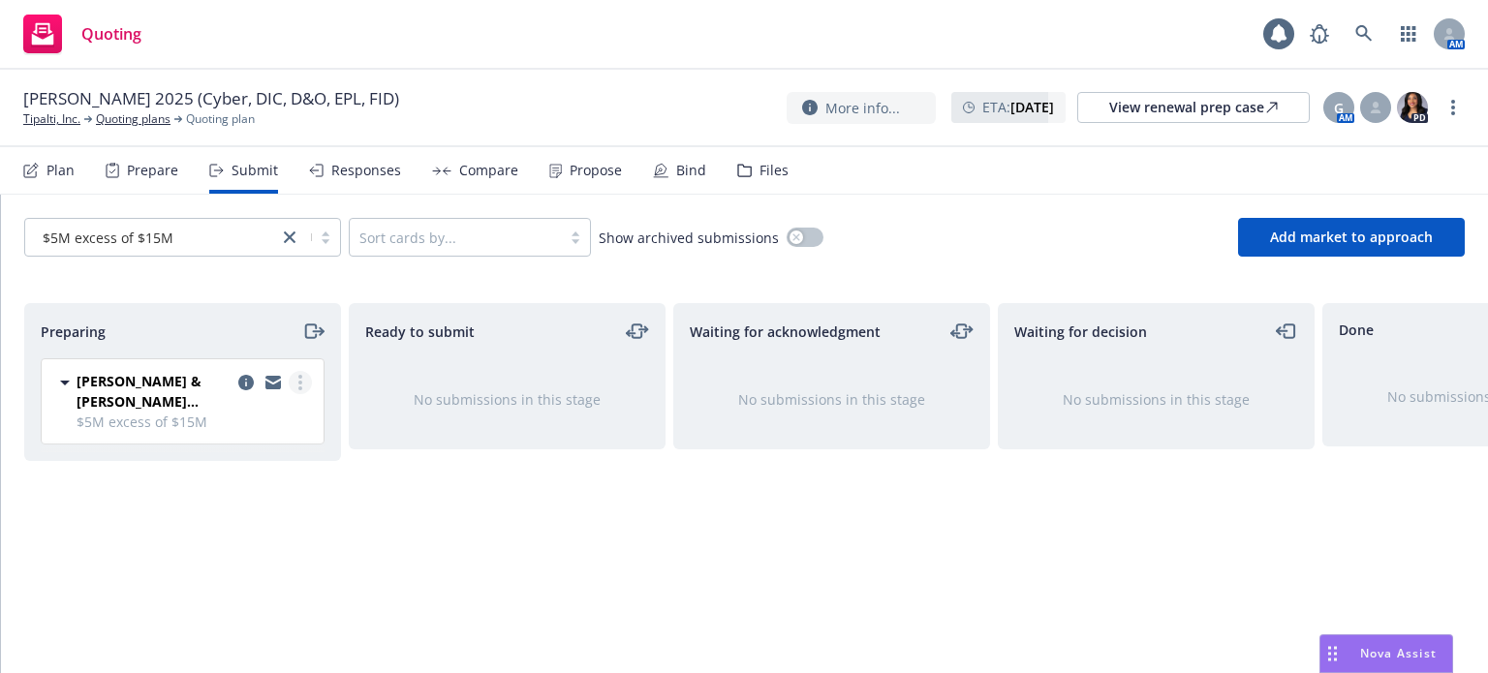
click at [305, 380] on link "more" at bounding box center [300, 382] width 23 height 23
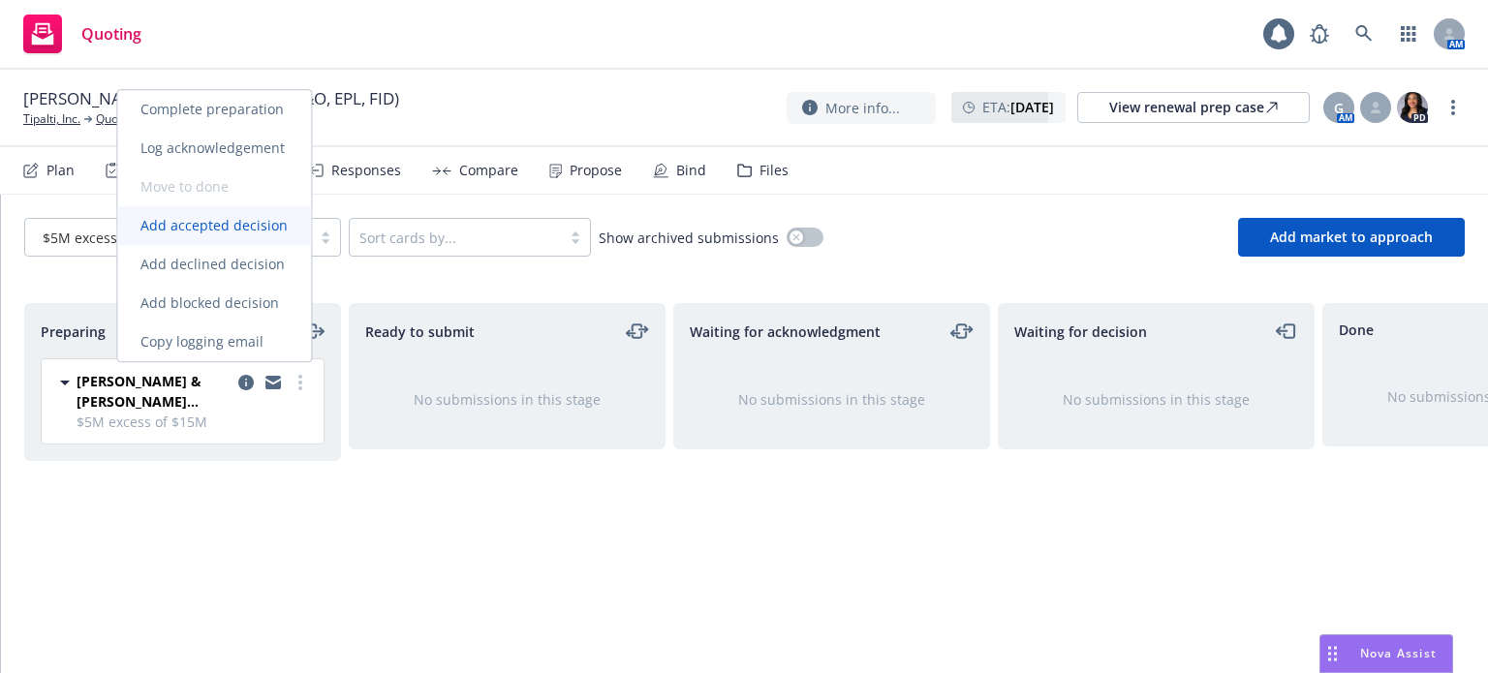
click at [245, 233] on span "Add accepted decision" at bounding box center [214, 225] width 194 height 18
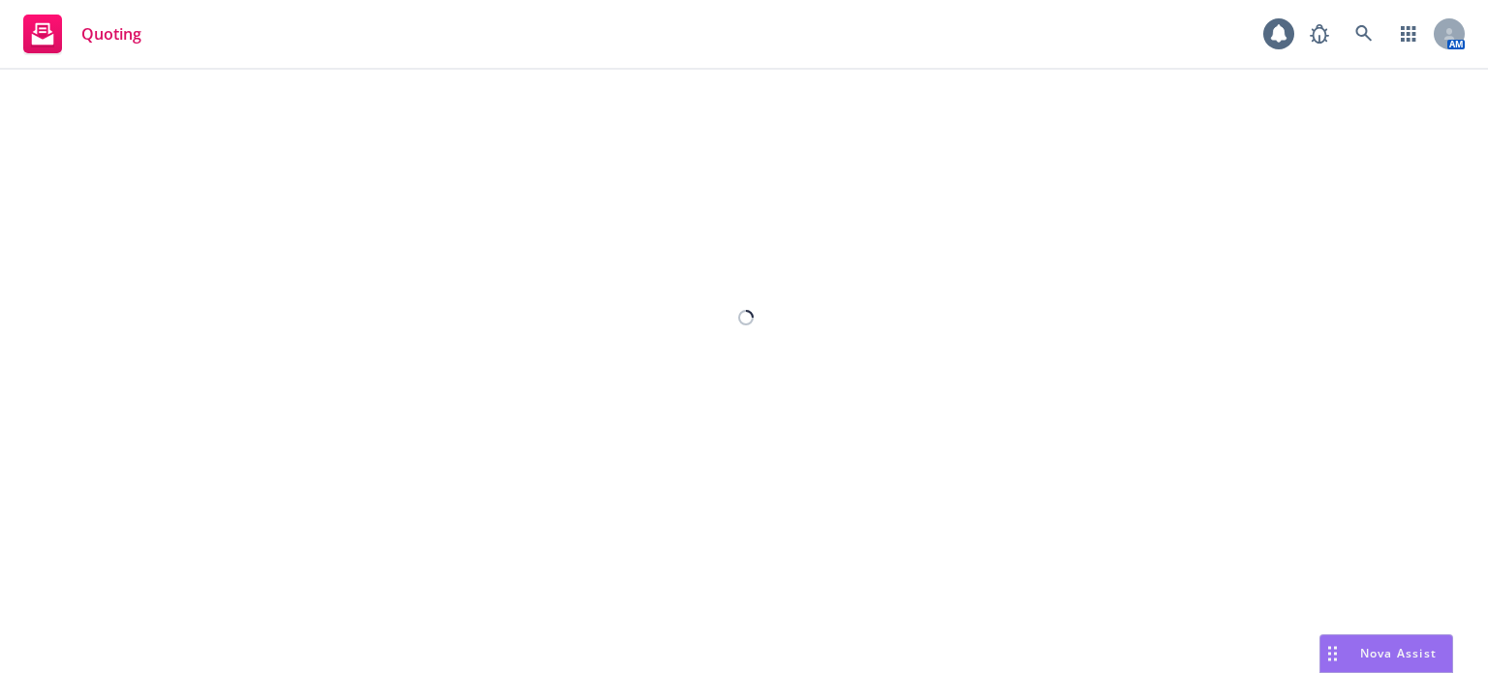
select select "12"
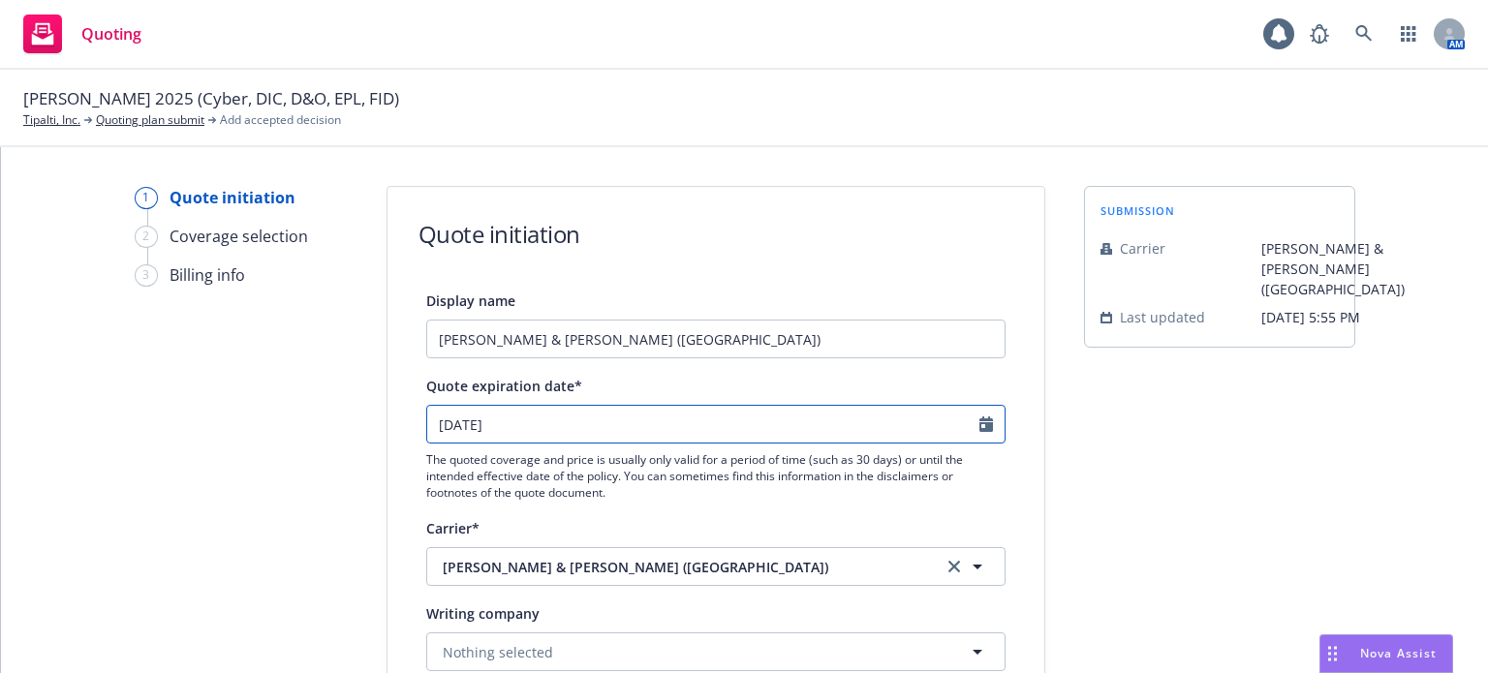
click at [466, 426] on input "[DATE]" at bounding box center [703, 424] width 552 height 37
select select "9"
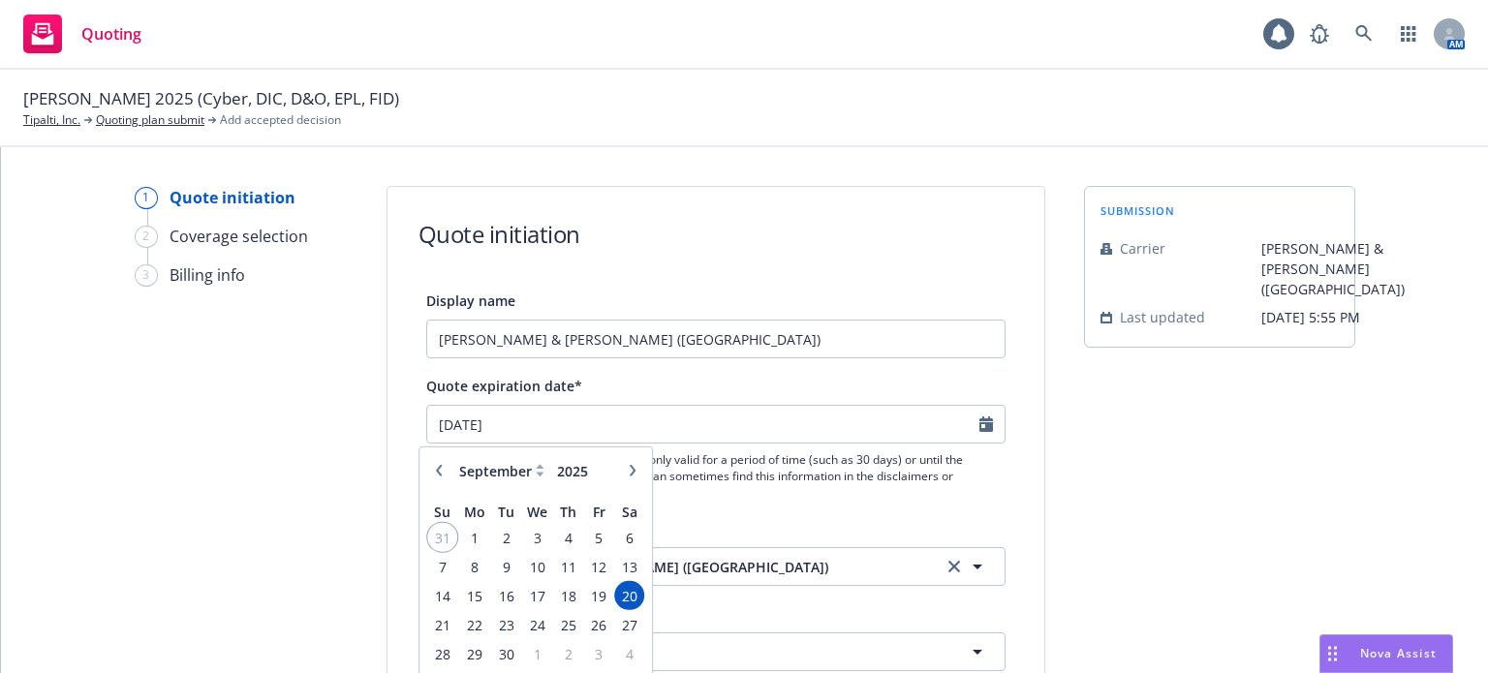
click at [446, 538] on span "31" at bounding box center [442, 537] width 26 height 24
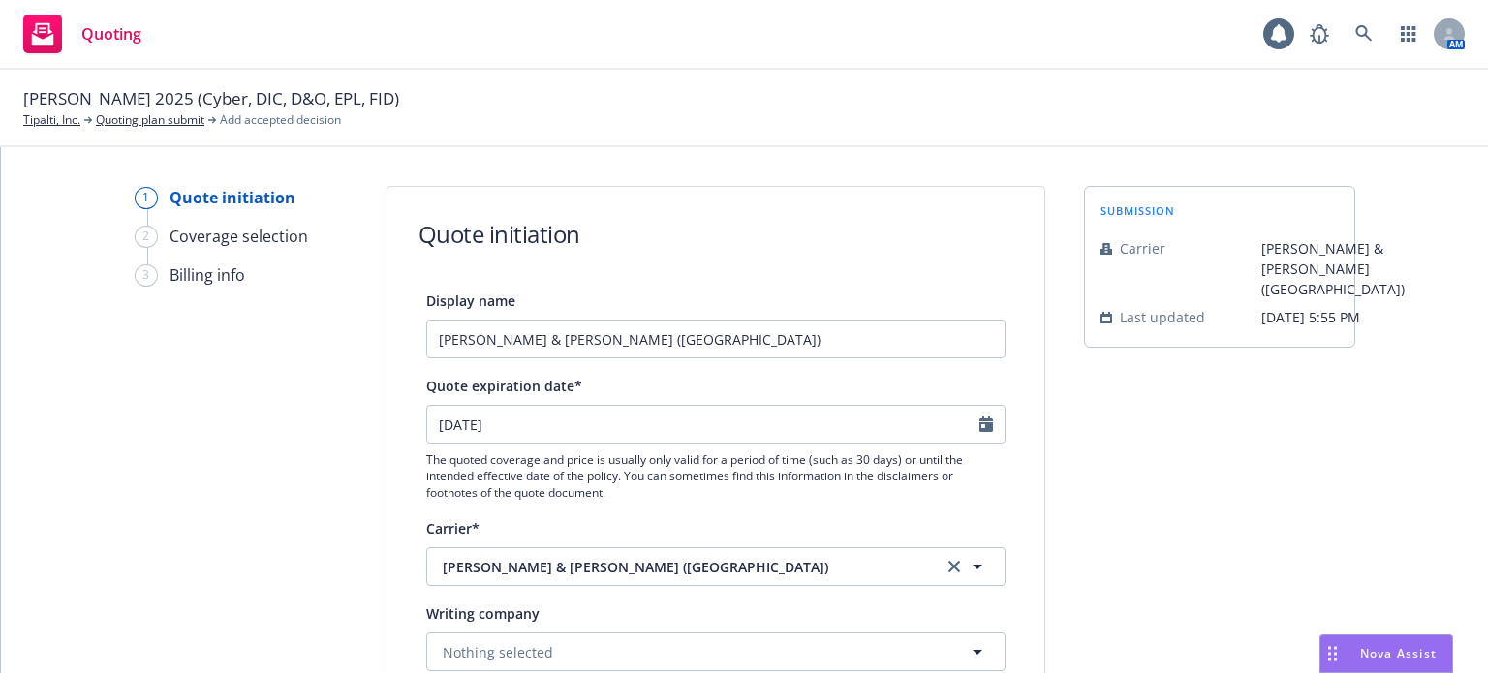
type input "[DATE]"
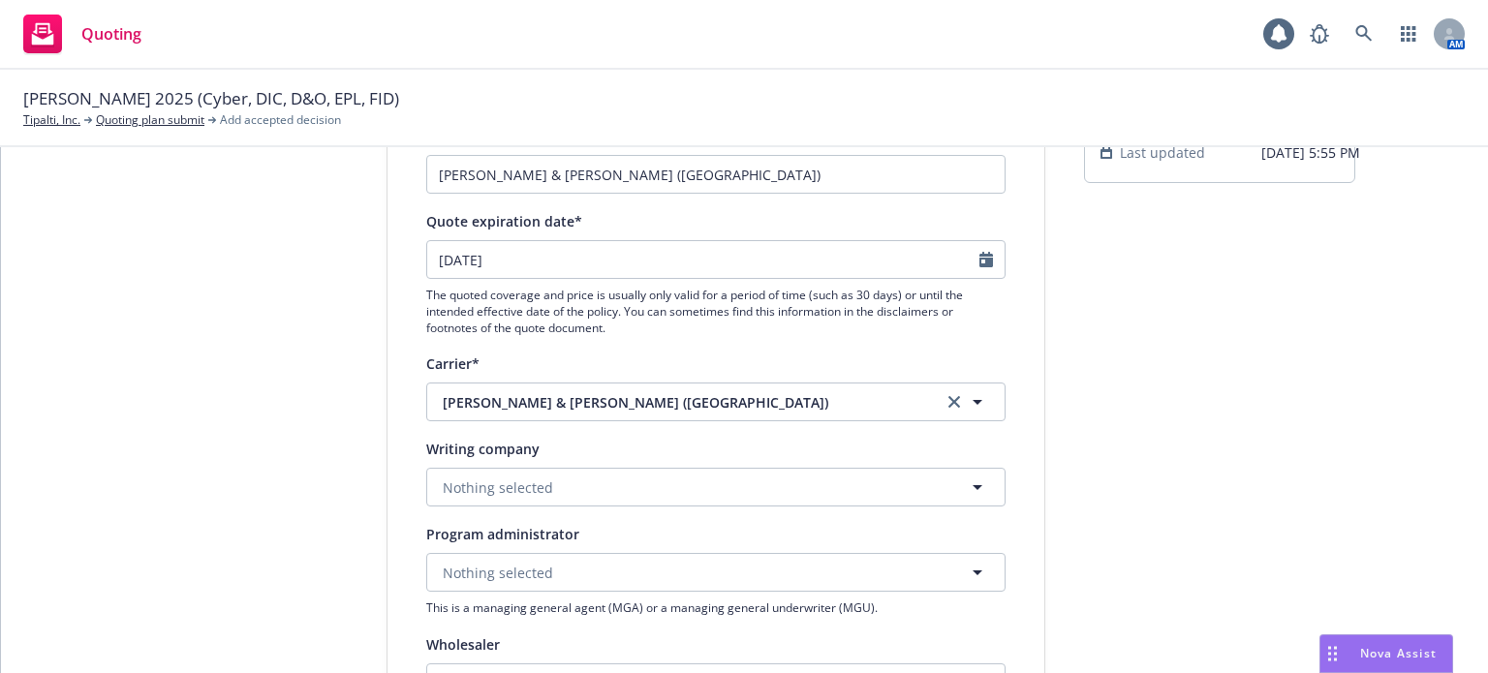
scroll to position [194, 0]
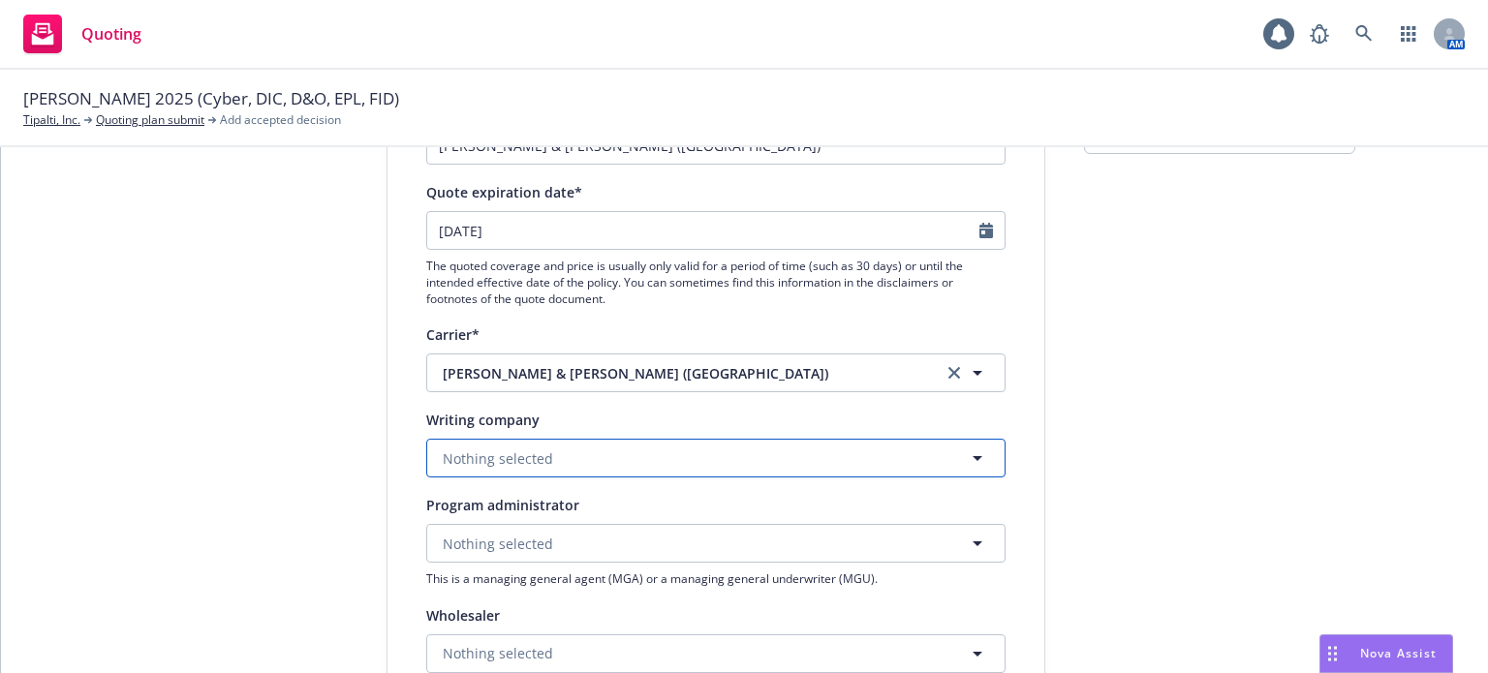
click at [533, 461] on span "Nothing selected" at bounding box center [498, 459] width 110 height 20
type input "the north"
click at [563, 514] on strong "The North River Insurance Company" at bounding box center [568, 513] width 240 height 18
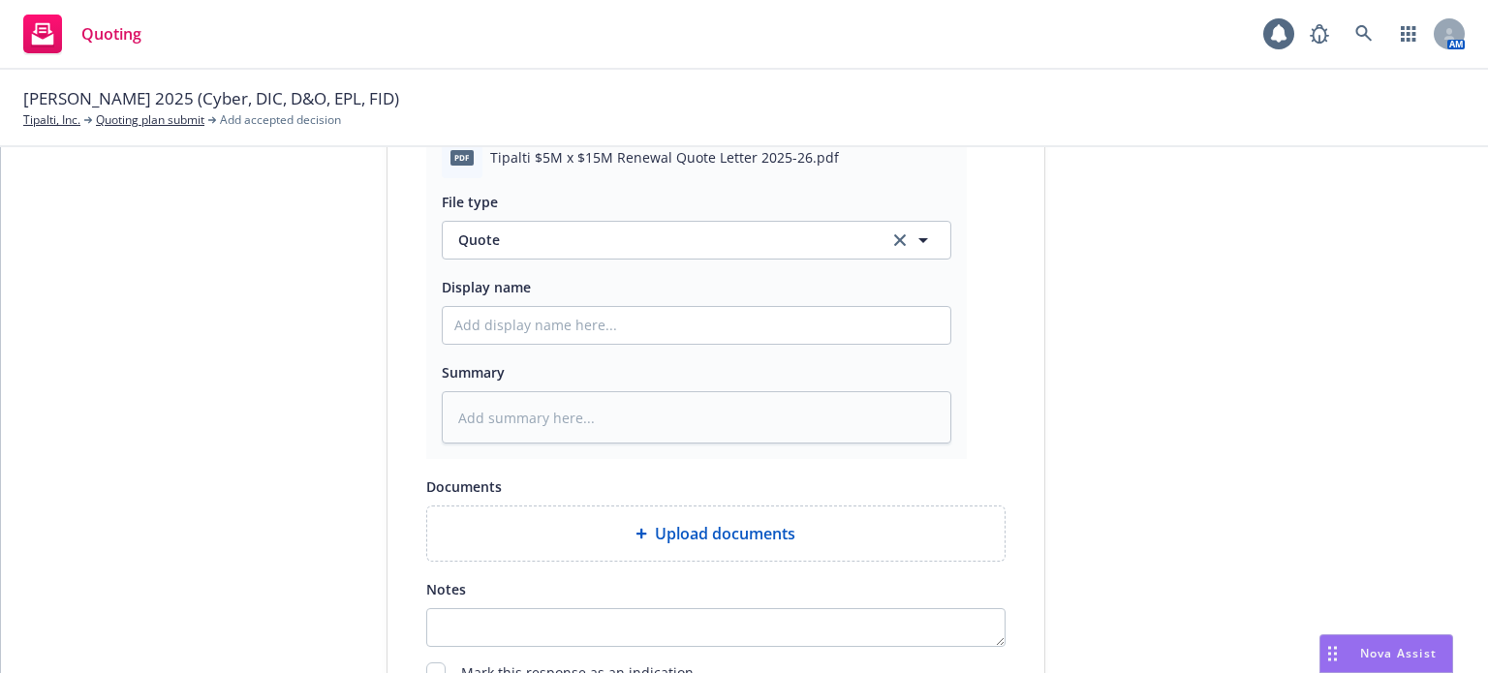
scroll to position [1131, 0]
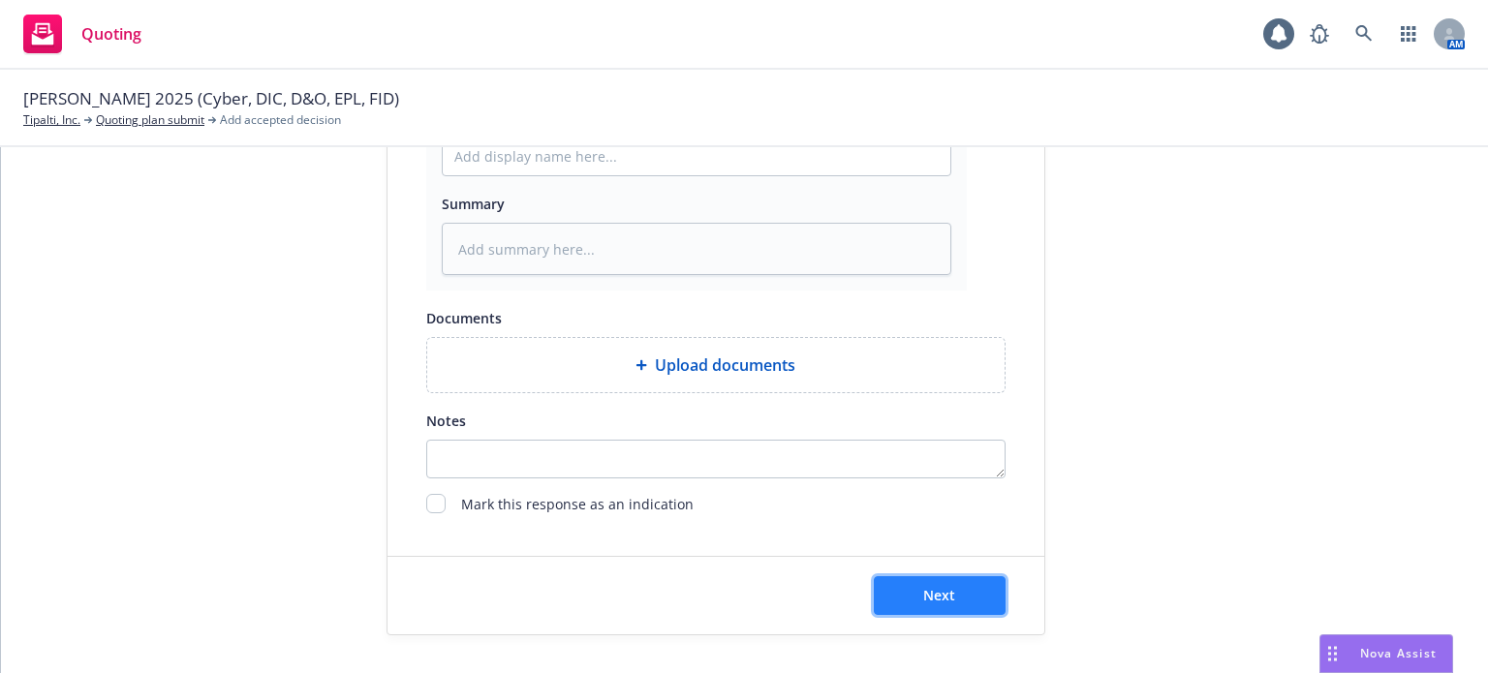
click at [962, 584] on button "Next" at bounding box center [940, 596] width 132 height 39
type textarea "x"
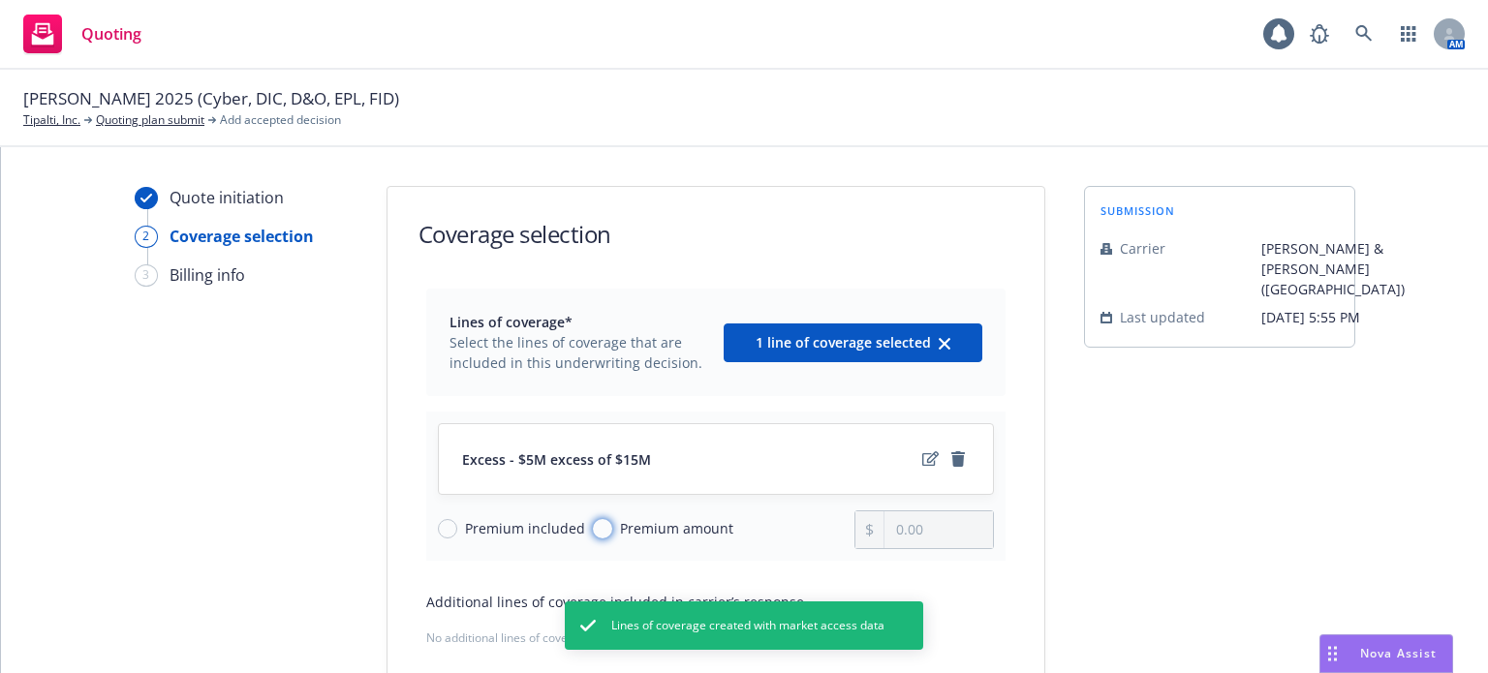
click at [593, 522] on input "Premium amount" at bounding box center [602, 528] width 19 height 19
radio input "true"
drag, startPoint x: 923, startPoint y: 524, endPoint x: 846, endPoint y: 530, distance: 77.7
click at [846, 531] on div "Premium included Premium amount 0.00" at bounding box center [716, 530] width 556 height 39
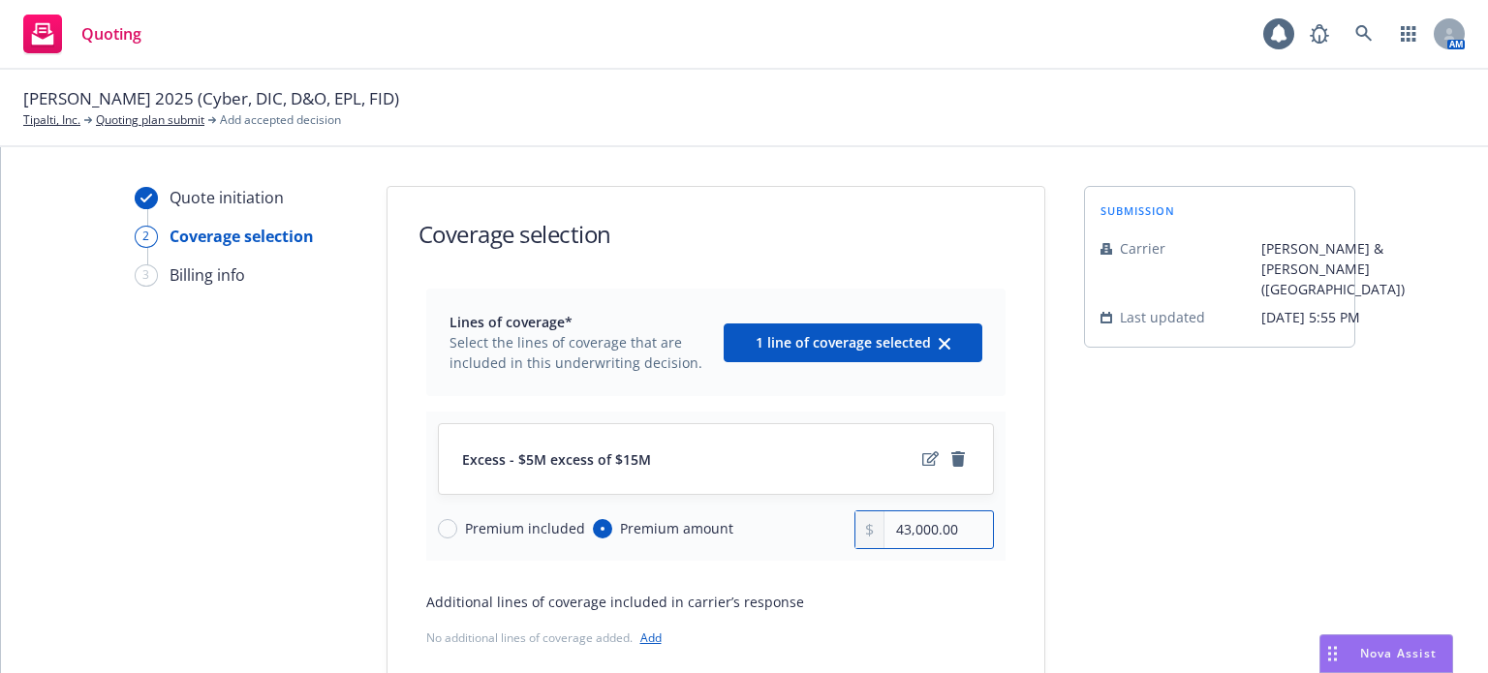
type input "43,000.00"
click at [814, 566] on div "Lines of coverage* Select the lines of coverage that are included in this under…" at bounding box center [715, 504] width 579 height 430
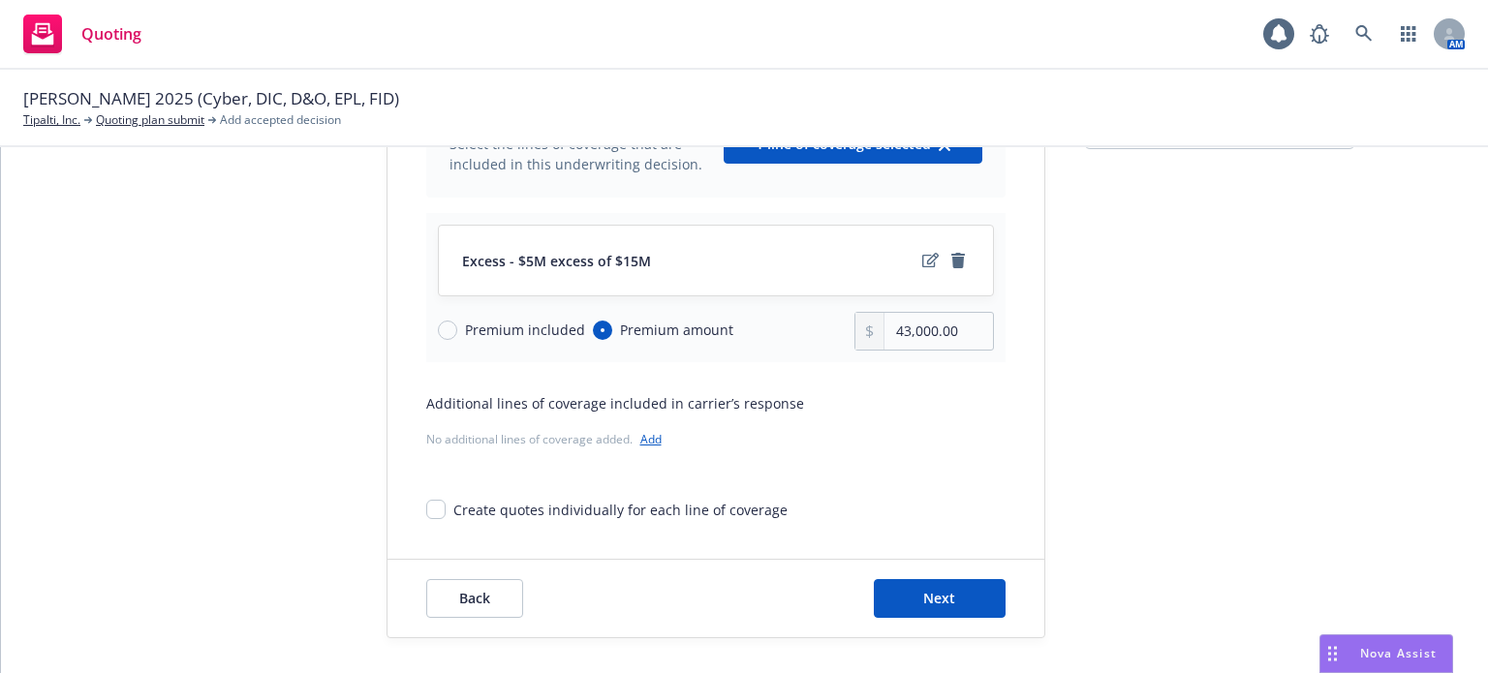
scroll to position [201, 0]
click at [930, 582] on button "Next" at bounding box center [940, 597] width 132 height 39
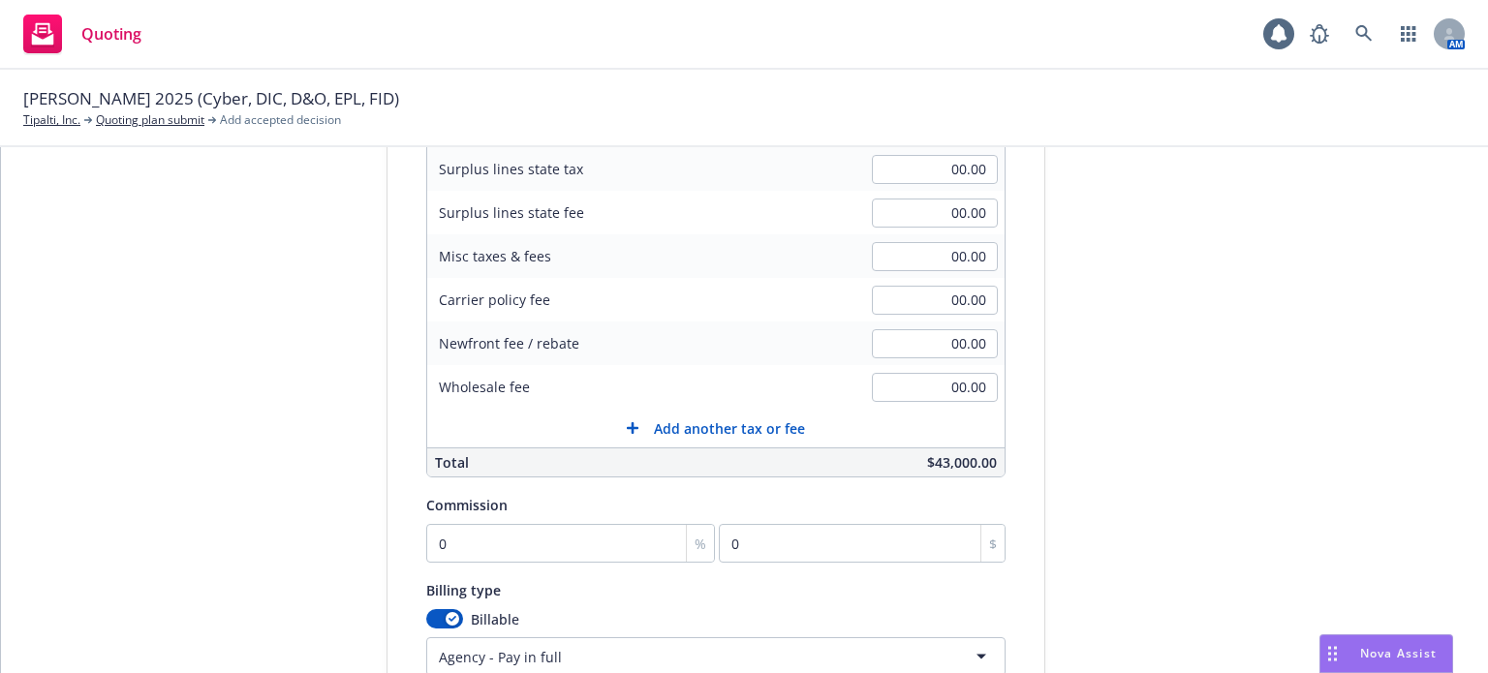
scroll to position [394, 0]
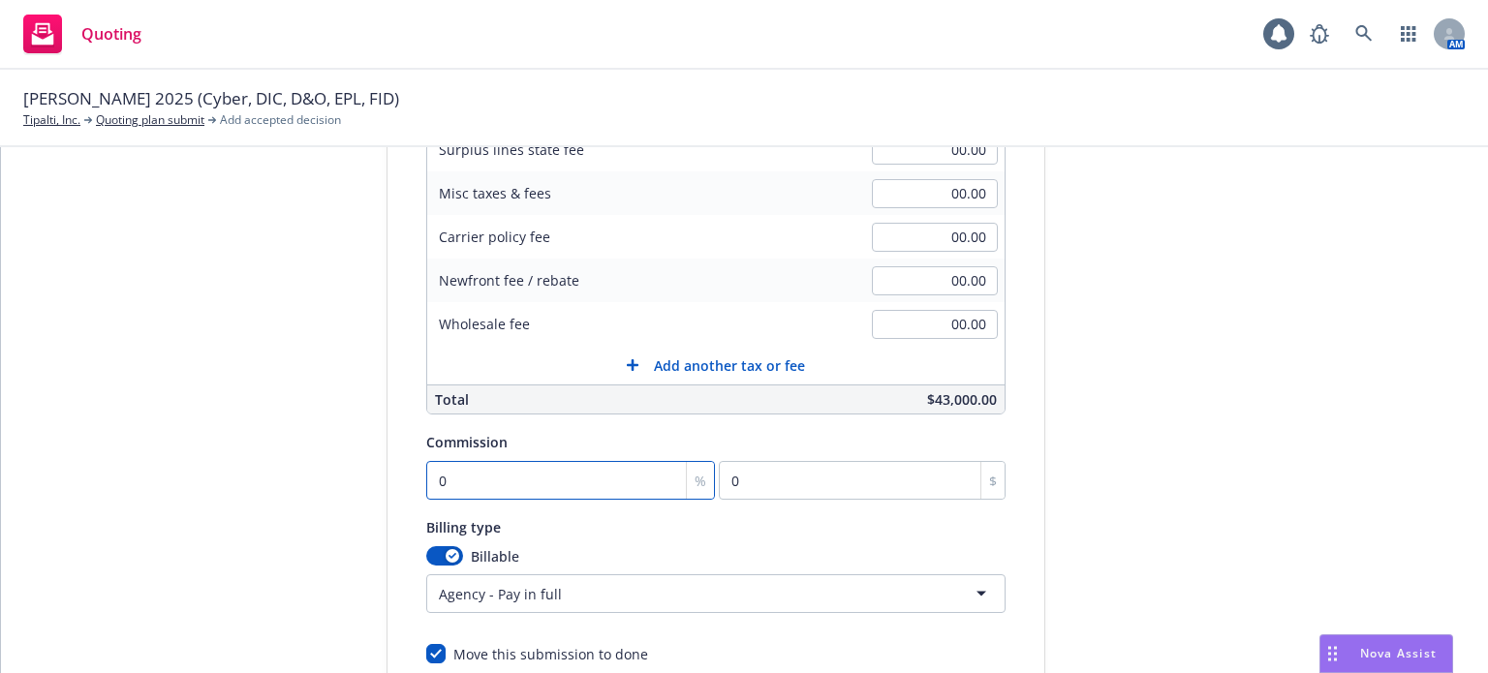
click at [508, 484] on input "0" at bounding box center [571, 480] width 290 height 39
type input "1"
type input "430"
type input "16"
type input "6880"
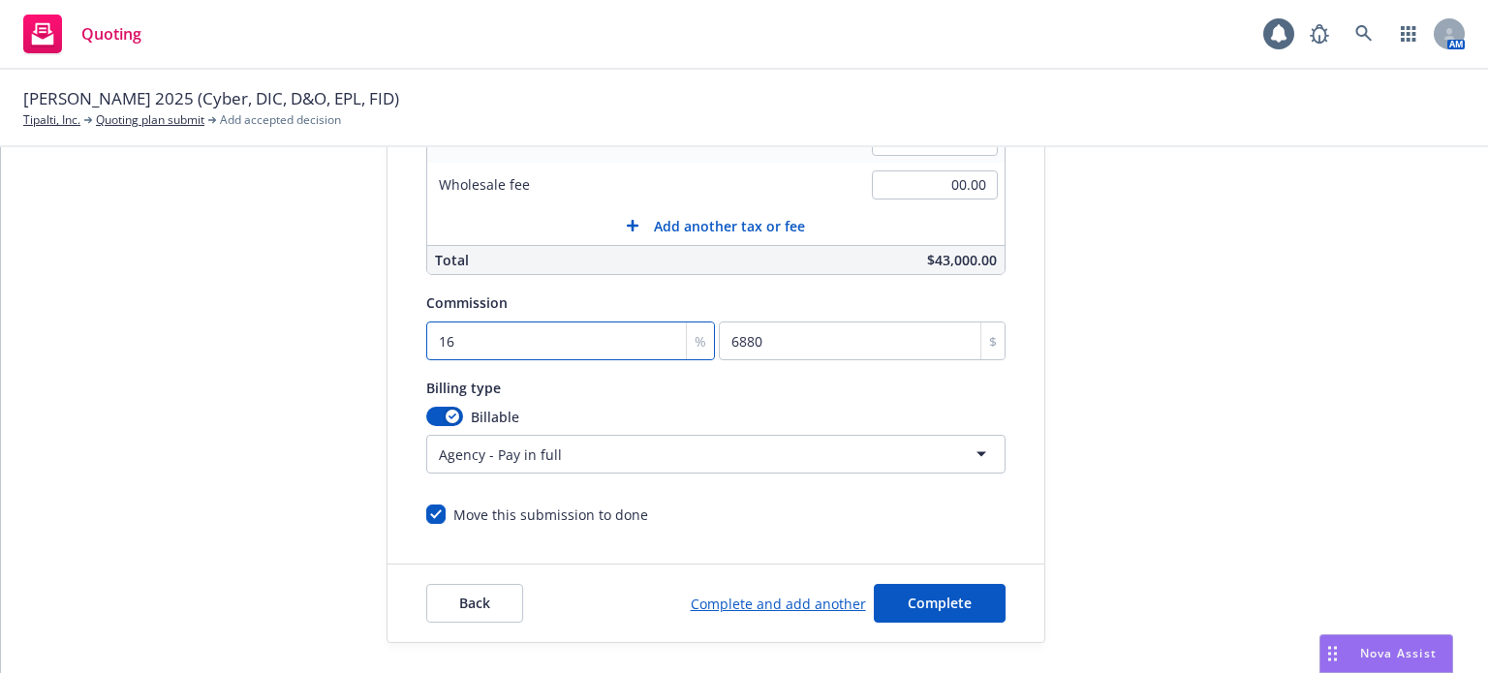
scroll to position [541, 0]
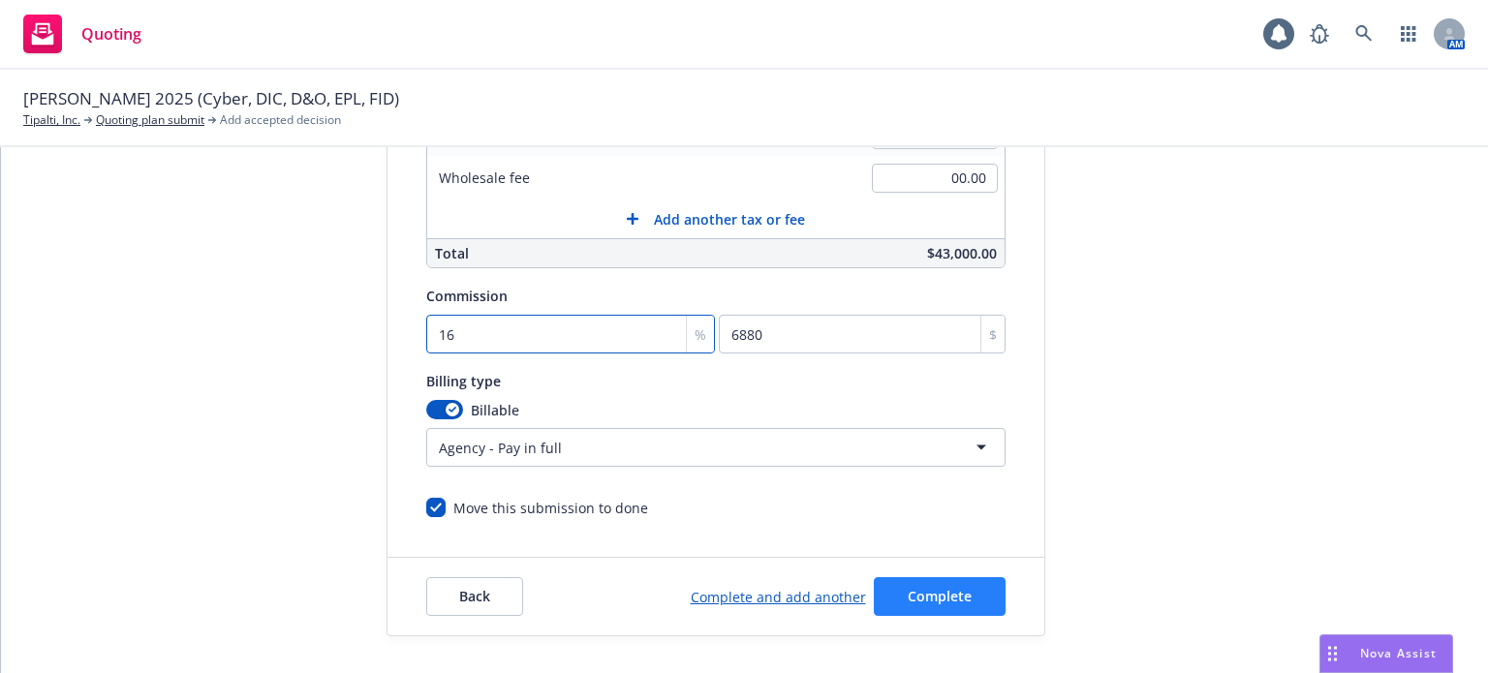
type input "16"
click at [963, 594] on button "Complete" at bounding box center [940, 597] width 132 height 39
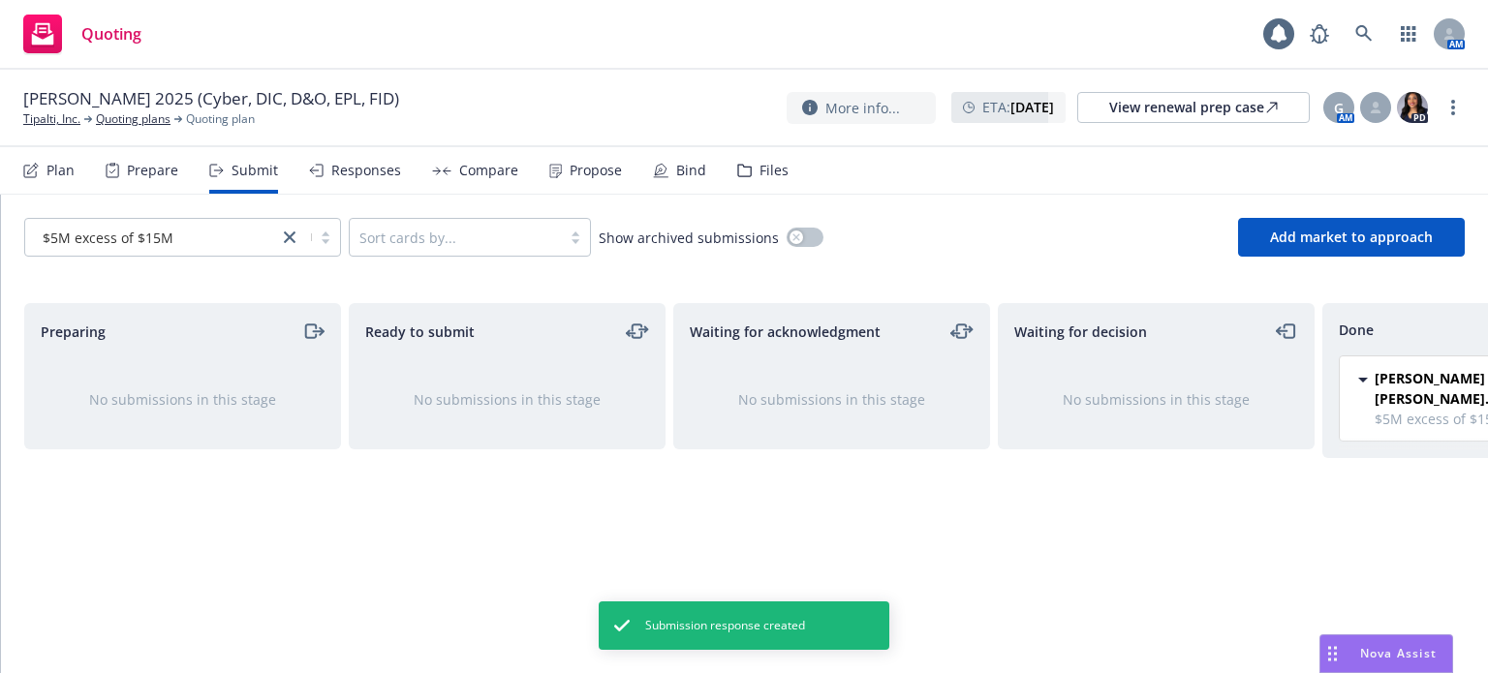
scroll to position [0, 174]
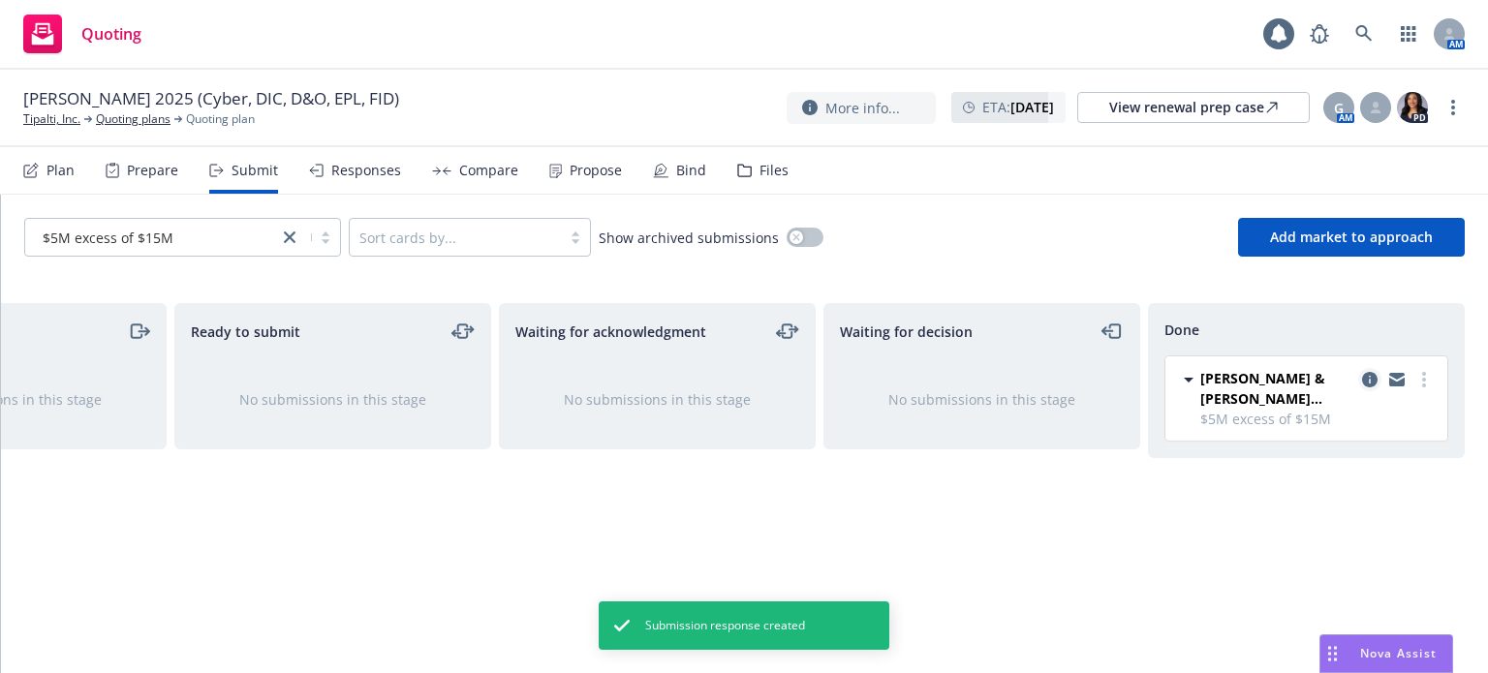
click at [1373, 375] on icon "copy logging email" at bounding box center [1370, 380] width 16 height 16
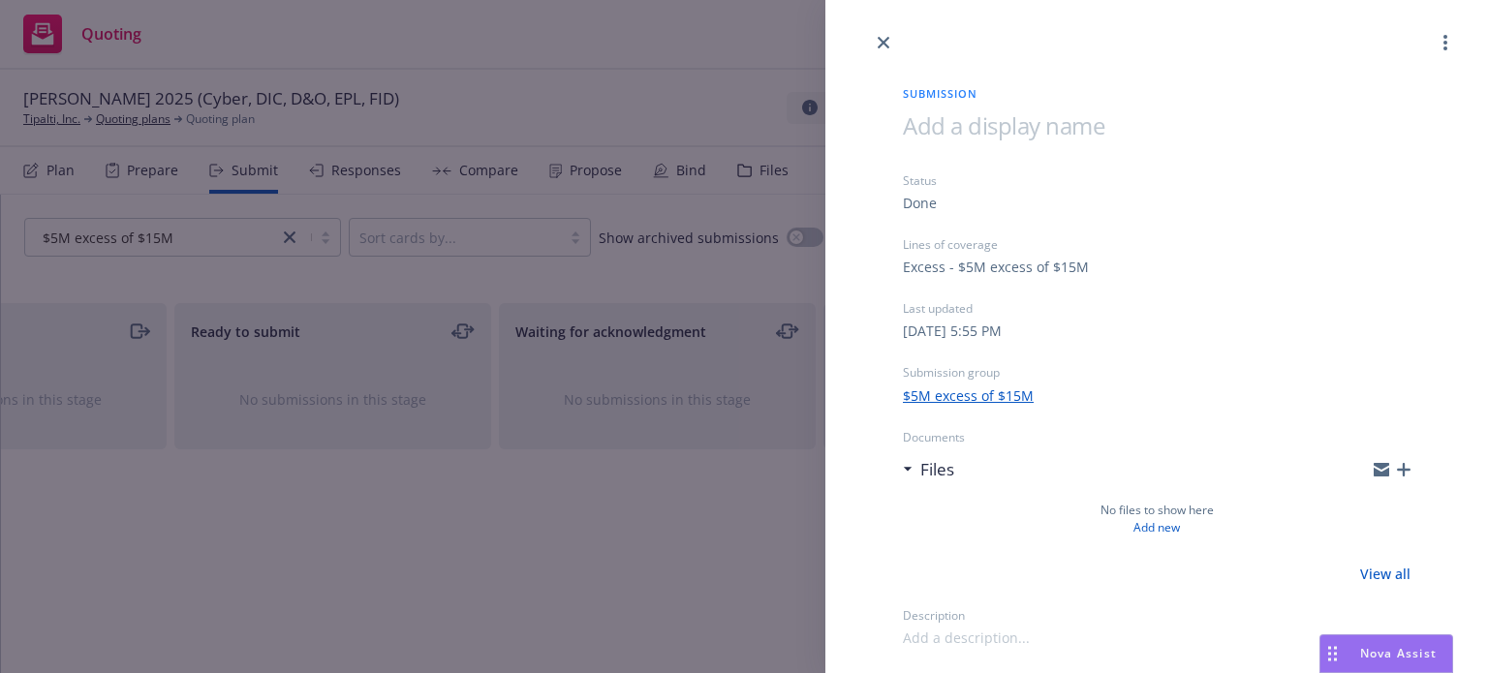
click at [1407, 471] on icon "button" at bounding box center [1404, 470] width 14 height 14
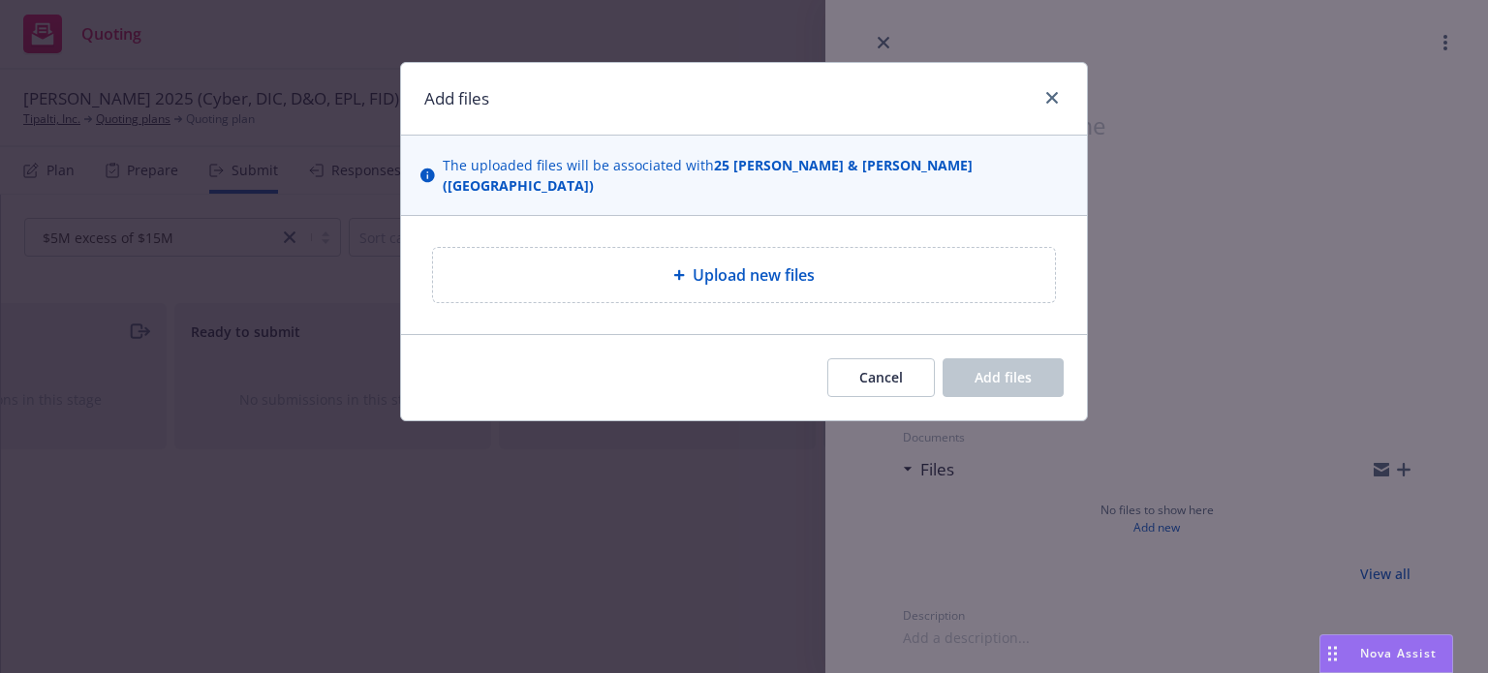
type textarea "x"
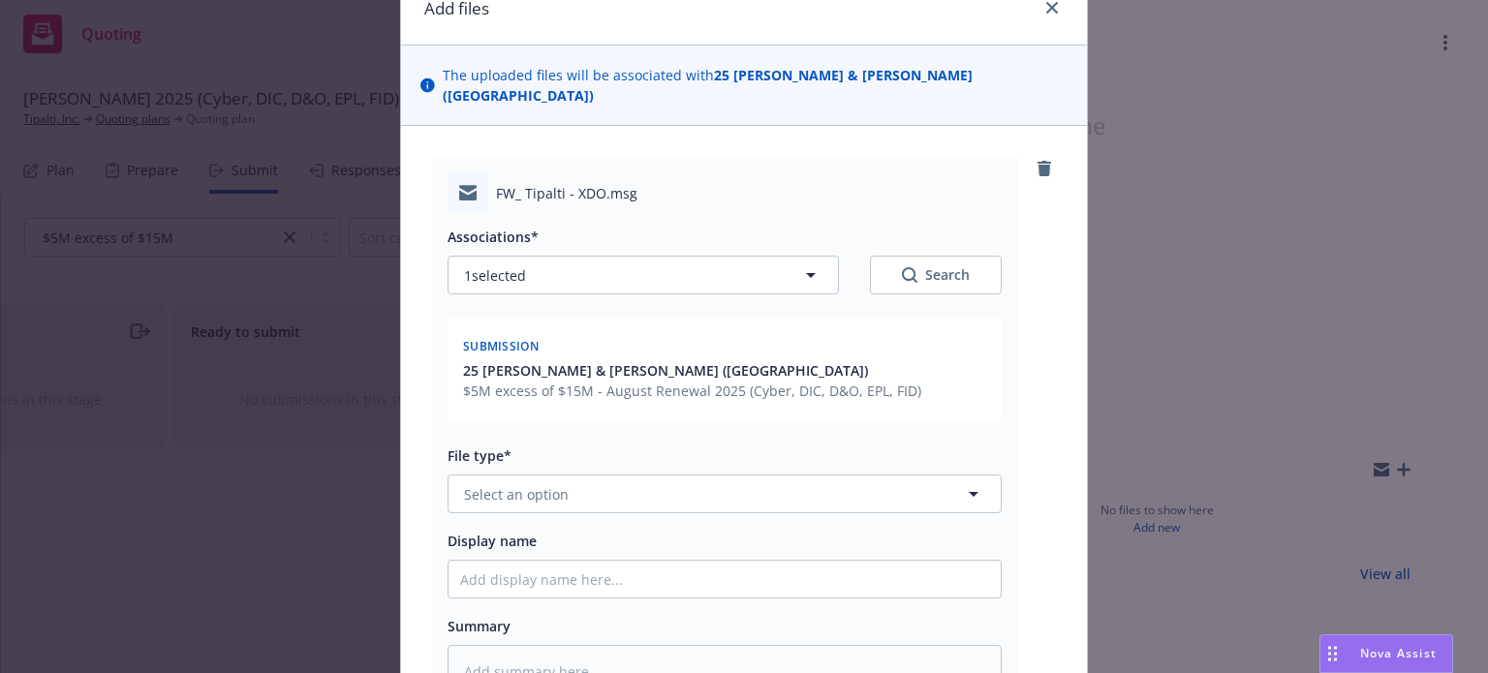
scroll to position [194, 0]
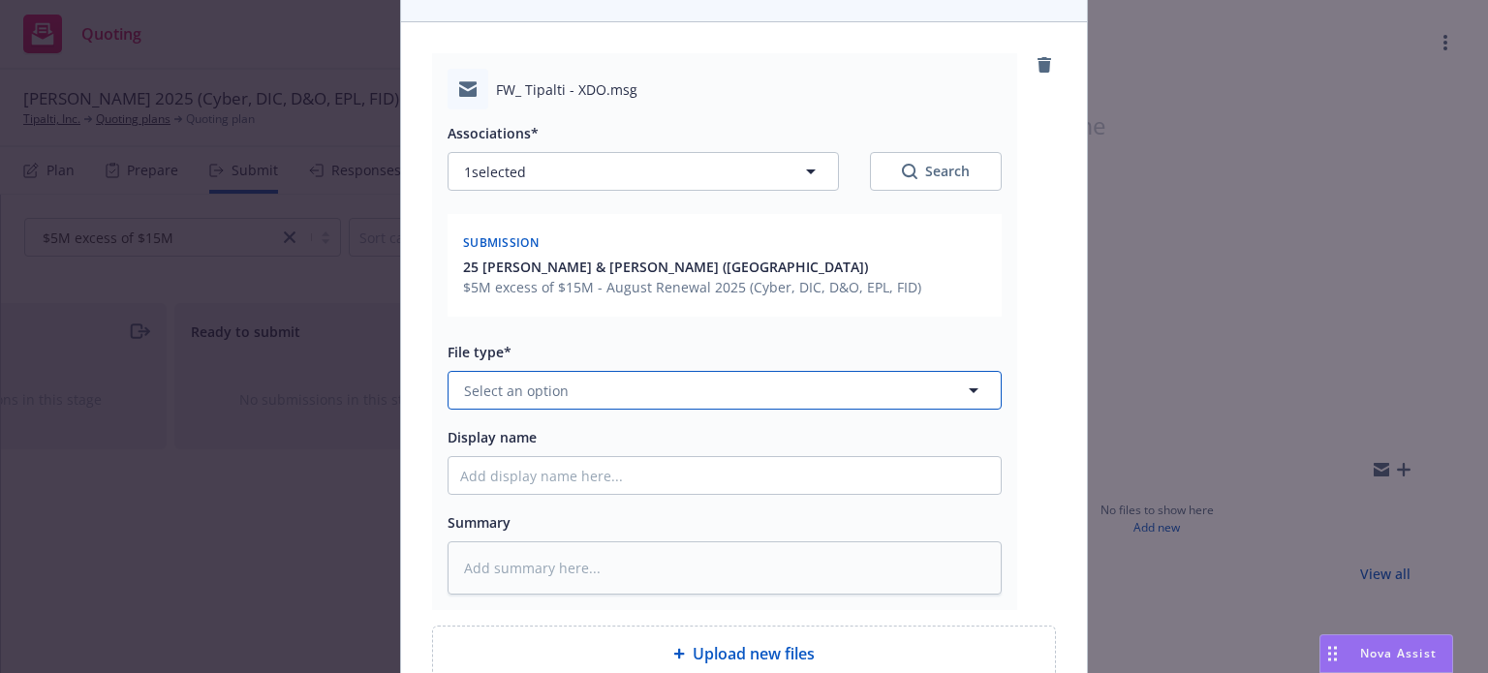
click at [581, 371] on button "Select an option" at bounding box center [725, 390] width 554 height 39
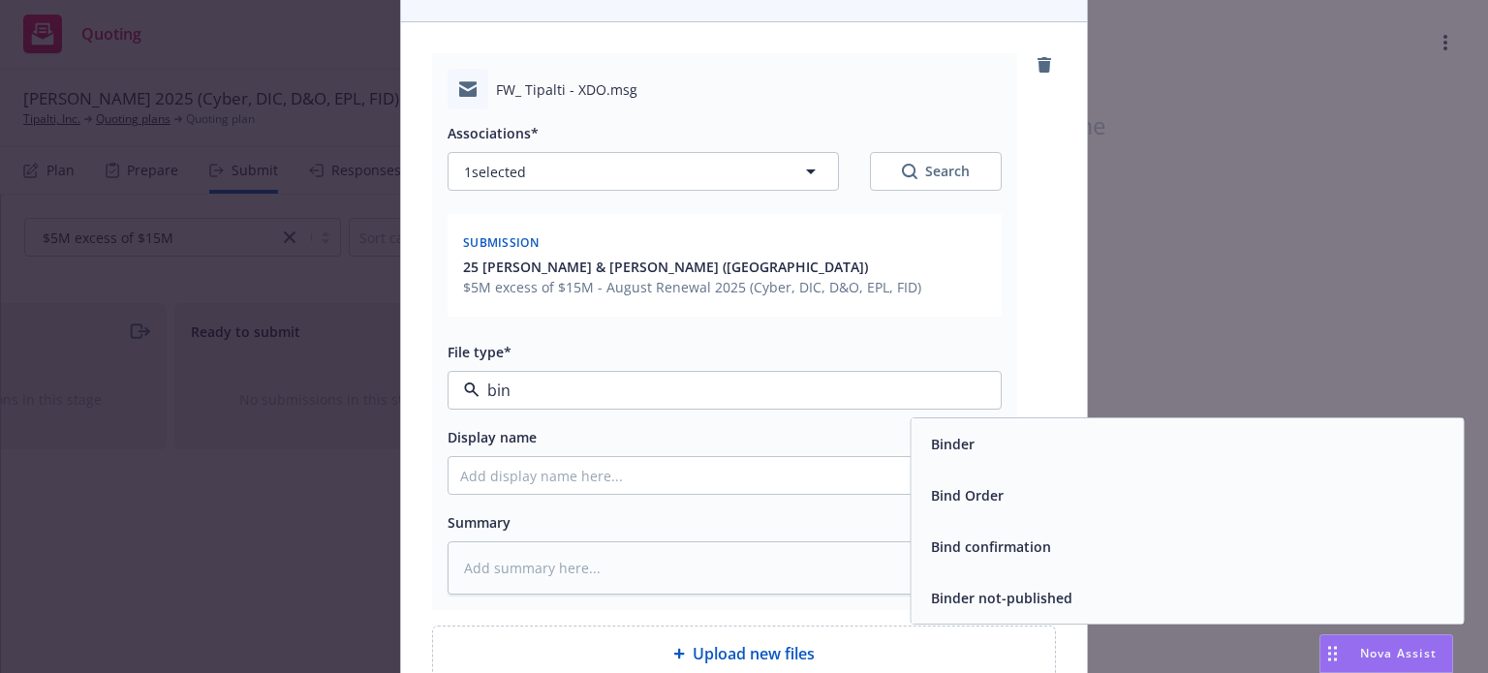
type input "bind"
click at [1120, 483] on div "Bind Order" at bounding box center [1187, 496] width 529 height 28
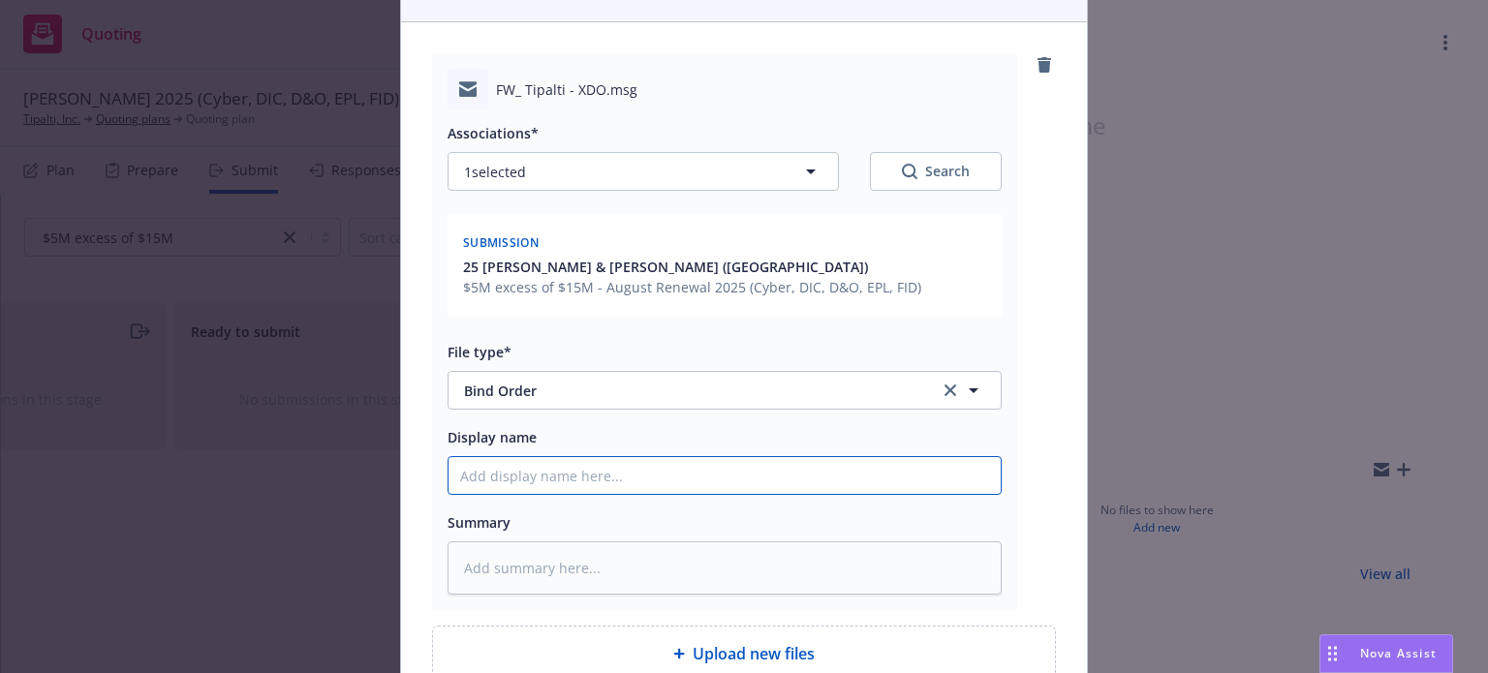
click at [560, 457] on input "Display name" at bounding box center [725, 475] width 552 height 37
type textarea "x"
type input "$"
type textarea "x"
type input "$5"
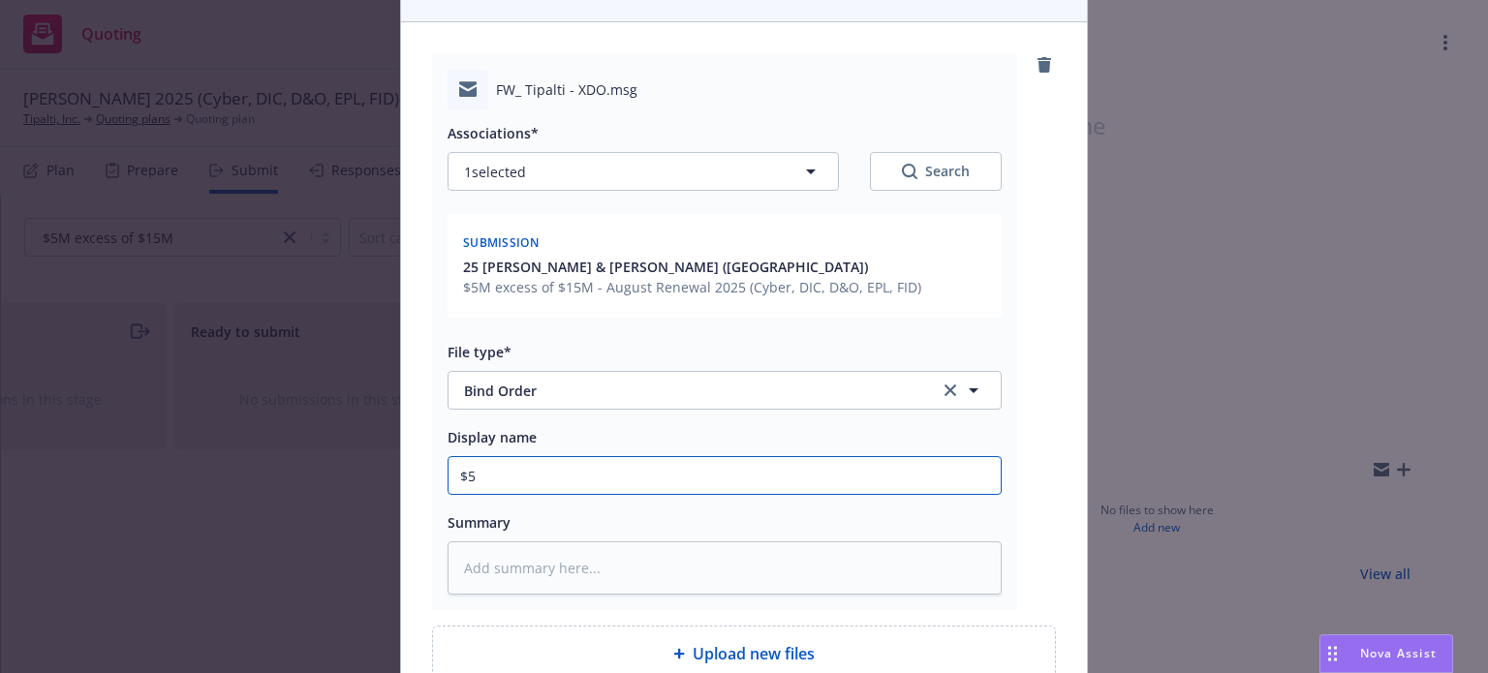
type textarea "x"
type input "$5M"
type textarea "x"
type input "$5M"
type textarea "x"
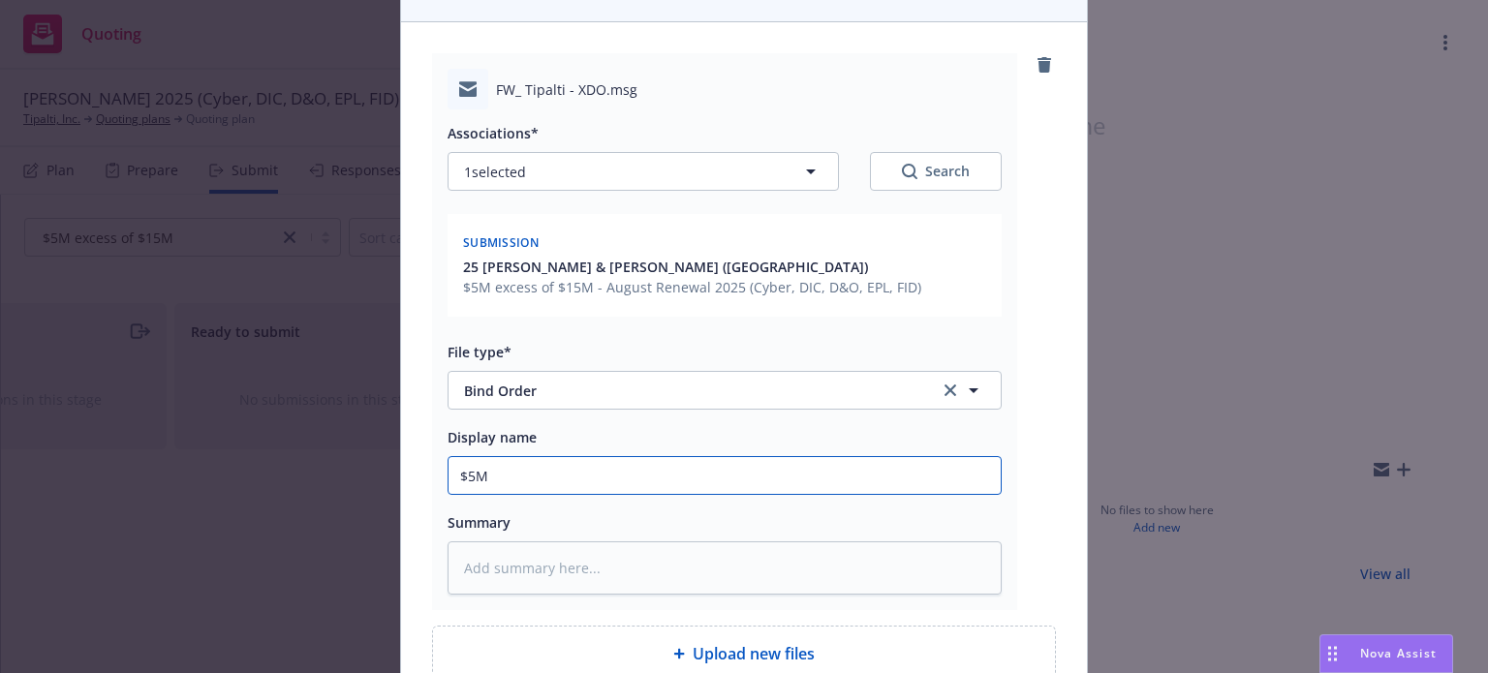
type input "$5M x"
type textarea "x"
type input "$5M x"
type textarea "x"
type input "$5M x $"
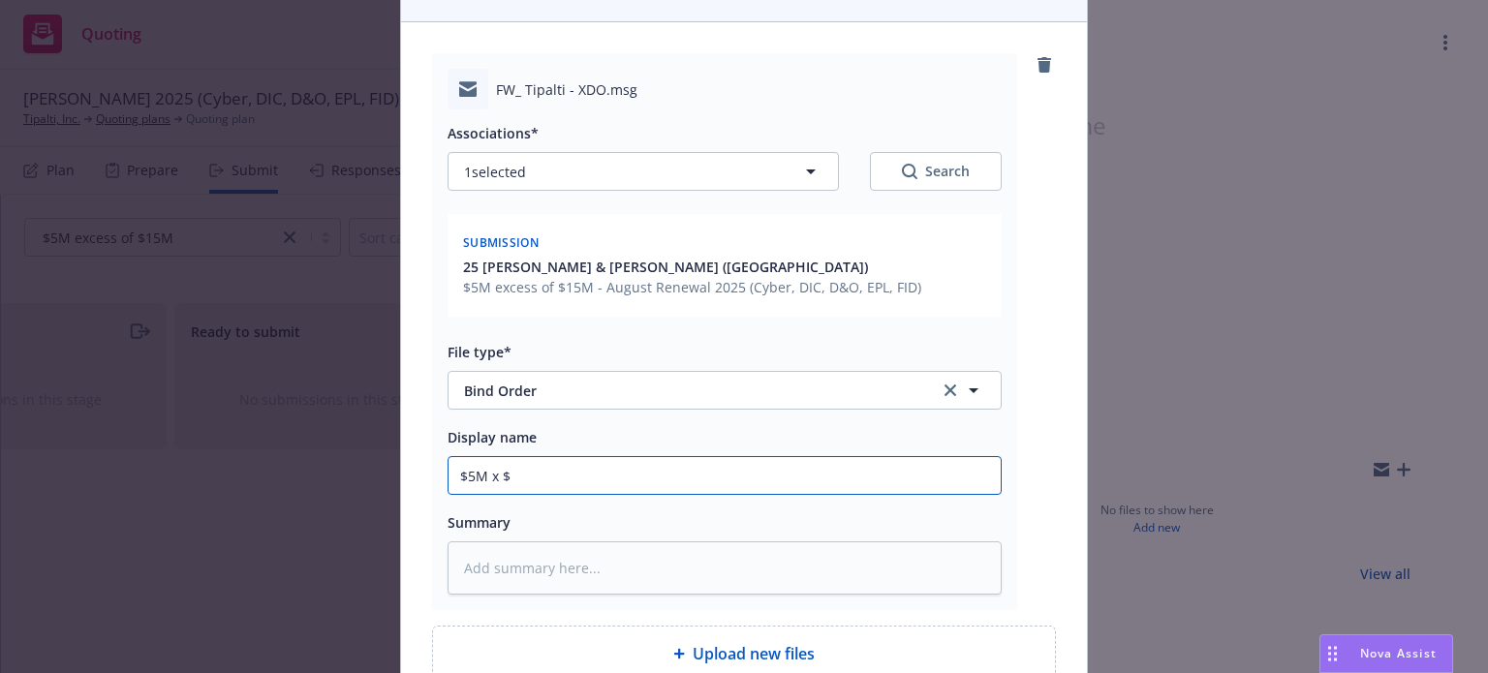
type textarea "x"
type input "$5M x $1"
type textarea "x"
type input "$5M x $15"
type textarea "x"
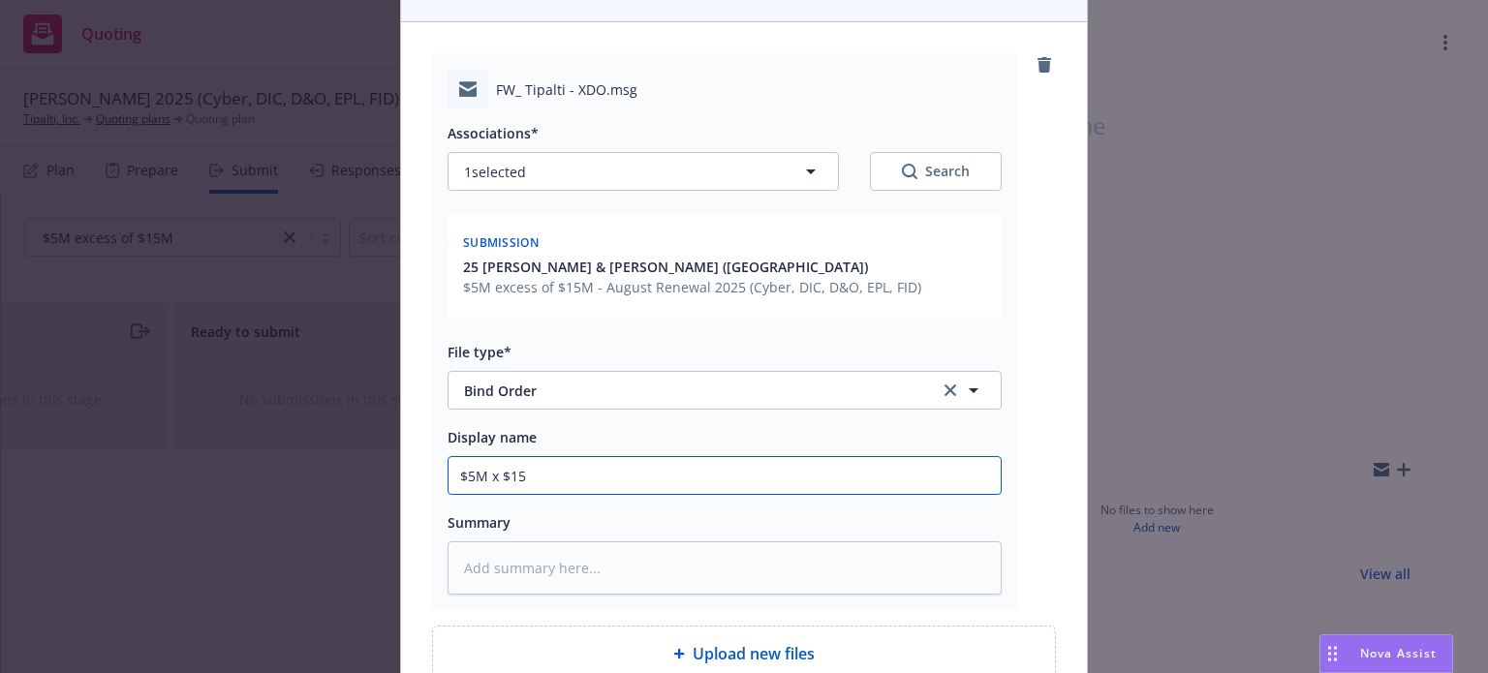
type input "$5M x $15M"
type textarea "x"
type input "$5M x $15M"
type textarea "x"
type input "$5M x $15M D"
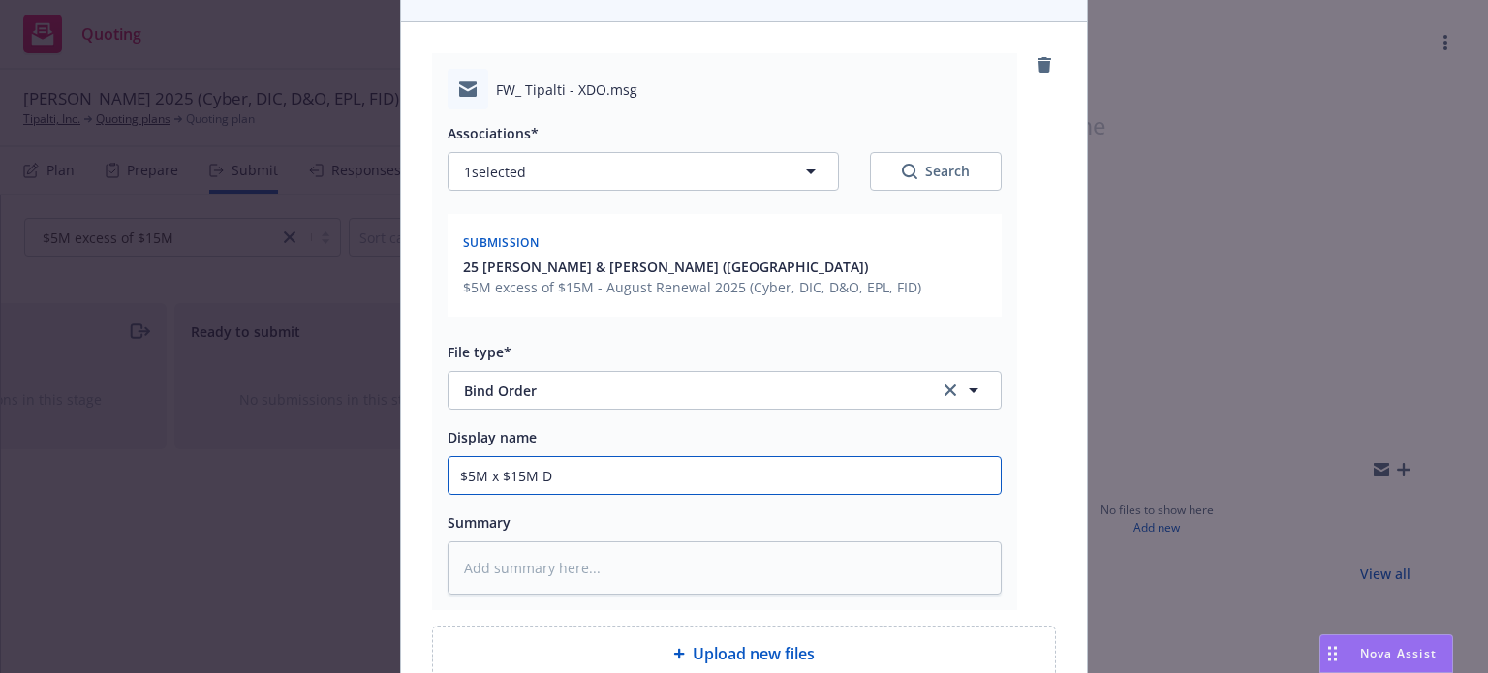
type textarea "x"
type input "$5M x $15M D&"
type textarea "x"
type input "$5M x $15M D&O"
type textarea "x"
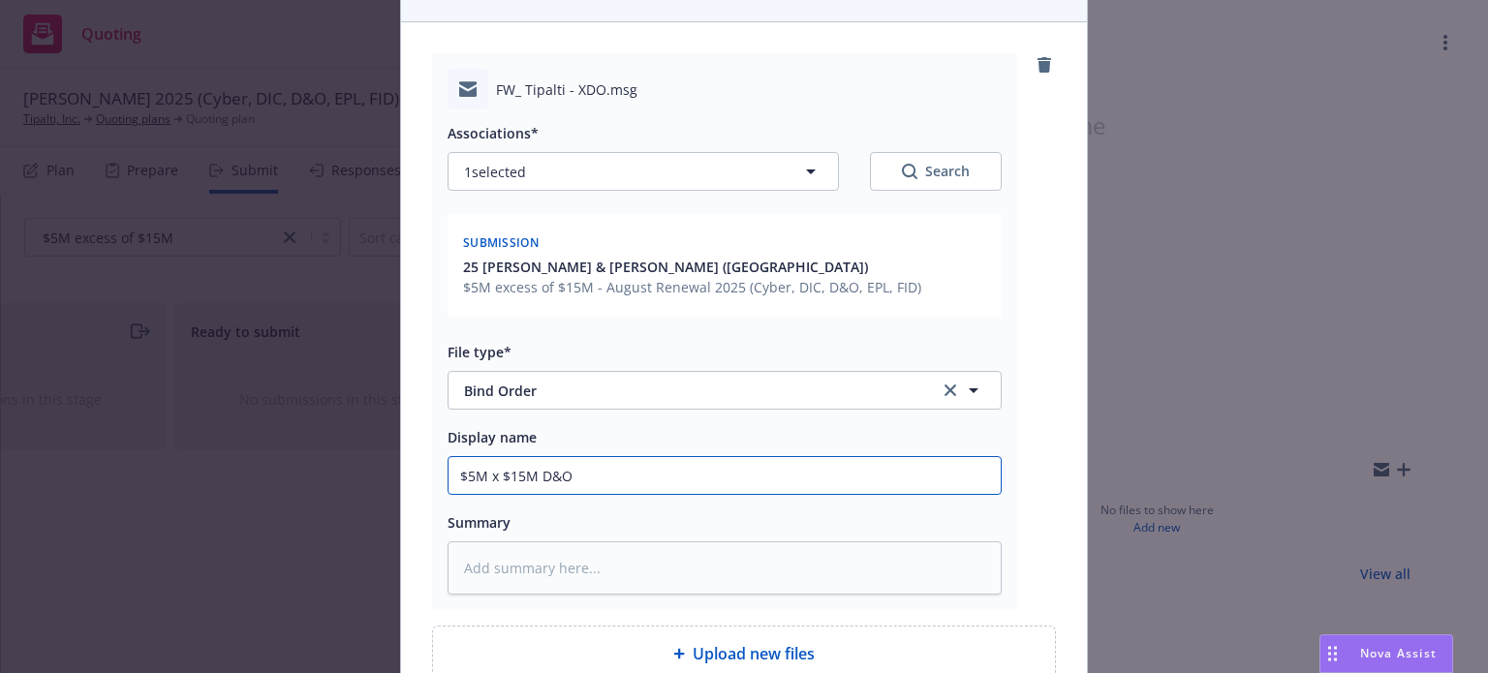
type input "$5M x $15M D&O E"
type textarea "x"
type input "$5M x $15M D&O Ez"
type textarea "x"
type input "$5M x $15M D&O Ezx"
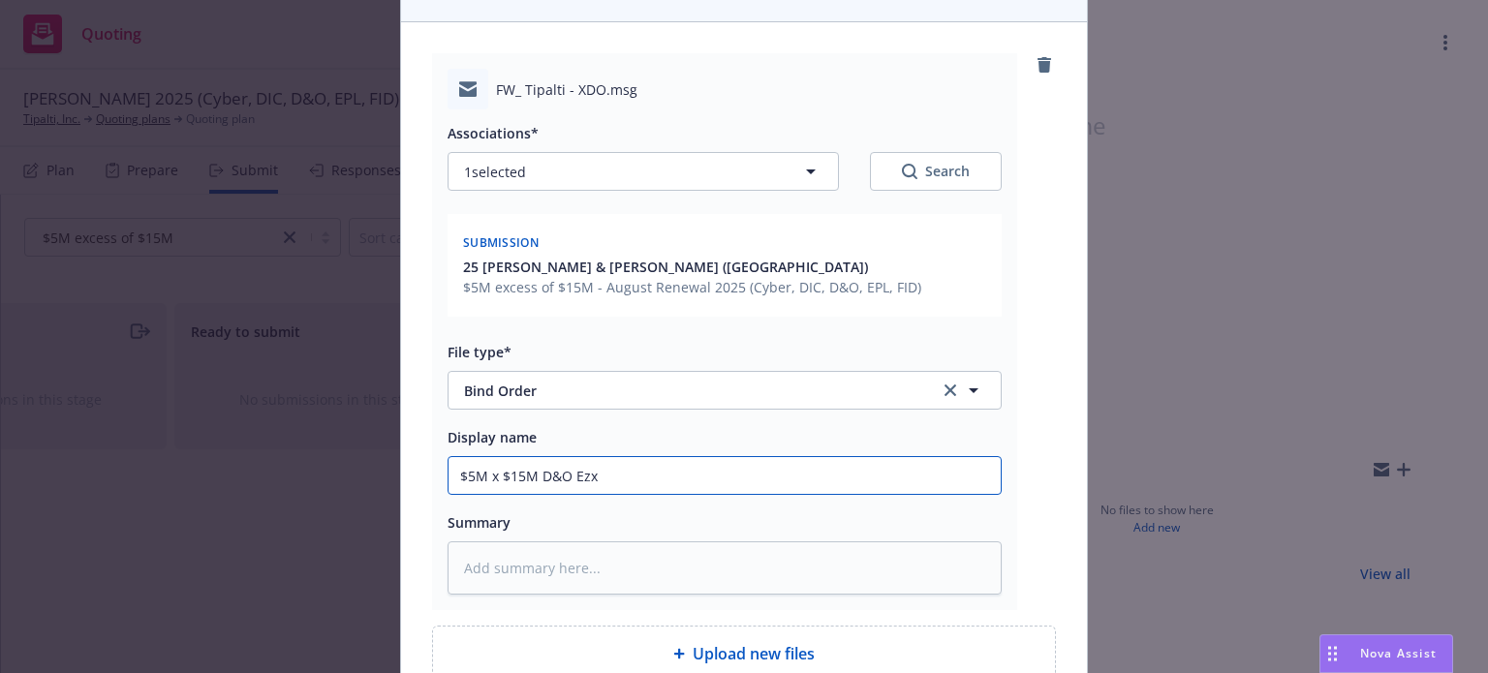
type textarea "x"
type input "$5M x $15M D&O Ezxc"
type textarea "x"
type input "$5M x $15M D&O Ezxce"
type textarea "x"
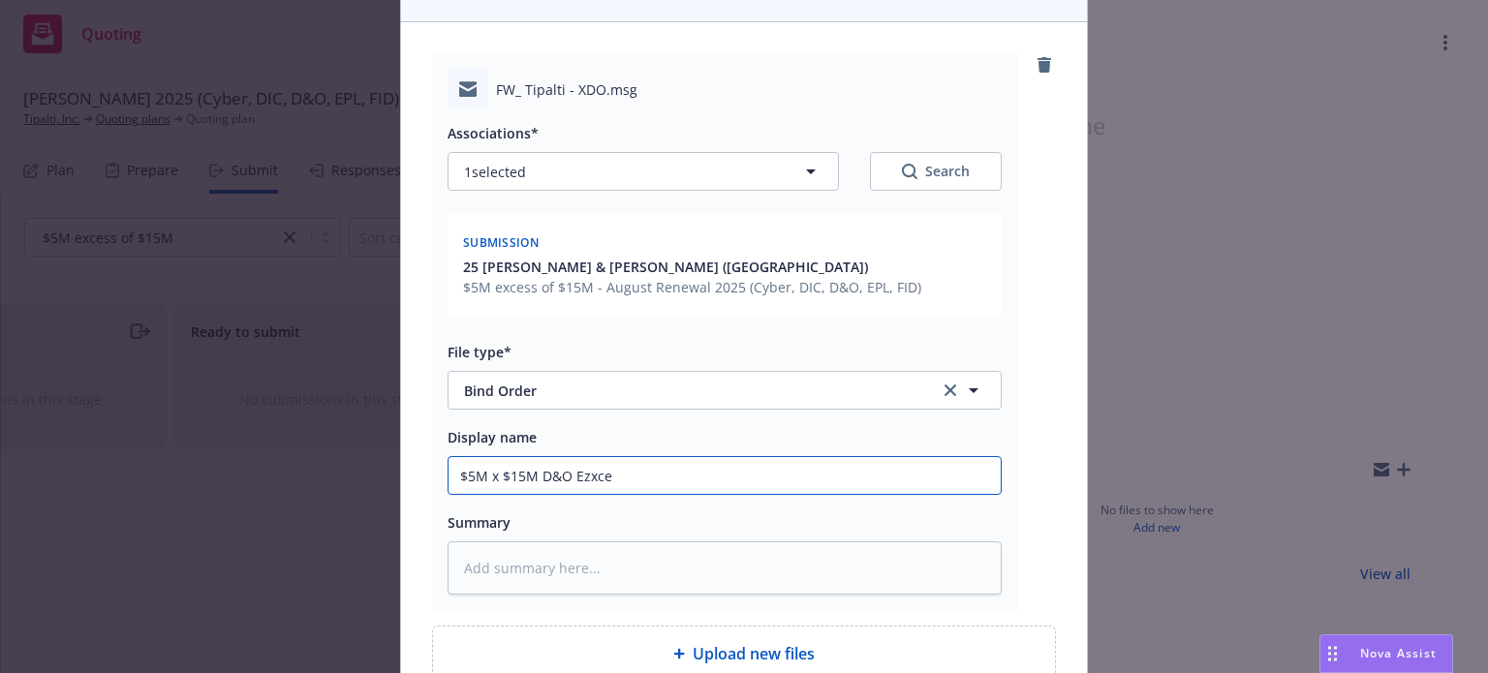
type input "$5M x $15M D&O Ezxces"
type textarea "x"
type input "$5M x $15M D&O Ezxcess"
type textarea "x"
type input "$5M x $15M D&O Ezxcess"
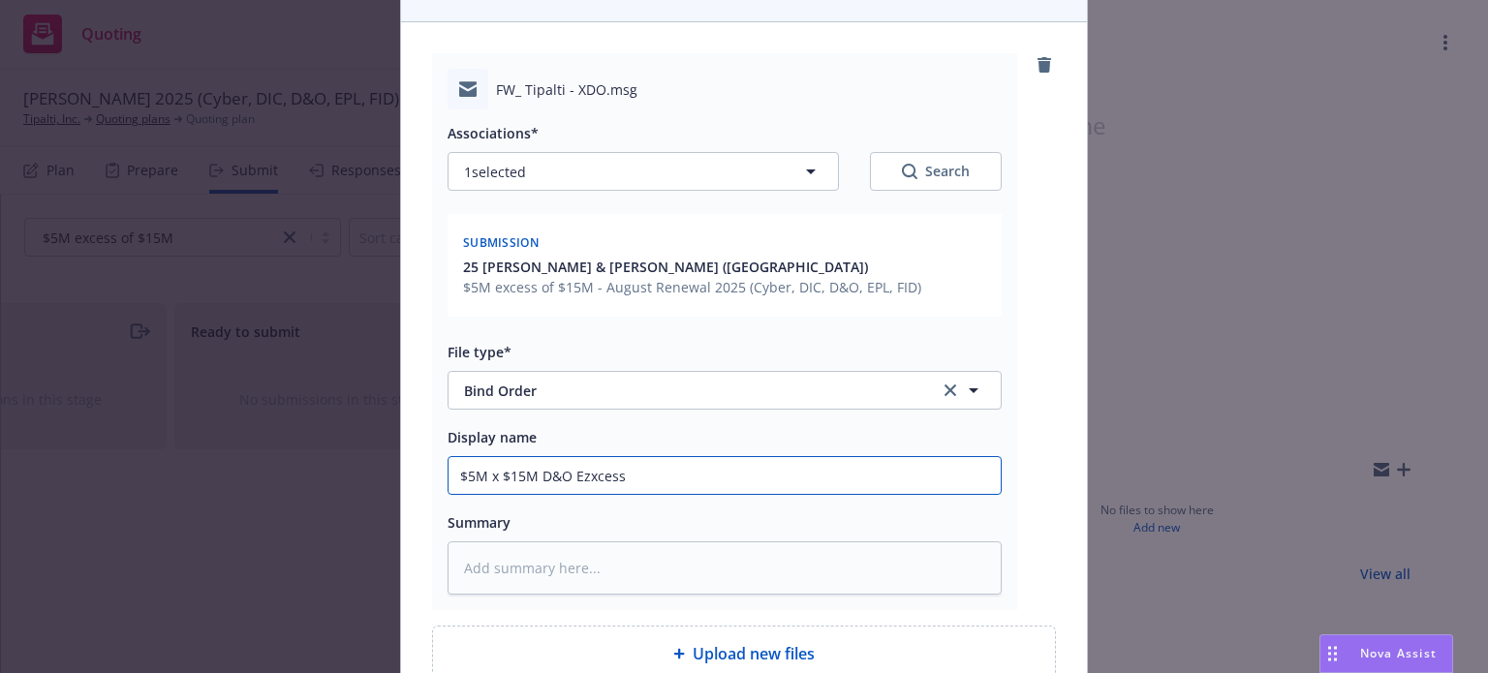
type textarea "x"
type input "$5M x $15M D&O Ezxcess b"
type textarea "x"
type input "$5M x $15M D&O Ezxcess bi"
type textarea "x"
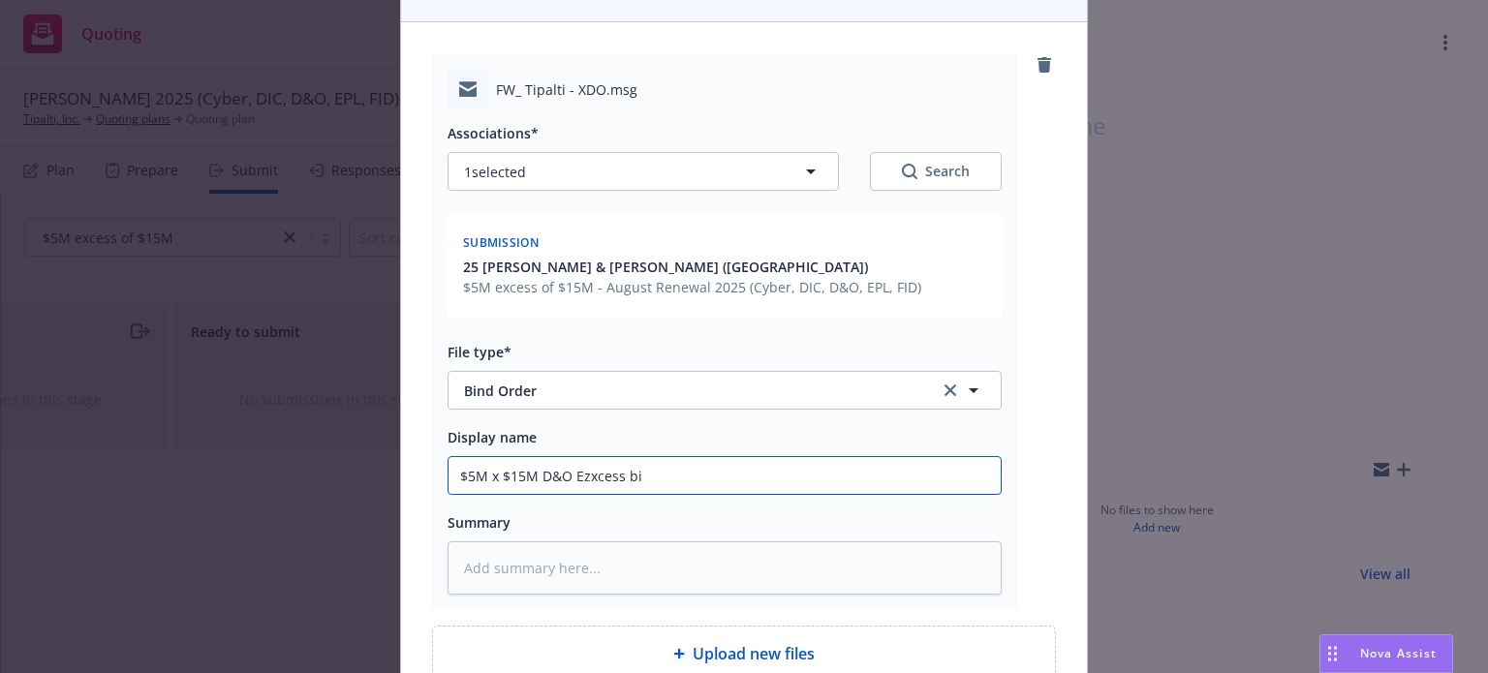
type input "$5M x $15M D&O Ezxcess bin"
type textarea "x"
type input "$5M x $15M D&O Ezxcess bind"
type textarea "x"
type input "$5M x $15M D&O Ezxcess bind"
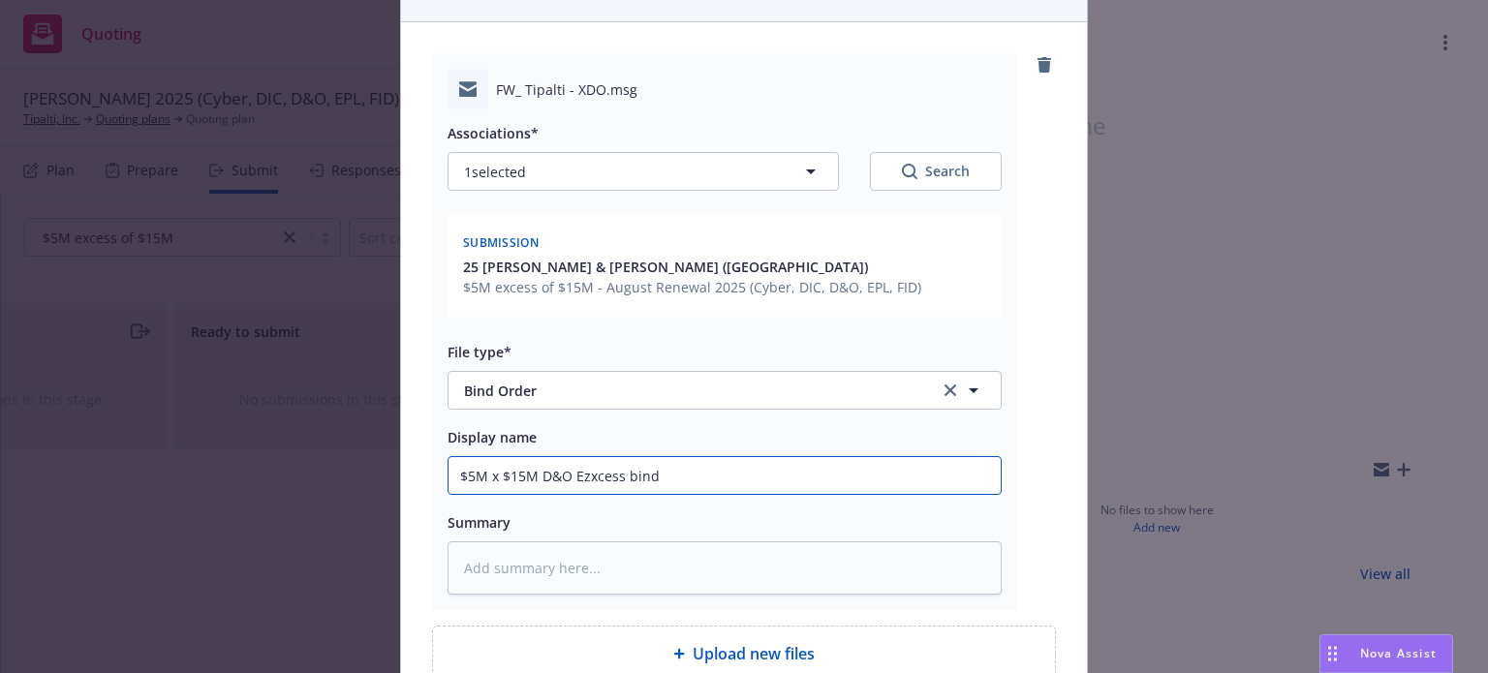
type textarea "x"
type input "$5M x $15M D&O Ezxcess bind o"
type textarea "x"
type input "$5M x $15M D&O Ezxcess bind or"
type textarea "x"
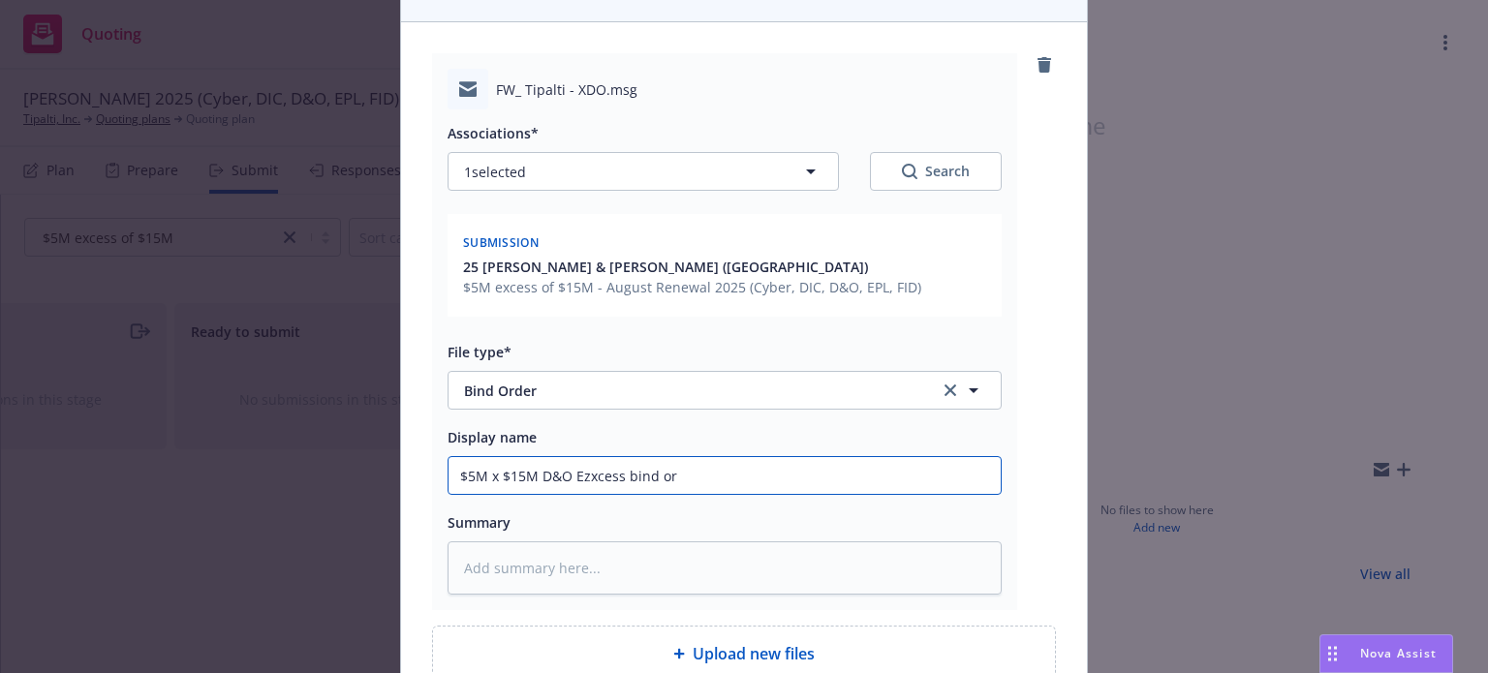
type input "$5M x $15M D&O Ezxcess bind ord"
type textarea "x"
type input "$5M x $15M D&O Ezxcess bind orde"
type textarea "x"
type input "$5M x $15M D&O Ezxcess bind order"
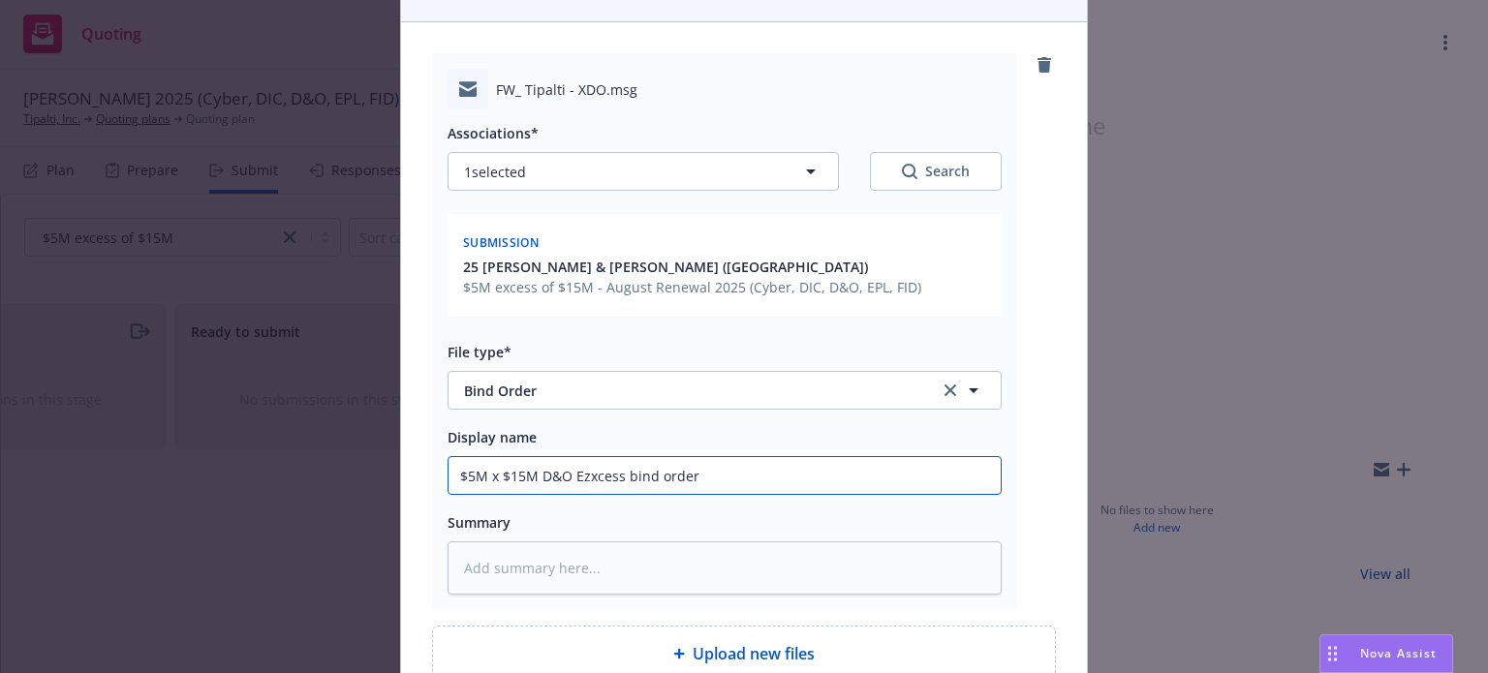
type textarea "x"
type input "$5M x $15M D&O Ezxcess bind order"
type textarea "x"
type input "$5M x $15M D&O Ezxcess bind order t"
type textarea "x"
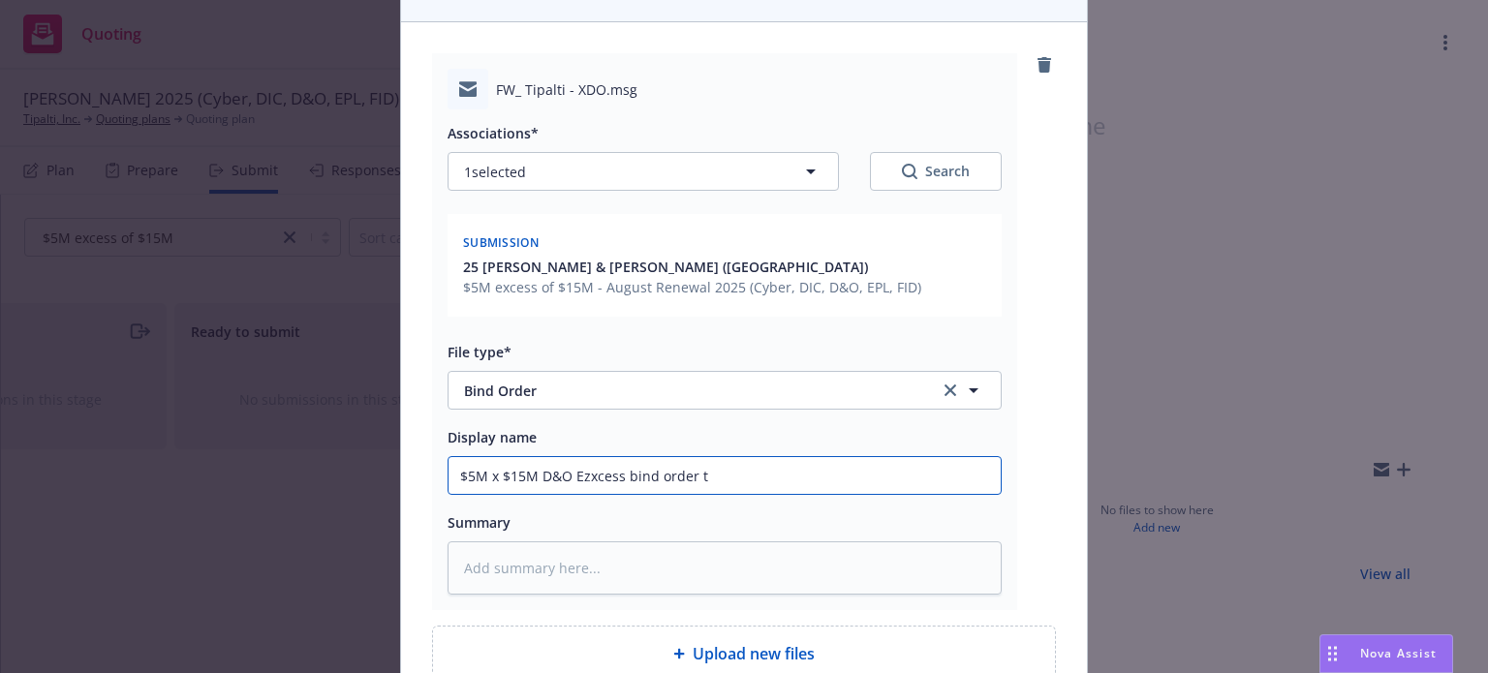
type input "$5M x $15M D&O Ezxcess bind order to"
type textarea "x"
type input "$5M x $15M D&O Ezxcess bind order to"
type textarea "x"
type input "$5M x $15M D&O Ezxcess bind order to C"
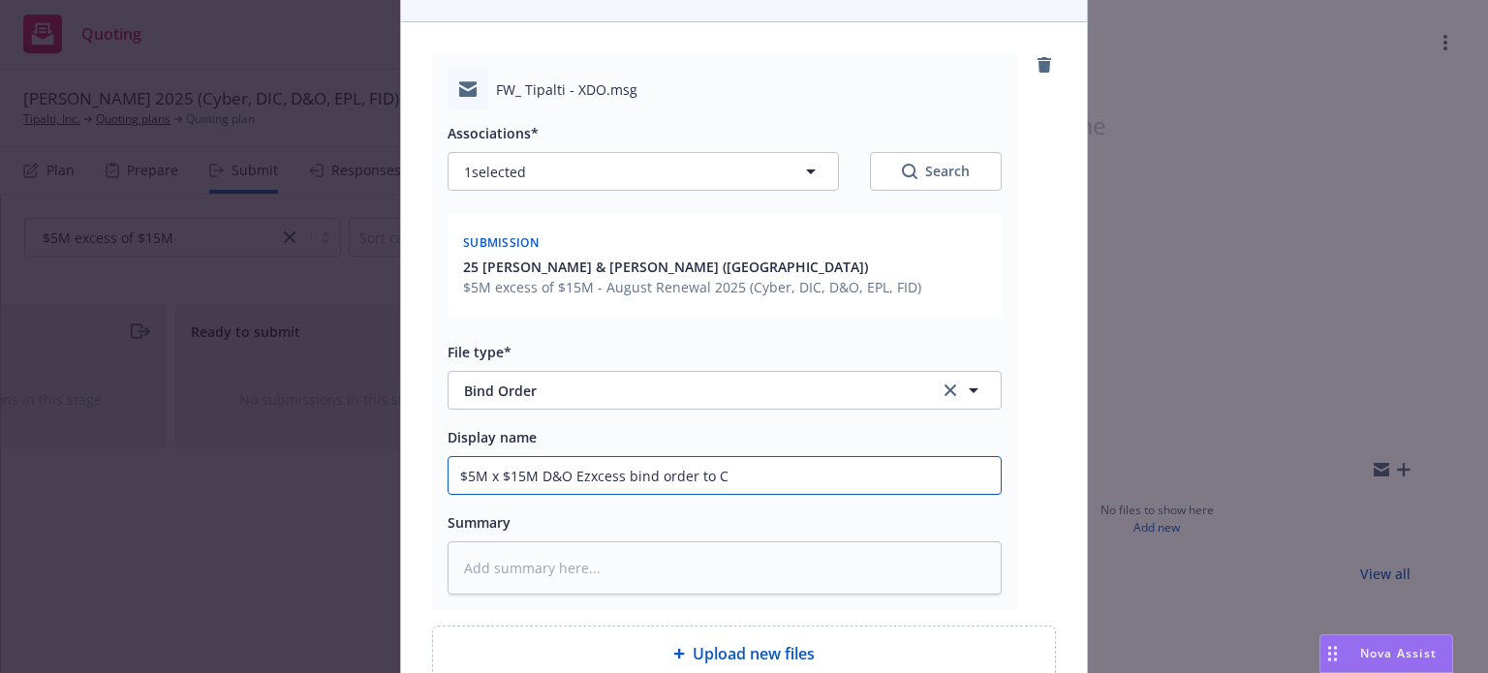
type textarea "x"
type input "$5M x $15M D&O Ezxcess bind order to Cr"
type textarea "x"
type input "$5M x $15M D&O Ezxcess bind order to Cru"
type textarea "x"
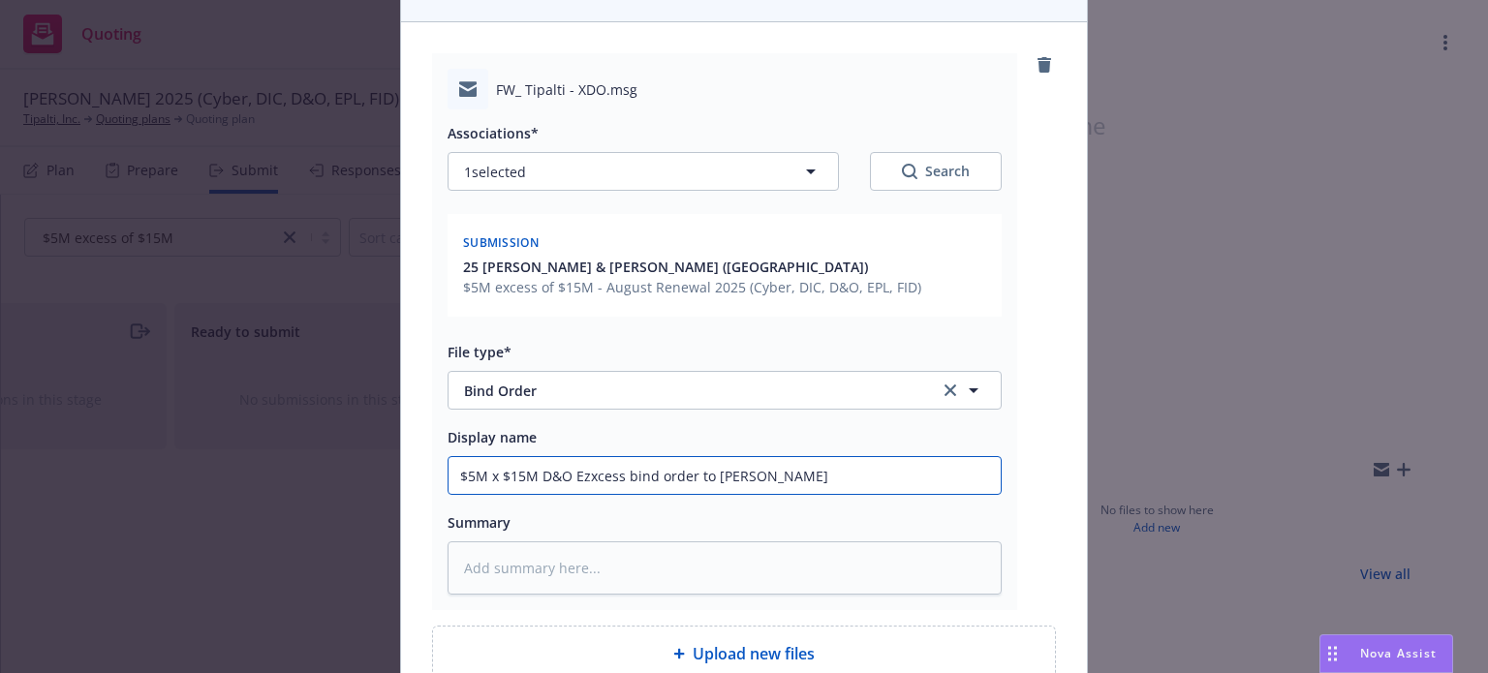
type input "$5M x $15M D&O Ezxcess bind order to [PERSON_NAME]"
type textarea "x"
type input "$5M x $15M D&O Ezxcess bind order to [PERSON_NAME] &"
type textarea "x"
type input "$5M x $15M D&O Ezxcess bind order to [PERSON_NAME] &"
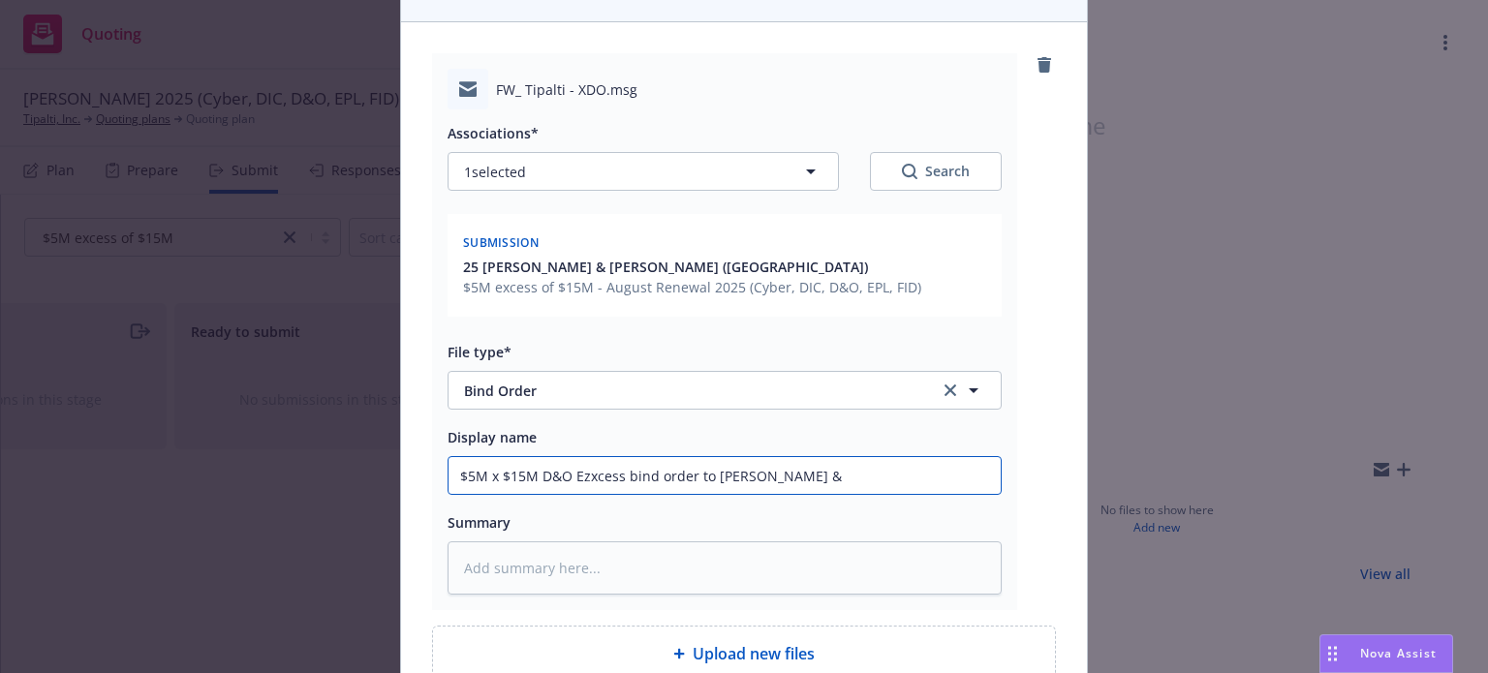
type textarea "x"
type input "$5M x $15M D&O Ezxcess bind order to [PERSON_NAME] & F"
type textarea "x"
type input "$5M x $15M D&O Ezxcess bind order to [PERSON_NAME] & Fo"
type textarea "x"
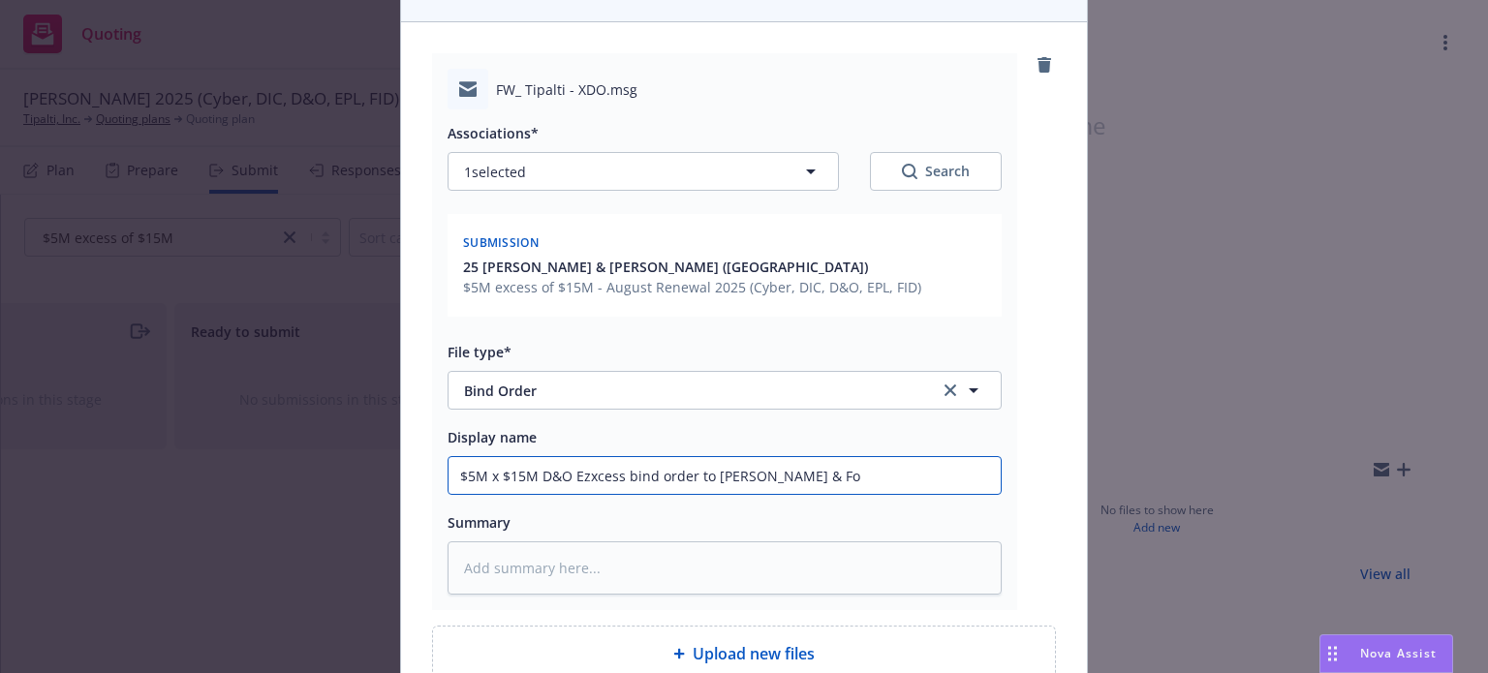
type input "$5M x $15M D&O Ezxcess bind order to [PERSON_NAME] & For"
type textarea "x"
type input "$5M x $15M D&O Ezxcess bind order to [PERSON_NAME] & Fort"
type textarea "x"
type input "$5M x $15M D&O Ezxcess bind order to [PERSON_NAME] & Forts"
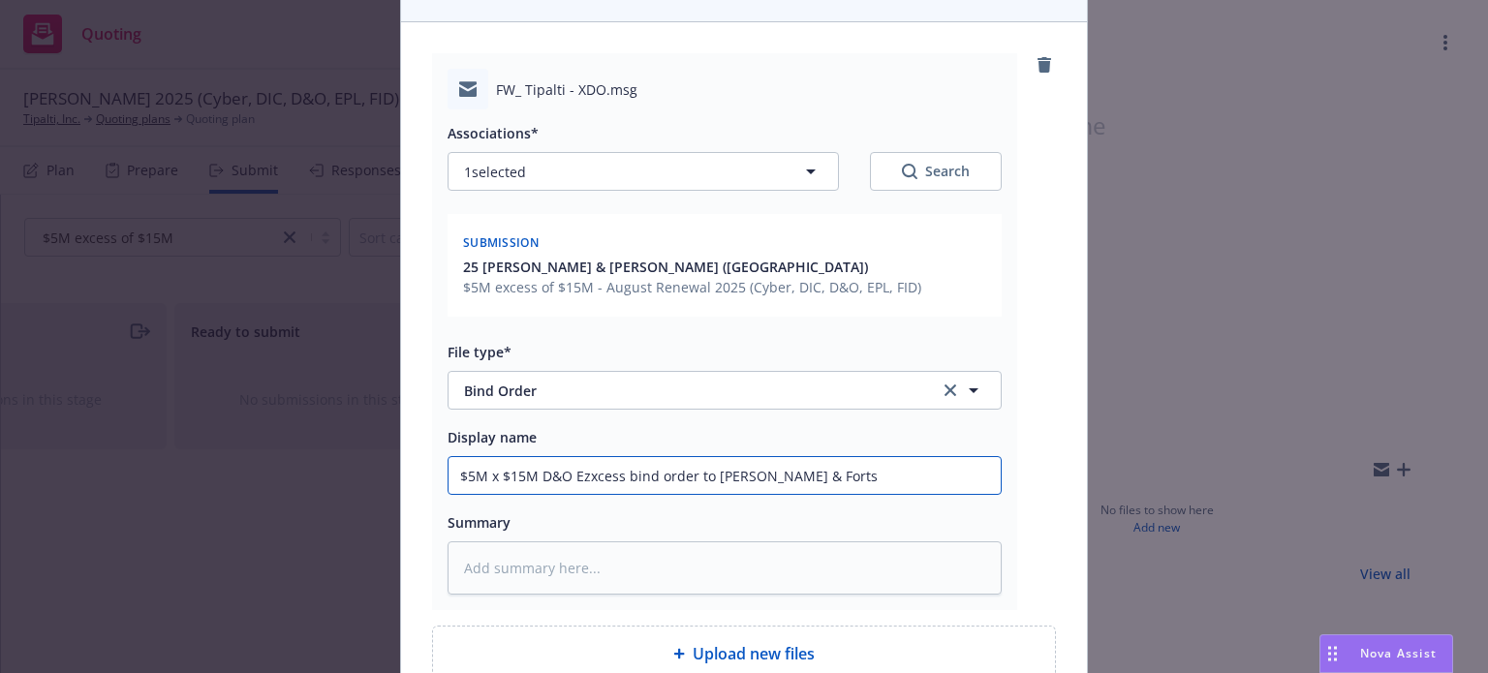
type textarea "x"
type input "$5M x $15M D&O Ezxcess bind order to [PERSON_NAME] & Fortse"
type textarea "x"
type input "$5M x $15M D&O Ezxcess bind order to [PERSON_NAME] & Fortser"
type textarea "x"
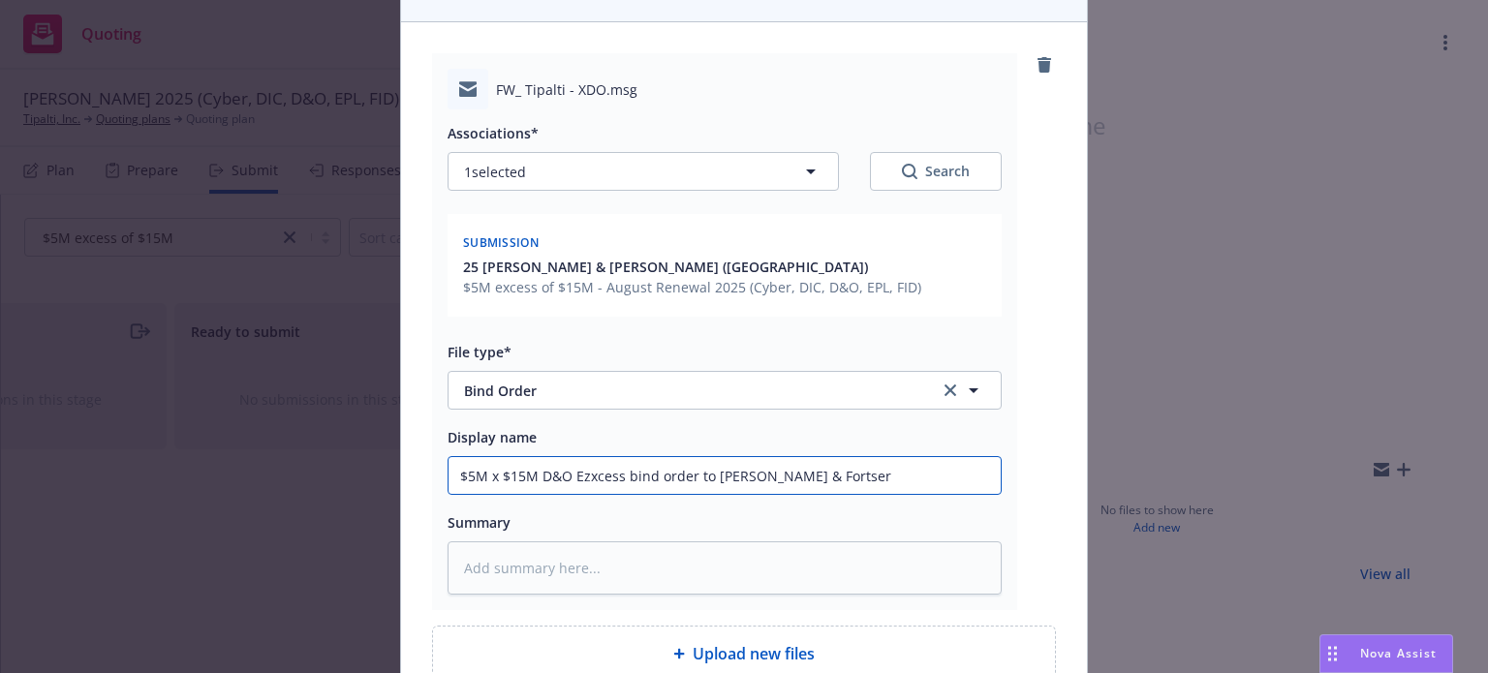
type input "$5M x $15M D&O Ezxcess bind order to [PERSON_NAME] & Fortse"
type textarea "x"
type input "$5M x $15M D&O Ezxcess bind order to [PERSON_NAME] & Forts"
type textarea "x"
type input "$5M x $15M D&O Ezxcess bind order to [PERSON_NAME] & Fort"
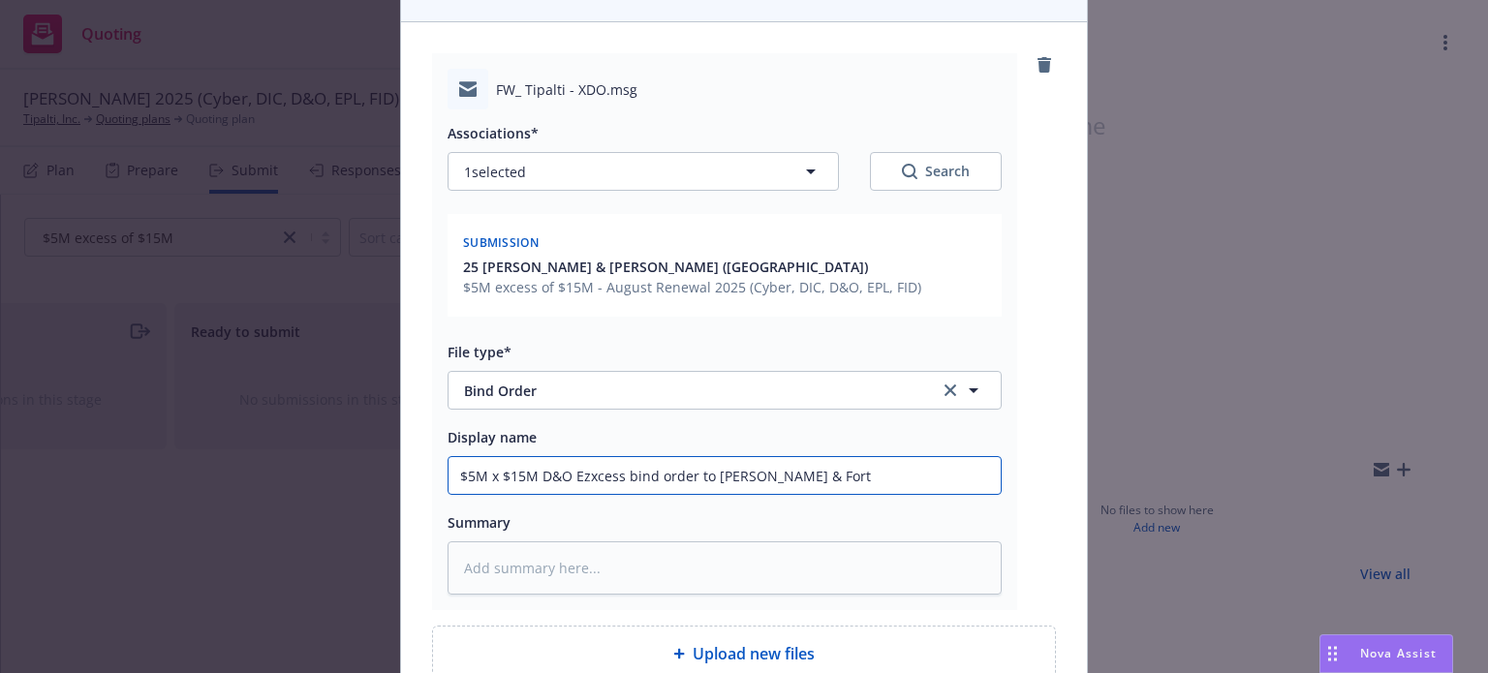
type textarea "x"
type input "$5M x $15M D&O Ezxcess bind order to [PERSON_NAME] & For"
type textarea "x"
type input "$5M x $15M D&O Ezxcess bind order to [PERSON_NAME] & [PERSON_NAME]"
type textarea "x"
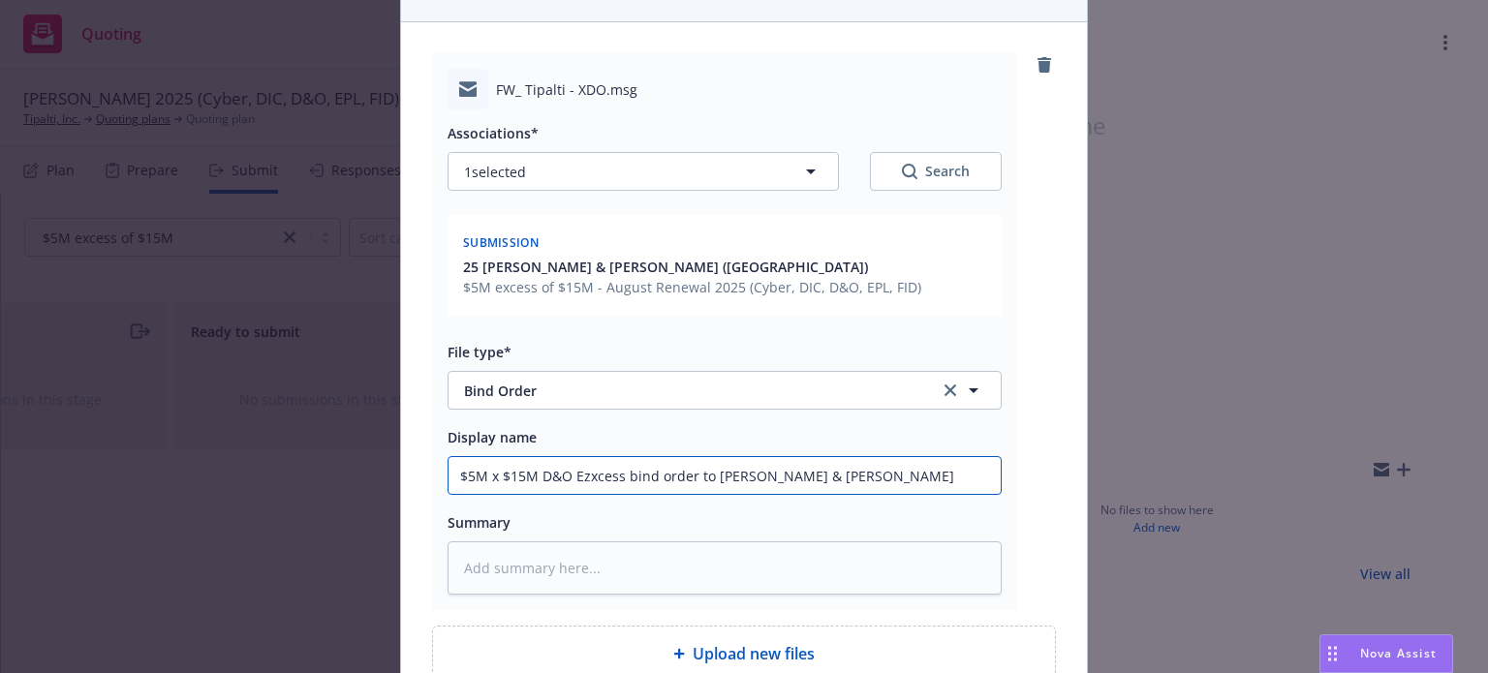
type input "$5M x $15M D&O Ezxcess bind order to [PERSON_NAME] & [PERSON_NAME]"
type textarea "x"
type input "$5M x $15M D&O Ezxcess bind order to [PERSON_NAME] & [PERSON_NAME]"
type textarea "x"
type input "$5M x $15M D&O Ezxcess bind order to [PERSON_NAME] & [PERSON_NAME]"
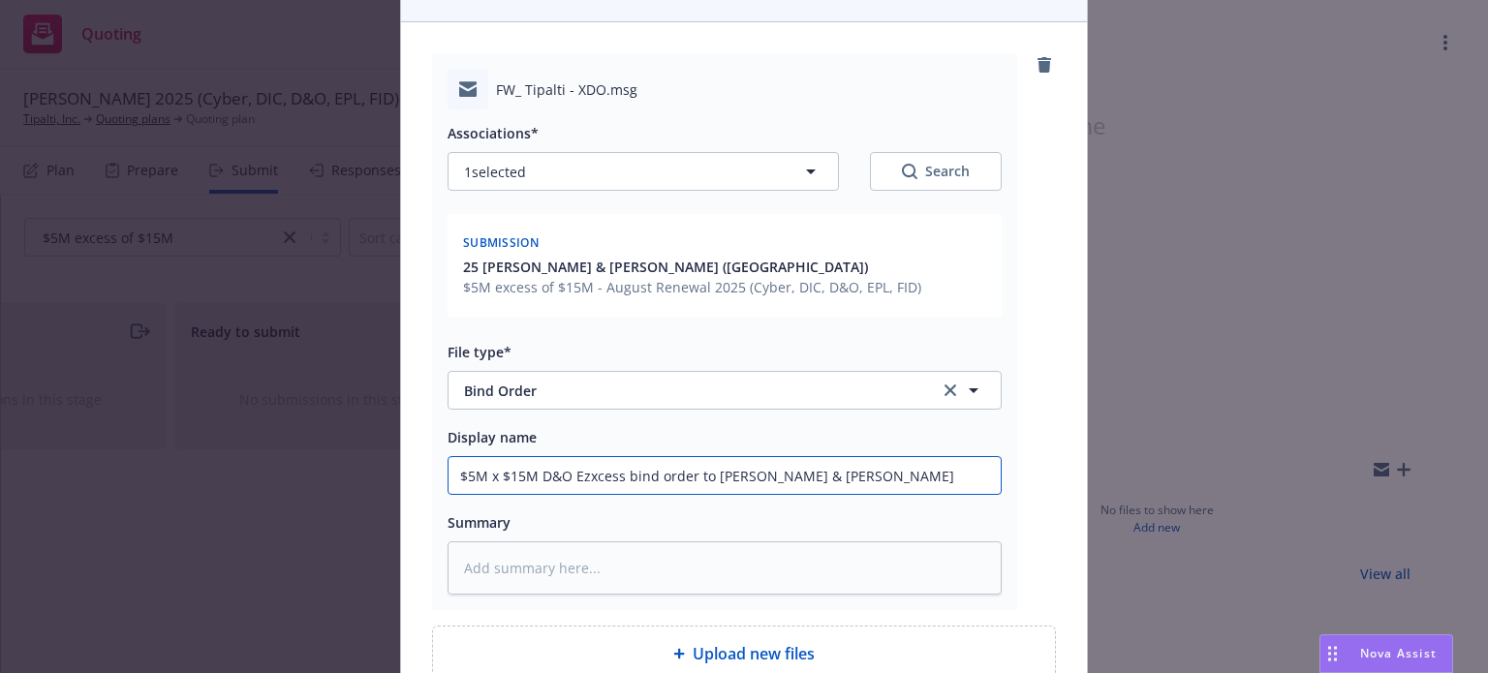
click at [586, 457] on input "$5M x $15M D&O Ezxcess bind order to [PERSON_NAME] & [PERSON_NAME]" at bounding box center [725, 475] width 552 height 37
click at [578, 457] on input "$5M x $15M D&O Ezxcess bind order to [PERSON_NAME] & [PERSON_NAME]" at bounding box center [725, 475] width 552 height 37
click at [582, 457] on input "$5M x $15M D&O Ezxcess bind order to [PERSON_NAME] & [PERSON_NAME]" at bounding box center [725, 475] width 552 height 37
type textarea "x"
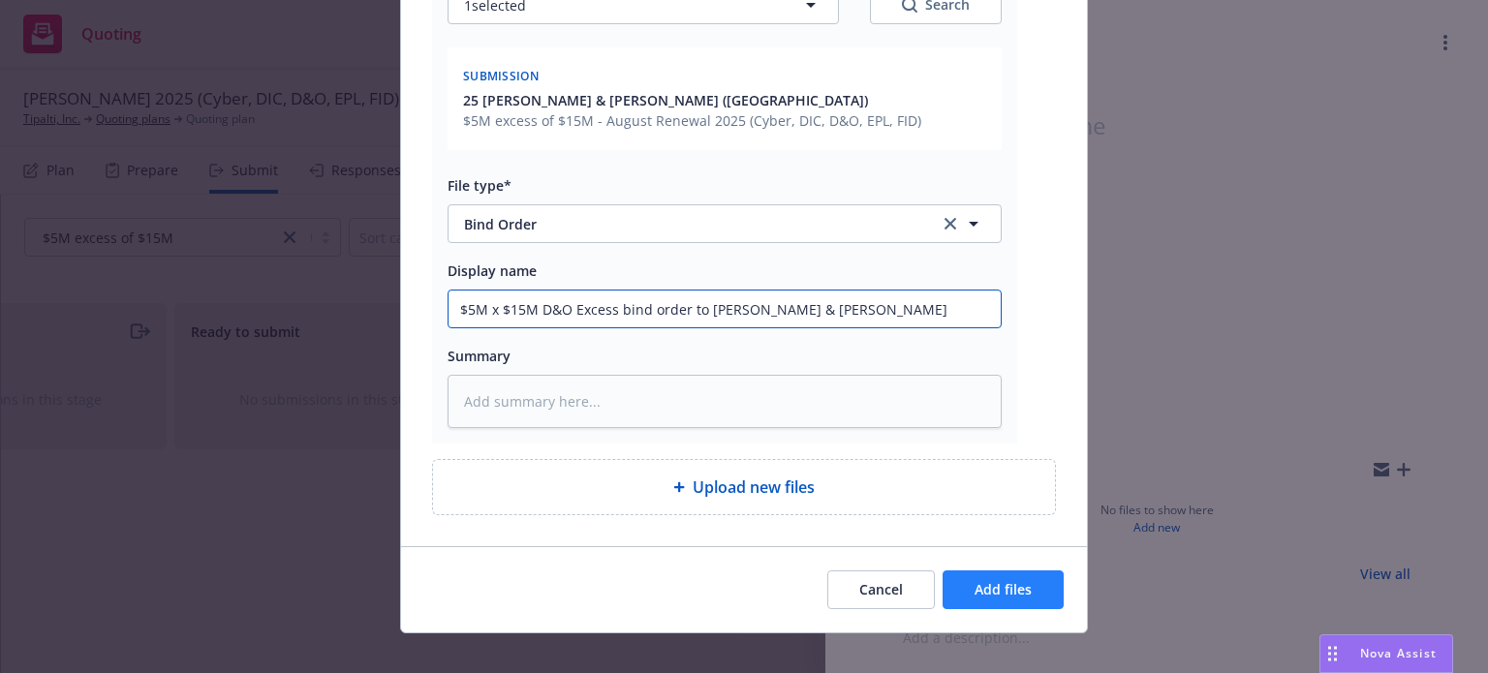
type input "$5M x $15M D&O Excess bind order to [PERSON_NAME] & [PERSON_NAME]"
click at [1030, 571] on button "Add files" at bounding box center [1003, 590] width 121 height 39
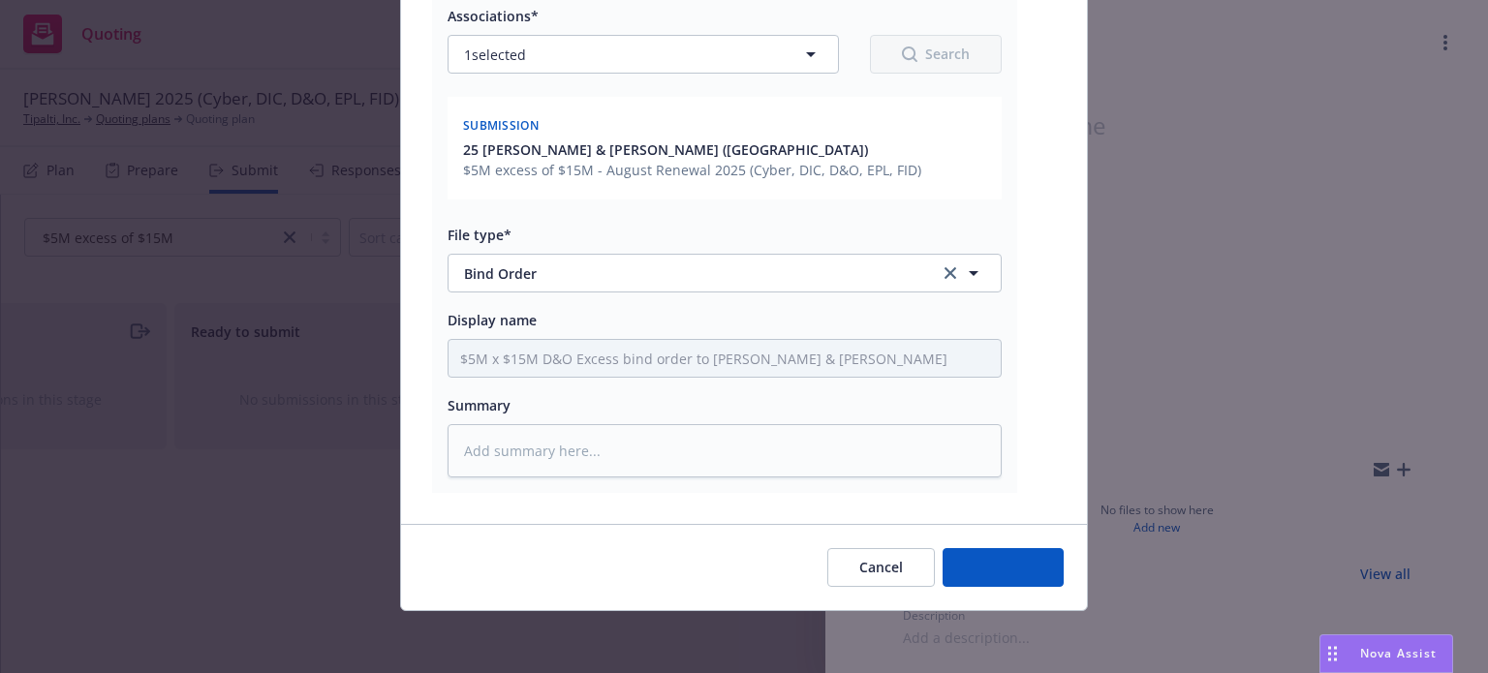
scroll to position [290, 0]
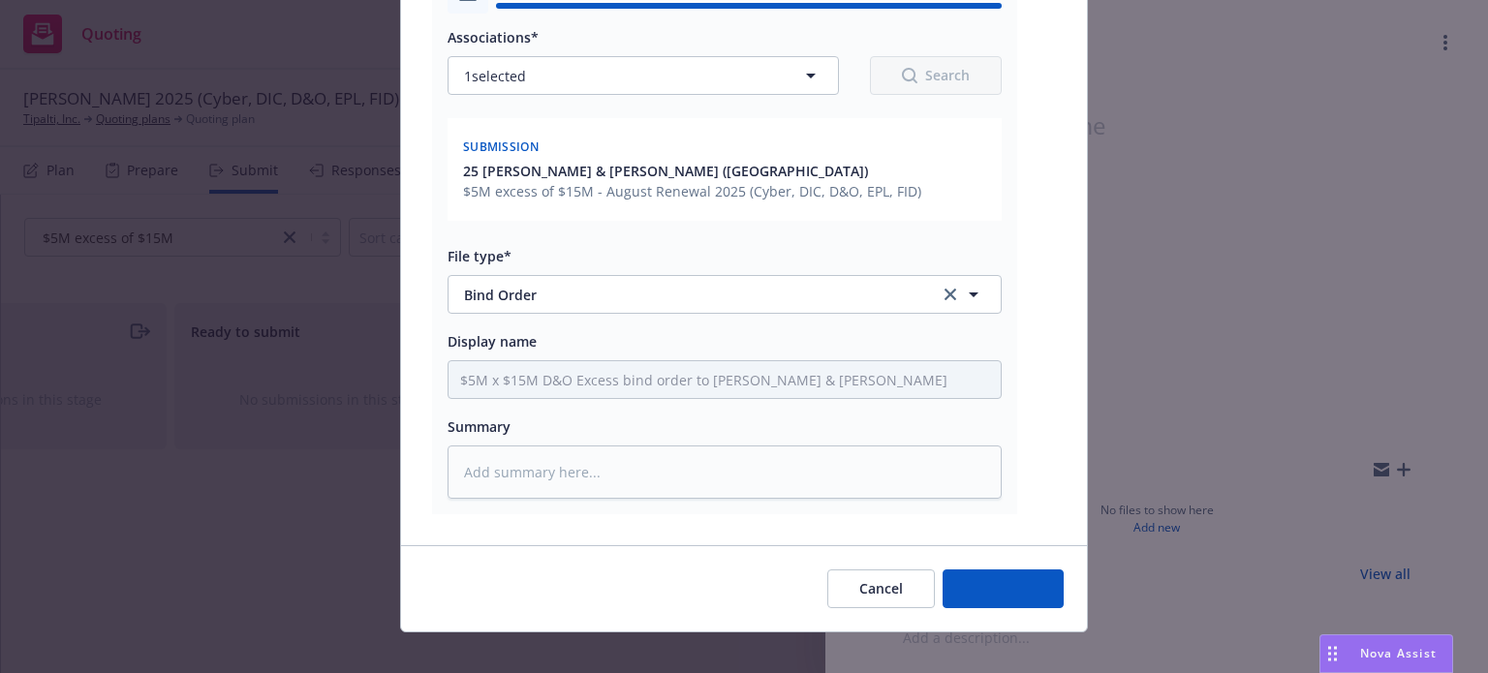
type textarea "x"
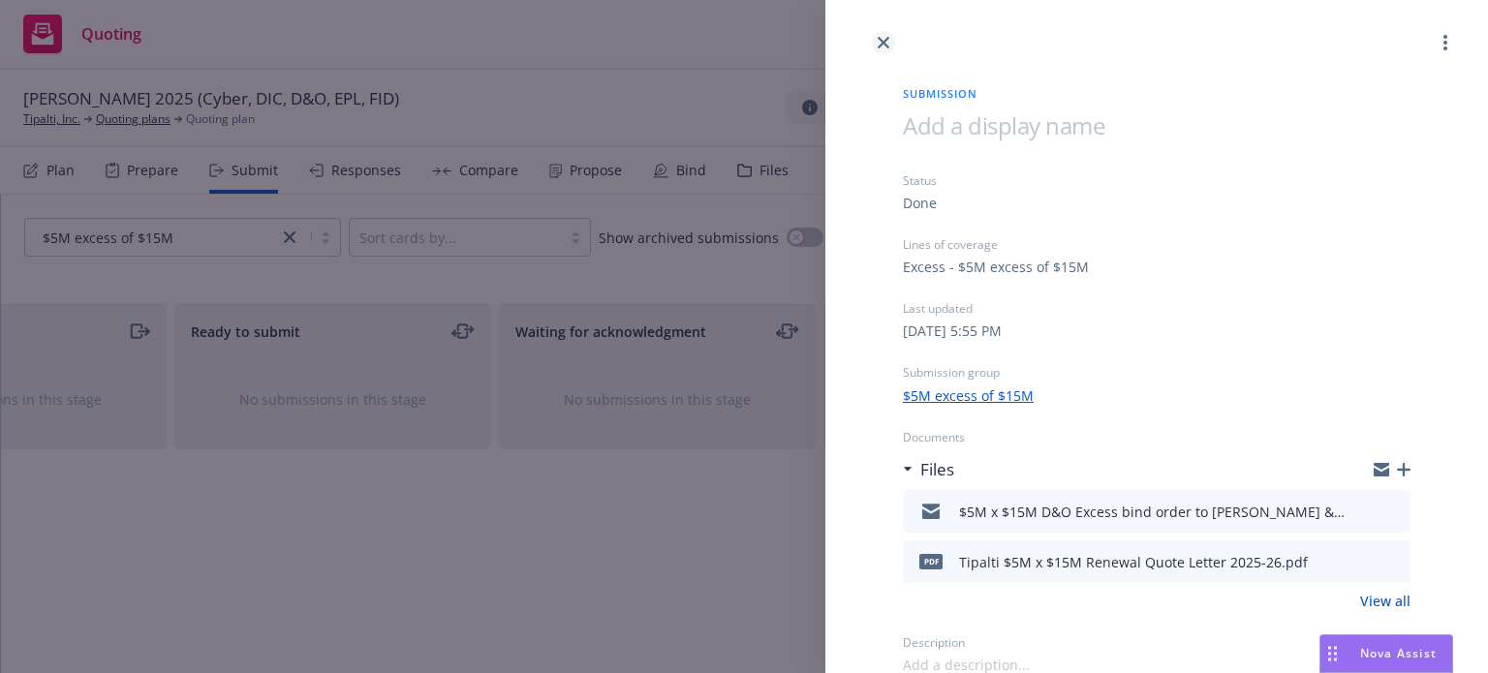
click at [879, 42] on icon "close" at bounding box center [884, 43] width 12 height 12
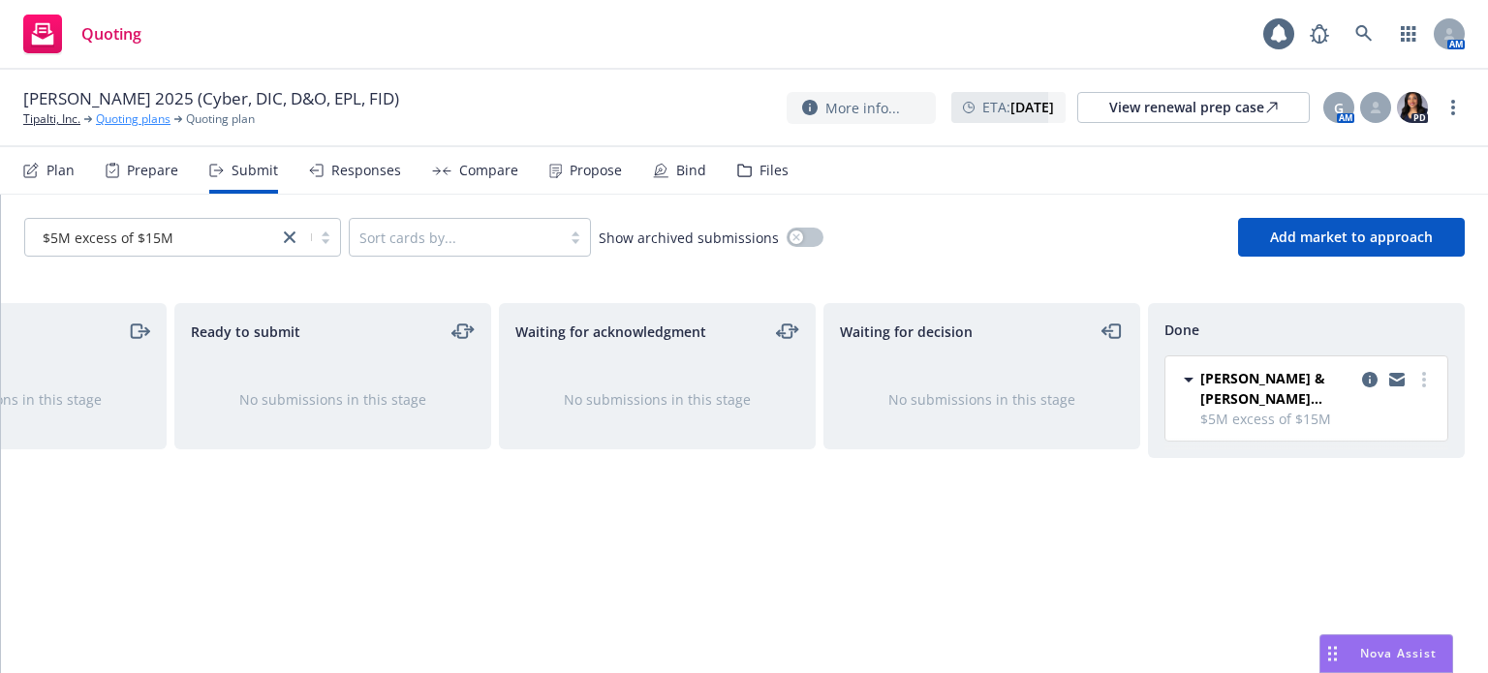
click at [151, 111] on link "Quoting plans" at bounding box center [133, 118] width 75 height 17
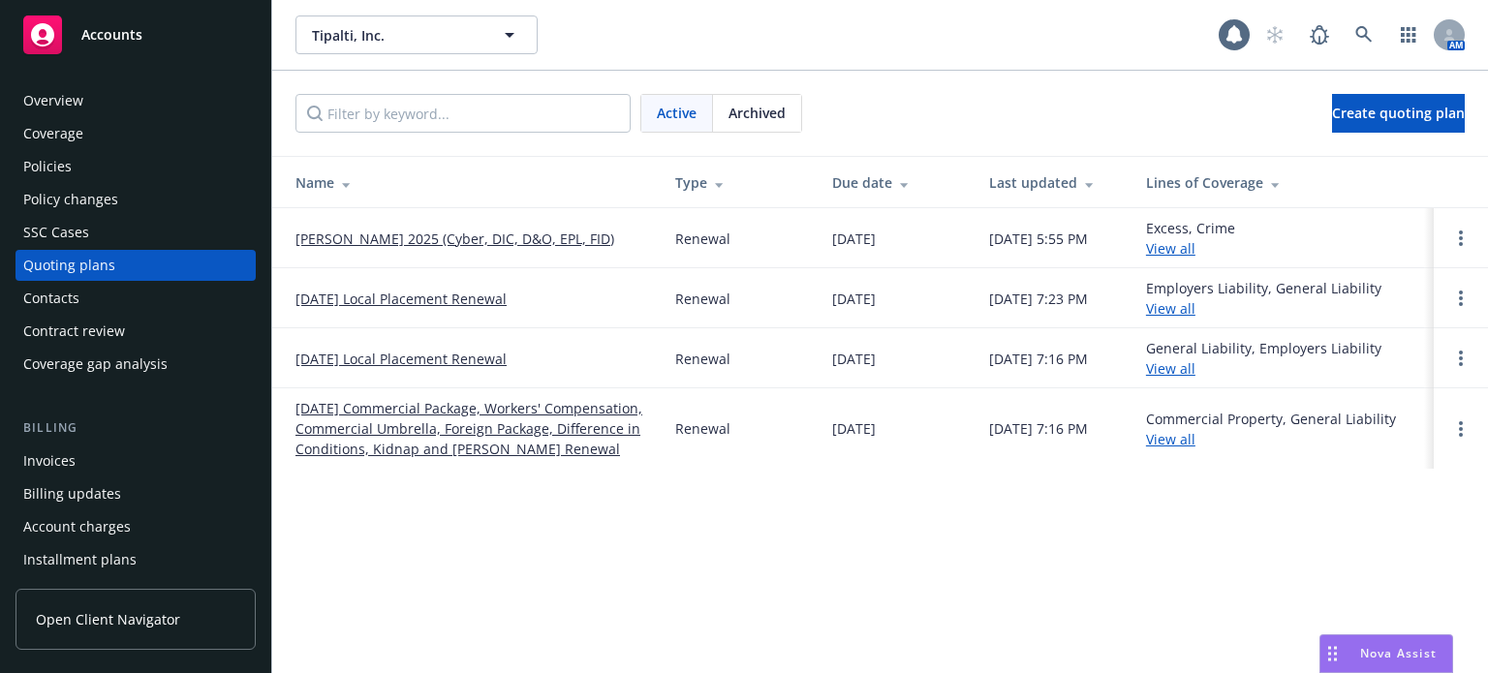
click at [517, 231] on link "[PERSON_NAME] 2025 (Cyber, DIC, D&O, EPL, FID)" at bounding box center [455, 239] width 319 height 20
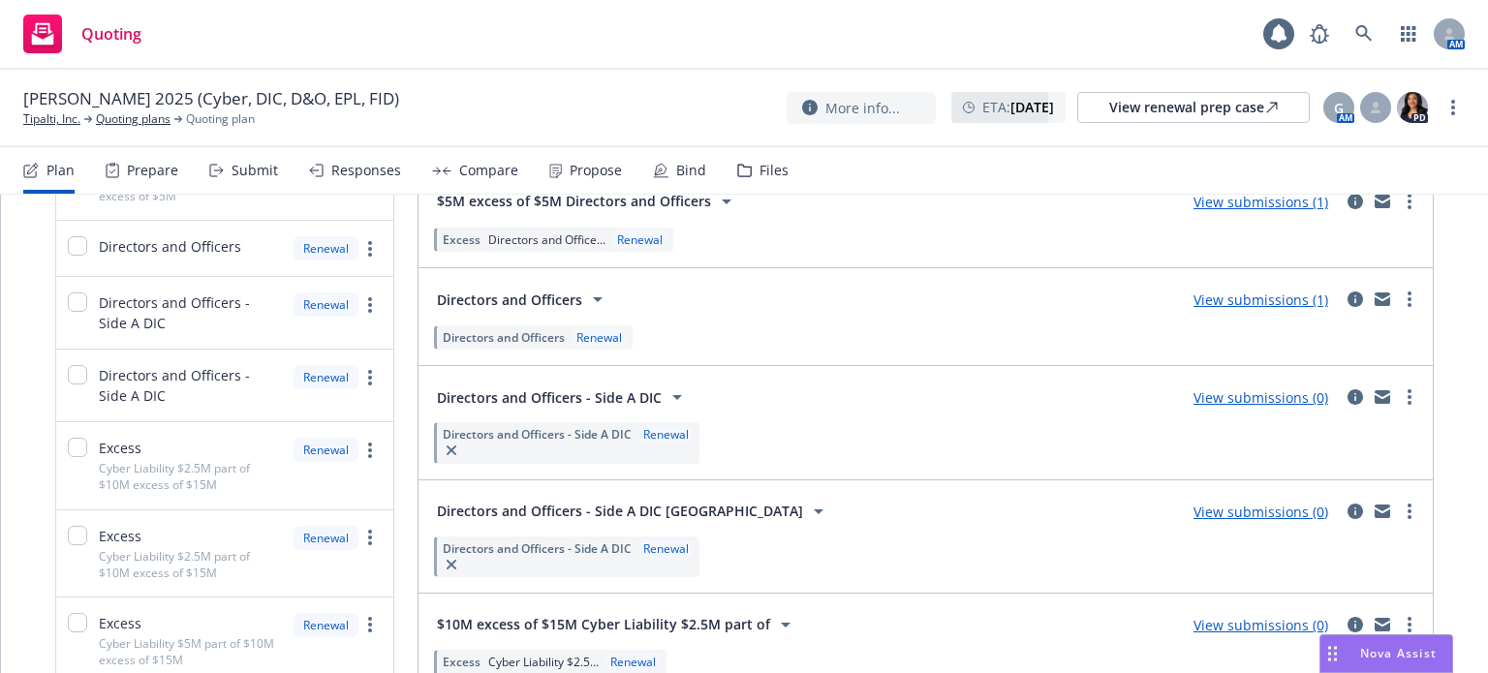
scroll to position [872, 0]
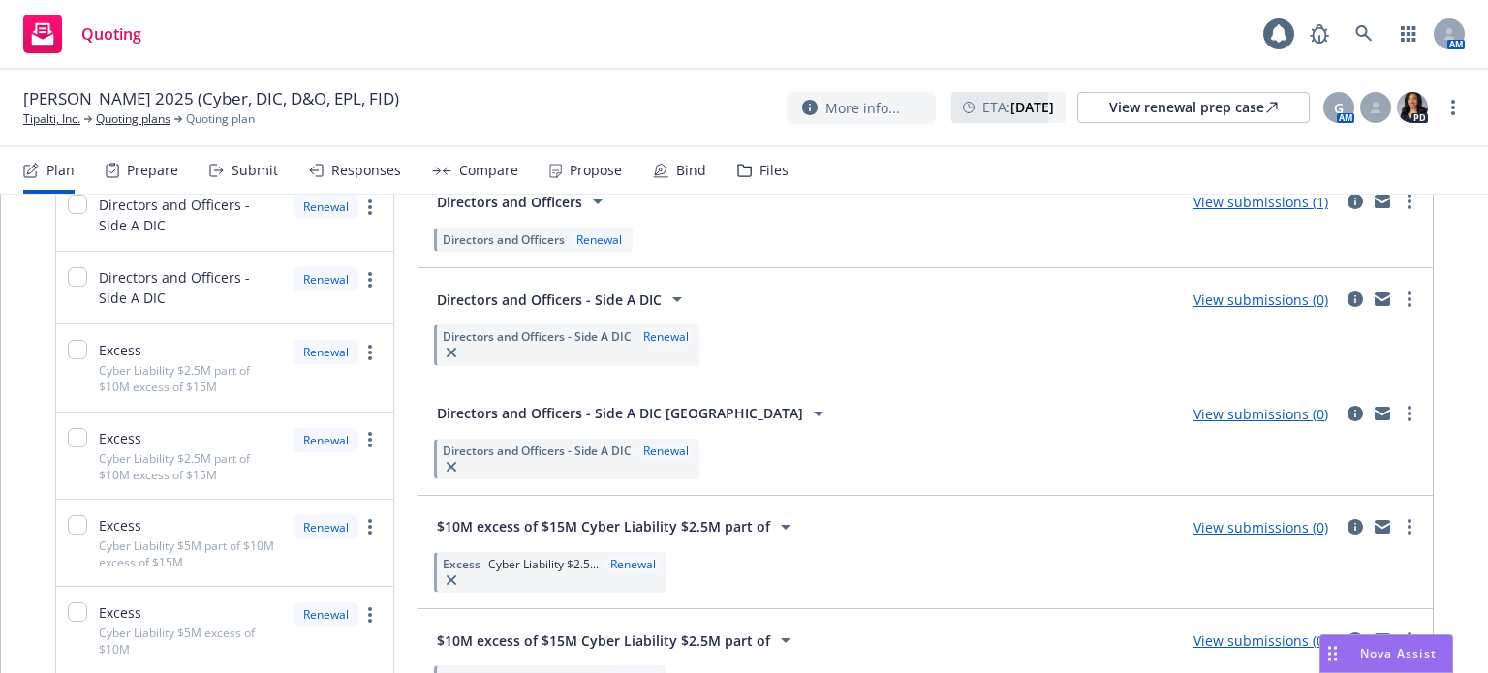
click at [674, 296] on icon at bounding box center [677, 299] width 23 height 23
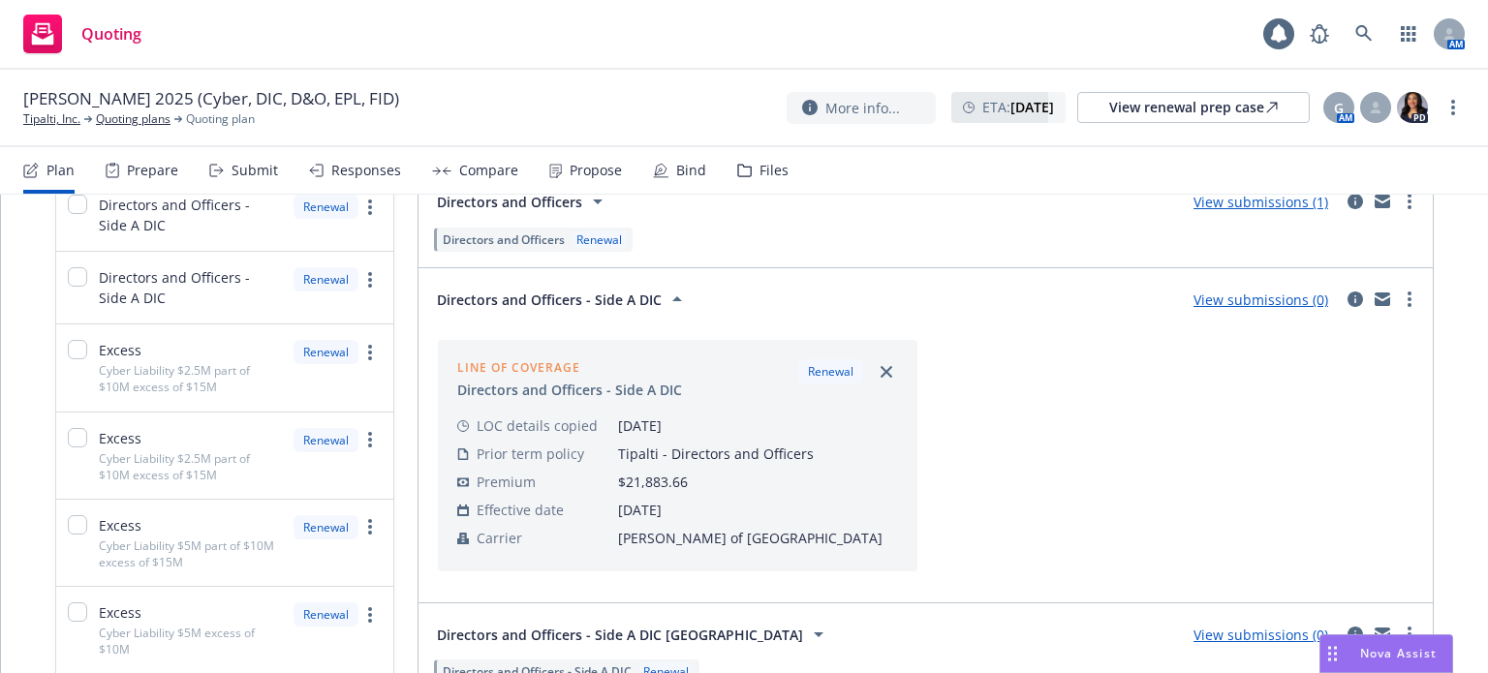
click at [666, 297] on icon at bounding box center [677, 299] width 23 height 23
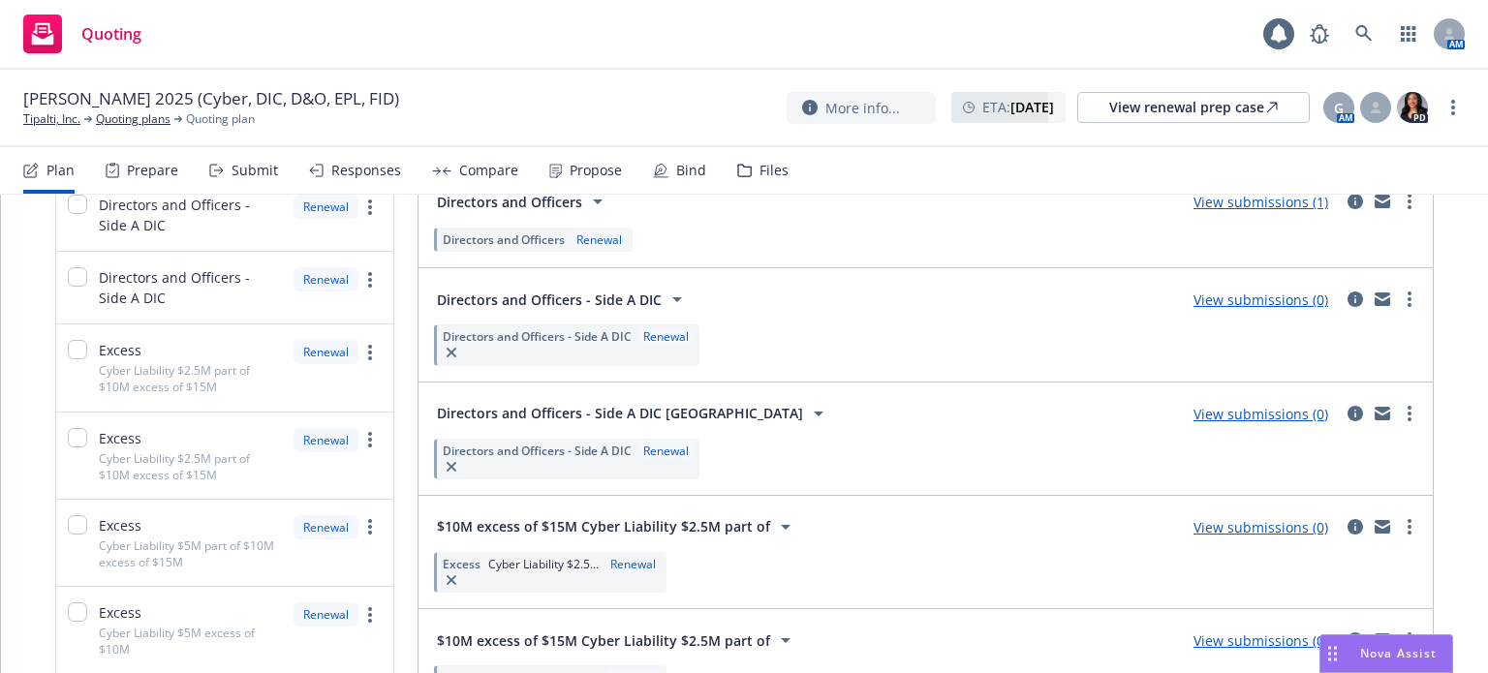
click at [666, 296] on icon at bounding box center [677, 299] width 23 height 23
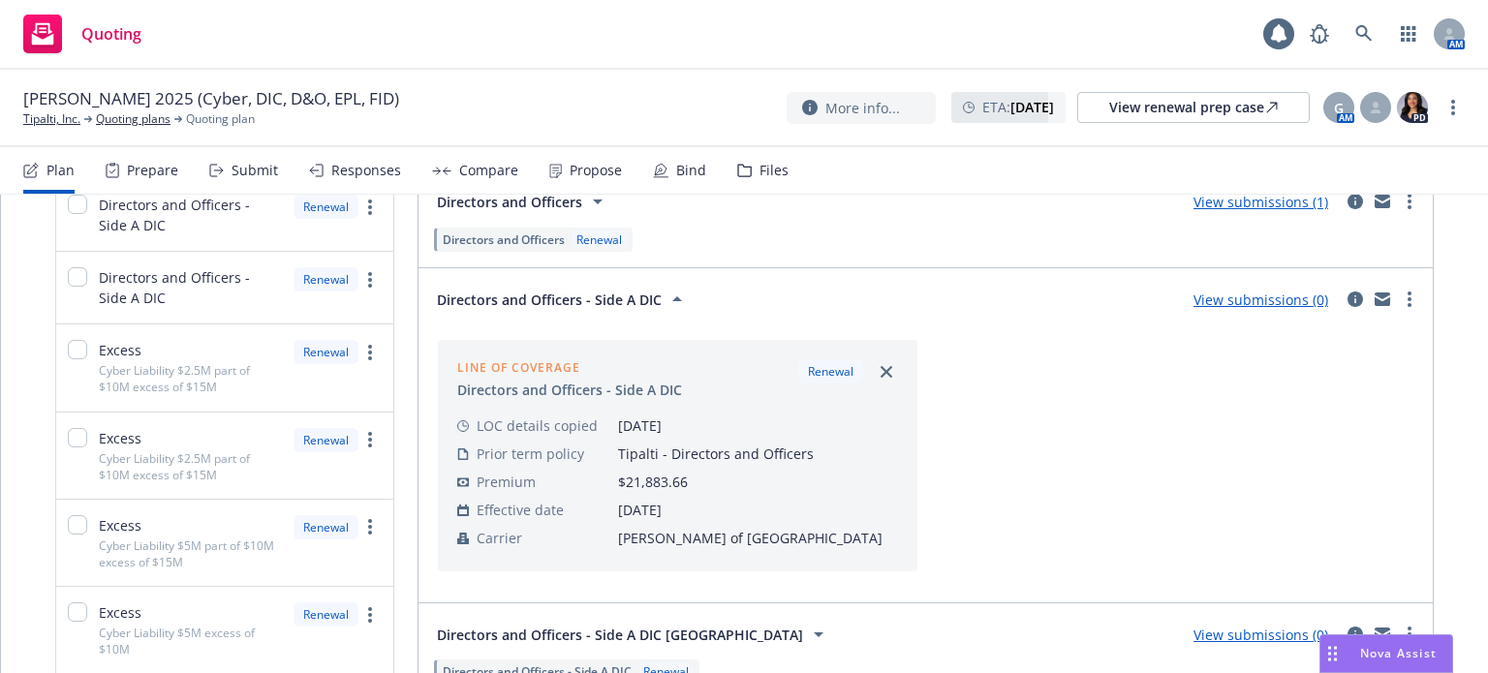
click at [1202, 291] on link "View submissions (0)" at bounding box center [1261, 300] width 135 height 18
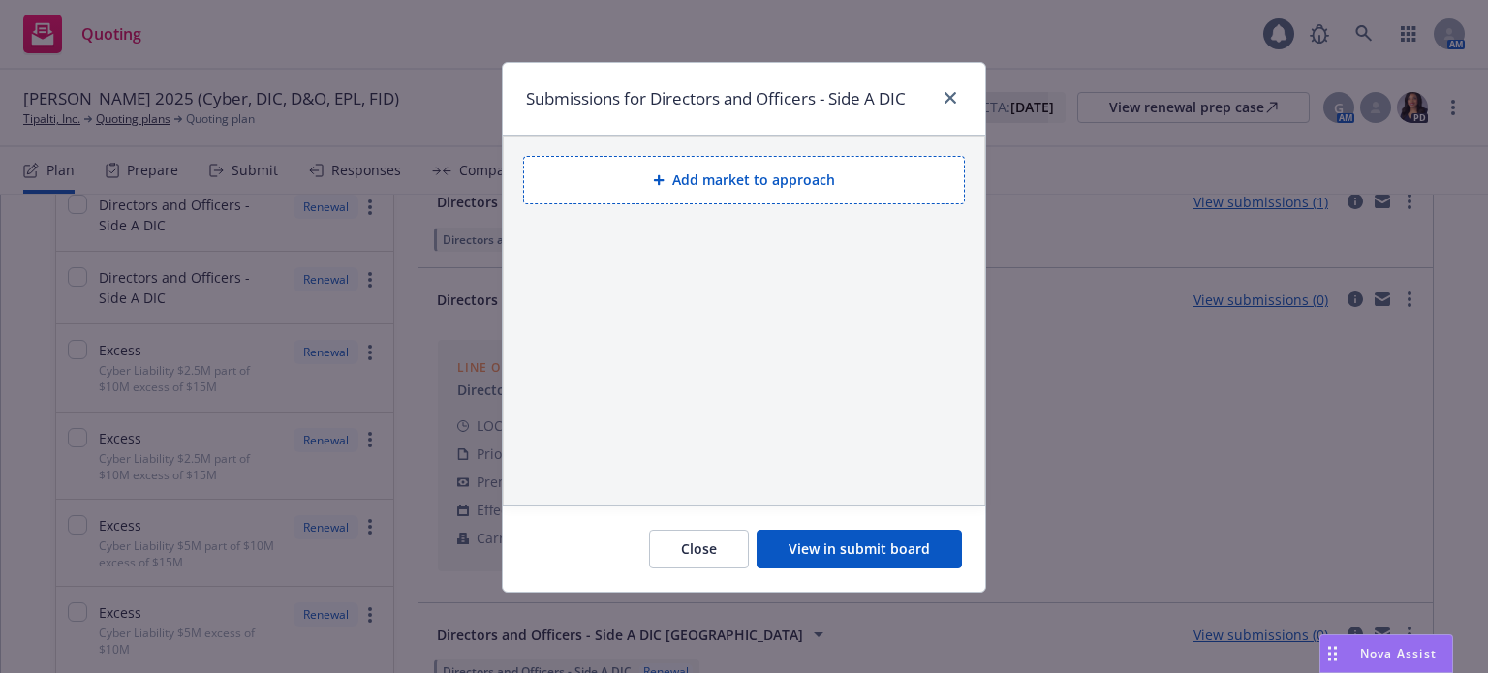
click at [862, 548] on button "View in submit board" at bounding box center [859, 549] width 205 height 39
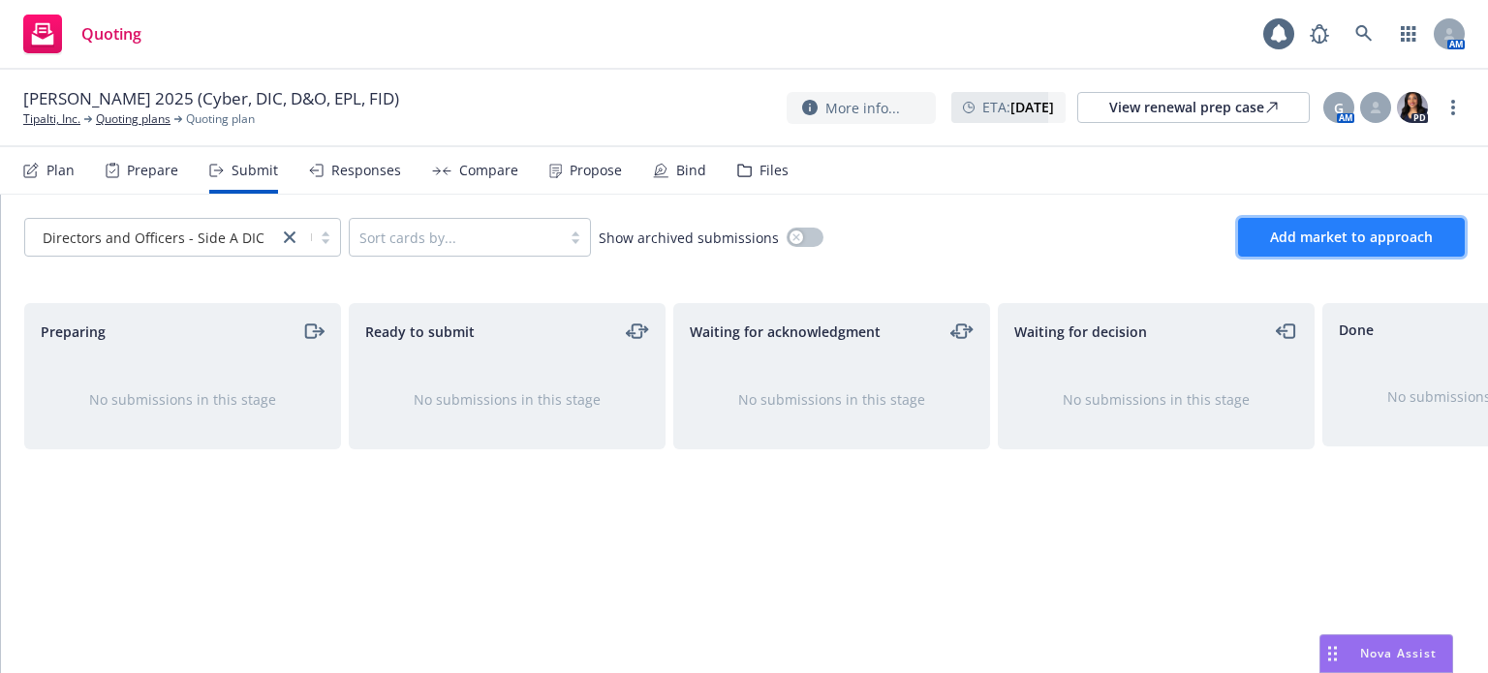
click at [1347, 249] on button "Add market to approach" at bounding box center [1351, 237] width 227 height 39
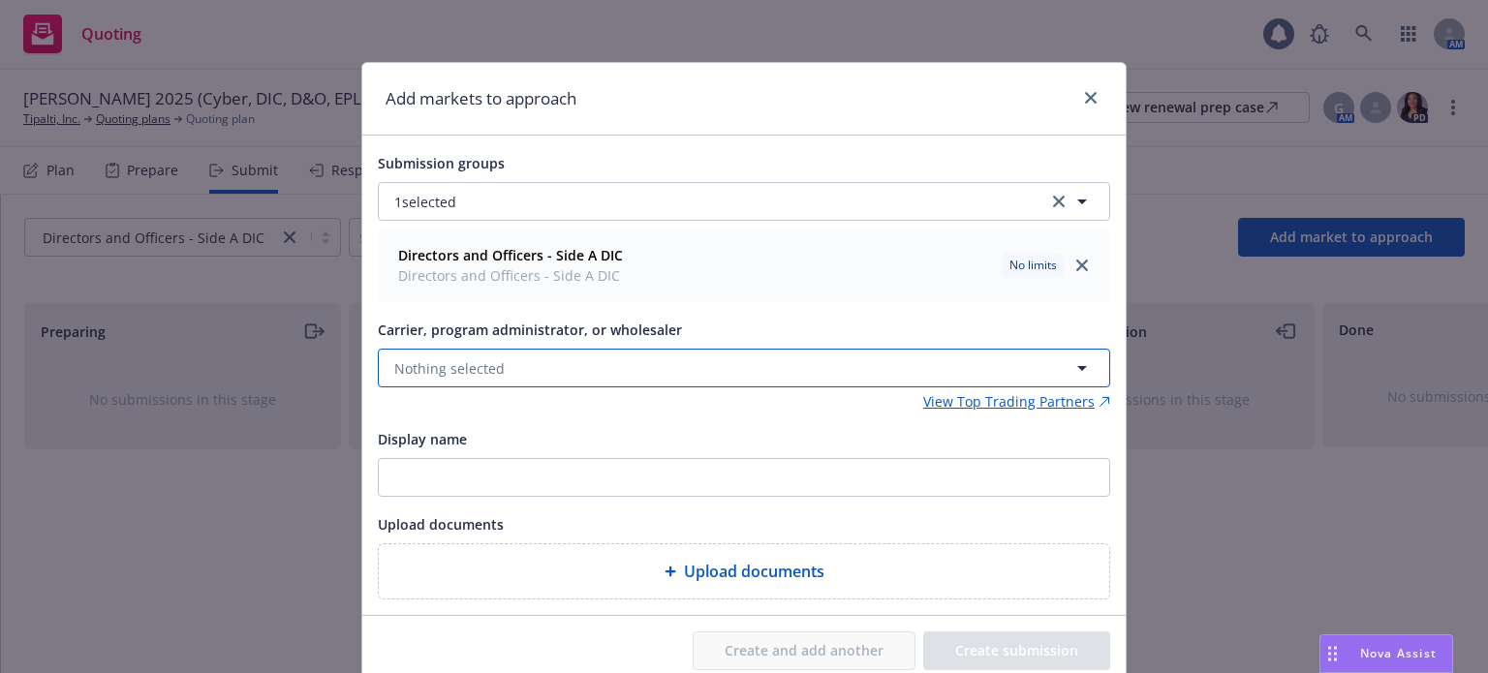
click at [489, 360] on span "Nothing selected" at bounding box center [449, 369] width 110 height 20
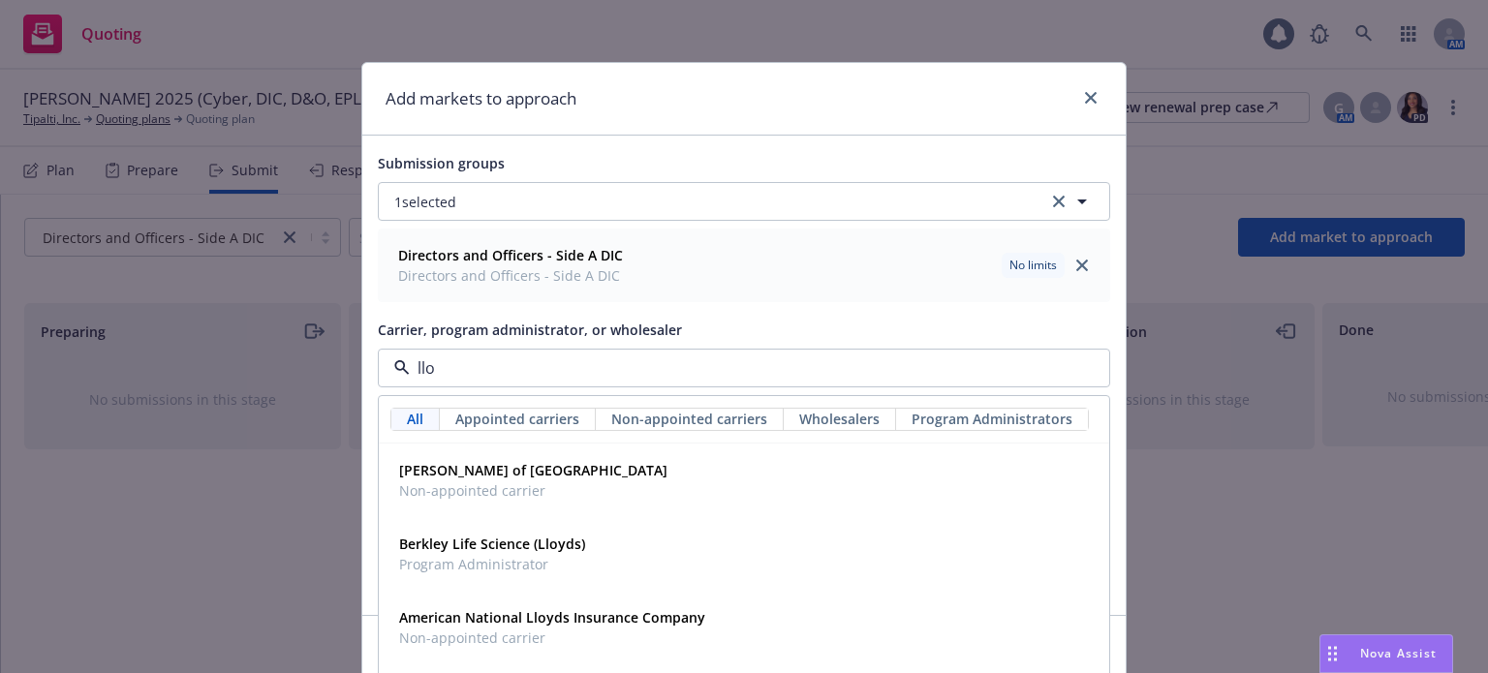
type input "lloy"
click at [450, 457] on div "[PERSON_NAME] of London Non-appointed carrier" at bounding box center [531, 480] width 280 height 48
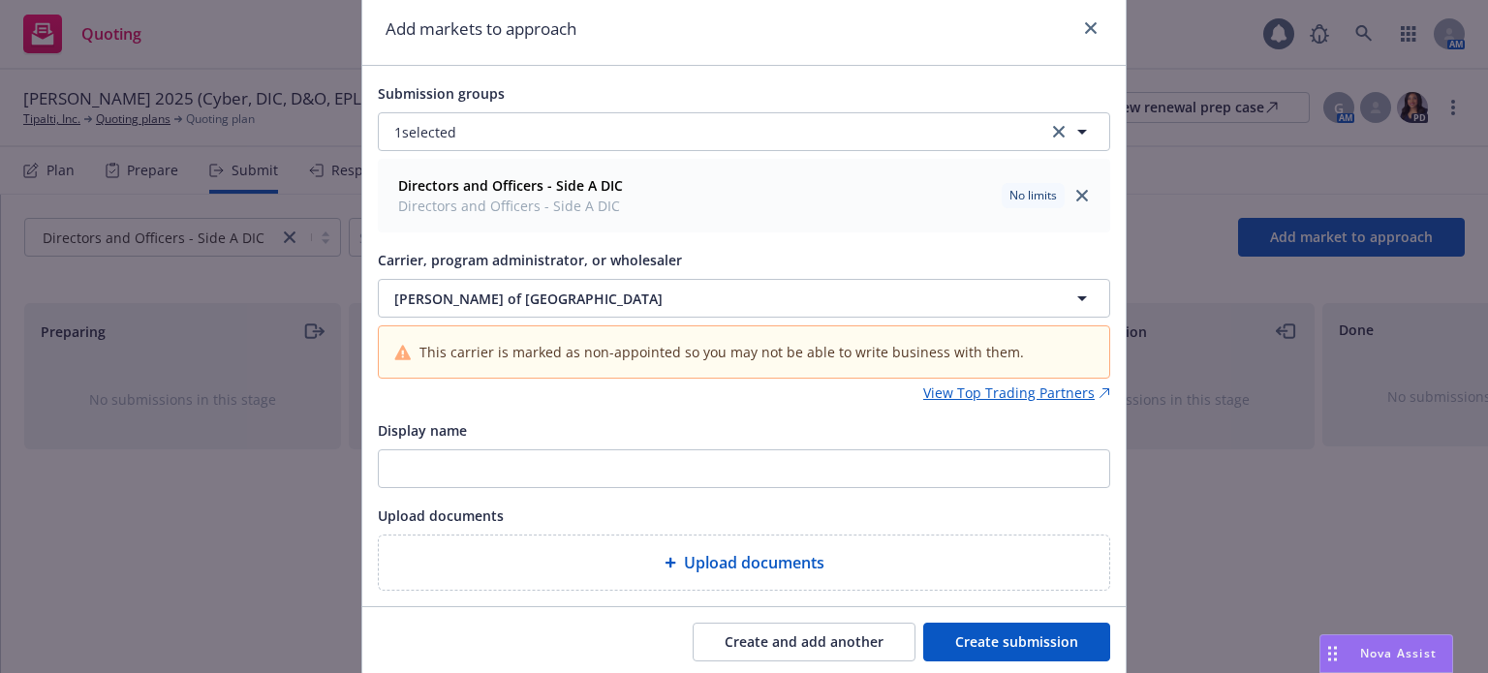
scroll to position [135, 0]
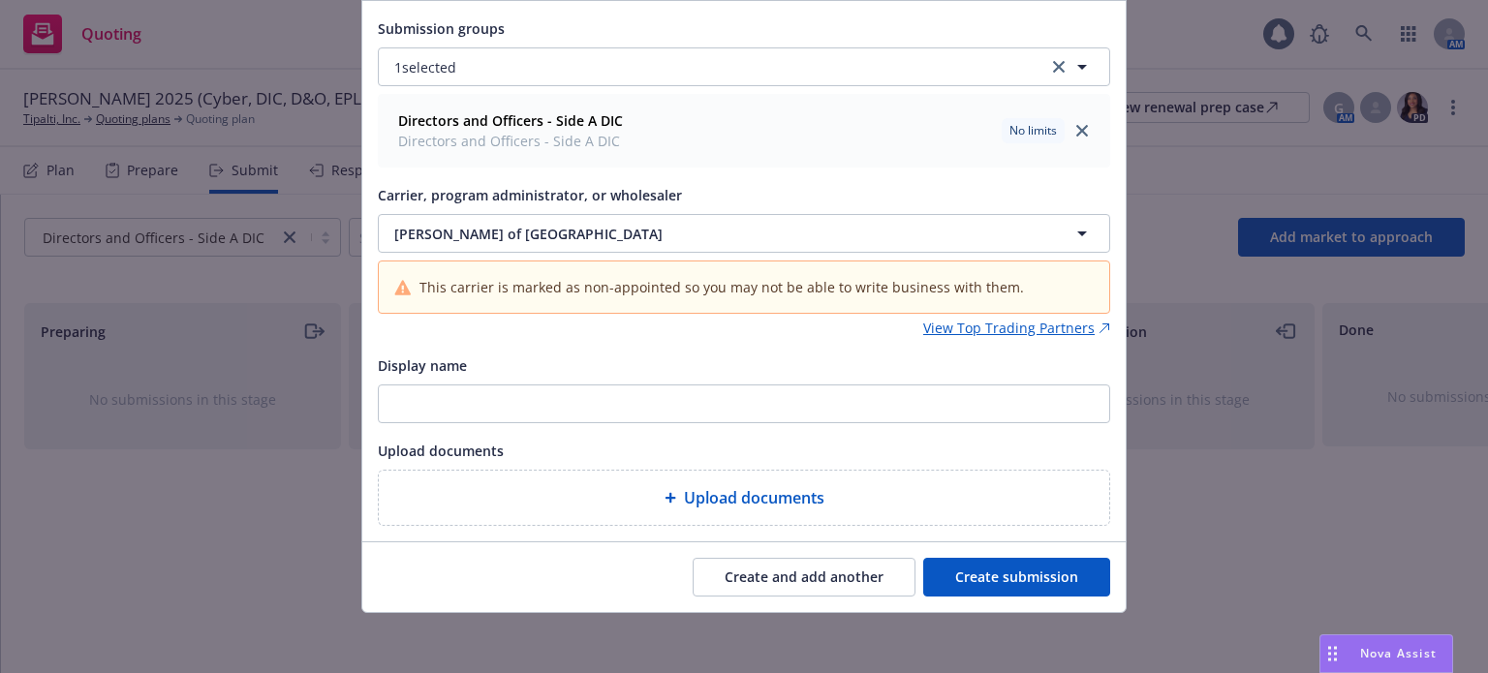
click at [996, 573] on button "Create submission" at bounding box center [1016, 577] width 187 height 39
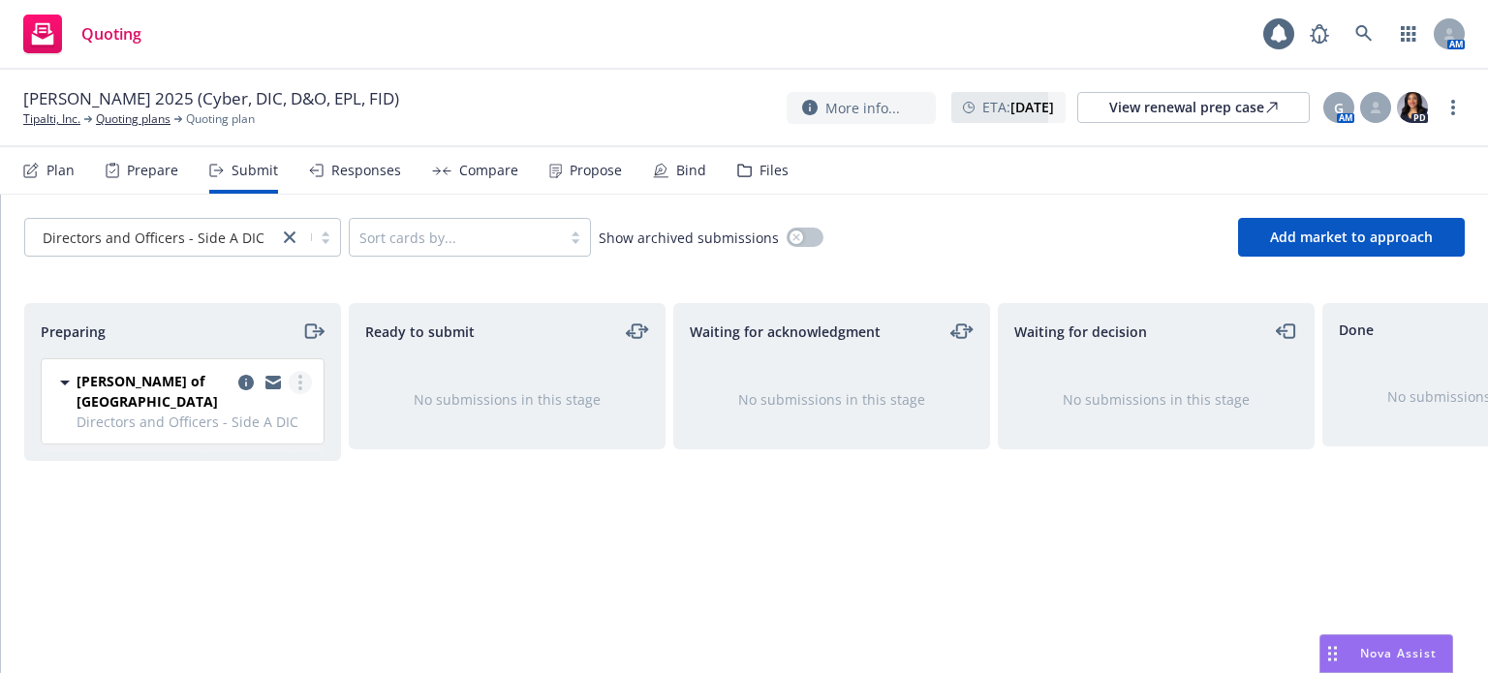
click at [301, 382] on circle "more" at bounding box center [300, 383] width 4 height 4
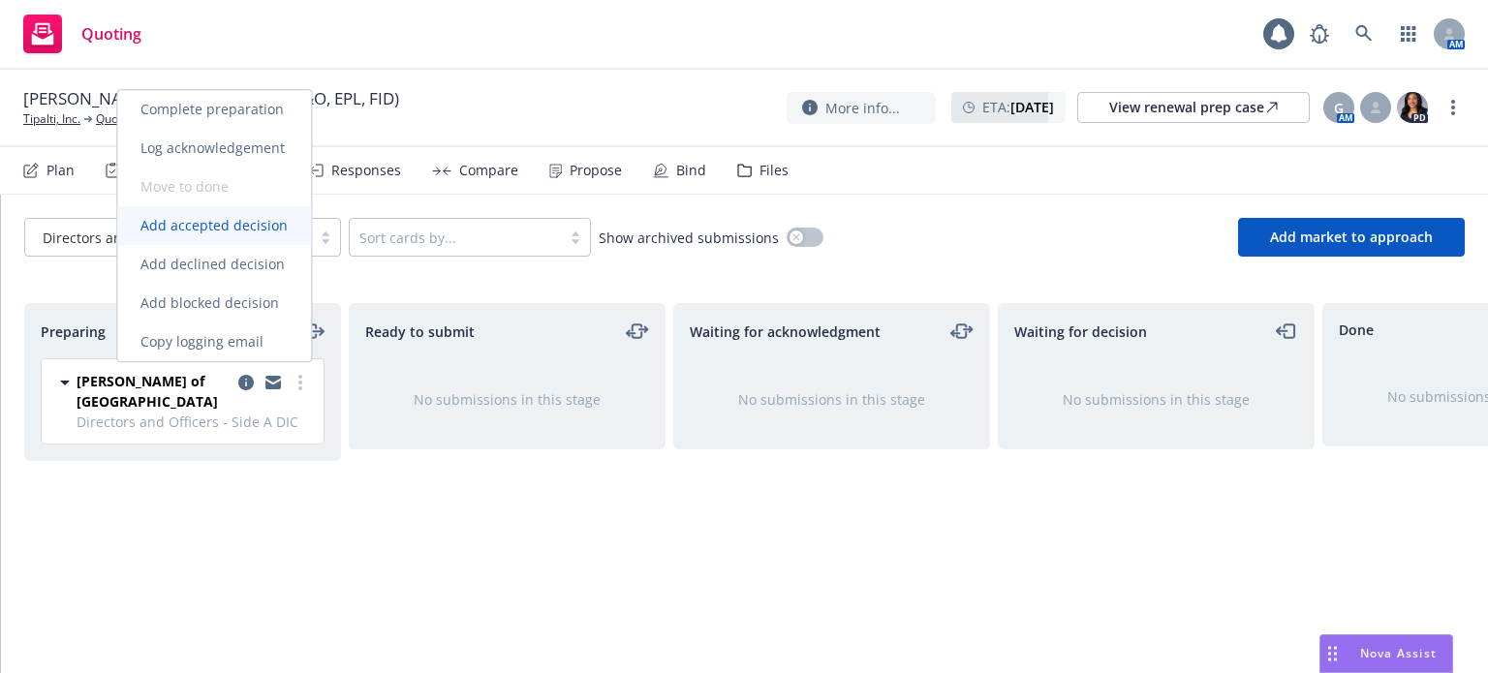
click at [251, 225] on span "Add accepted decision" at bounding box center [214, 225] width 194 height 18
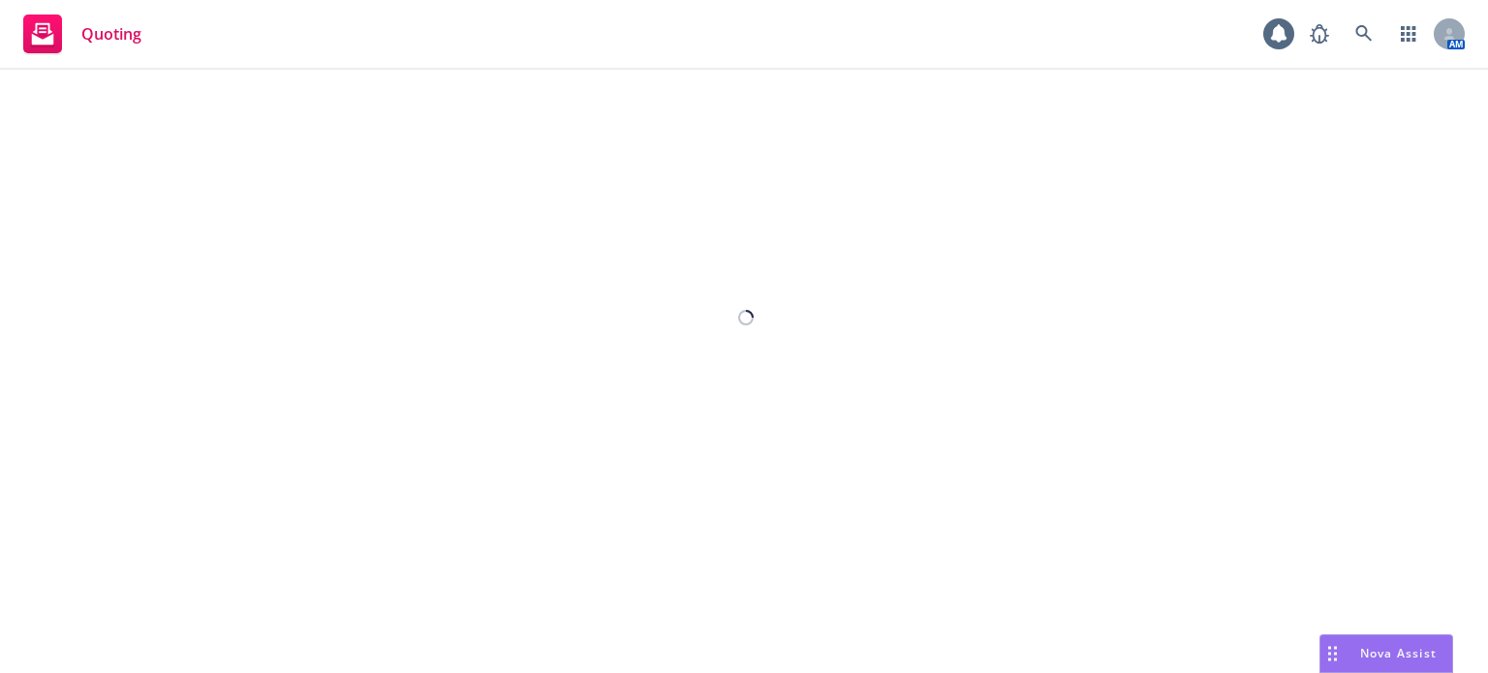
select select "12"
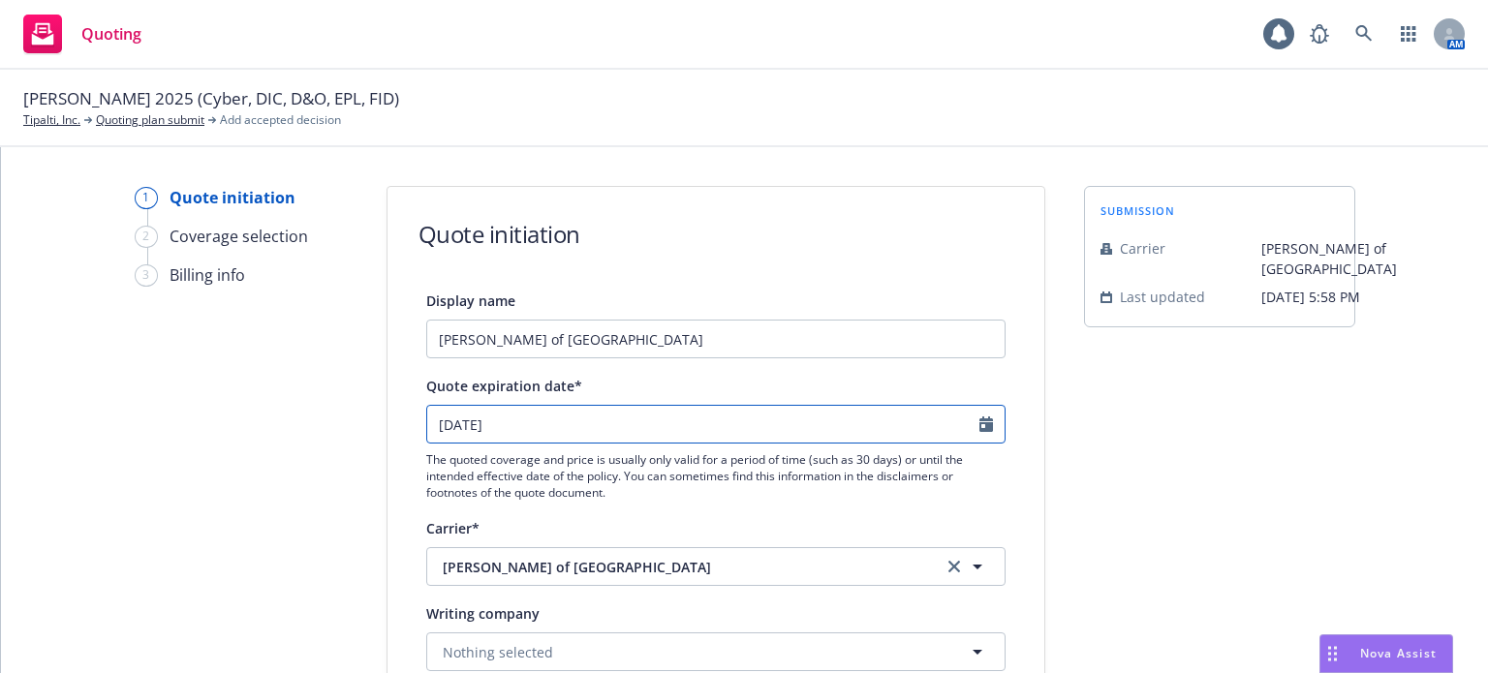
click at [982, 420] on icon "Calendar" at bounding box center [987, 425] width 14 height 16
select select "9"
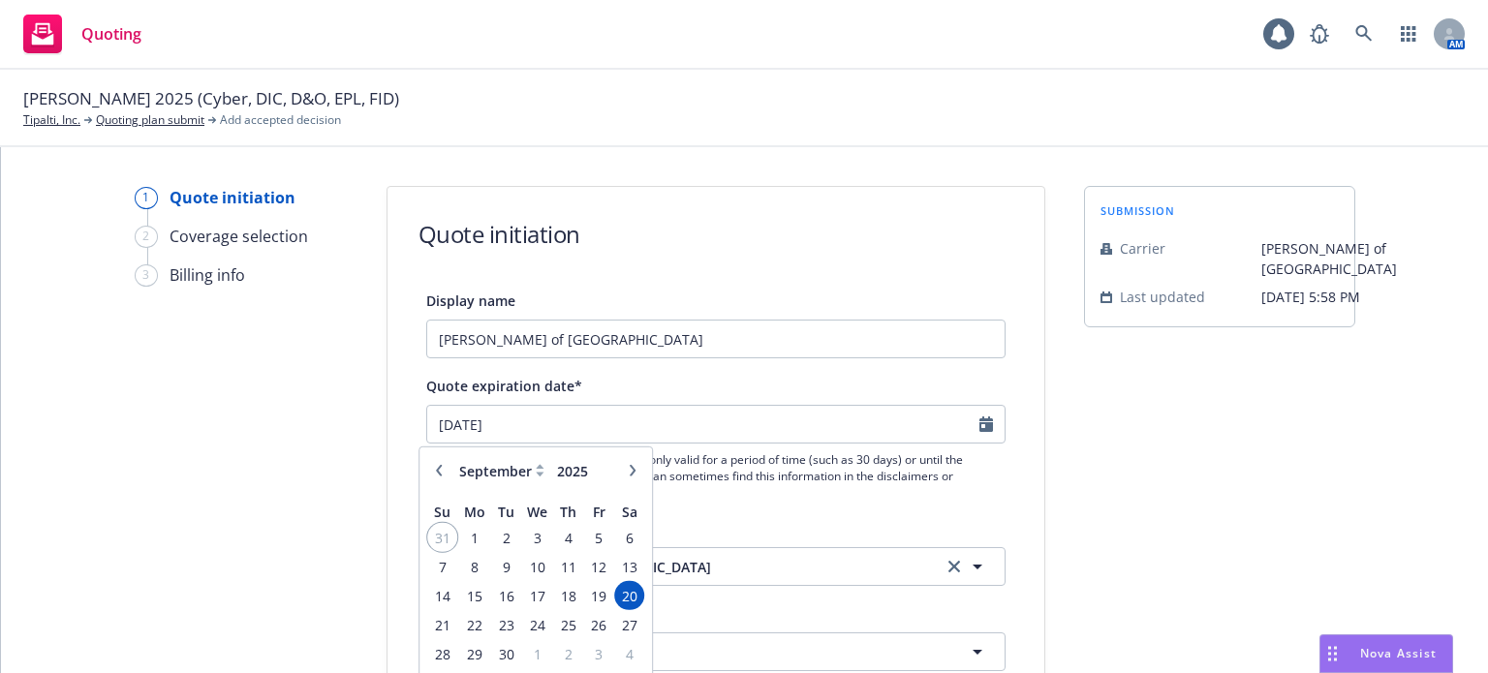
click at [448, 544] on span "31" at bounding box center [442, 537] width 26 height 24
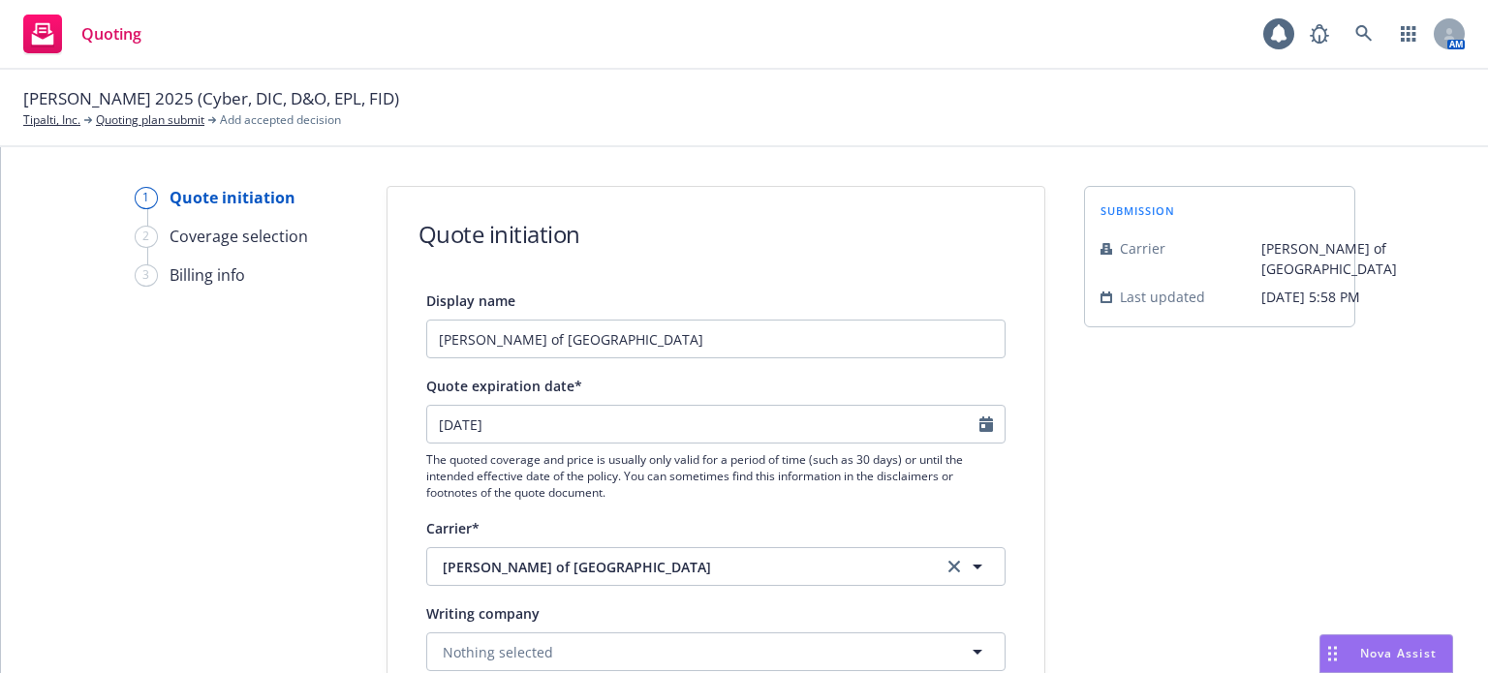
type input "[DATE]"
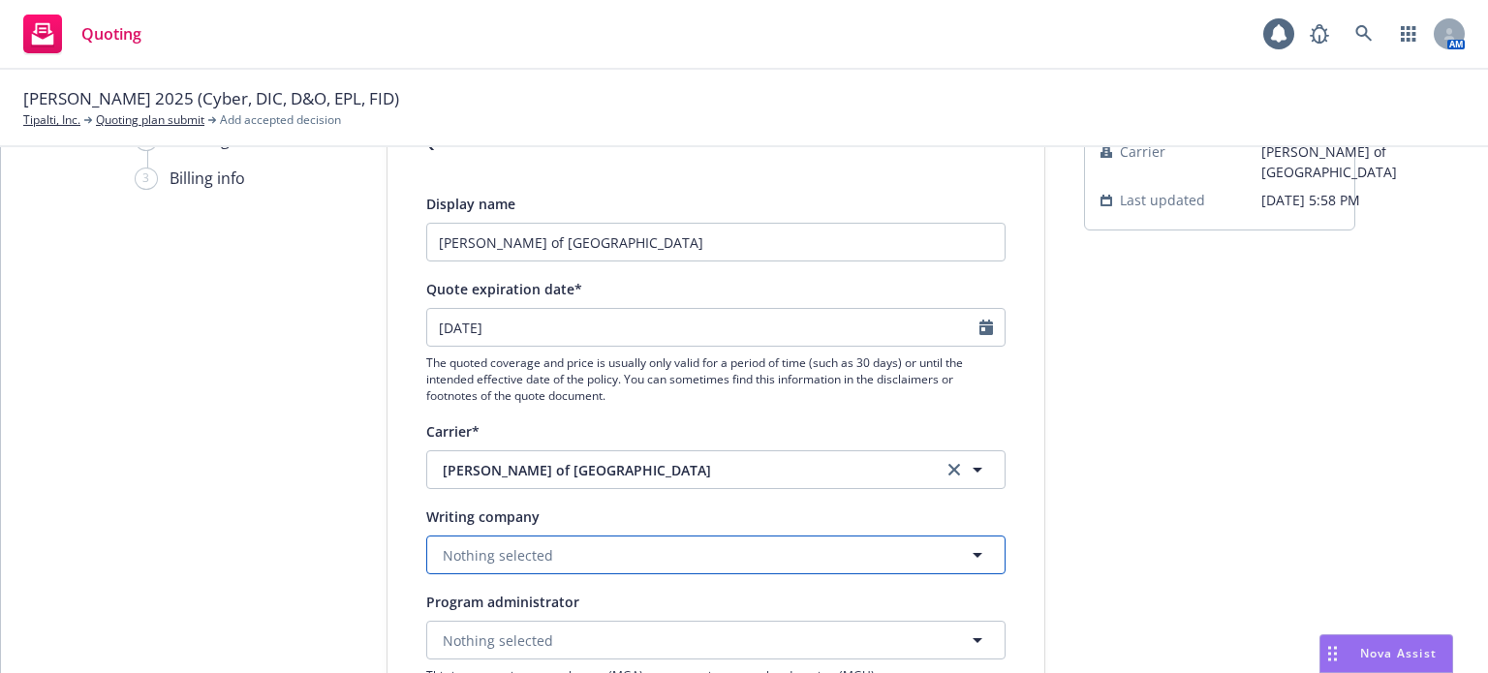
click at [636, 560] on button "Nothing selected" at bounding box center [715, 555] width 579 height 39
type input "llo"
click at [495, 557] on span "Nothing selected" at bounding box center [498, 556] width 110 height 20
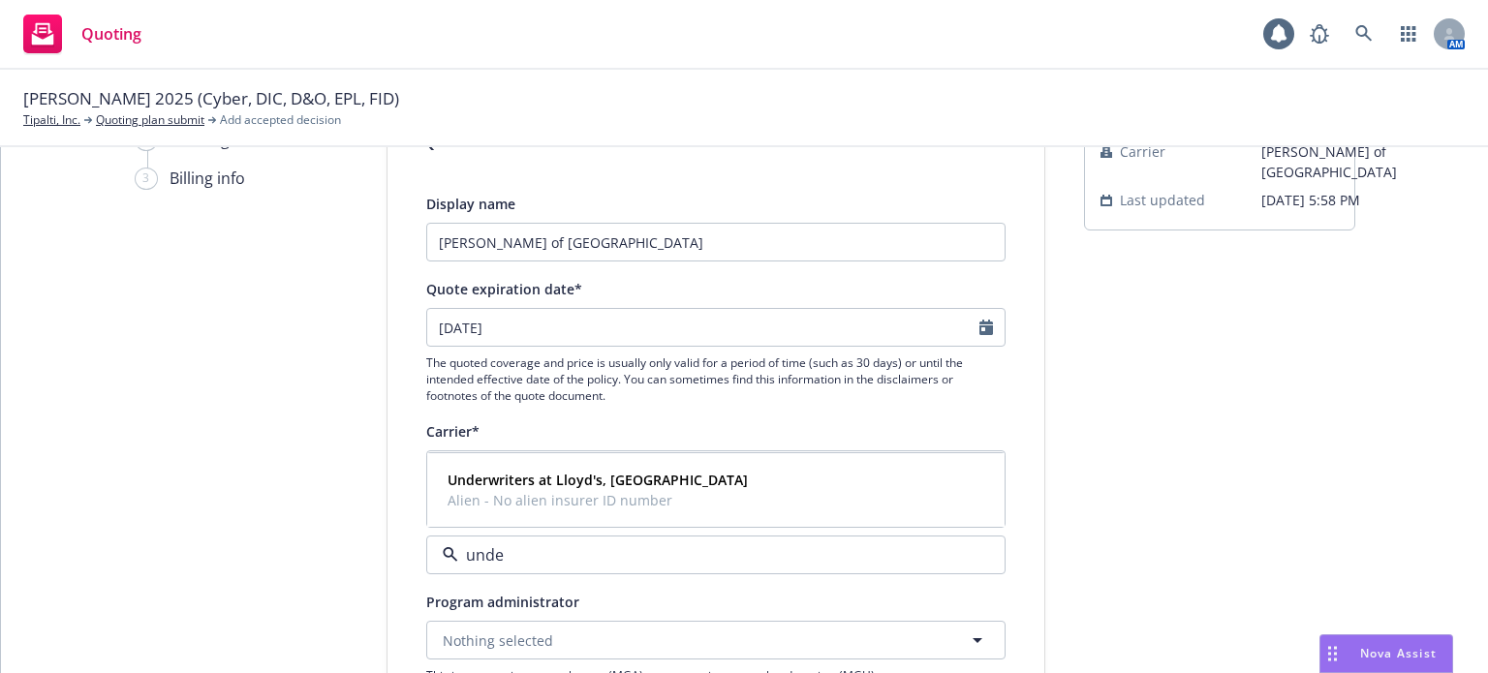
type input "under"
click at [527, 479] on strong "Underwriters at Lloyd's, [GEOGRAPHIC_DATA]" at bounding box center [598, 480] width 300 height 18
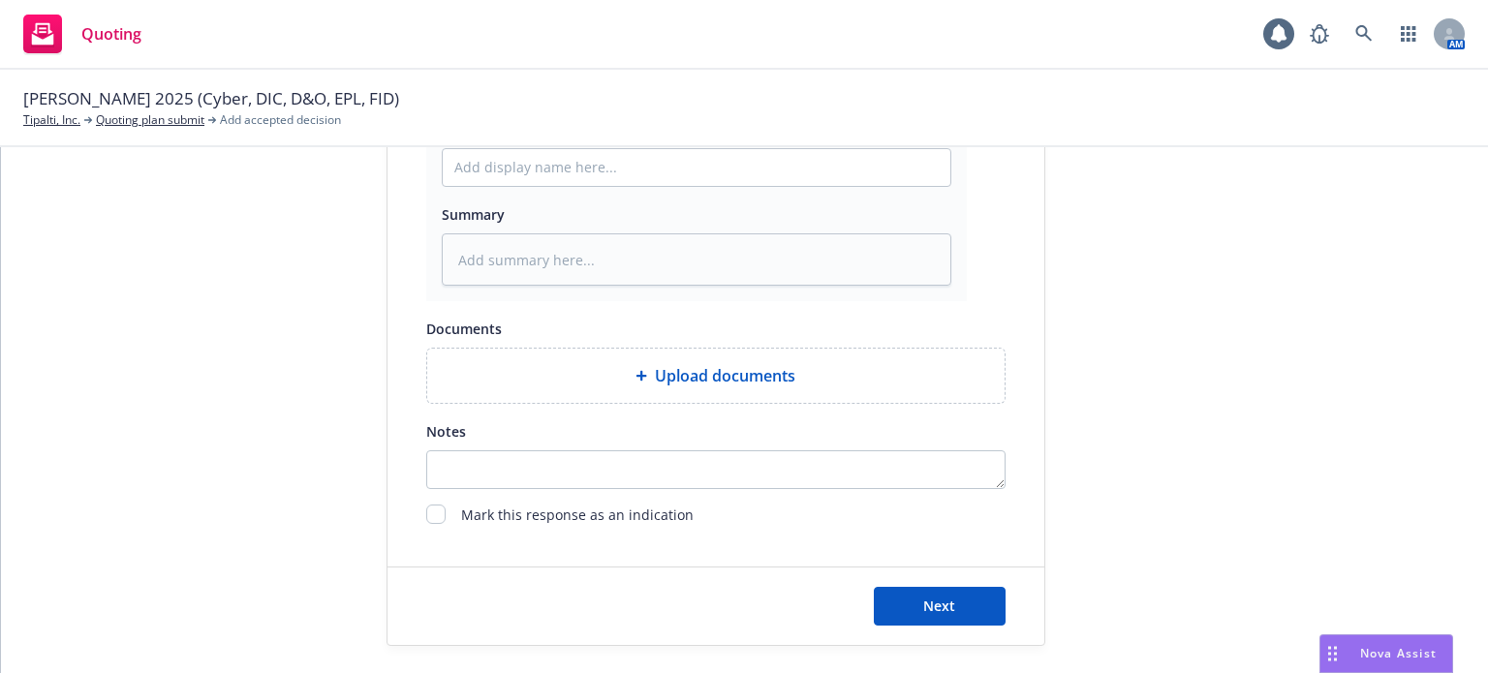
scroll to position [1131, 0]
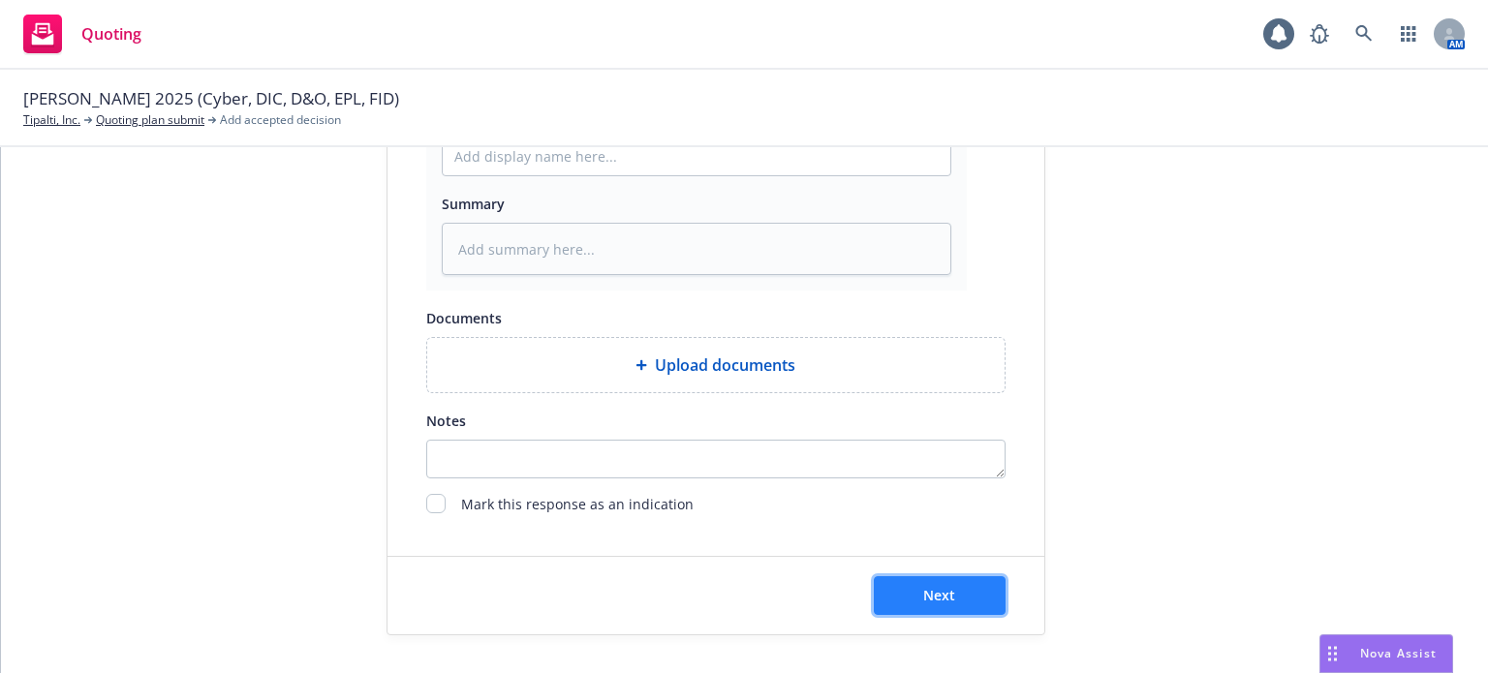
click at [965, 585] on button "Next" at bounding box center [940, 596] width 132 height 39
type textarea "x"
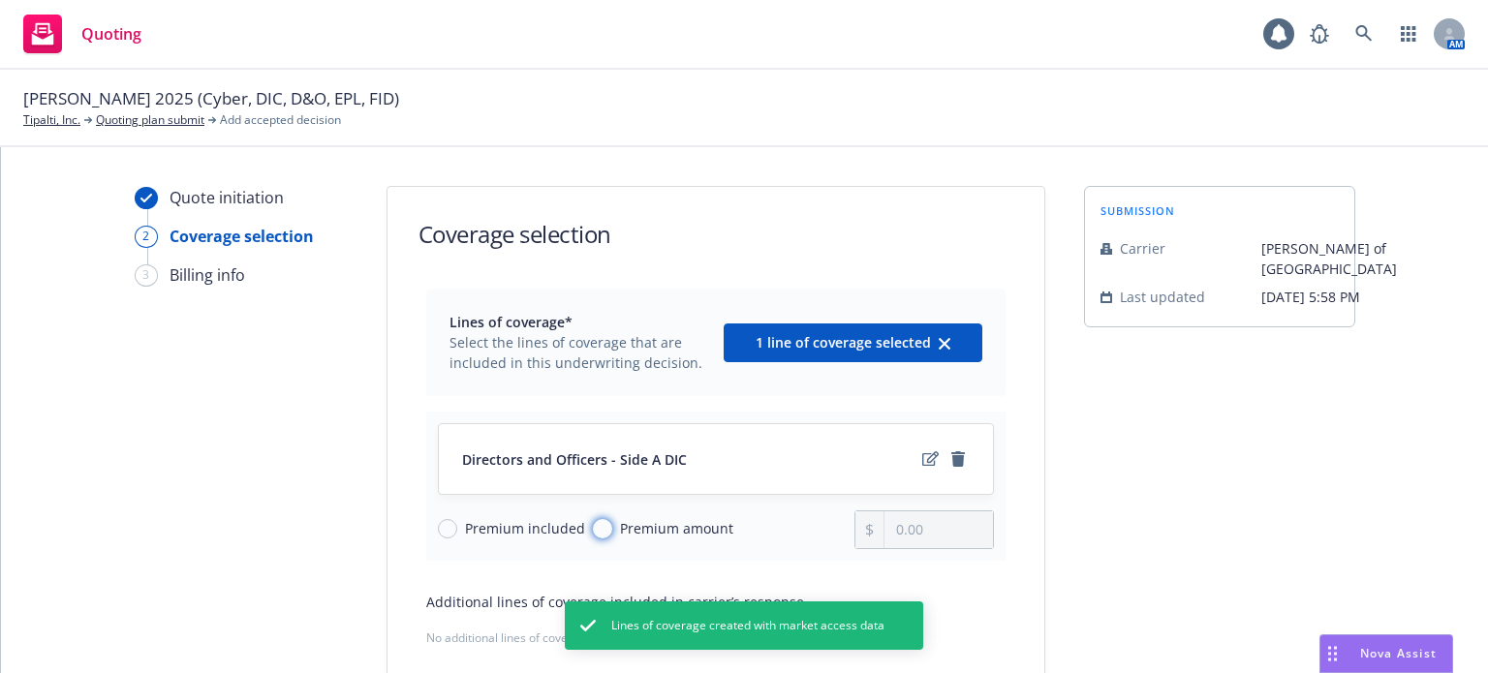
click at [593, 531] on input "Premium amount" at bounding box center [602, 528] width 19 height 19
radio input "true"
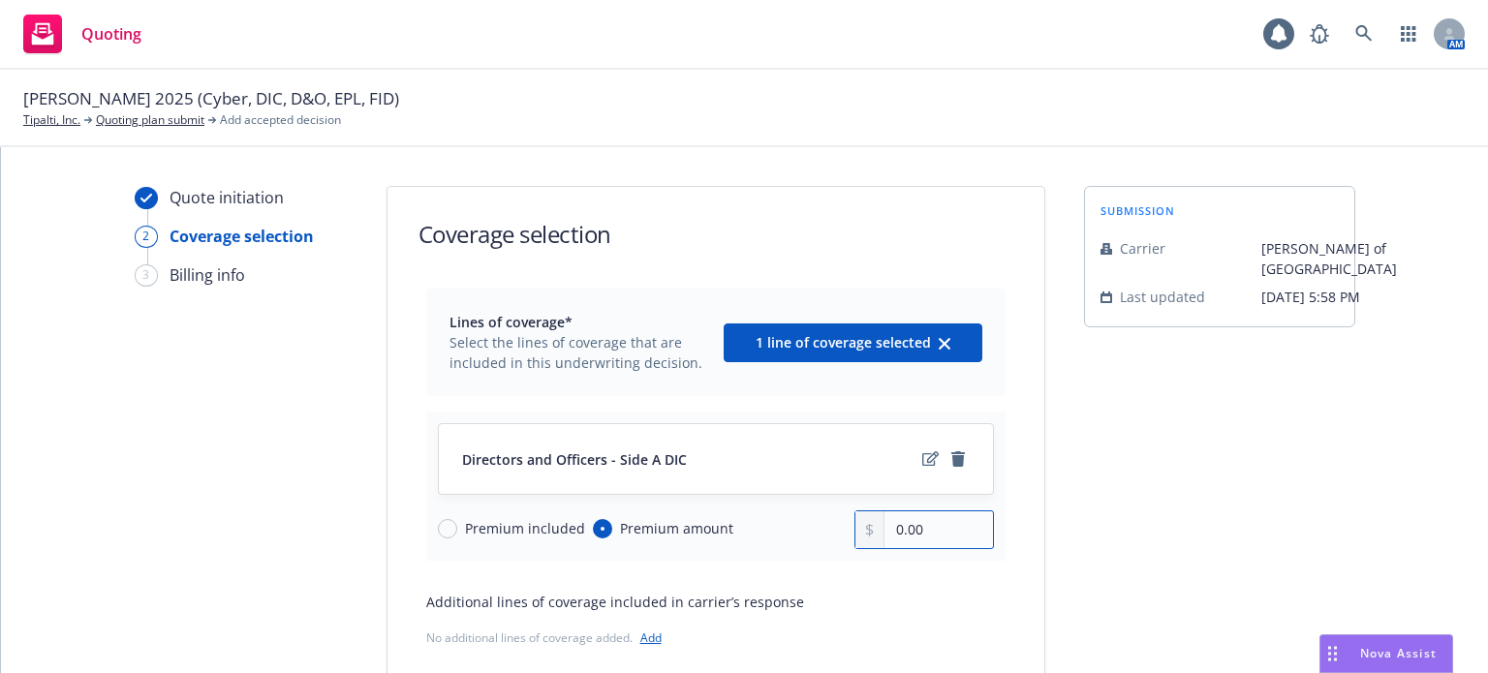
drag, startPoint x: 936, startPoint y: 529, endPoint x: 783, endPoint y: 534, distance: 153.2
click at [783, 532] on div "Premium included Premium amount 0.00" at bounding box center [716, 530] width 556 height 39
type input "30,000.00"
click at [757, 549] on div "Directors and Officers - Side A DIC Premium included Premium amount 30,000.00" at bounding box center [715, 486] width 579 height 149
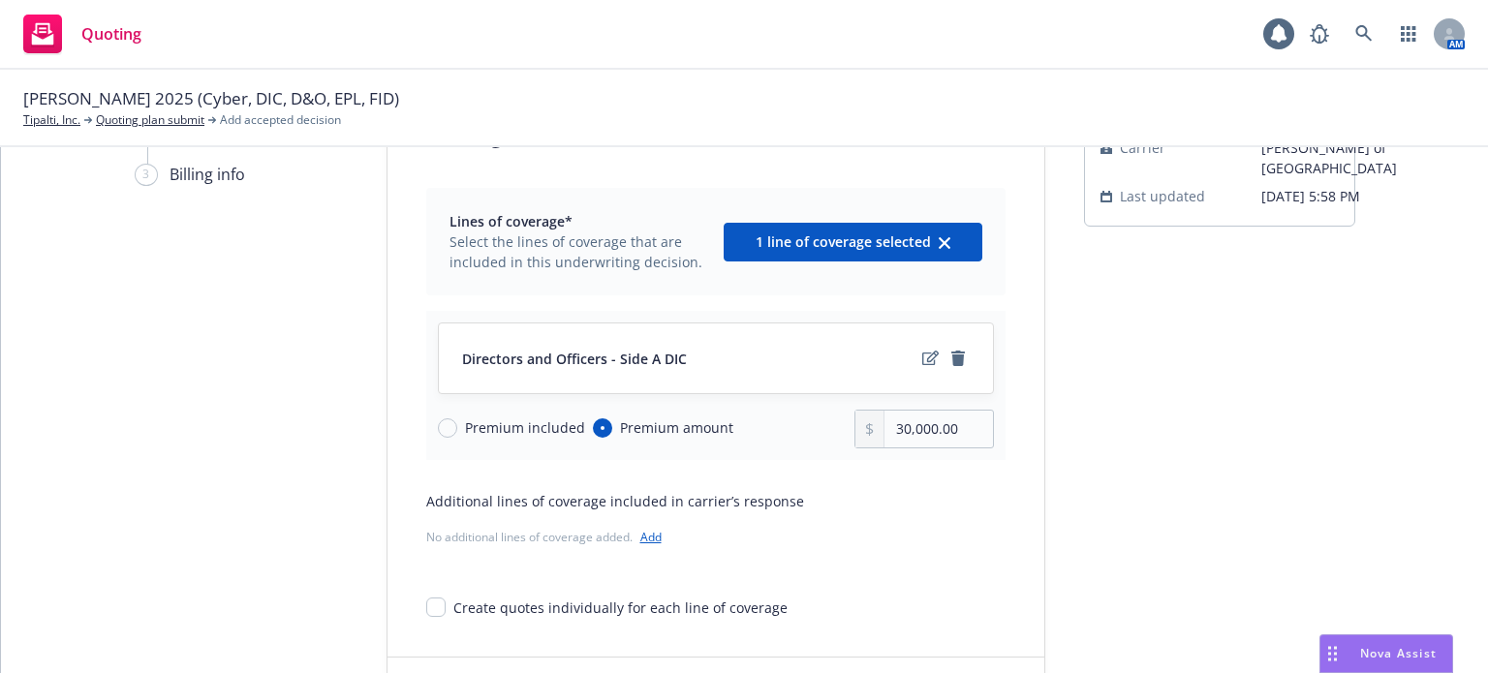
scroll to position [201, 0]
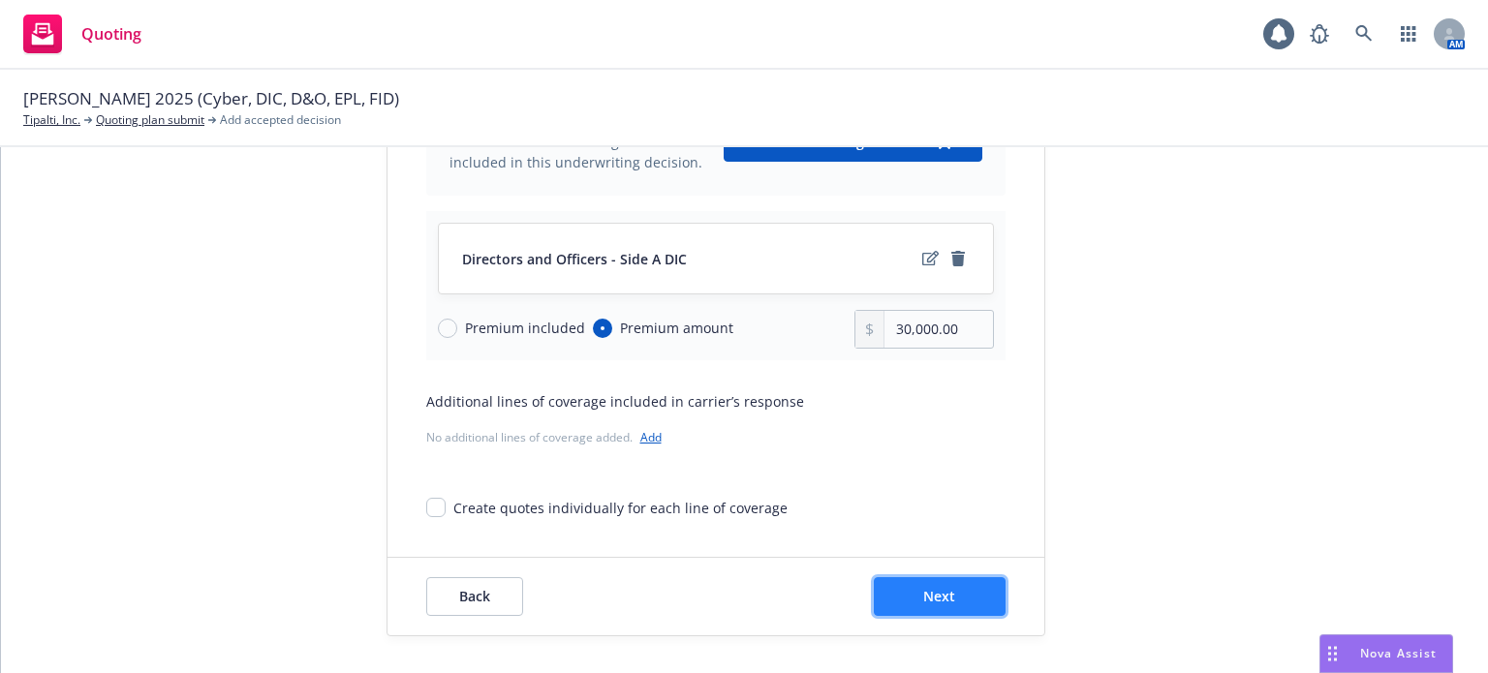
click at [935, 588] on span "Next" at bounding box center [939, 596] width 32 height 18
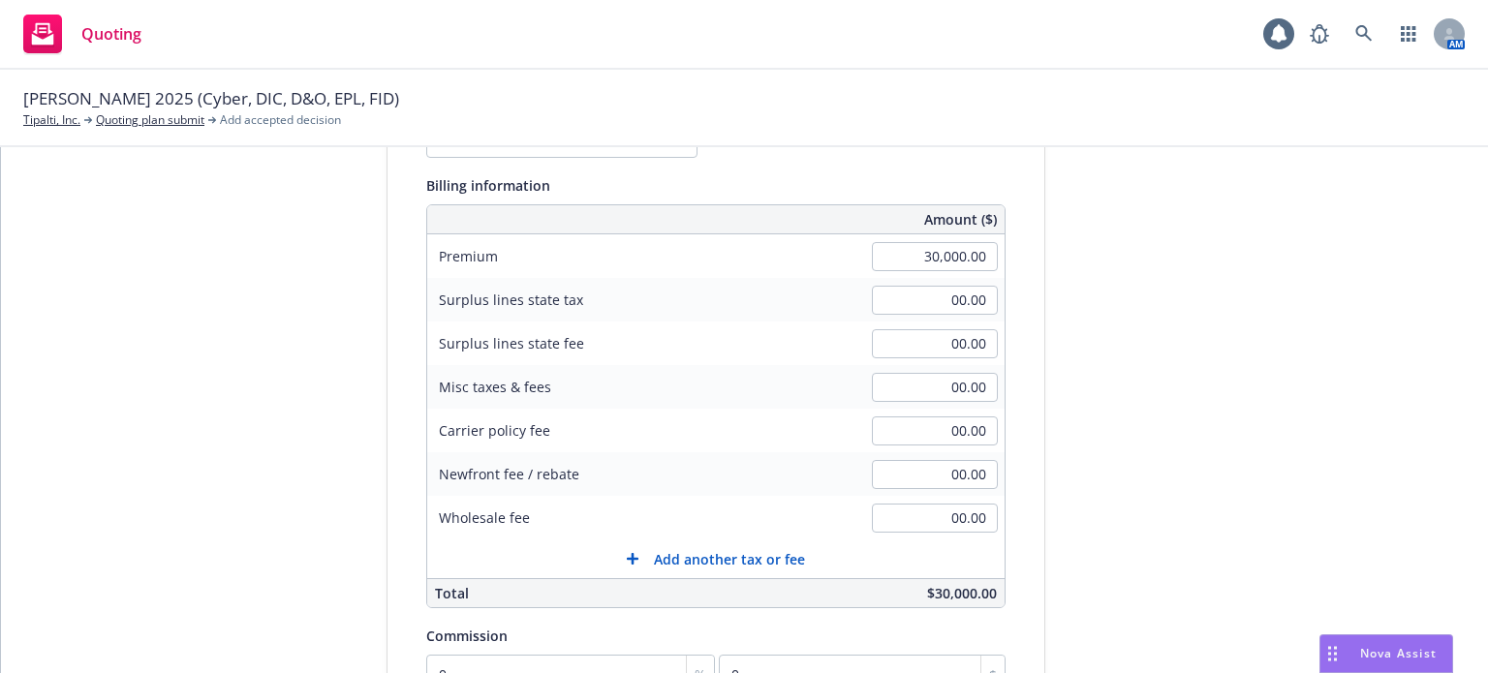
scroll to position [104, 0]
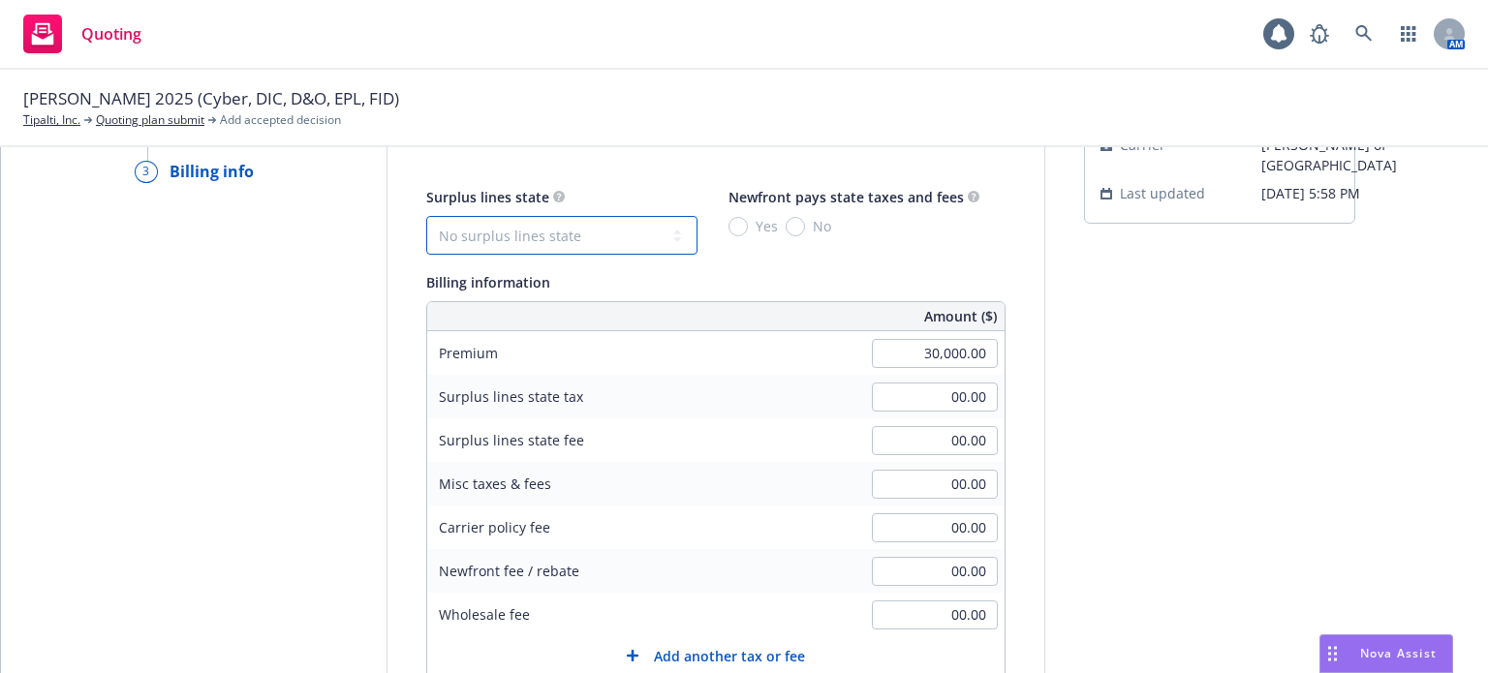
click at [562, 242] on select "No surplus lines state [US_STATE] [US_STATE] [US_STATE] [US_STATE] [US_STATE] […" at bounding box center [561, 235] width 271 height 39
select select "CA"
click at [426, 216] on select "No surplus lines state [US_STATE] [US_STATE] [US_STATE] [US_STATE] [US_STATE] […" at bounding box center [561, 235] width 271 height 39
type input "900.00"
type input "54.00"
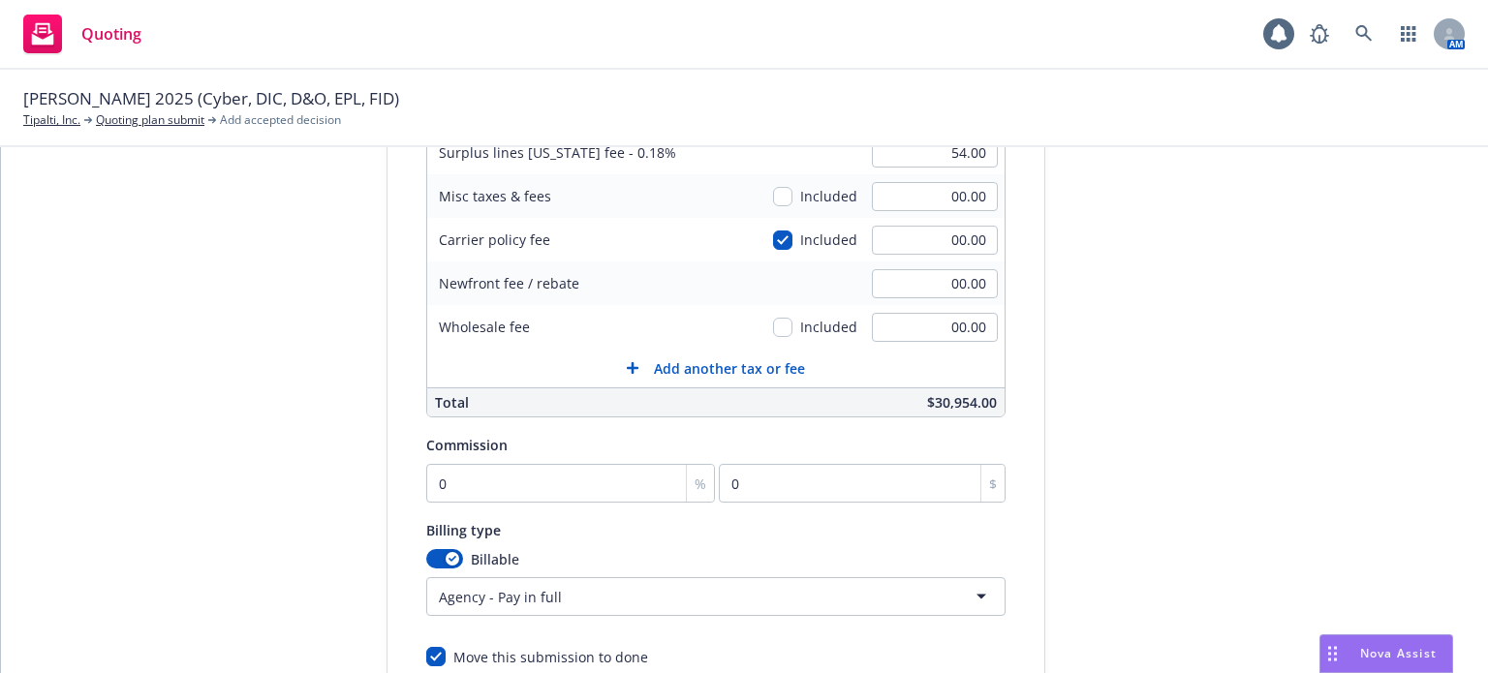
scroll to position [394, 0]
click at [547, 479] on input "0" at bounding box center [571, 480] width 290 height 39
type input "1"
type input "300"
type input "10"
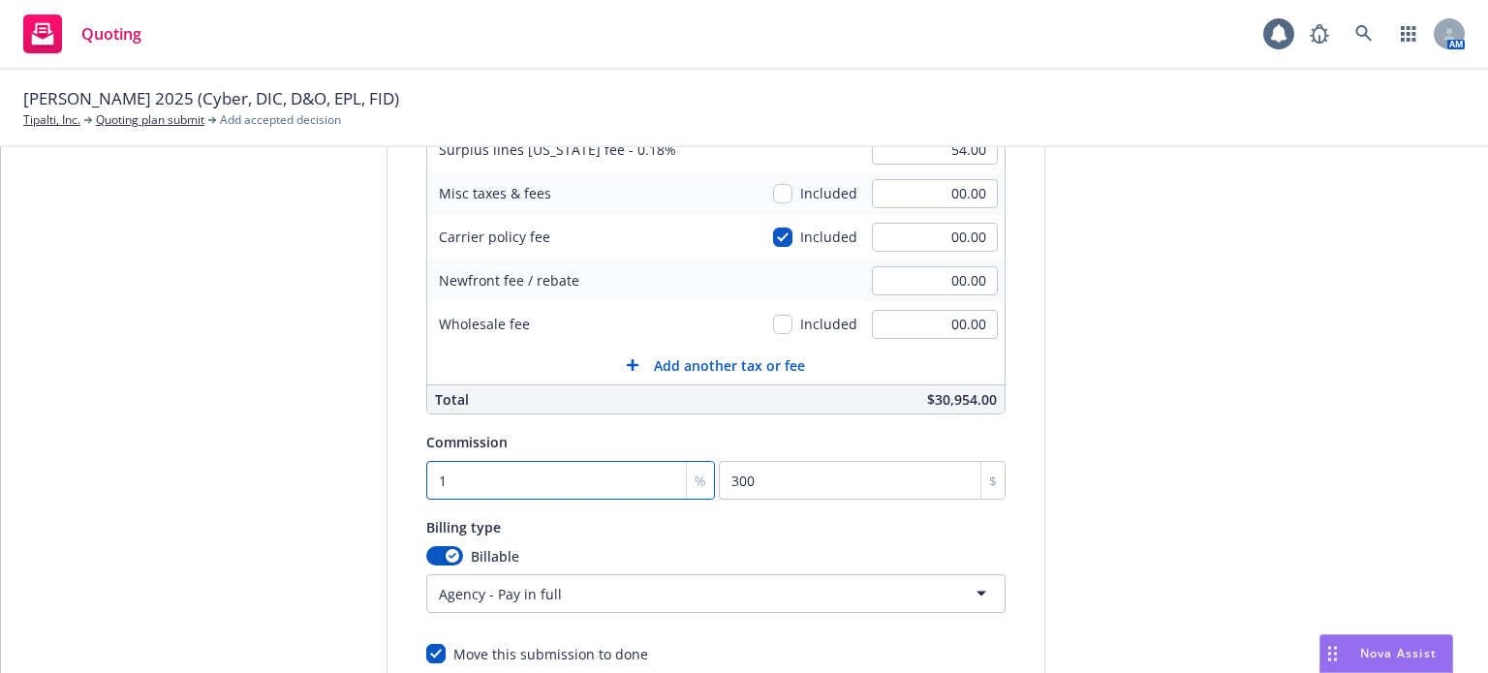
type input "3000"
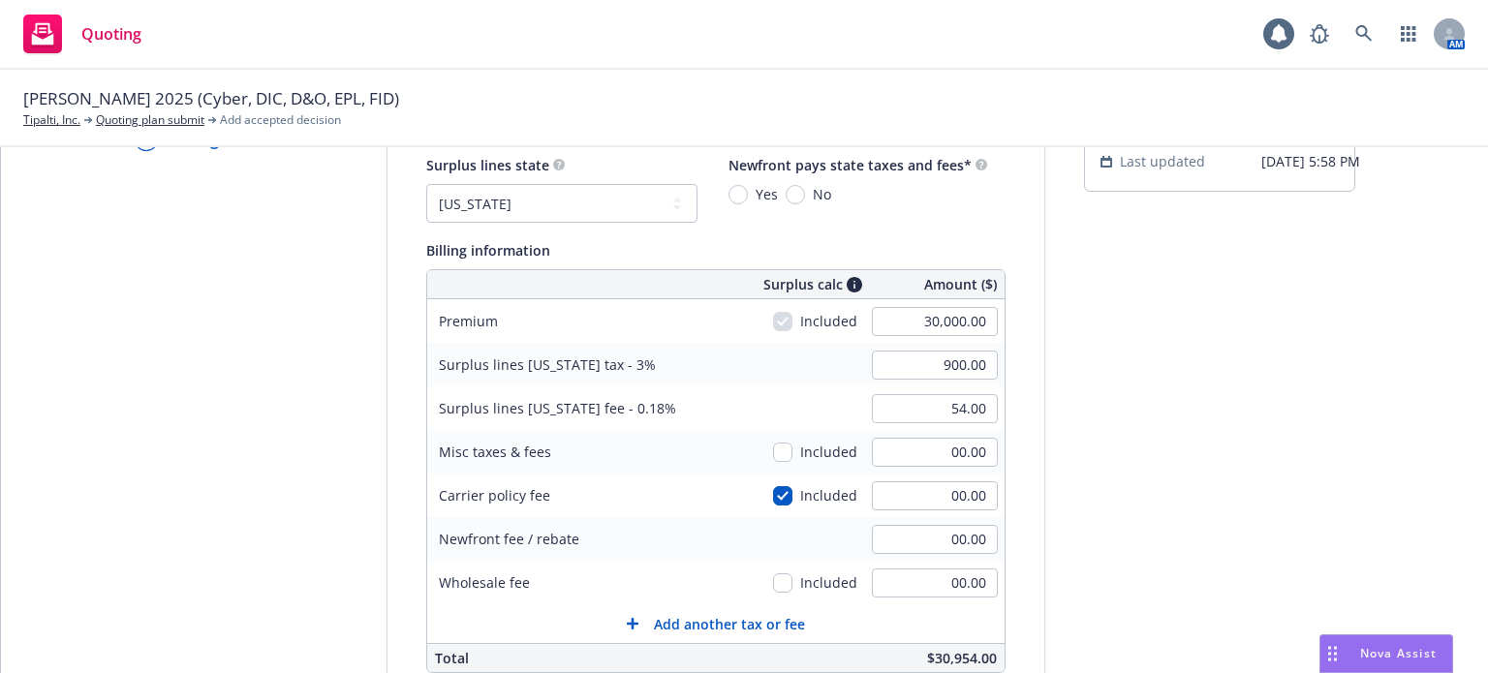
scroll to position [104, 0]
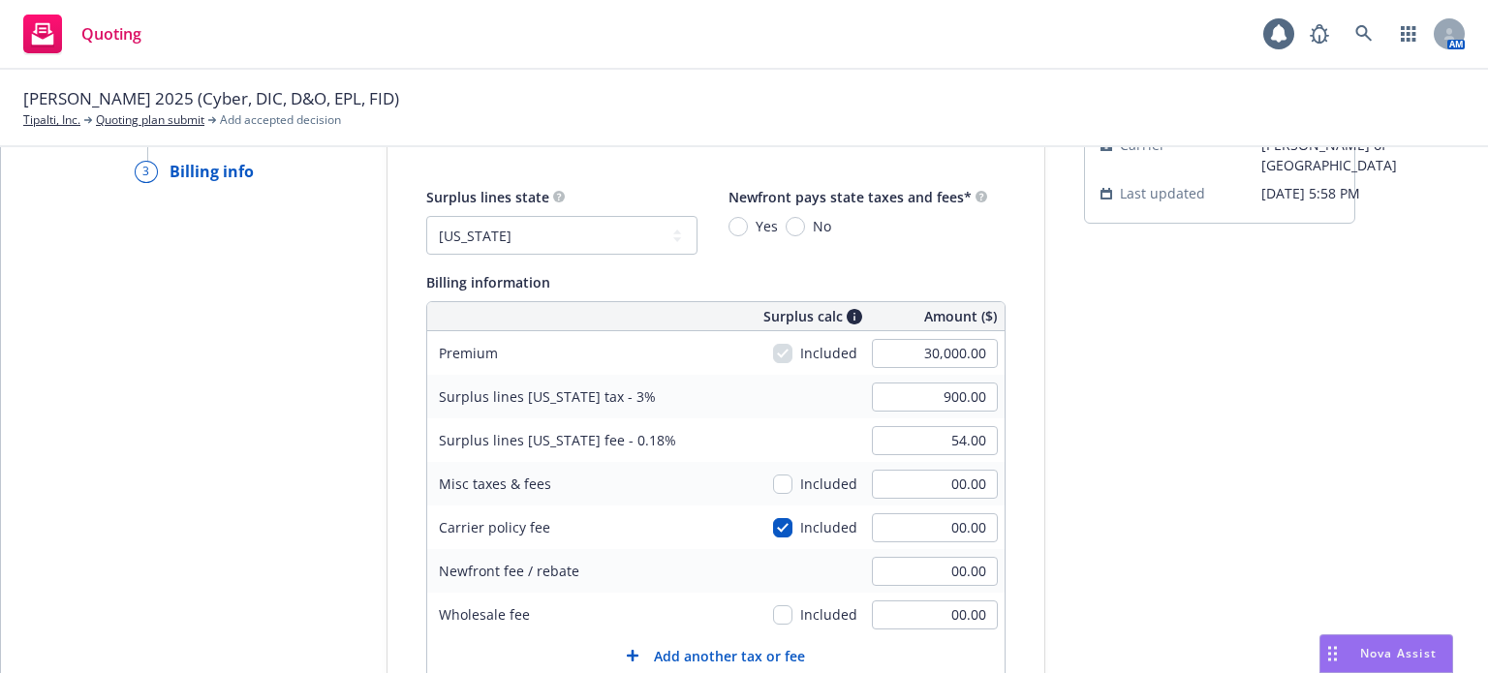
type input "10"
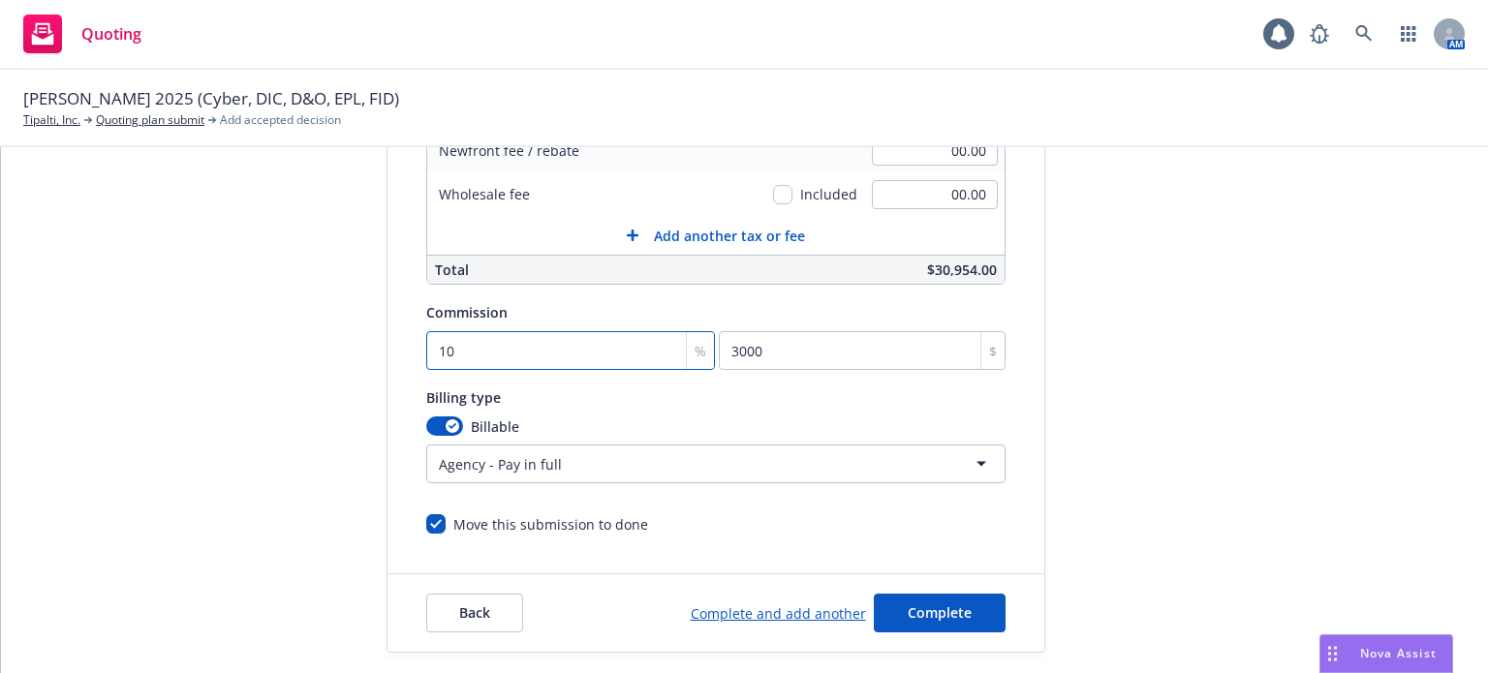
scroll to position [541, 0]
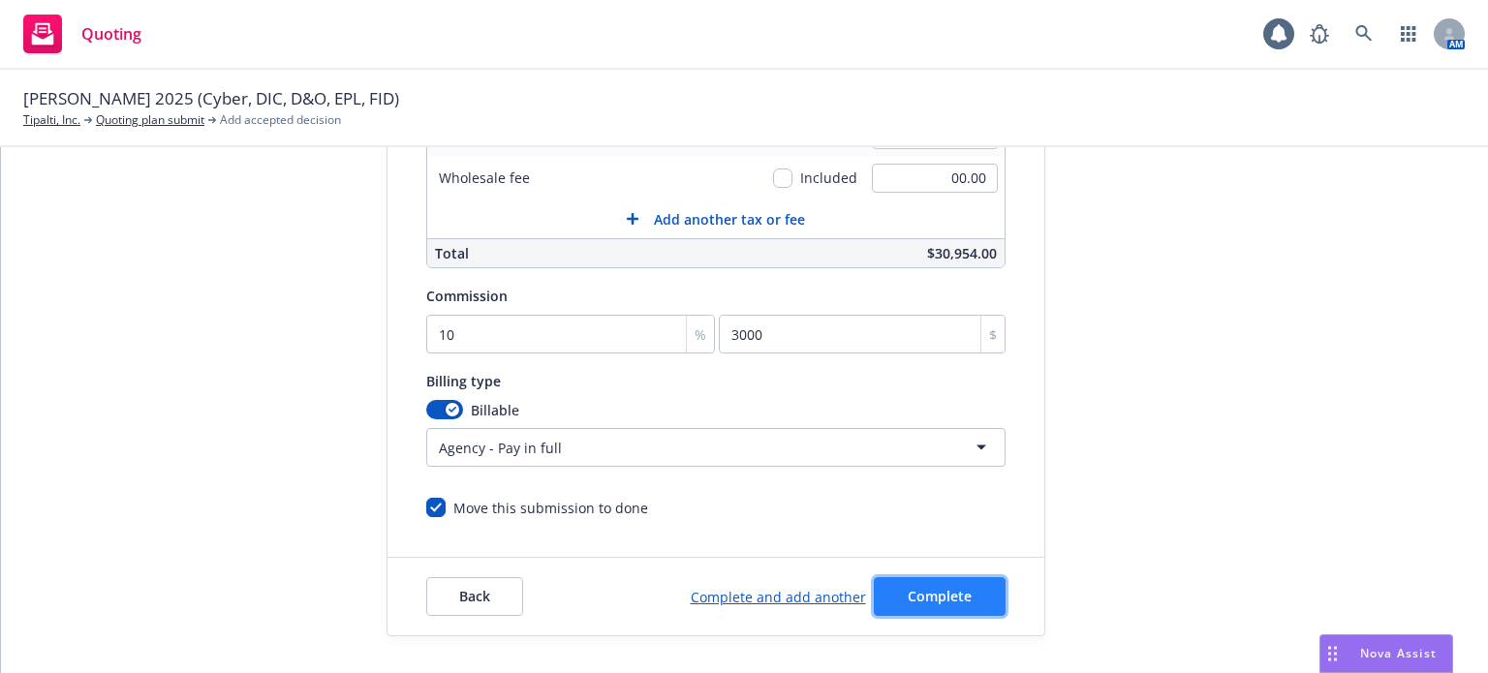
click at [924, 580] on button "Complete" at bounding box center [940, 597] width 132 height 39
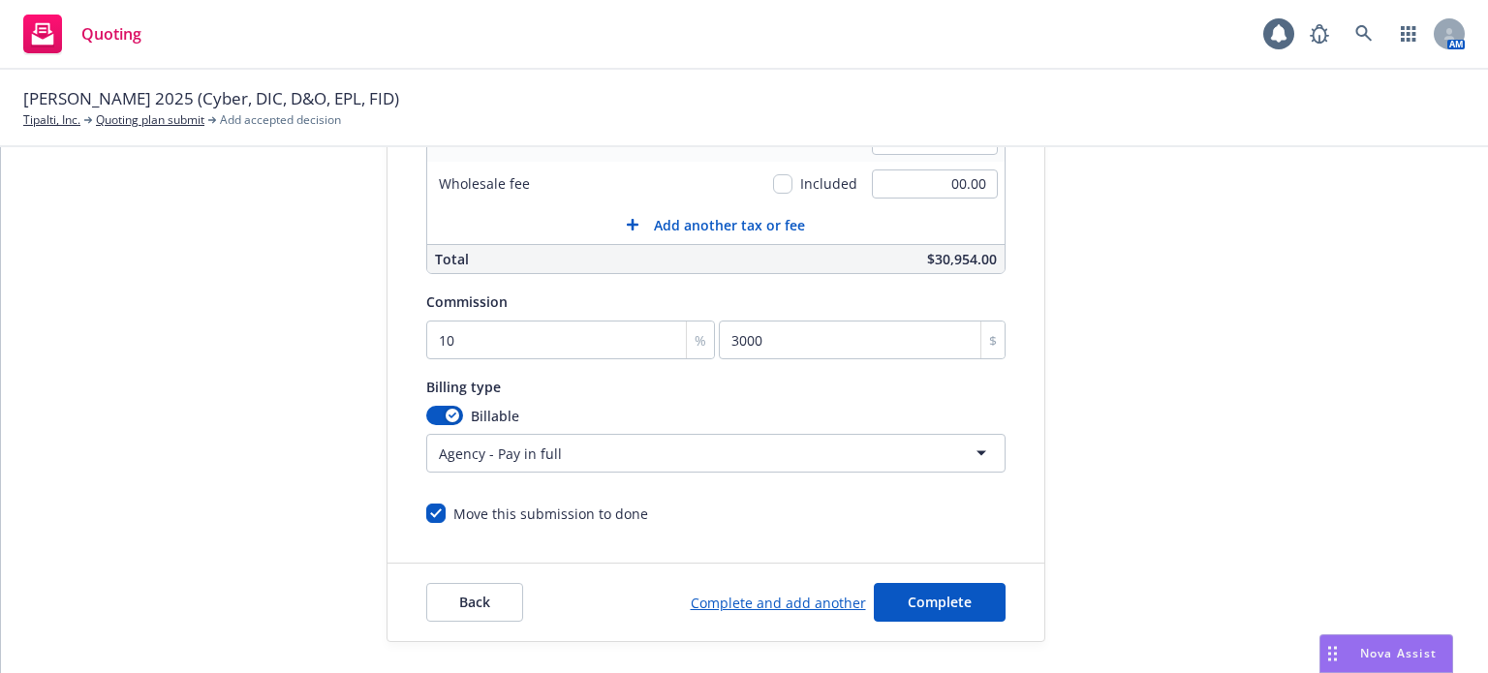
click at [1028, 593] on div "Back Complete and add another Complete" at bounding box center [716, 603] width 657 height 78
click at [963, 604] on button "Complete" at bounding box center [940, 602] width 132 height 39
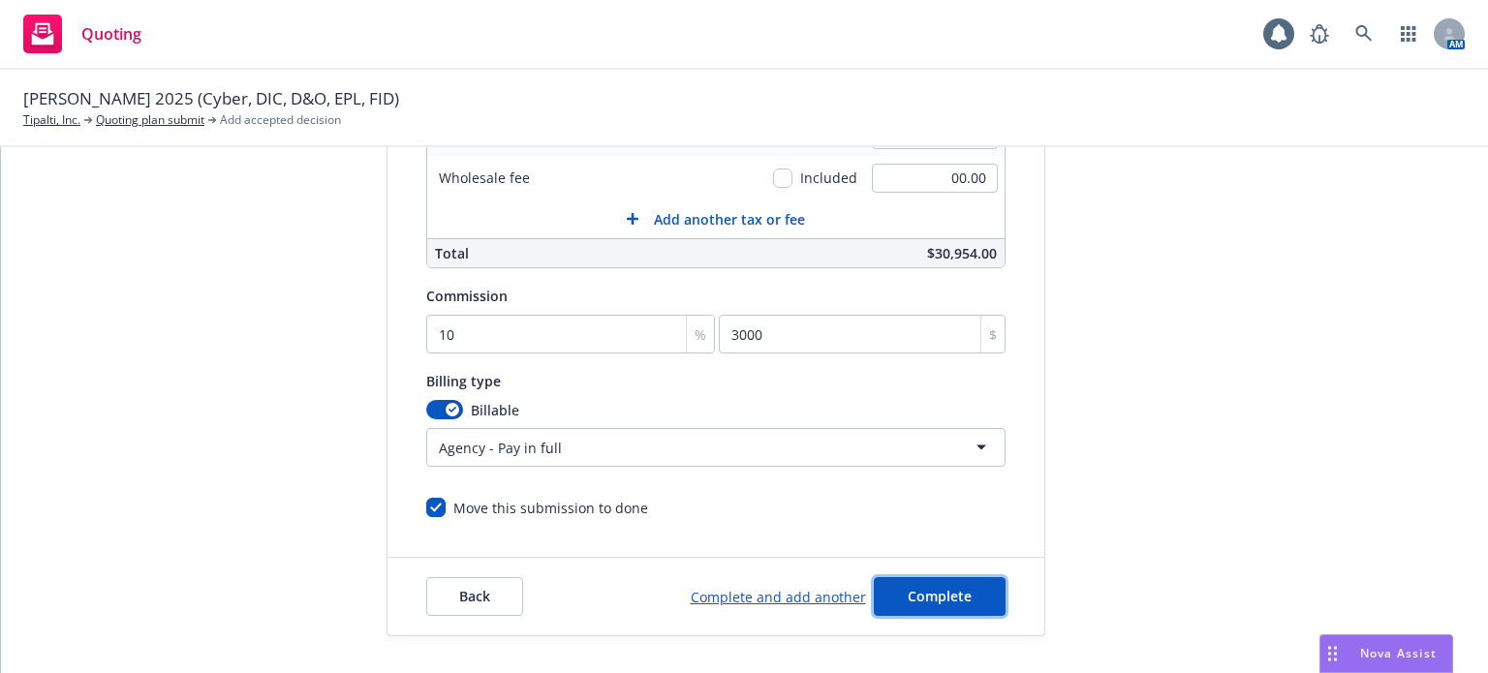
scroll to position [547, 0]
click at [908, 604] on button "Complete" at bounding box center [940, 597] width 132 height 39
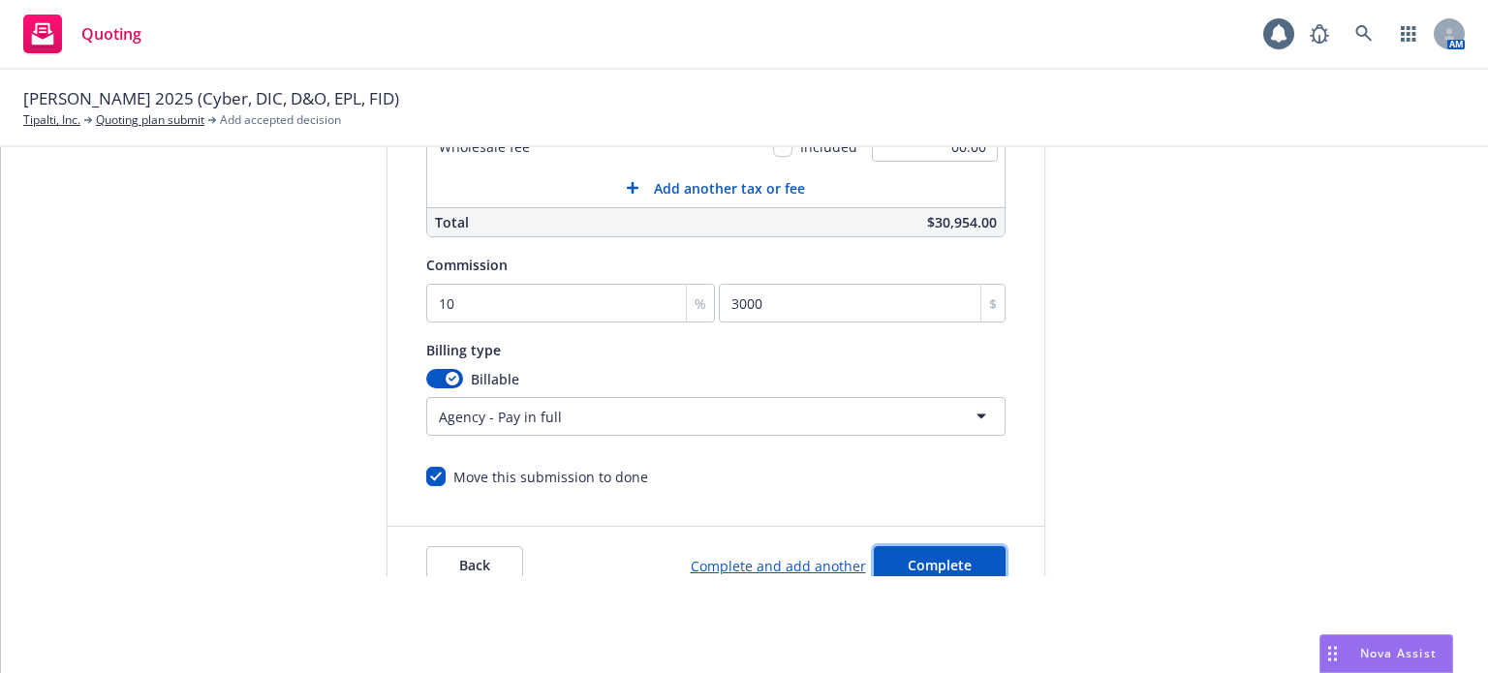
scroll to position [450, 0]
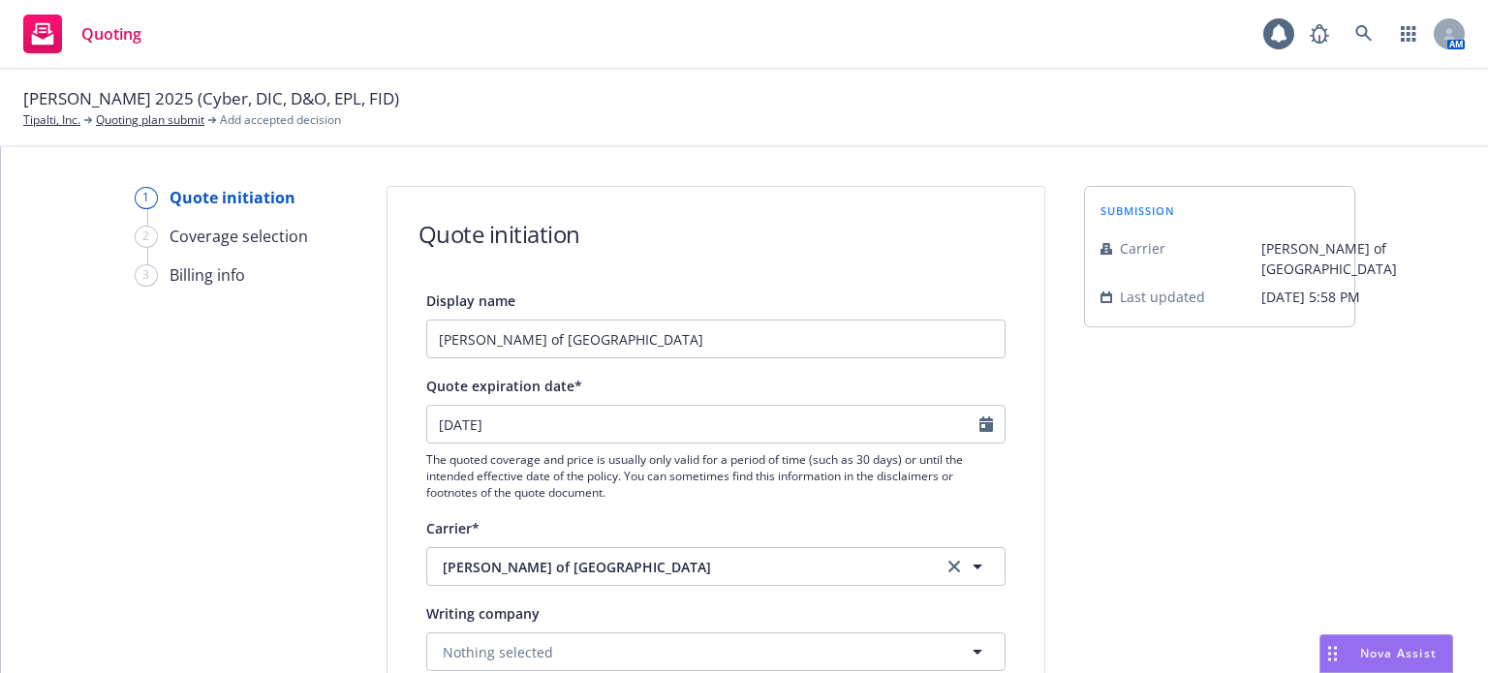
select select "12"
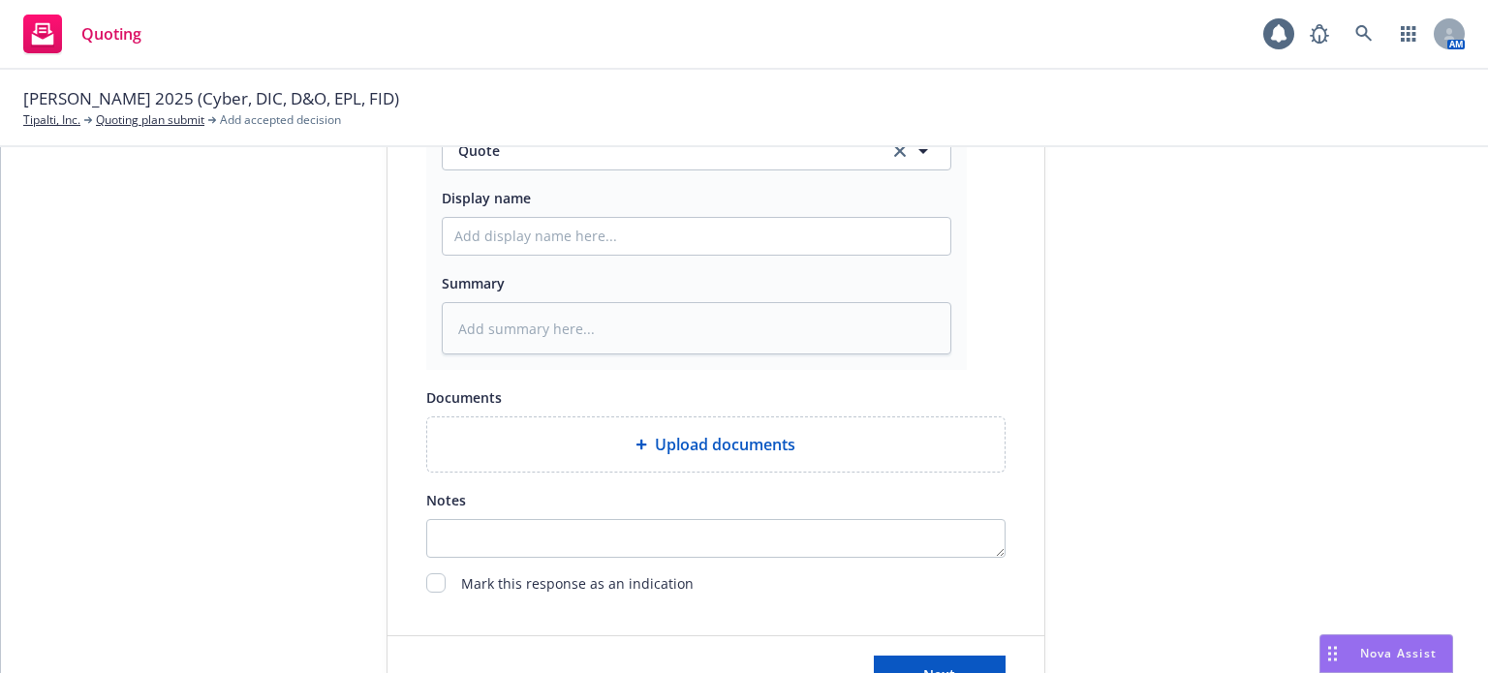
scroll to position [1131, 0]
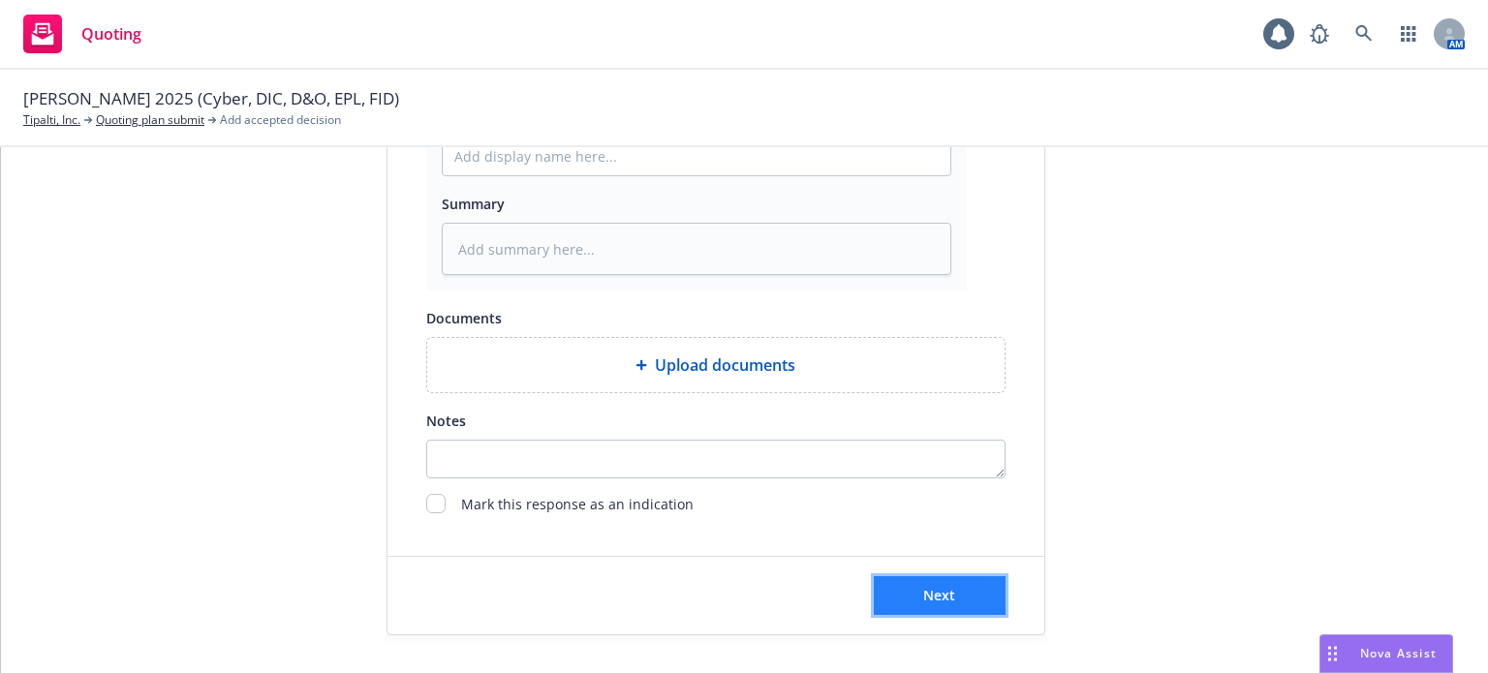
click at [965, 582] on button "Next" at bounding box center [940, 596] width 132 height 39
type textarea "x"
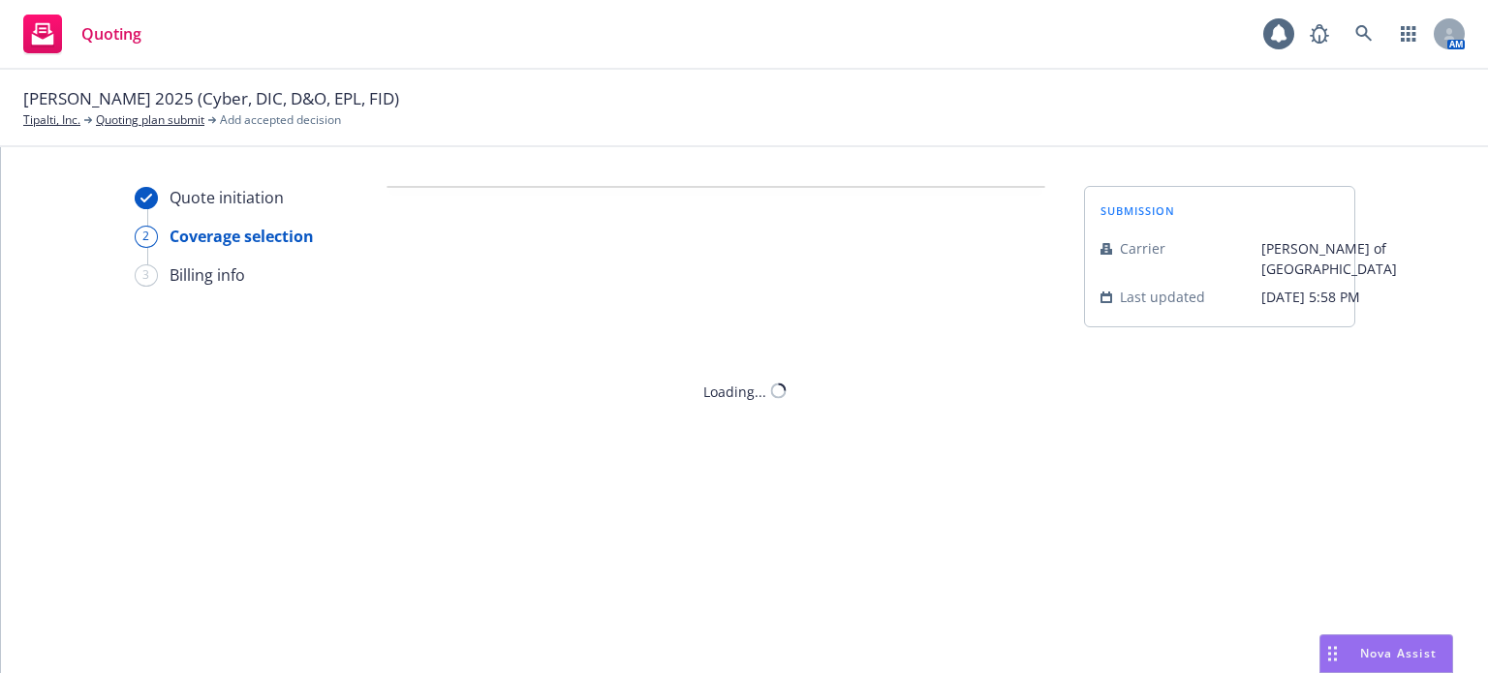
scroll to position [0, 0]
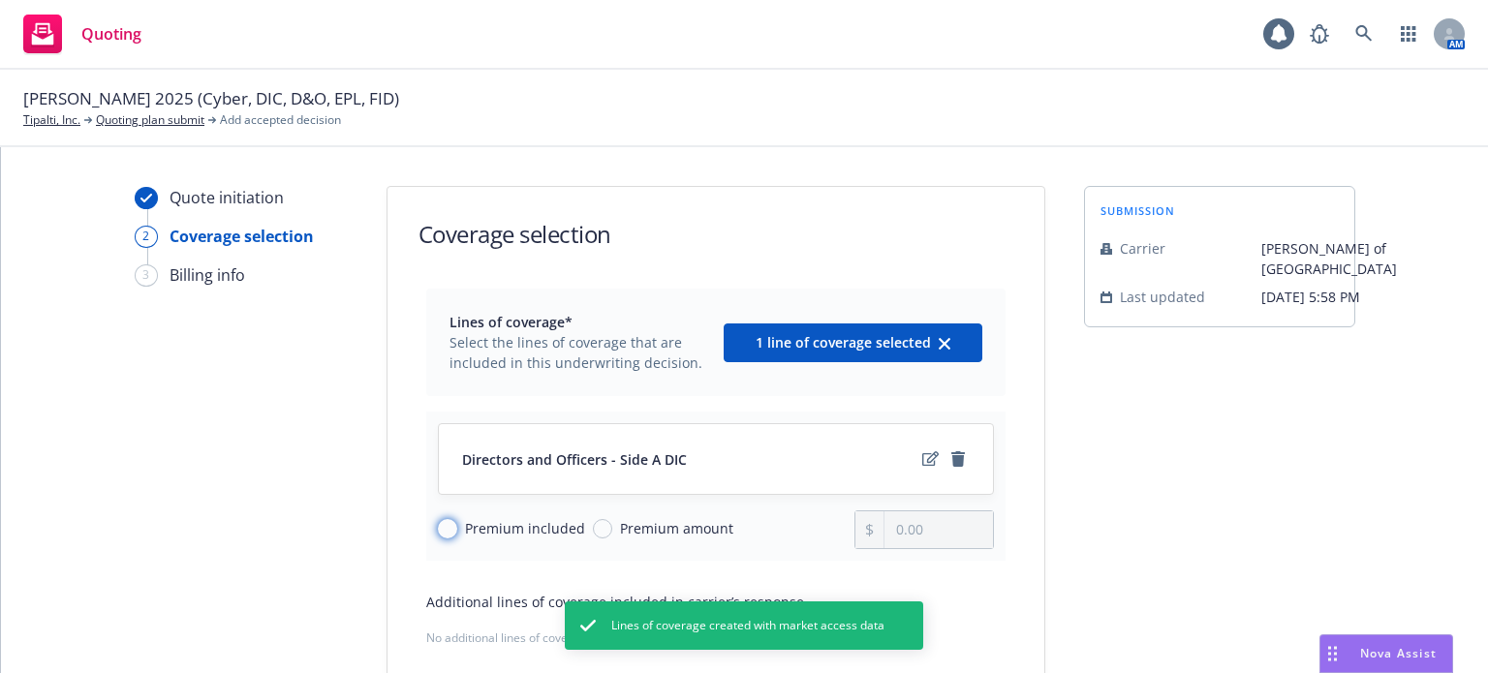
click at [438, 526] on input "Premium included" at bounding box center [447, 528] width 19 height 19
radio input "true"
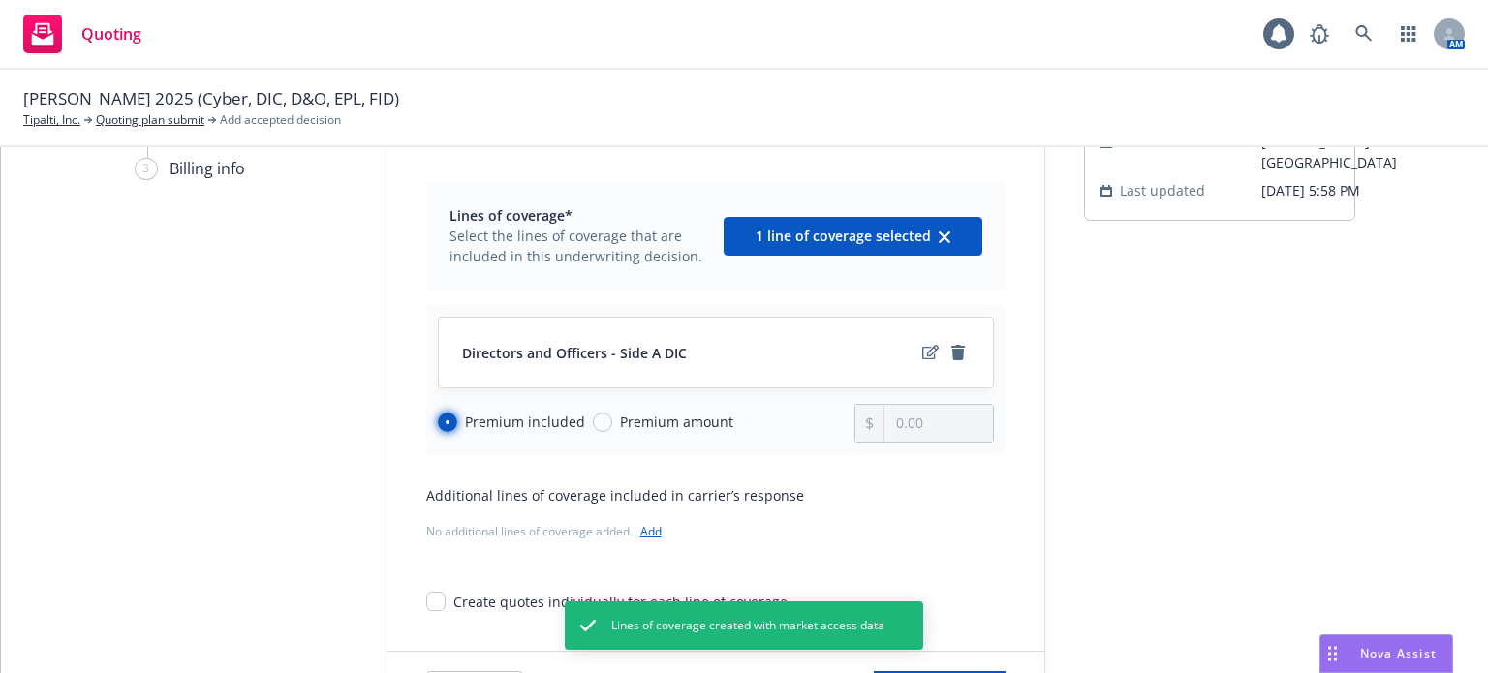
scroll to position [201, 0]
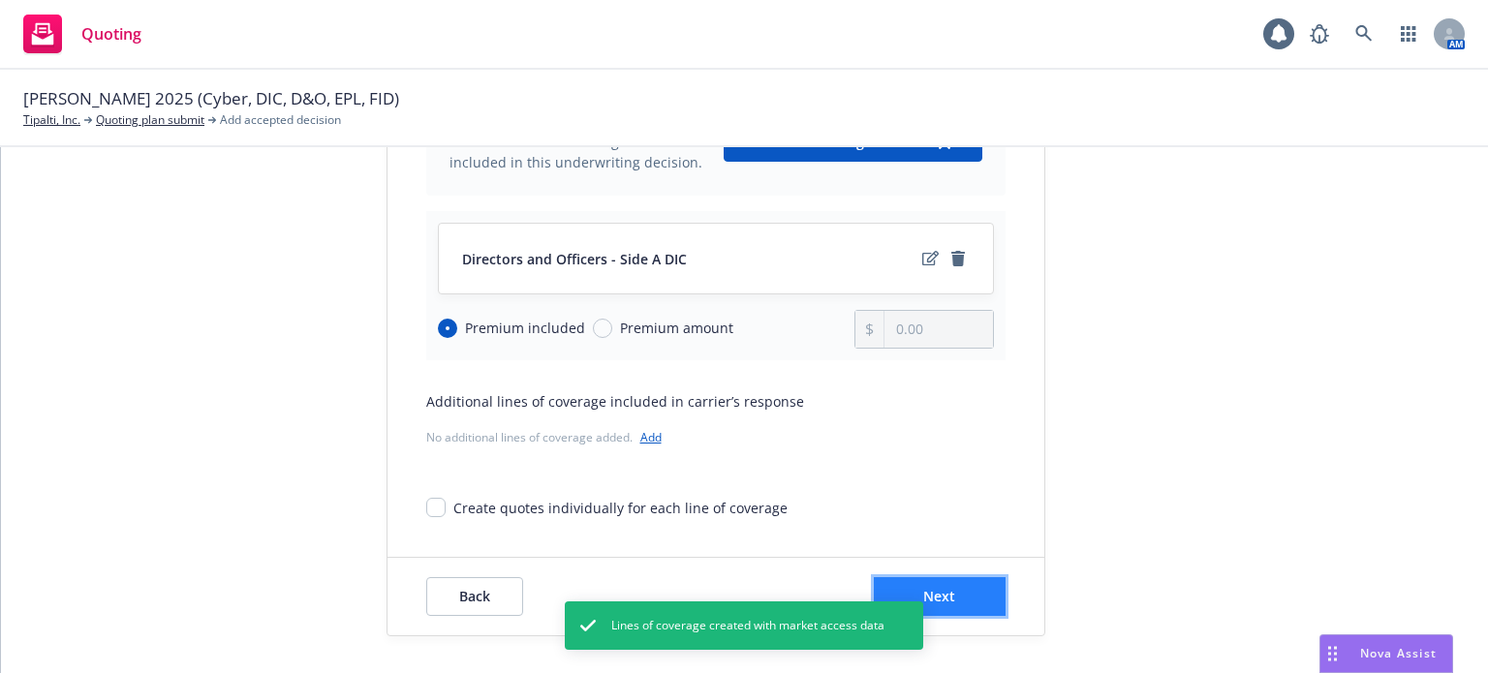
click at [938, 584] on button "Next" at bounding box center [940, 597] width 132 height 39
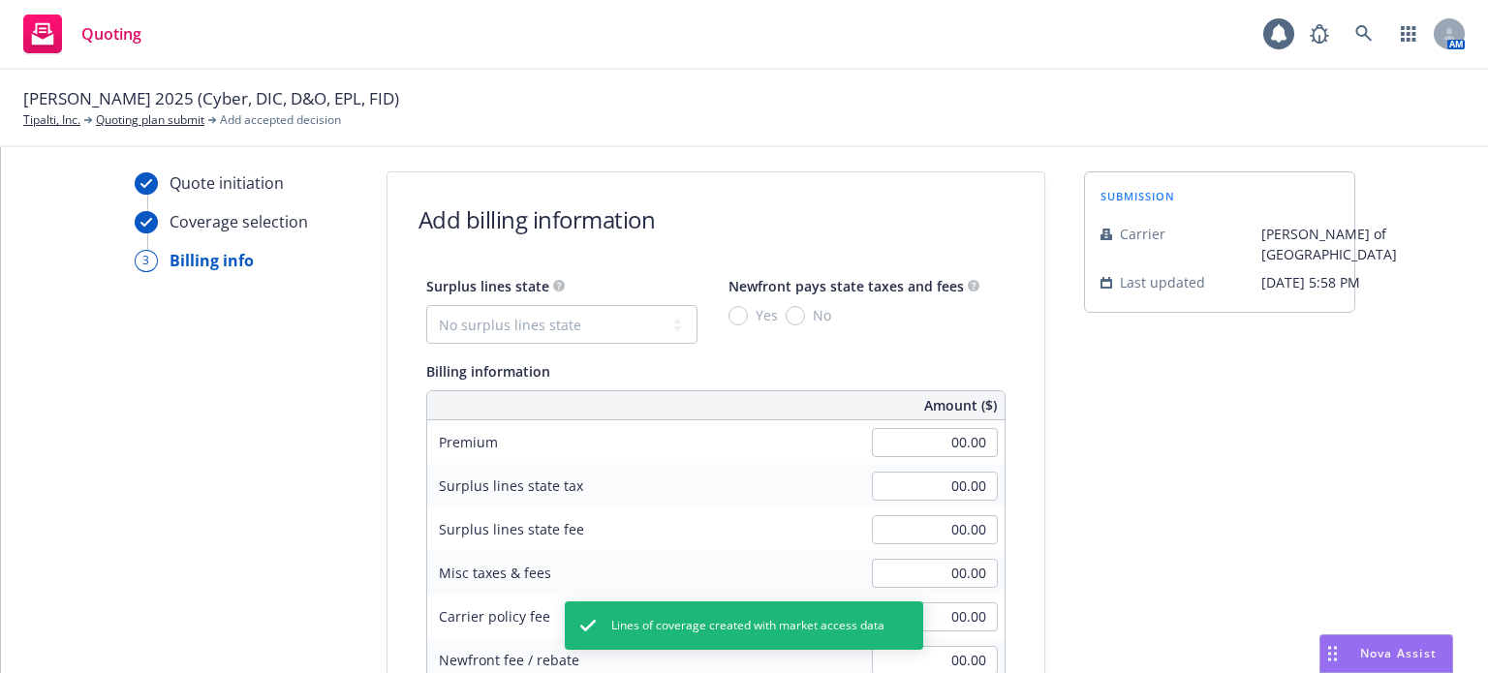
scroll to position [0, 0]
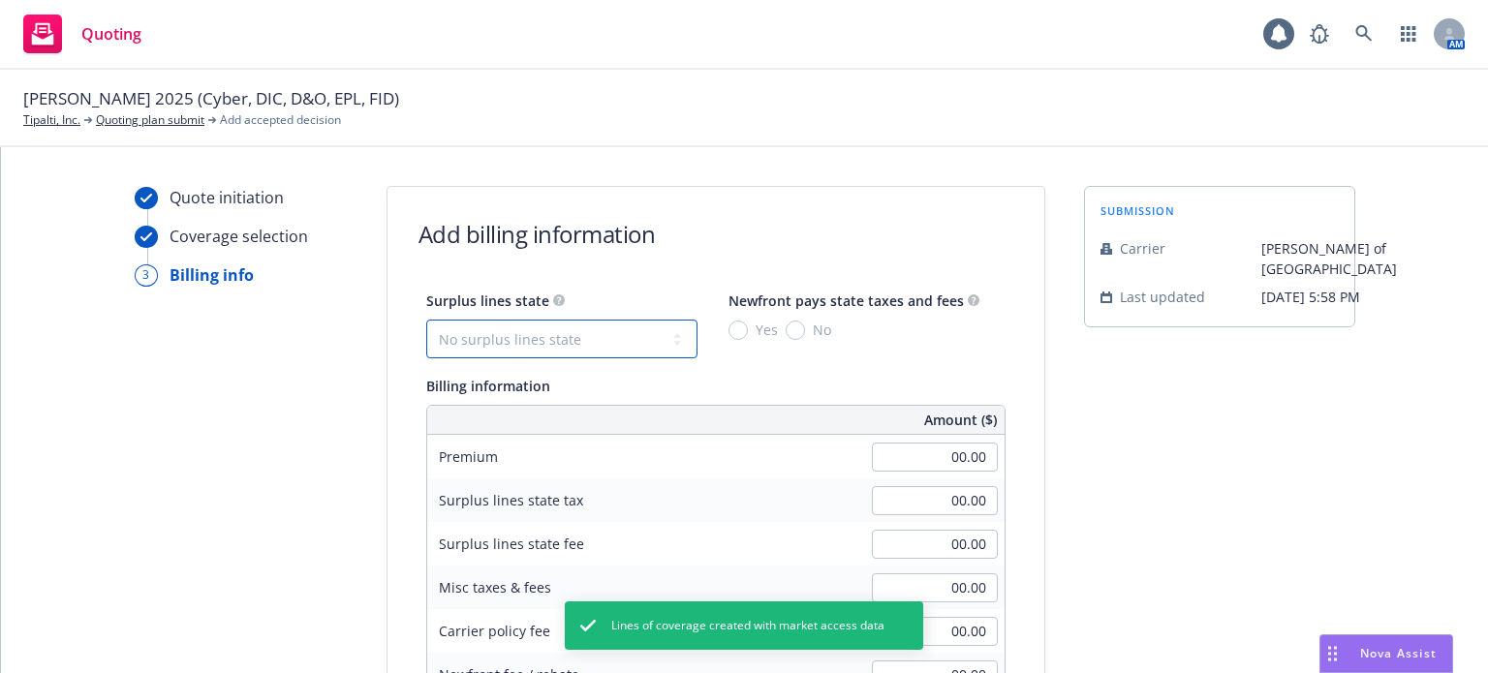
click at [523, 328] on select "No surplus lines state [US_STATE] [US_STATE] [US_STATE] [US_STATE] [US_STATE] […" at bounding box center [561, 339] width 271 height 39
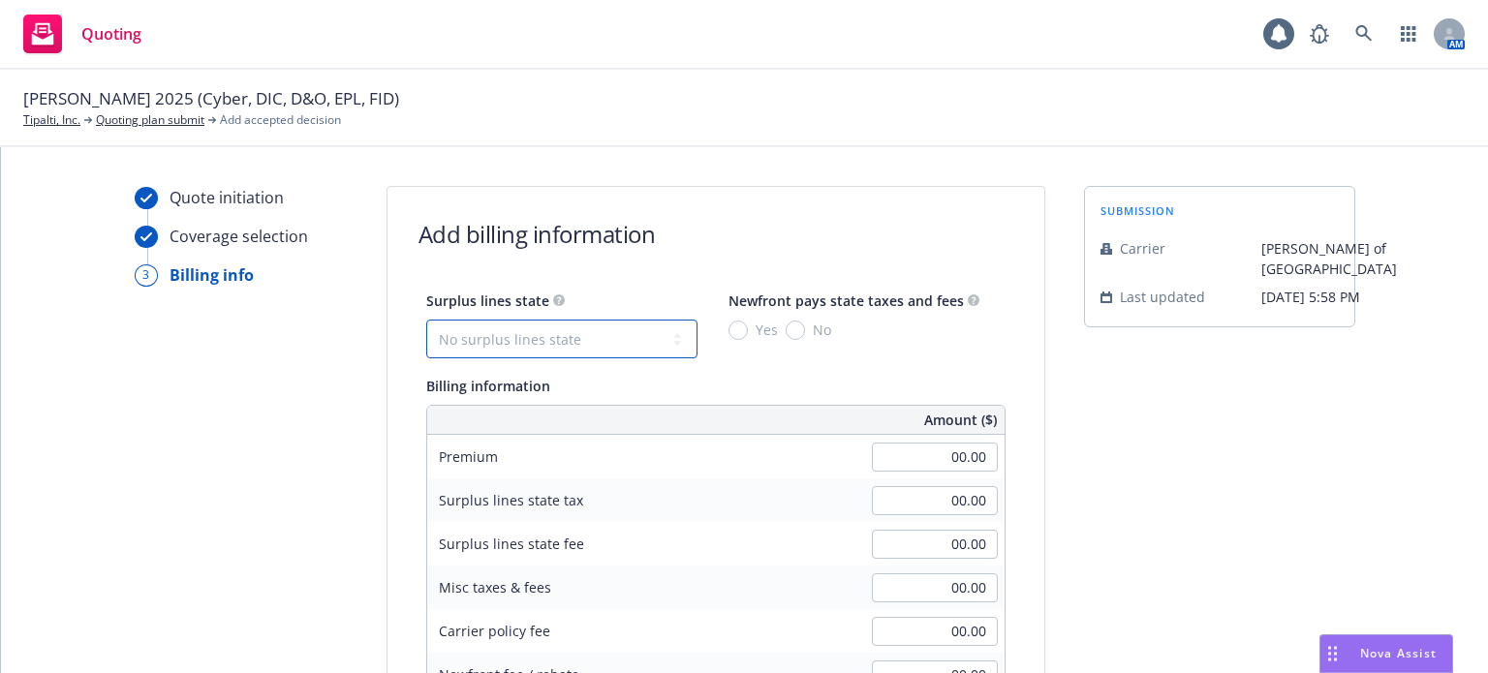
select select "CA"
click at [426, 320] on select "No surplus lines state [US_STATE] [US_STATE] [US_STATE] [US_STATE] [US_STATE] […" at bounding box center [561, 339] width 271 height 39
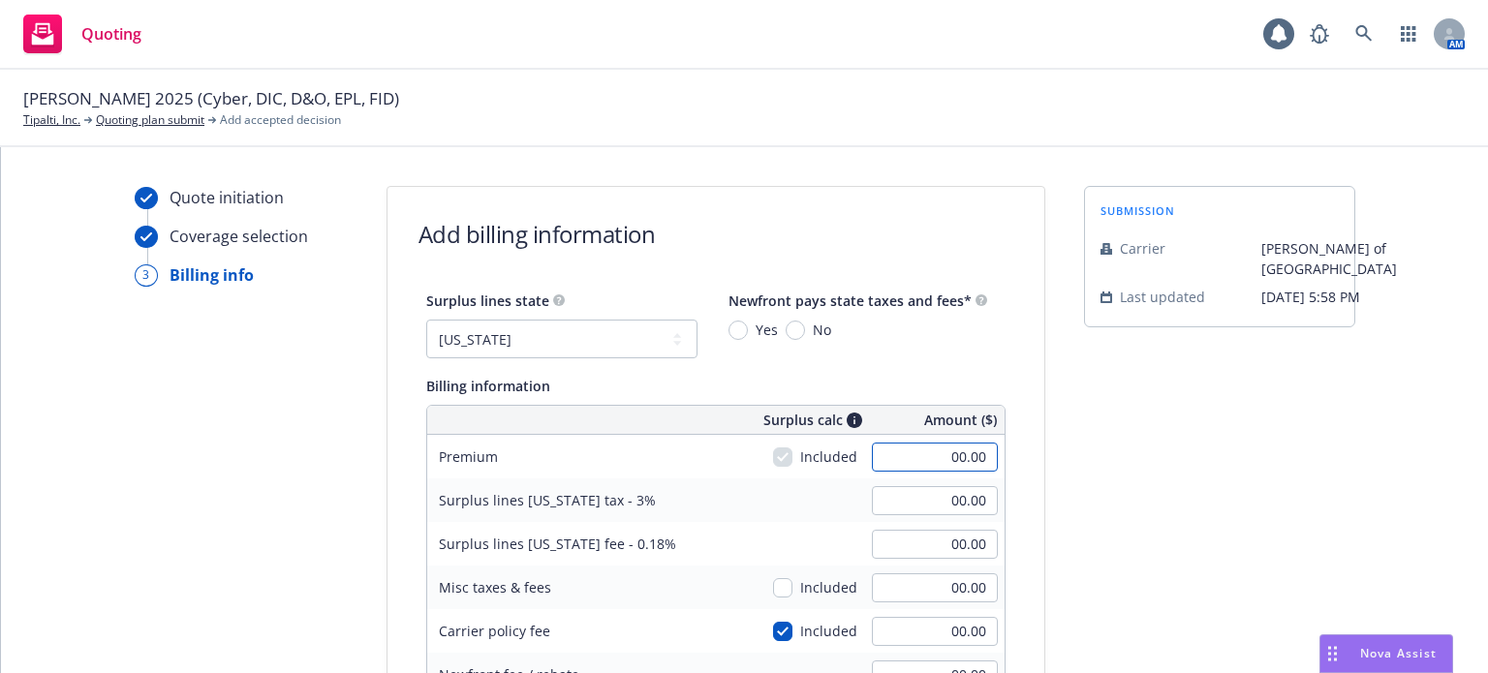
click at [934, 464] on input "00.00" at bounding box center [935, 457] width 126 height 29
type input "30,000.00"
type input "900.00"
type input "54.00"
click at [800, 512] on div "Surplus lines [US_STATE] tax - 3% 900.00" at bounding box center [716, 501] width 578 height 44
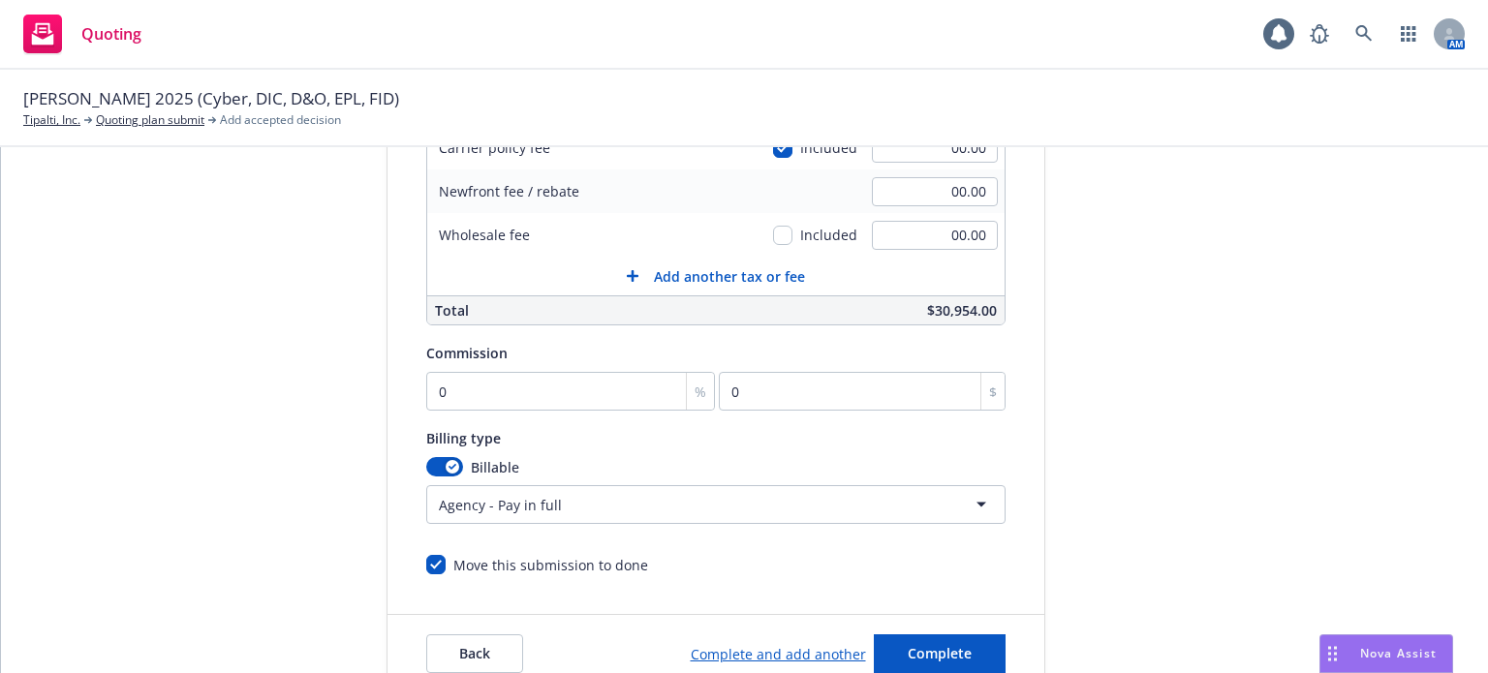
scroll to position [485, 0]
click at [454, 394] on input "0" at bounding box center [571, 390] width 290 height 39
type input "1"
type input "300"
type input "10"
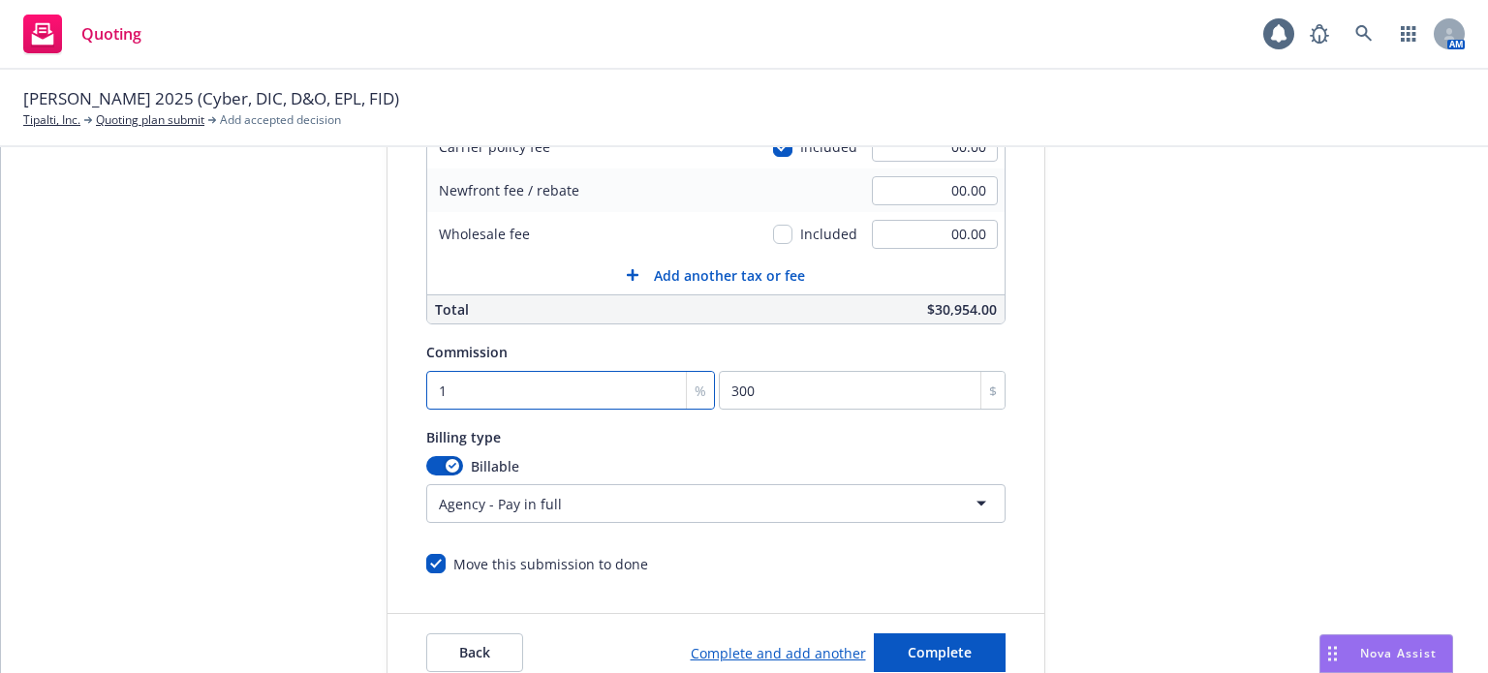
type input "3000"
type input "10"
click at [946, 654] on span "Complete" at bounding box center [940, 652] width 64 height 18
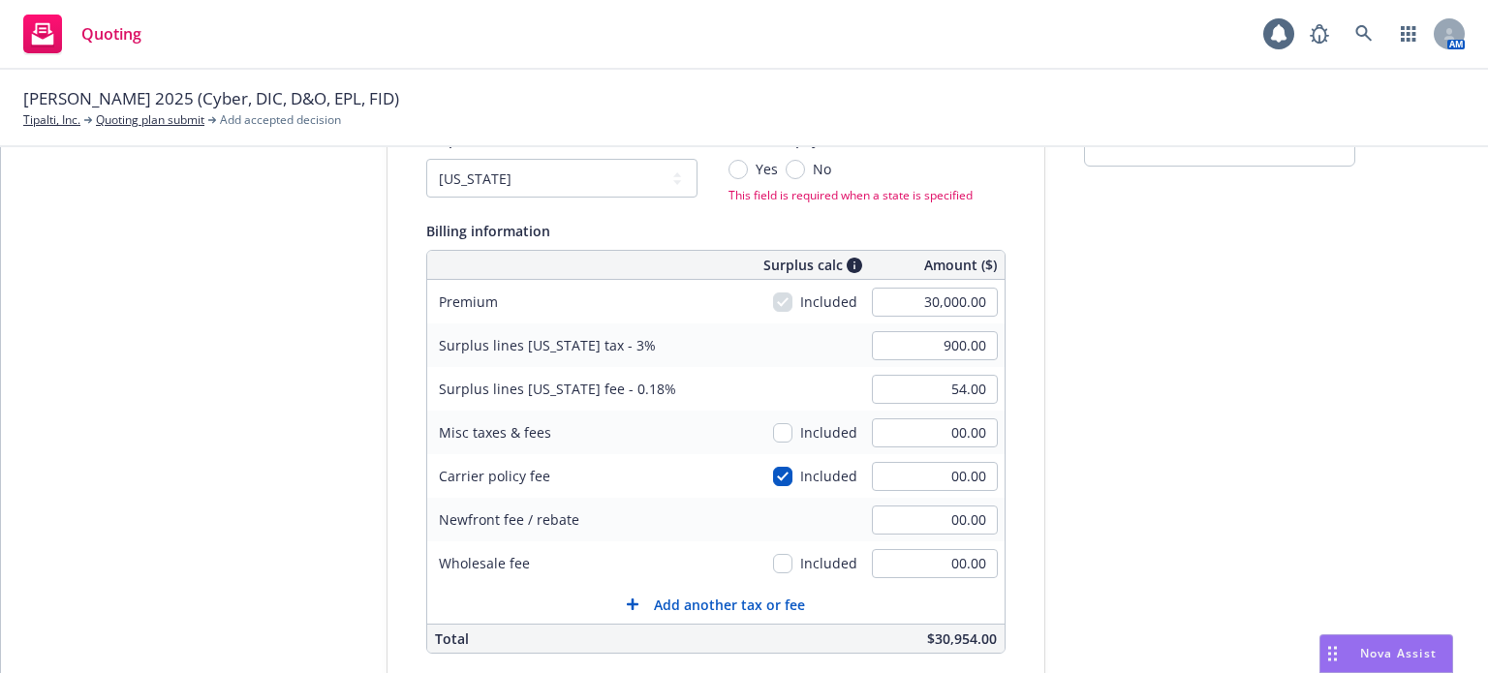
scroll to position [0, 0]
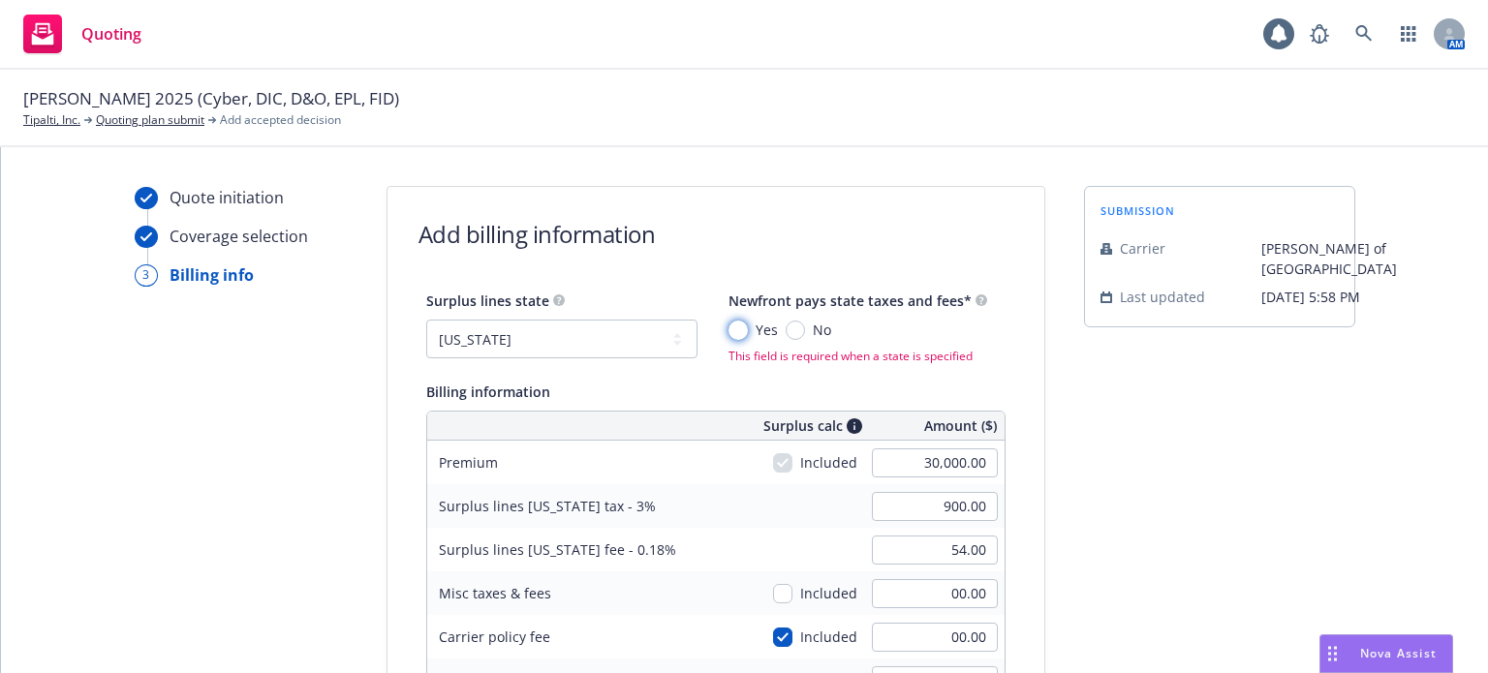
click at [729, 324] on input "Yes" at bounding box center [738, 330] width 19 height 19
radio input "true"
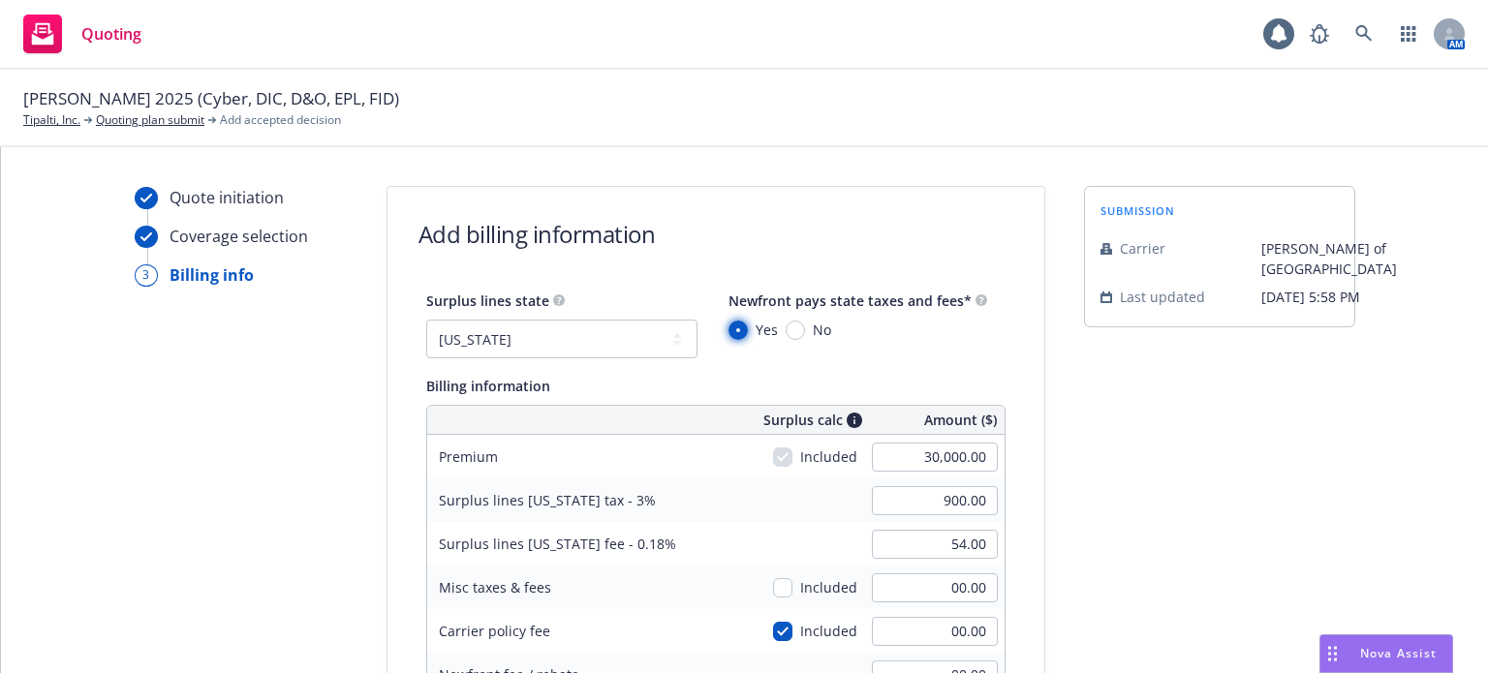
scroll to position [541, 0]
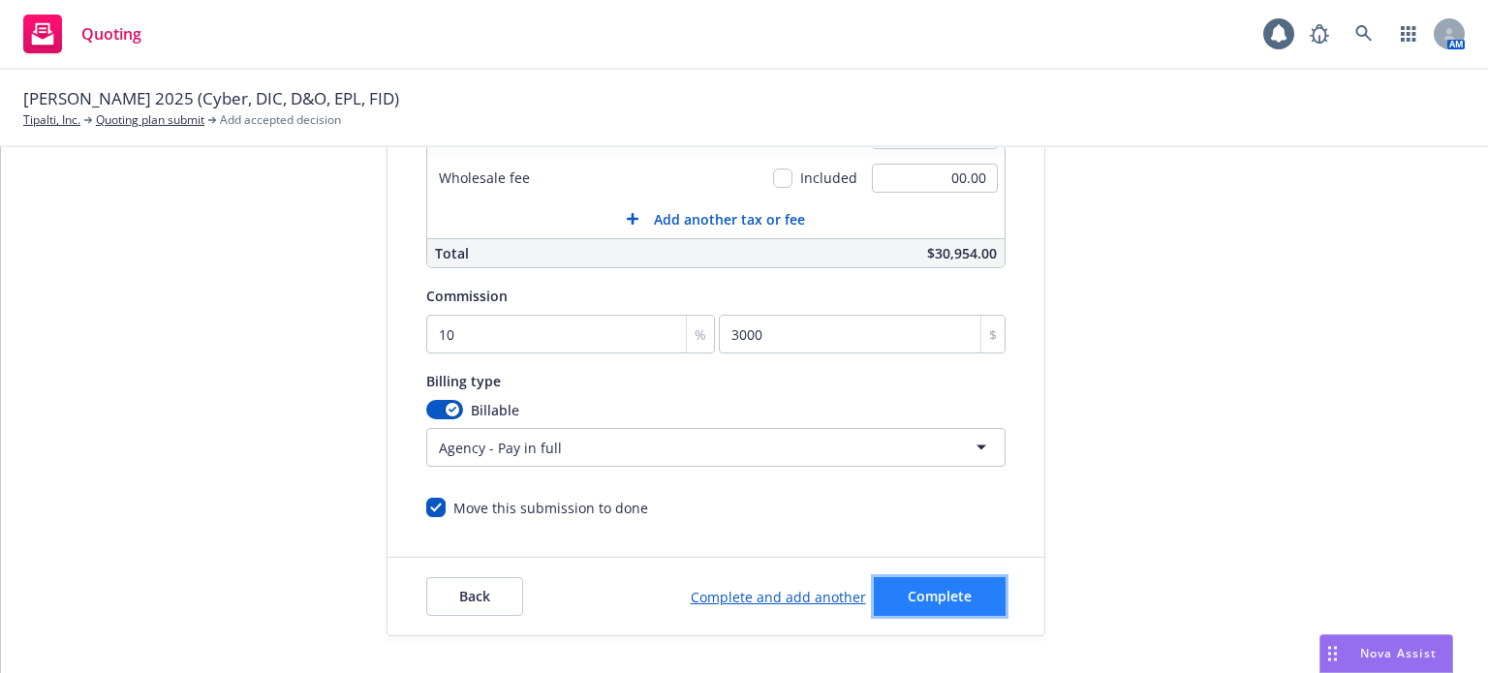
click at [949, 591] on span "Complete" at bounding box center [940, 596] width 64 height 18
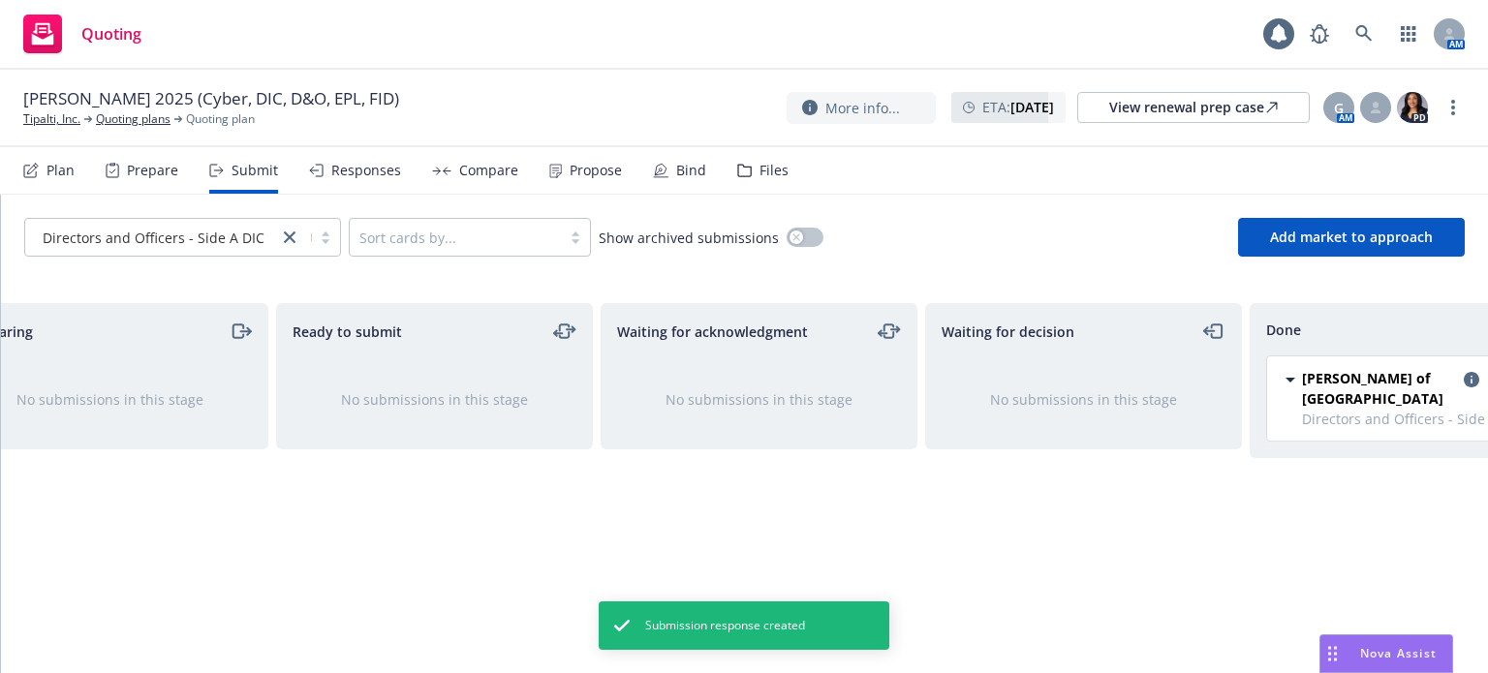
scroll to position [0, 174]
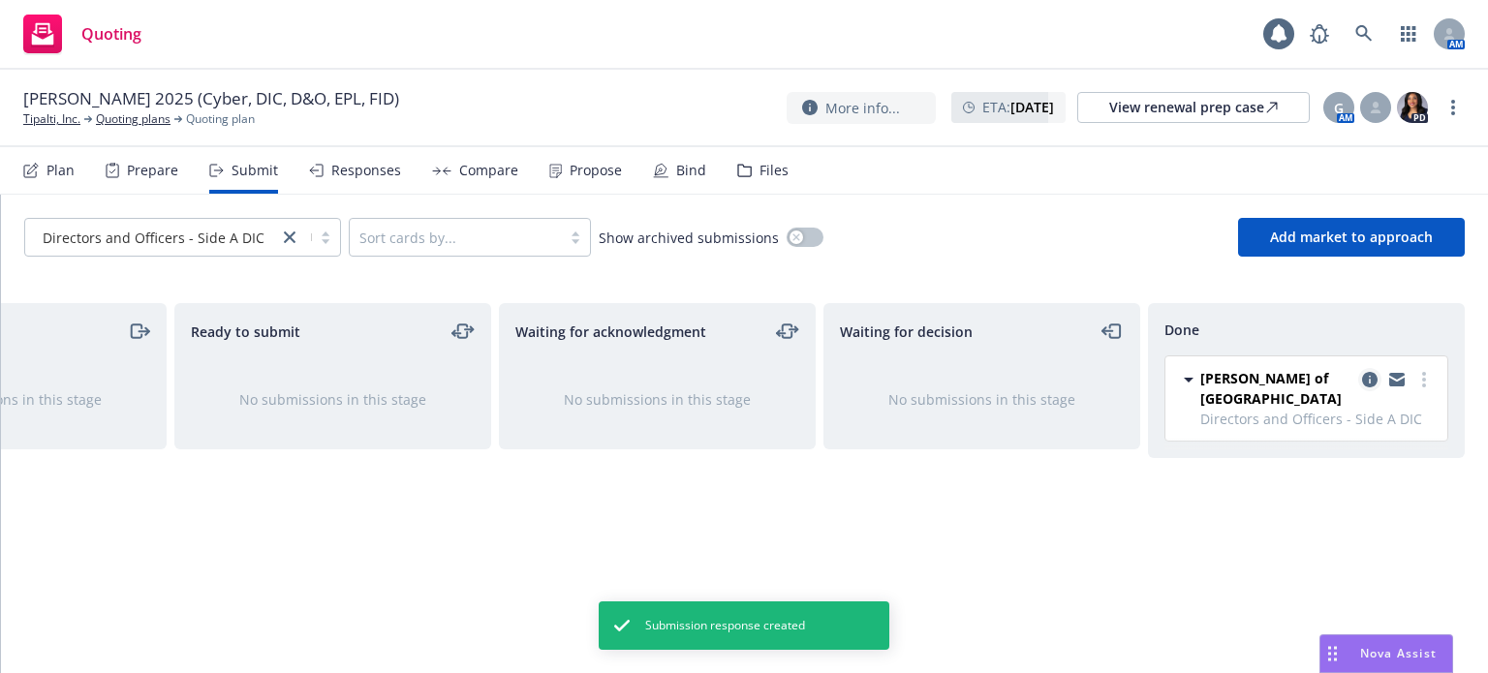
click at [1374, 380] on icon "copy logging email" at bounding box center [1370, 380] width 16 height 16
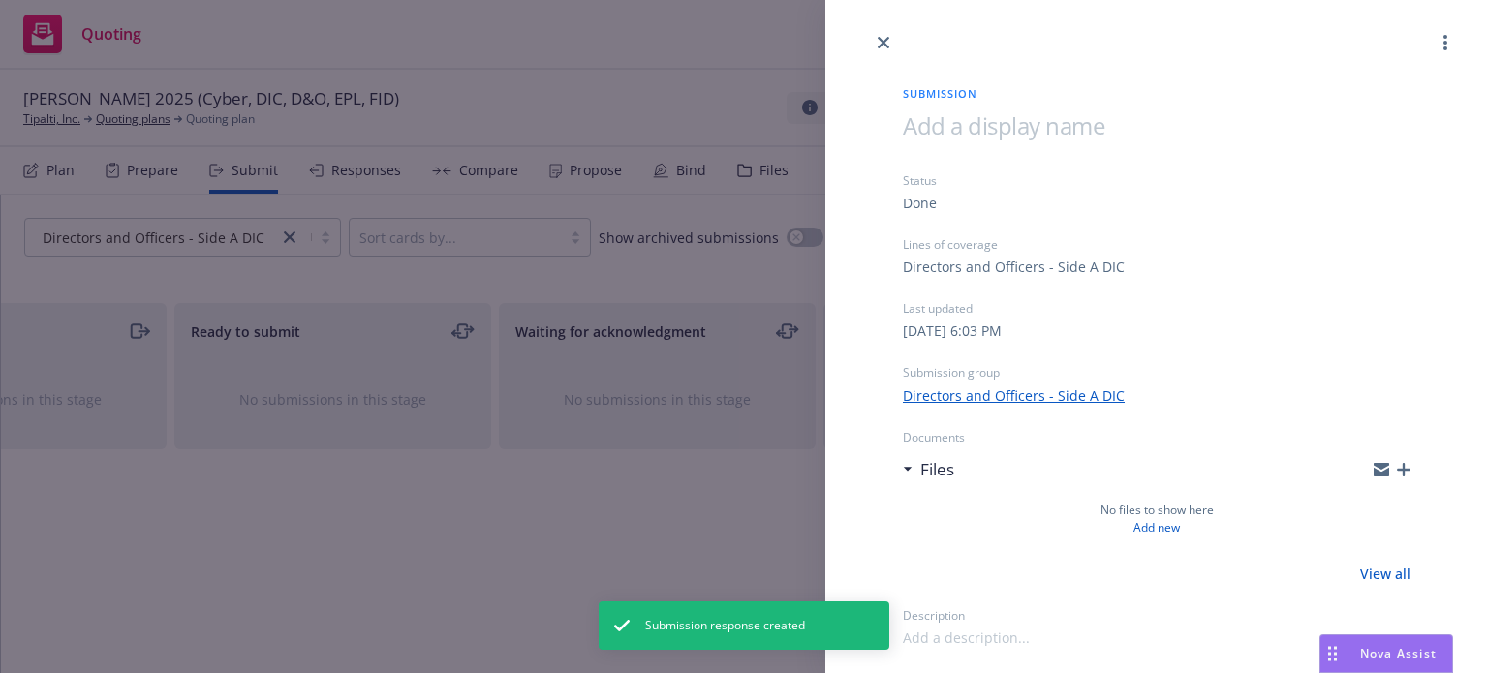
click at [1403, 466] on icon "button" at bounding box center [1404, 470] width 14 height 14
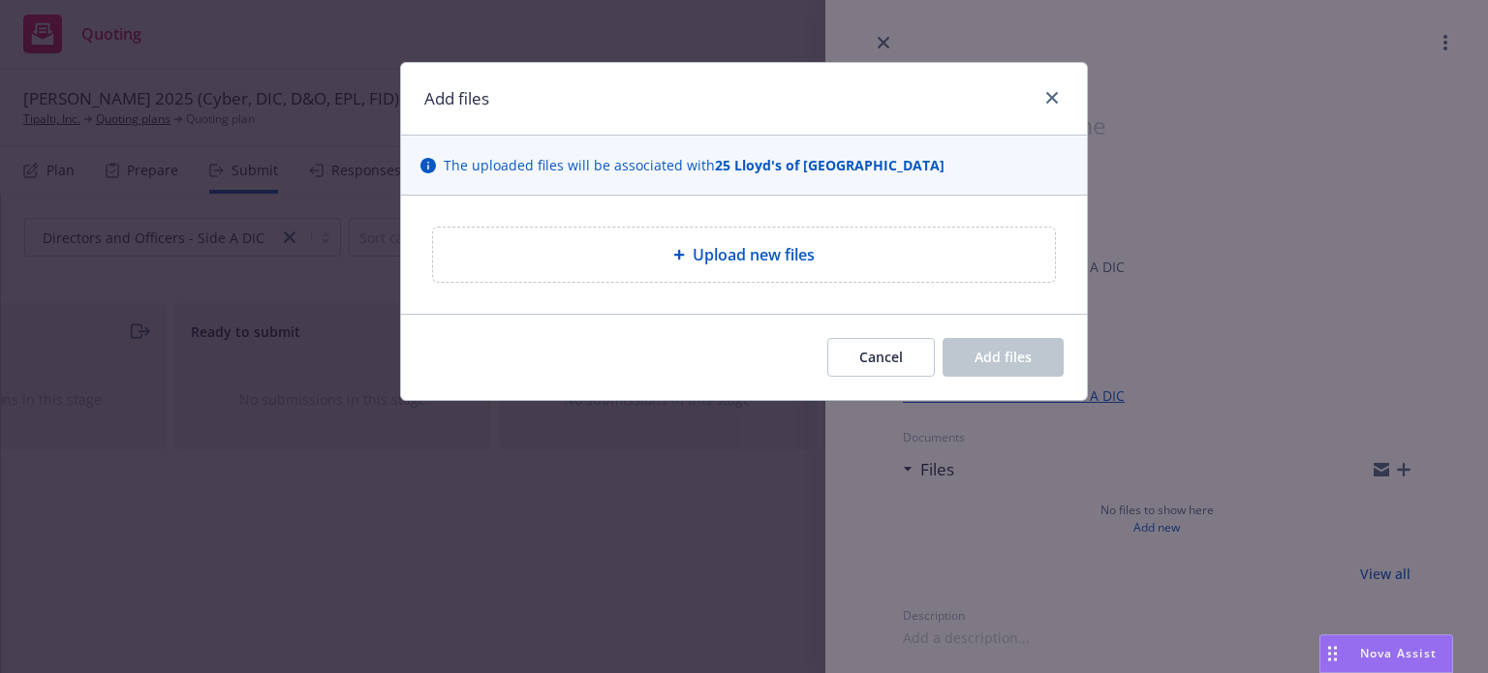
type textarea "x"
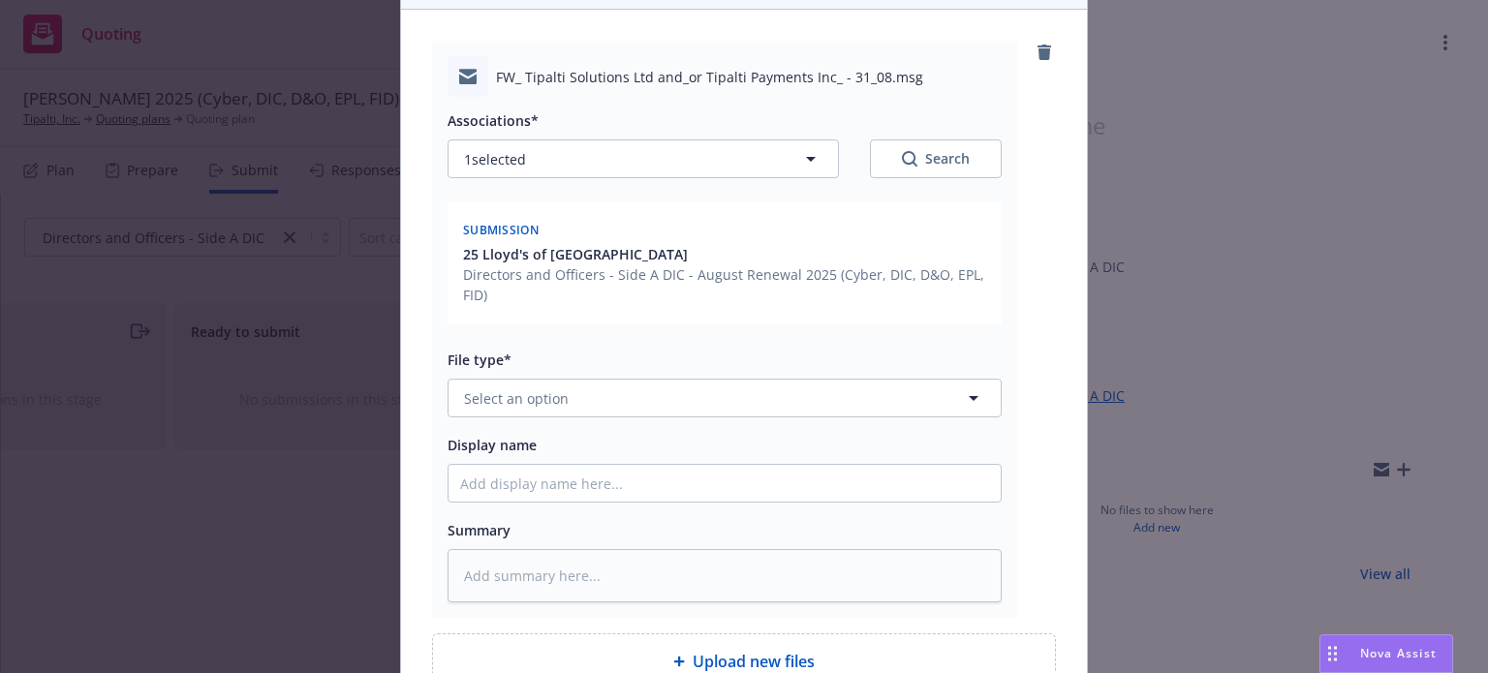
scroll to position [194, 0]
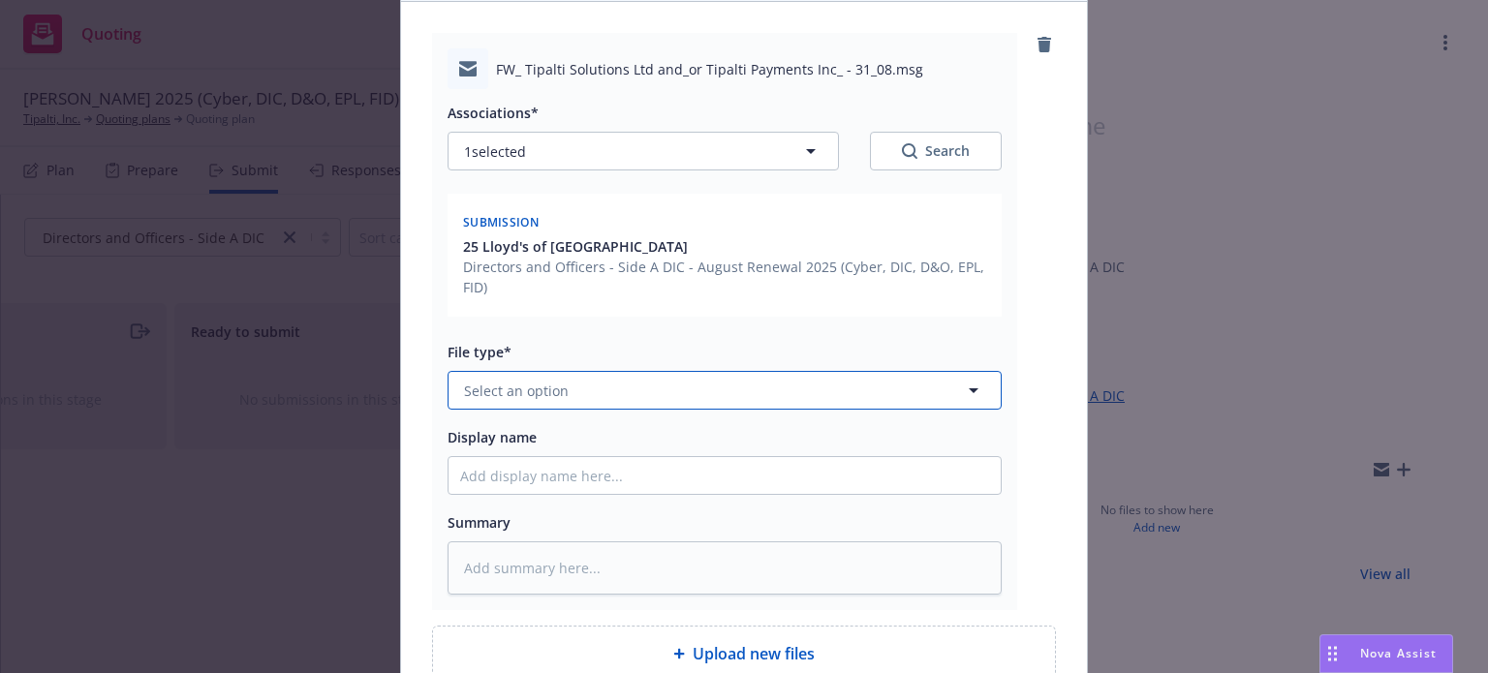
click at [562, 387] on button "Select an option" at bounding box center [725, 390] width 554 height 39
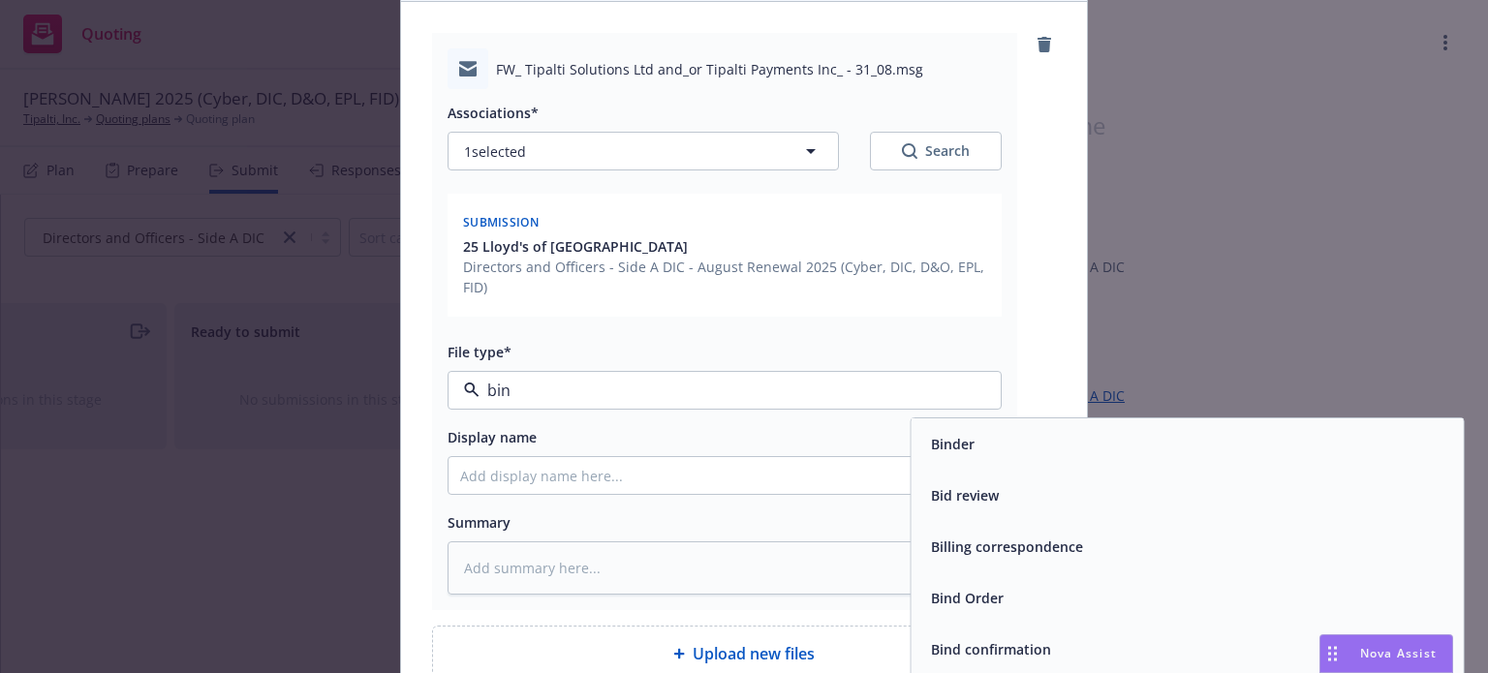
type input "bind"
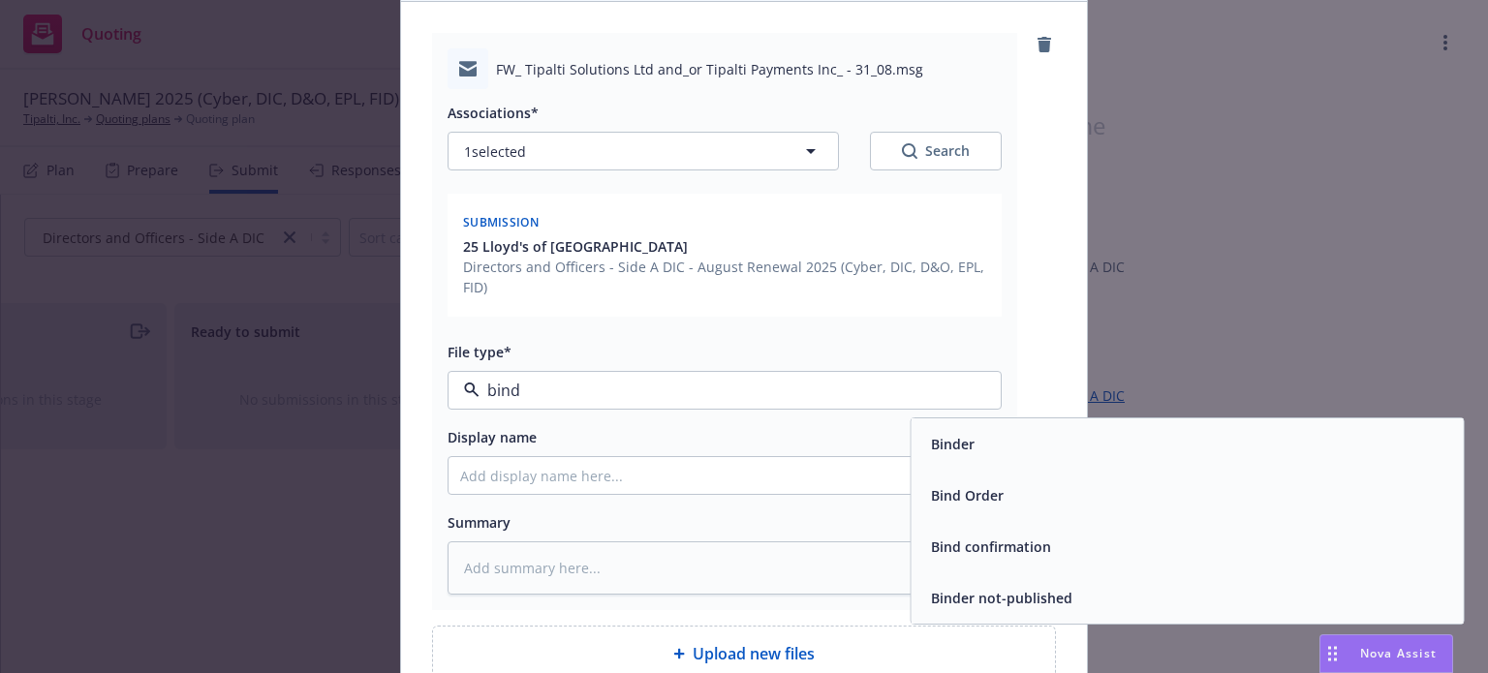
click at [1017, 488] on div "Bind Order" at bounding box center [1187, 496] width 529 height 28
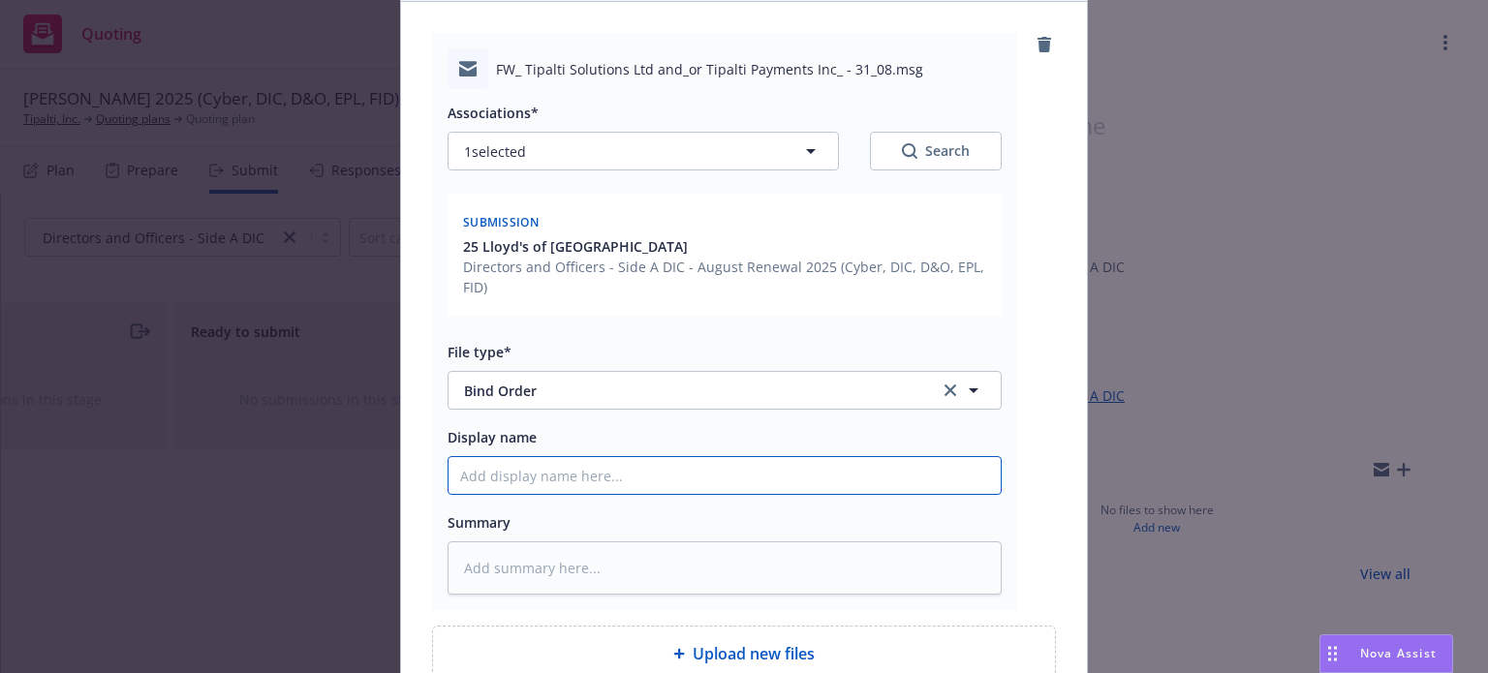
click at [549, 471] on input "Display name" at bounding box center [725, 475] width 552 height 37
type textarea "x"
type input "S"
type textarea "x"
type input "Si"
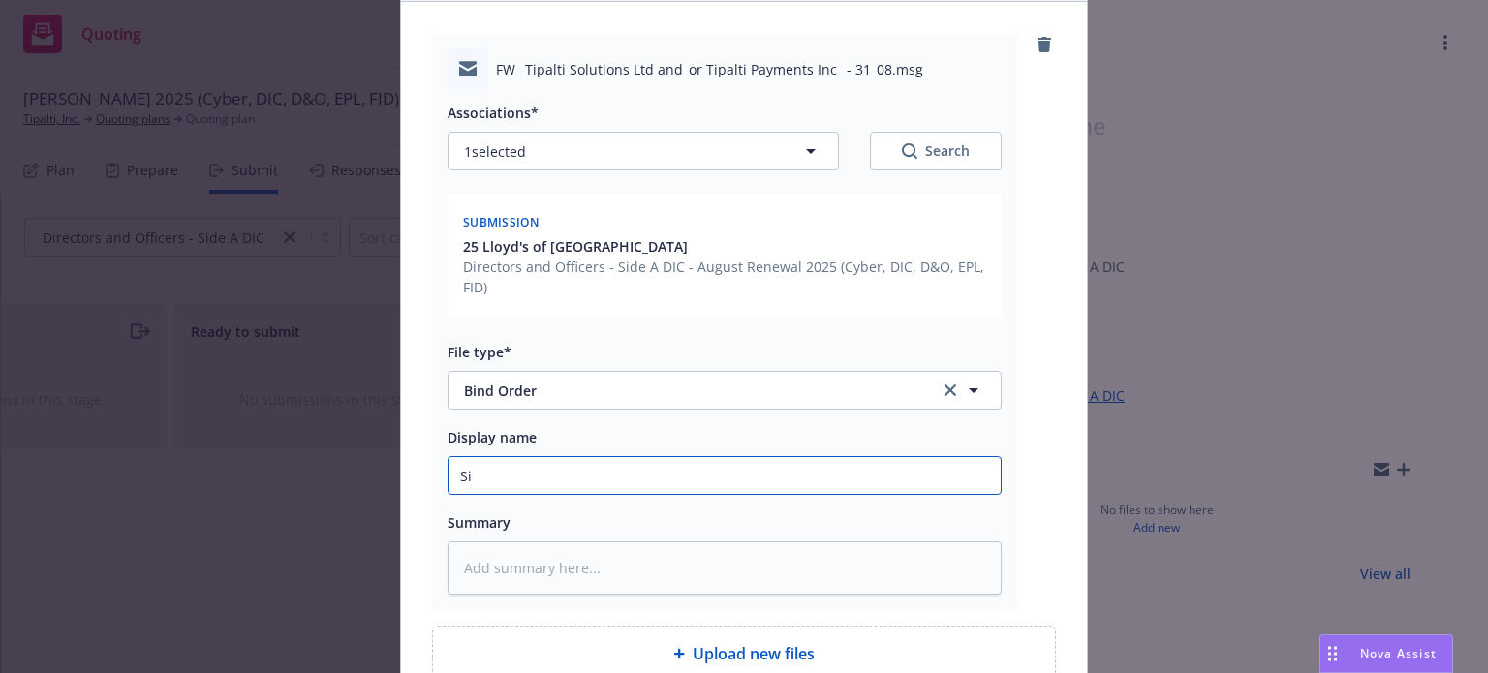
type textarea "x"
type input "Sid"
type textarea "x"
type input "Side"
type textarea "x"
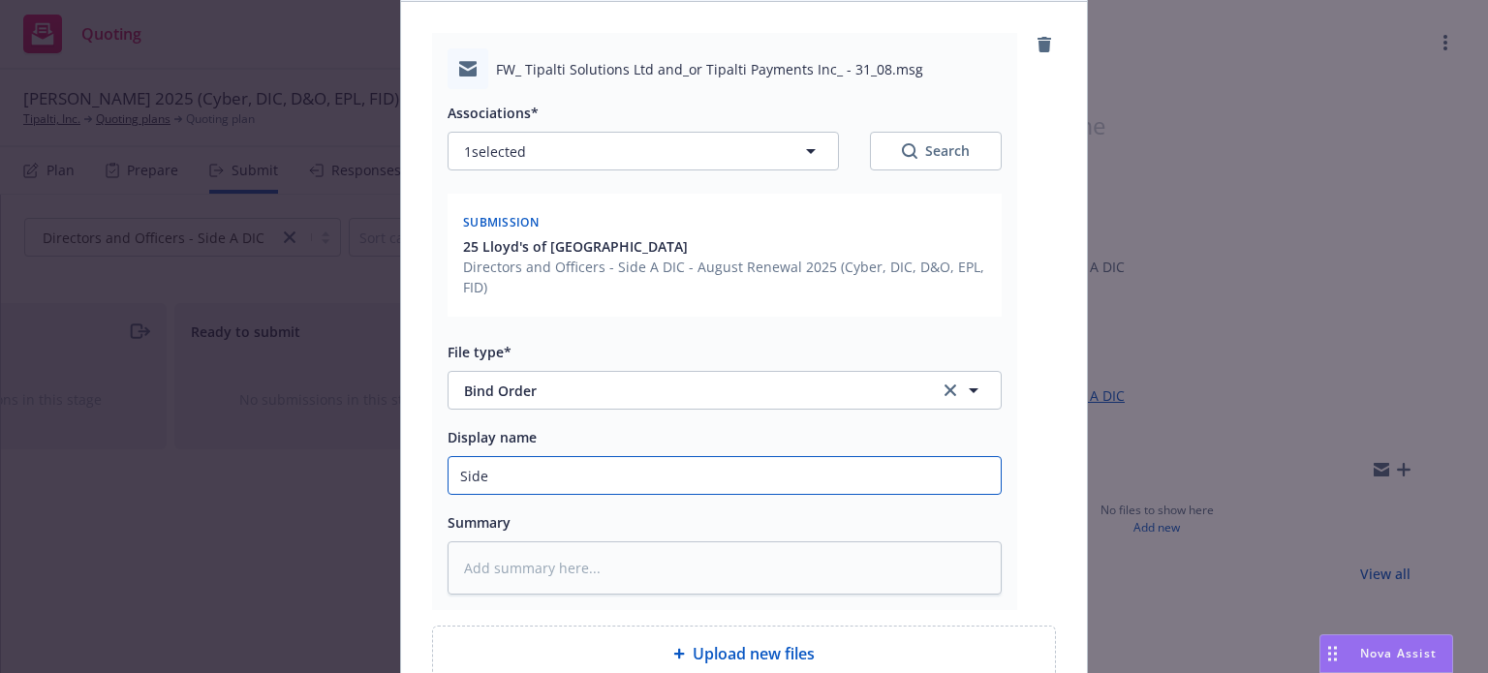
type input "Side"
type textarea "x"
type input "Side A"
type textarea "x"
type input "Side A"
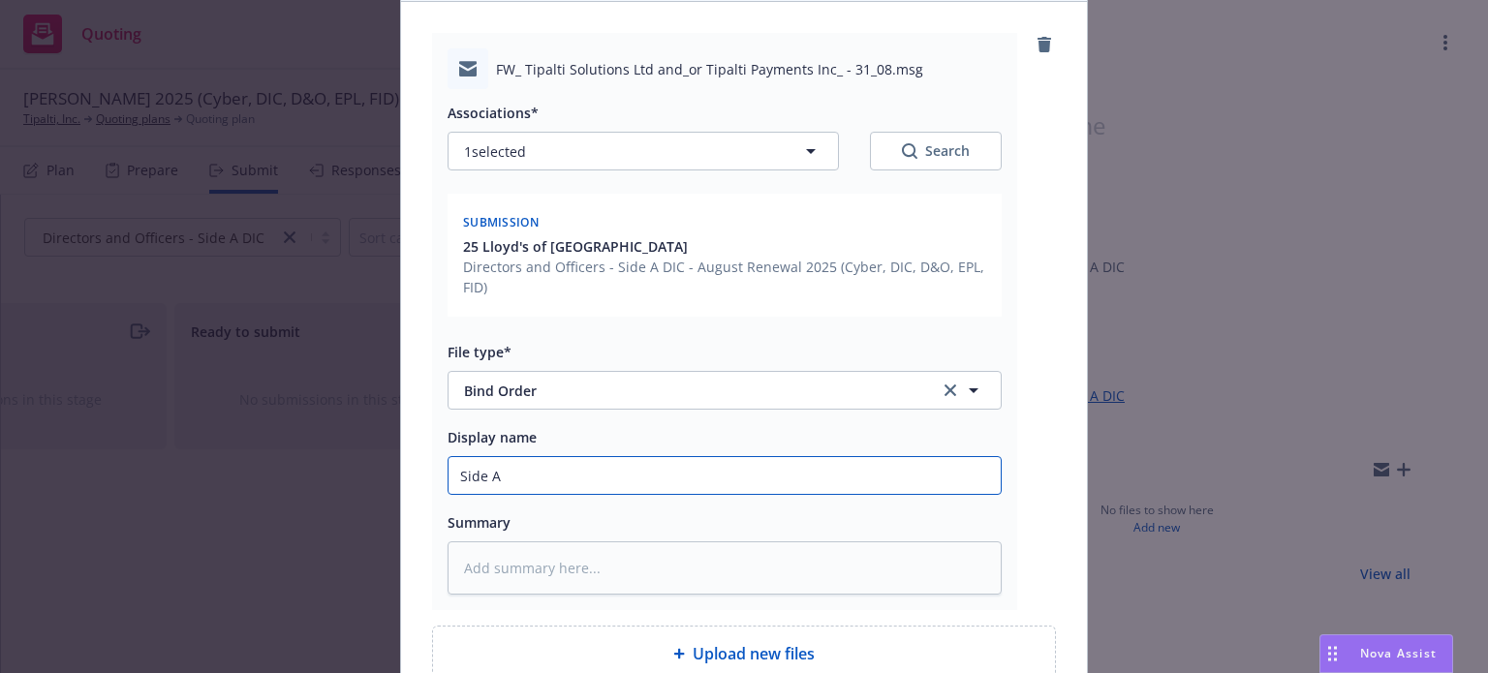
type textarea "x"
type input "Side A $"
type textarea "x"
type input "Side A $5"
type textarea "x"
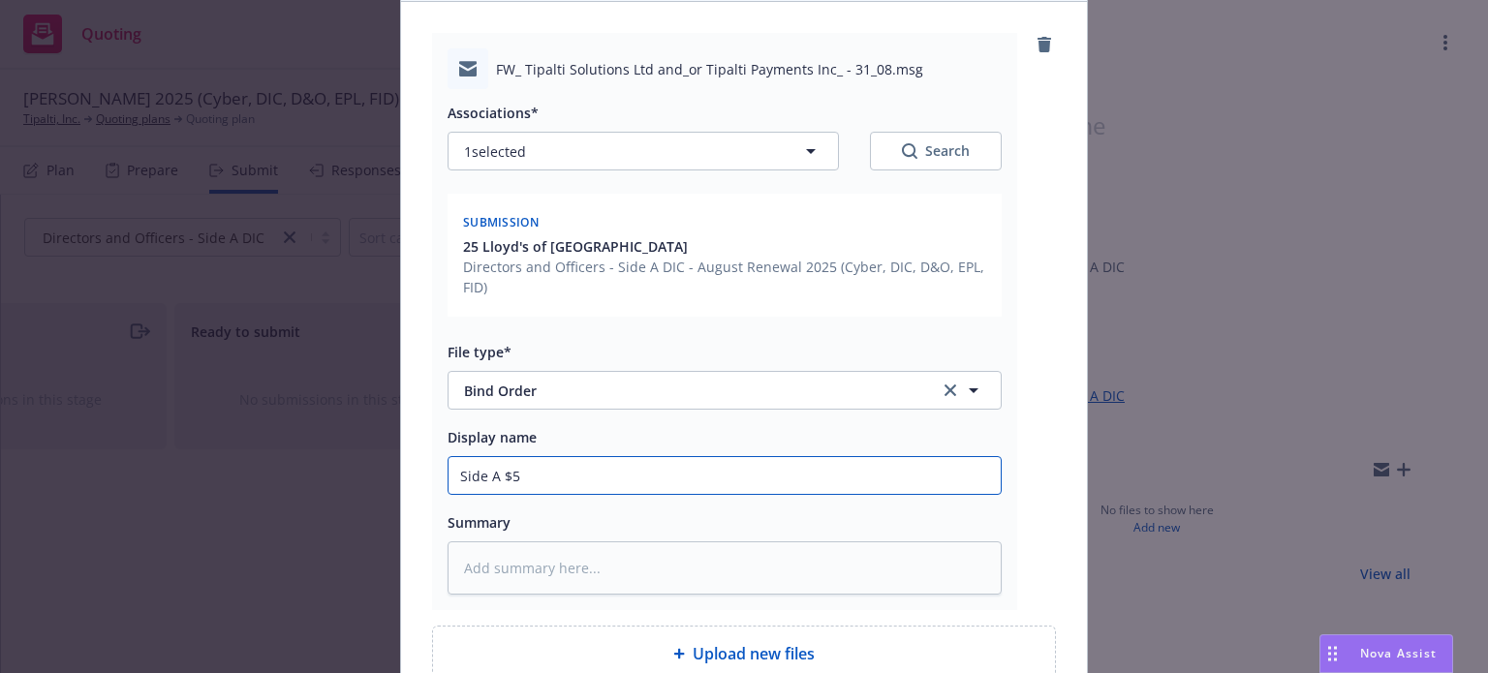
type input "Side A $5M"
type textarea "x"
type input "Side A $5M"
type textarea "x"
type input "Side A $5M x"
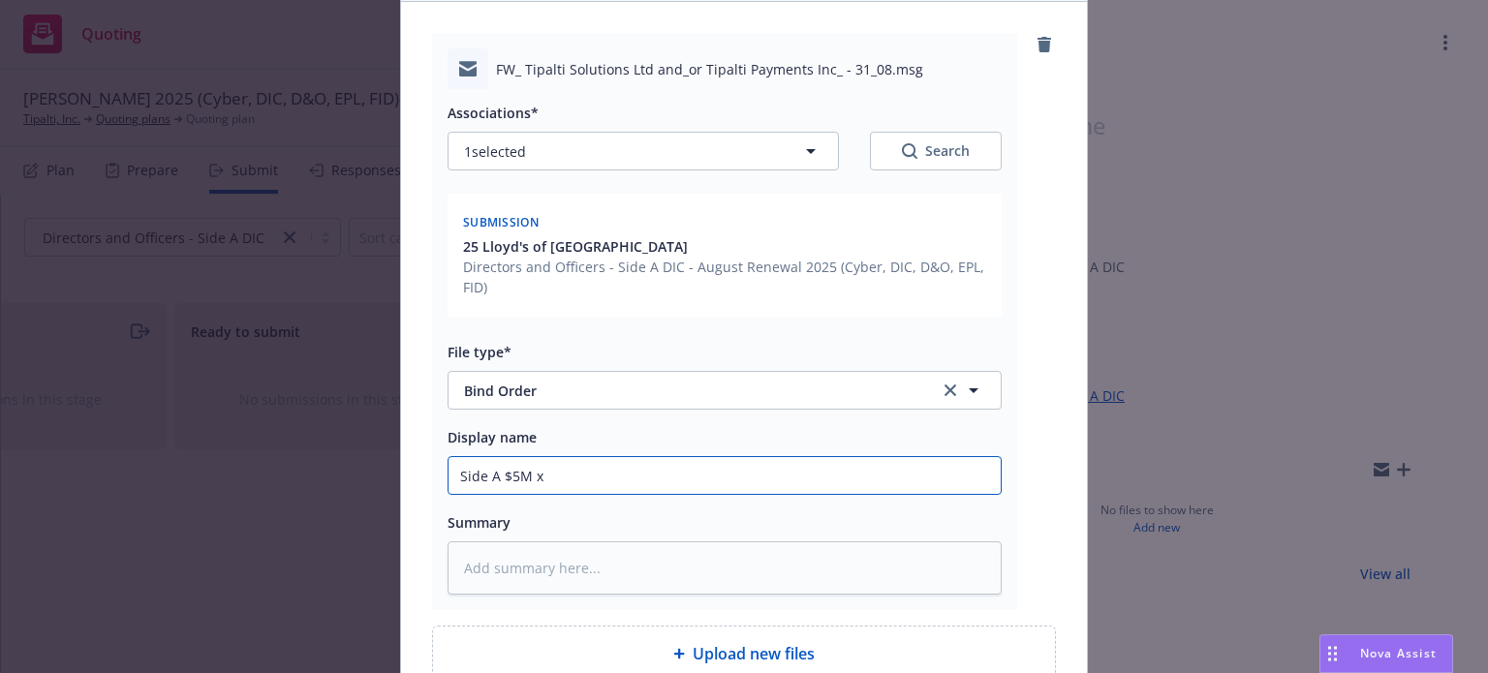
type textarea "x"
type input "Side A $5M x"
type textarea "x"
type input "Side A $5M x $"
type textarea "x"
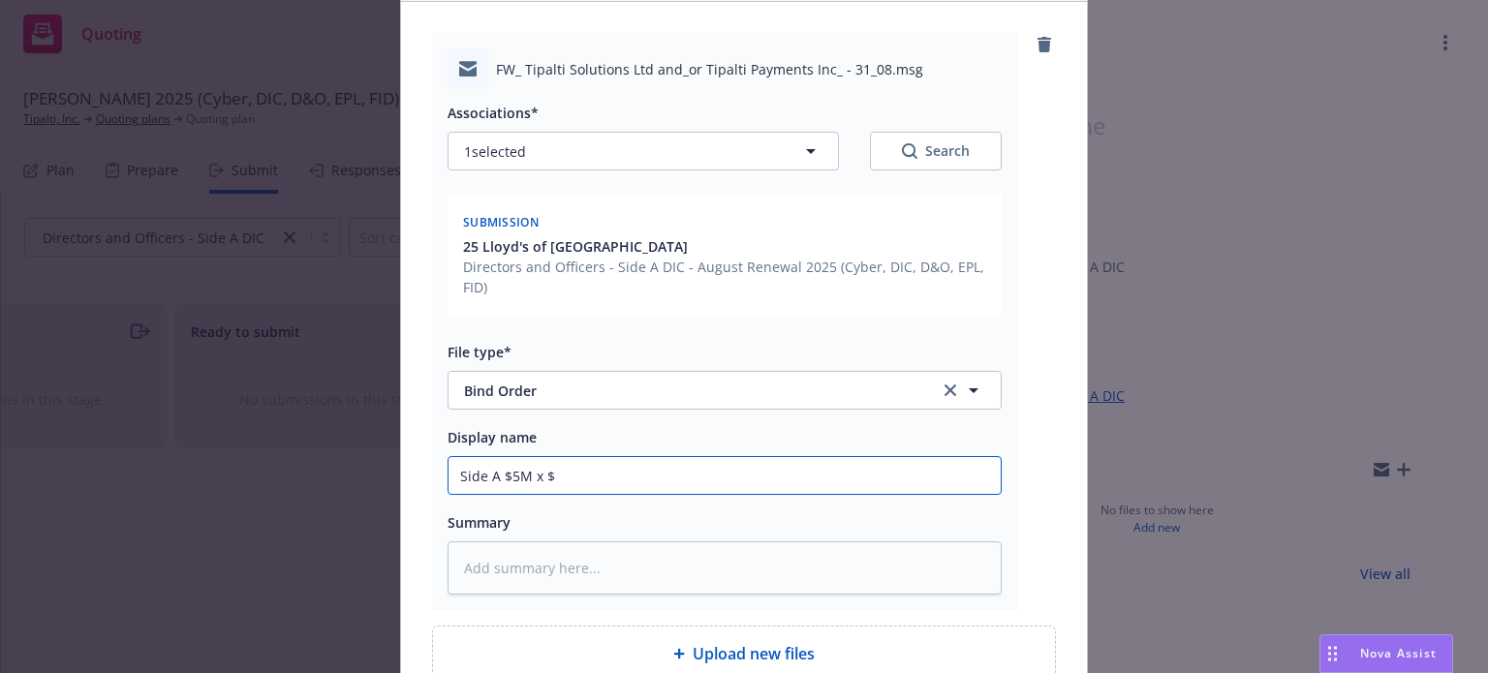
type input "Side A $5M x $2"
type textarea "x"
type input "Side A $5M x $20"
type textarea "x"
type input "Side A $5M x $20M"
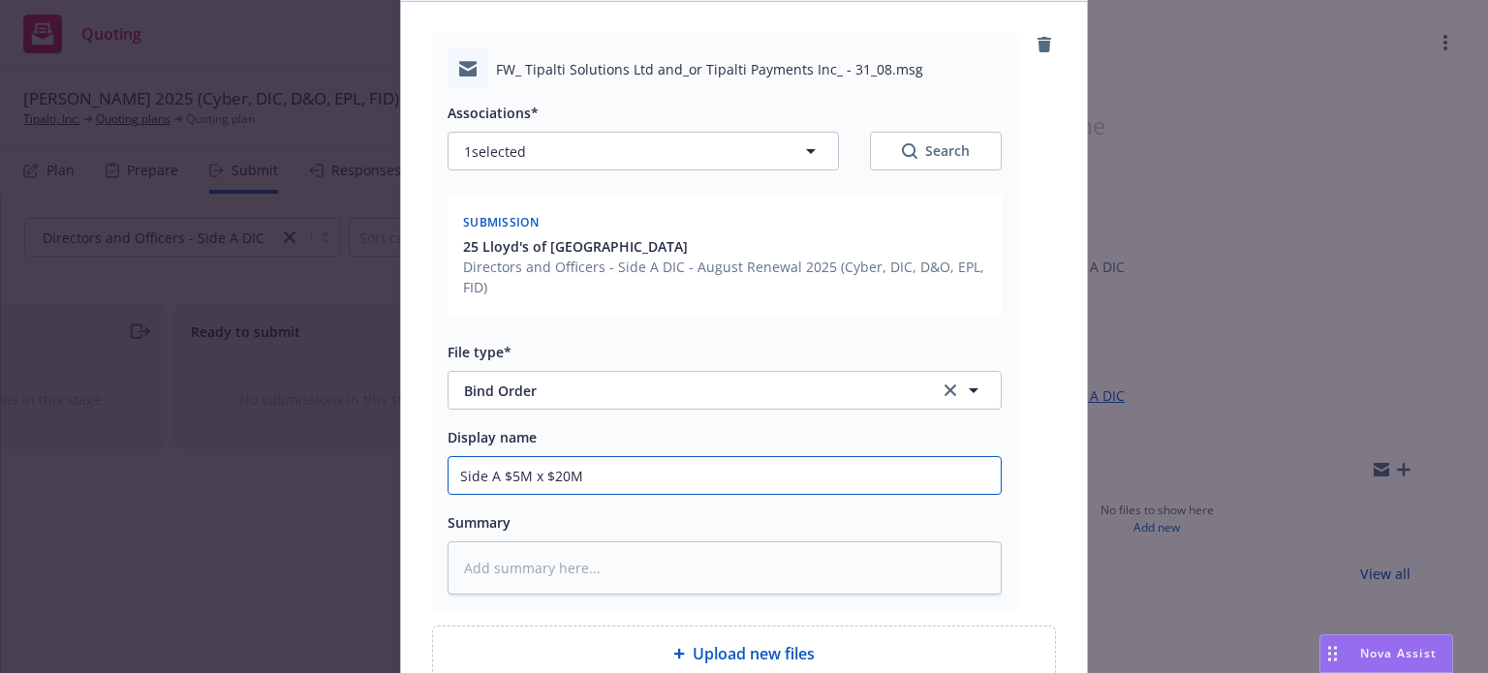
type textarea "x"
type input "Side A $5M x $20M"
type textarea "x"
type input "Side A $5M x $20M b"
type textarea "x"
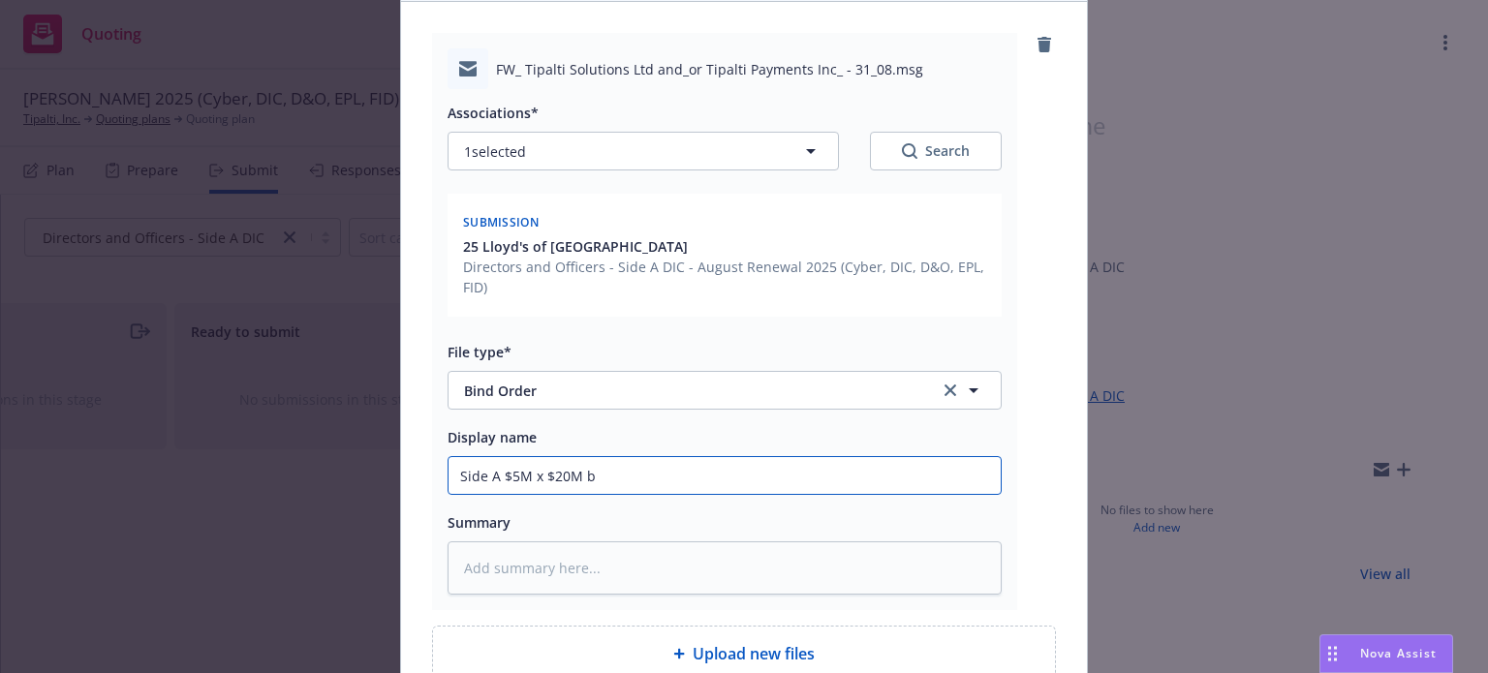
type input "Side A $5M x $20M bi"
type textarea "x"
type input "Side A $5M x $20M bind"
type textarea "x"
type input "Side A $5M x $20M bind"
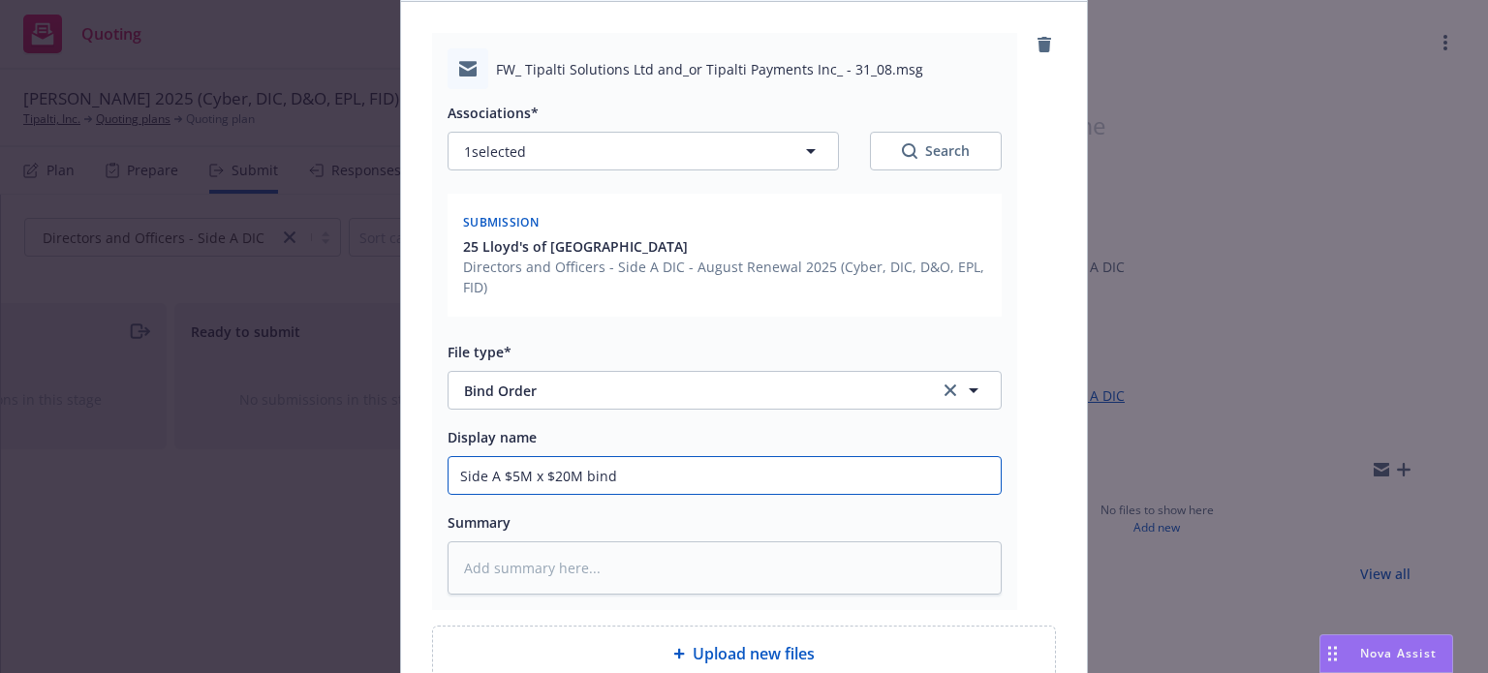
type textarea "x"
type input "Side A $5M x $20M bind or"
type textarea "x"
type input "Side A $5M x $20M bind ord"
type textarea "x"
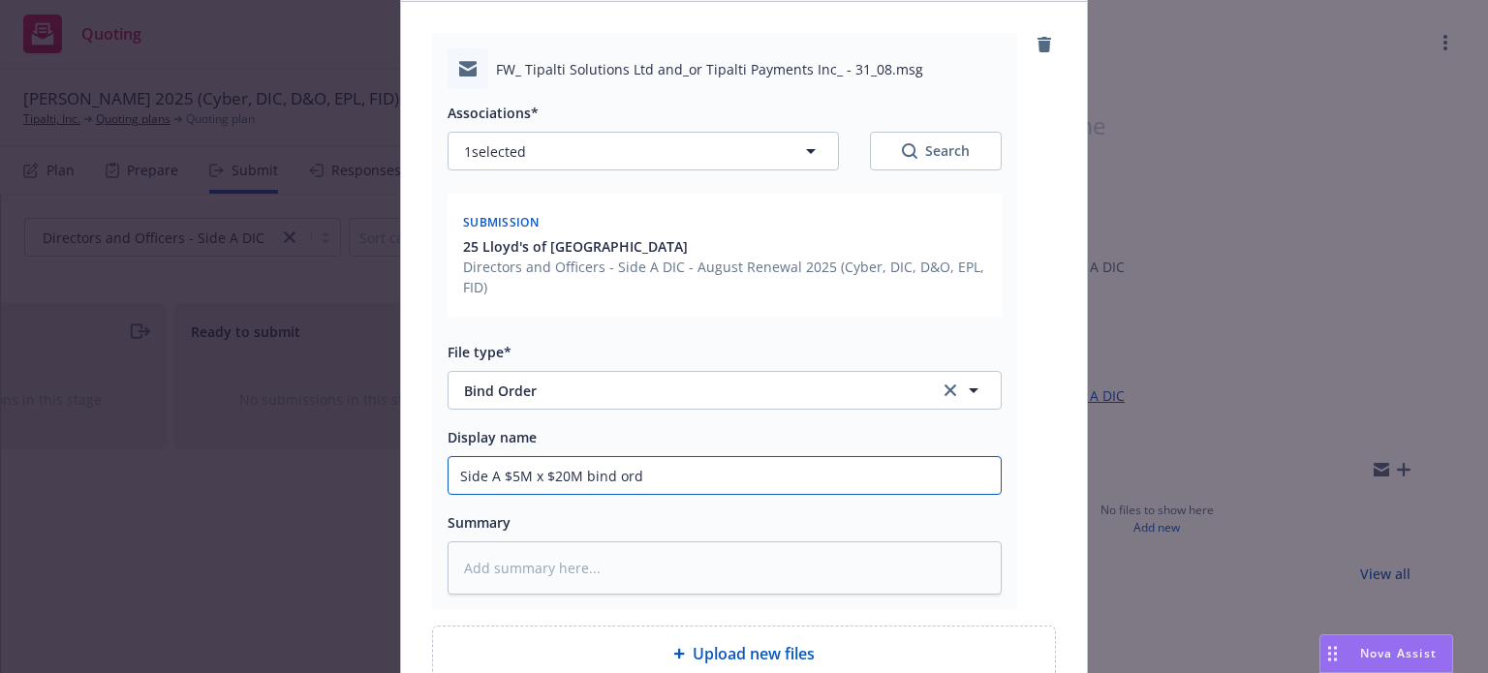
type input "Side A $5M x $20M bind orde"
type textarea "x"
type input "Side A $5M x $20M bind order"
type textarea "x"
type input "Side A $5M x $20M bind order"
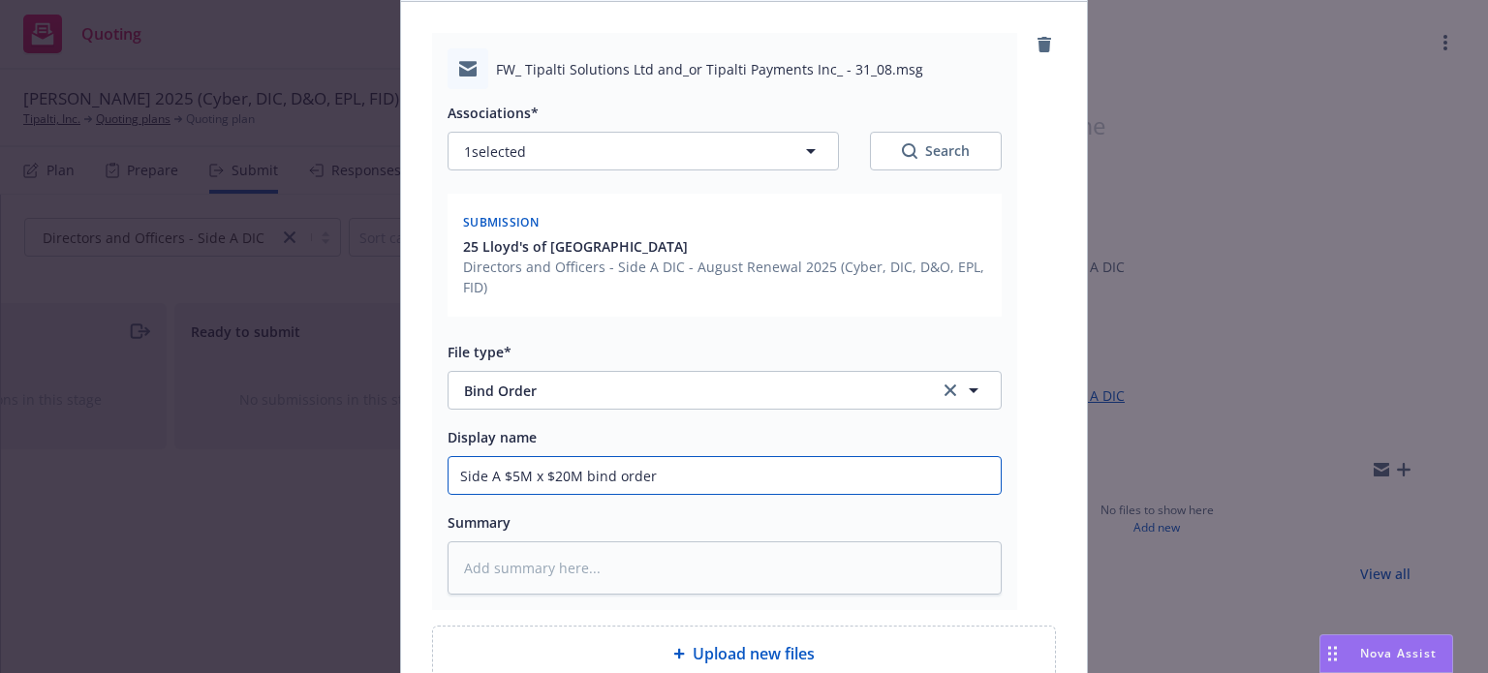
type textarea "x"
type input "Side A $5M x $20M bind order t"
type textarea "x"
type input "Side A $5M x $20M bind order to"
type textarea "x"
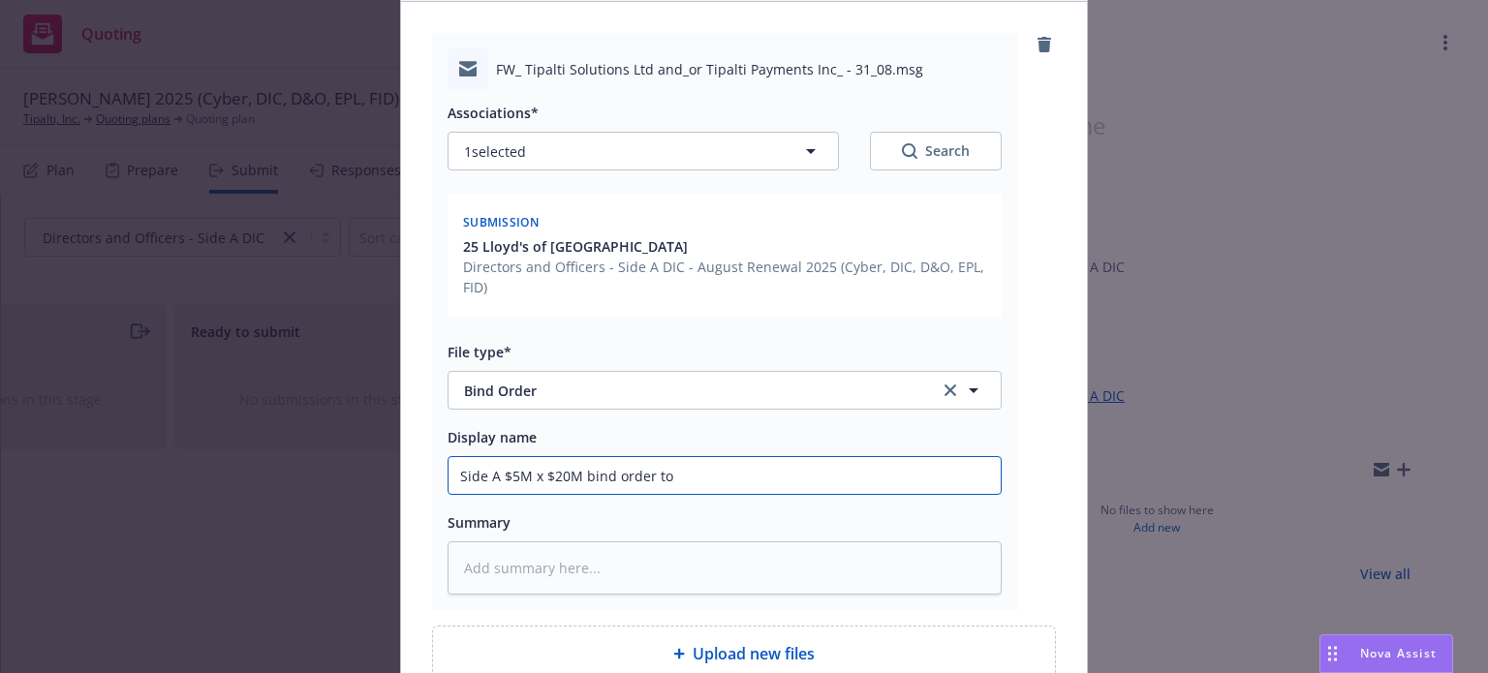
type input "Side A $5M x $20M bind order to"
type textarea "x"
type input "Side A $5M x $20M bind order to L"
type textarea "x"
type input "Side A $5M x $20M bind order to Ll"
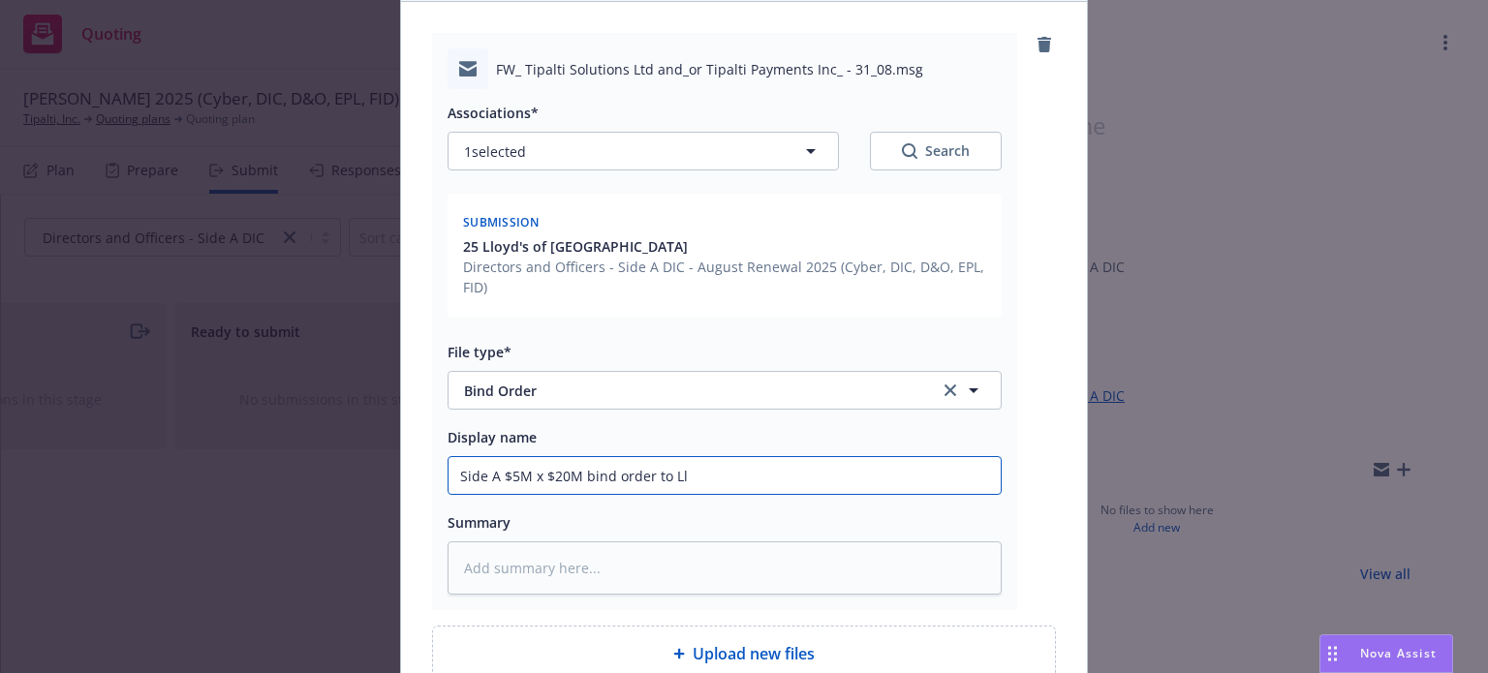
type textarea "x"
type input "Side A $5M x $20M bind order to Llo"
type textarea "x"
type input "Side A $5M x $20M bind order to Lloy"
type textarea "x"
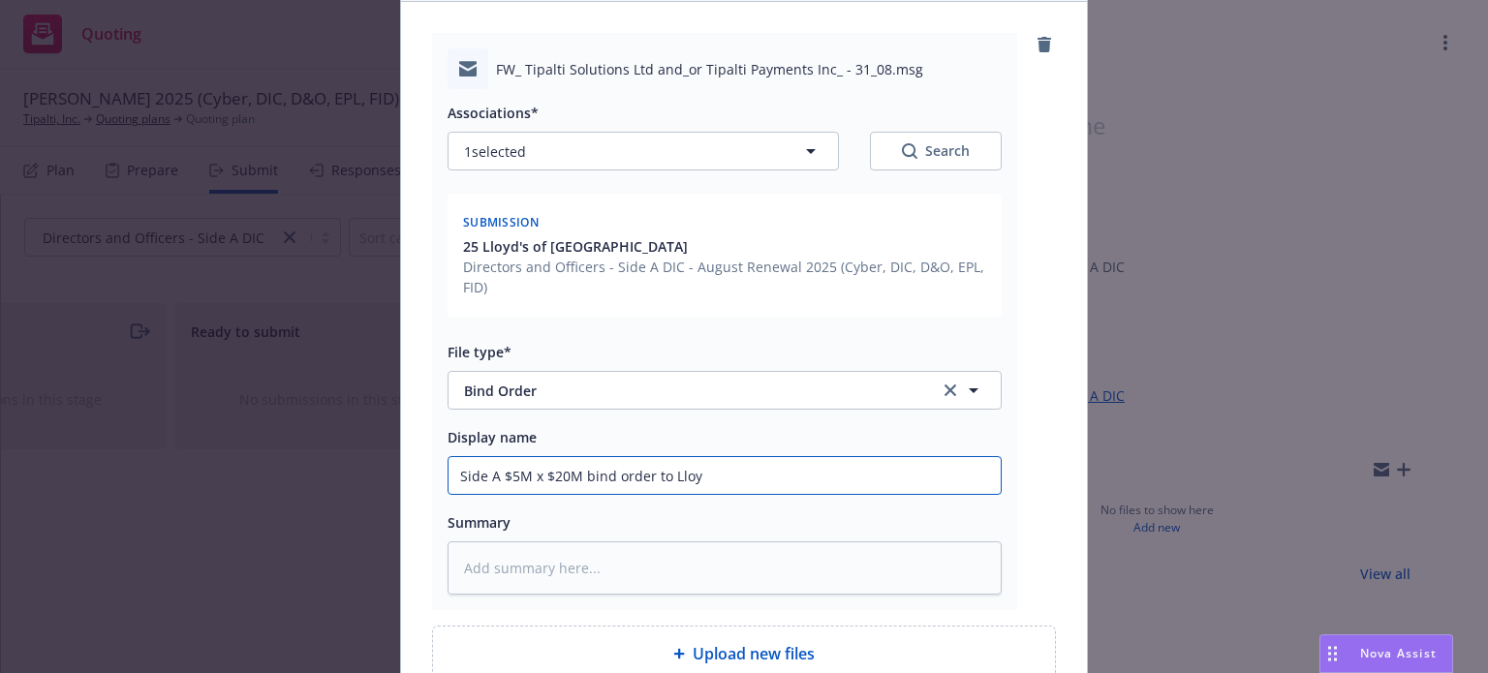
type input "Side A $5M x $20M bind order to [PERSON_NAME]"
type textarea "x"
type input "Side A $5M x $20M bind order to [PERSON_NAME]'"
type textarea "x"
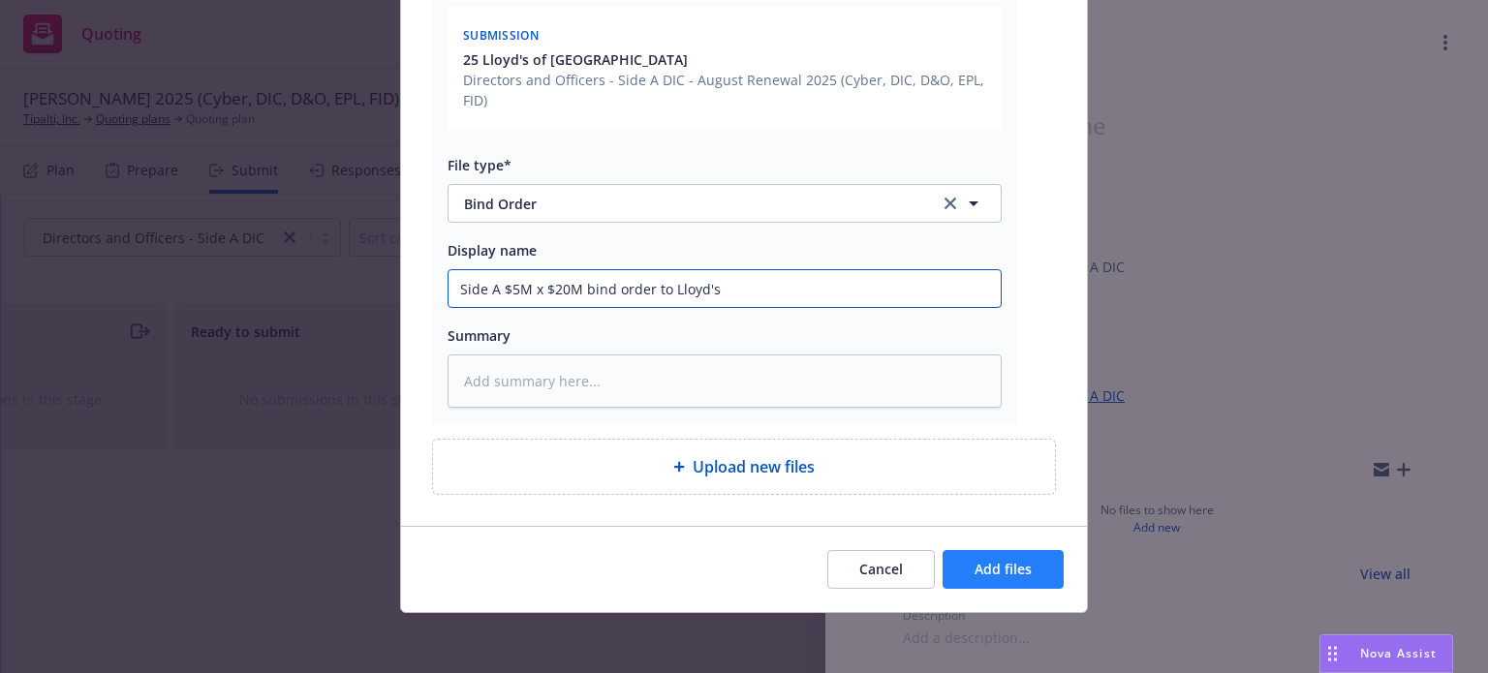
type input "Side A $5M x $20M bind order to Lloyd's"
click at [977, 564] on span "Add files" at bounding box center [1003, 569] width 57 height 18
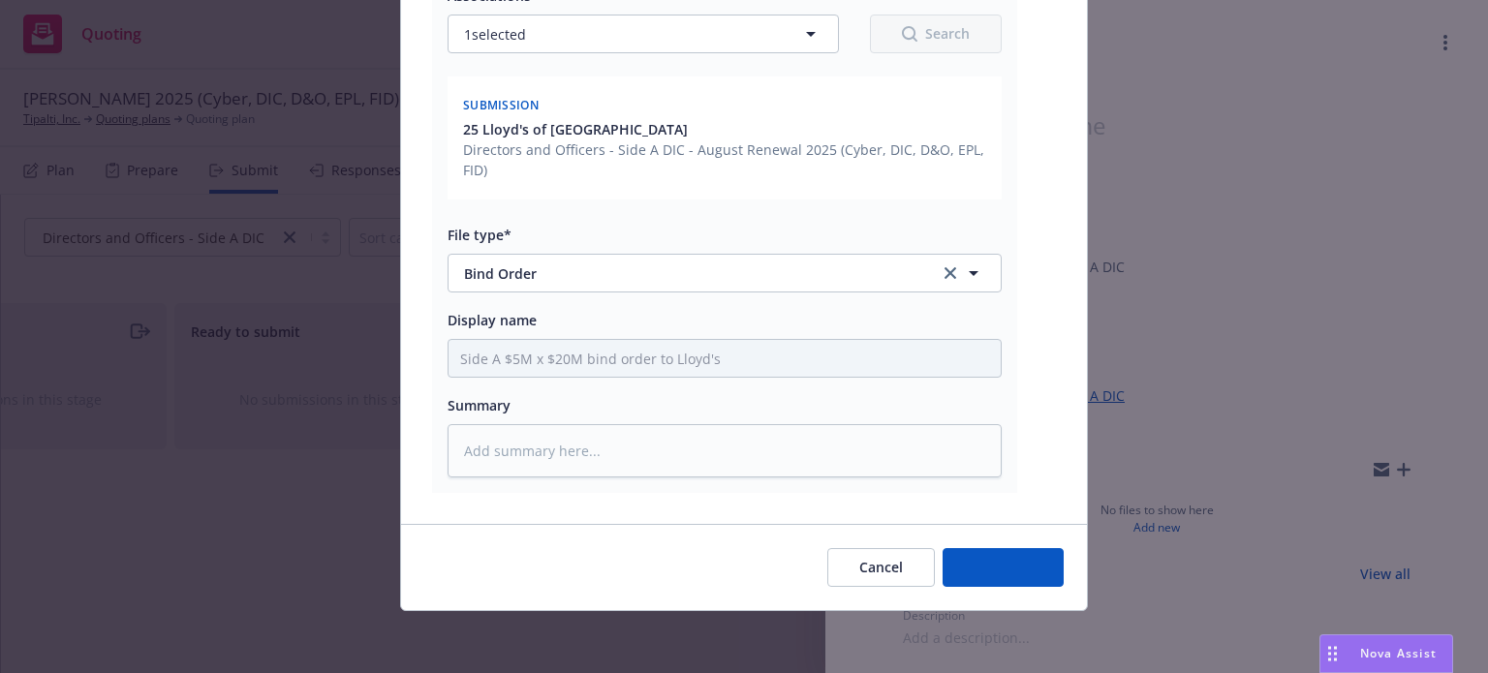
scroll to position [310, 0]
type textarea "x"
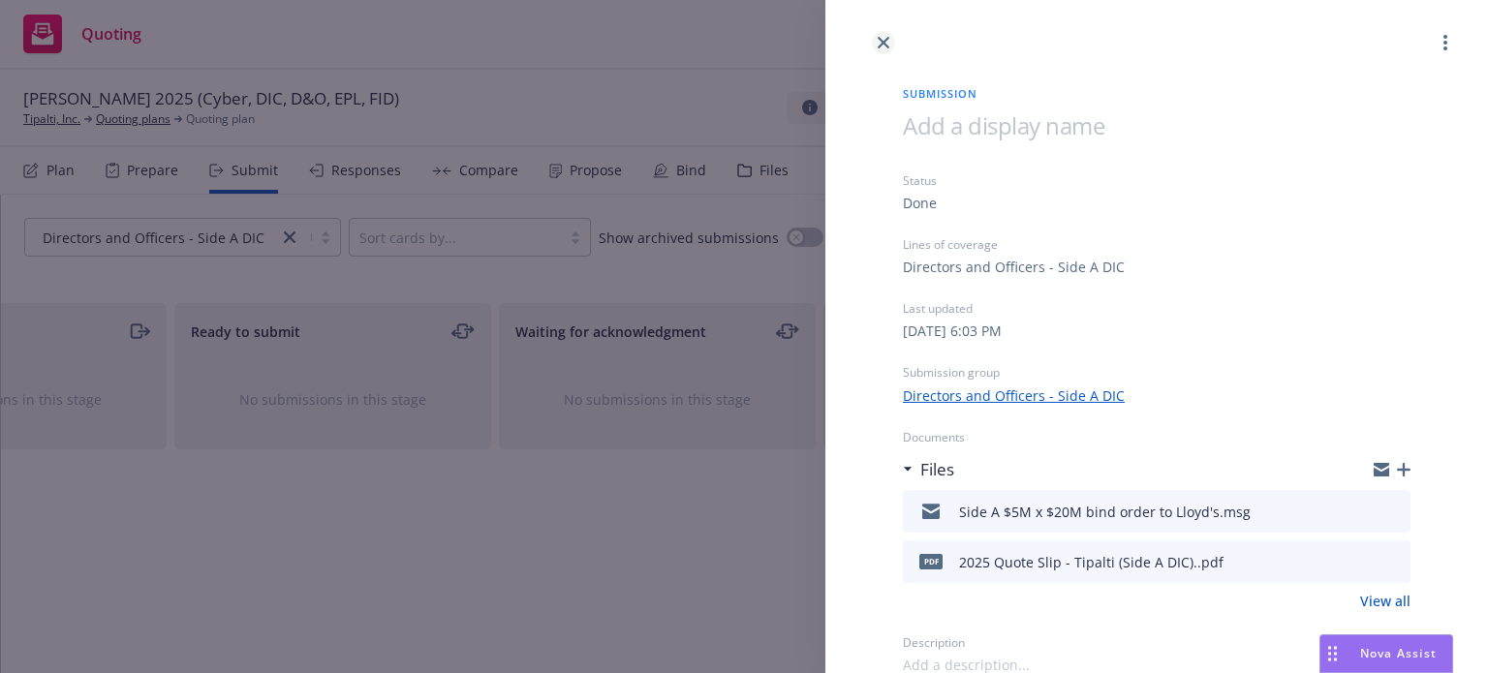
click at [891, 42] on link "close" at bounding box center [883, 42] width 23 height 23
